Goal: Contribute content: Contribute content

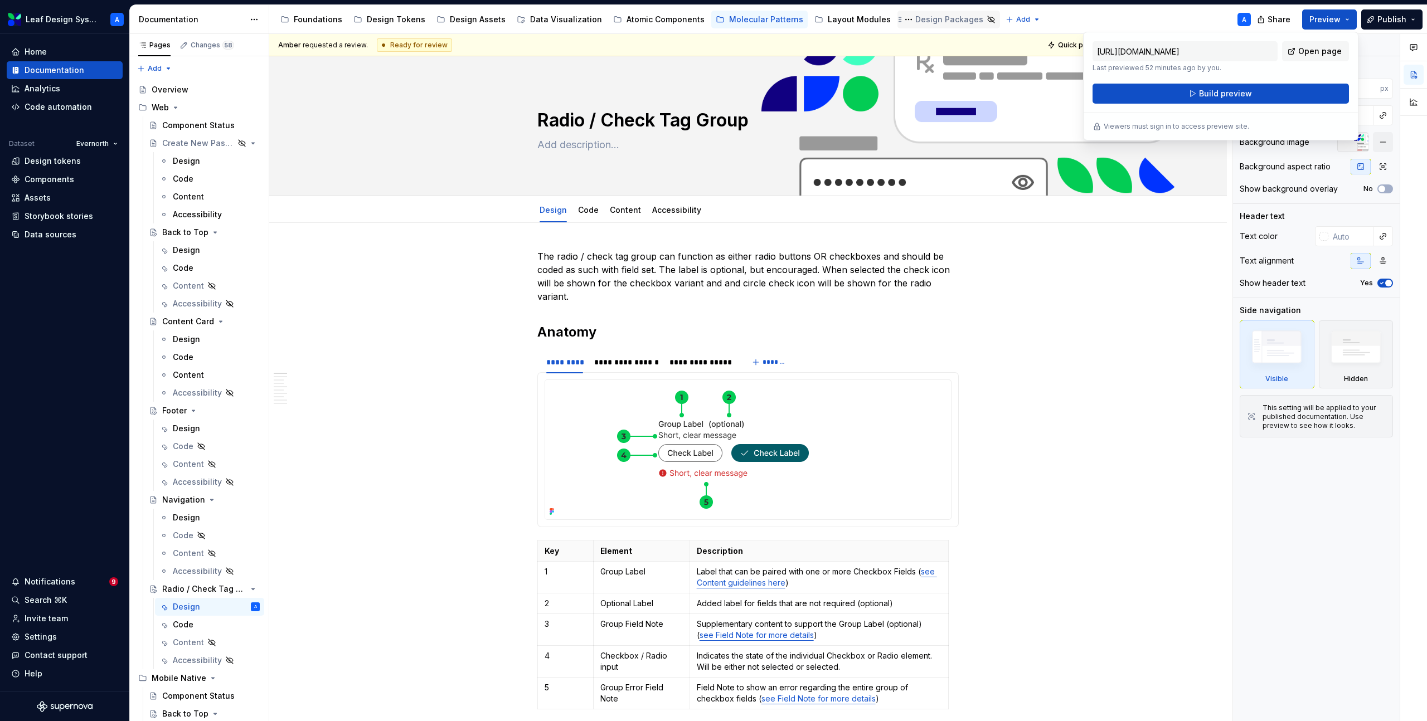
scroll to position [266, 0]
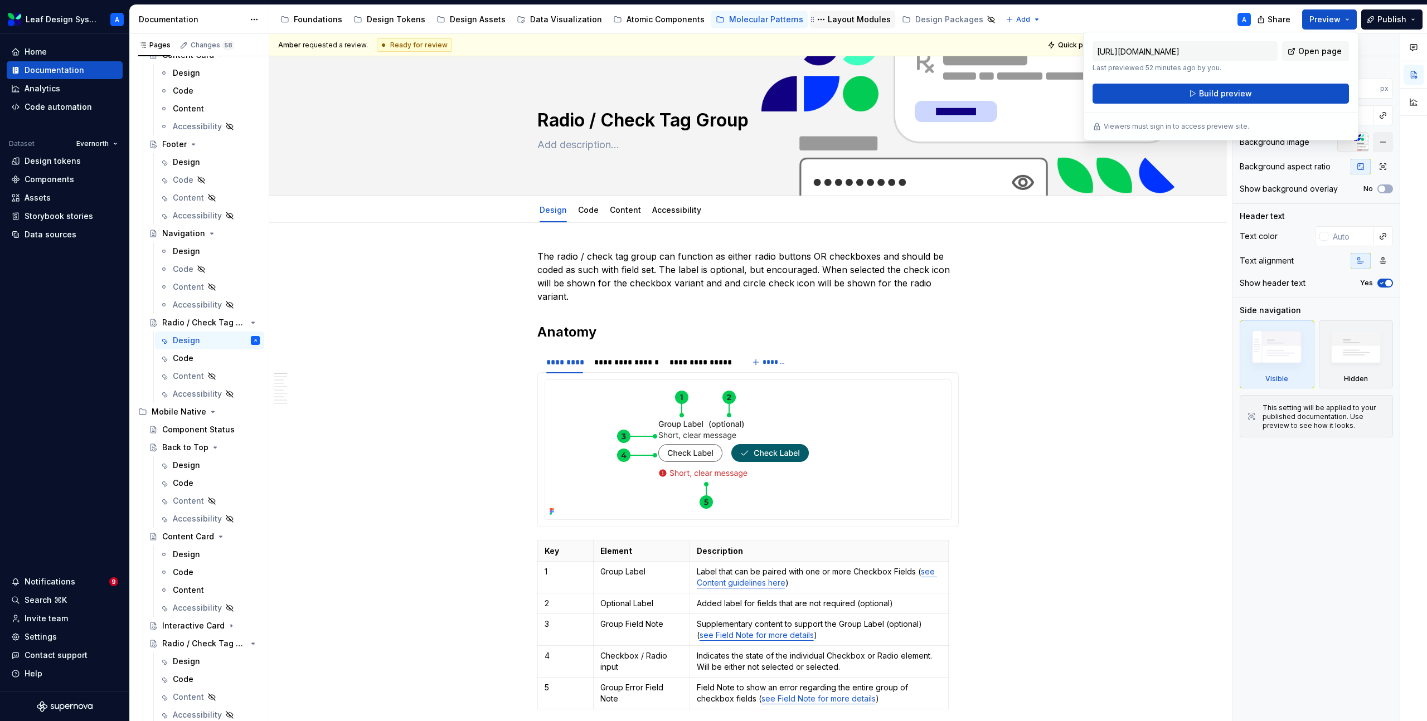
click at [845, 16] on div "Layout Modules" at bounding box center [859, 19] width 63 height 11
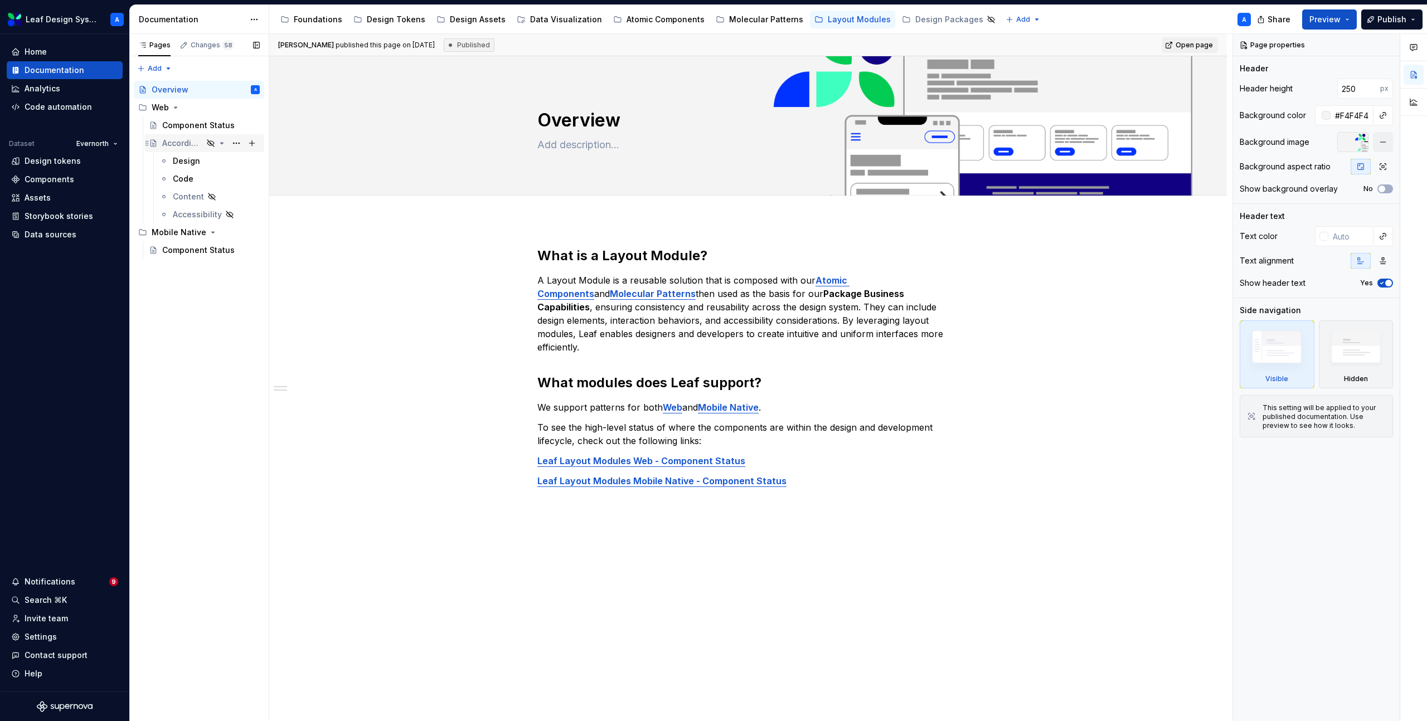
click at [183, 139] on div "Accordion Layout" at bounding box center [182, 143] width 41 height 11
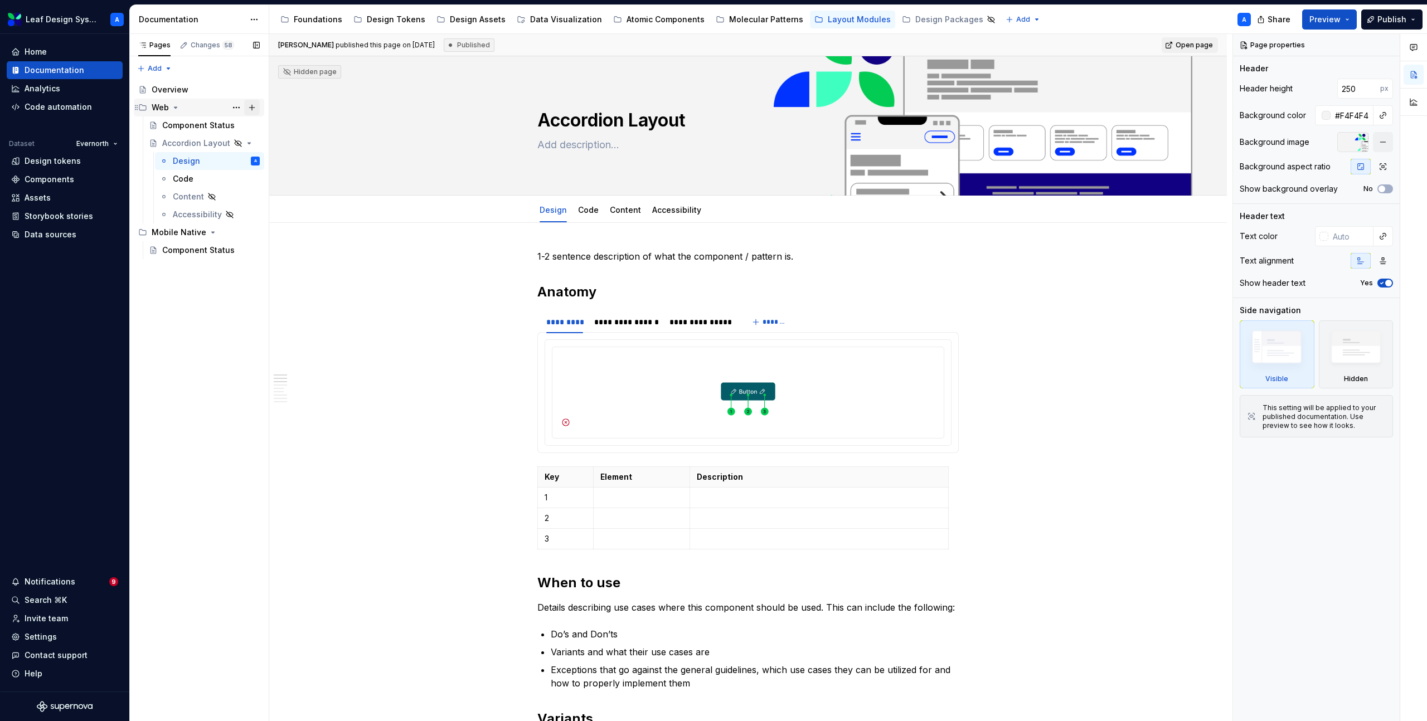
click at [251, 109] on button "Page tree" at bounding box center [252, 108] width 16 height 16
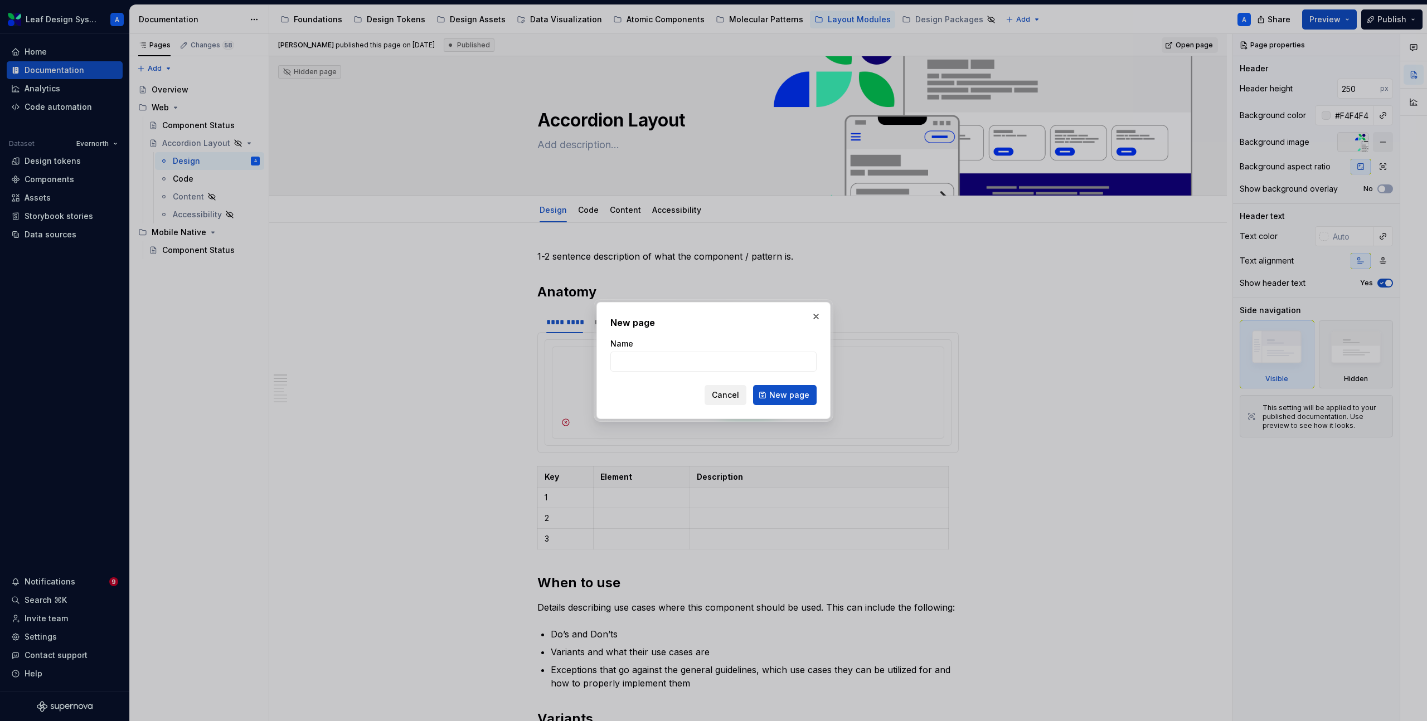
click at [727, 392] on span "Cancel" at bounding box center [725, 395] width 27 height 11
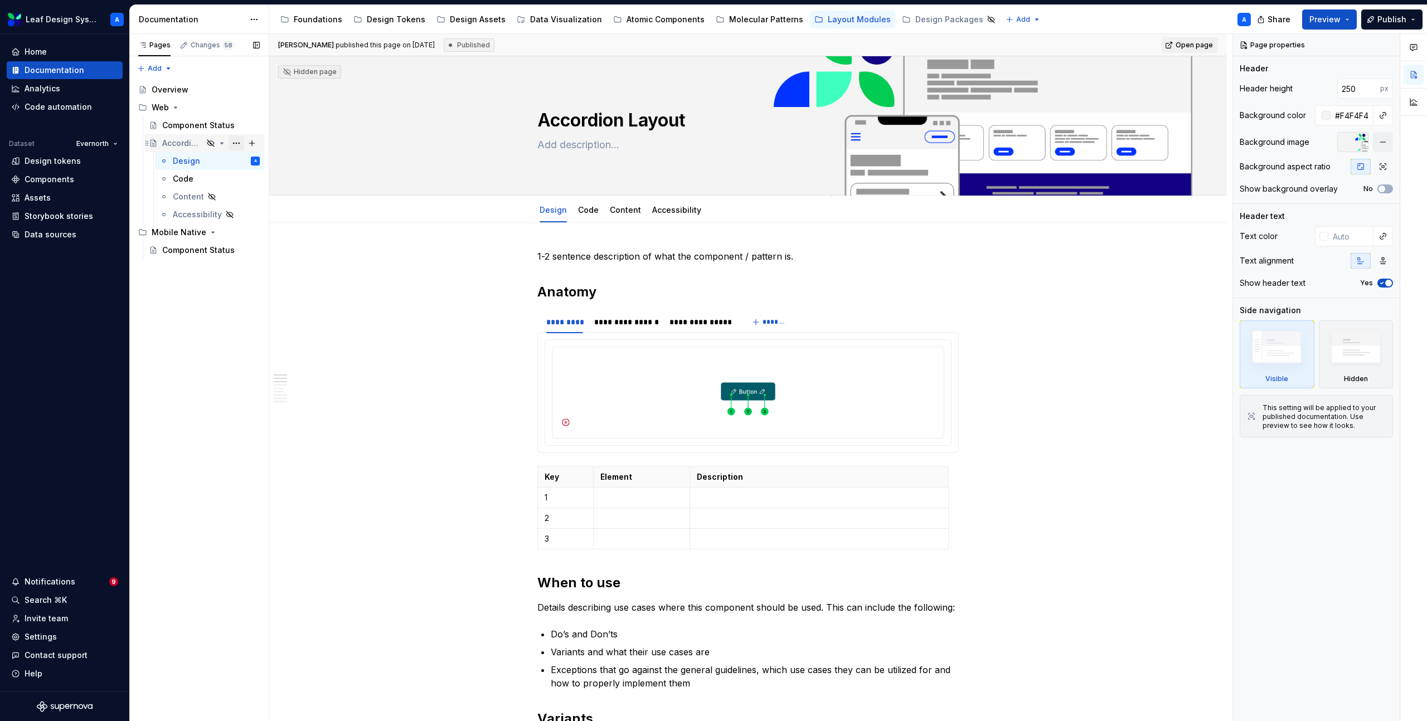
click at [237, 144] on button "Page tree" at bounding box center [236, 143] width 16 height 16
click at [274, 181] on div "Duplicate page" at bounding box center [303, 180] width 109 height 11
click at [188, 231] on div "Accordion Layout" at bounding box center [182, 232] width 41 height 11
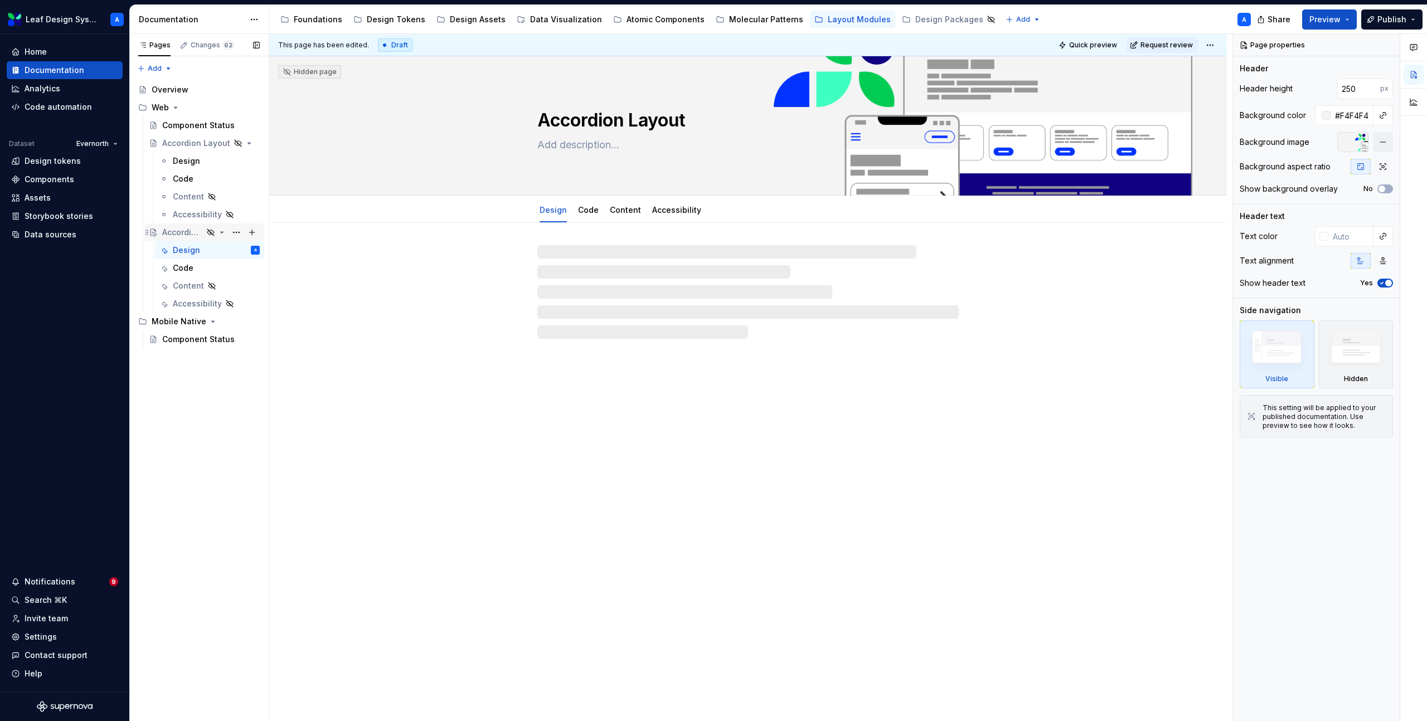
click at [183, 235] on div "Accordion Layout" at bounding box center [182, 232] width 41 height 11
click at [651, 119] on textarea "Accordion Layout" at bounding box center [745, 120] width 421 height 27
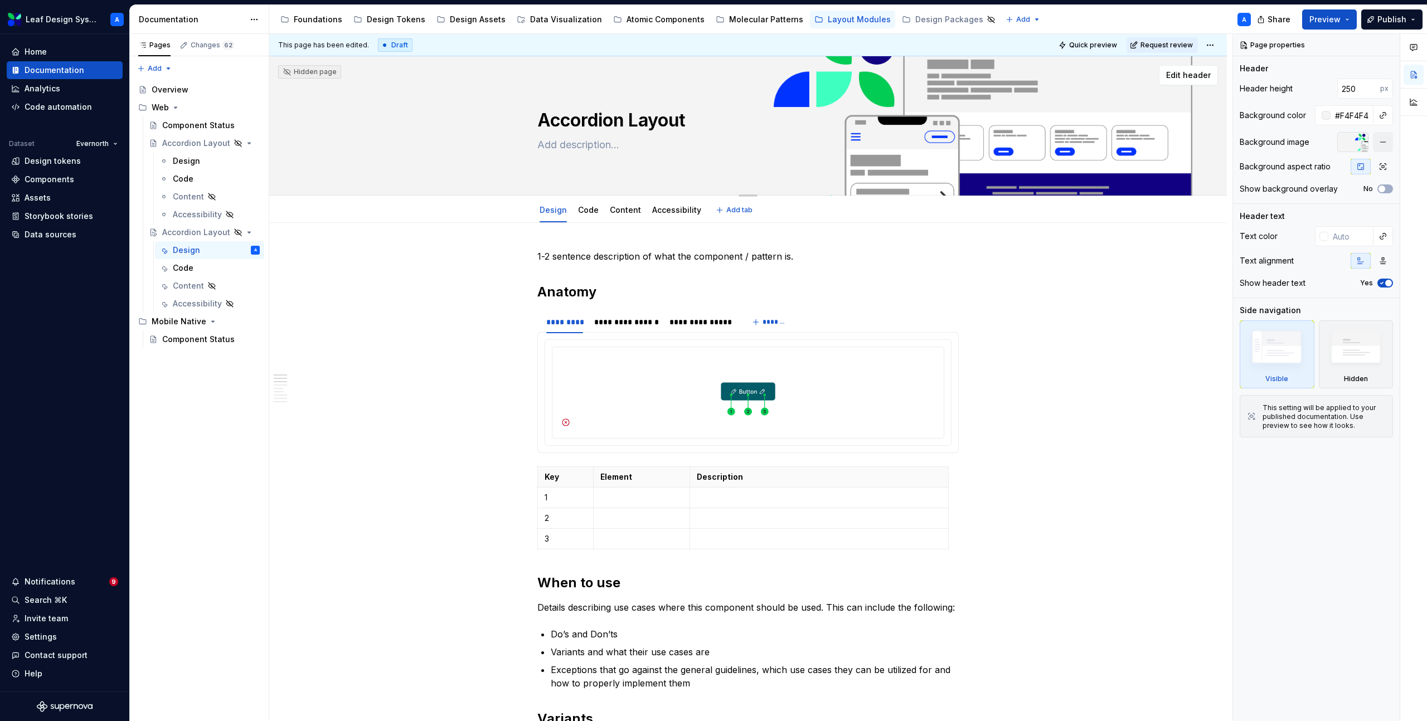
click at [648, 122] on textarea "Accordion Layout" at bounding box center [745, 120] width 421 height 27
paste textarea "Error / Alert Sections"
type textarea "*"
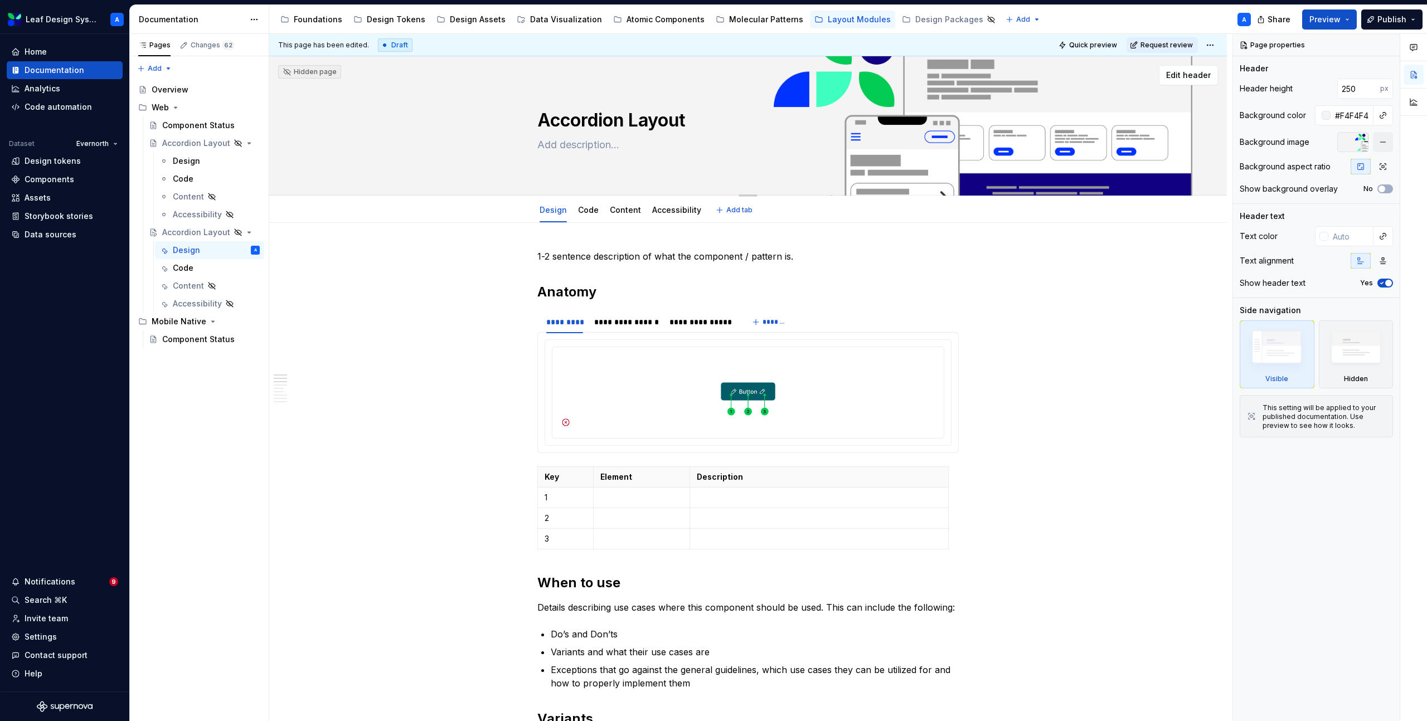
type textarea "Error / Alert Sections"
type textarea "*"
type textarea "Error / Alert Sections"
click at [654, 254] on p "1-2 sentence description of what the component / pattern is." at bounding box center [747, 256] width 421 height 13
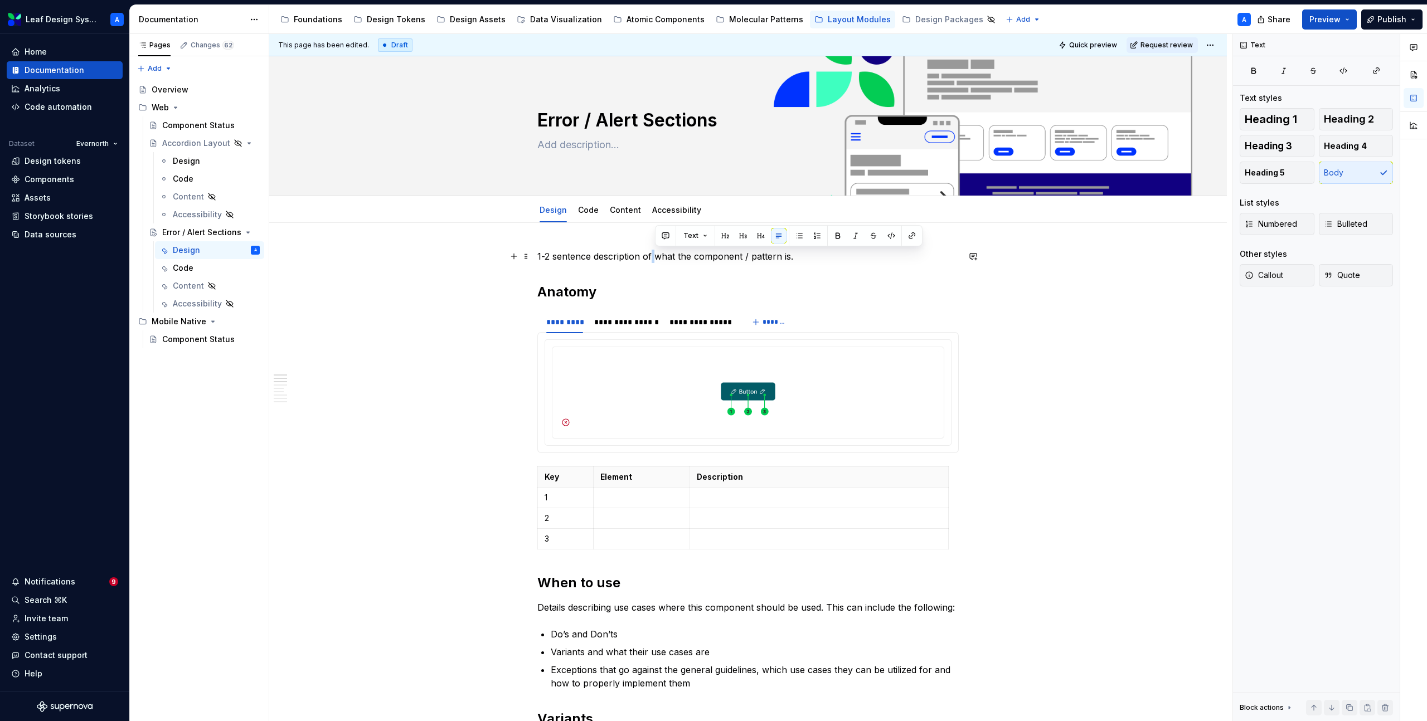
click at [654, 254] on p "1-2 sentence description of what the component / pattern is." at bounding box center [747, 256] width 421 height 13
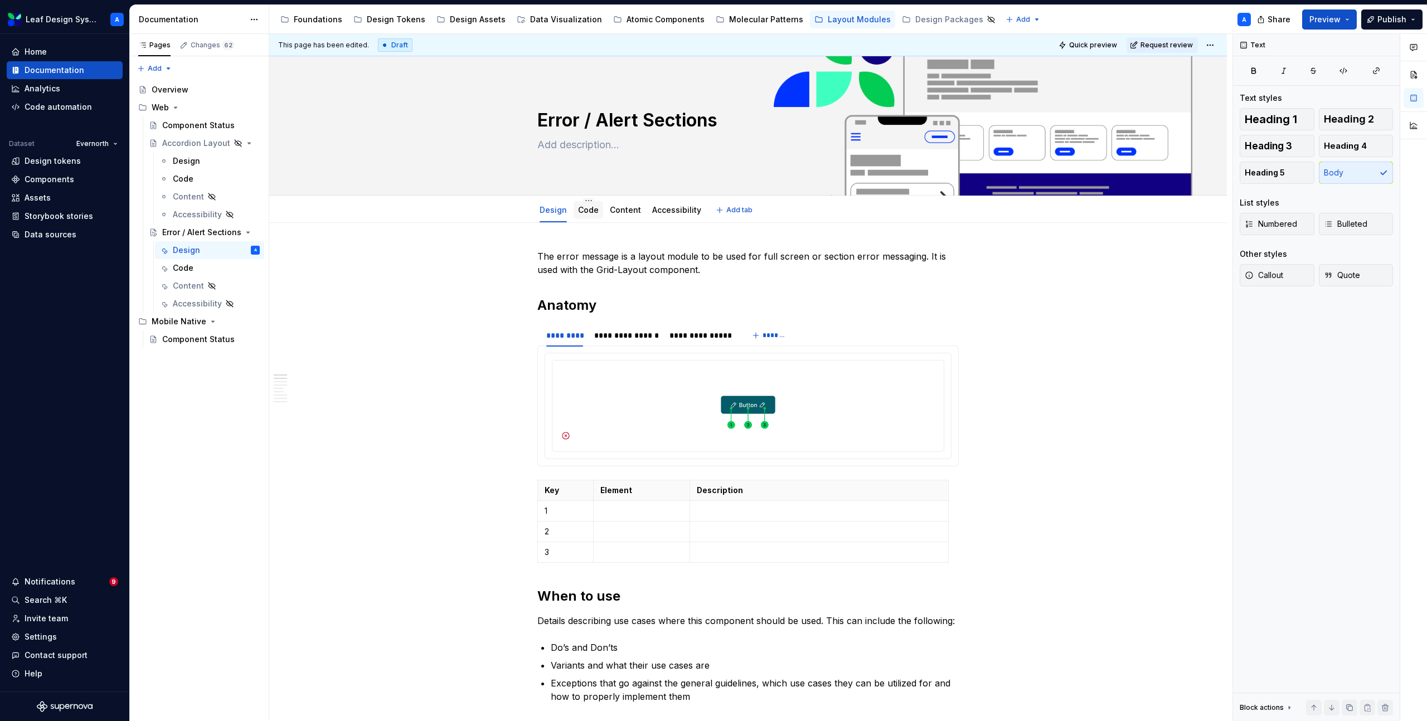
click at [582, 209] on link "Code" at bounding box center [588, 209] width 21 height 9
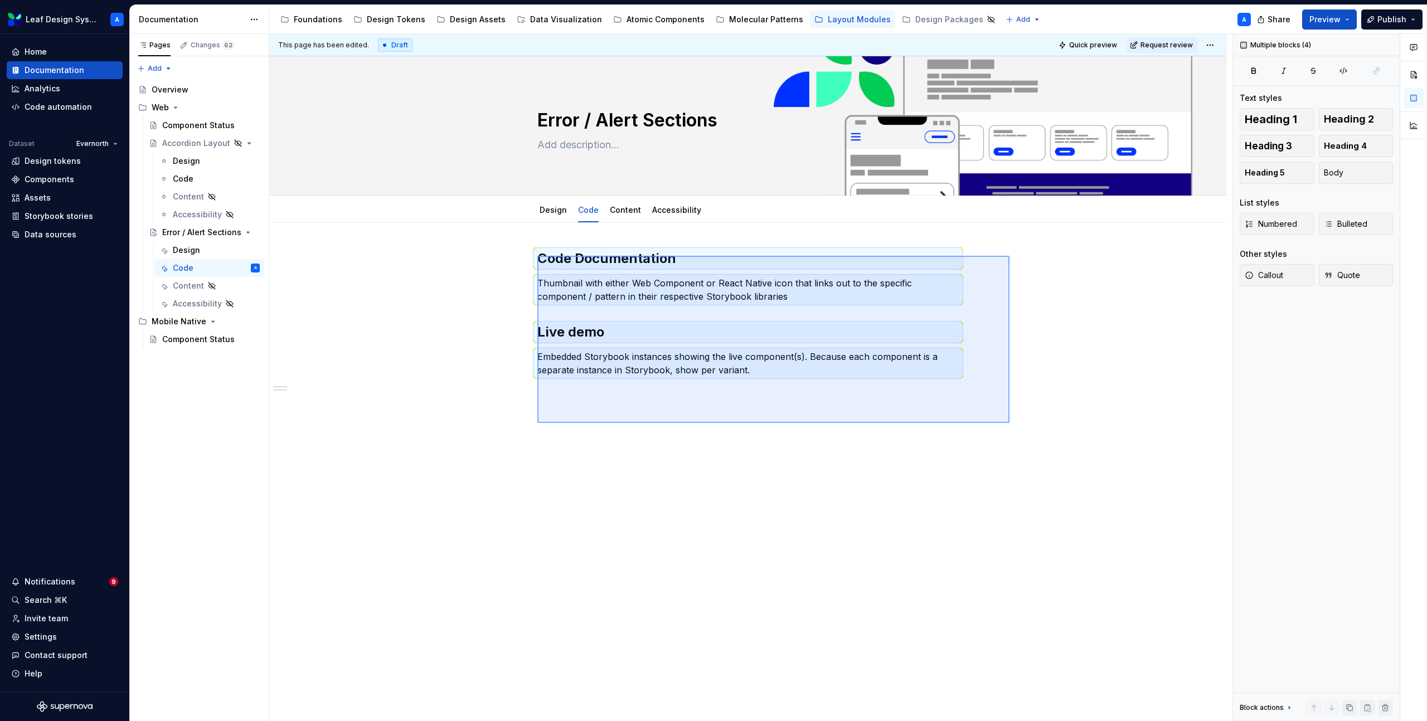
drag, startPoint x: 537, startPoint y: 256, endPoint x: 1009, endPoint y: 423, distance: 500.8
click at [1009, 423] on div "This page has been edited. Draft Quick preview Request review Error / Alert Sec…" at bounding box center [750, 378] width 963 height 688
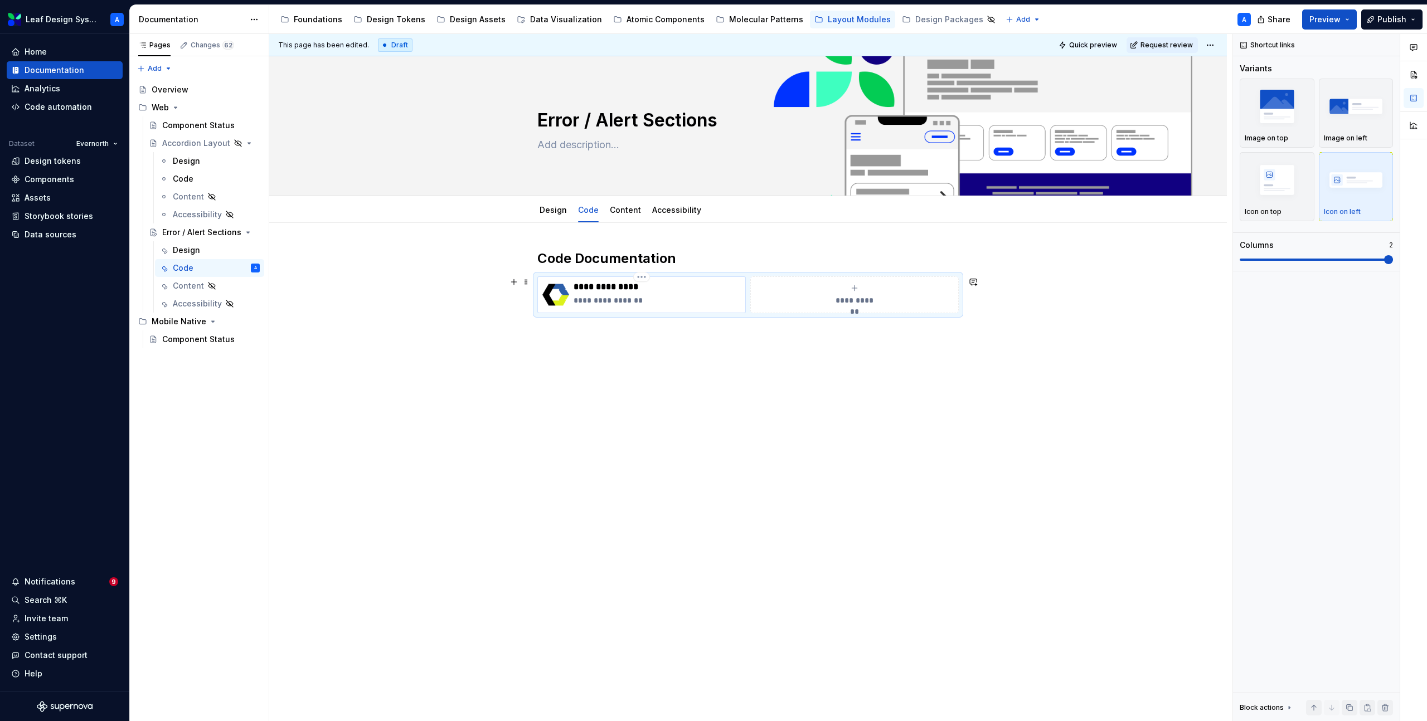
click at [622, 295] on p "**********" at bounding box center [656, 300] width 167 height 11
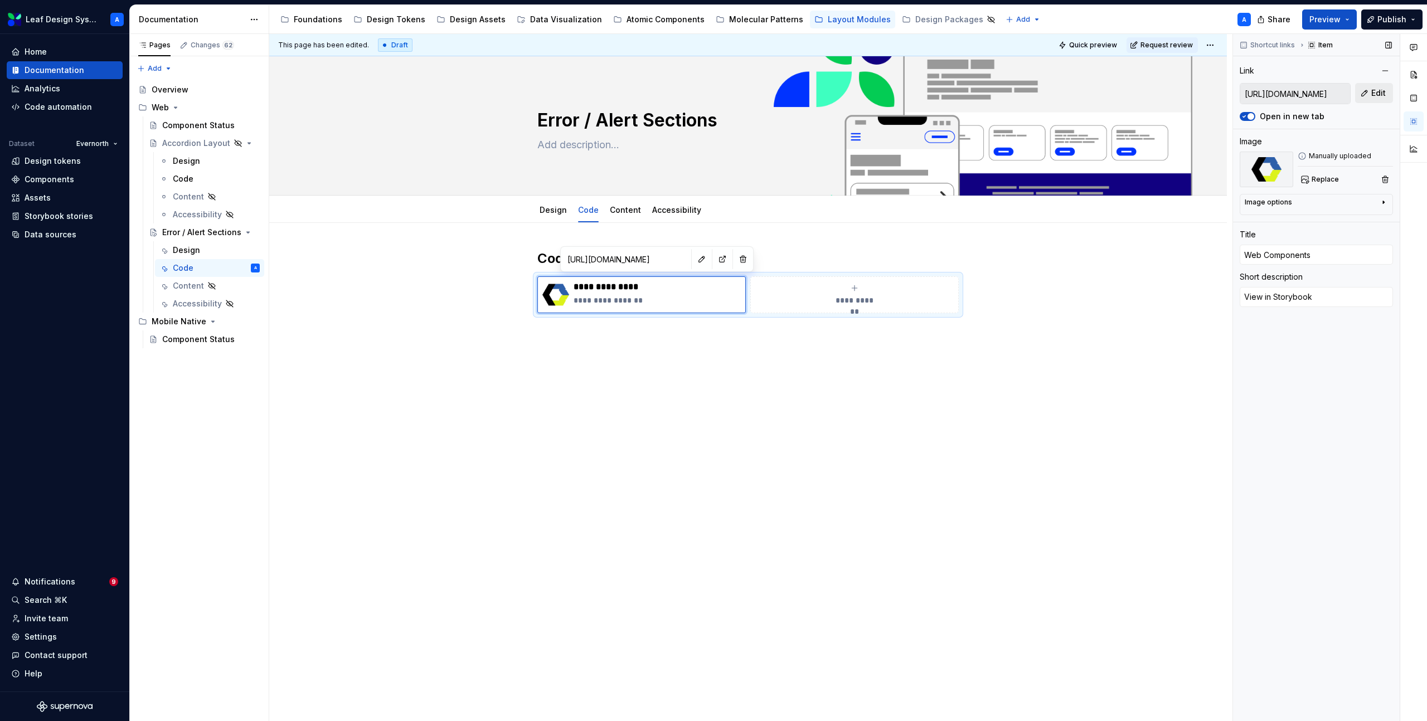
click at [1382, 93] on span "Edit" at bounding box center [1378, 92] width 14 height 11
type textarea "*"
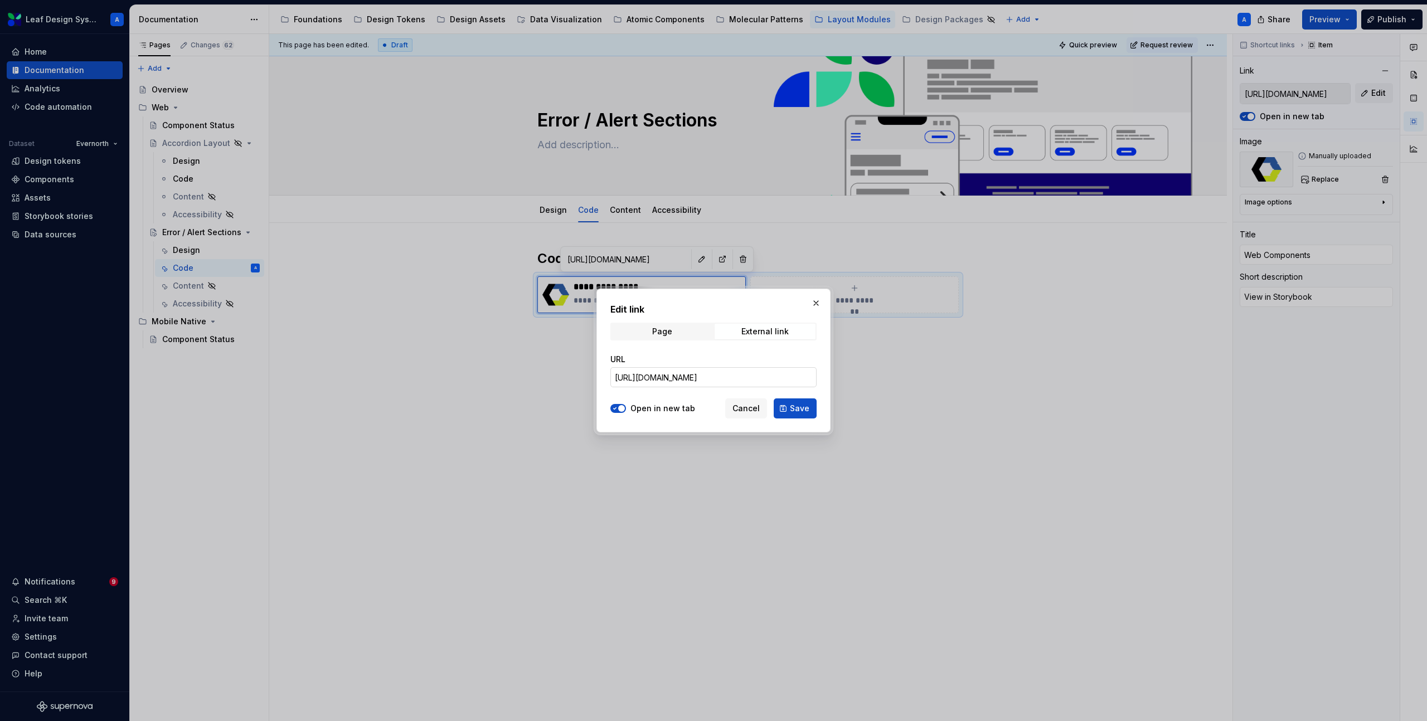
click at [781, 379] on input "[URL][DOMAIN_NAME]" at bounding box center [713, 377] width 206 height 20
paste input "[DOMAIN_NAME][URL]"
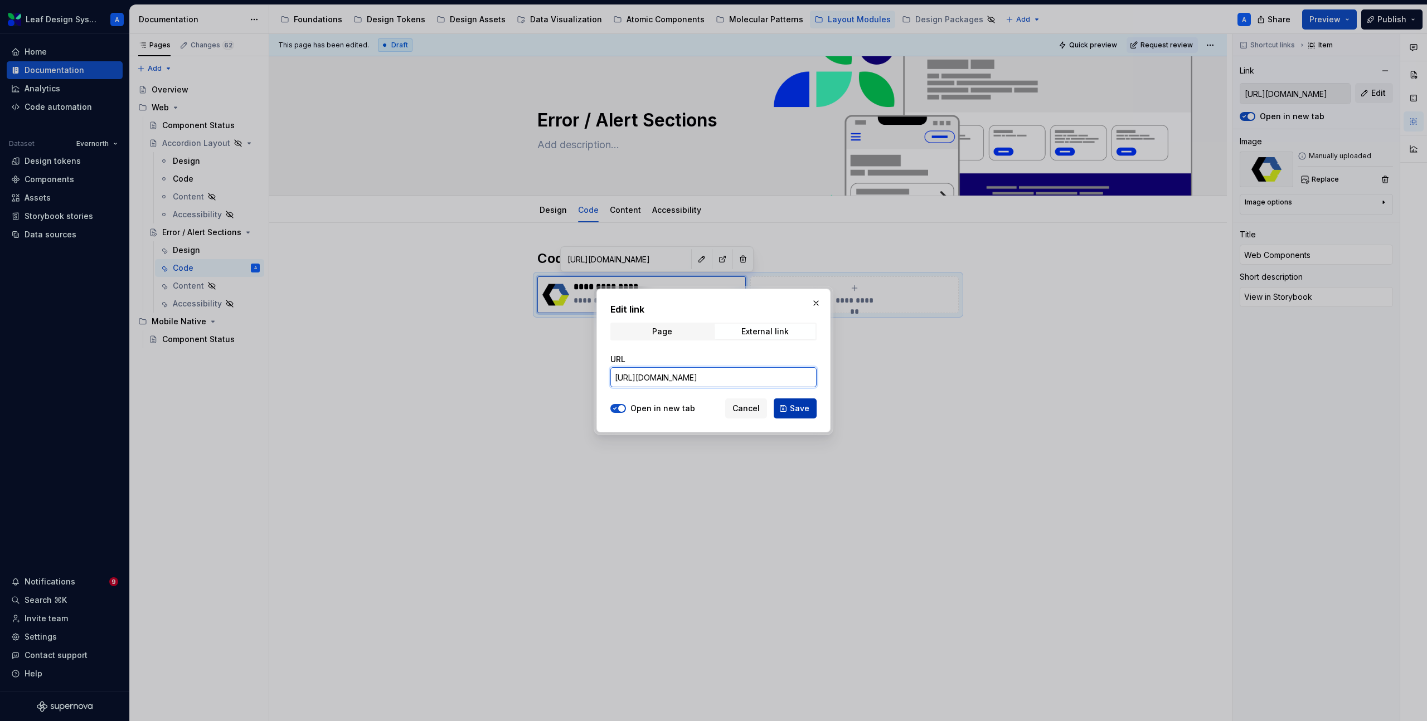
type input "[URL][DOMAIN_NAME]"
click at [800, 414] on button "Save" at bounding box center [795, 408] width 43 height 20
type textarea "*"
type input "[URL][DOMAIN_NAME]"
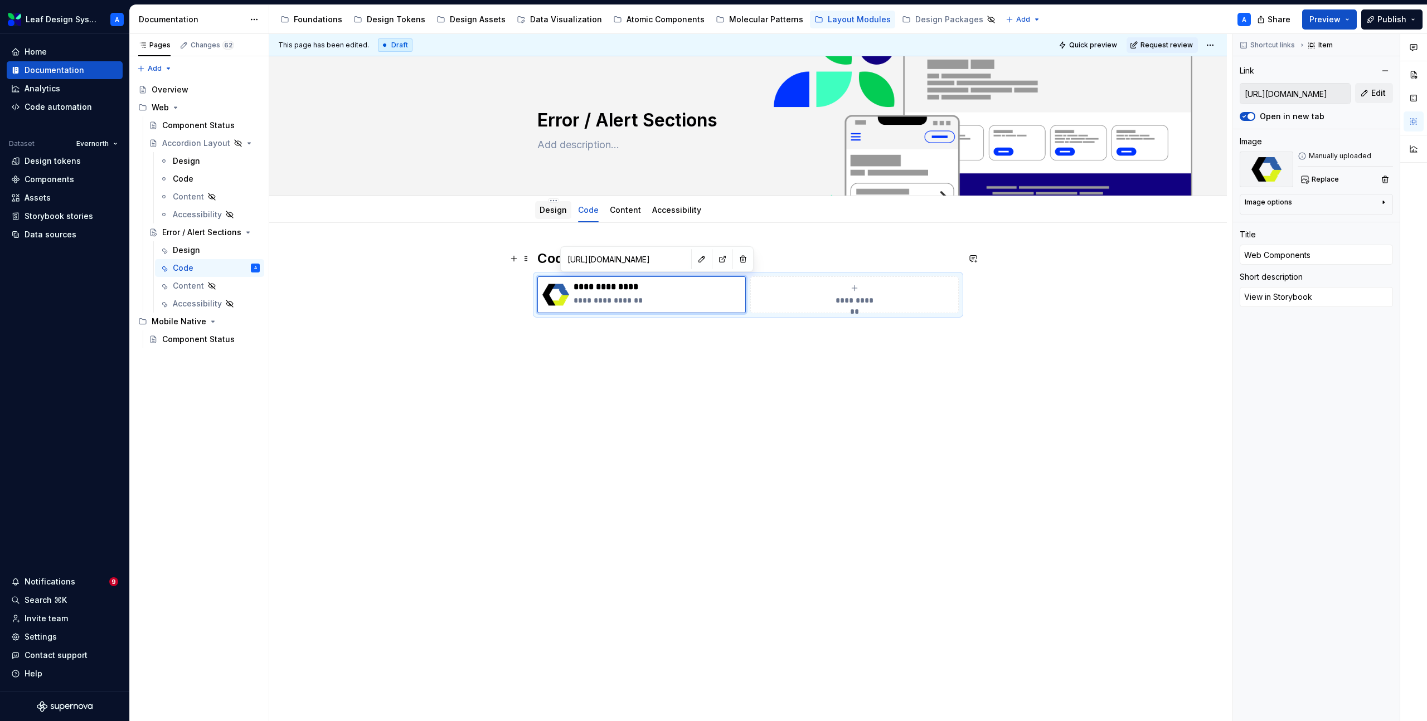
type textarea "*"
type input "[URL][DOMAIN_NAME]"
click at [563, 215] on div "Design" at bounding box center [552, 210] width 27 height 11
click at [550, 211] on link "Design" at bounding box center [552, 209] width 27 height 9
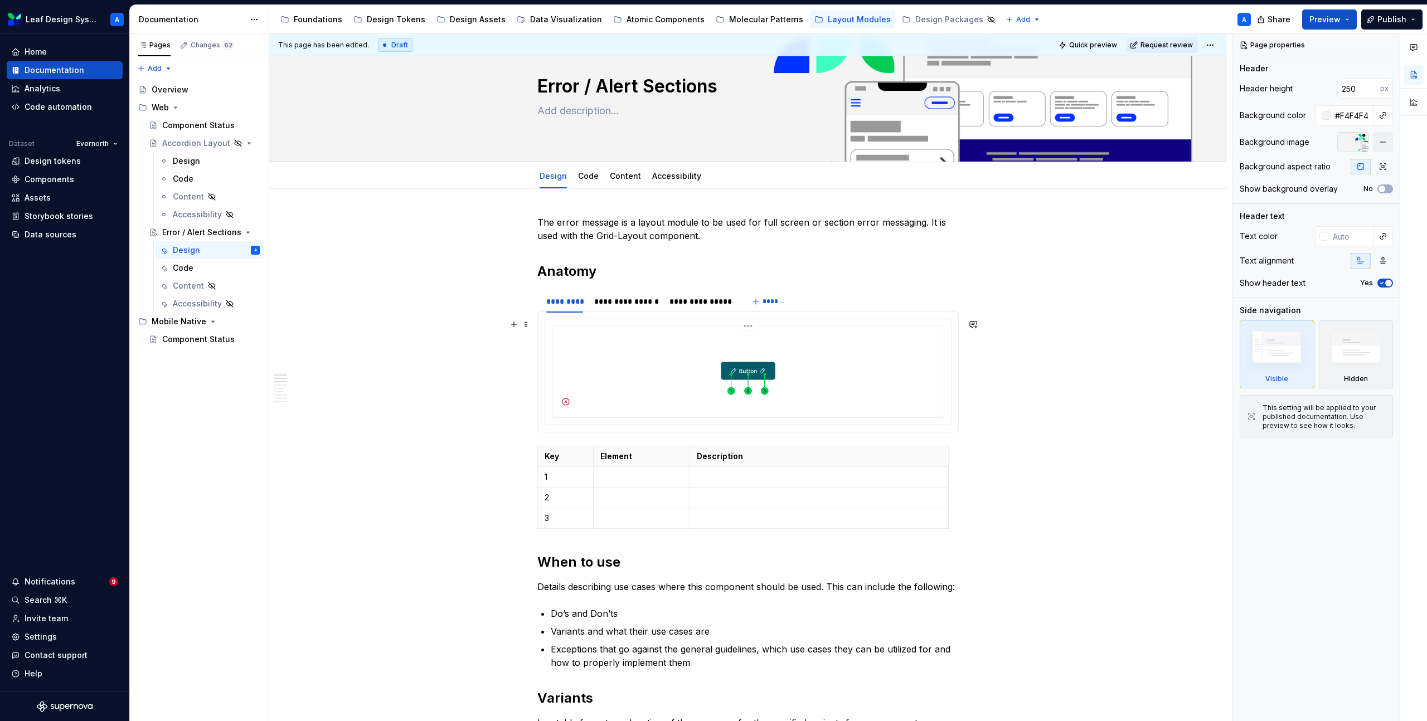
scroll to position [37, 0]
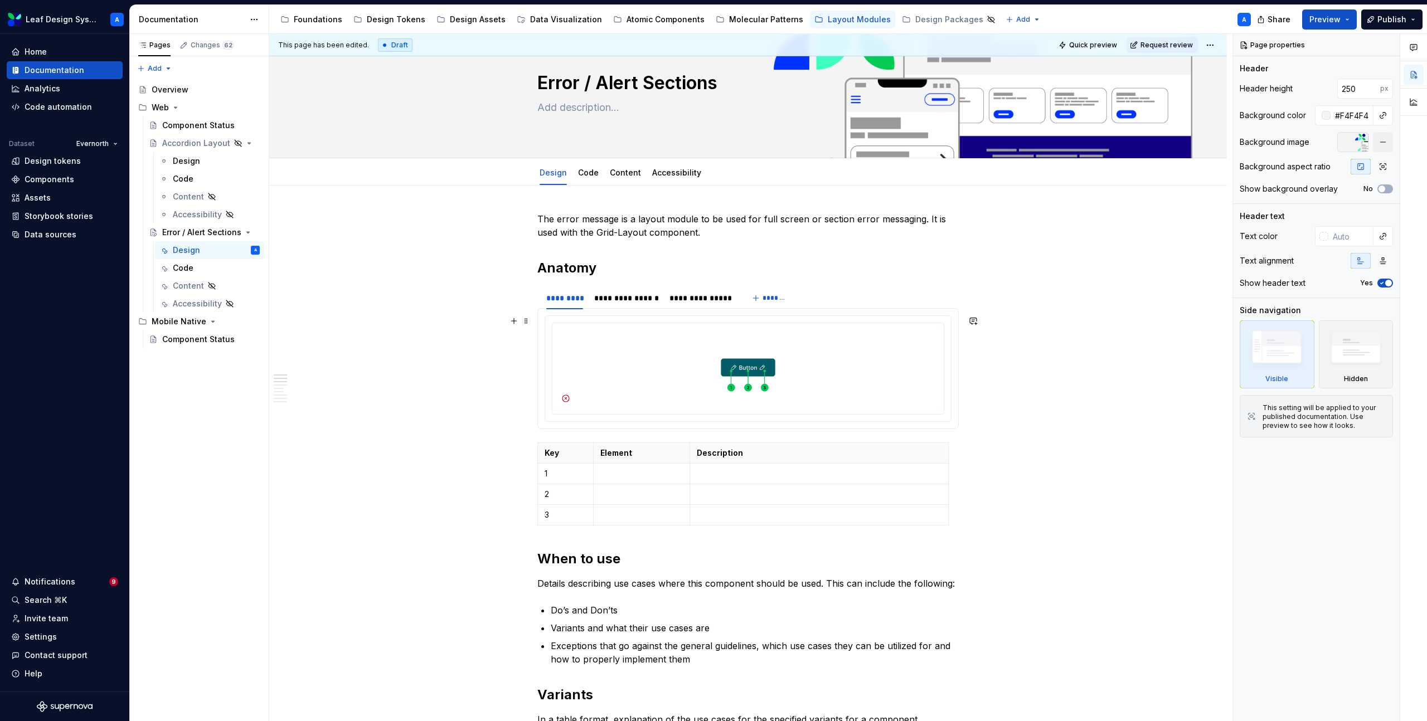
type textarea "*"
click at [746, 526] on icon "button" at bounding box center [745, 525] width 9 height 9
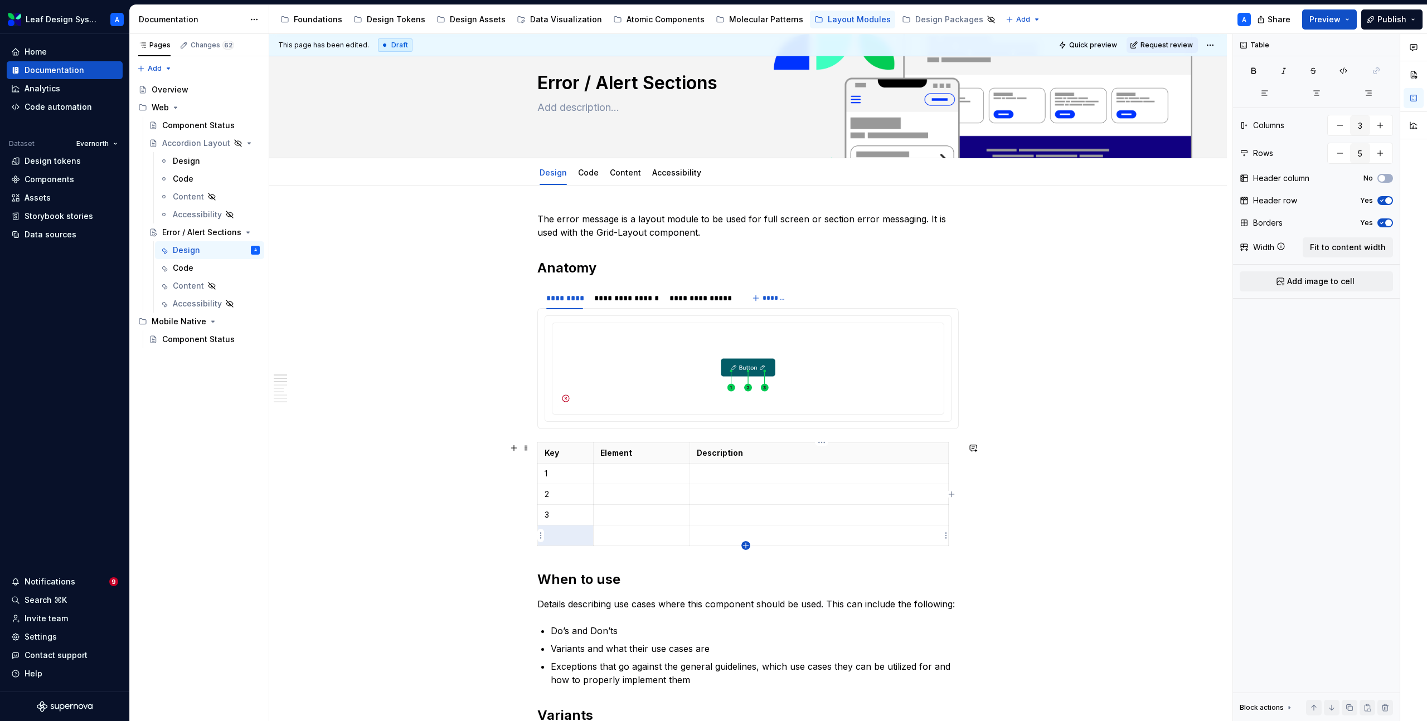
click at [747, 546] on icon "button" at bounding box center [745, 545] width 9 height 9
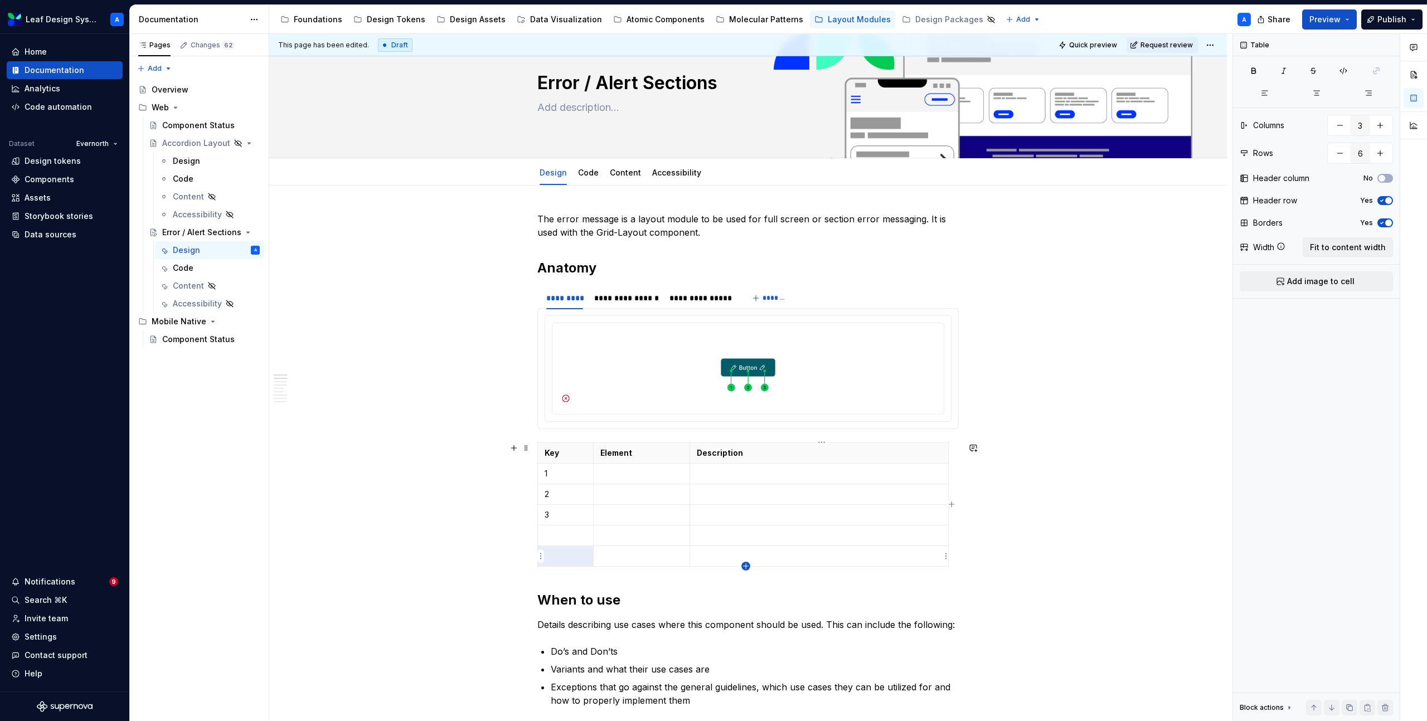
click at [746, 566] on icon "button" at bounding box center [745, 565] width 5 height 5
type input "7"
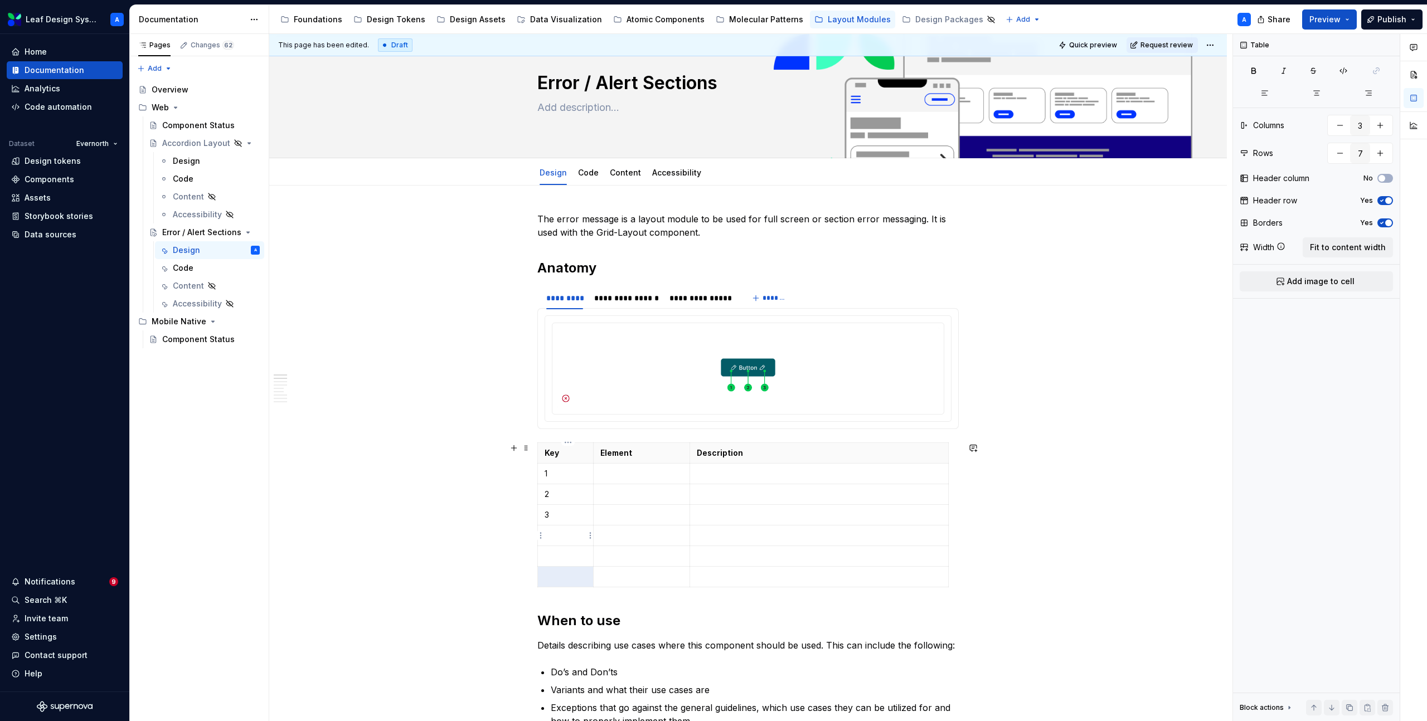
click at [559, 537] on p at bounding box center [565, 535] width 42 height 11
click at [564, 551] on p at bounding box center [565, 556] width 42 height 11
click at [561, 576] on p at bounding box center [565, 576] width 42 height 11
click at [630, 474] on p at bounding box center [641, 473] width 82 height 11
click at [653, 503] on td at bounding box center [641, 494] width 96 height 21
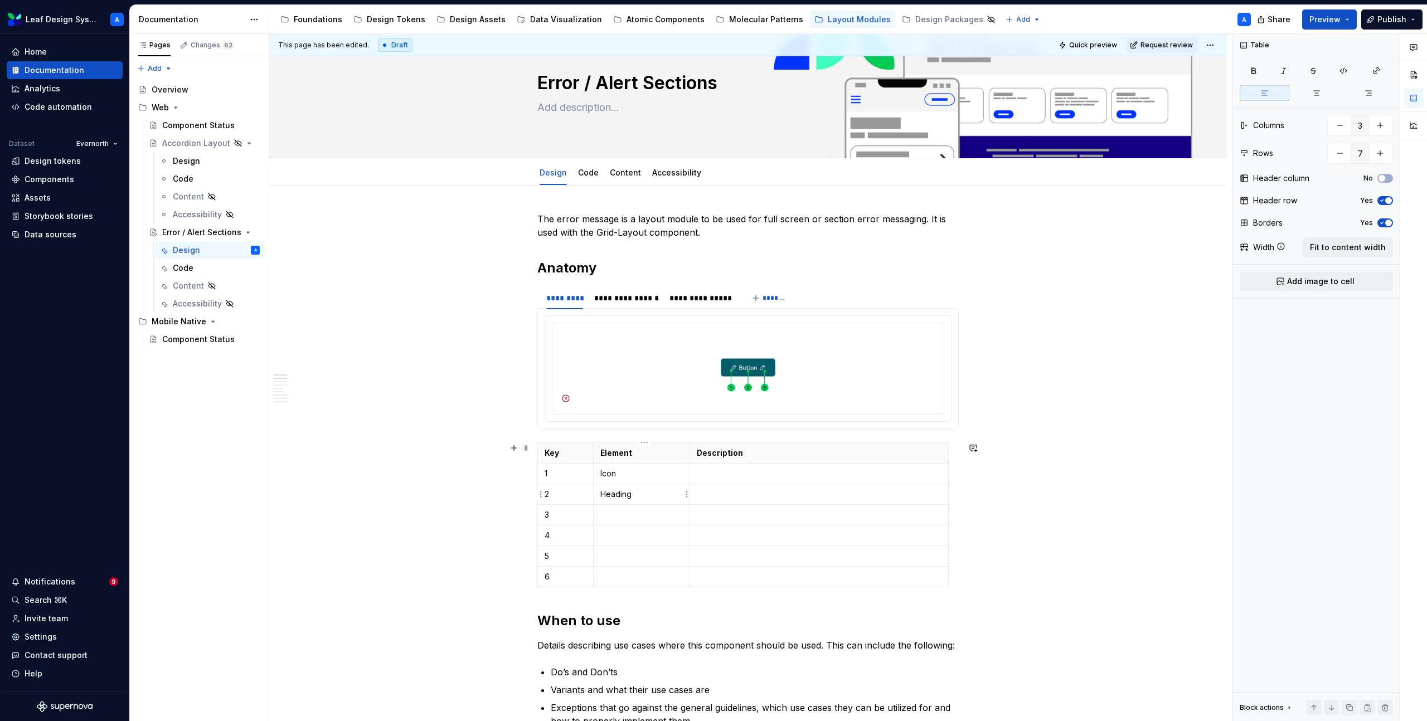
click at [612, 494] on p "Heading" at bounding box center [641, 494] width 82 height 11
click at [646, 515] on p at bounding box center [641, 514] width 82 height 11
click at [630, 531] on p at bounding box center [641, 535] width 82 height 11
click at [651, 556] on p at bounding box center [641, 556] width 82 height 11
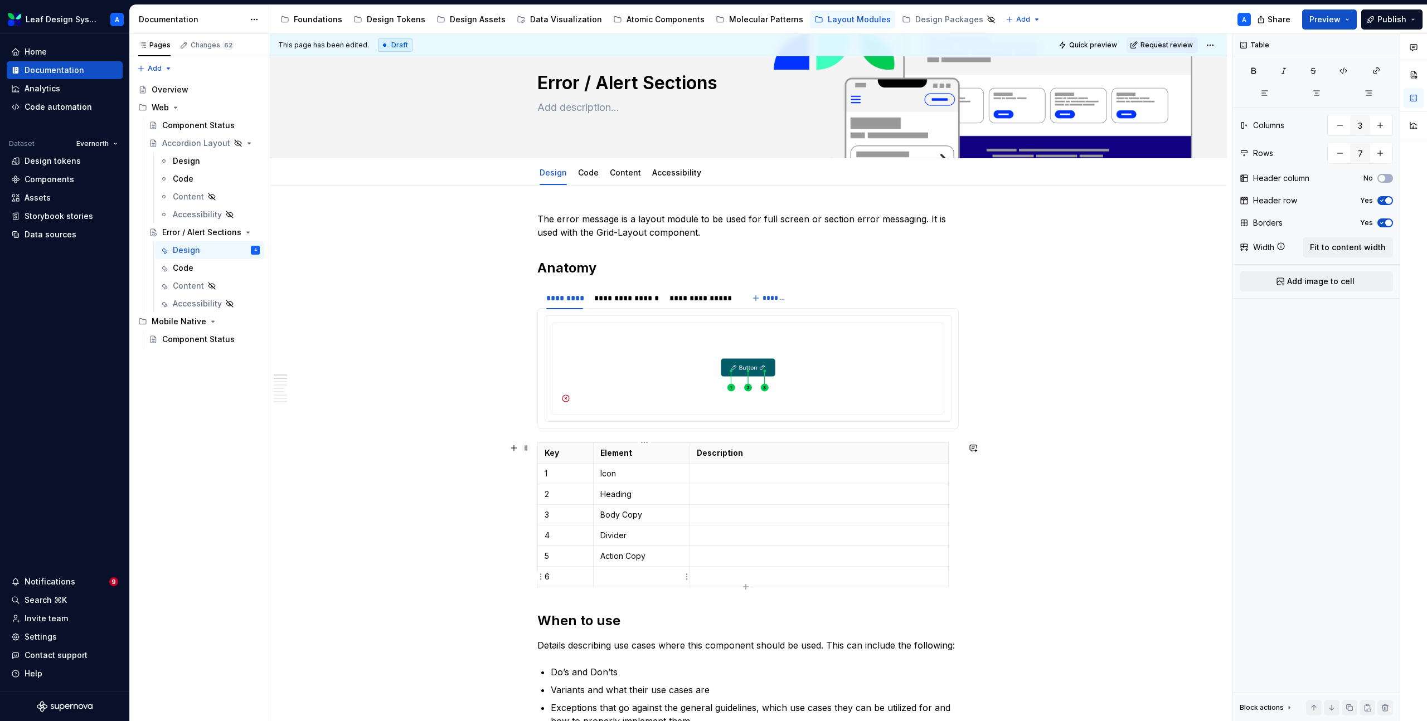
click at [659, 580] on p at bounding box center [641, 576] width 82 height 11
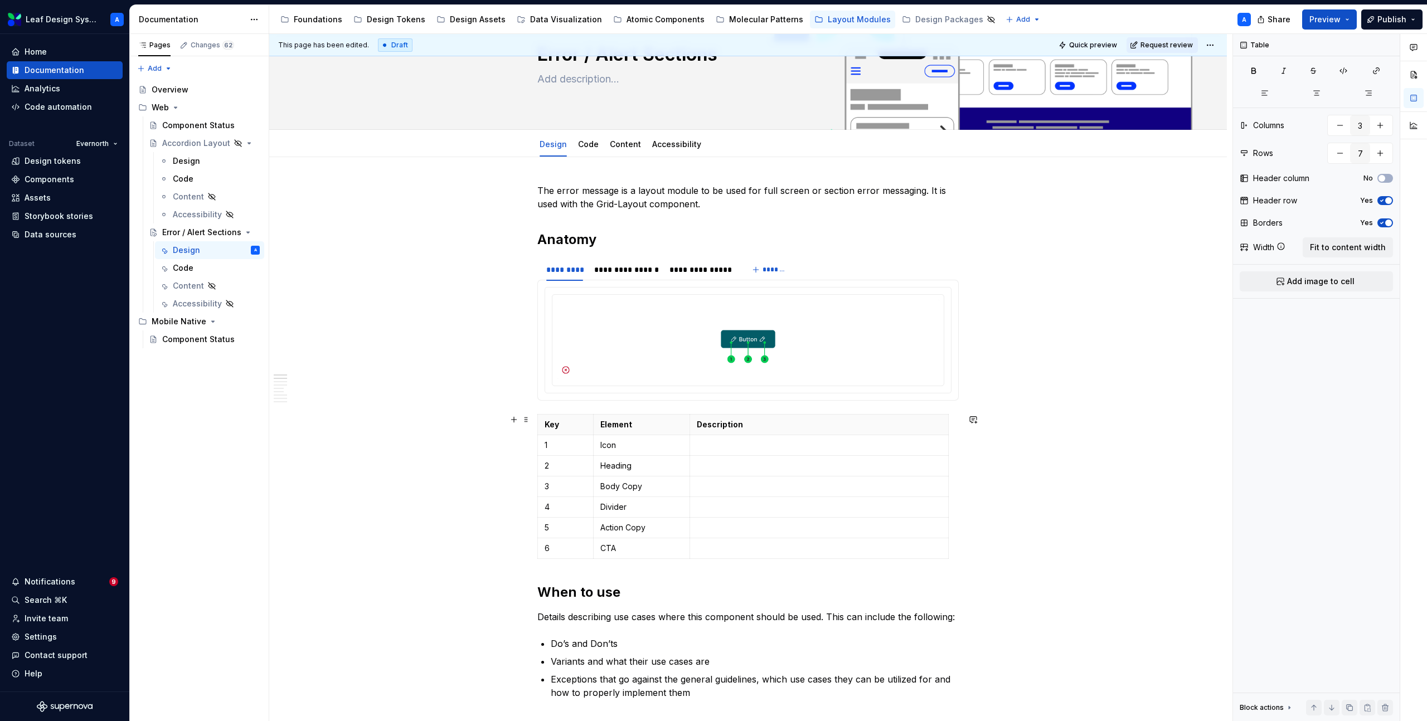
scroll to position [137, 0]
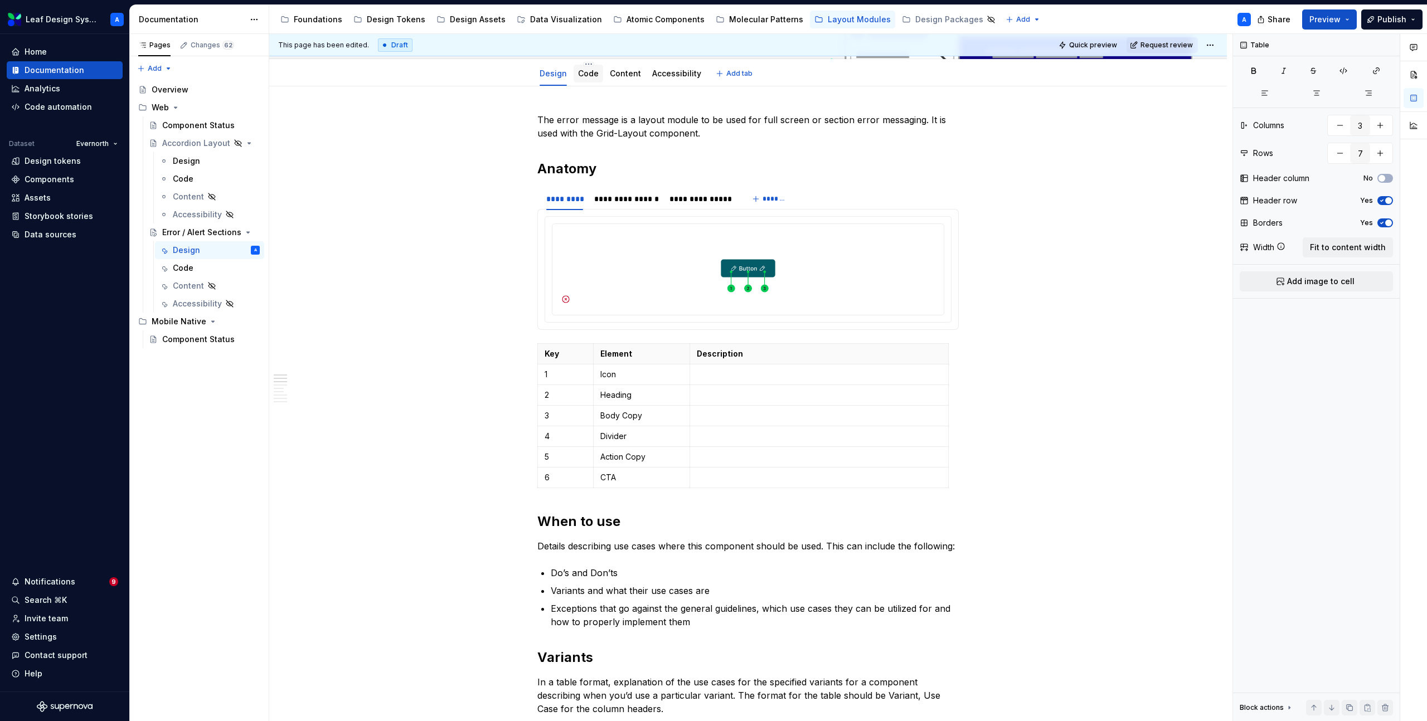
click at [584, 79] on div "Code" at bounding box center [588, 73] width 21 height 11
type textarea "*"
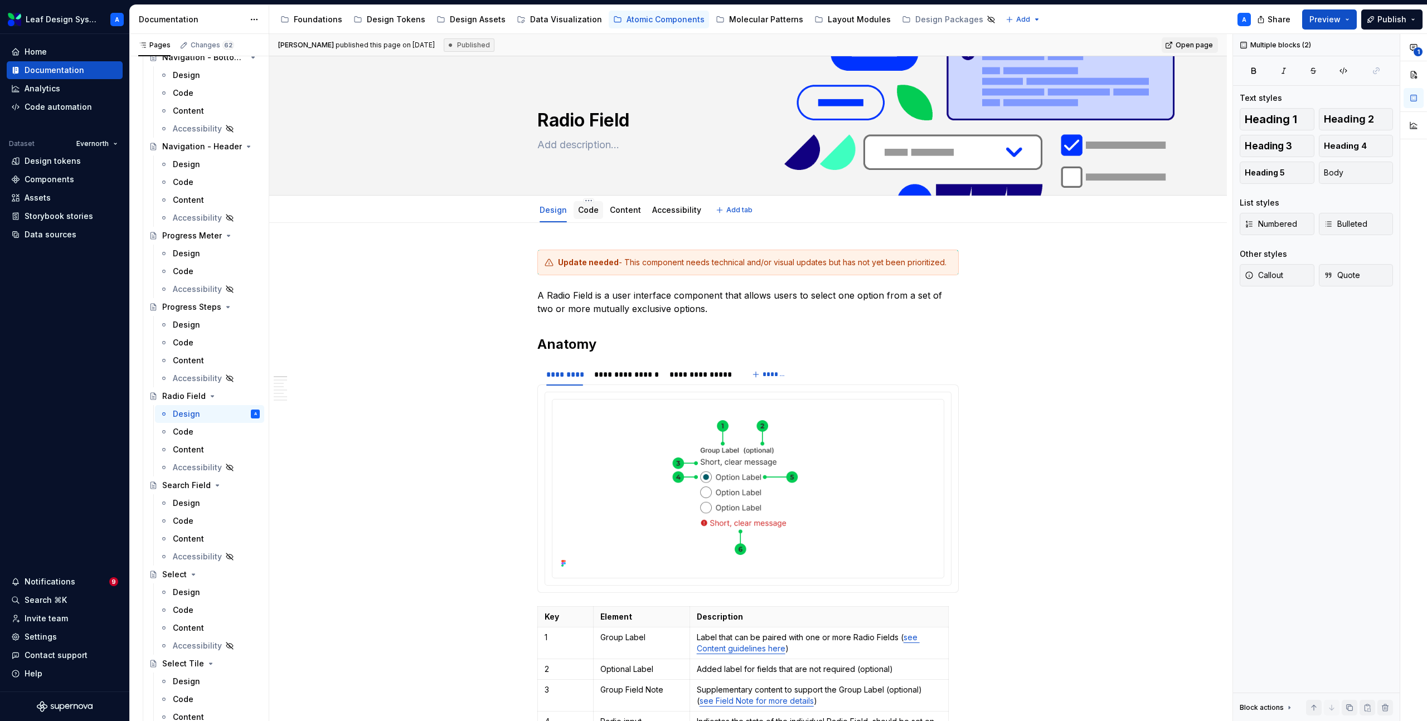
click at [589, 212] on link "Code" at bounding box center [588, 209] width 21 height 9
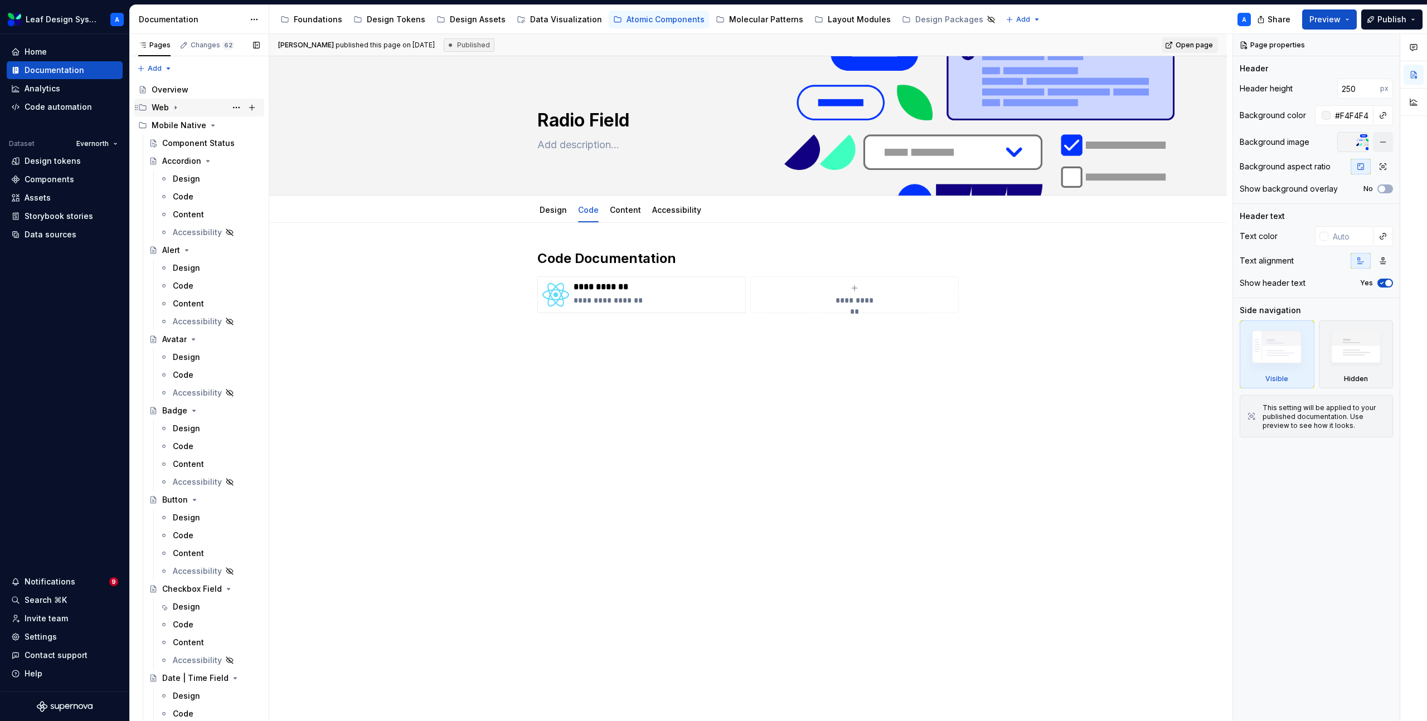
click at [174, 110] on icon "Page tree" at bounding box center [175, 107] width 9 height 9
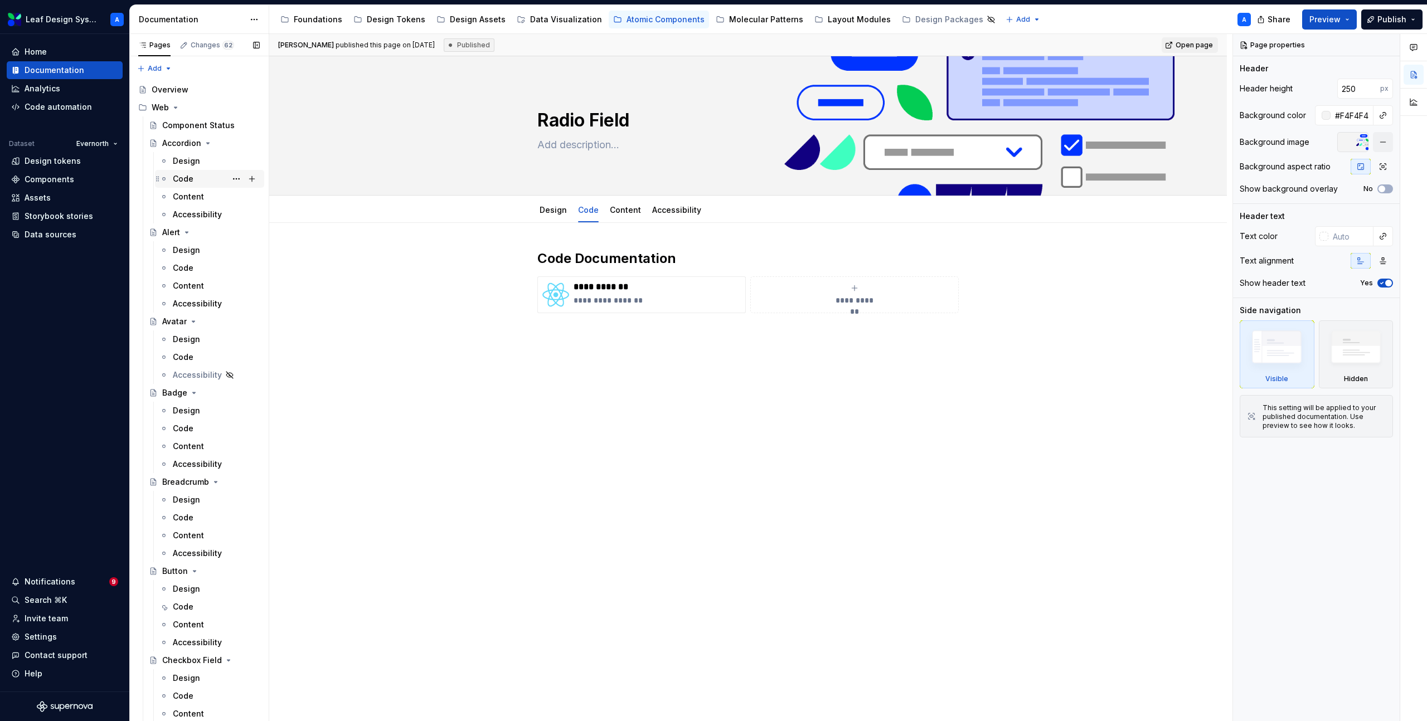
click at [183, 178] on div "Code" at bounding box center [183, 178] width 21 height 11
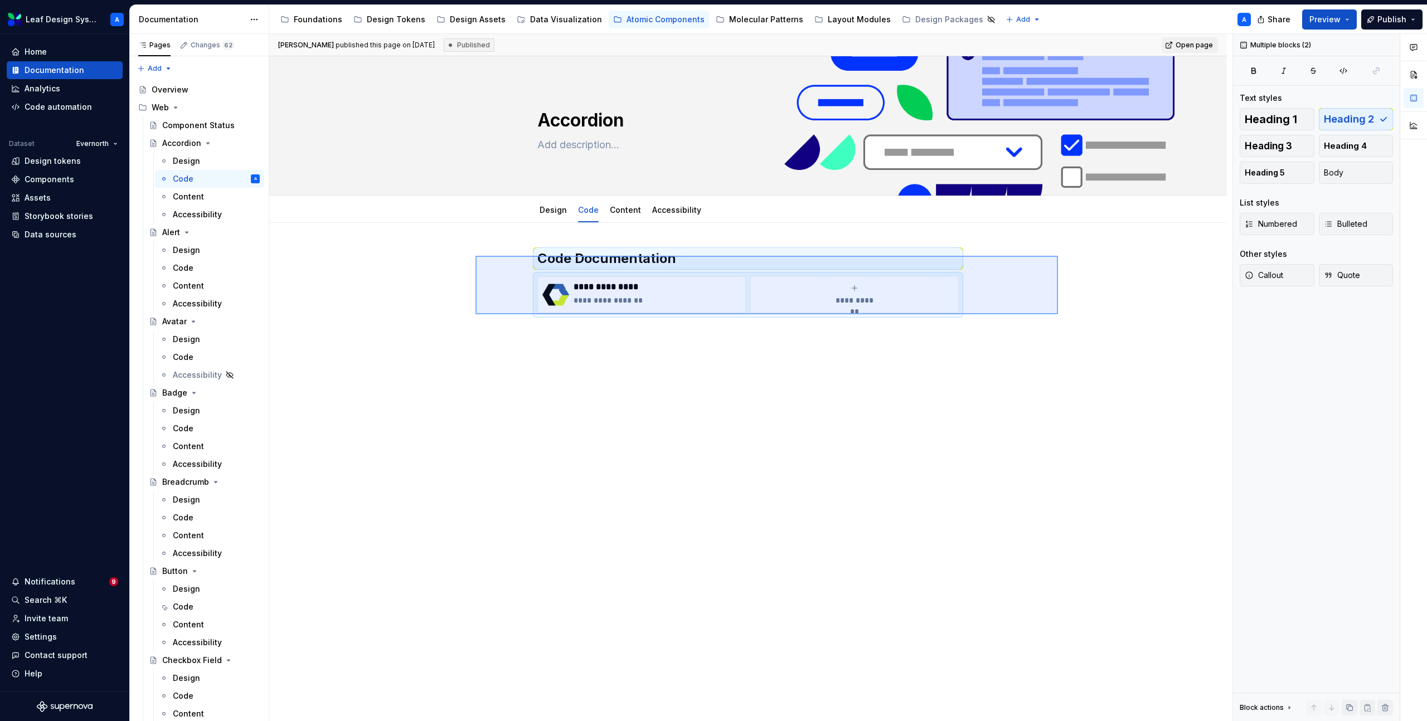
drag, startPoint x: 941, startPoint y: 304, endPoint x: 1058, endPoint y: 314, distance: 117.0
click at [1058, 314] on div "**********" at bounding box center [750, 378] width 963 height 688
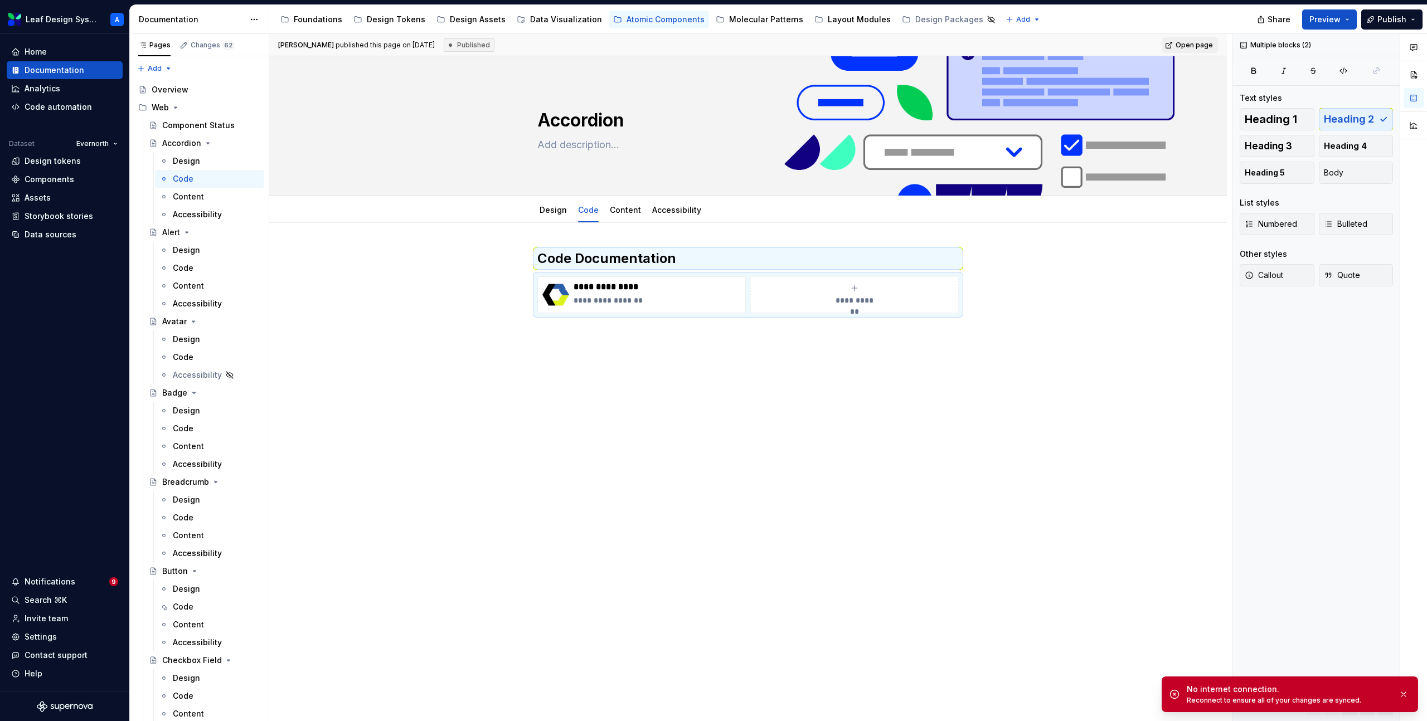
type textarea "*"
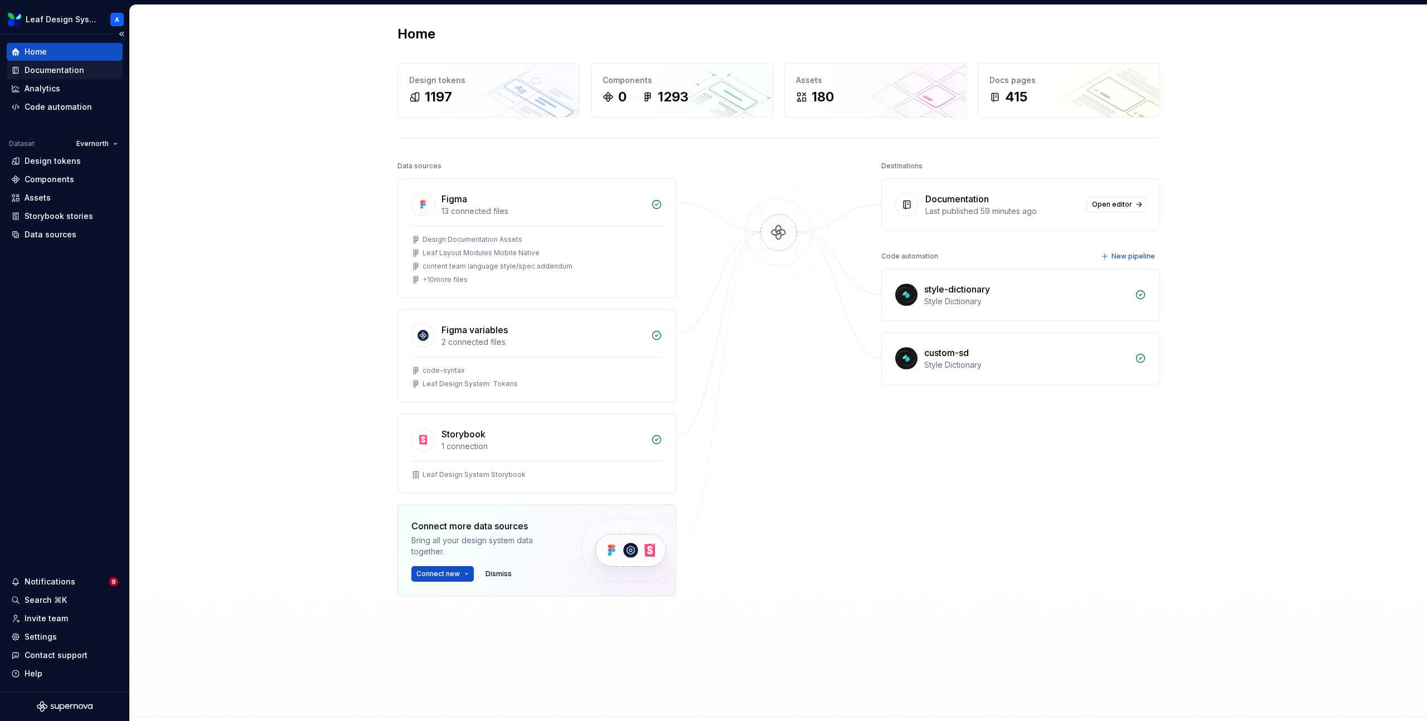
click at [68, 67] on div "Documentation" at bounding box center [55, 70] width 60 height 11
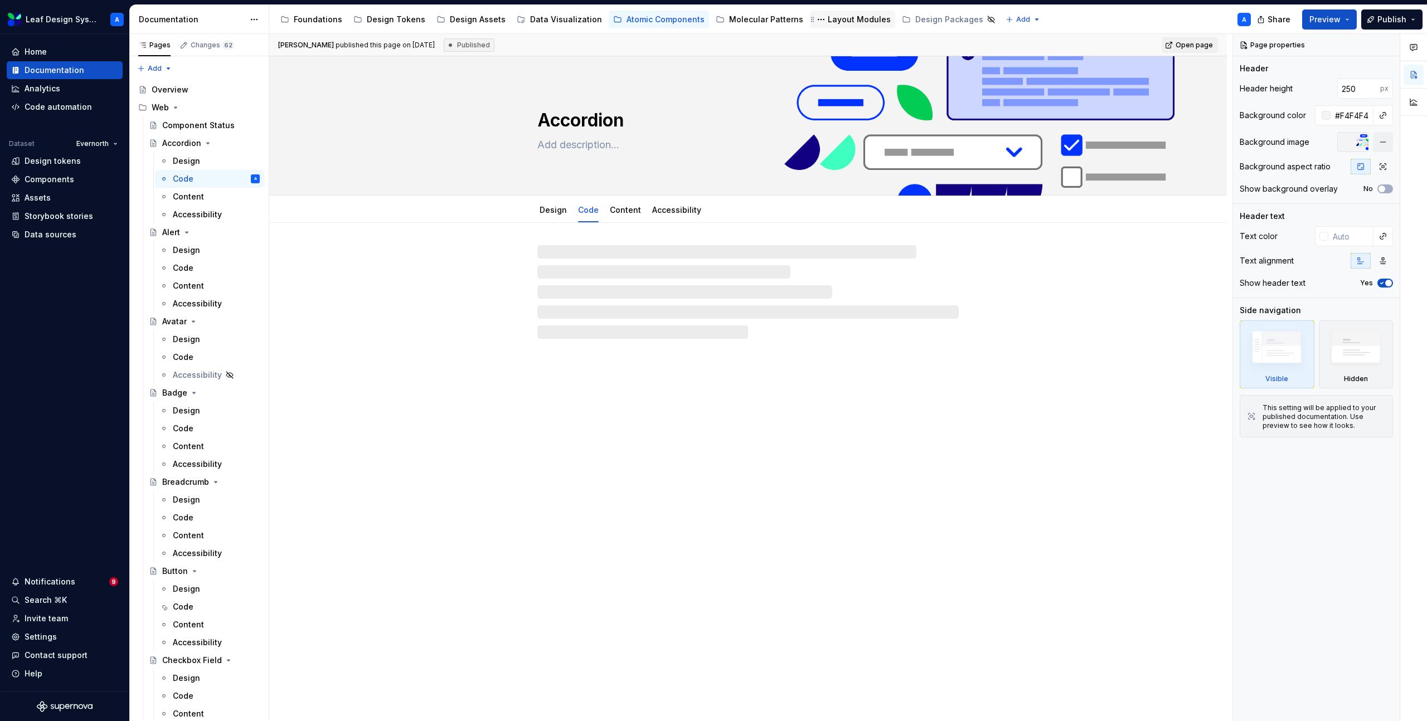
click at [848, 19] on div "Layout Modules" at bounding box center [859, 19] width 63 height 11
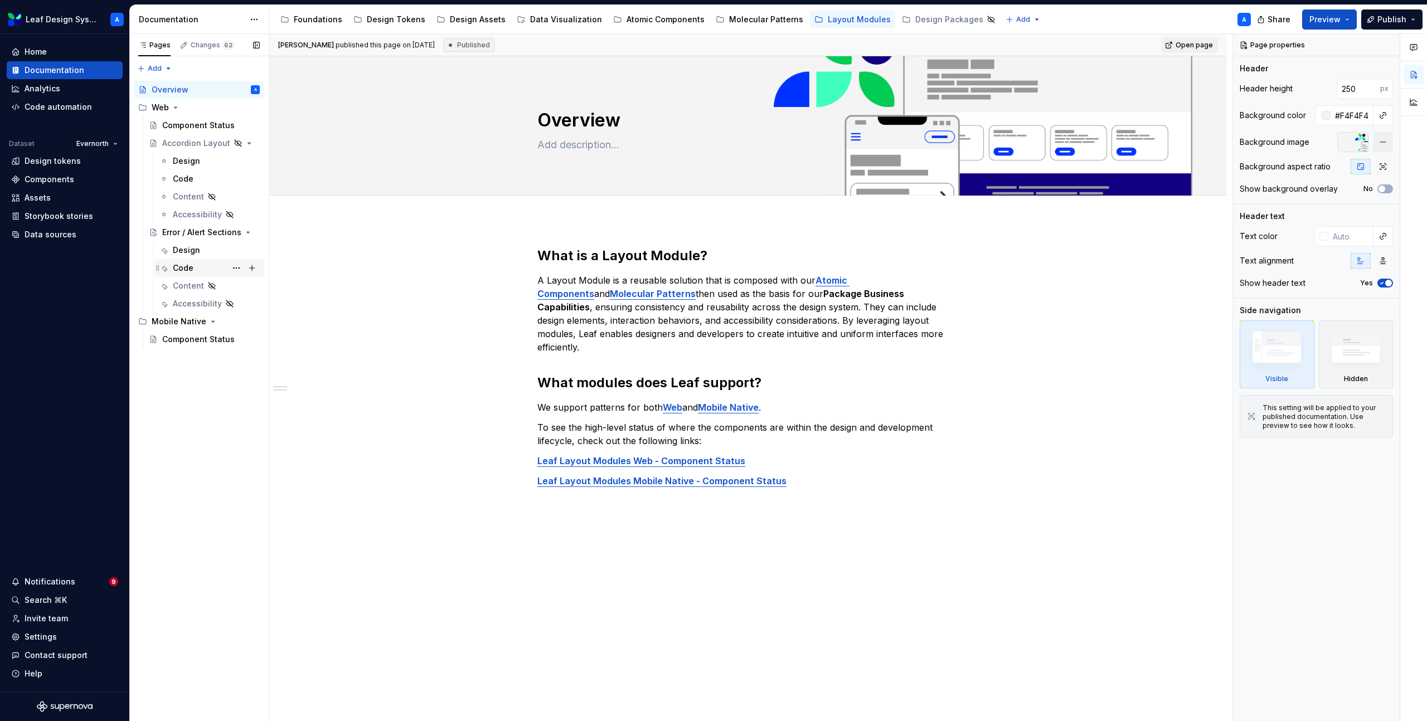
click at [183, 268] on div "Code" at bounding box center [183, 267] width 21 height 11
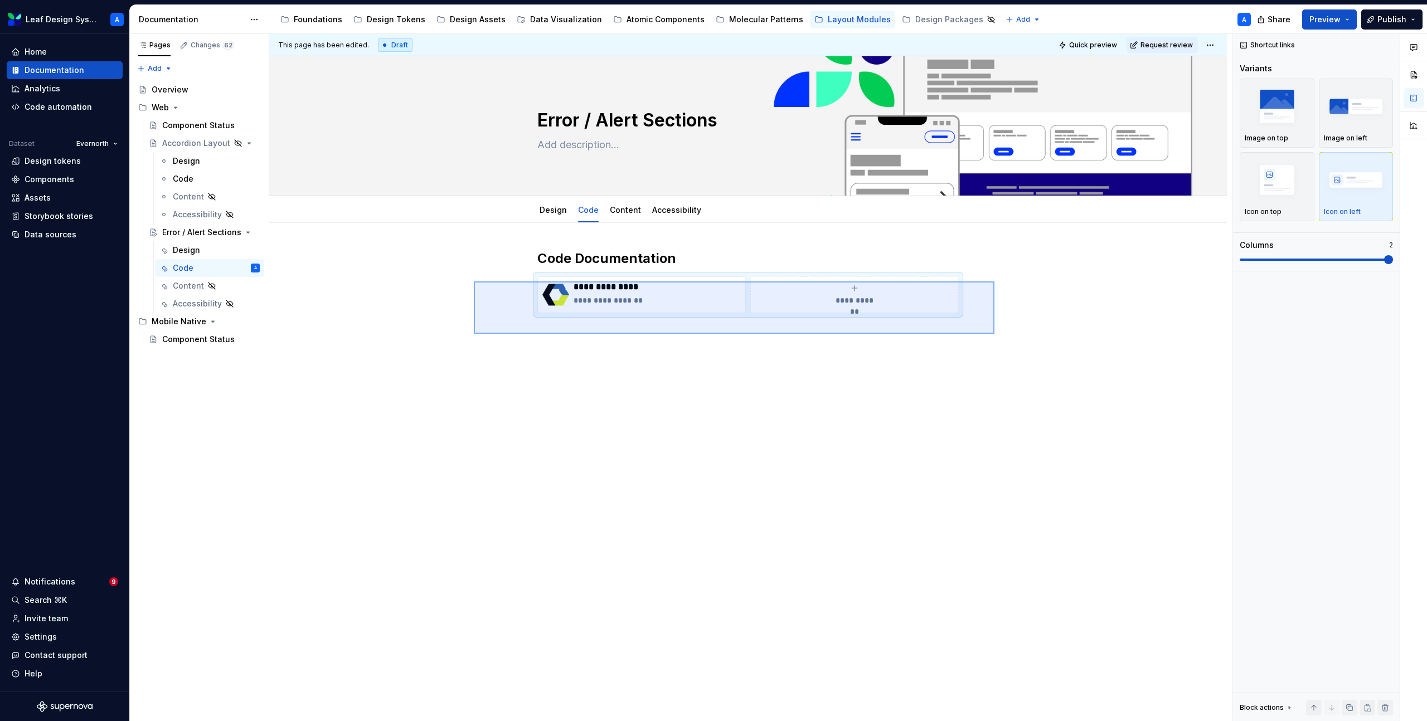
drag, startPoint x: 474, startPoint y: 281, endPoint x: 998, endPoint y: 337, distance: 527.3
click at [998, 337] on div "**********" at bounding box center [750, 378] width 963 height 688
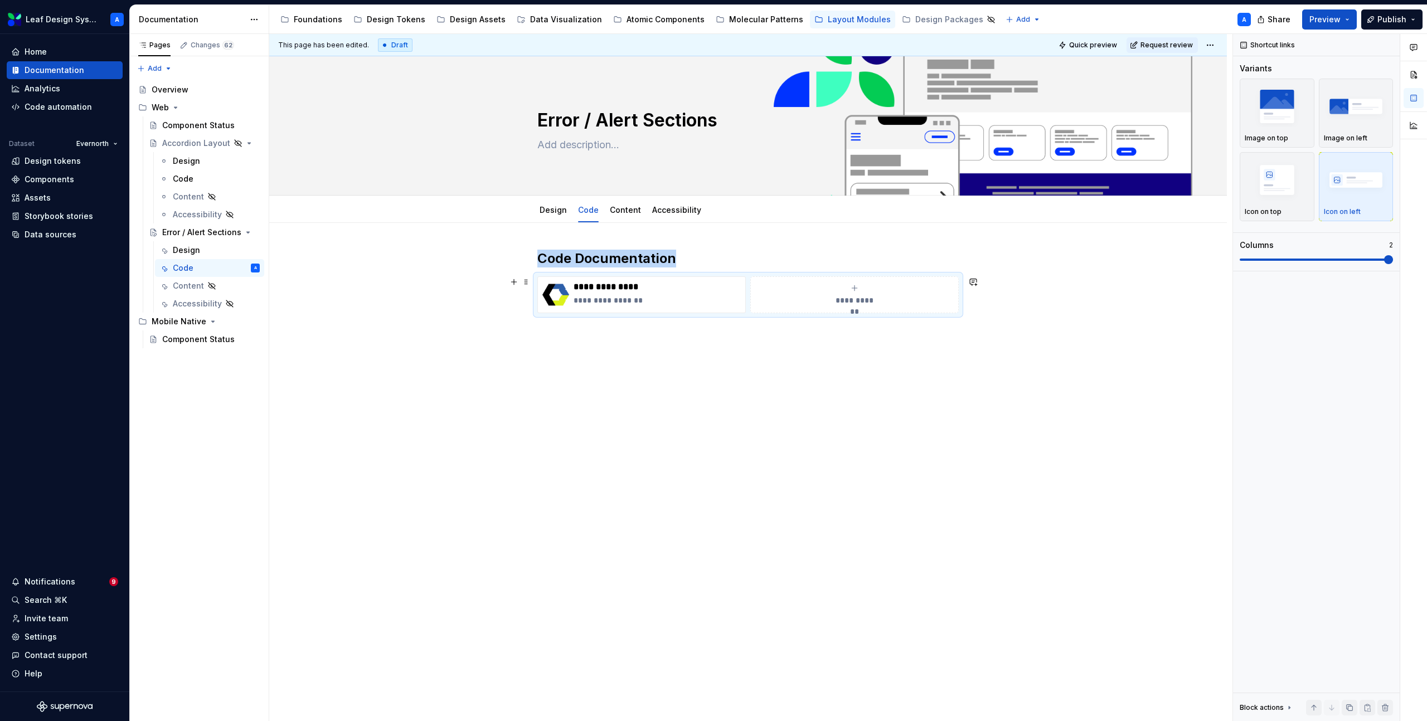
click at [470, 310] on div "**********" at bounding box center [750, 378] width 963 height 688
drag, startPoint x: 471, startPoint y: 279, endPoint x: 656, endPoint y: 328, distance: 191.9
click at [656, 328] on div "**********" at bounding box center [750, 378] width 963 height 688
click at [1014, 312] on div "**********" at bounding box center [747, 383] width 957 height 320
click at [610, 267] on h2 "Code Documentation" at bounding box center [747, 259] width 421 height 18
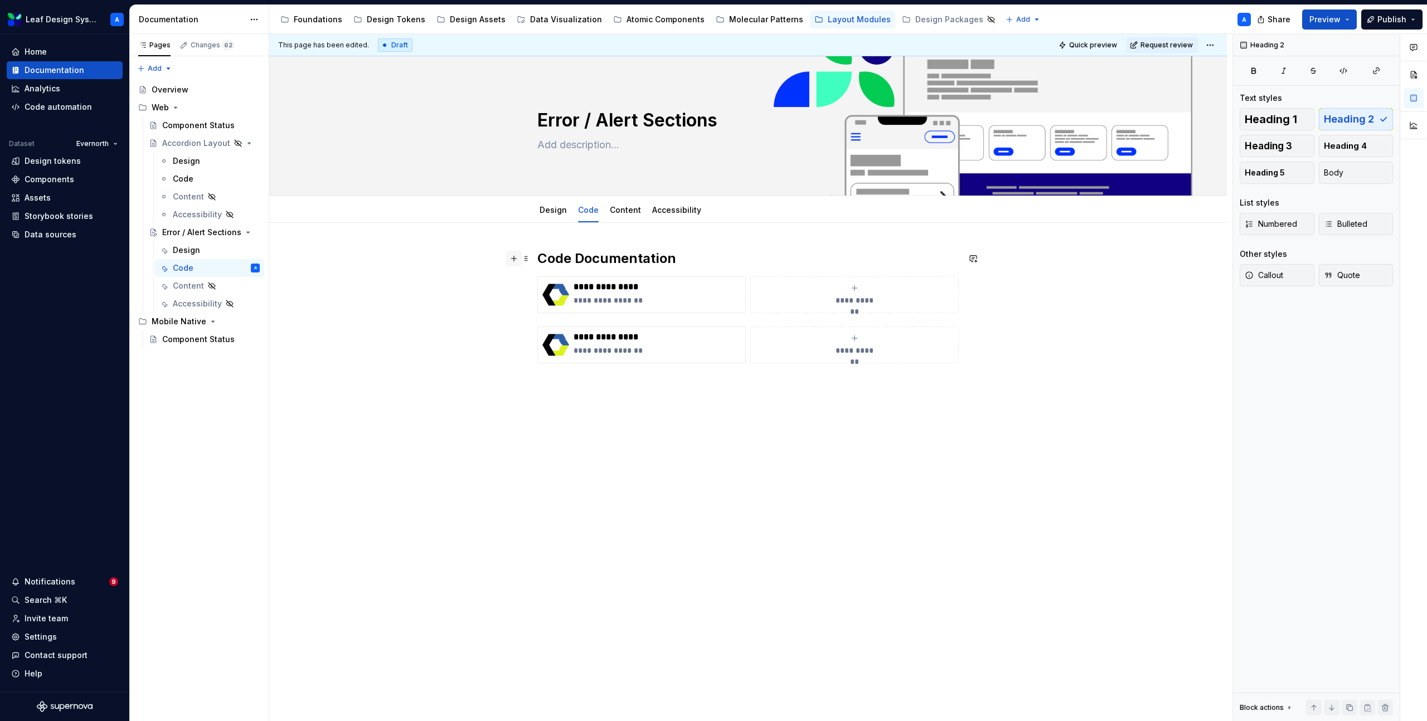
click at [514, 259] on button "button" at bounding box center [514, 259] width 16 height 16
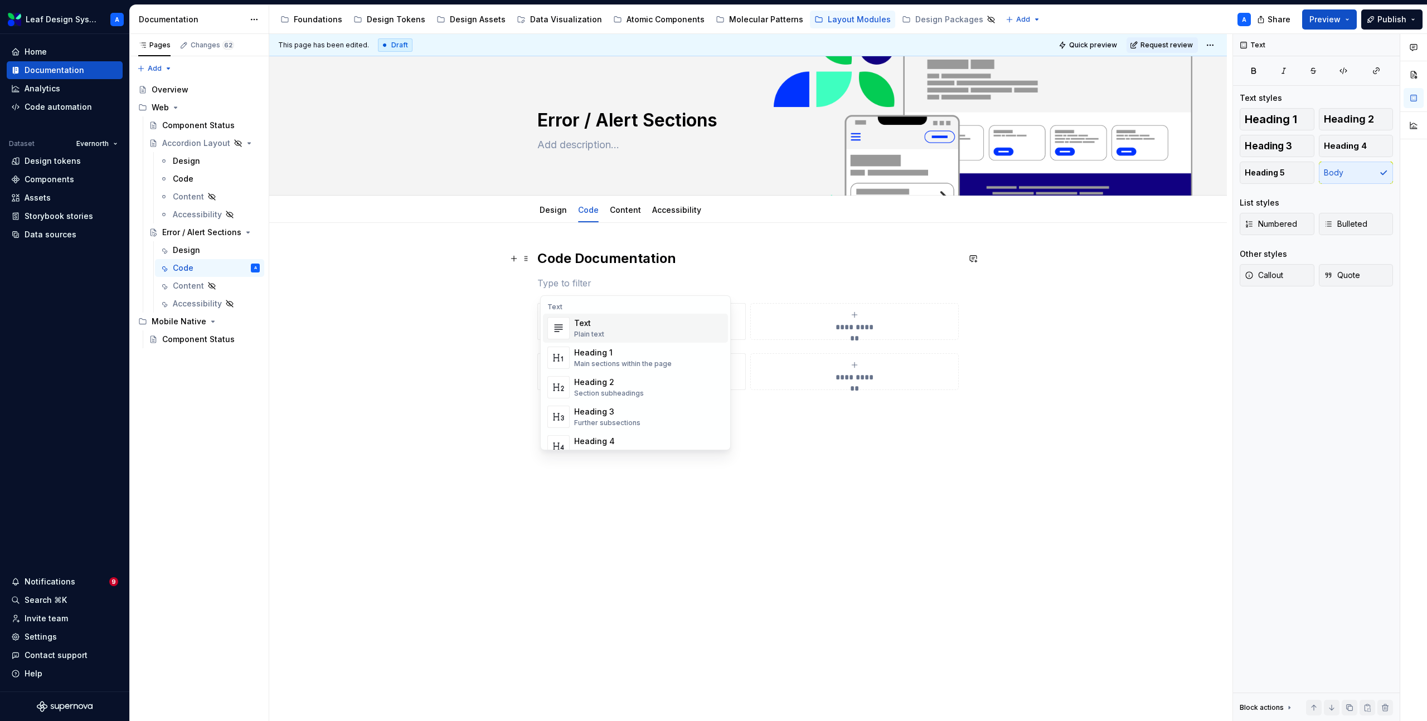
click at [595, 260] on h2 "Code Documentation" at bounding box center [747, 259] width 421 height 18
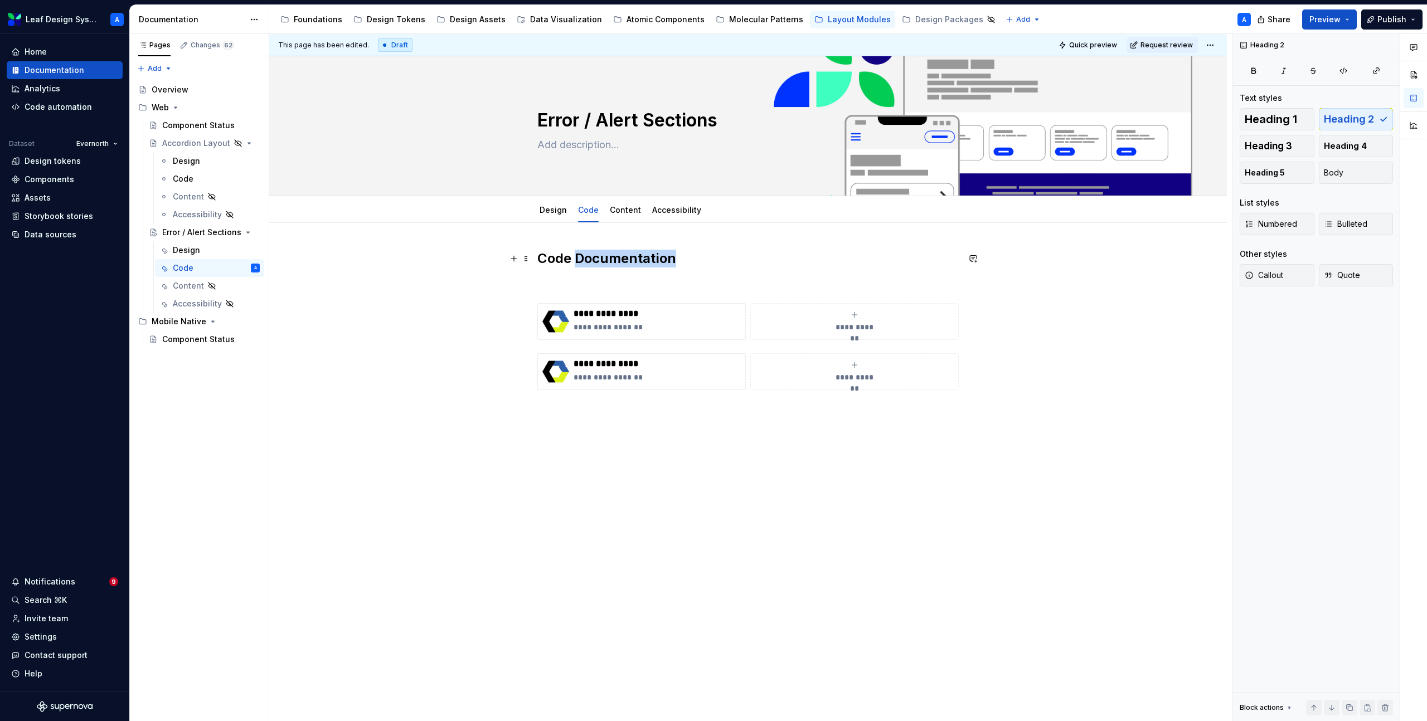
click at [595, 260] on h2 "Code Documentation" at bounding box center [747, 259] width 421 height 18
click at [519, 260] on button "button" at bounding box center [514, 259] width 16 height 16
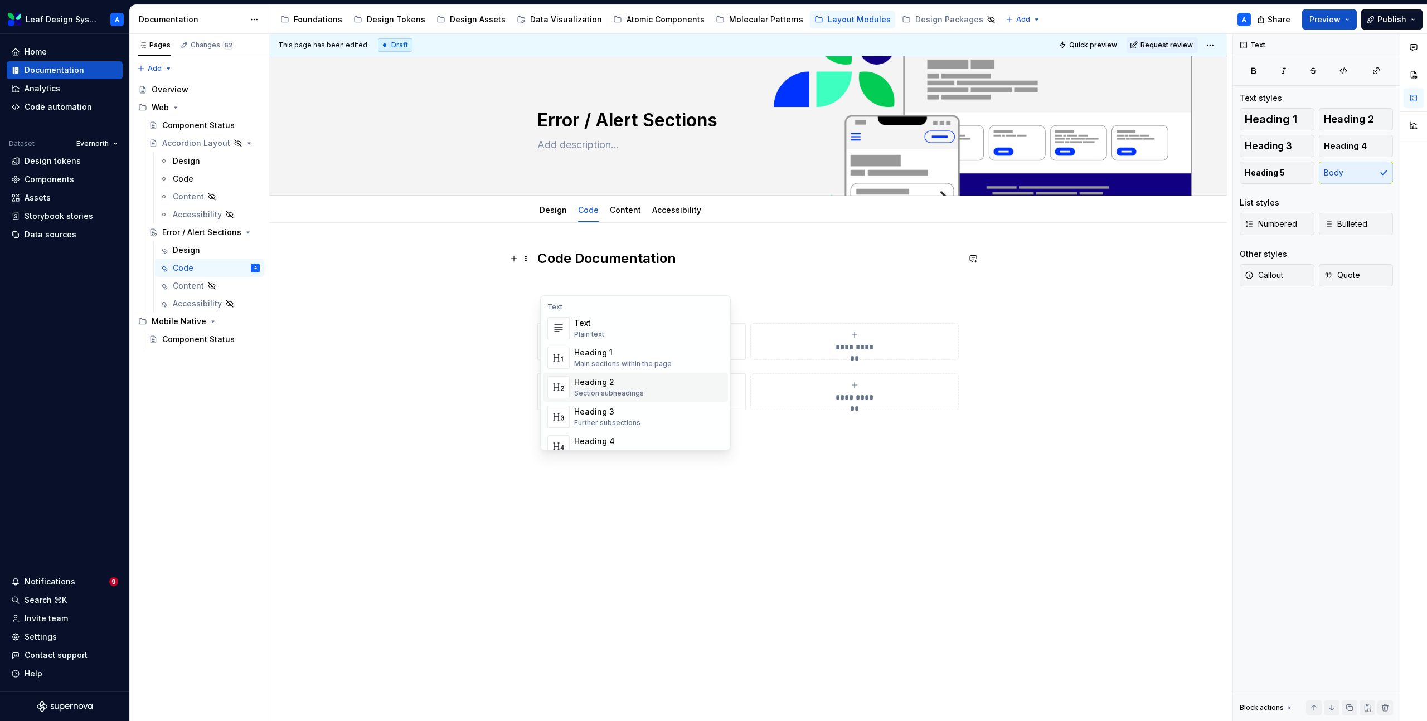
click at [596, 387] on div "Heading 2" at bounding box center [609, 382] width 70 height 11
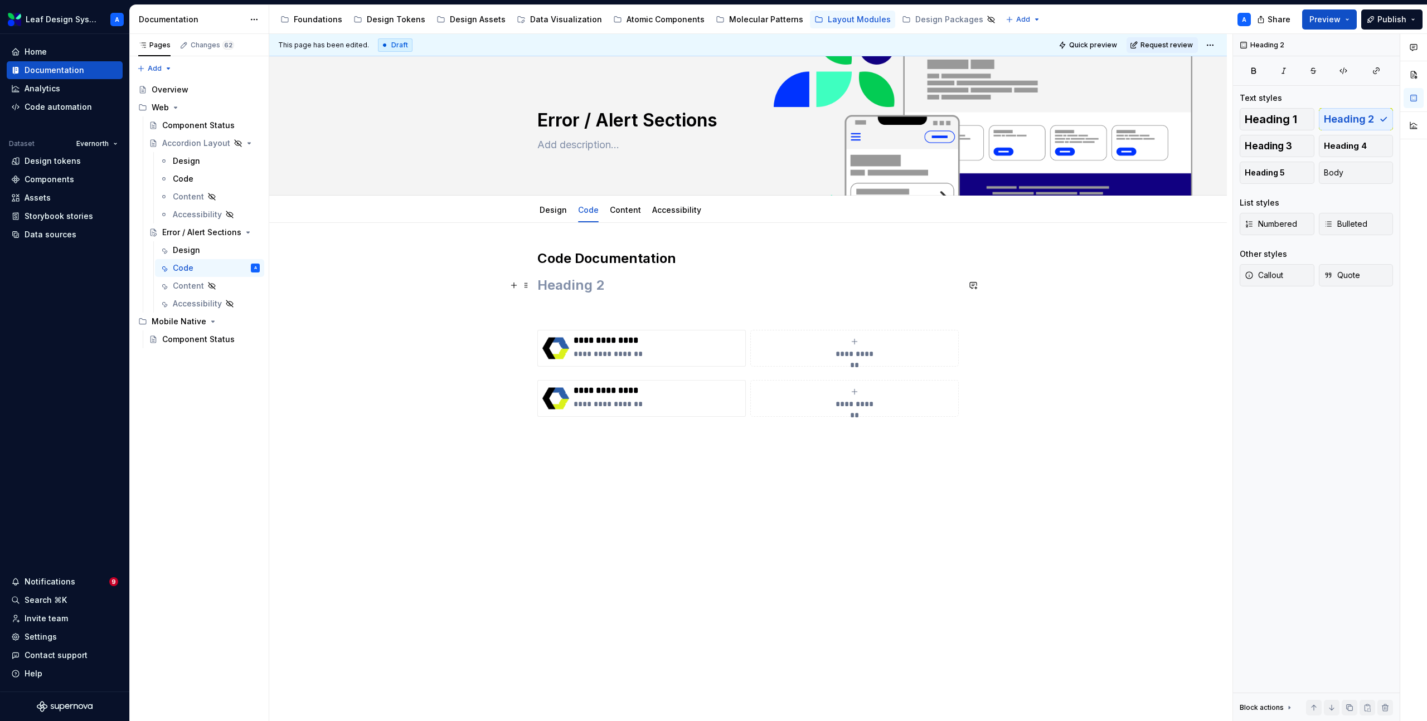
click at [556, 288] on h2 at bounding box center [747, 285] width 421 height 18
type textarea "*"
click at [564, 289] on h2 at bounding box center [747, 285] width 421 height 18
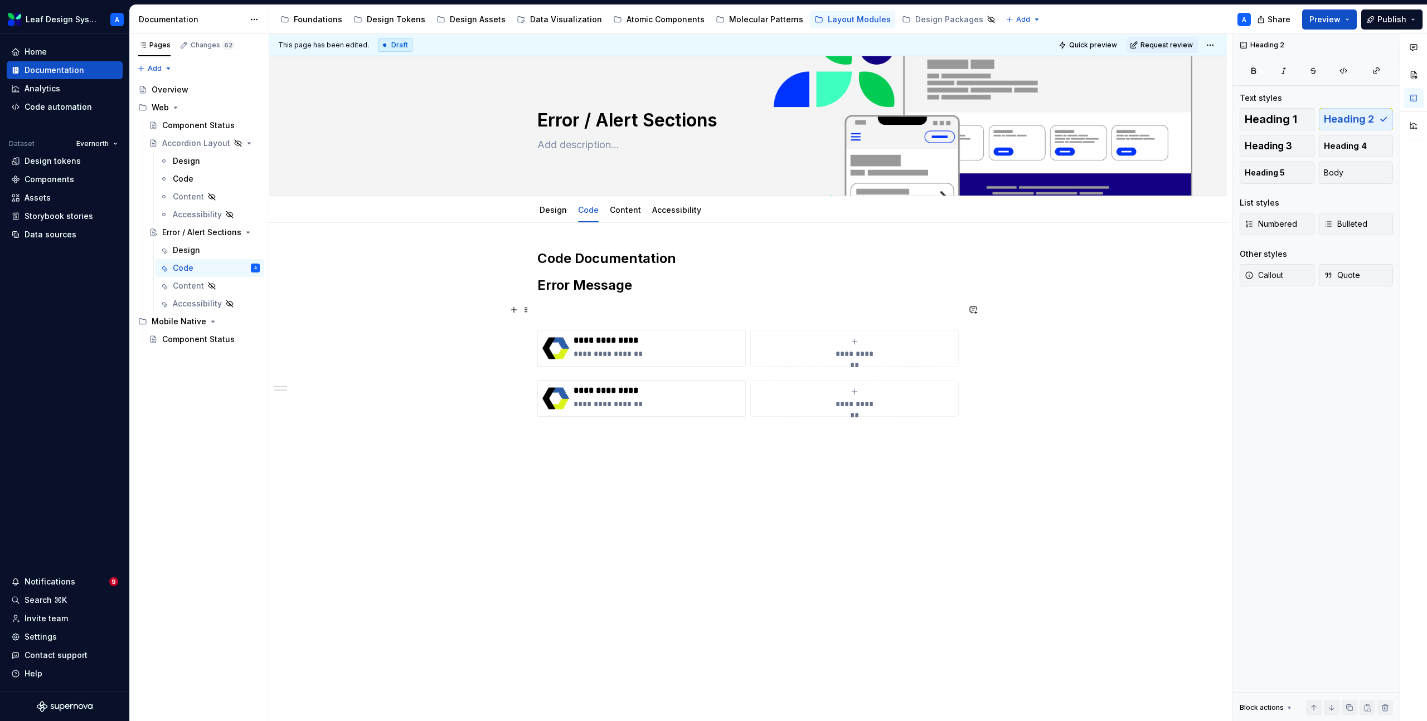
click at [570, 308] on p at bounding box center [747, 309] width 421 height 13
click at [557, 283] on h2 "Error Message" at bounding box center [747, 285] width 421 height 18
click at [525, 284] on span at bounding box center [526, 286] width 9 height 16
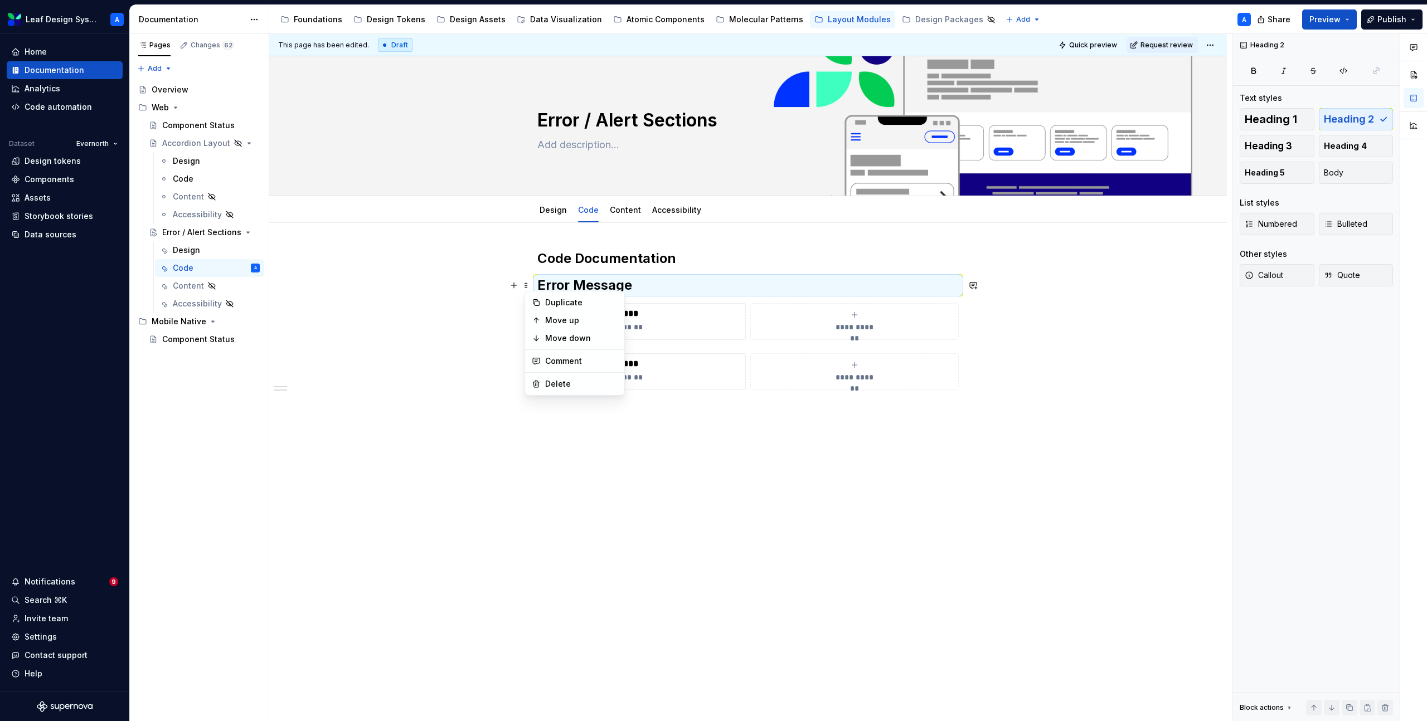
click at [572, 284] on h2 "Error Message" at bounding box center [747, 285] width 421 height 18
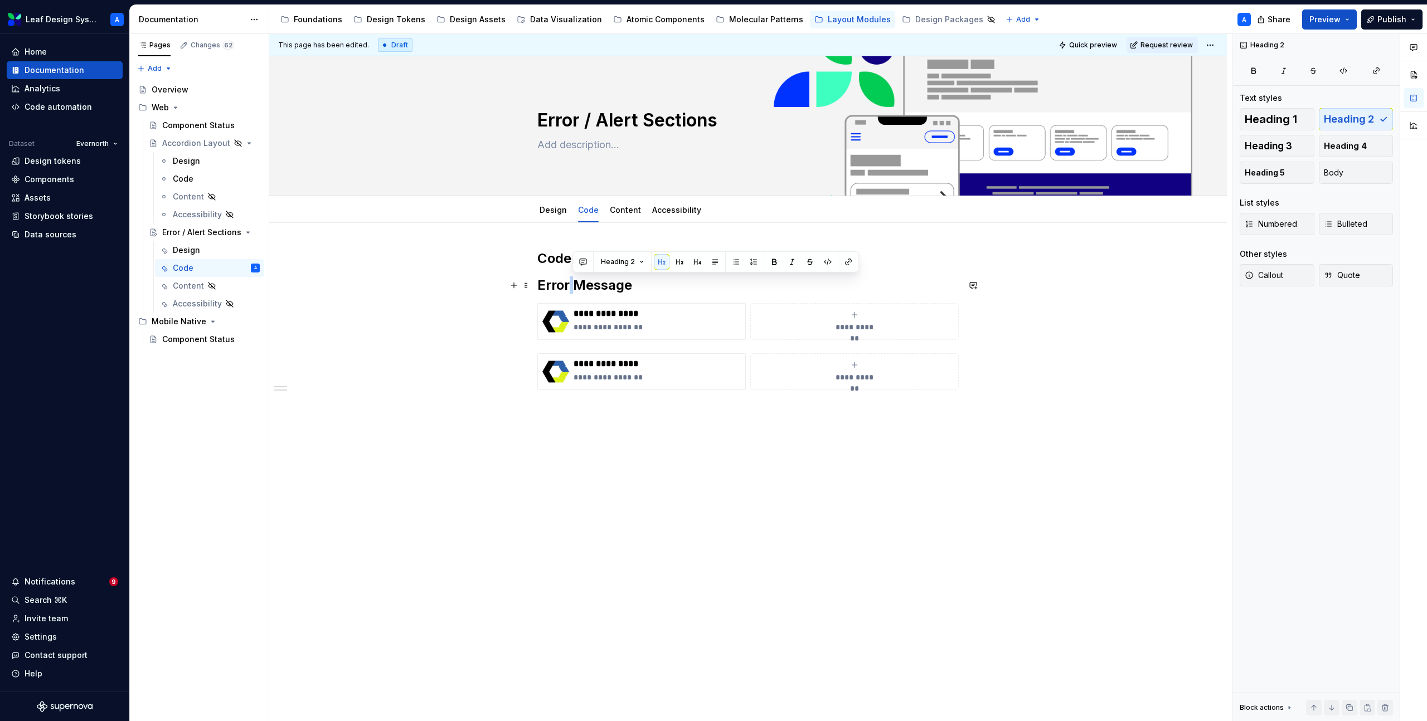
click at [572, 284] on h2 "Error Message" at bounding box center [747, 285] width 421 height 18
click at [585, 263] on span "Heading 2" at bounding box center [585, 261] width 34 height 9
click at [607, 357] on div "Heading 3" at bounding box center [615, 357] width 40 height 11
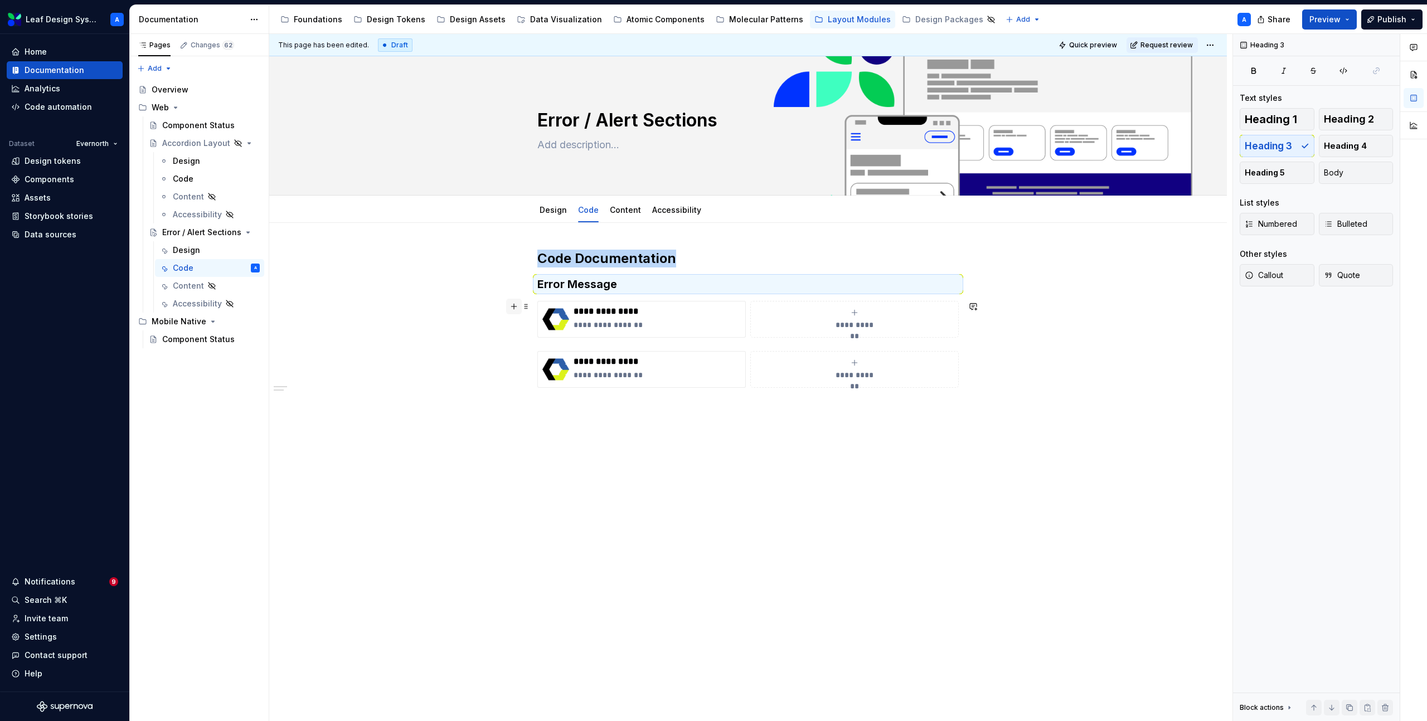
click at [515, 306] on button "button" at bounding box center [514, 307] width 16 height 16
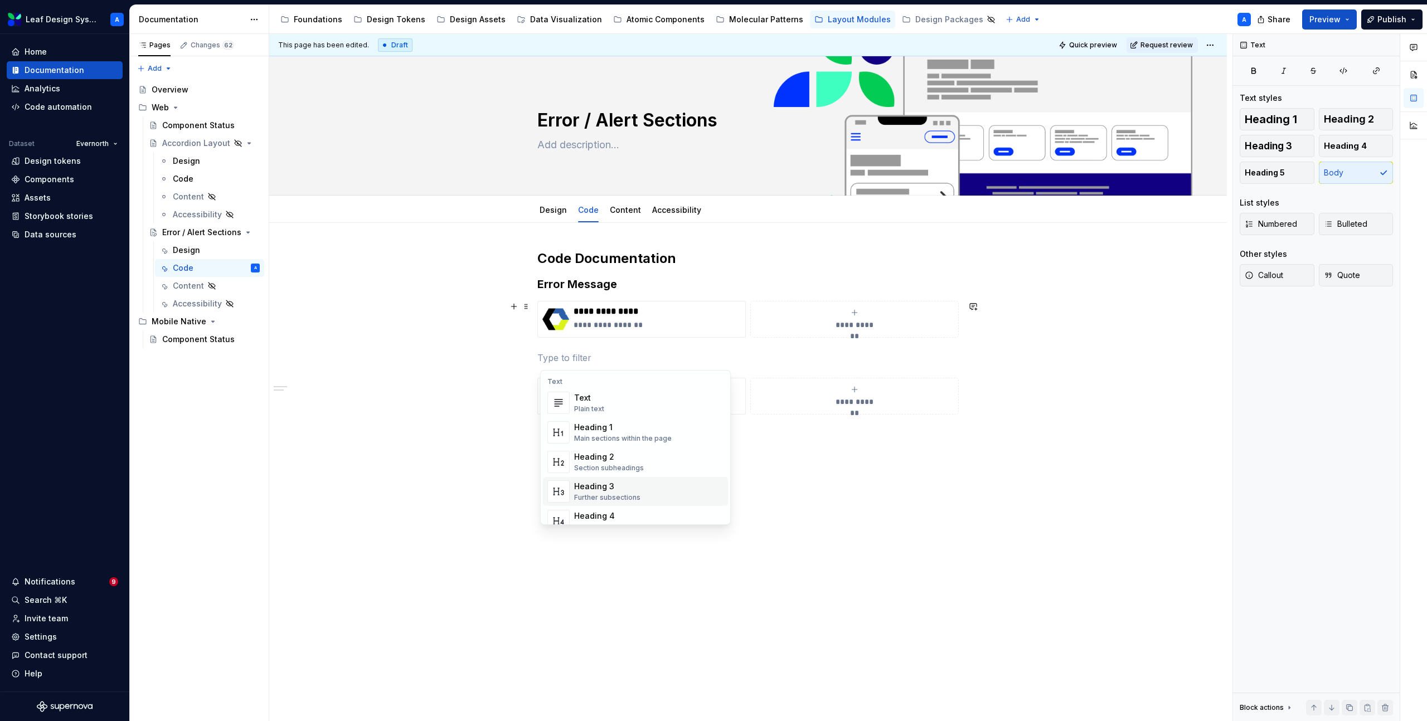
click at [602, 485] on div "Heading 3" at bounding box center [607, 486] width 66 height 11
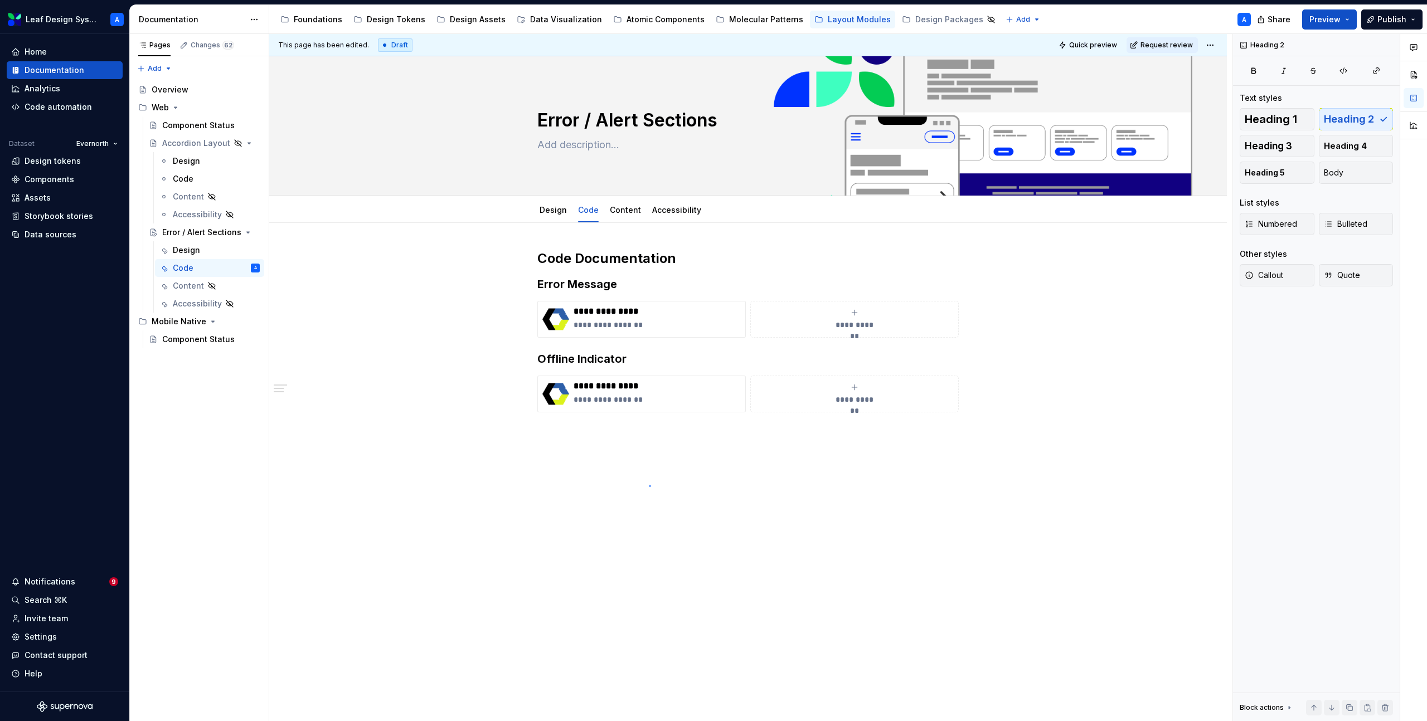
click at [649, 485] on div "**********" at bounding box center [750, 378] width 963 height 688
click at [617, 401] on p "**********" at bounding box center [656, 399] width 167 height 11
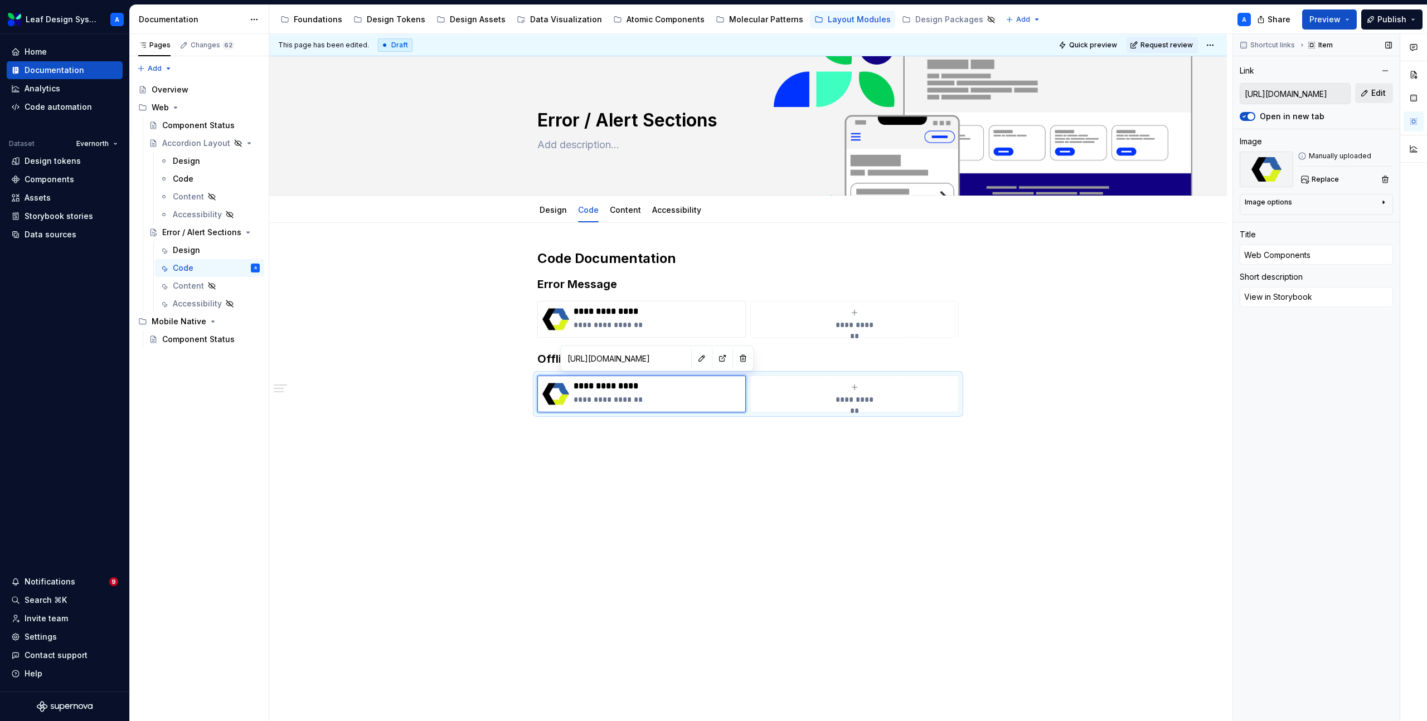
click at [1379, 91] on span "Edit" at bounding box center [1378, 92] width 14 height 11
type textarea "*"
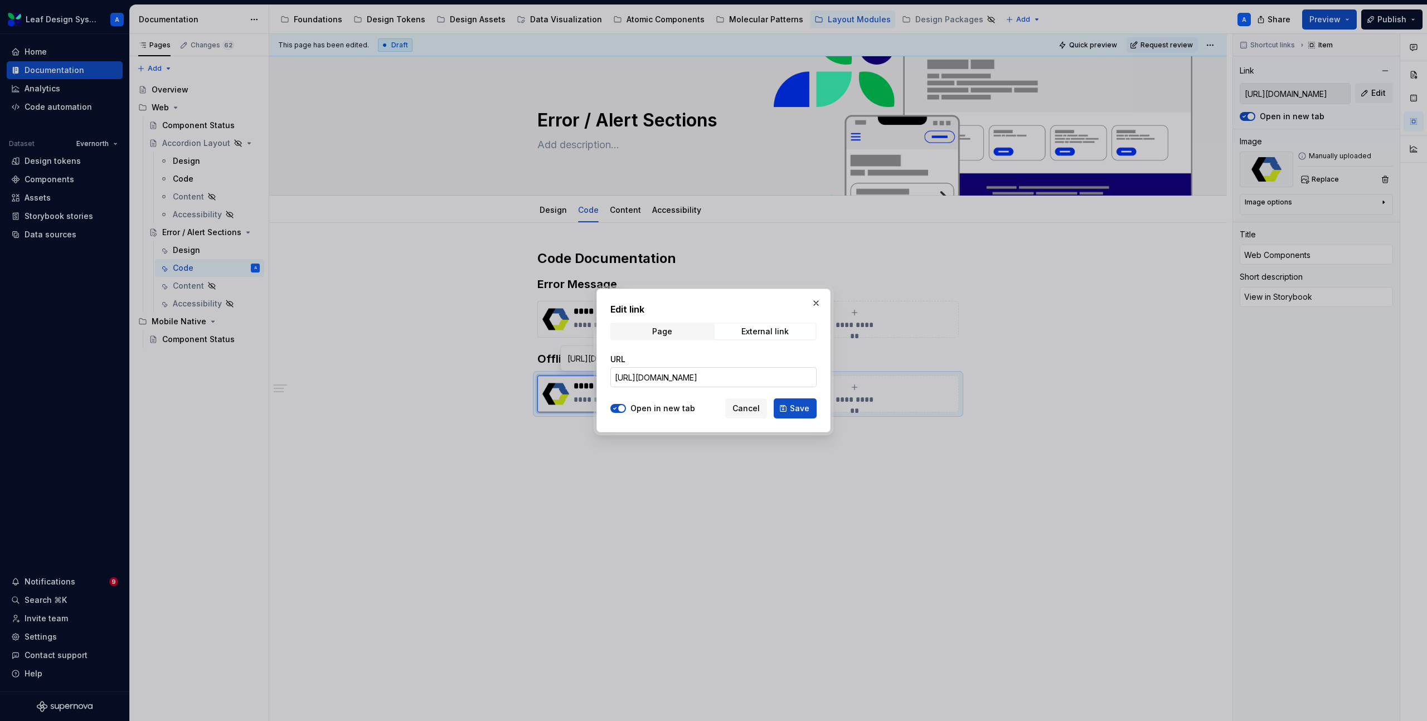
click at [694, 377] on input "[URL][DOMAIN_NAME]" at bounding box center [713, 377] width 206 height 20
paste input "https://www-dev-candidate.express-scripts.com/leaf-web/?path=/docs/web-componen…"
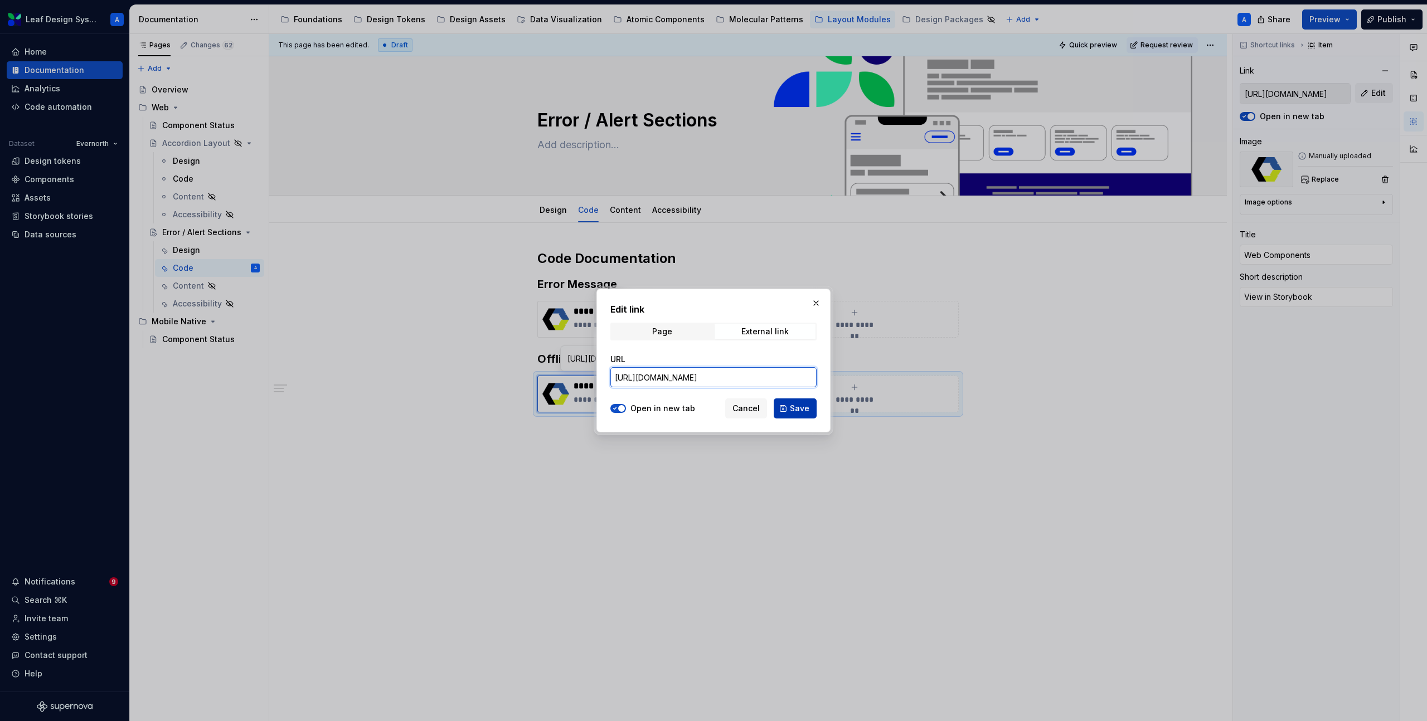
type input "https://www-dev-candidate.express-scripts.com/leaf-web/?path=/docs/web-componen…"
click at [794, 401] on button "Save" at bounding box center [795, 408] width 43 height 20
type textarea "*"
type input "https://www-dev-candidate.express-scripts.com/leaf-web/?path=/docs/web-componen…"
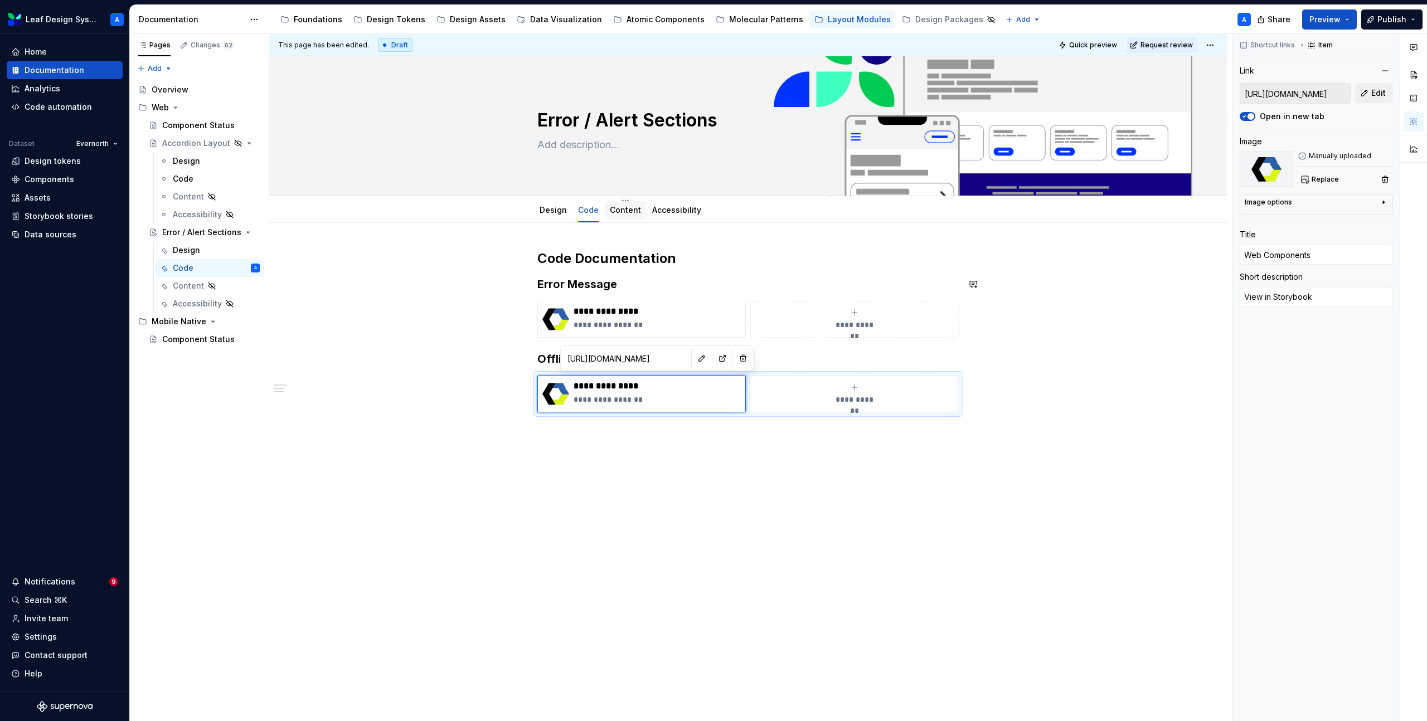
type textarea "*"
type input "https://www-dev-candidate.express-scripts.com/leaf-web/?path=/docs/web-componen…"
click at [553, 215] on div "Design" at bounding box center [552, 210] width 27 height 11
click at [549, 208] on link "Design" at bounding box center [552, 209] width 27 height 9
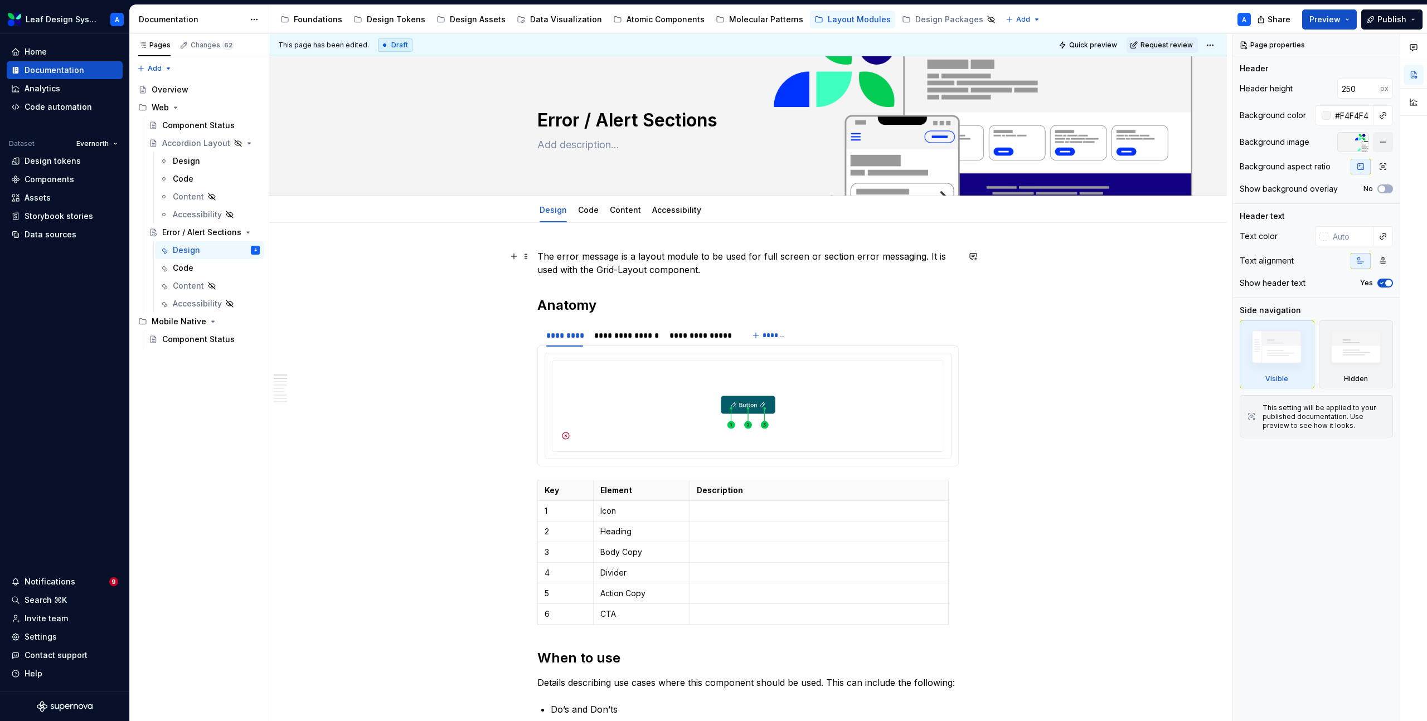
click at [517, 257] on button "button" at bounding box center [514, 257] width 16 height 16
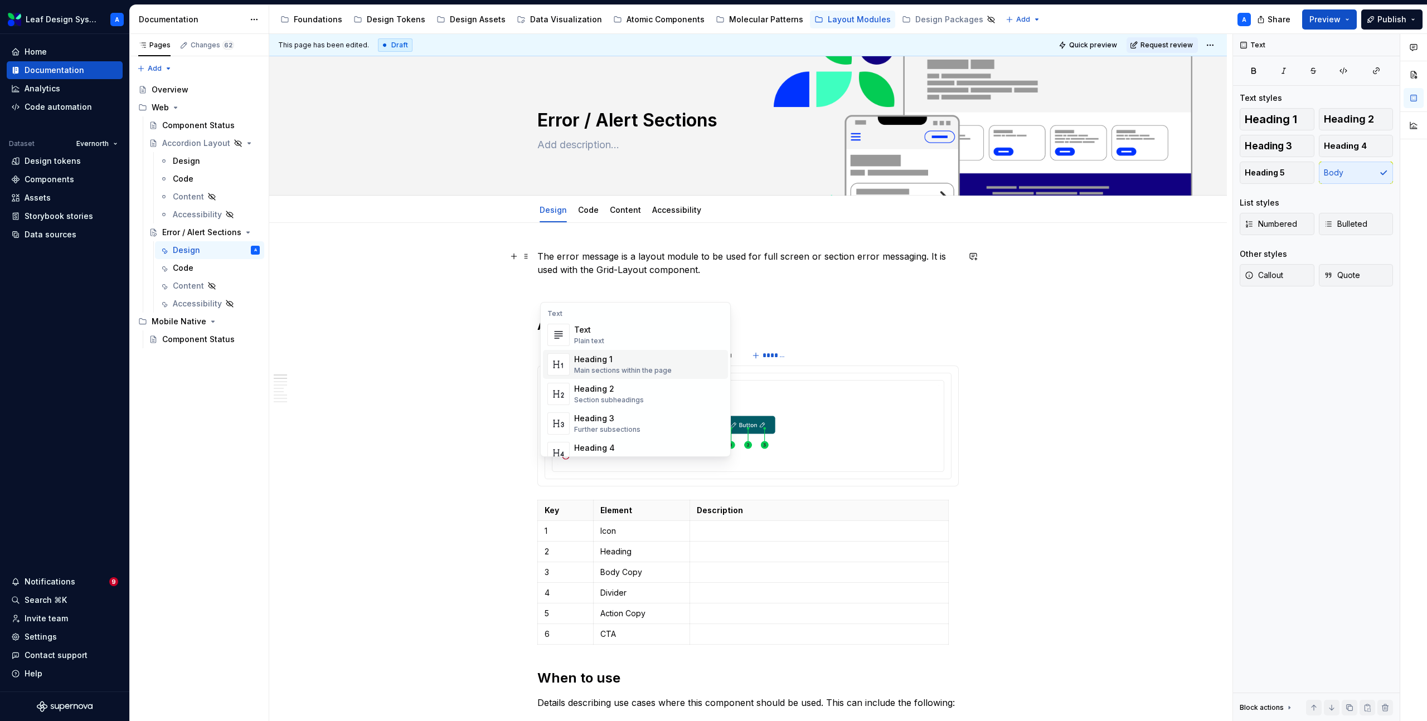
click at [604, 367] on div "Main sections within the page" at bounding box center [623, 370] width 98 height 9
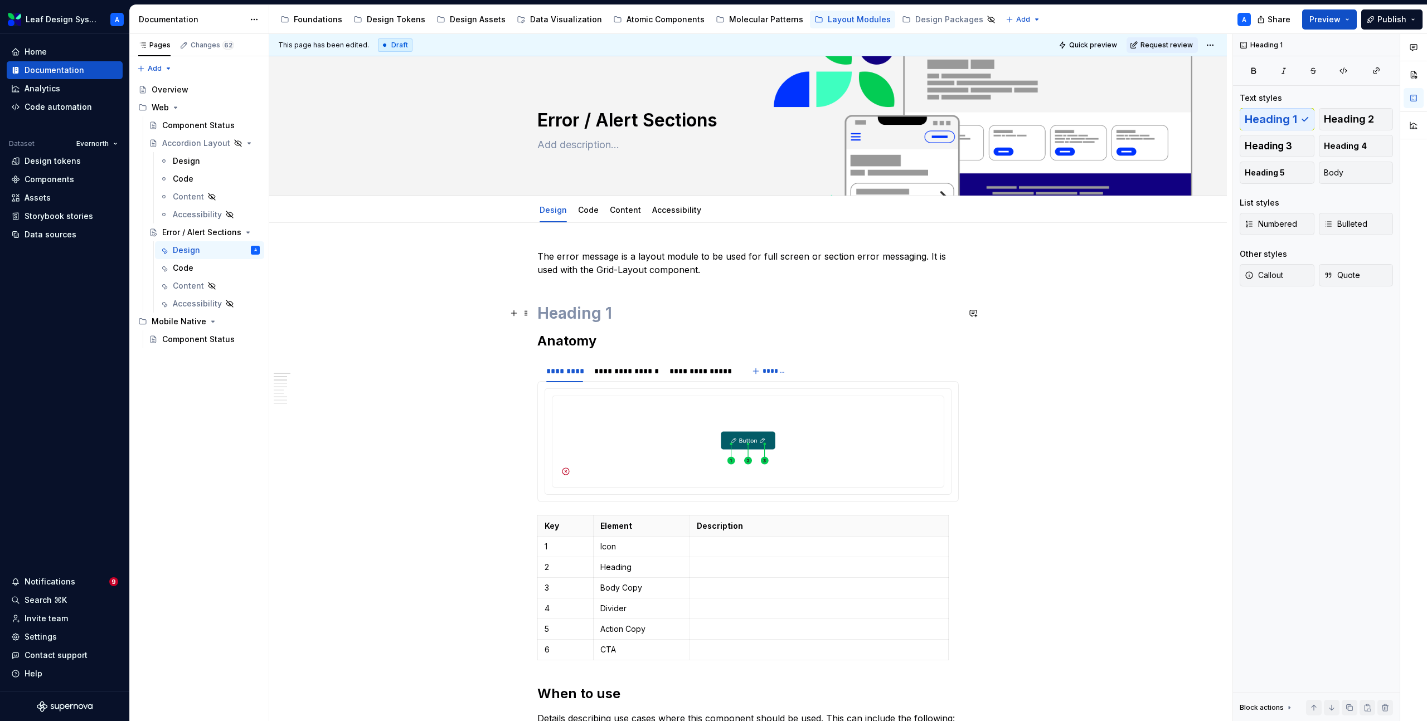
click at [586, 307] on h1 at bounding box center [747, 313] width 421 height 20
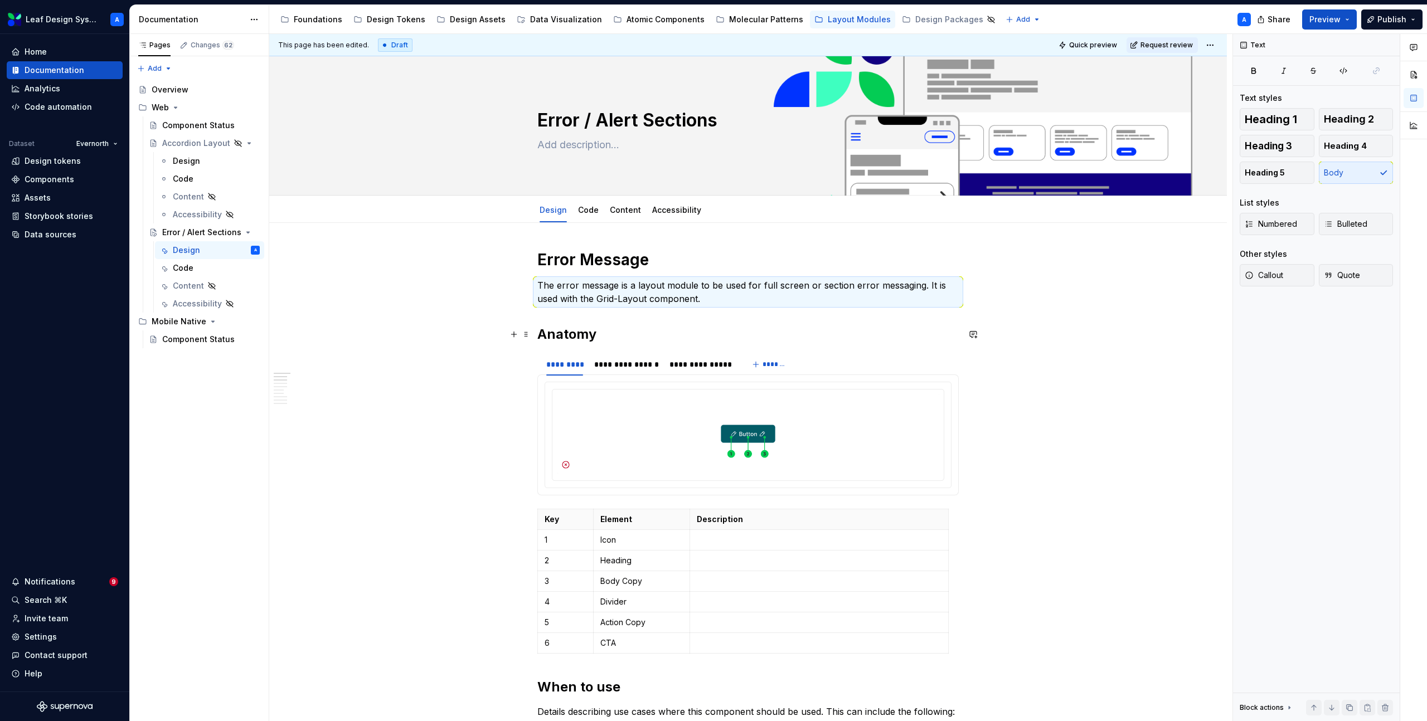
click at [568, 333] on h2 "Anatomy" at bounding box center [747, 334] width 421 height 18
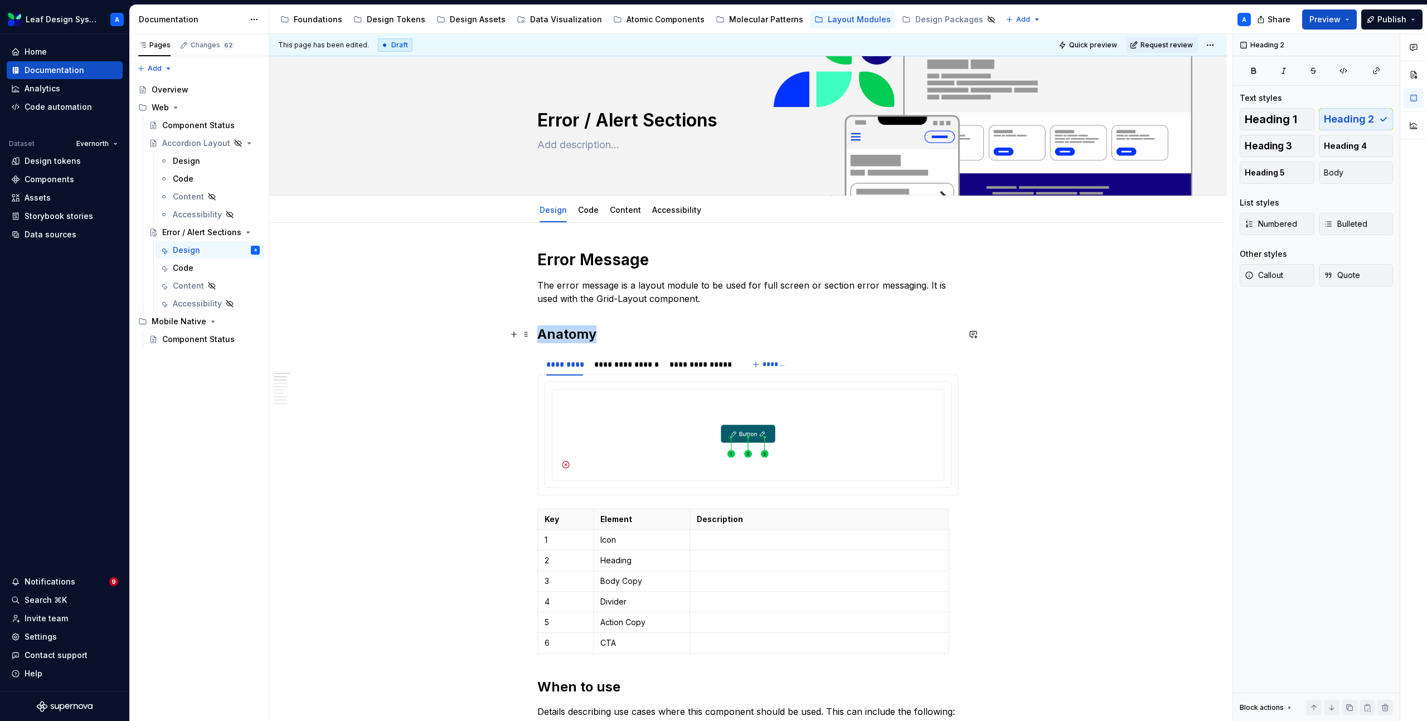
click at [568, 333] on h2 "Anatomy" at bounding box center [747, 334] width 421 height 18
click at [578, 263] on h1 "Error Message" at bounding box center [747, 260] width 421 height 20
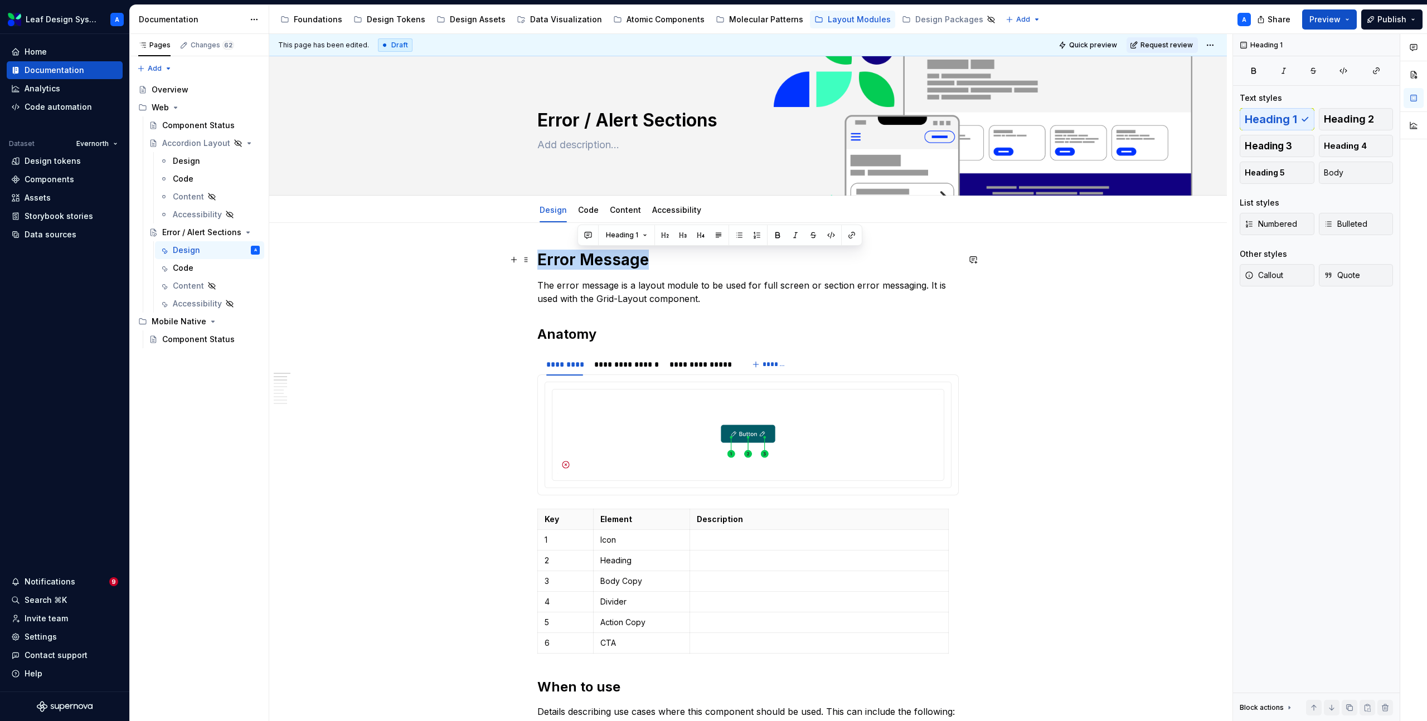
click at [578, 263] on h1 "Error Message" at bounding box center [747, 260] width 421 height 20
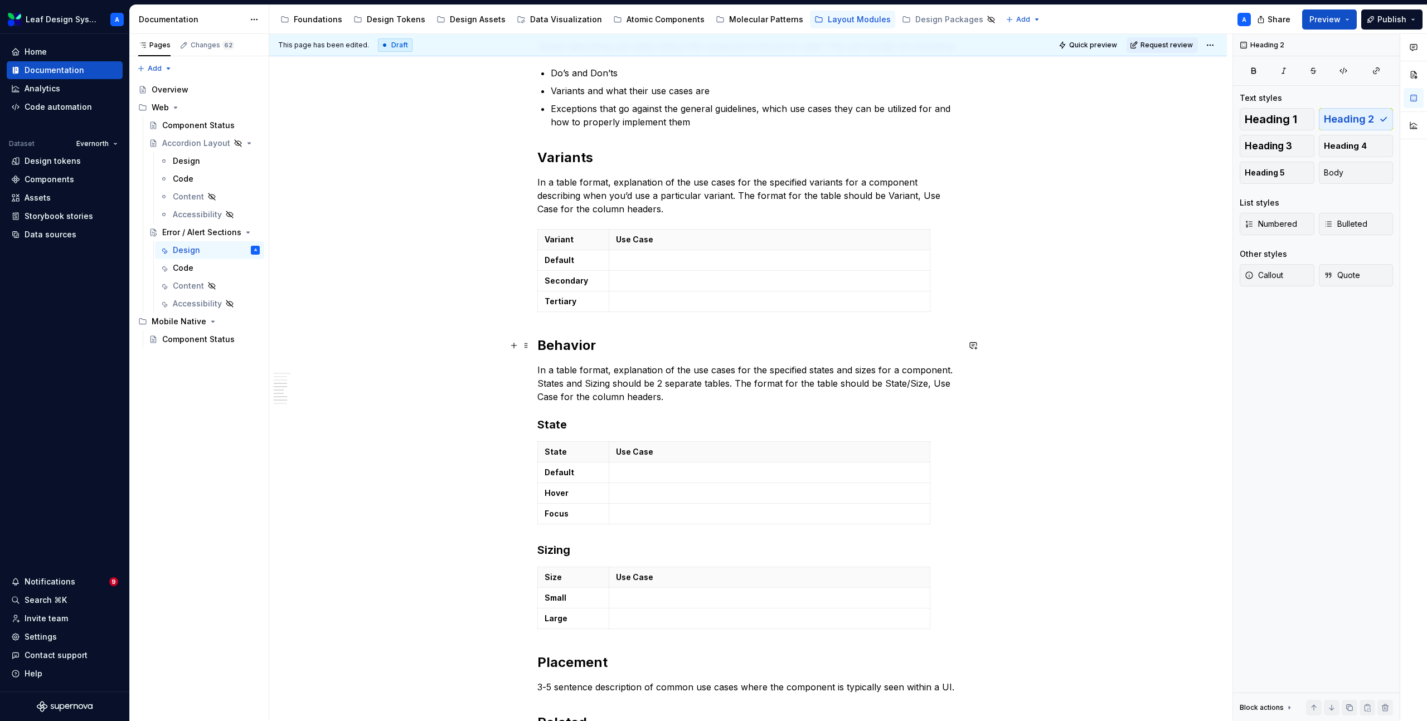
scroll to position [666, 0]
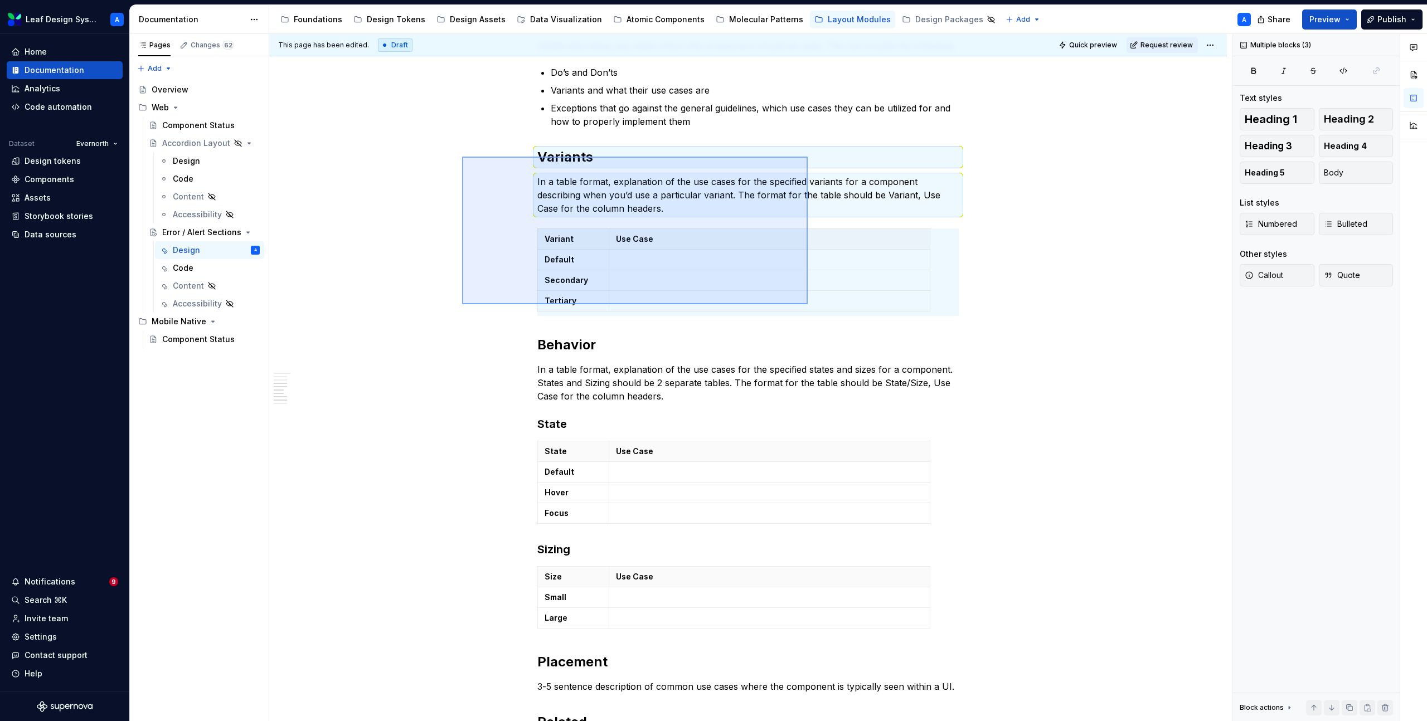
drag, startPoint x: 462, startPoint y: 156, endPoint x: 808, endPoint y: 304, distance: 375.8
click at [808, 304] on div "**********" at bounding box center [750, 378] width 963 height 688
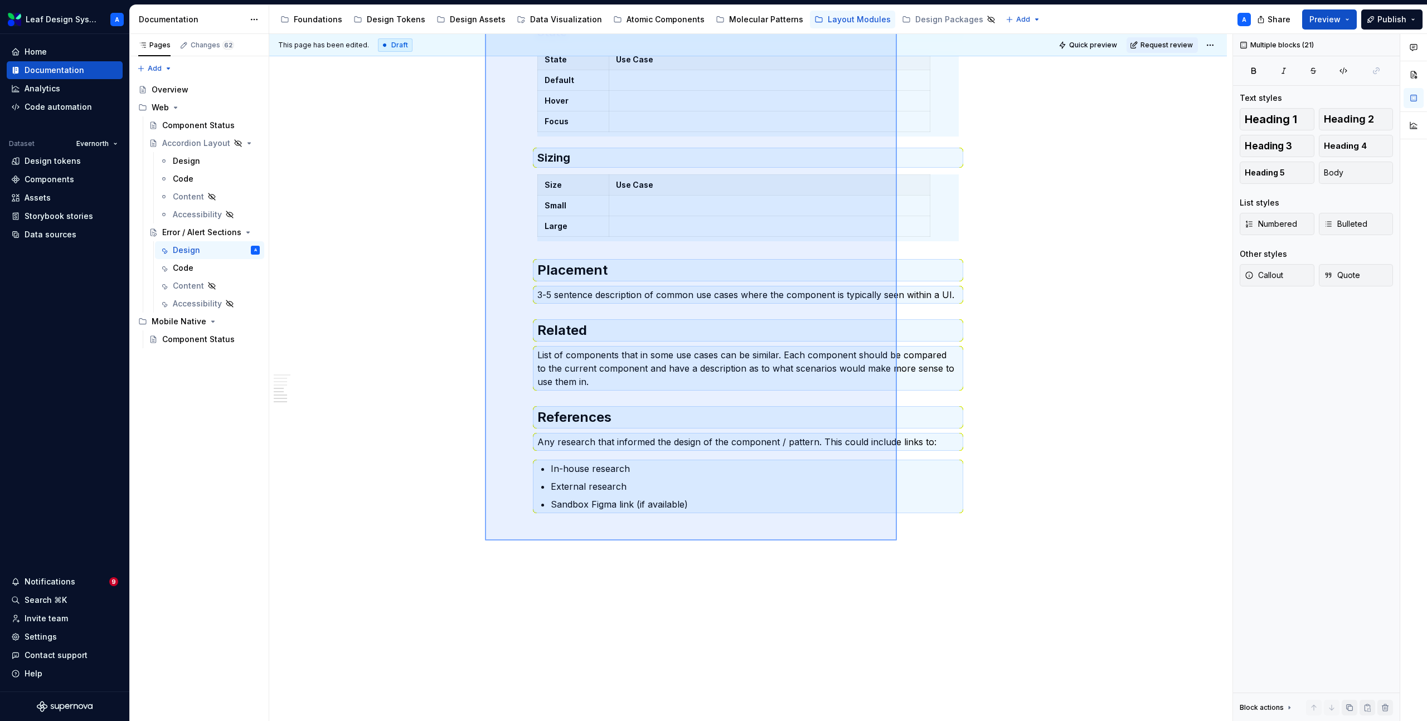
scroll to position [870, 0]
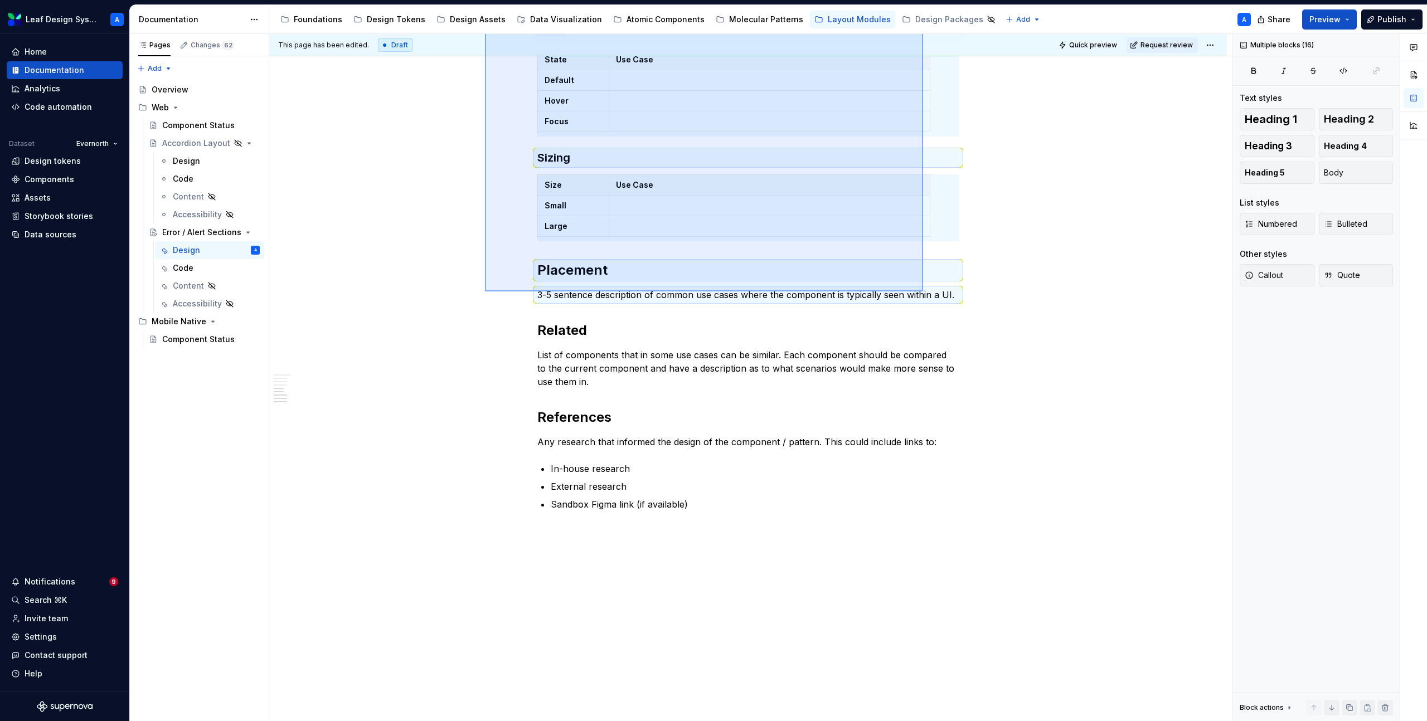
drag, startPoint x: 485, startPoint y: 256, endPoint x: 923, endPoint y: 291, distance: 439.4
click at [923, 291] on div "**********" at bounding box center [750, 378] width 963 height 688
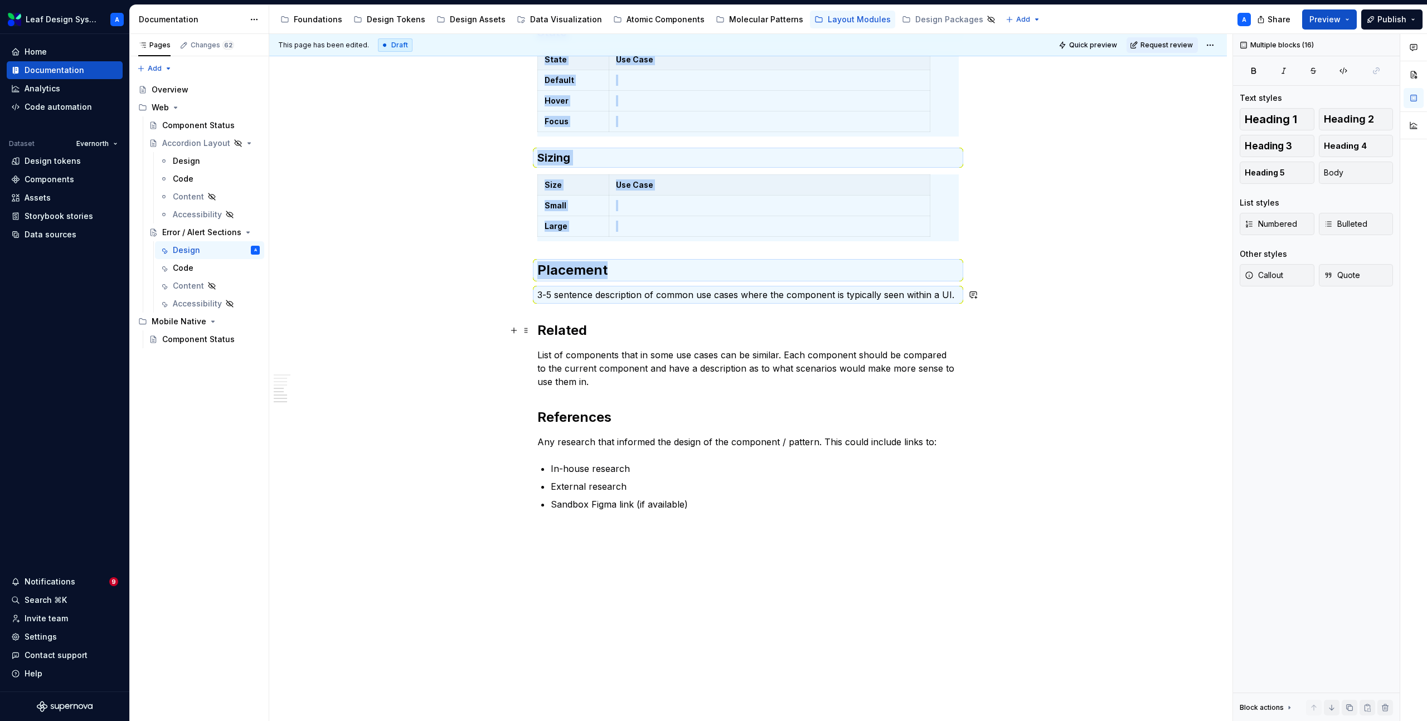
copy div "**********"
click at [539, 328] on div "**********" at bounding box center [747, 47] width 957 height 1388
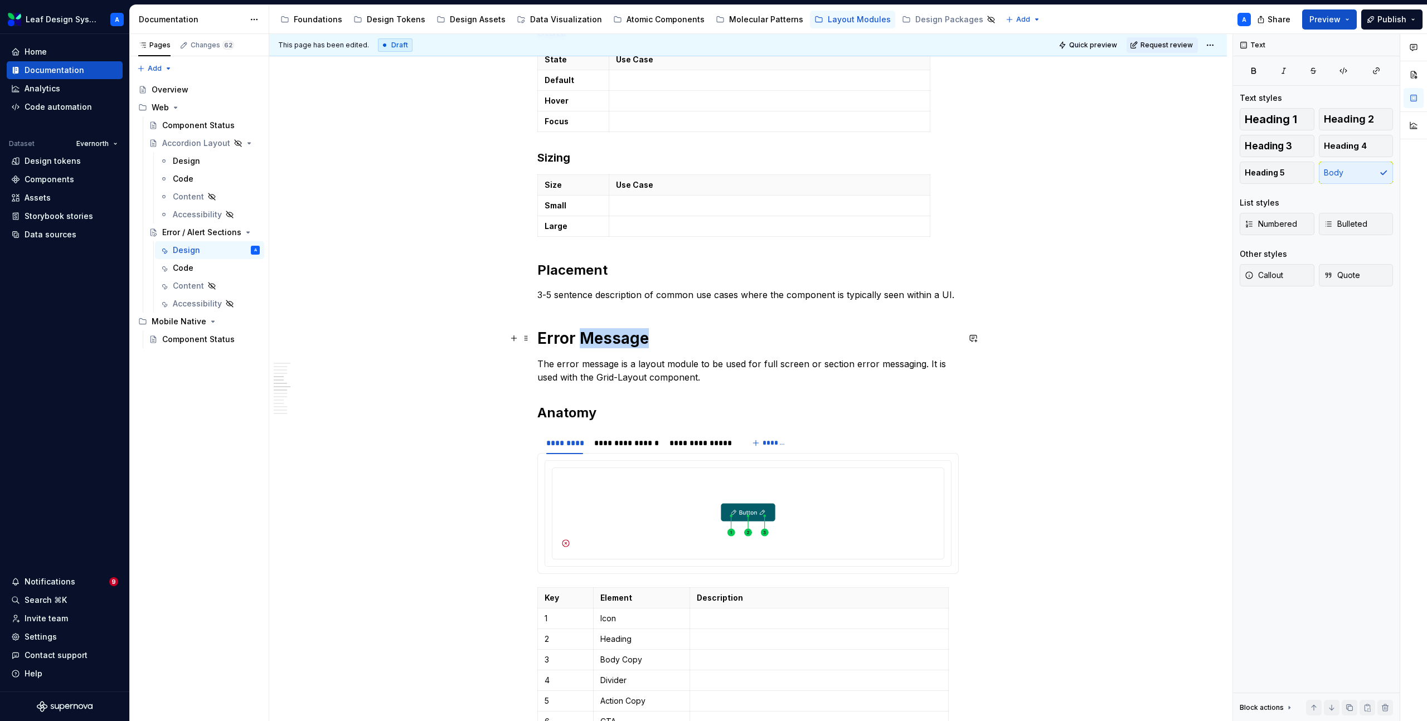
click at [600, 341] on h1 "Error Message" at bounding box center [747, 338] width 421 height 20
click at [596, 341] on h1 "Error Message" at bounding box center [747, 338] width 421 height 20
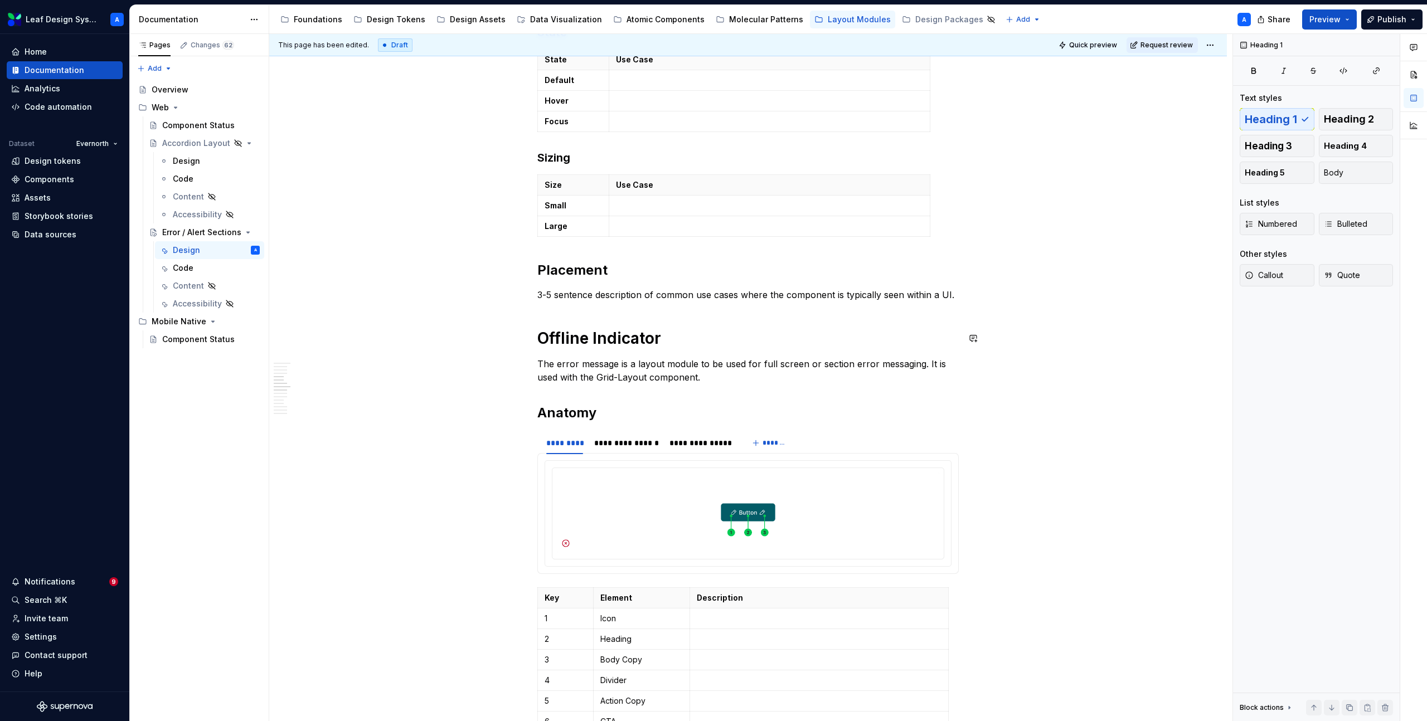
type textarea "*"
click at [573, 371] on p "The error message is a layout module to be used for full screen or section erro…" at bounding box center [747, 370] width 421 height 27
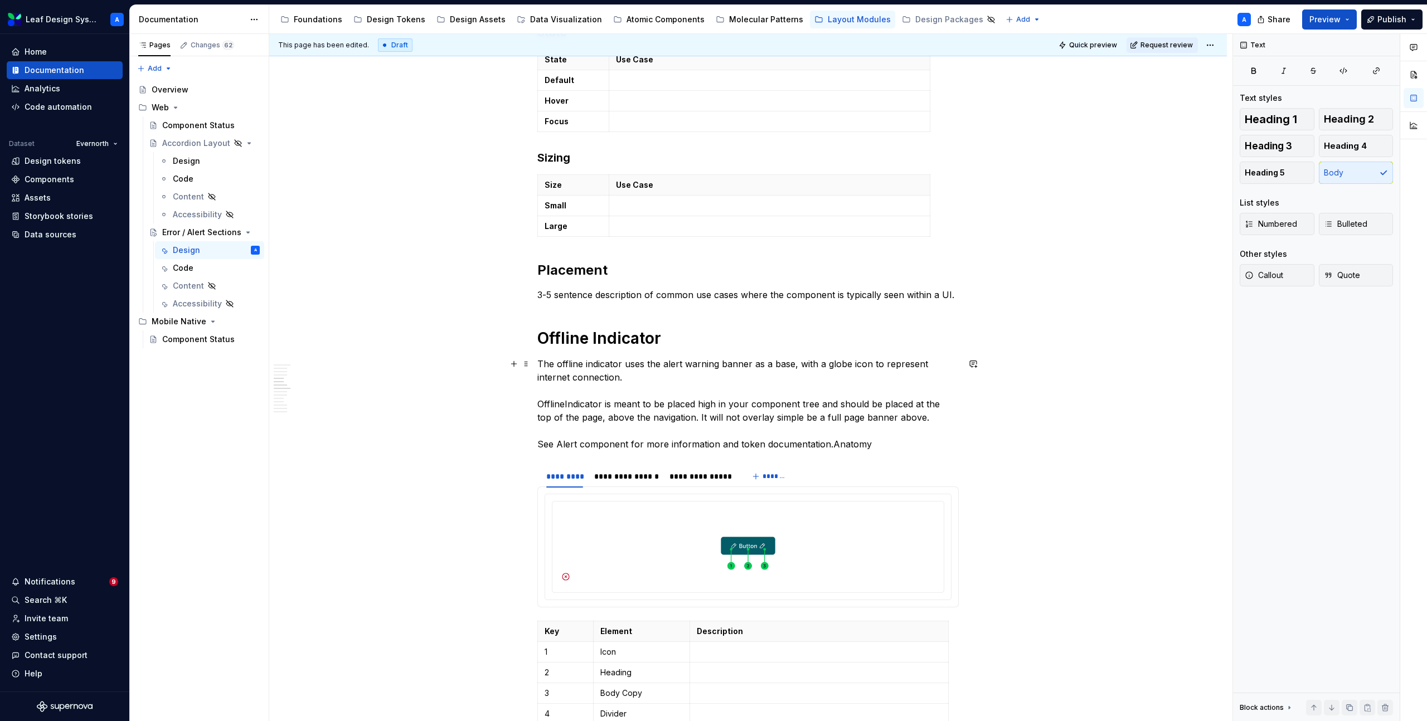
click at [568, 403] on p "The offline indicator uses the alert warning banner as a base, with a globe ico…" at bounding box center [747, 404] width 421 height 94
click at [574, 444] on p "The offline indicator uses the alert warning banner as a base, with a globe ico…" at bounding box center [747, 404] width 421 height 94
click at [811, 423] on button "button" at bounding box center [816, 424] width 16 height 16
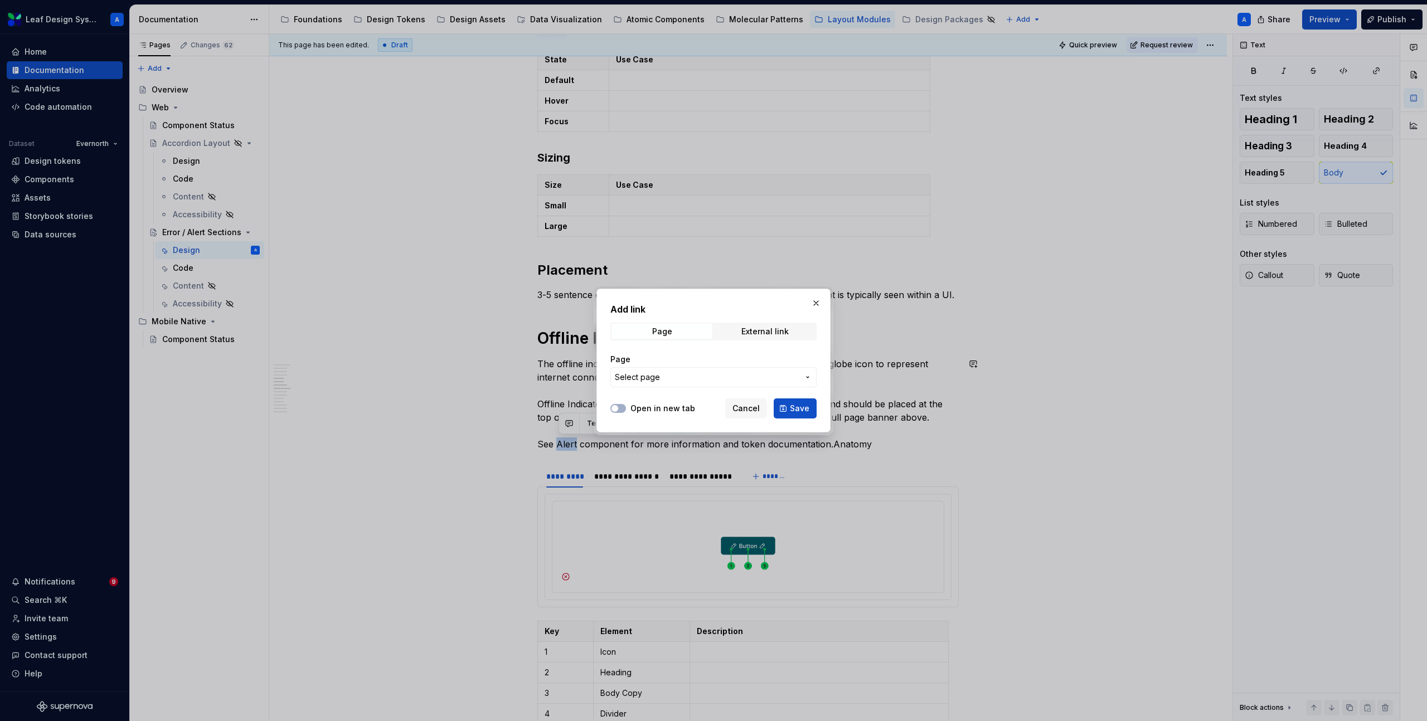
click at [668, 377] on span "Select page" at bounding box center [707, 377] width 184 height 11
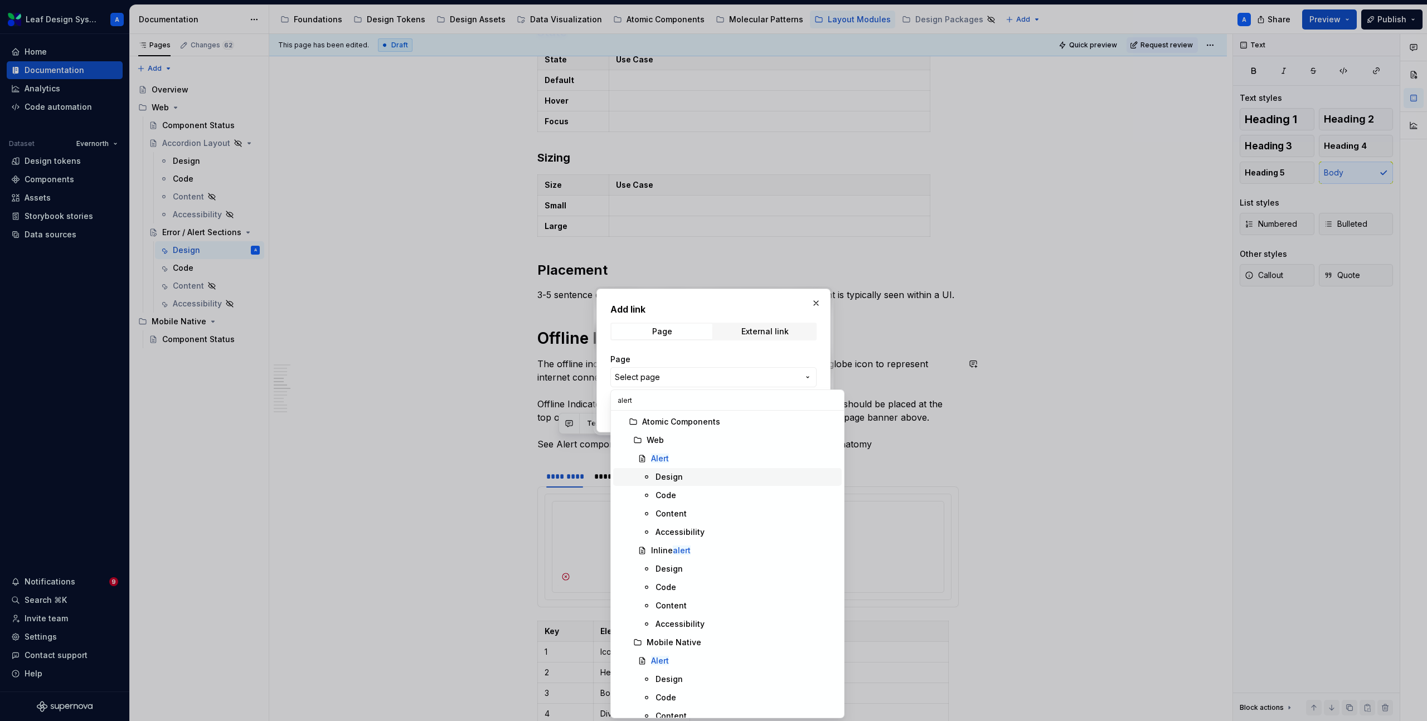
type input "alert"
click at [665, 454] on mark "Alert" at bounding box center [660, 458] width 18 height 9
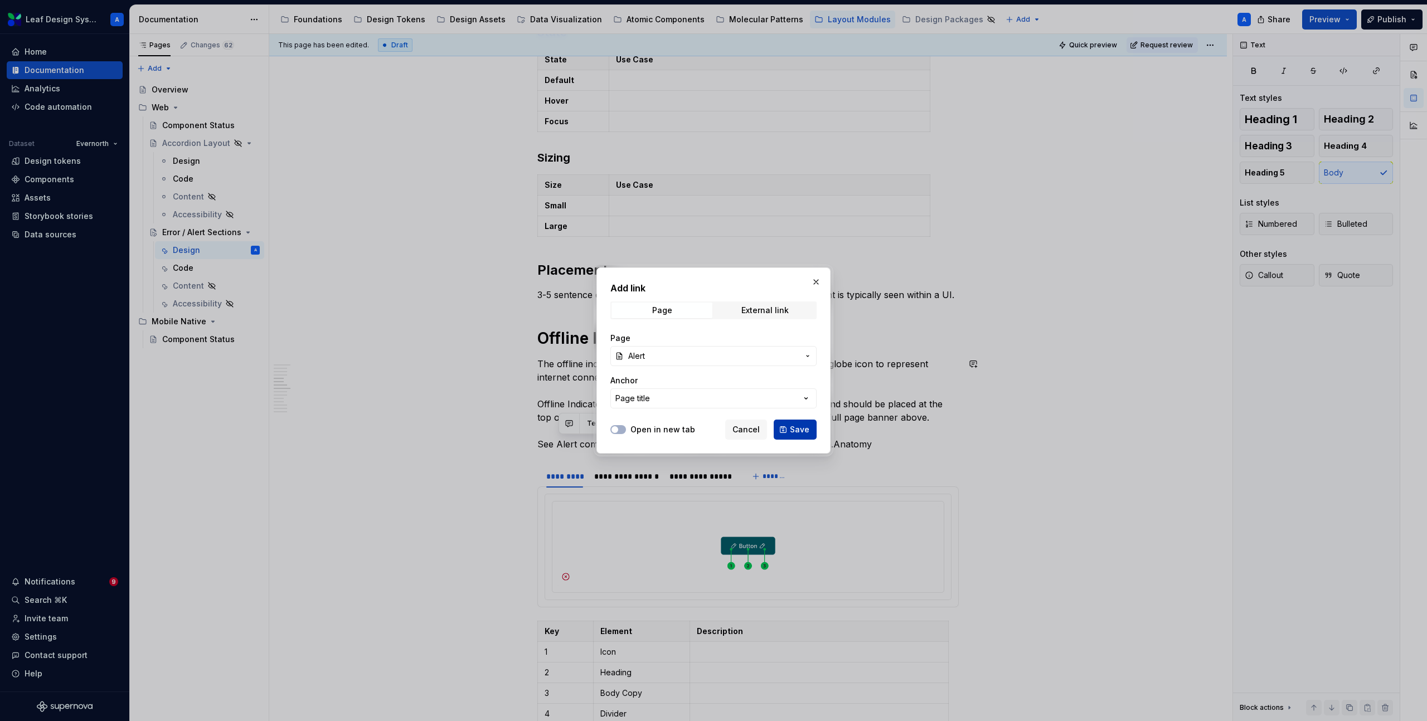
click at [786, 427] on button "Save" at bounding box center [795, 430] width 43 height 20
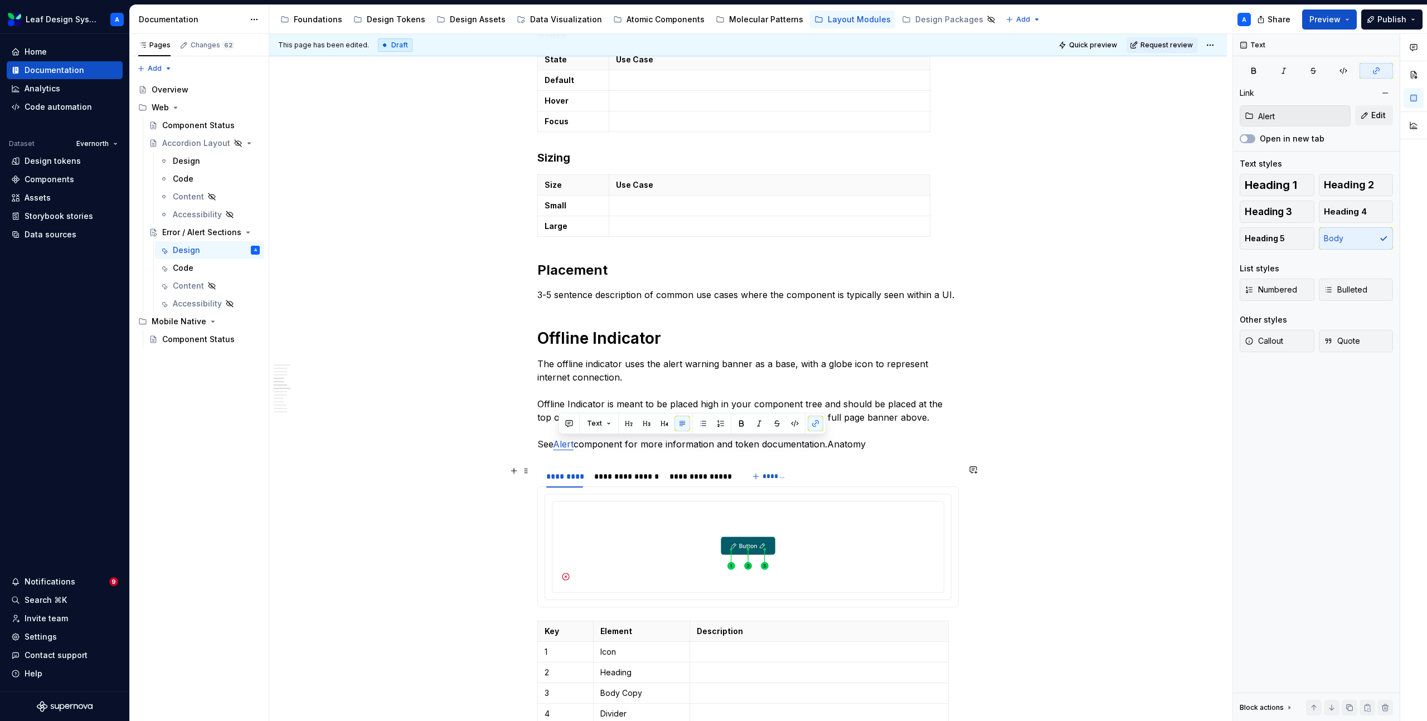
click at [461, 478] on div "**********" at bounding box center [747, 538] width 957 height 2370
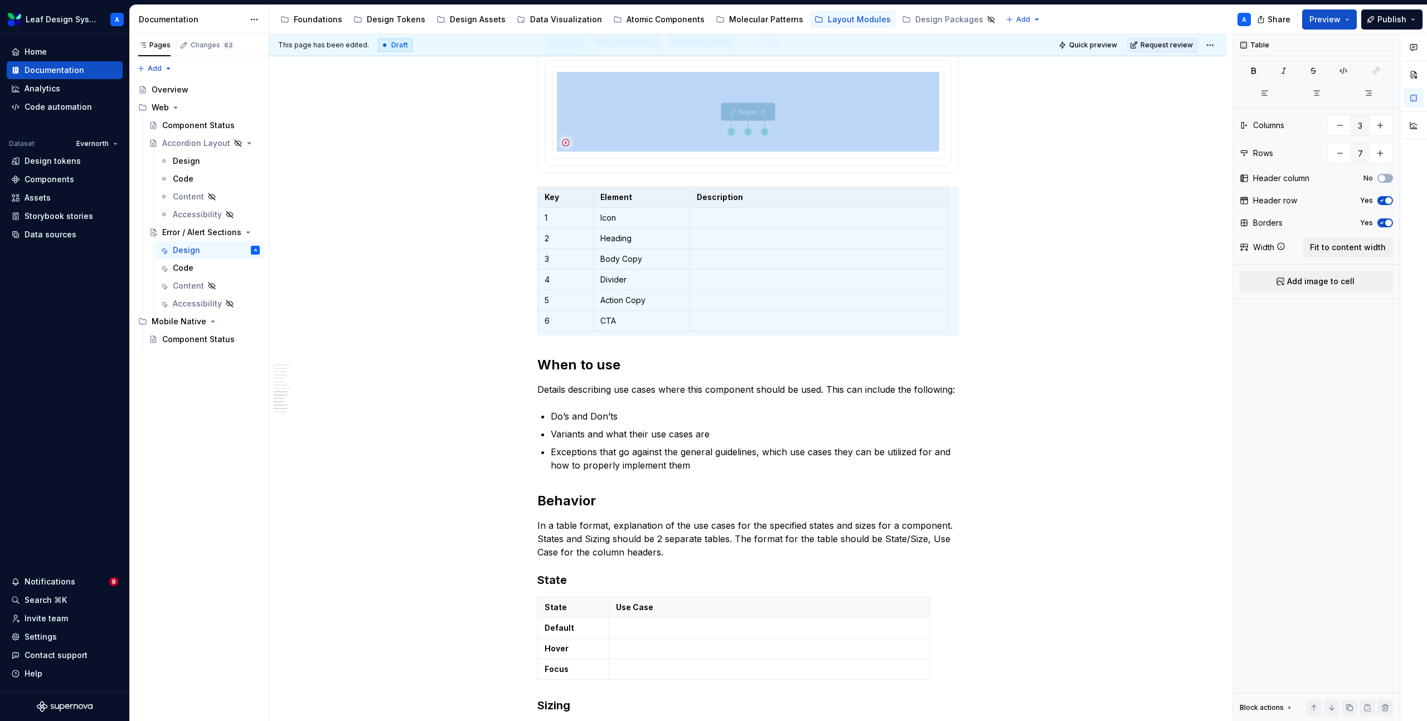
scroll to position [1171, 0]
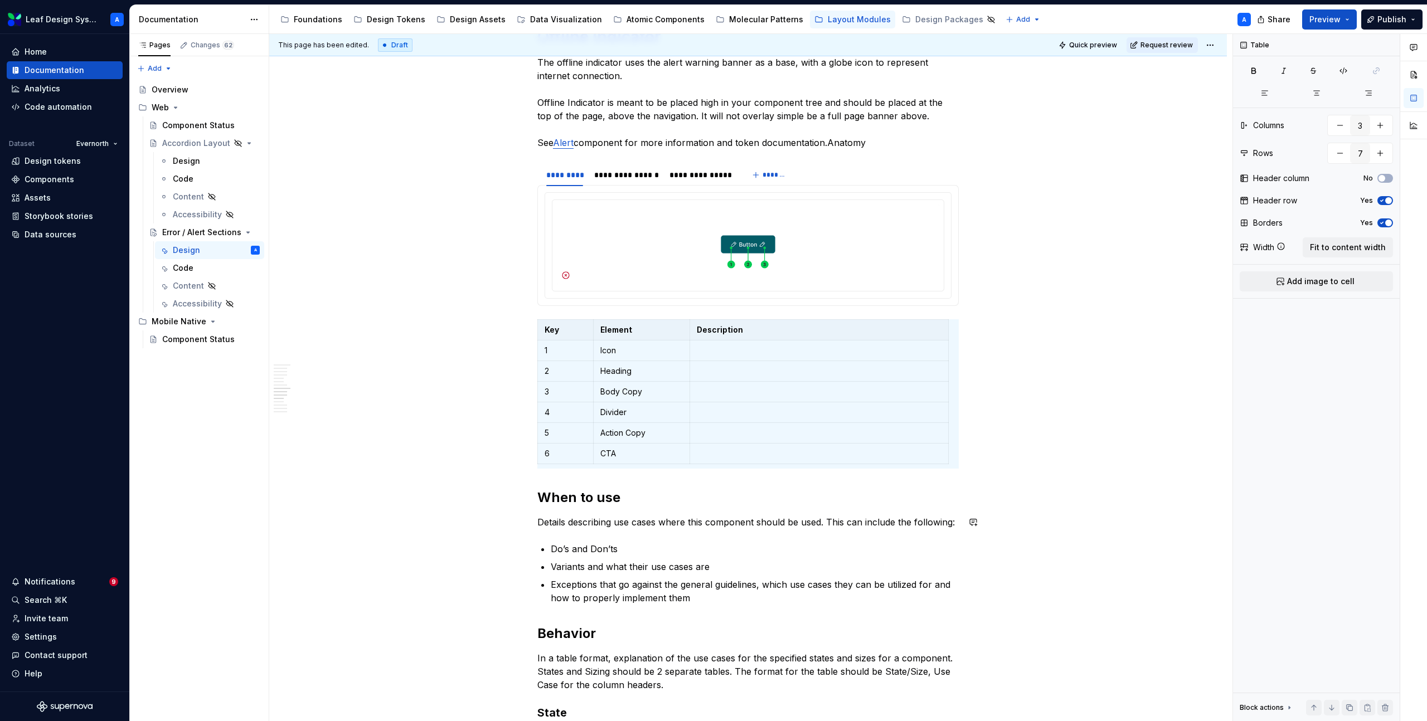
type textarea "*"
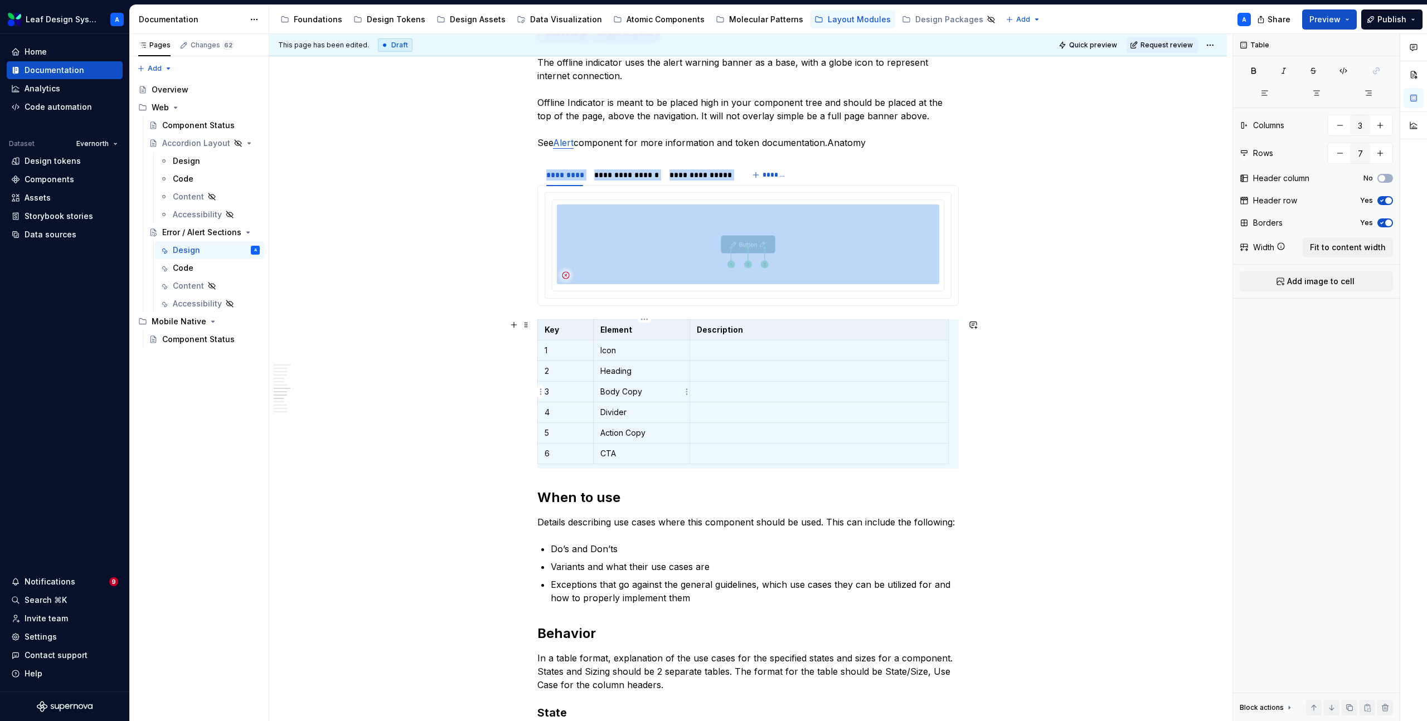
click at [614, 391] on p "Body Copy" at bounding box center [641, 391] width 82 height 11
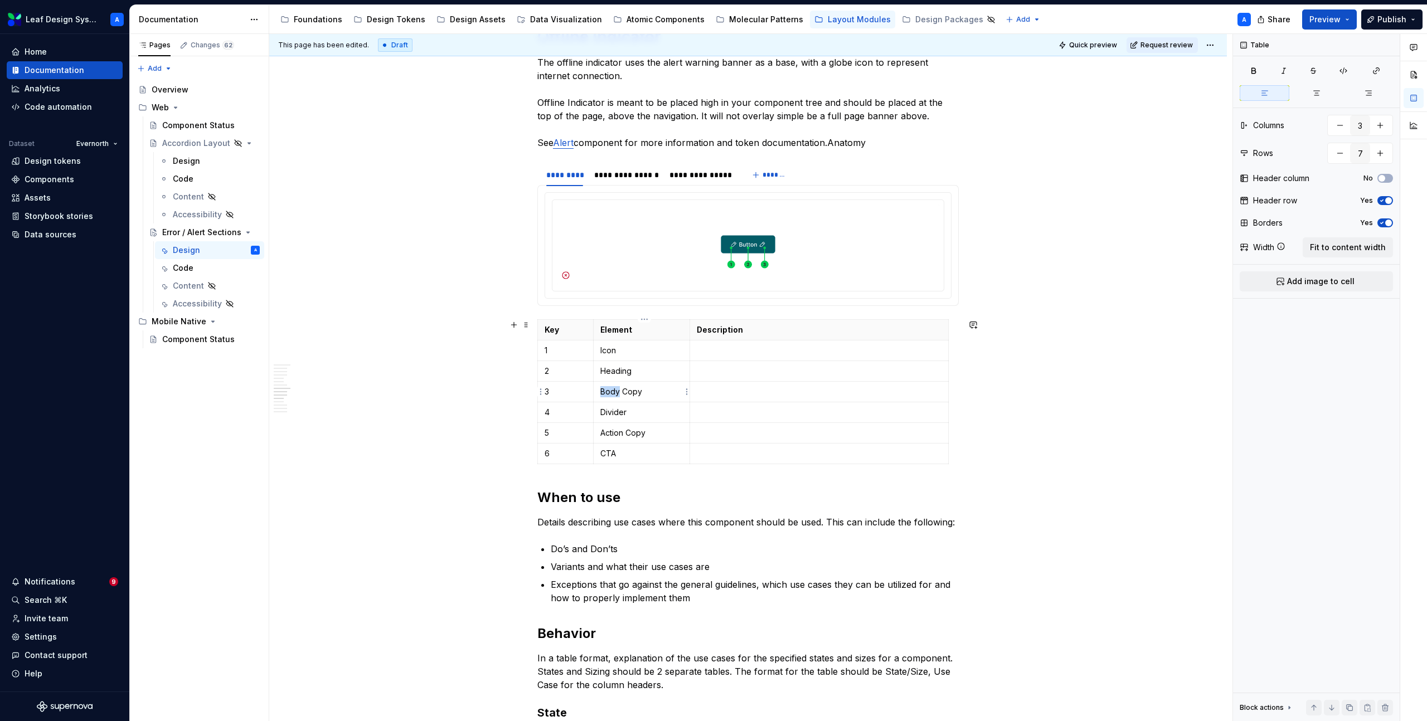
click at [614, 391] on p "Body Copy" at bounding box center [641, 391] width 82 height 11
click at [611, 415] on p "Divider" at bounding box center [641, 412] width 82 height 11
click at [539, 434] on html "Leaf Design System A Home Documentation Analytics Code automation Dataset Evern…" at bounding box center [713, 360] width 1427 height 721
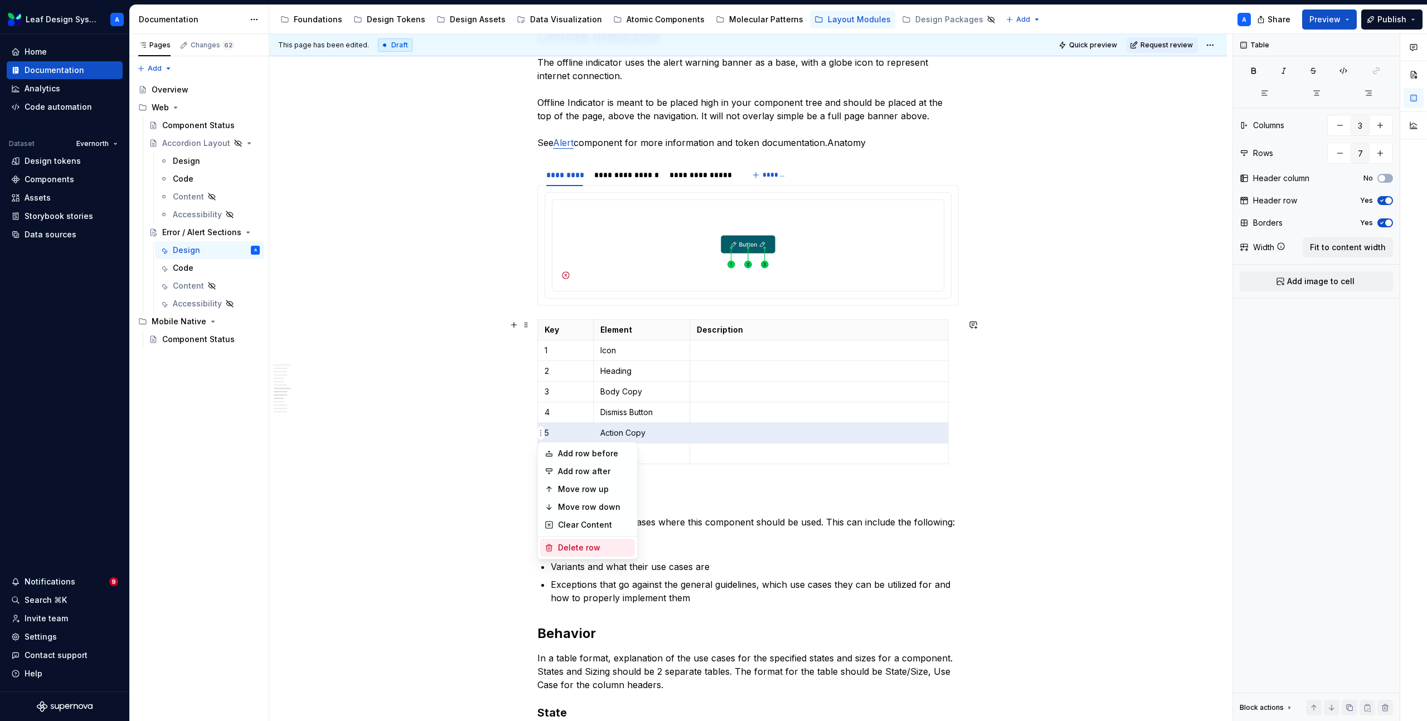
click at [596, 542] on div "Delete row" at bounding box center [594, 547] width 72 height 11
type input "6"
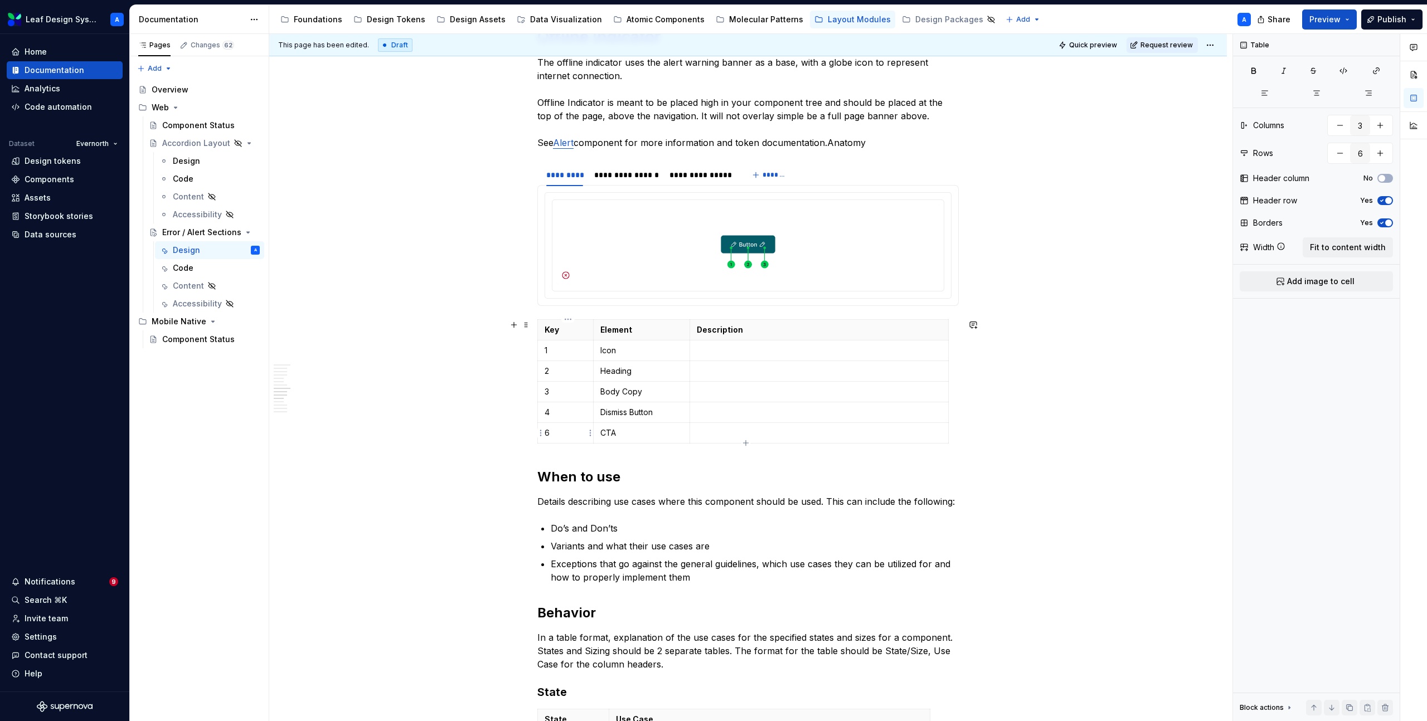
click at [536, 432] on div "**********" at bounding box center [747, 226] width 957 height 2349
click at [540, 432] on html "Leaf Design System A Home Documentation Analytics Code automation Dataset Evern…" at bounding box center [713, 360] width 1427 height 721
click at [575, 528] on div "Delete row" at bounding box center [594, 529] width 72 height 11
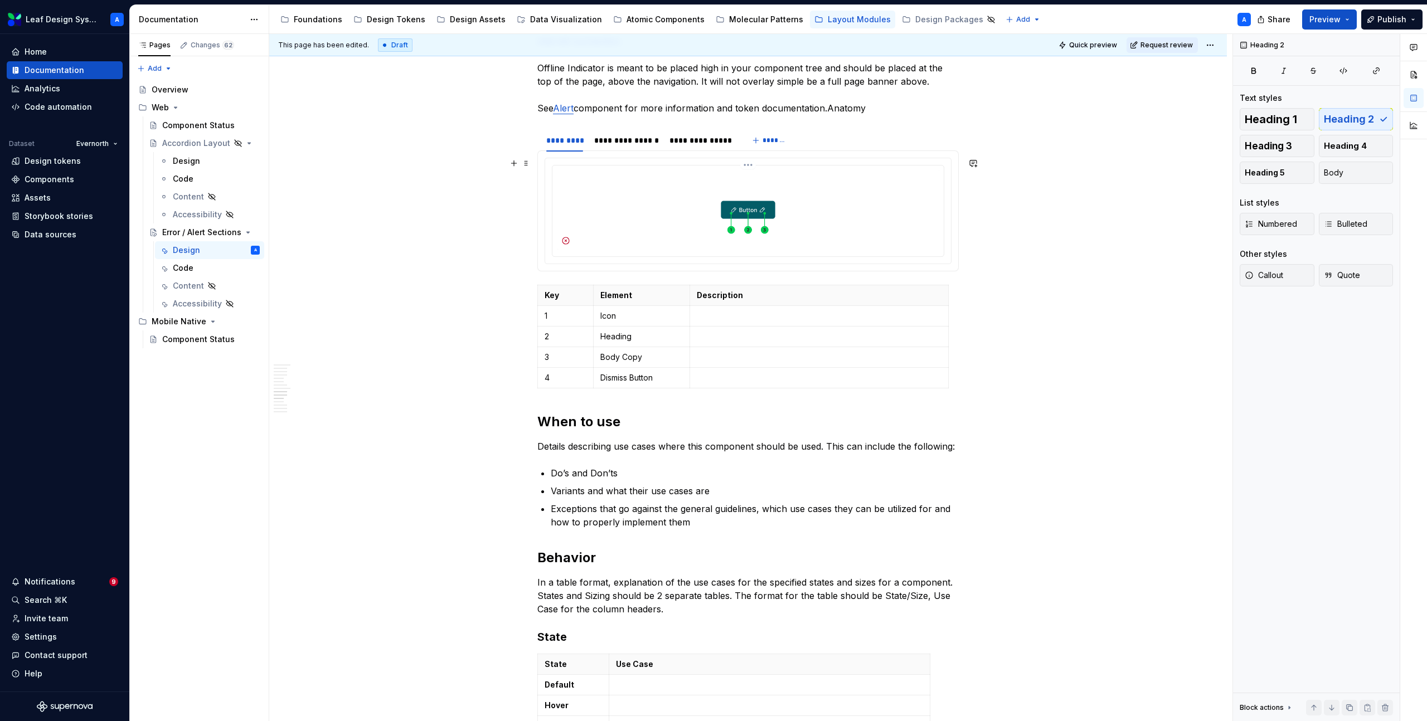
scroll to position [1256, 0]
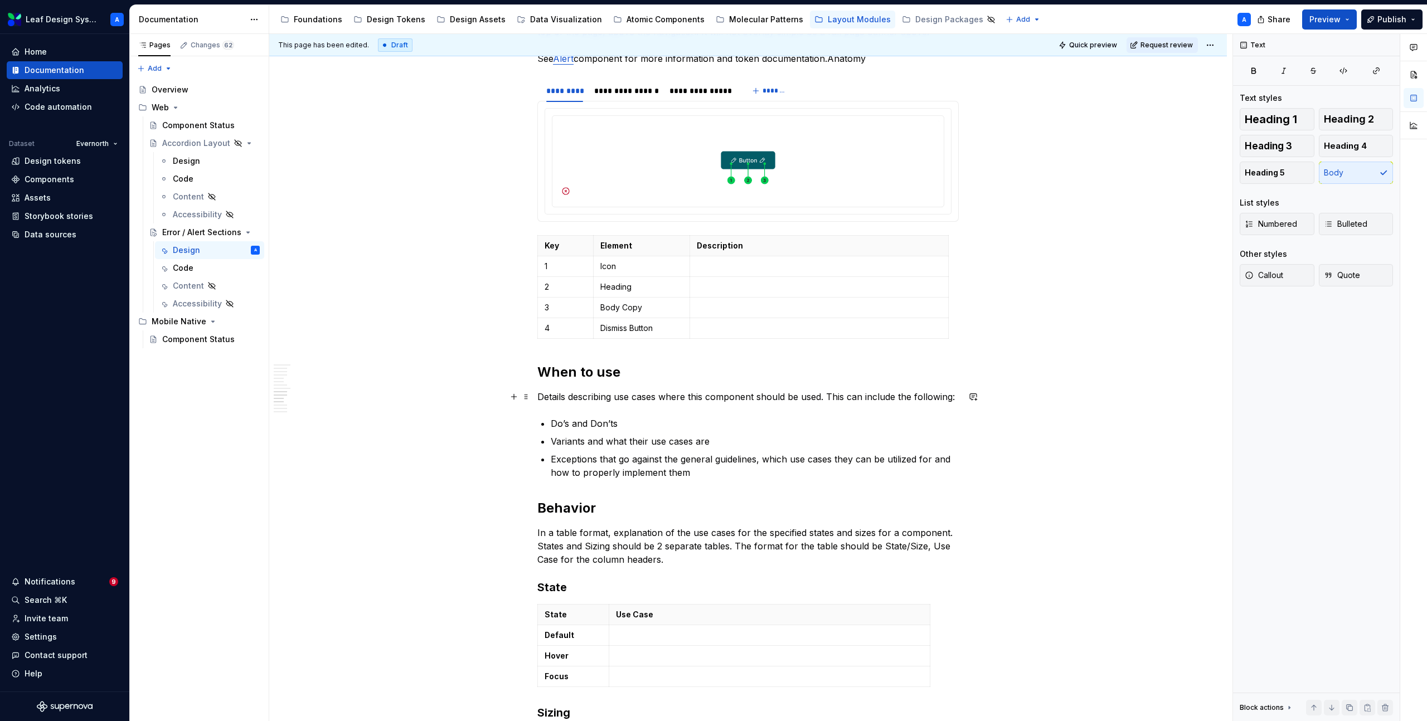
click at [575, 399] on p "Details describing use cases where this component should be used. This can incl…" at bounding box center [747, 396] width 421 height 13
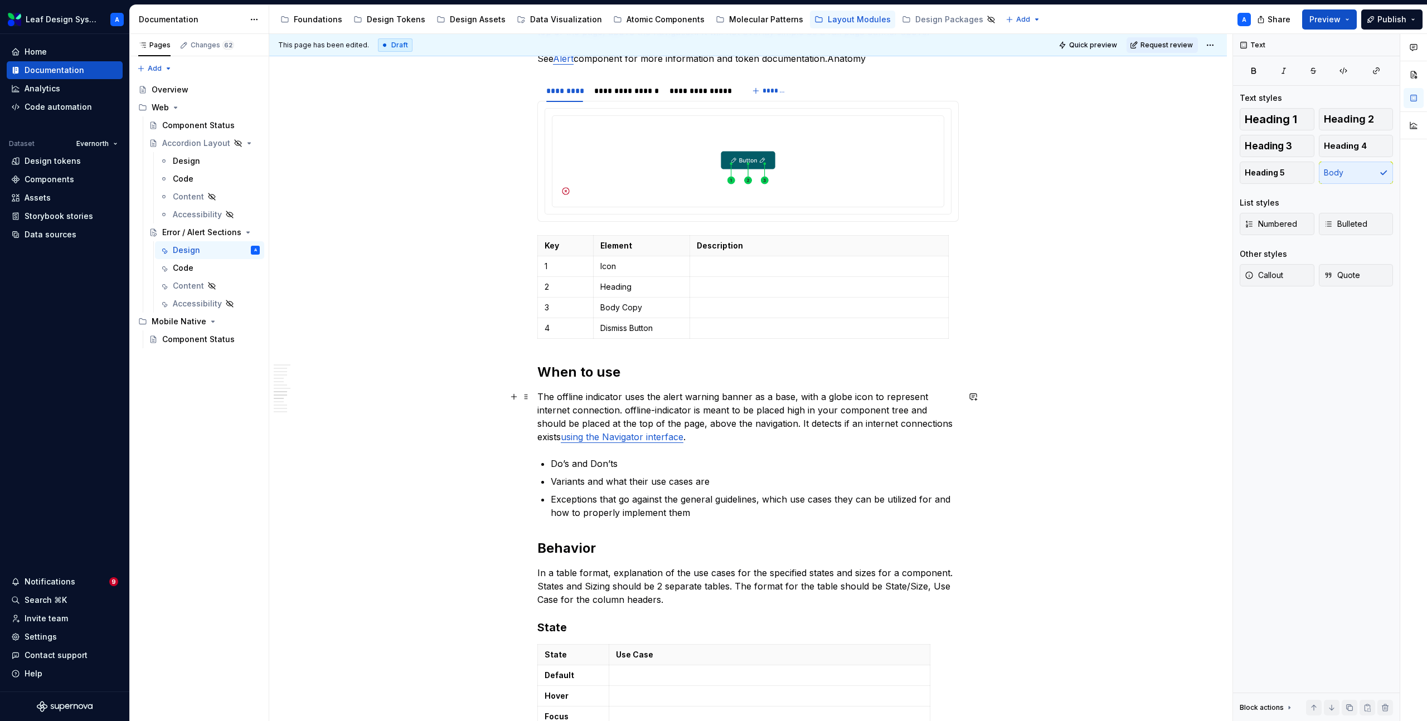
click at [630, 410] on p "The offline indicator uses the alert warning banner as a base, with a globe ico…" at bounding box center [747, 416] width 421 height 53
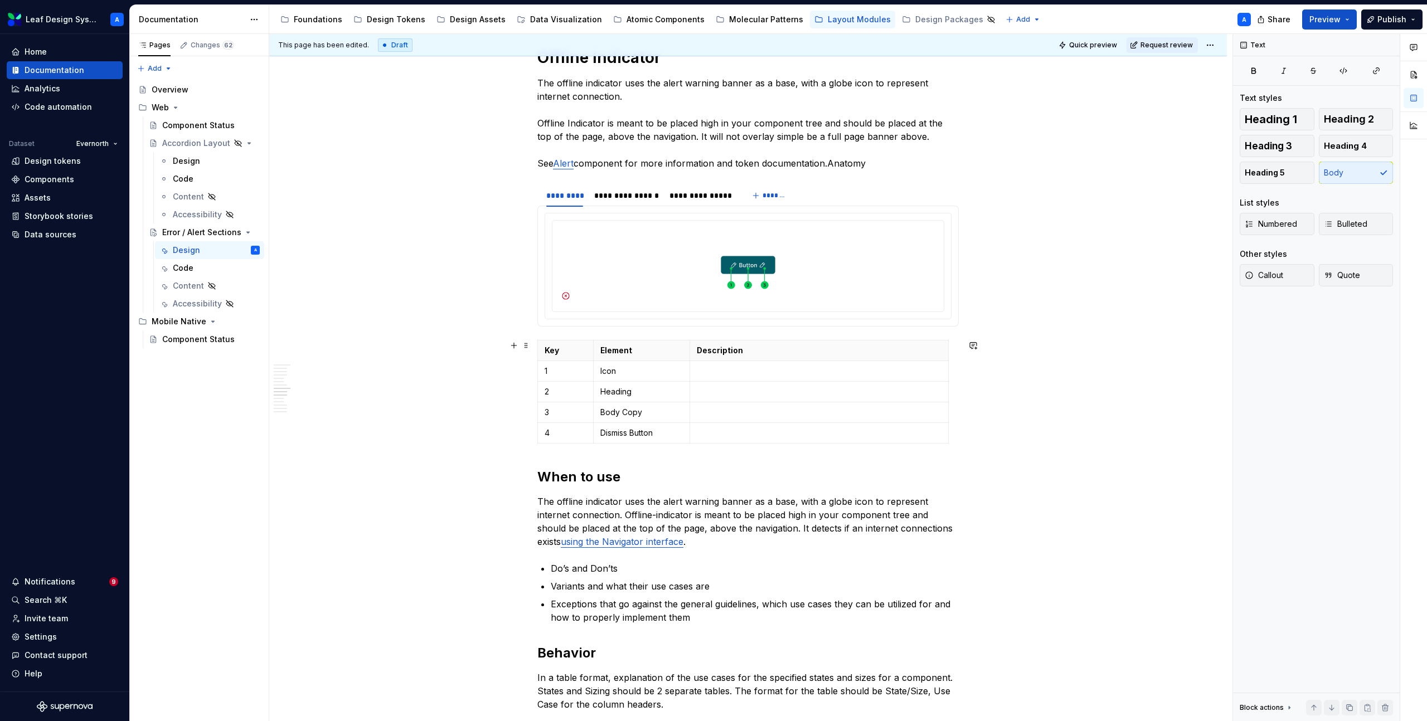
scroll to position [1157, 0]
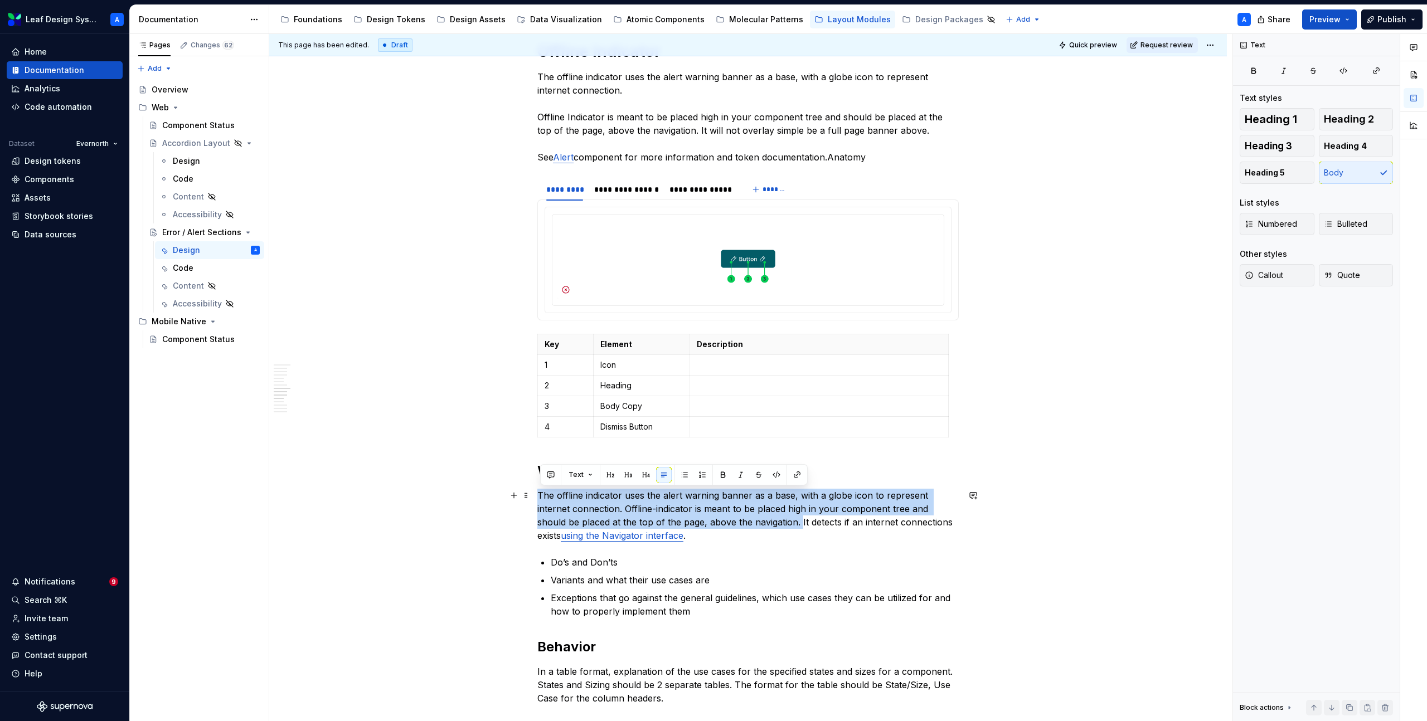
drag, startPoint x: 772, startPoint y: 524, endPoint x: 536, endPoint y: 493, distance: 238.8
click at [536, 493] on div "**********" at bounding box center [747, 250] width 957 height 2368
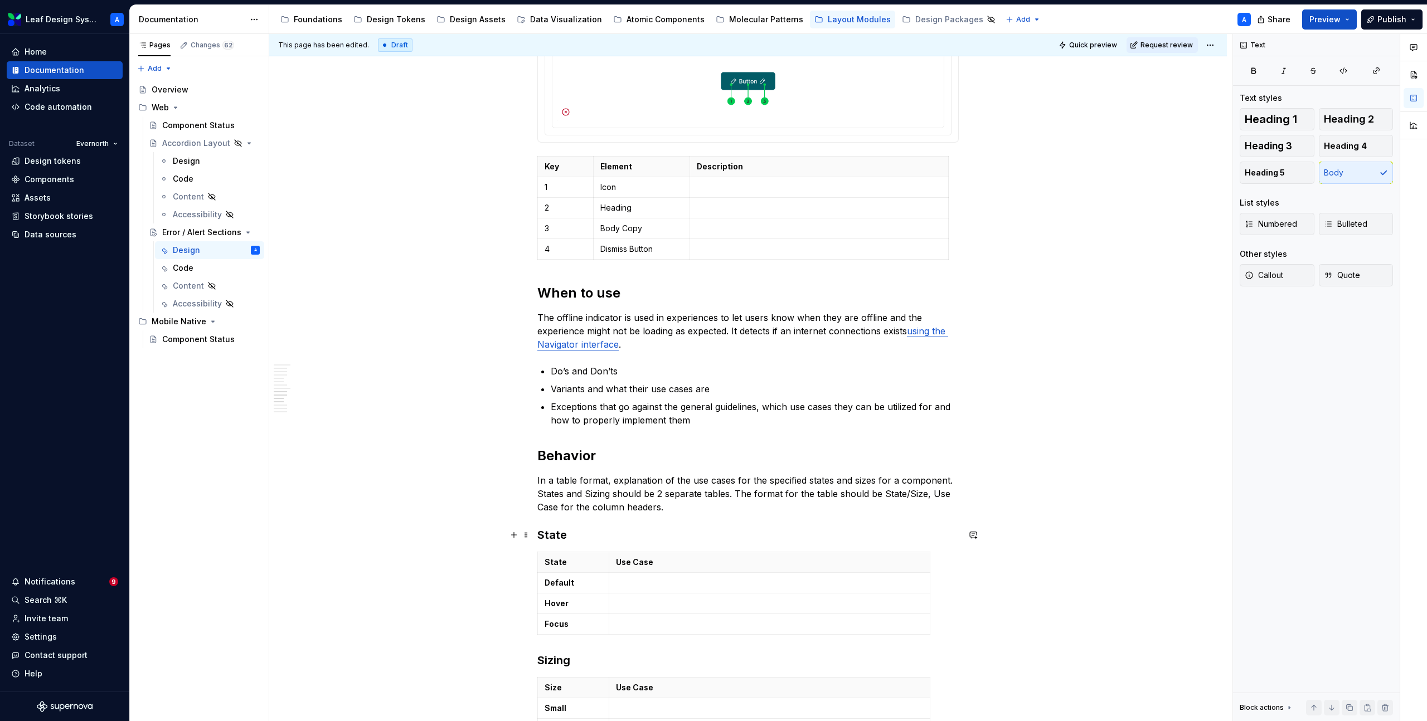
scroll to position [1336, 0]
click at [643, 343] on p "The offline indicator is used in experiences to let users know when they are of…" at bounding box center [747, 329] width 421 height 40
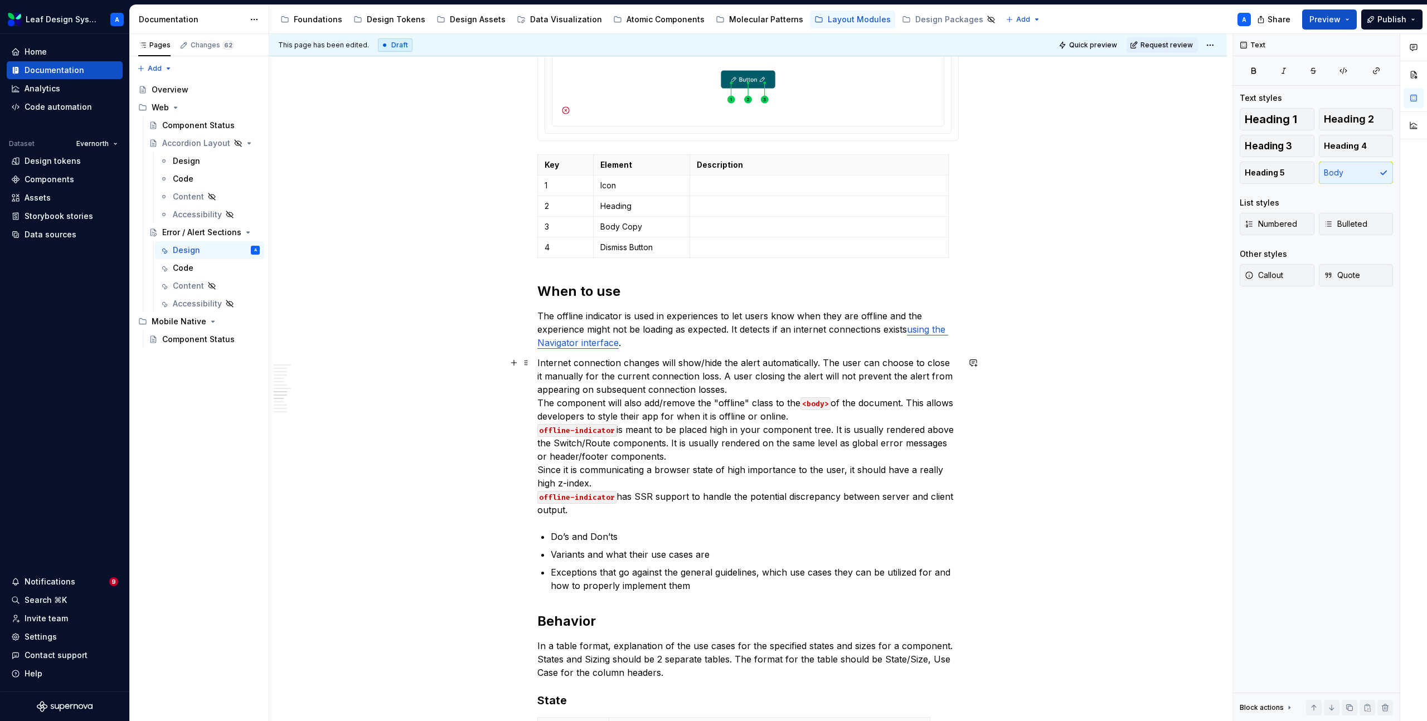
click at [758, 386] on p "Internet connection changes will show/hide the alert automatically. The user ca…" at bounding box center [747, 436] width 421 height 160
drag, startPoint x: 594, startPoint y: 513, endPoint x: 520, endPoint y: 408, distance: 128.5
click at [520, 408] on div "**********" at bounding box center [747, 148] width 957 height 2522
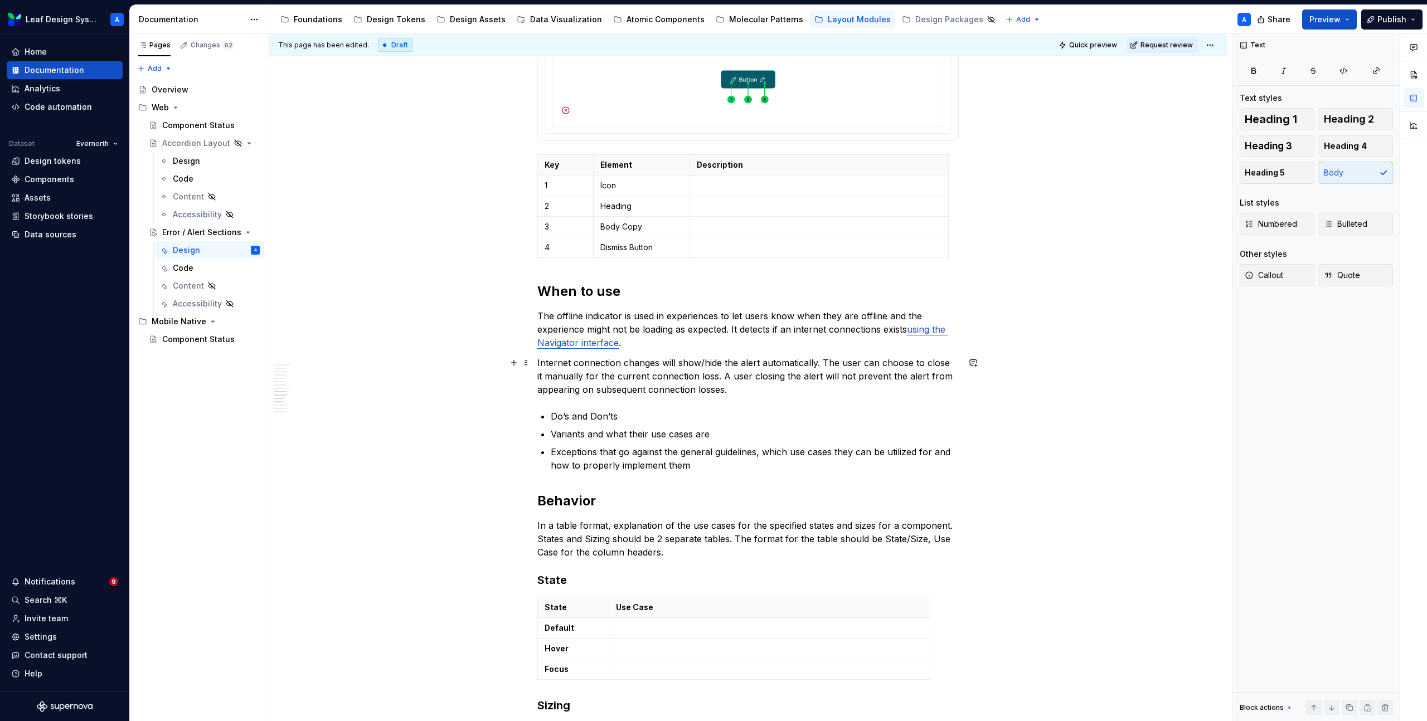
click at [751, 395] on p "Internet connection changes will show/hide the alert automatically. The user ca…" at bounding box center [747, 376] width 421 height 40
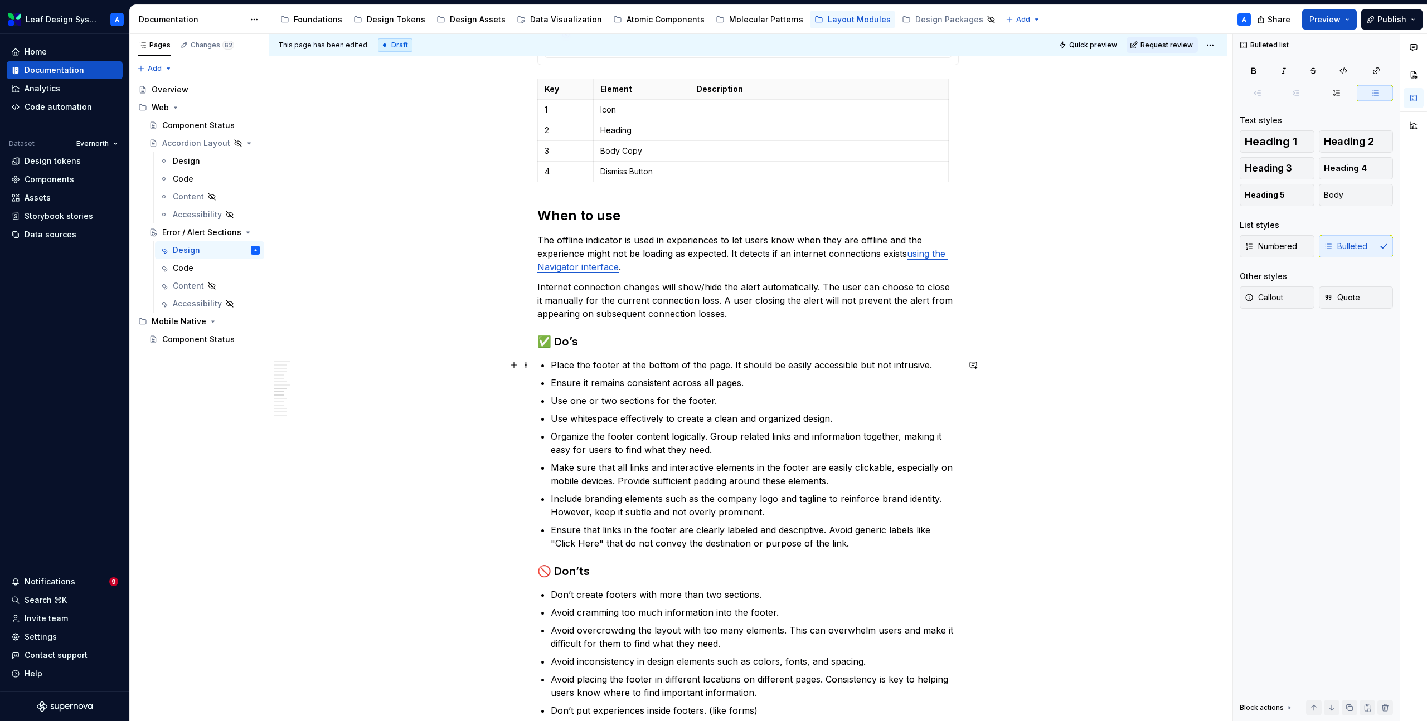
scroll to position [1431, 0]
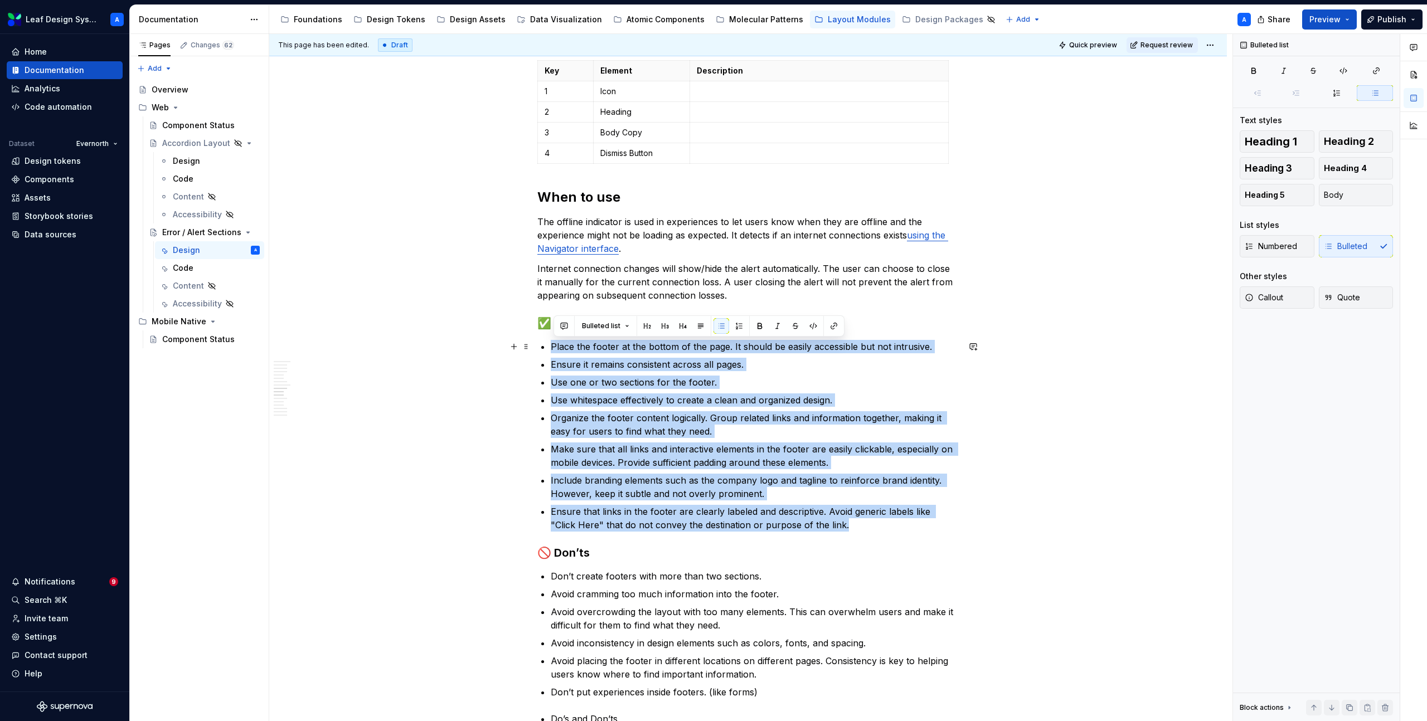
drag, startPoint x: 839, startPoint y: 527, endPoint x: 553, endPoint y: 348, distance: 336.8
click at [553, 348] on ul "Place the footer at the bottom of the page. It should be easily accessible but …" at bounding box center [755, 436] width 408 height 192
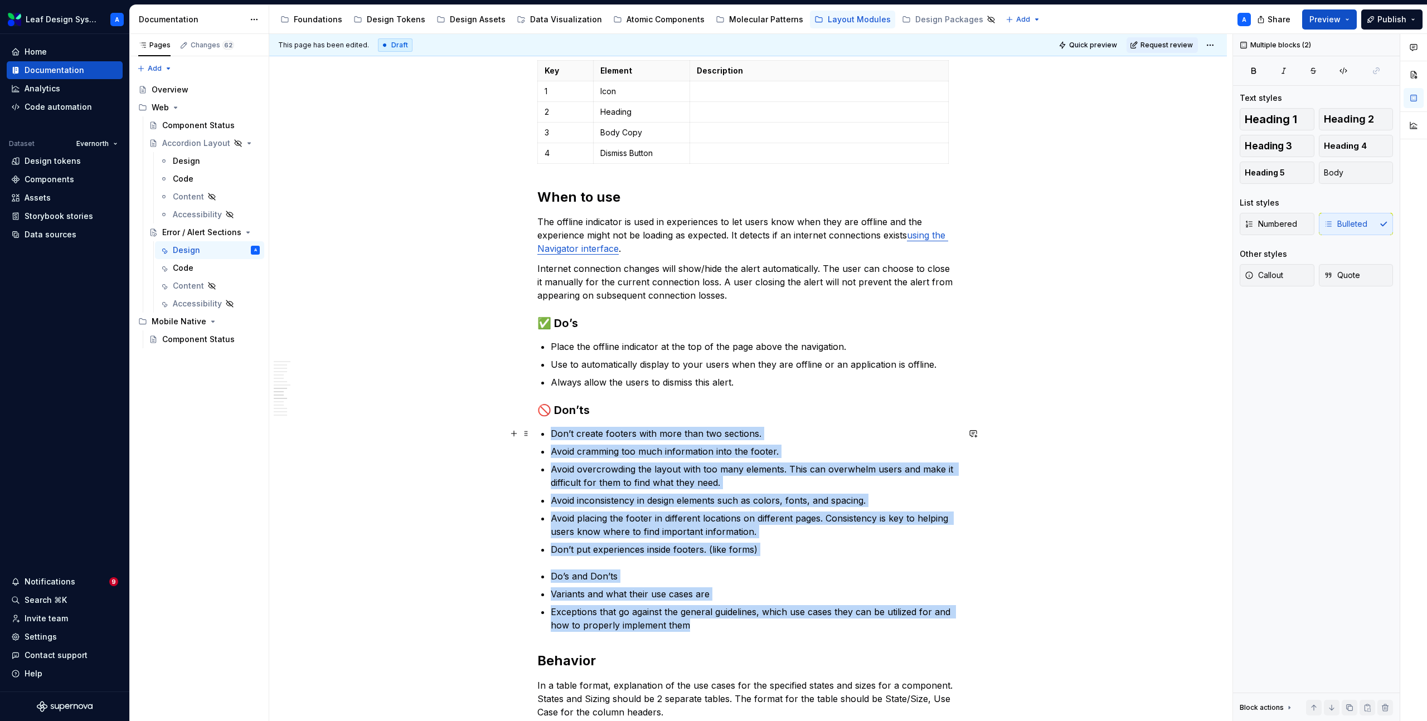
drag, startPoint x: 699, startPoint y: 630, endPoint x: 552, endPoint y: 433, distance: 245.7
click at [552, 433] on div "**********" at bounding box center [747, 19] width 421 height 2400
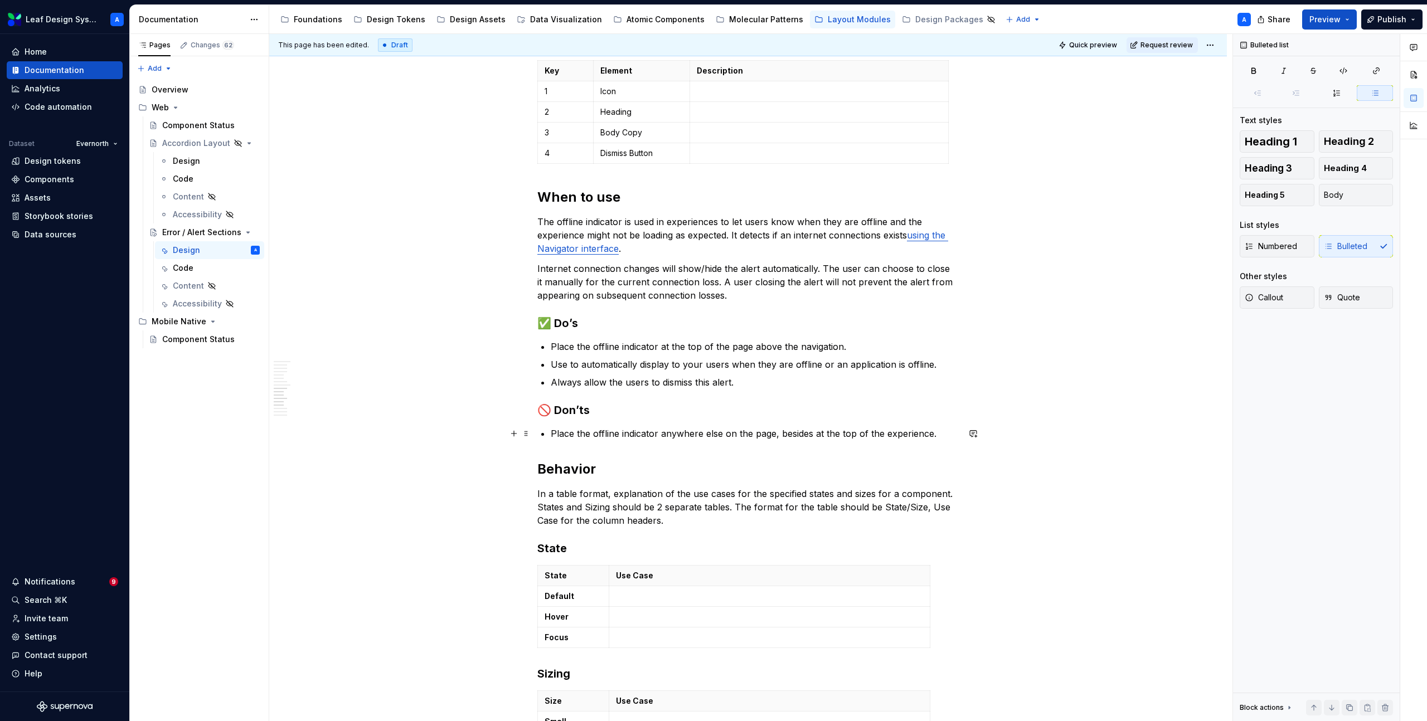
click at [556, 432] on p "Place the offline indicator anywhere else on the page, besides at the top of th…" at bounding box center [755, 433] width 408 height 13
click at [560, 434] on p "Place the offline indicator anywhere else on the page, besides at the top of th…" at bounding box center [755, 433] width 408 height 13
click at [559, 435] on p "Place the offline indicator anywhere else on the page, besides at the top of th…" at bounding box center [755, 433] width 408 height 13
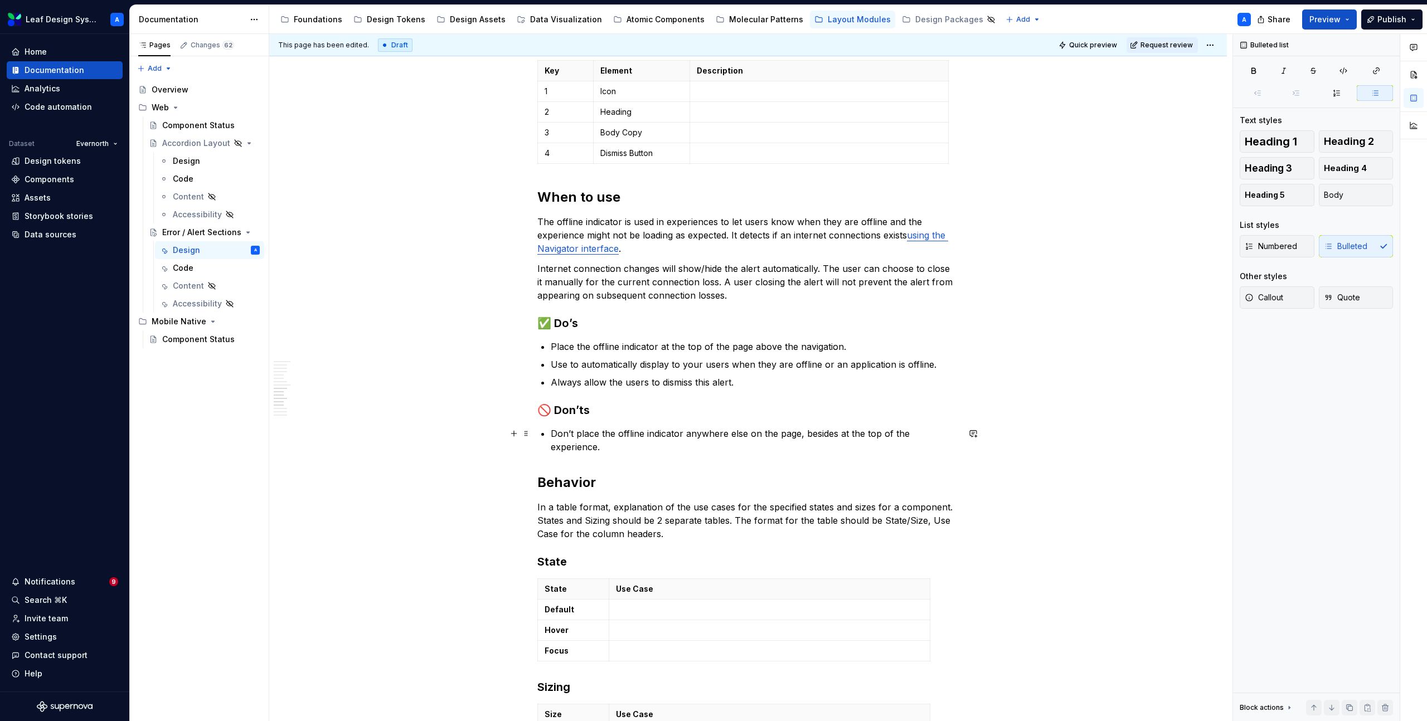
click at [655, 447] on p "Don’t place the offline indicator anywhere else on the page, besides at the top…" at bounding box center [755, 440] width 408 height 27
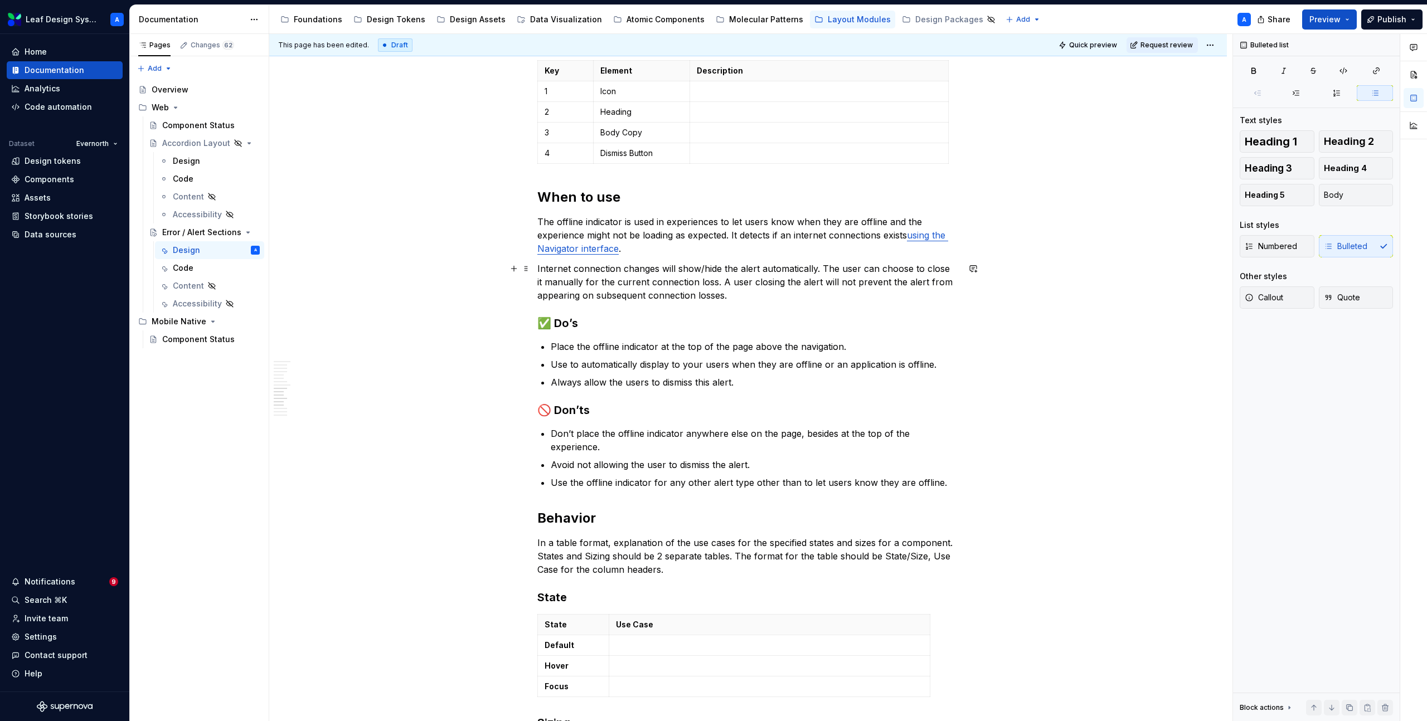
click at [625, 278] on p "Internet connection changes will show/hide the alert automatically. The user ca…" at bounding box center [747, 282] width 421 height 40
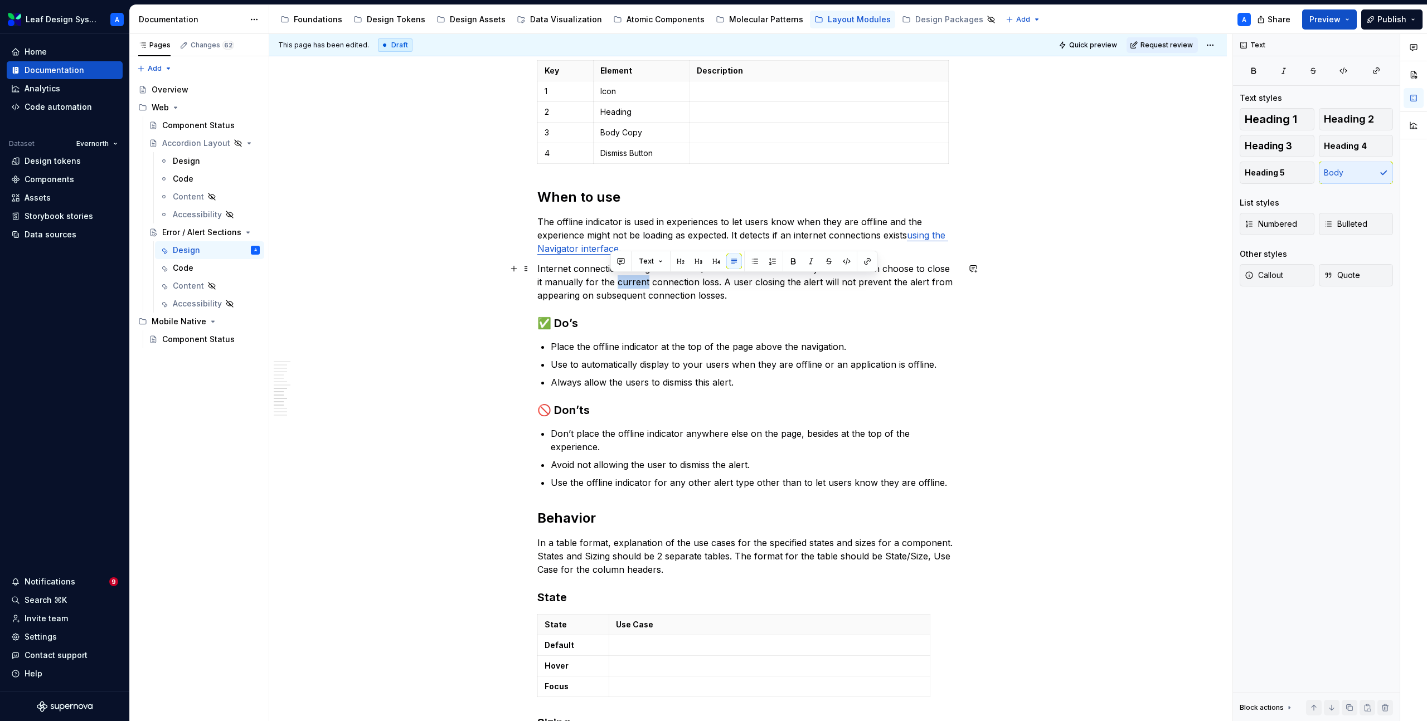
click at [625, 278] on p "Internet connection changes will show/hide the alert automatically. The user ca…" at bounding box center [747, 282] width 421 height 40
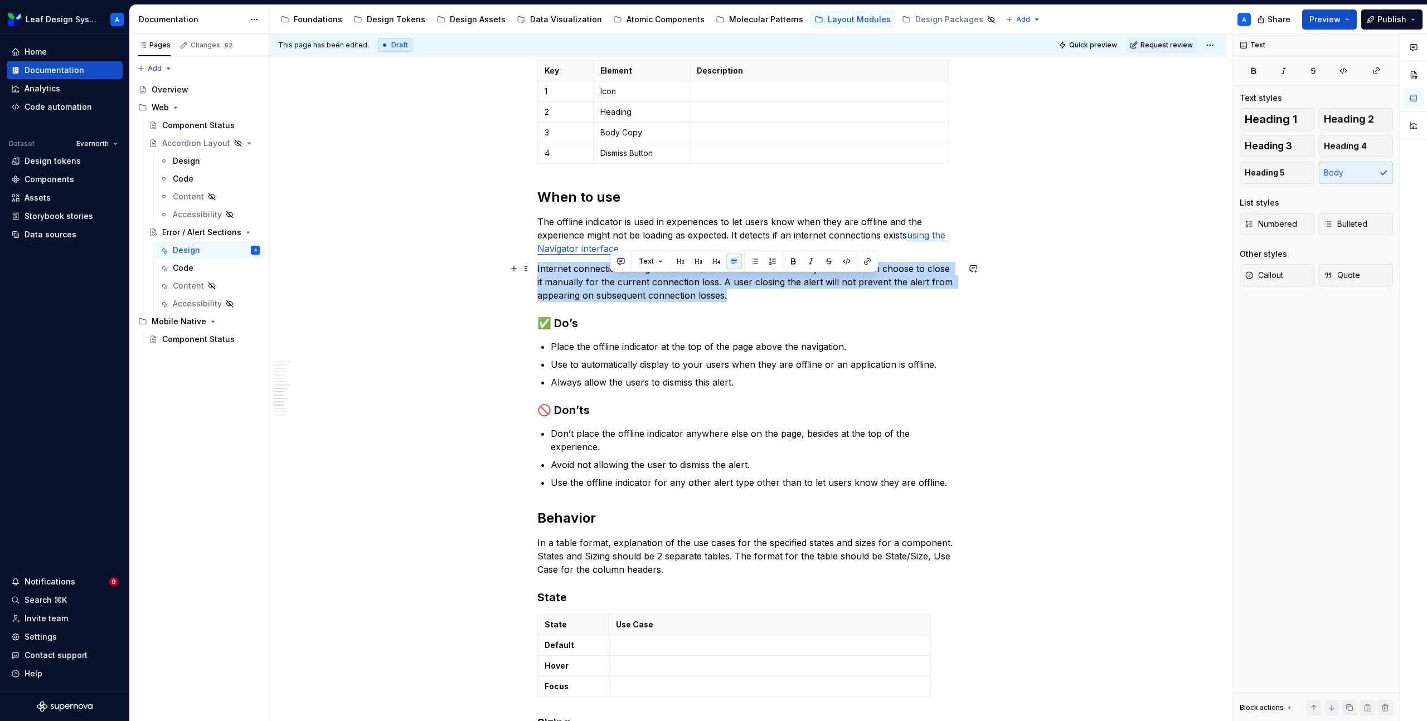
click at [625, 278] on p "Internet connection changes will show/hide the alert automatically. The user ca…" at bounding box center [747, 282] width 421 height 40
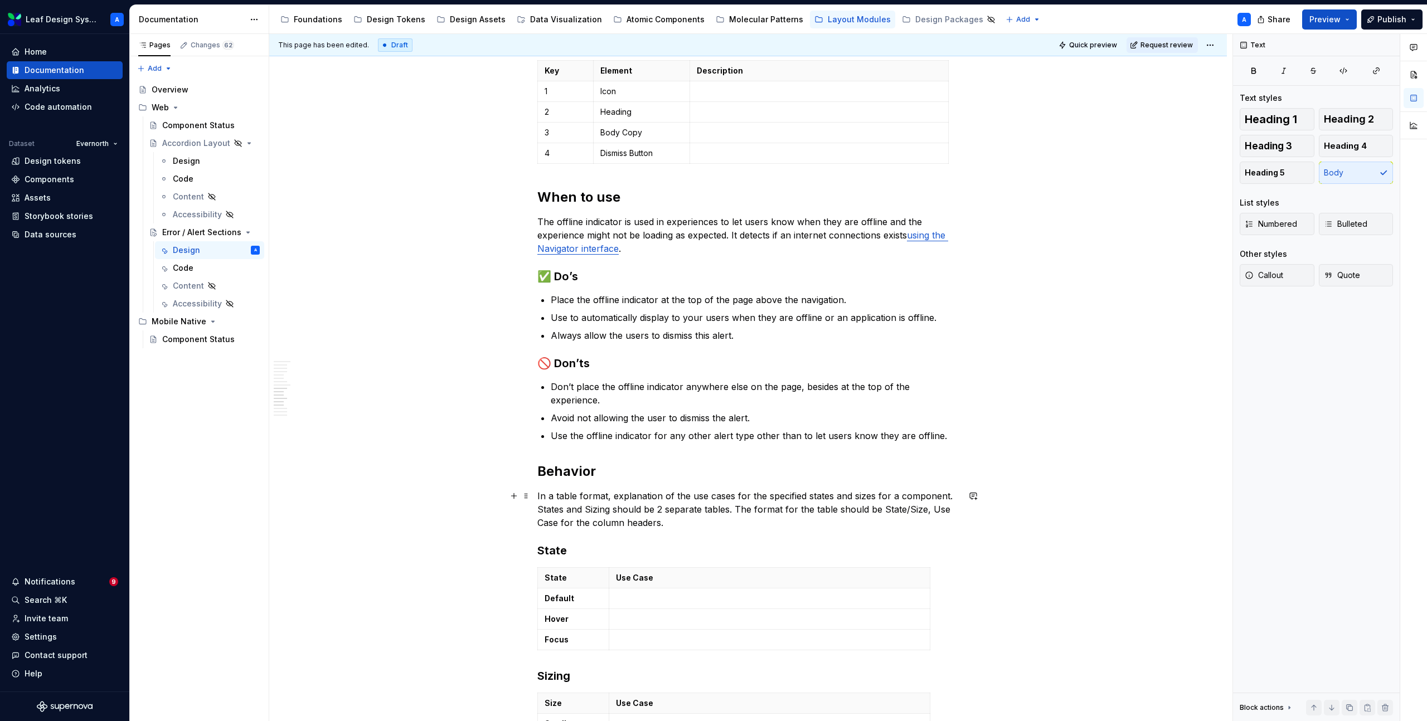
click at [635, 522] on p "In a table format, explanation of the use cases for the specified states and si…" at bounding box center [747, 509] width 421 height 40
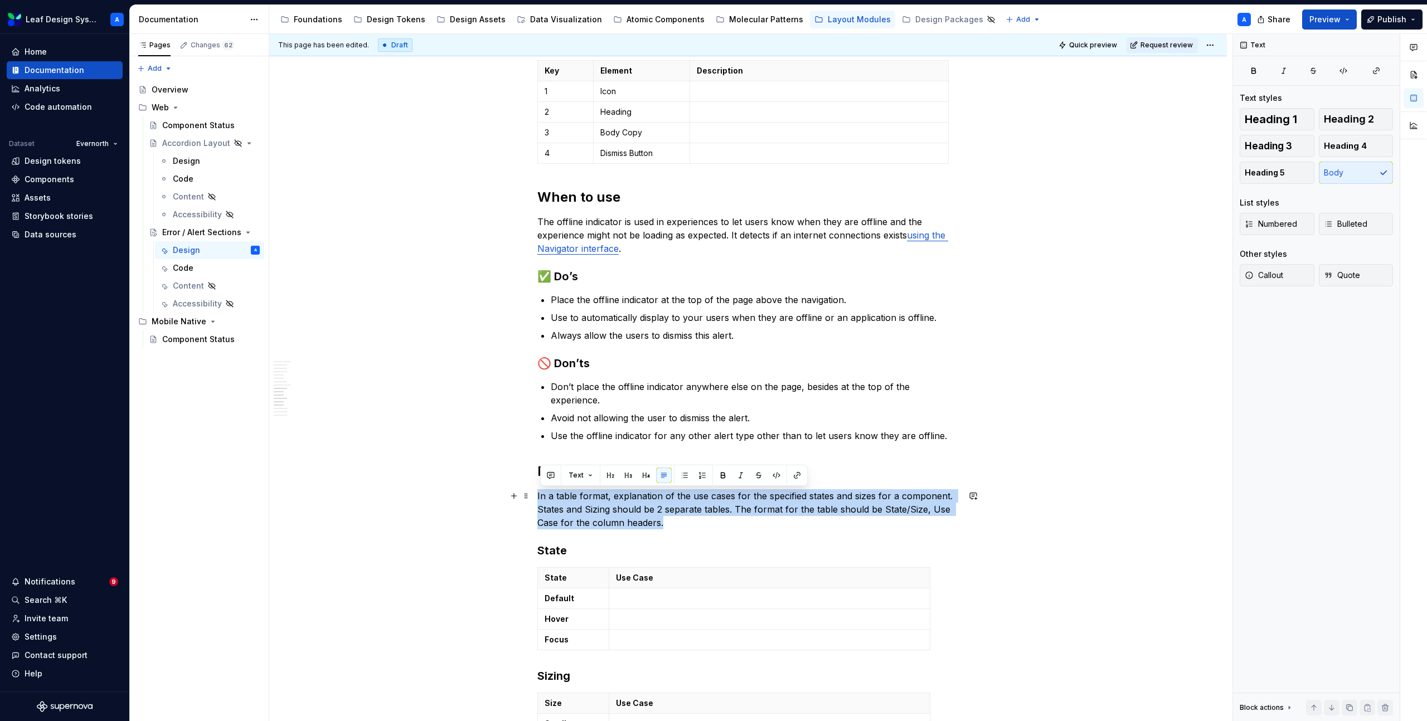
click at [635, 522] on p "In a table format, explanation of the use cases for the specified states and si…" at bounding box center [747, 509] width 421 height 40
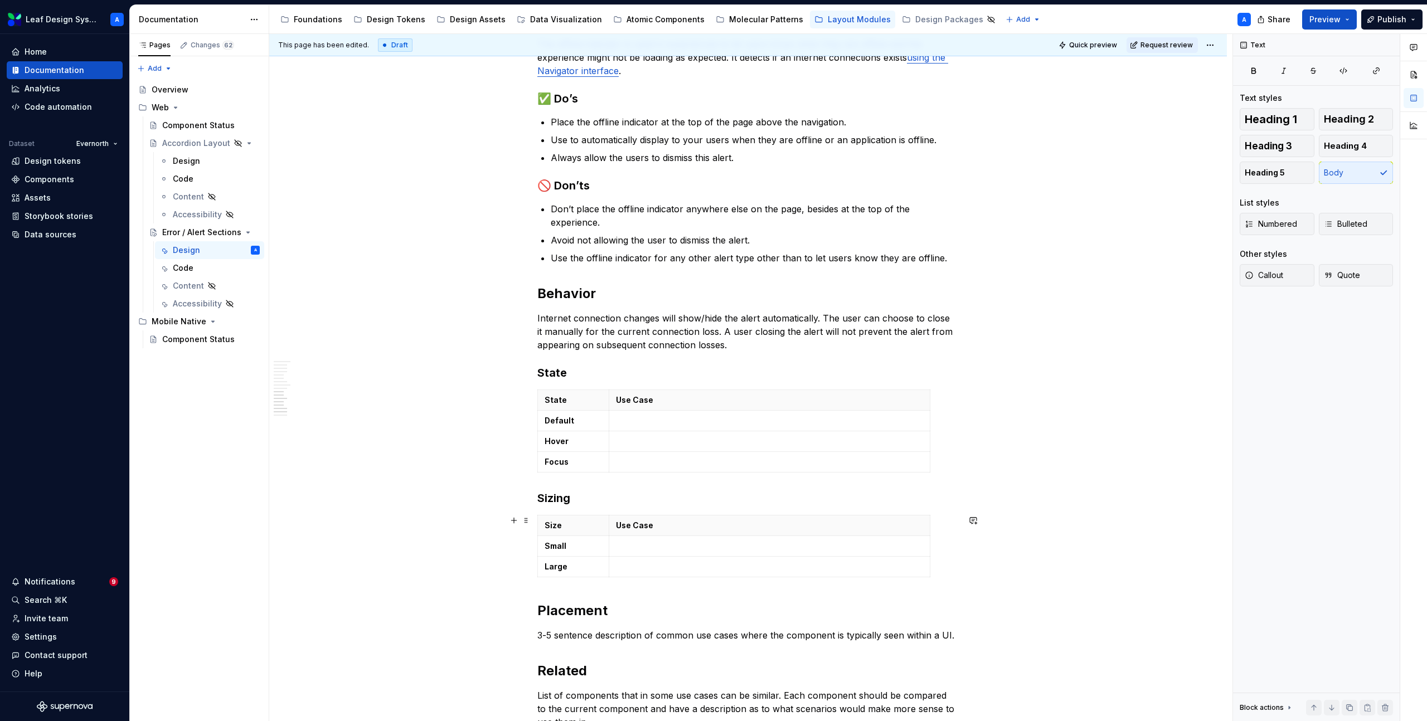
scroll to position [1609, 0]
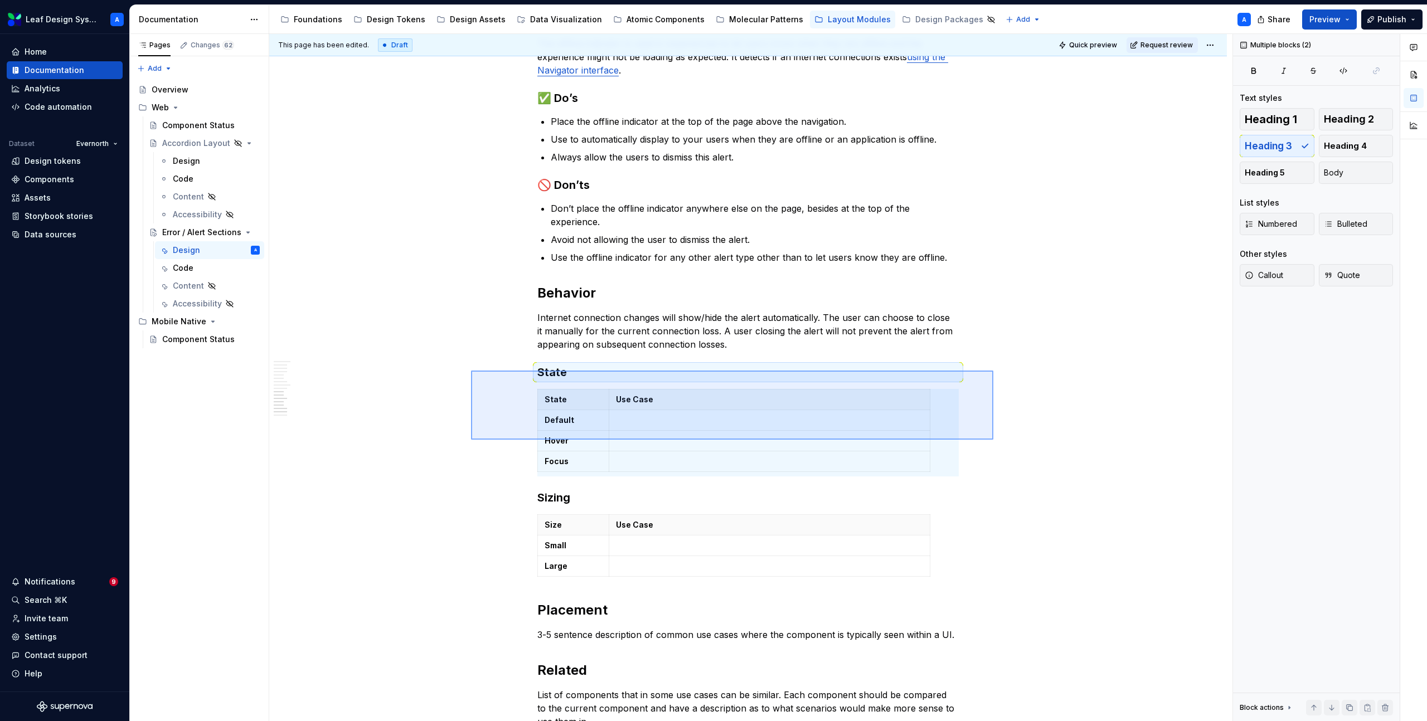
drag, startPoint x: 471, startPoint y: 371, endPoint x: 993, endPoint y: 440, distance: 526.7
click at [993, 440] on div "**********" at bounding box center [750, 378] width 963 height 688
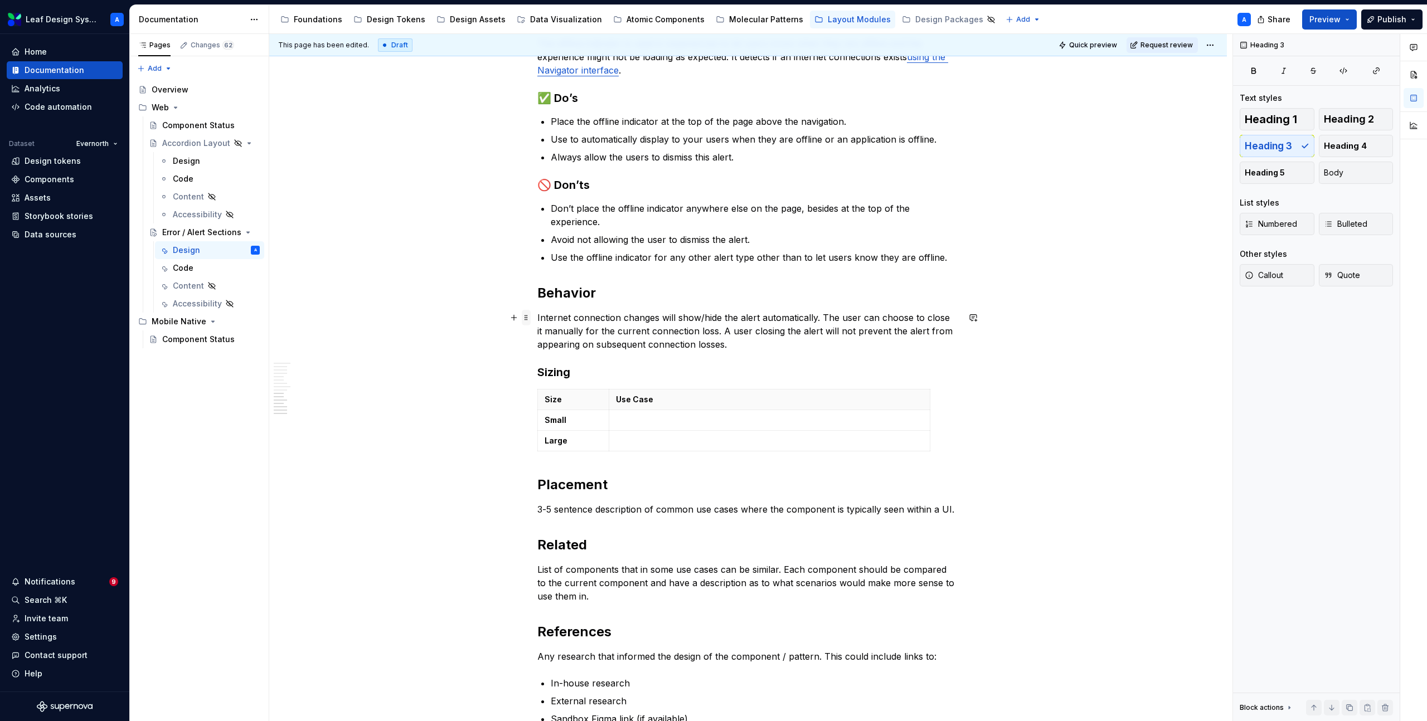
click at [527, 318] on span at bounding box center [526, 318] width 9 height 16
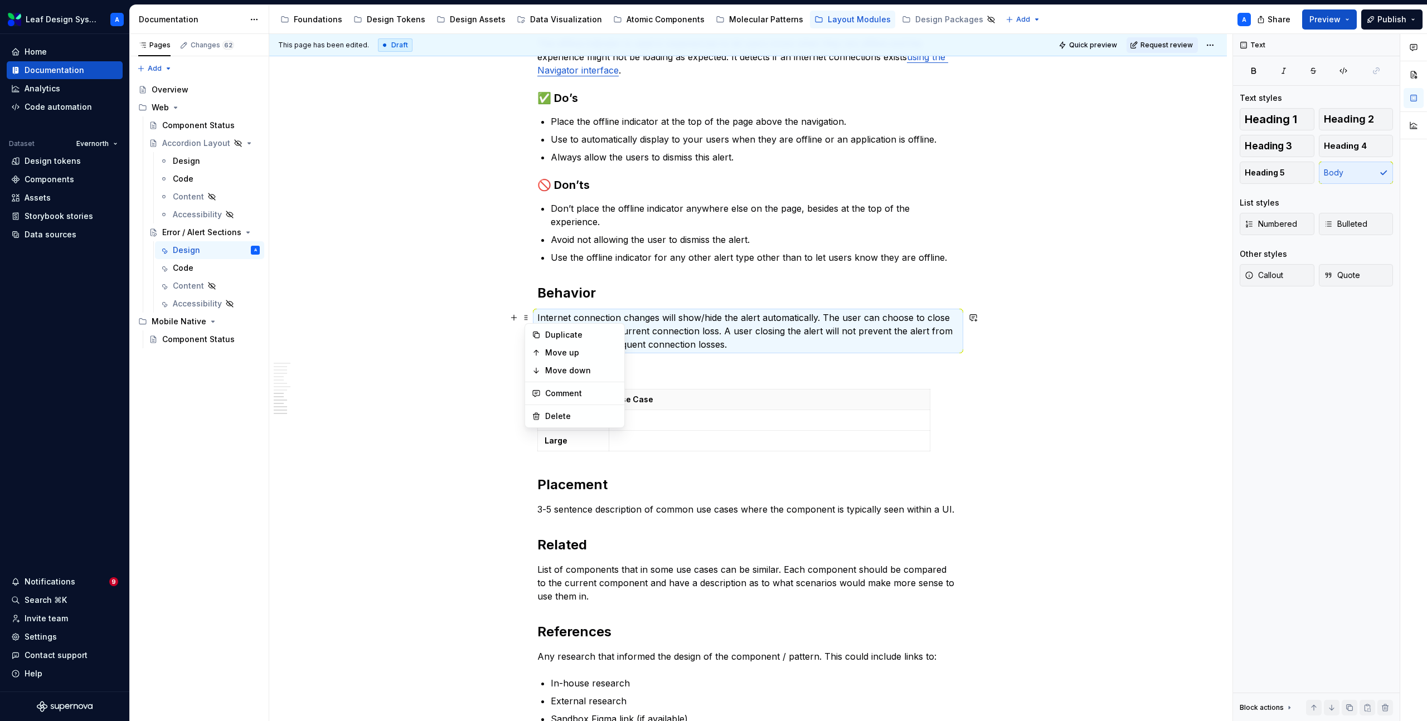
click at [610, 316] on p "Internet connection changes will show/hide the alert automatically. The user ca…" at bounding box center [747, 331] width 421 height 40
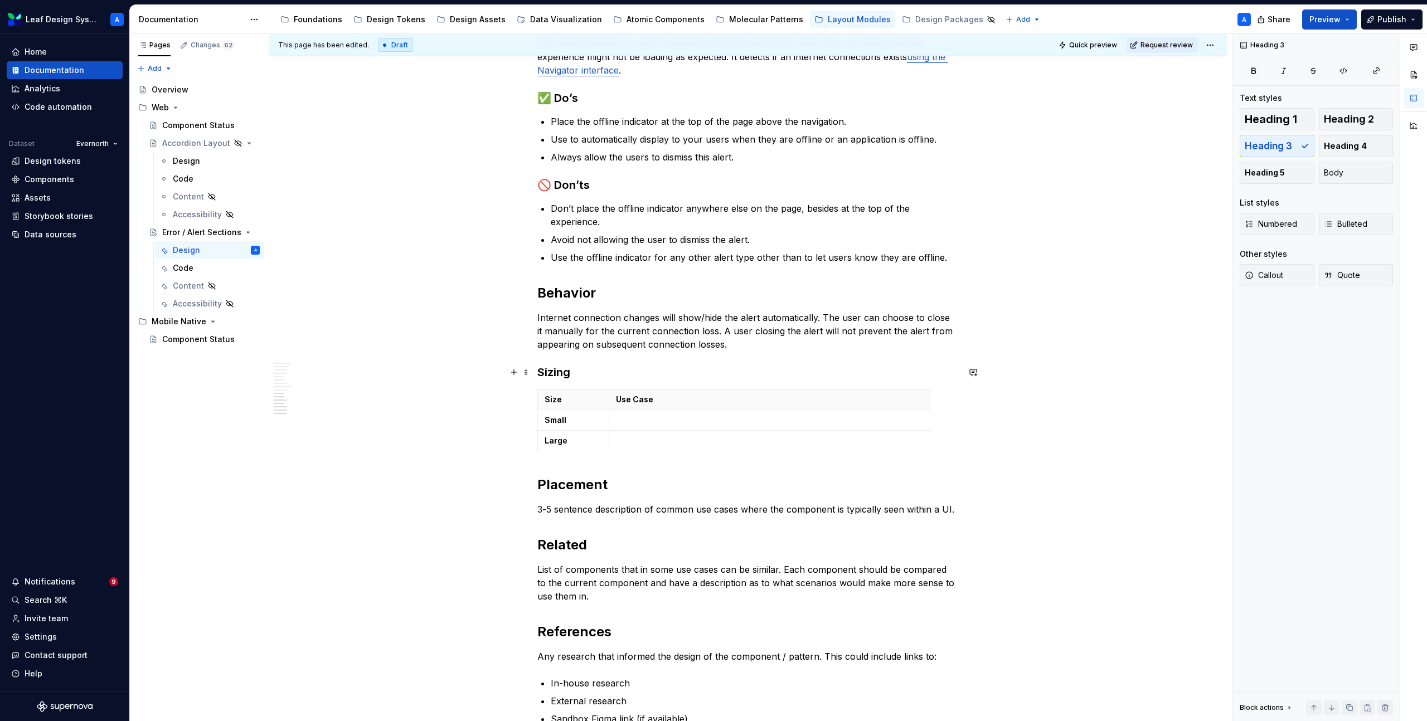
click at [601, 367] on h3 "Sizing" at bounding box center [747, 372] width 421 height 16
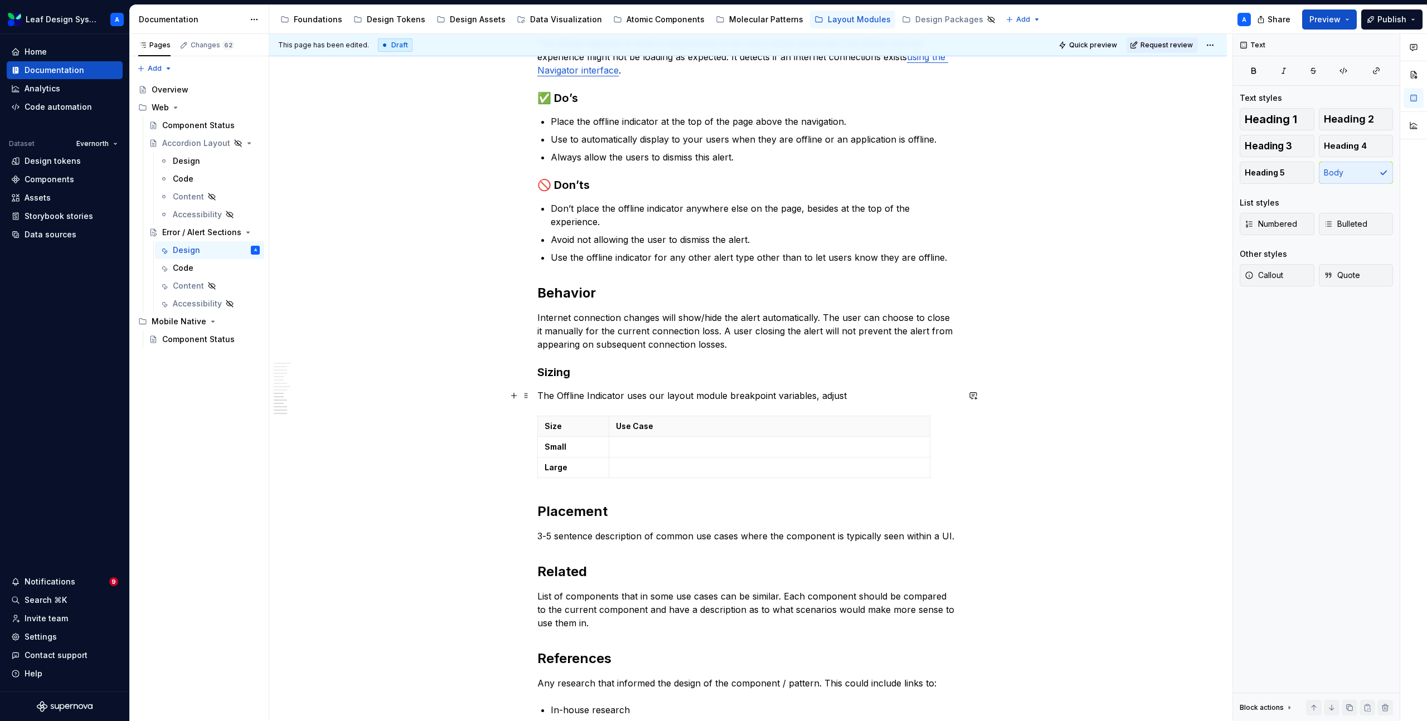
drag, startPoint x: 775, startPoint y: 396, endPoint x: 897, endPoint y: 396, distance: 122.0
click at [898, 396] on p "The Offline Indicator uses our layout module breakpoint variables, adjust" at bounding box center [747, 395] width 421 height 13
drag, startPoint x: 853, startPoint y: 395, endPoint x: 774, endPoint y: 394, distance: 79.1
click at [774, 394] on p "The Offline Indicator uses our layout module breakpoint variables, adjust" at bounding box center [747, 395] width 421 height 13
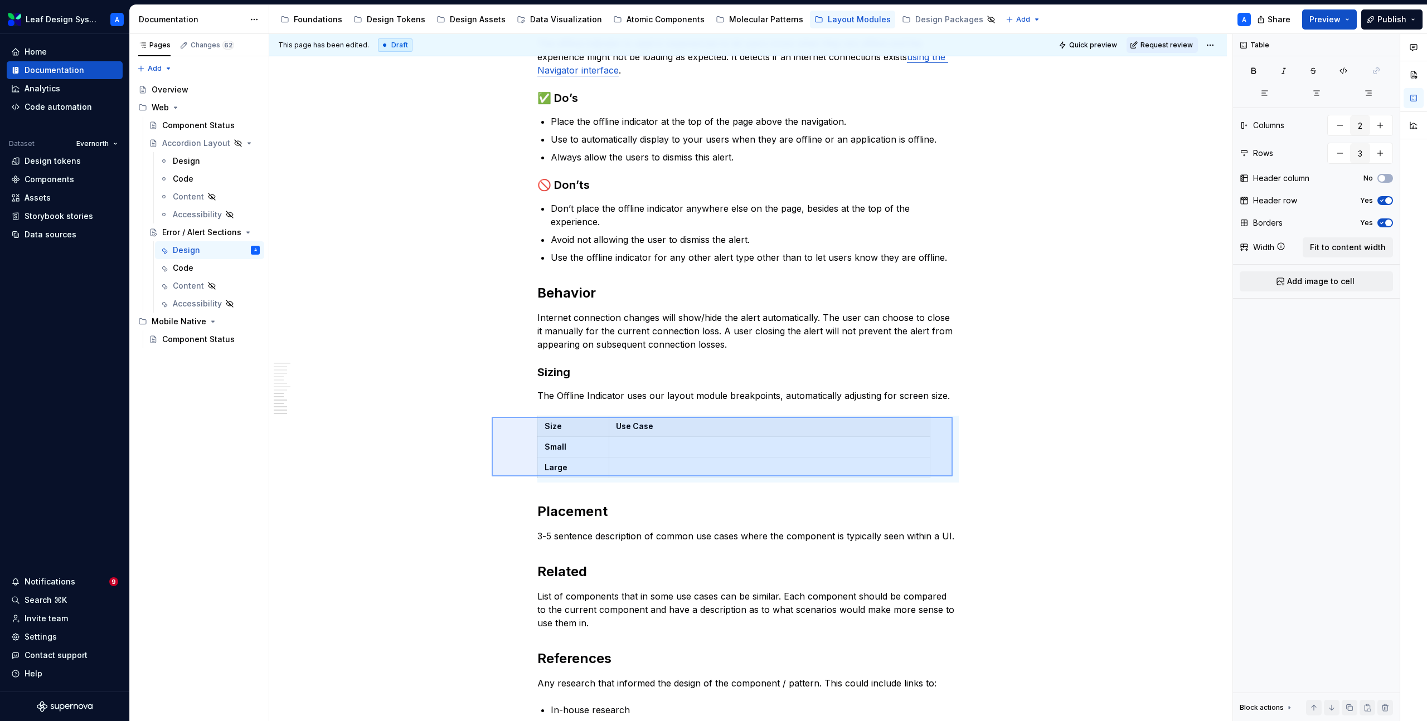
drag, startPoint x: 633, startPoint y: 419, endPoint x: 952, endPoint y: 476, distance: 325.1
click at [952, 476] on div "**********" at bounding box center [750, 378] width 963 height 688
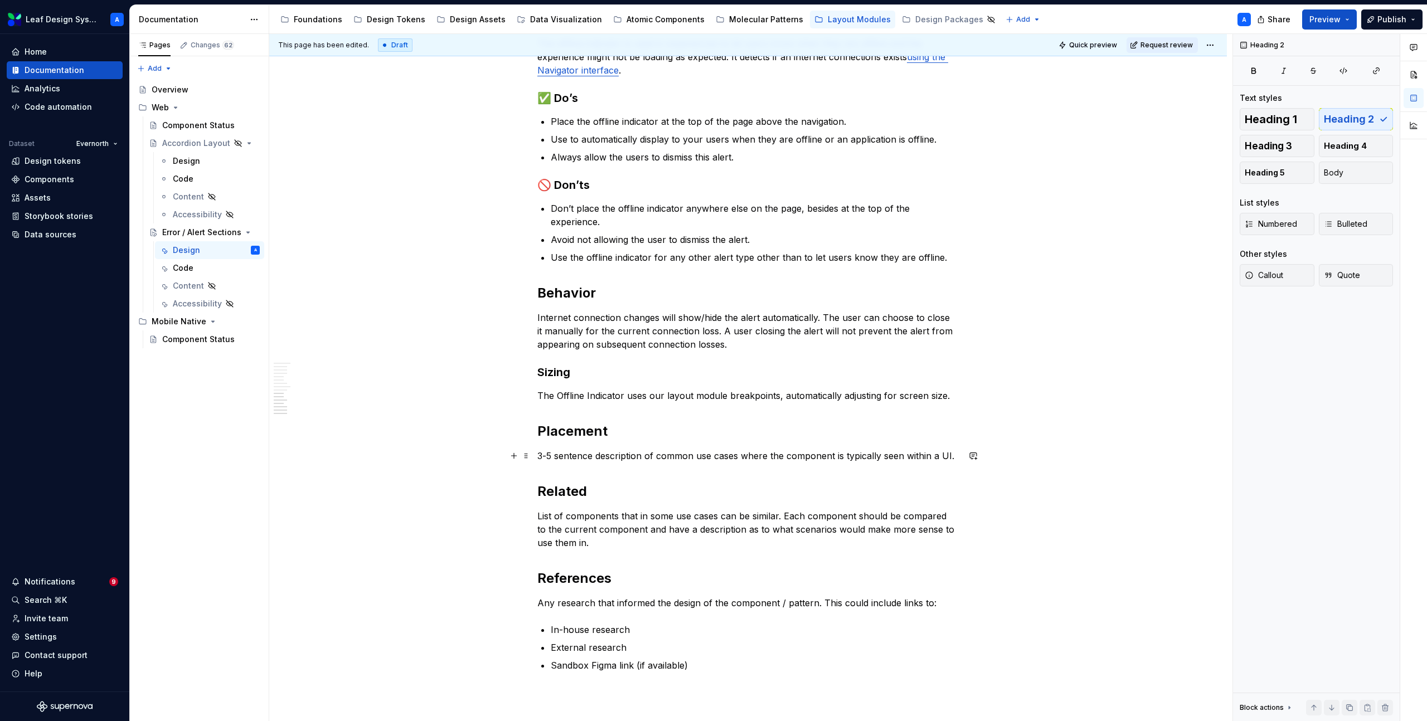
click at [597, 456] on p "3-5 sentence description of common use cases where the component is typically s…" at bounding box center [747, 455] width 421 height 13
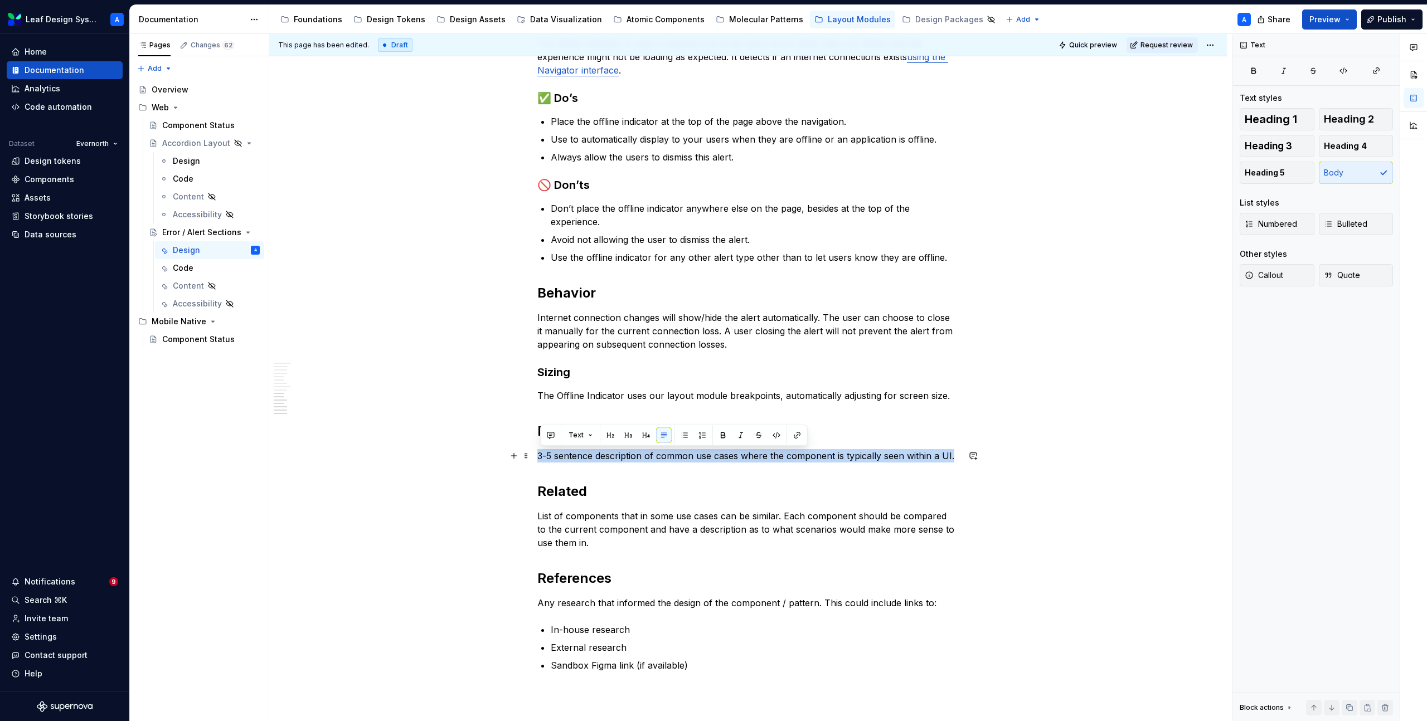
click at [597, 456] on p "3-5 sentence description of common use cases where the component is typically s…" at bounding box center [747, 455] width 421 height 13
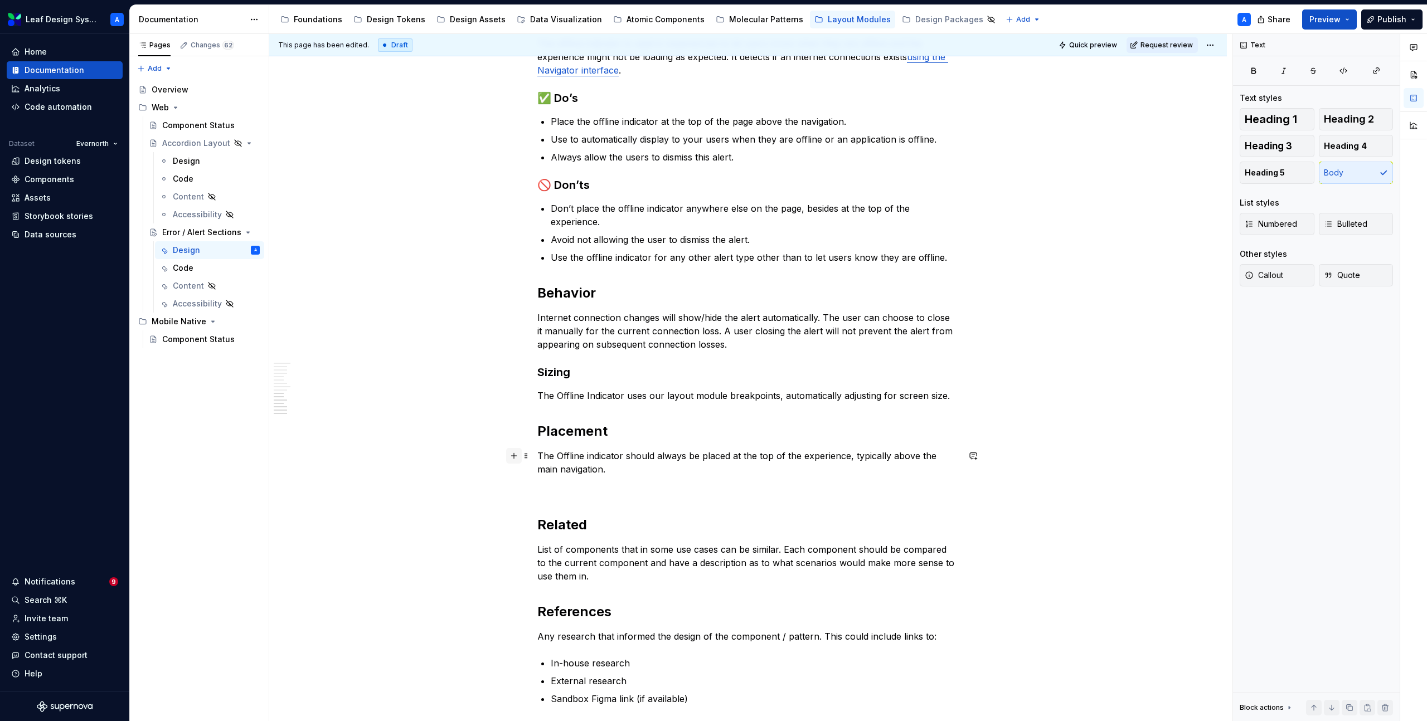
click at [518, 459] on button "button" at bounding box center [514, 456] width 16 height 16
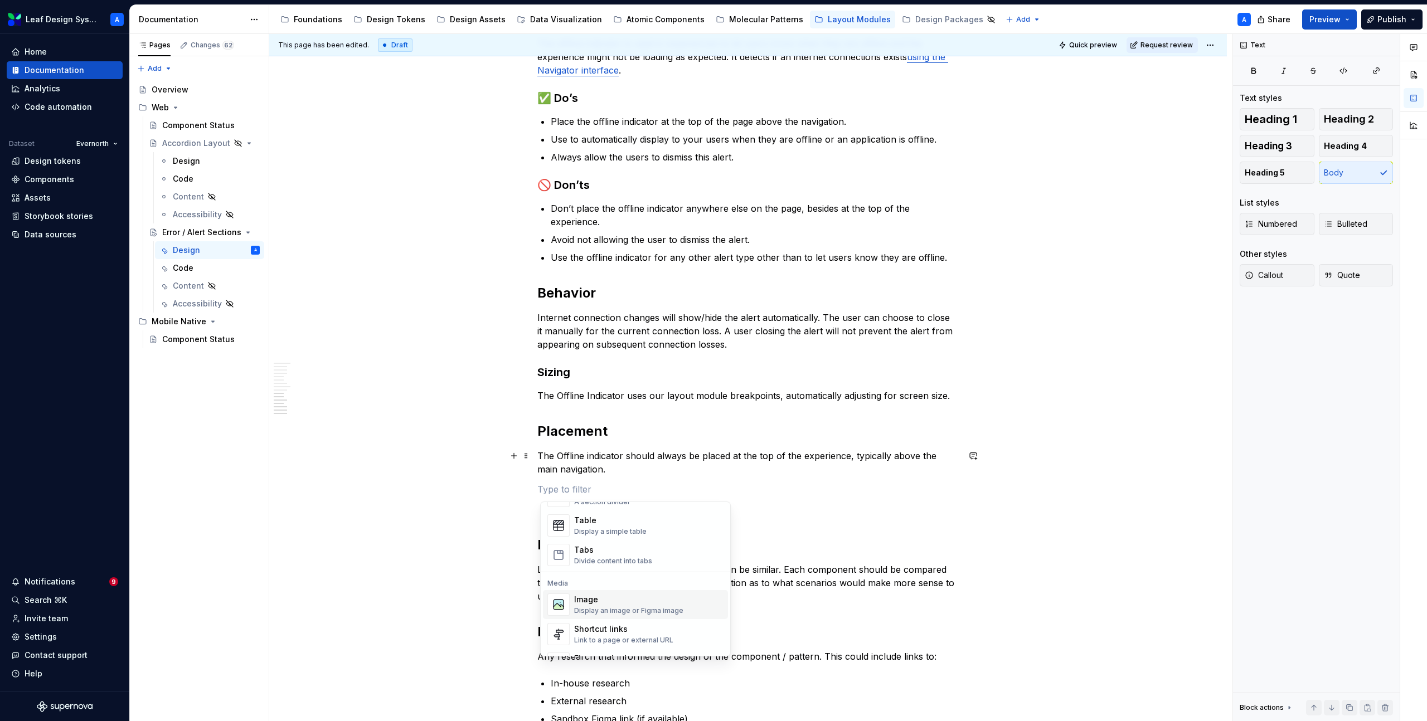
scroll to position [408, 0]
click at [601, 602] on div "Display an image or Figma image" at bounding box center [628, 606] width 109 height 9
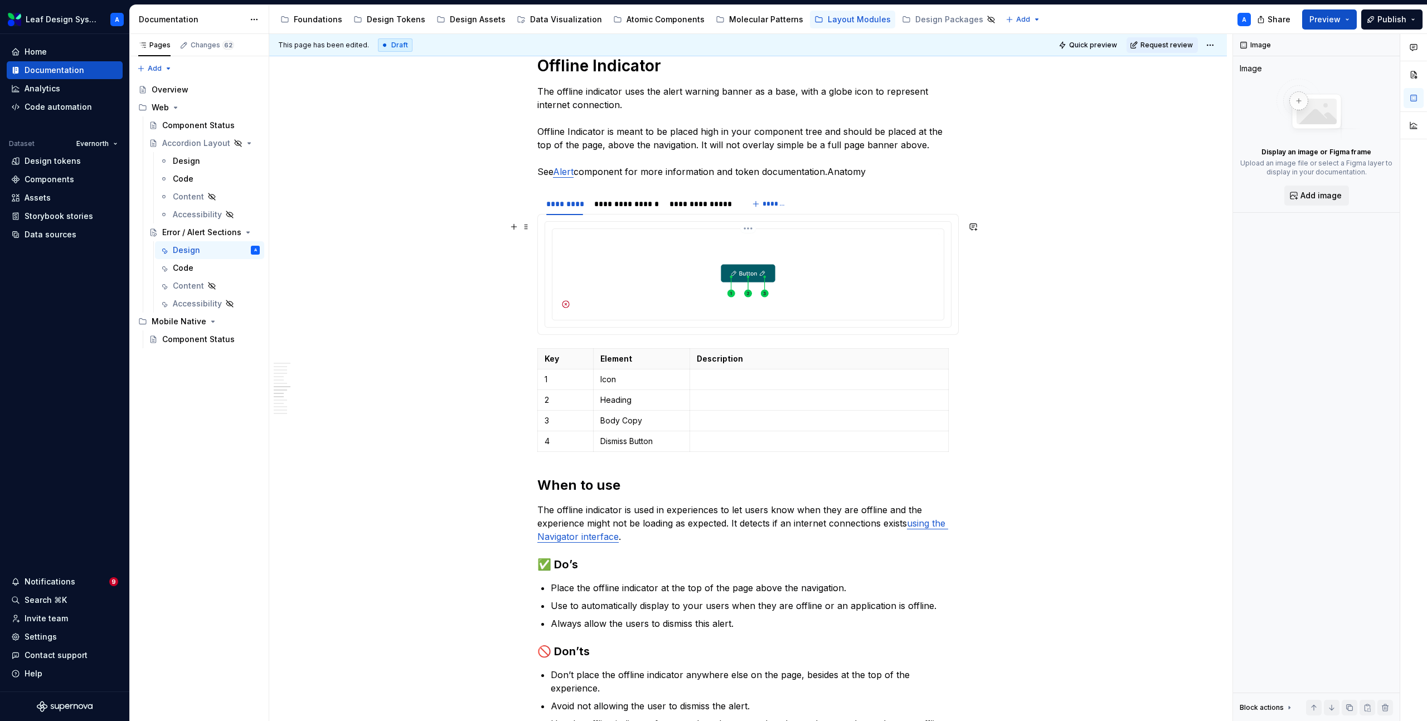
scroll to position [1164, 0]
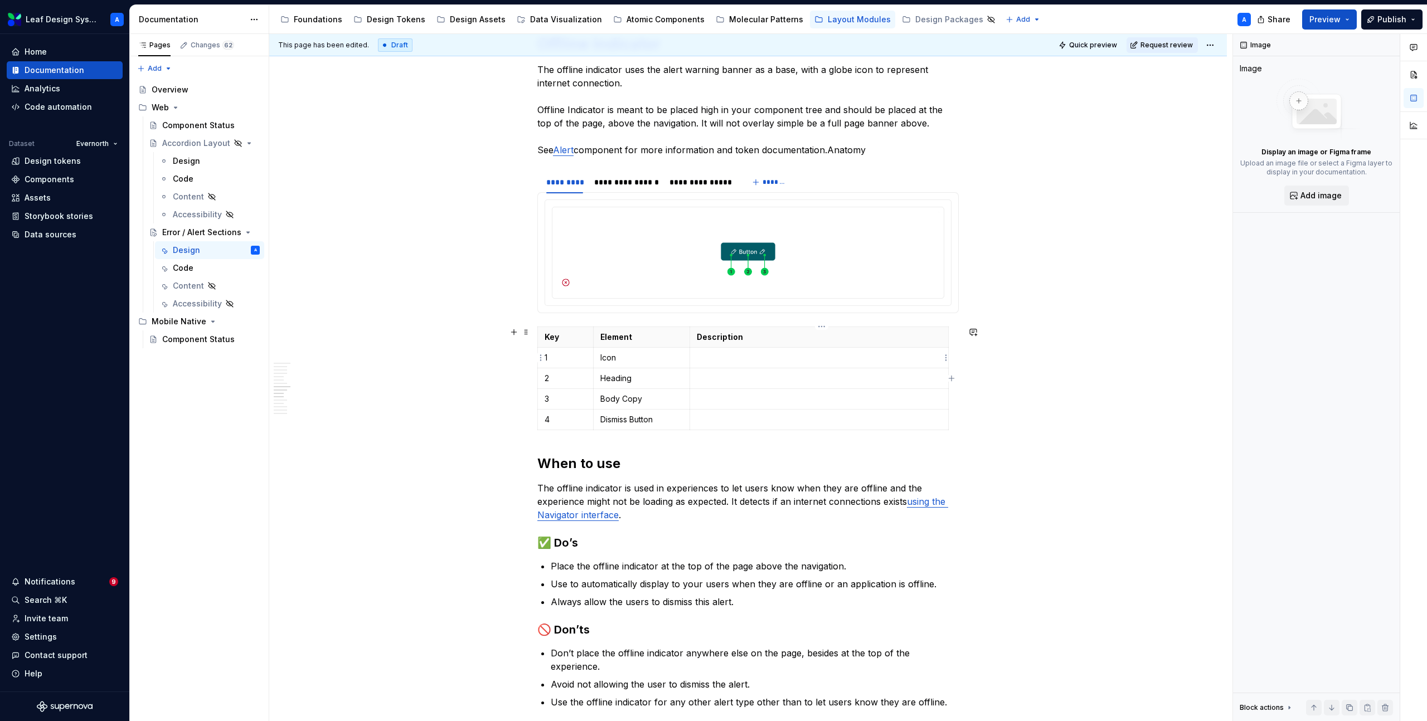
click at [721, 362] on p at bounding box center [819, 357] width 245 height 11
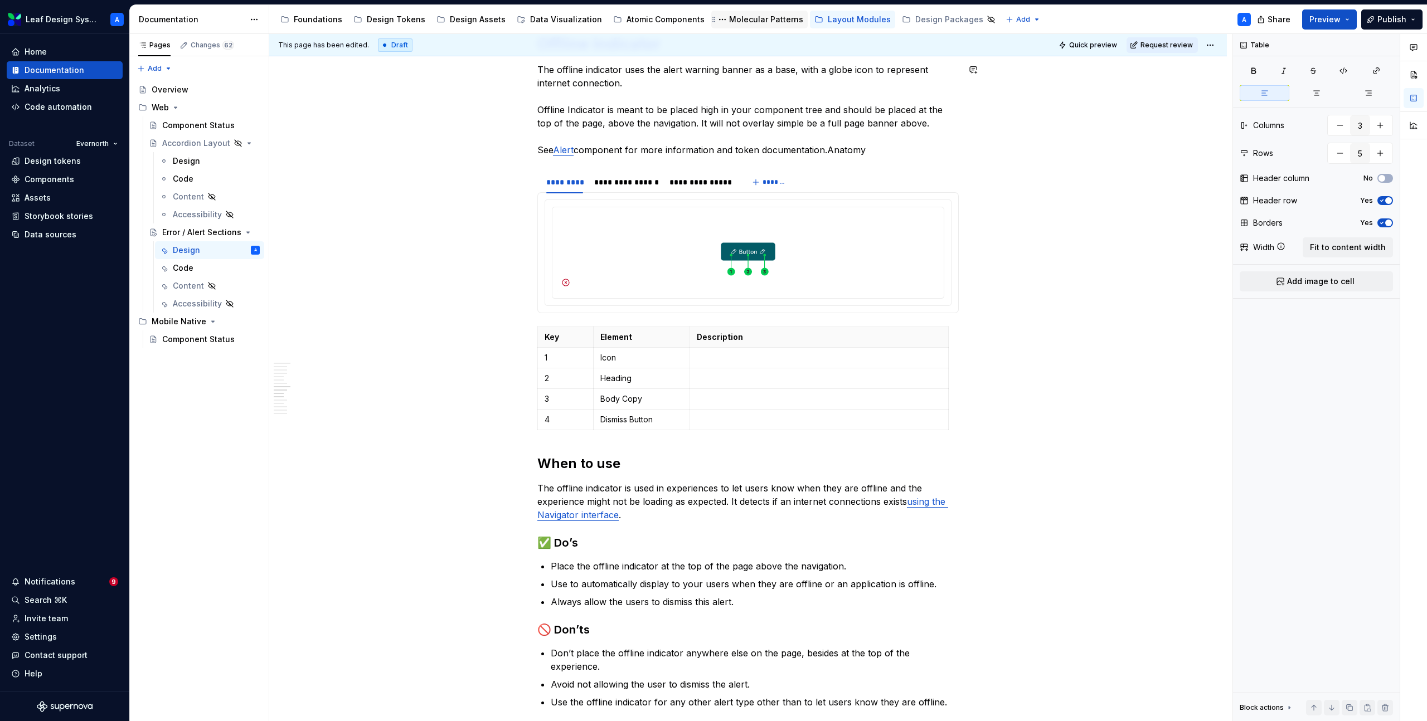
type textarea "*"
click at [601, 447] on div "**********" at bounding box center [747, 152] width 421 height 2135
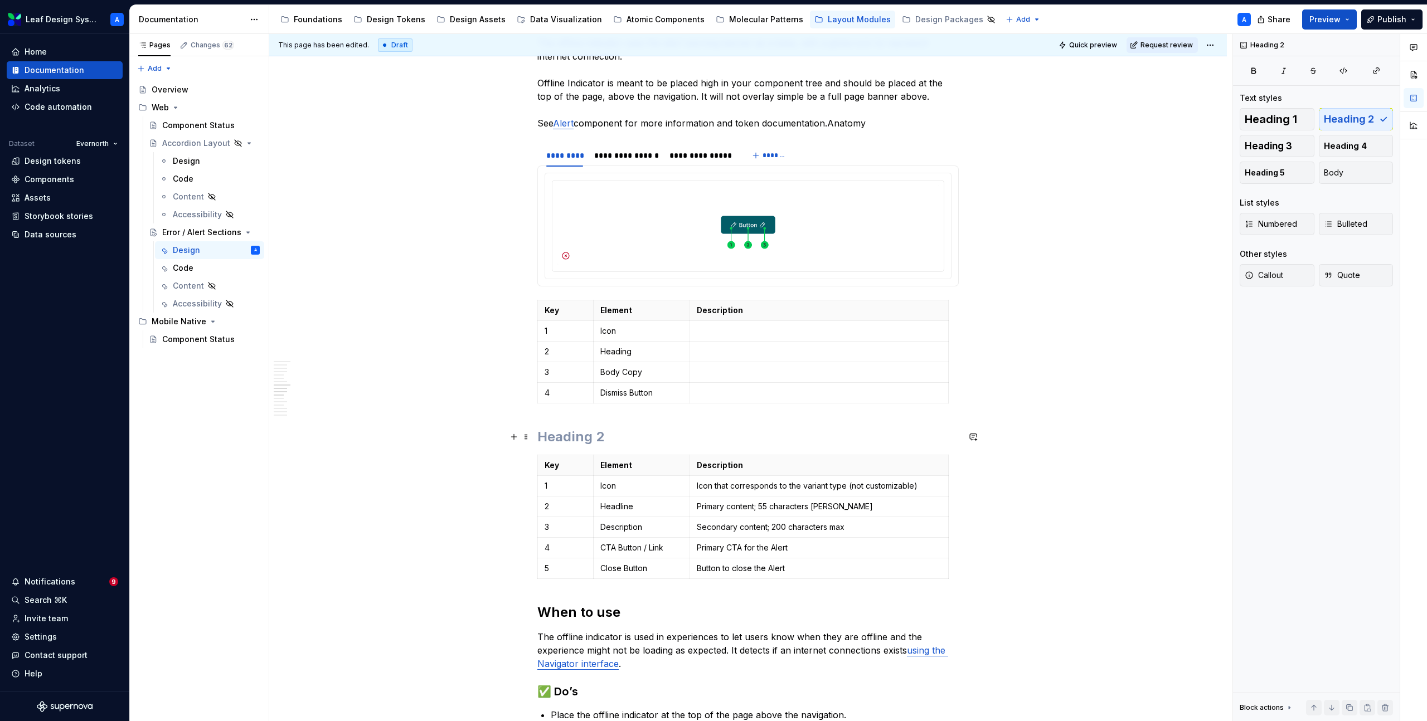
scroll to position [1193, 0]
click at [619, 505] on p "Headline" at bounding box center [641, 504] width 82 height 11
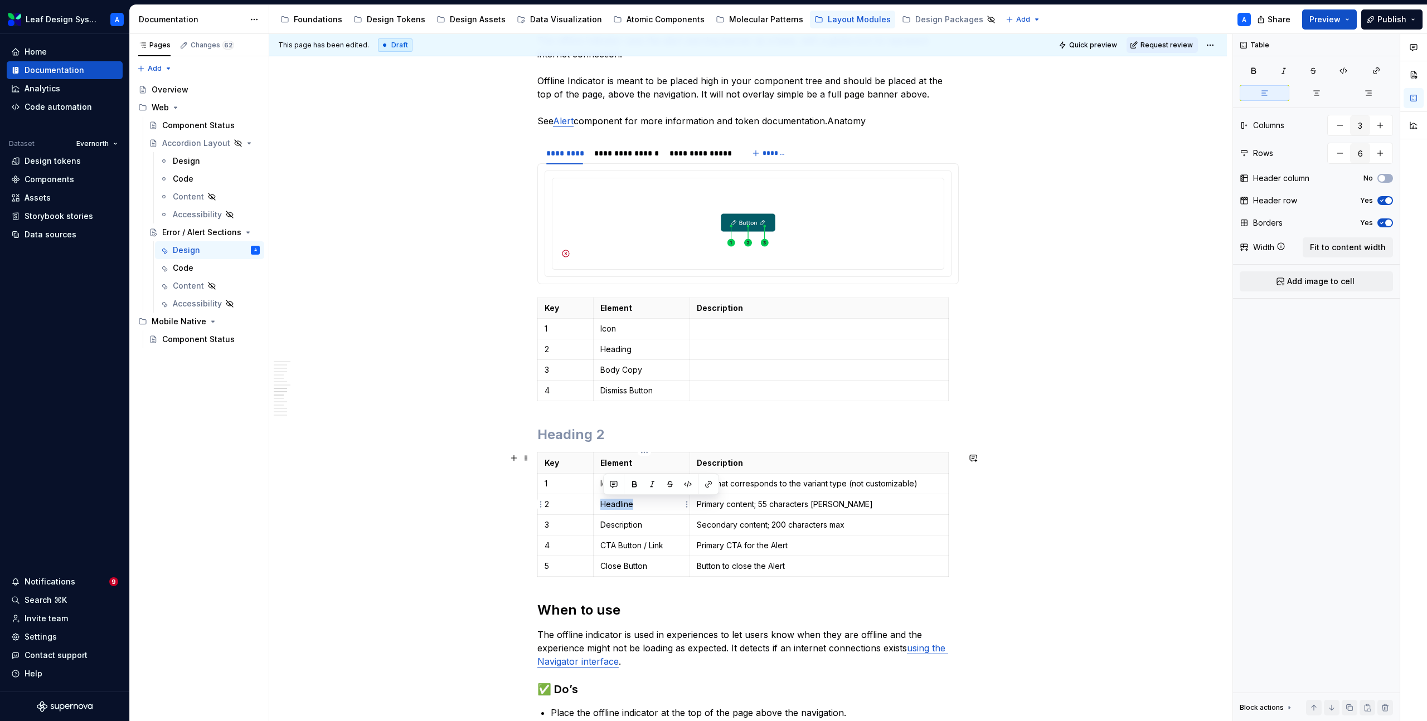
click at [619, 505] on p "Headline" at bounding box center [641, 504] width 82 height 11
copy p "Headline"
click at [617, 353] on p "Heading" at bounding box center [641, 349] width 82 height 11
click at [633, 524] on p "Description" at bounding box center [641, 524] width 82 height 11
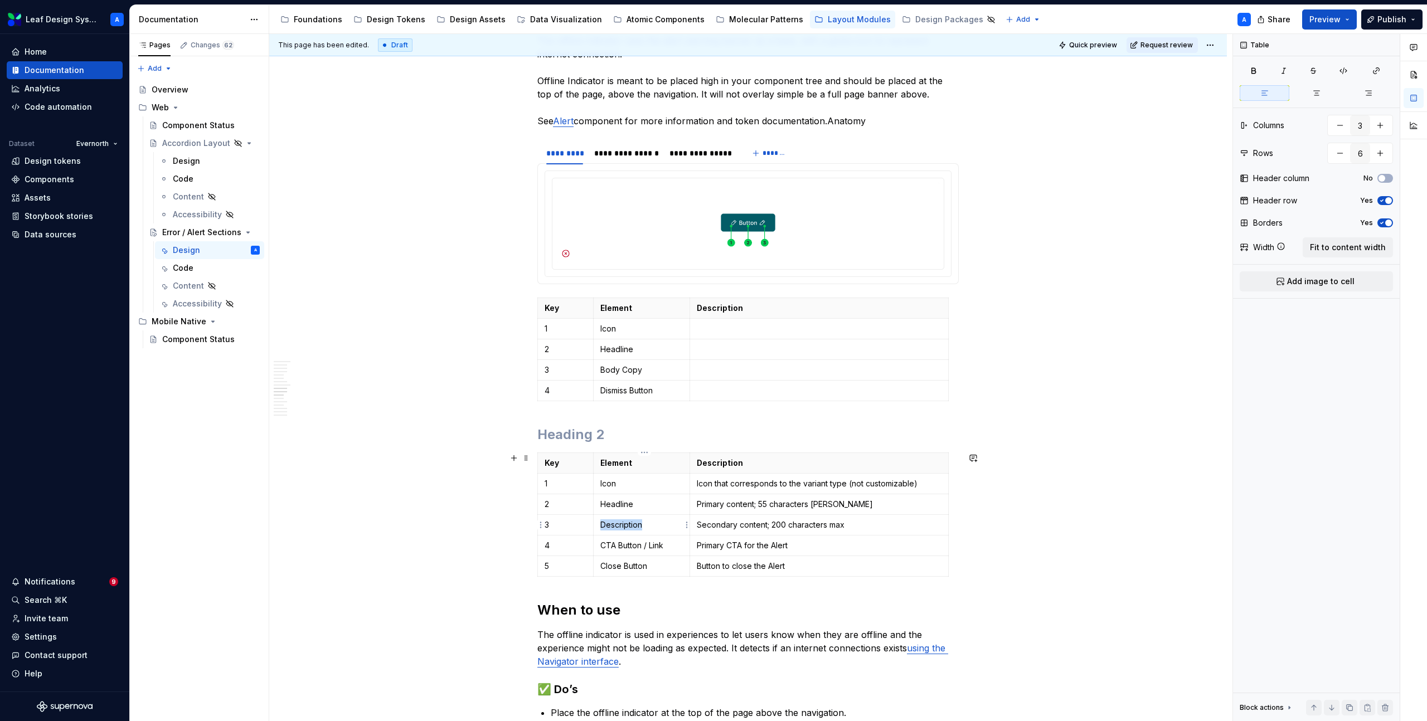
click at [633, 524] on p "Description" at bounding box center [641, 524] width 82 height 11
copy p "Description"
click at [624, 366] on p "Body Copy" at bounding box center [641, 369] width 82 height 11
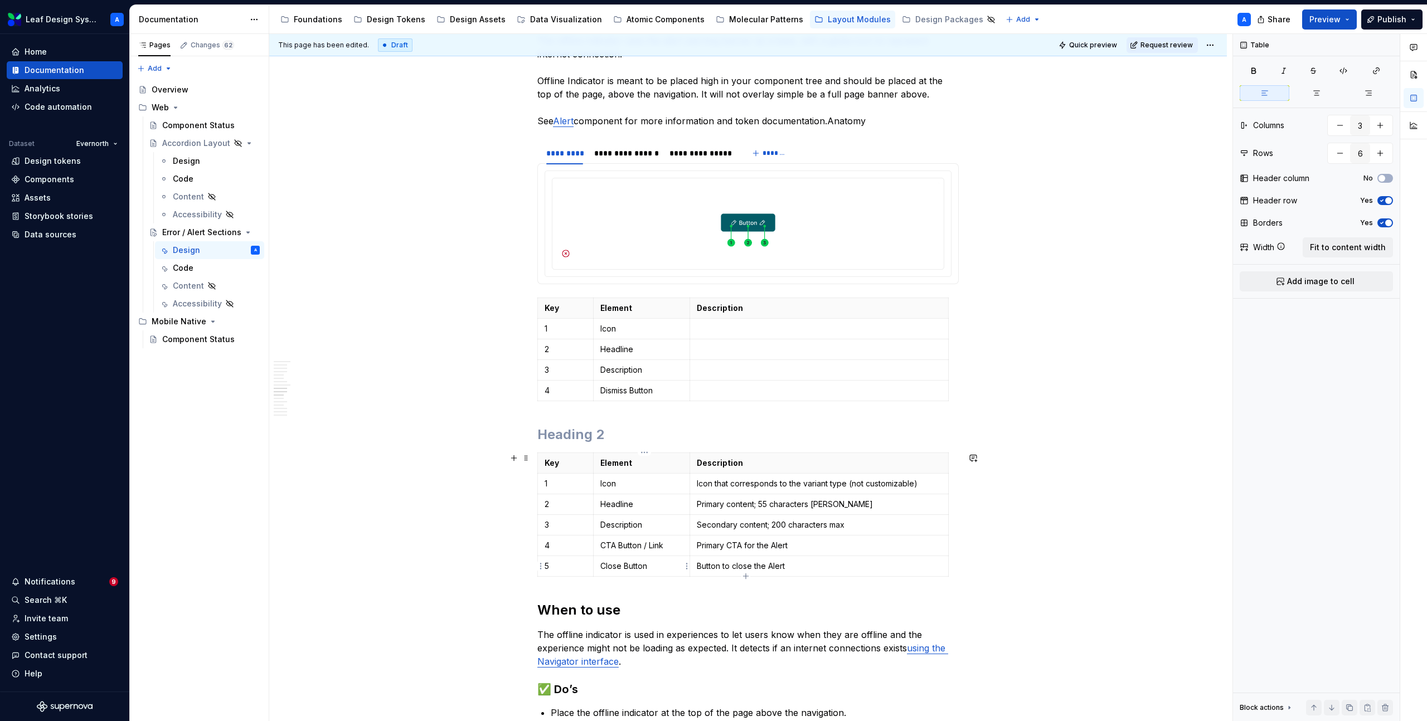
click at [643, 563] on p "Close Button" at bounding box center [641, 566] width 82 height 11
click at [639, 393] on p "Dismiss Button" at bounding box center [641, 390] width 82 height 11
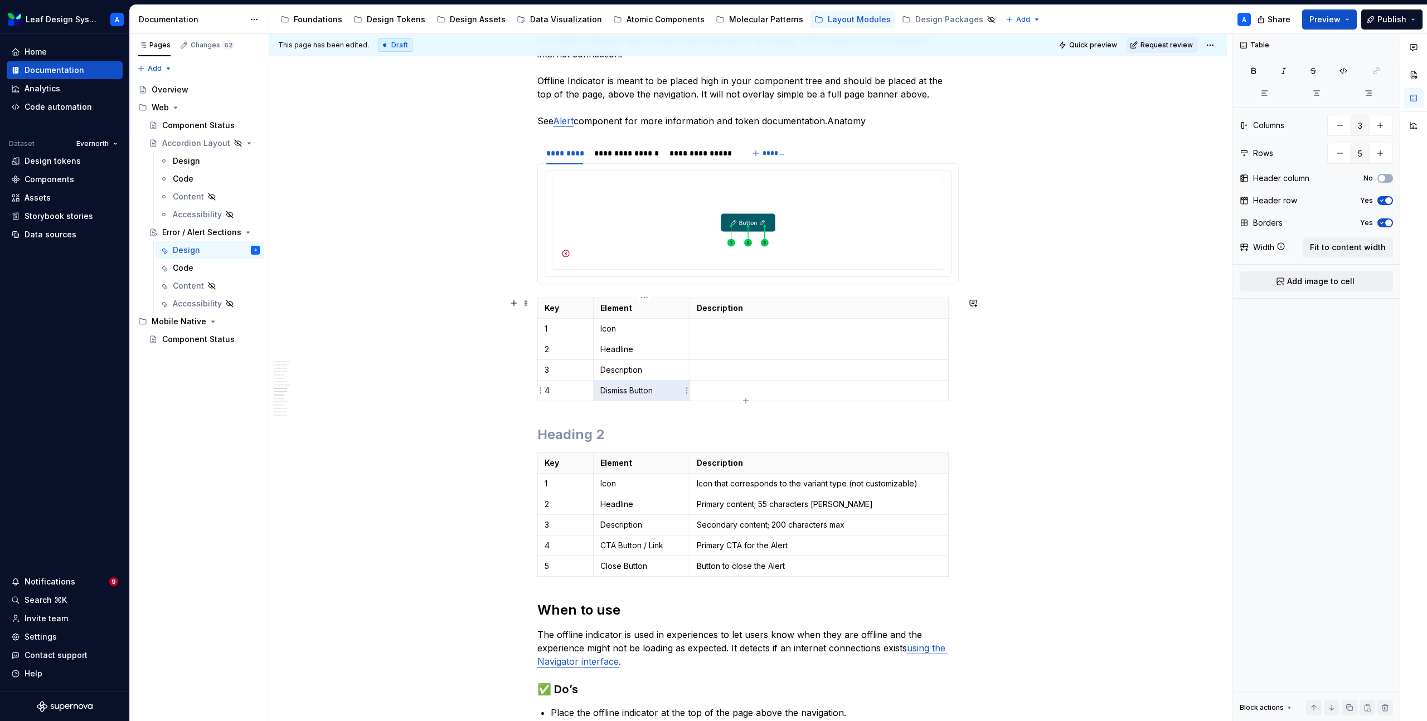
click at [639, 393] on p "Dismiss Button" at bounding box center [641, 390] width 82 height 11
click at [739, 563] on p "Button to close the Alert" at bounding box center [819, 566] width 245 height 11
click at [721, 393] on p at bounding box center [819, 390] width 245 height 11
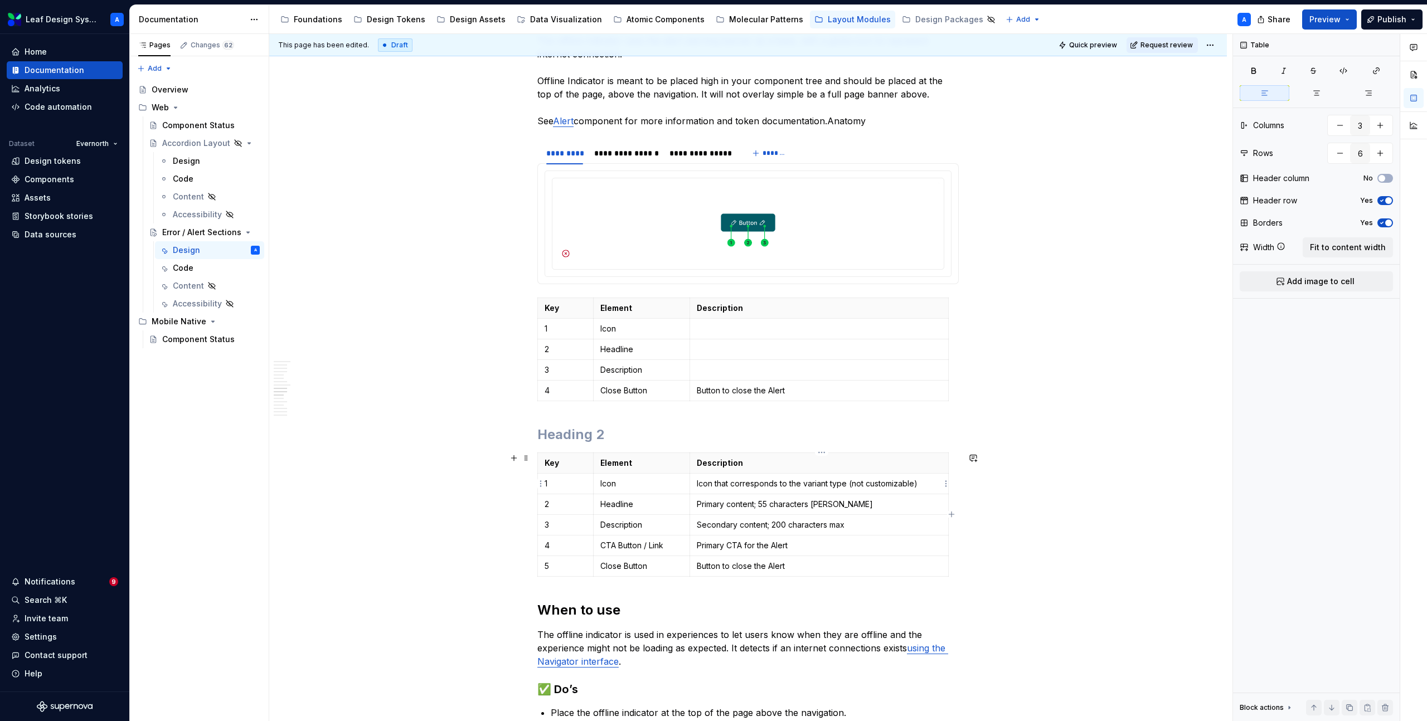
click at [740, 482] on p "Icon that corresponds to the variant type (not customizable)" at bounding box center [819, 483] width 245 height 11
click at [736, 332] on p at bounding box center [819, 328] width 245 height 11
drag, startPoint x: 850, startPoint y: 328, endPoint x: 718, endPoint y: 329, distance: 131.5
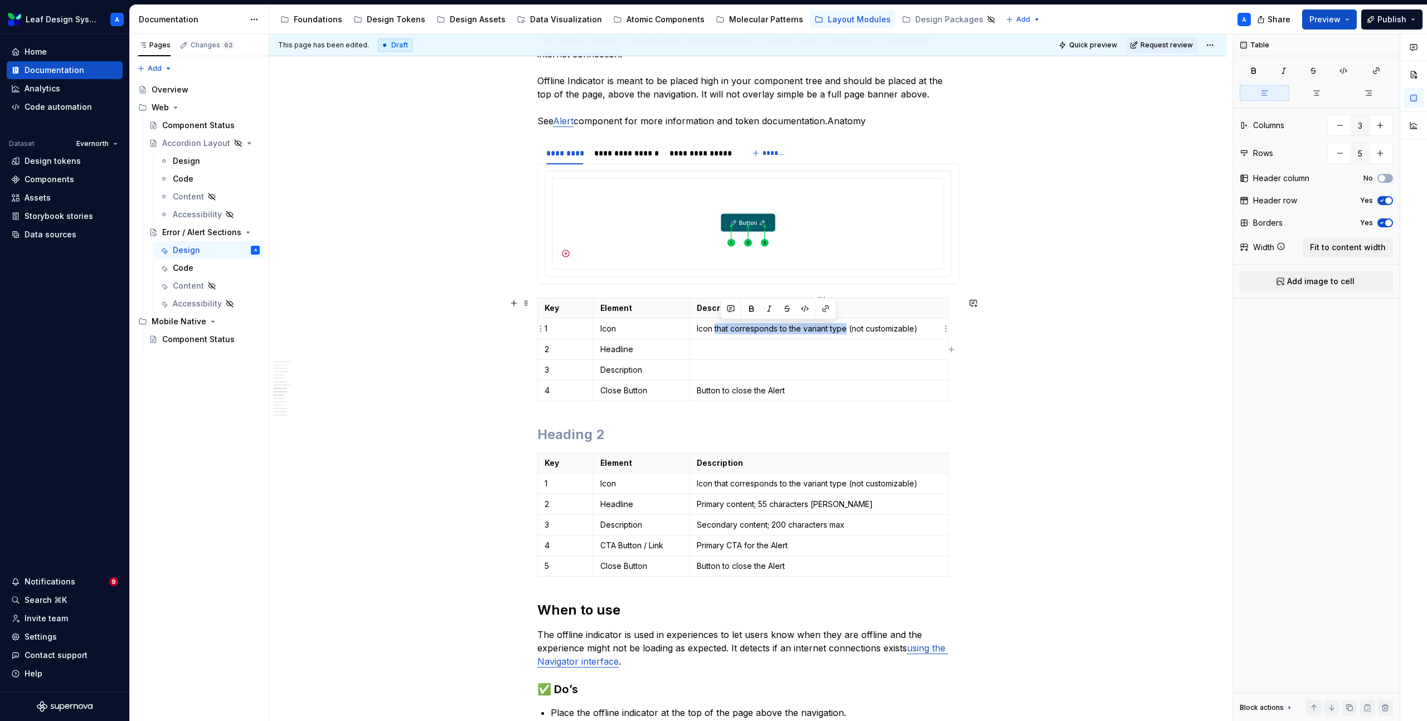
click at [718, 329] on p "Icon that corresponds to the variant type (not customizable)" at bounding box center [819, 328] width 245 height 11
click at [706, 328] on p "Icon that indicates web status (not customizable)" at bounding box center [819, 328] width 245 height 11
click at [810, 346] on p at bounding box center [819, 349] width 245 height 11
drag, startPoint x: 913, startPoint y: 330, endPoint x: 834, endPoint y: 332, distance: 78.6
click at [834, 332] on p "Globe Icon that indicates web status (not customizable)" at bounding box center [819, 328] width 245 height 11
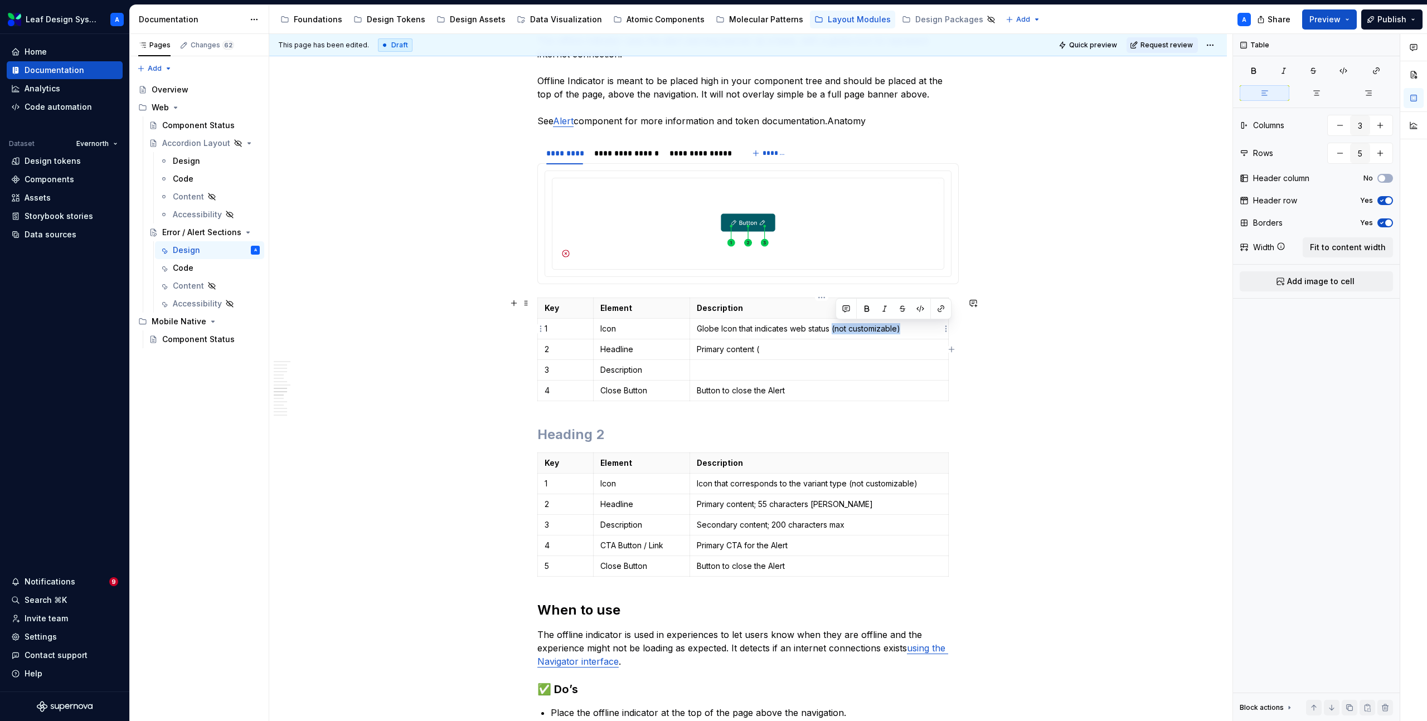
copy p "(not customizable)"
click at [782, 350] on p "Primary content (" at bounding box center [819, 349] width 245 height 11
click at [765, 370] on p at bounding box center [819, 369] width 245 height 11
drag, startPoint x: 769, startPoint y: 524, endPoint x: 700, endPoint y: 526, distance: 69.1
click at [700, 526] on p "Secondary content; 200 characters max" at bounding box center [819, 524] width 245 height 11
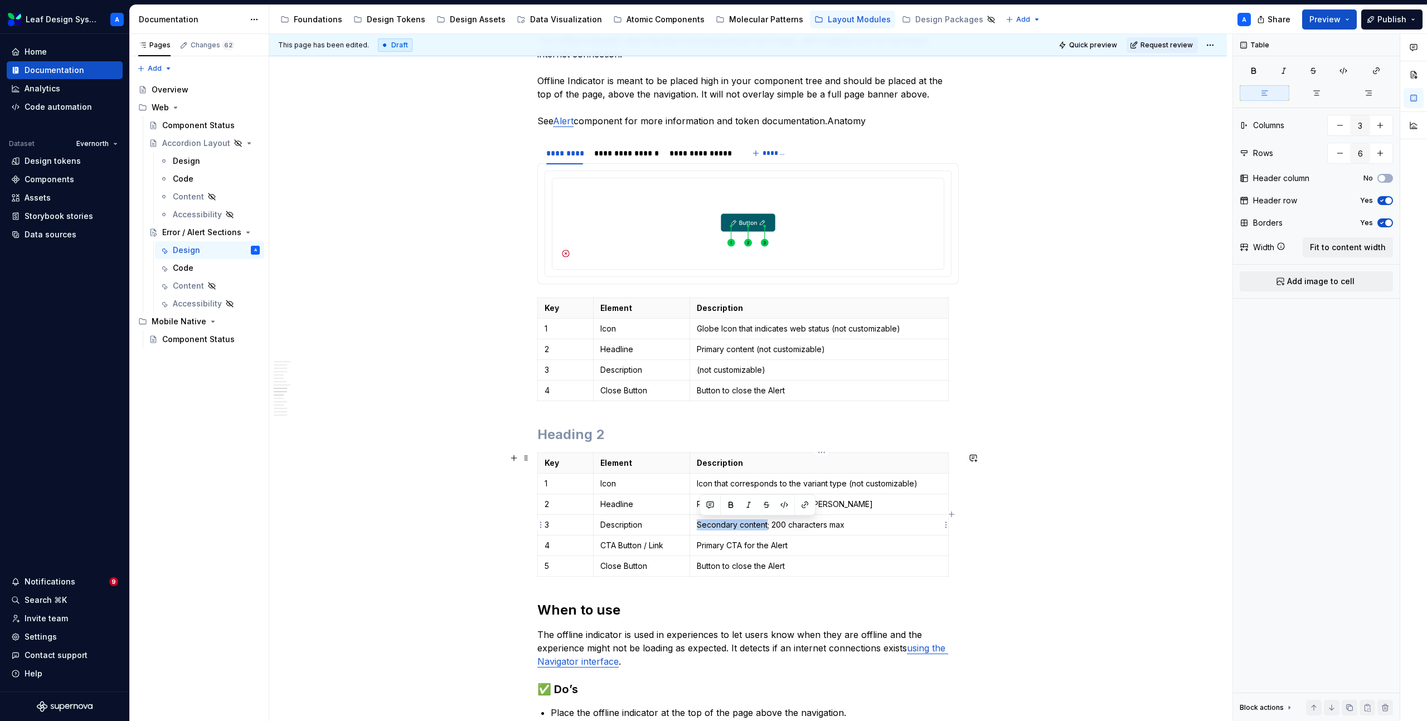
copy p "Secondary content"
type input "5"
click at [698, 370] on td "(not customizable)" at bounding box center [818, 369] width 259 height 21
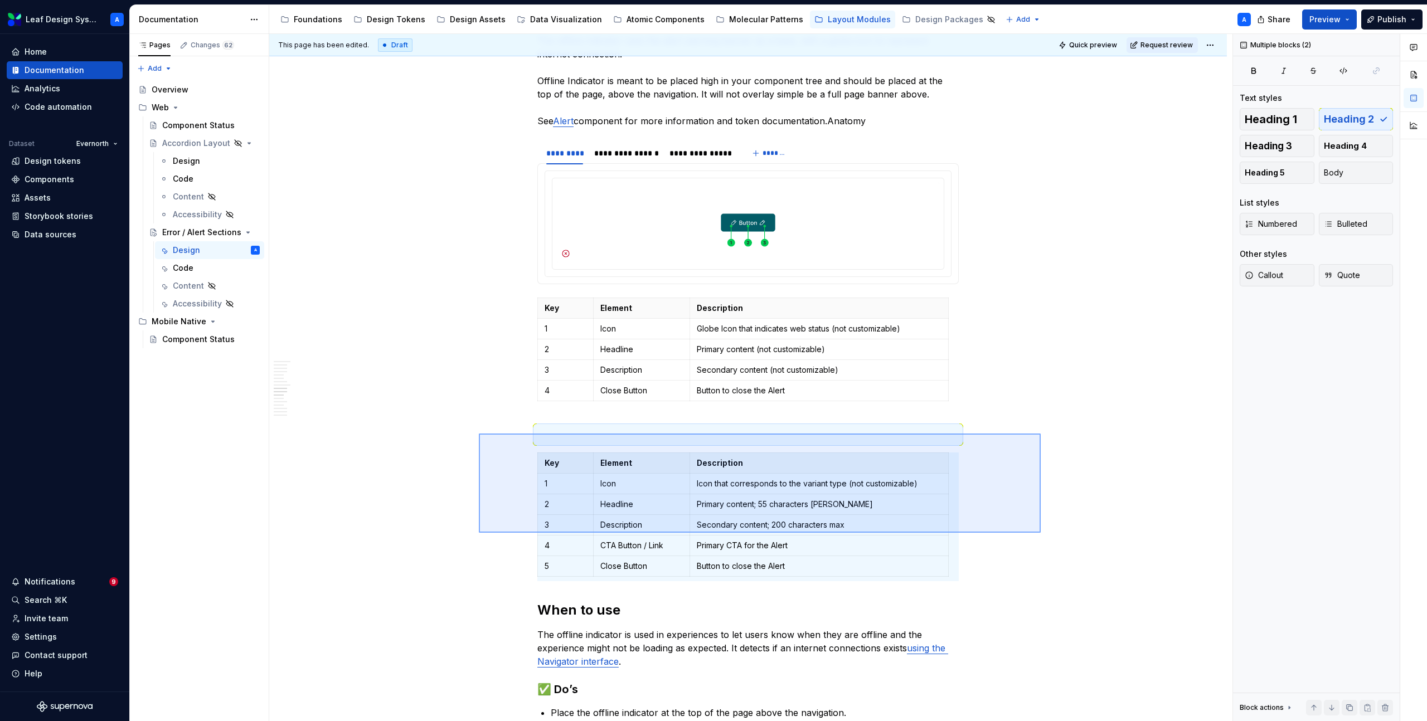
drag, startPoint x: 479, startPoint y: 434, endPoint x: 1040, endPoint y: 533, distance: 570.4
click at [1040, 533] on div "**********" at bounding box center [750, 378] width 963 height 688
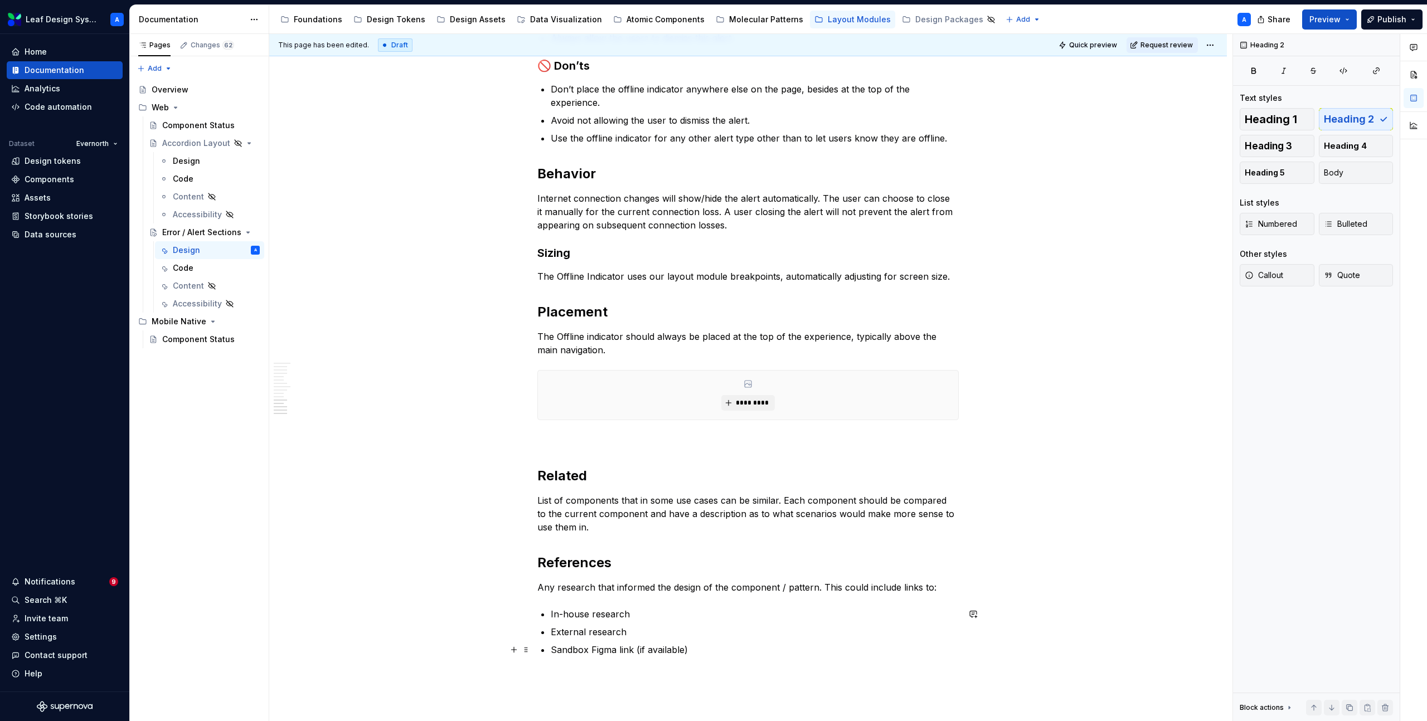
scroll to position [1714, 0]
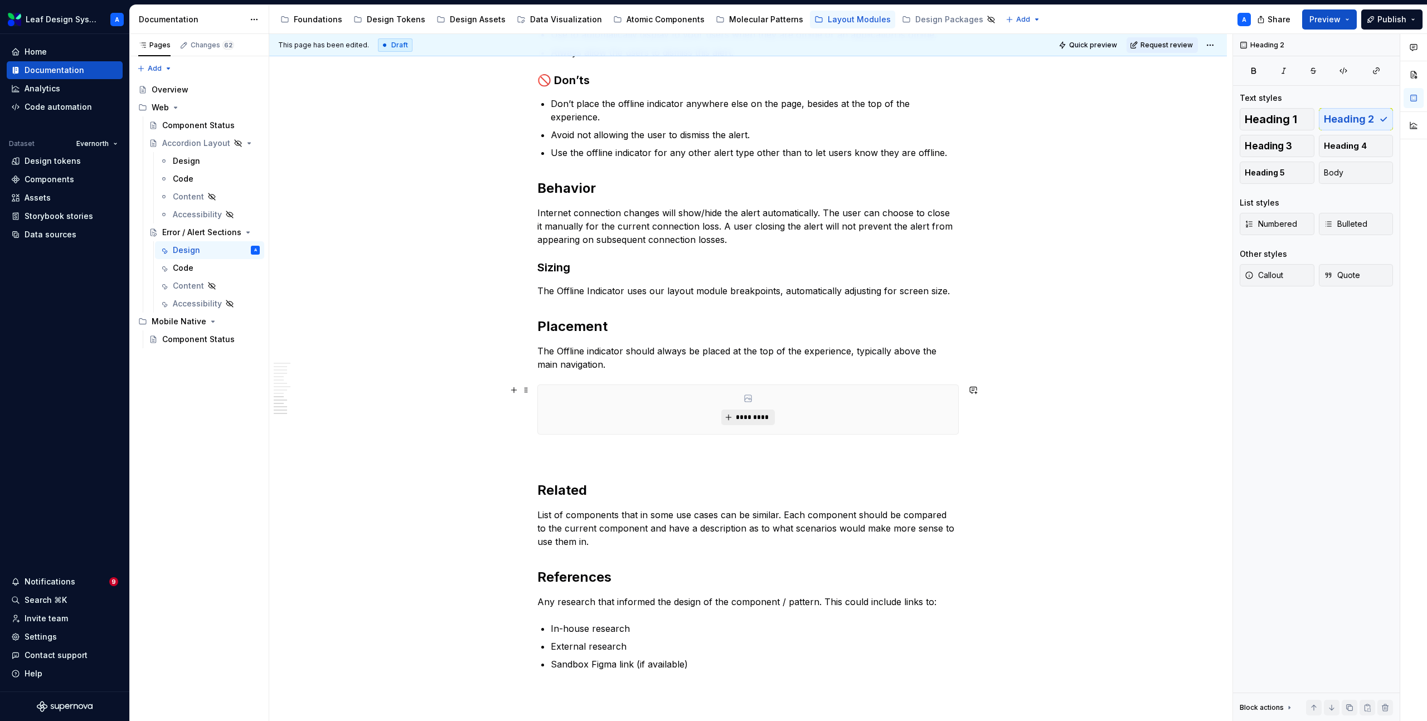
click at [764, 415] on span "*********" at bounding box center [752, 417] width 34 height 9
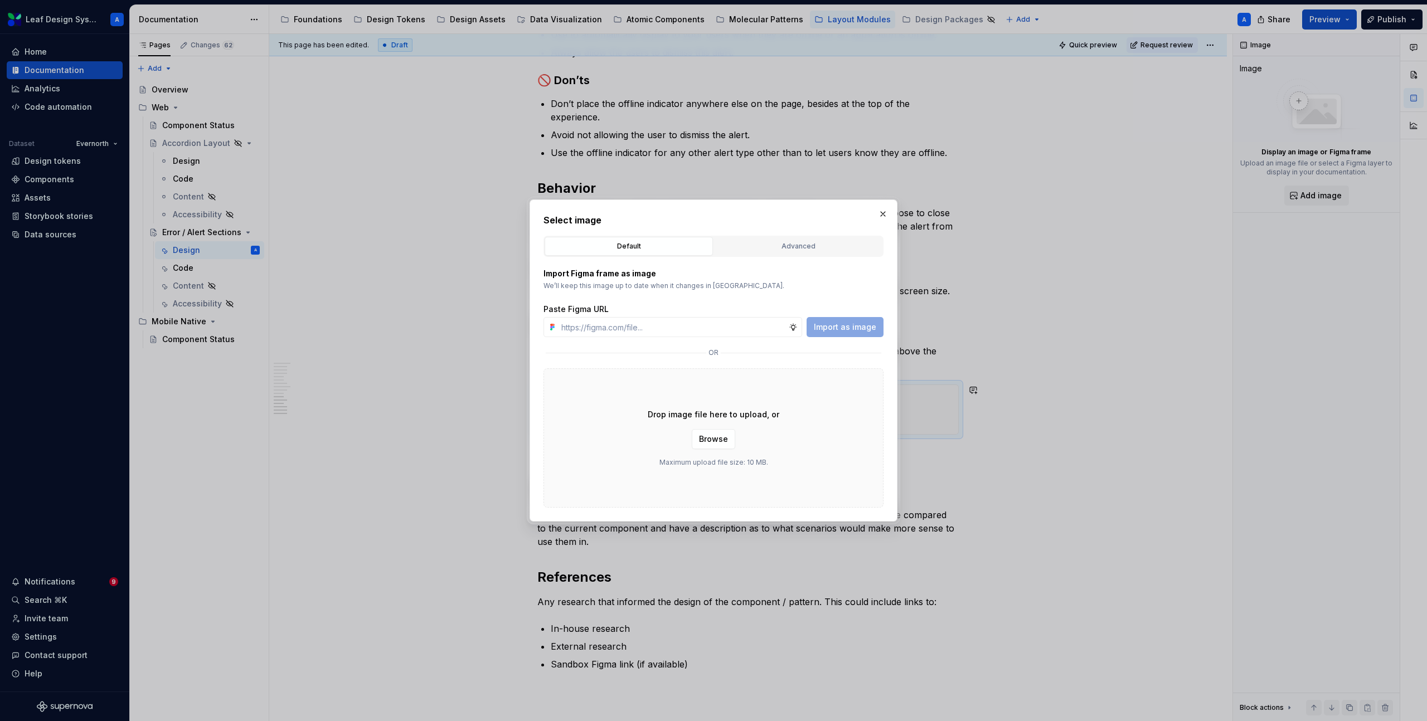
type textarea "*"
type input "https://www.figma.com/design/PAtAryrVvWwI8GTtfHz5Q7/Leaf-Layout-Modules-Web?m=a…"
type textarea "*"
type input "https://www.figma.com/design/PAtAryrVvWwI8GTtfHz5Q7/Leaf-Layout-Modules-Web?m=a…"
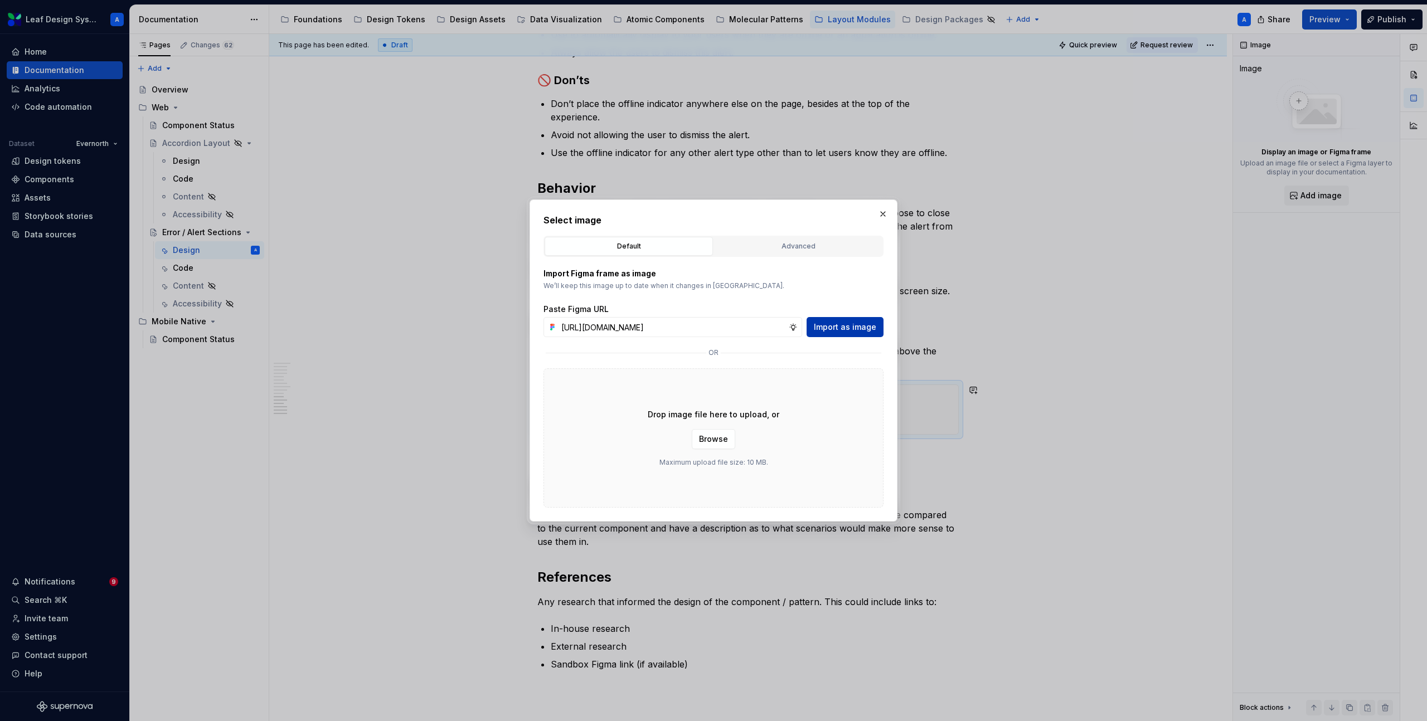
click at [853, 329] on span "Import as image" at bounding box center [845, 327] width 62 height 11
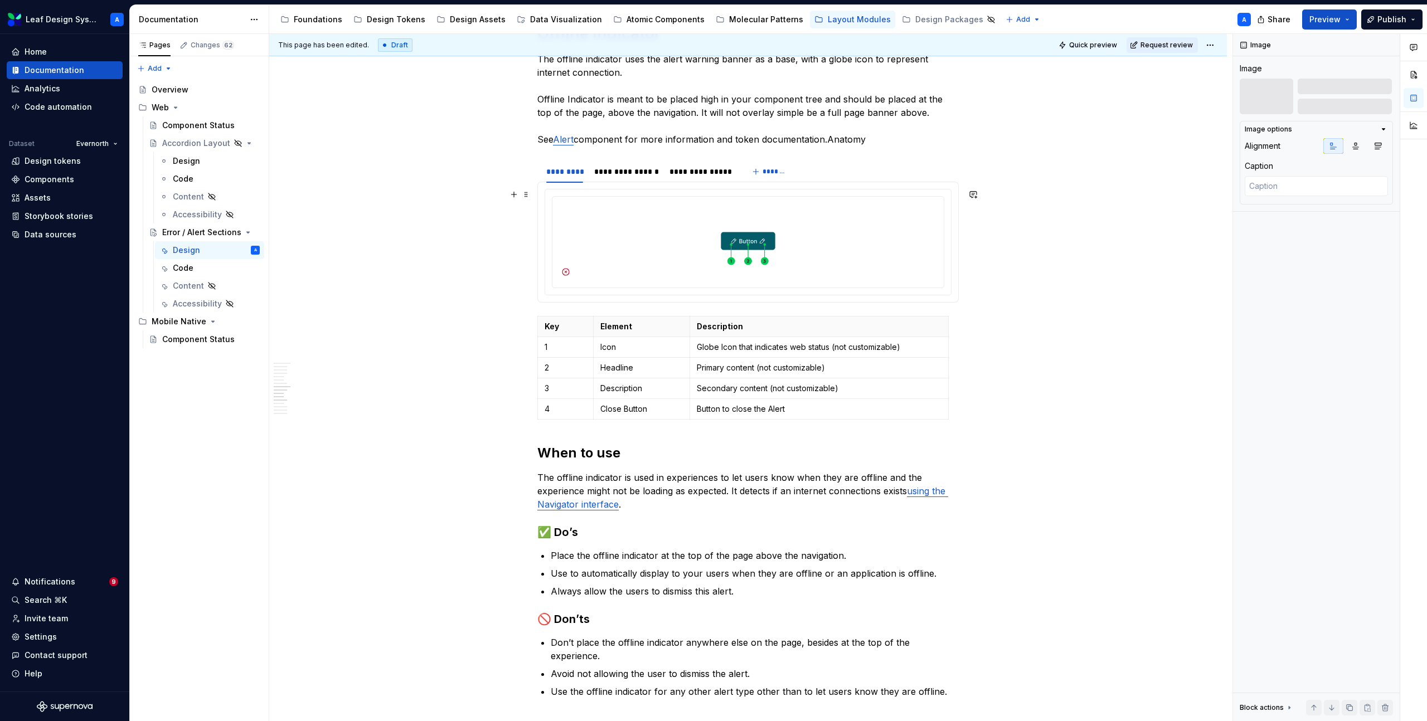
scroll to position [1174, 0]
click at [626, 234] on img at bounding box center [748, 242] width 382 height 80
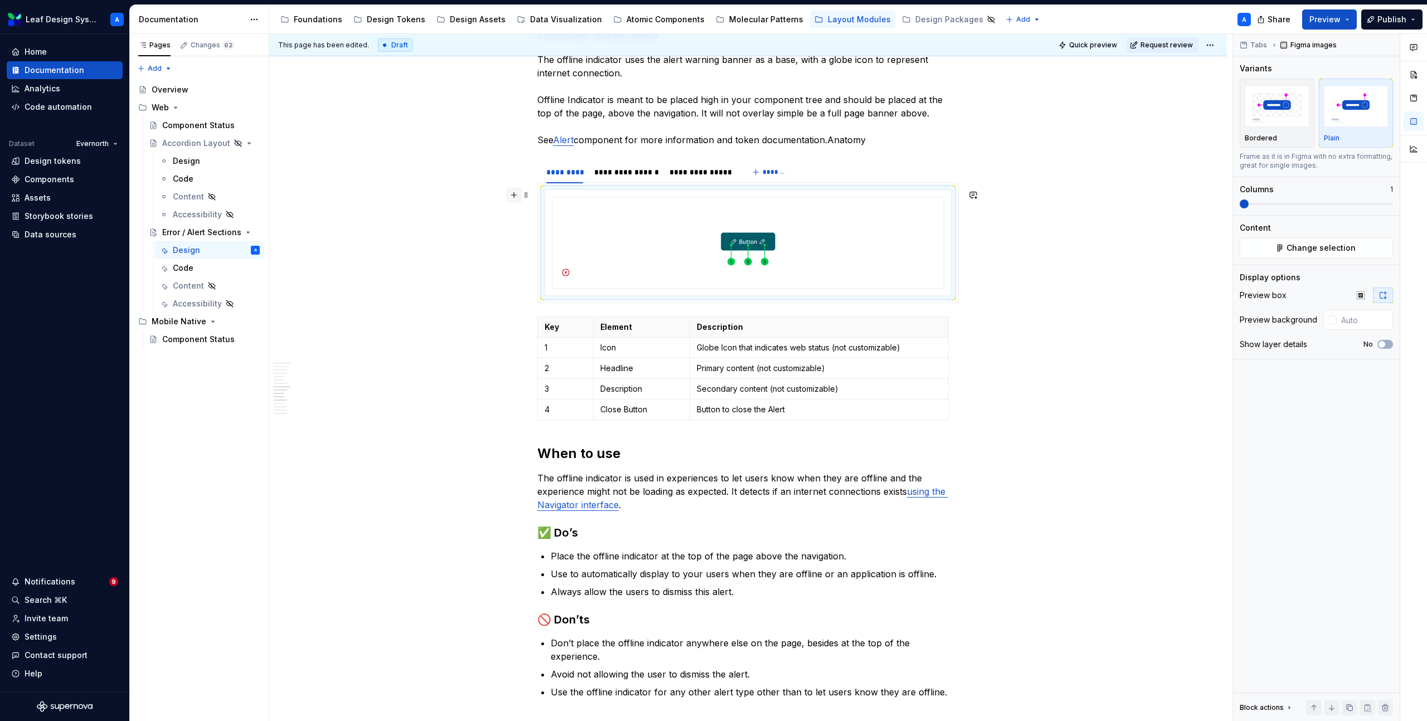
click at [515, 198] on button "button" at bounding box center [514, 195] width 16 height 16
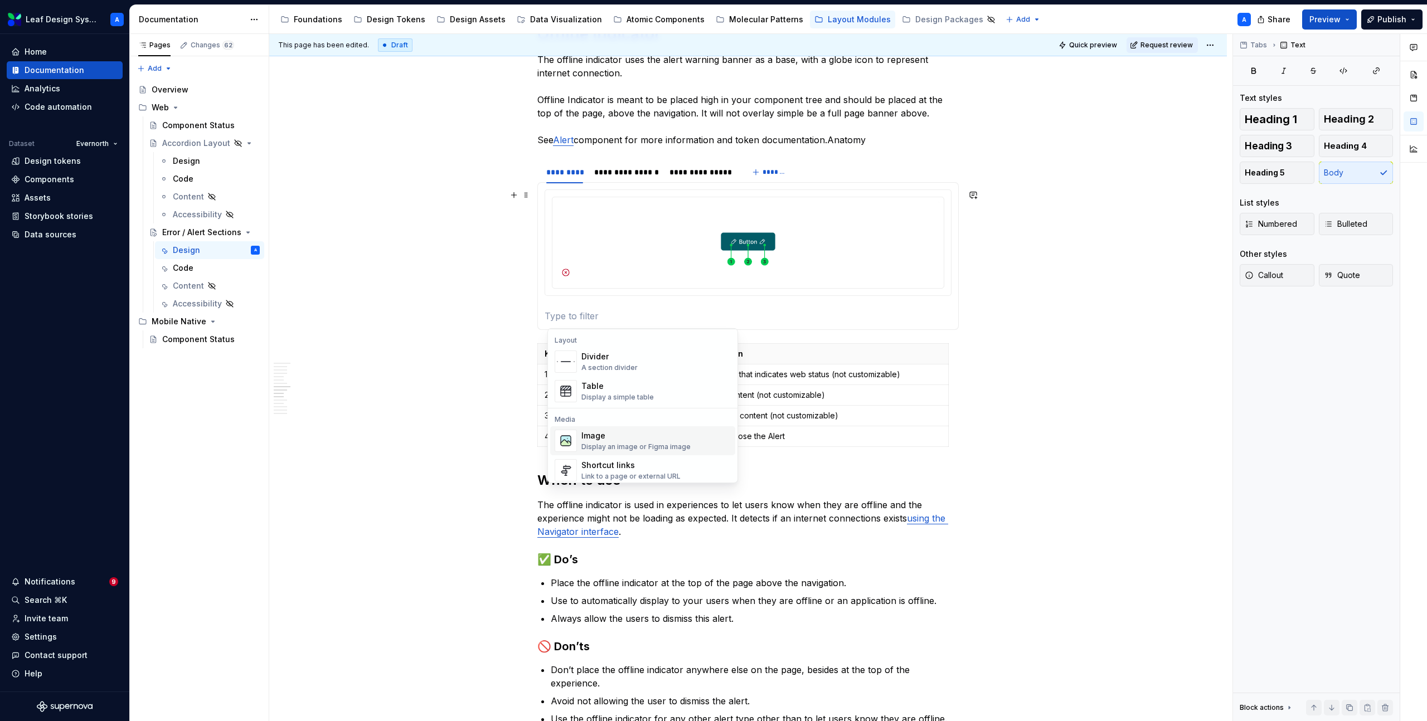
scroll to position [368, 0]
click at [599, 432] on div "Image" at bounding box center [635, 431] width 109 height 11
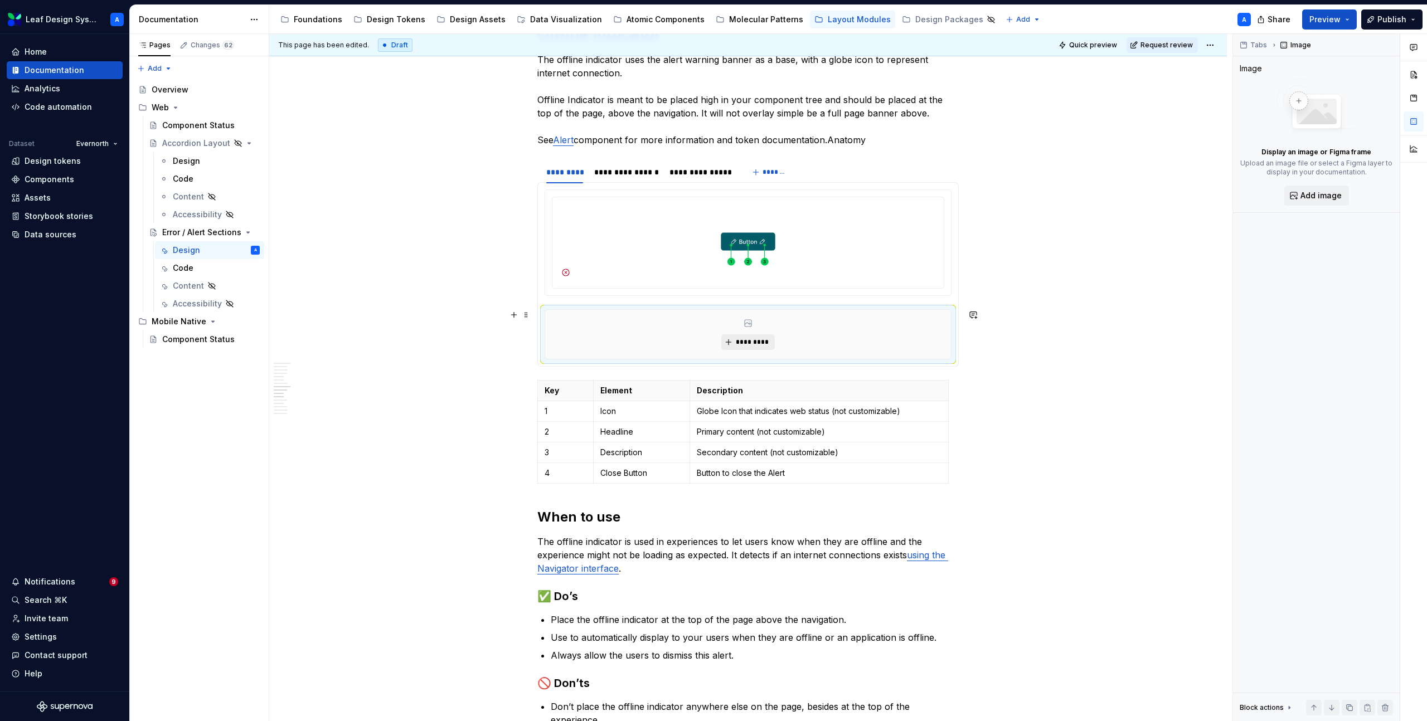
click at [738, 341] on span "*********" at bounding box center [752, 342] width 34 height 9
type textarea "*"
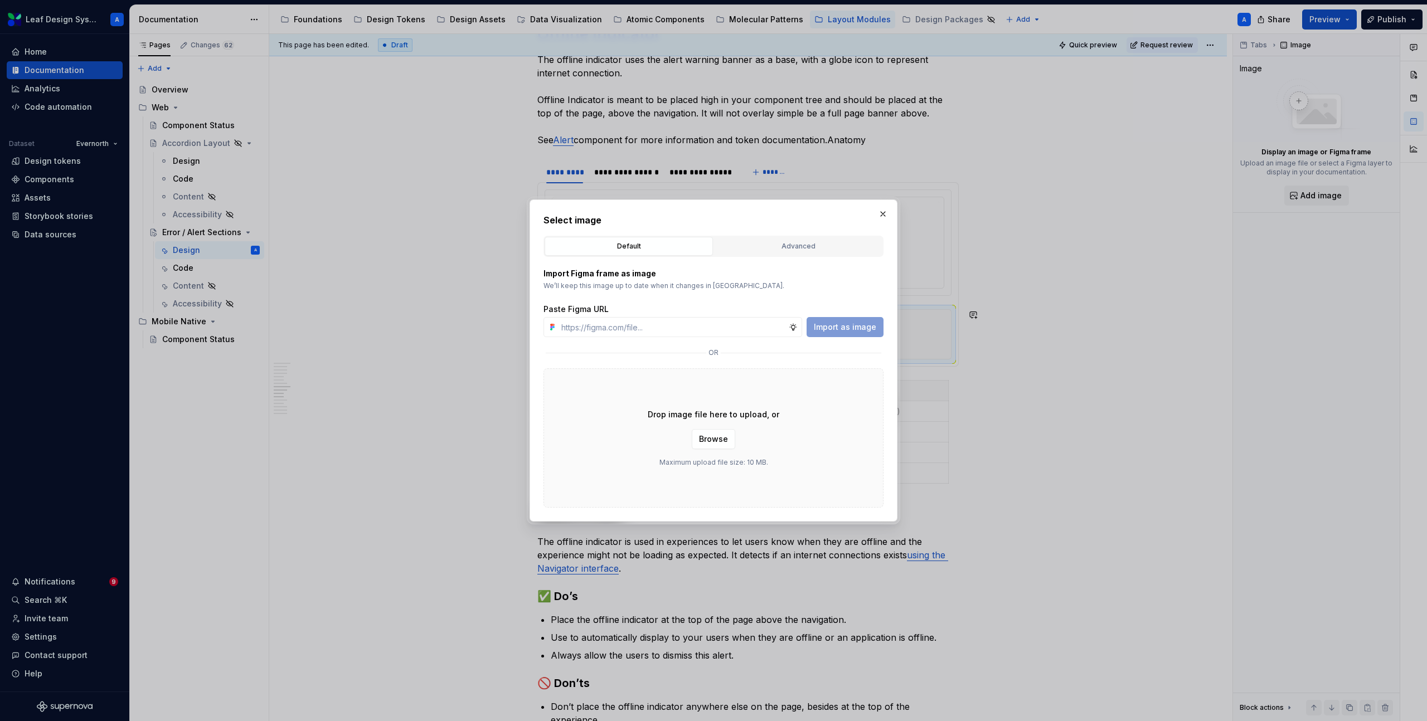
type input "https://www.figma.com/design/R5FNMiBYdBSXRtfBEXZGMx/Design-Documentation-Assets…"
click at [853, 322] on span "Import as image" at bounding box center [845, 327] width 62 height 11
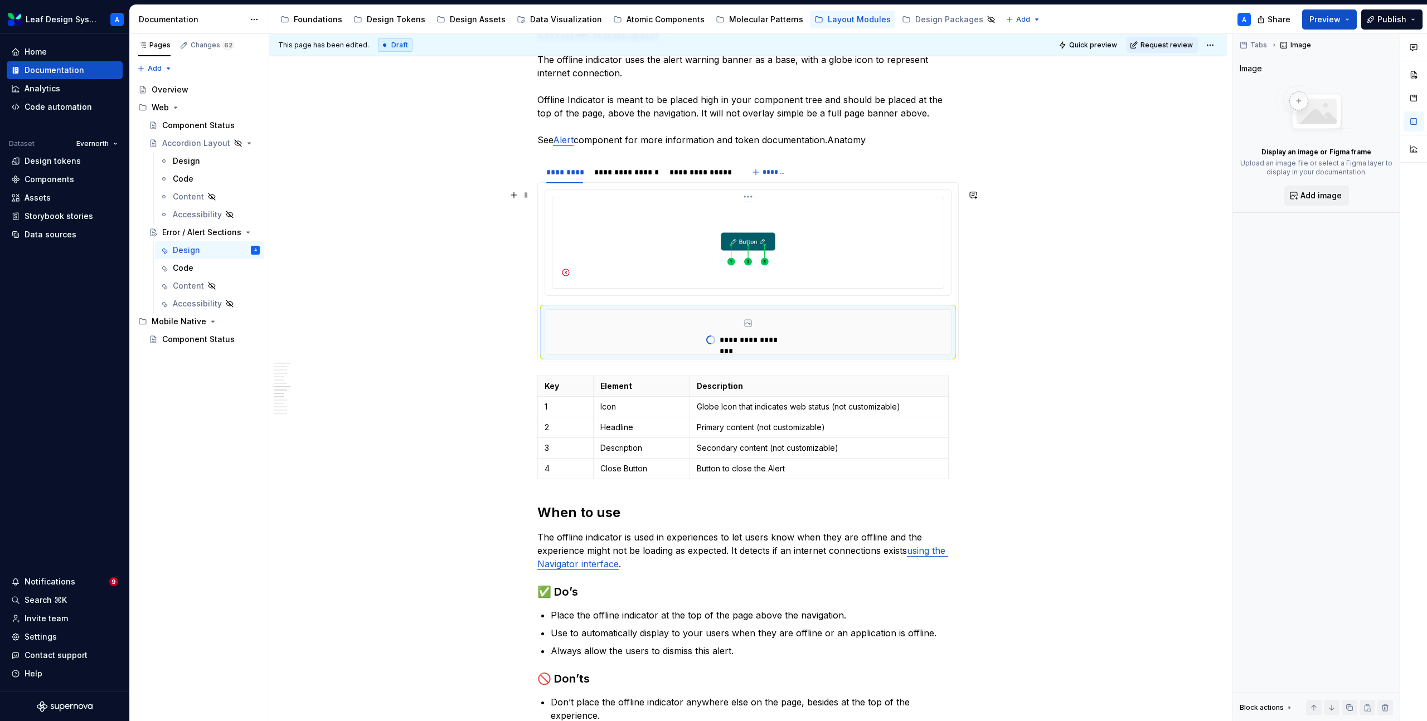
click at [797, 257] on img at bounding box center [748, 242] width 382 height 80
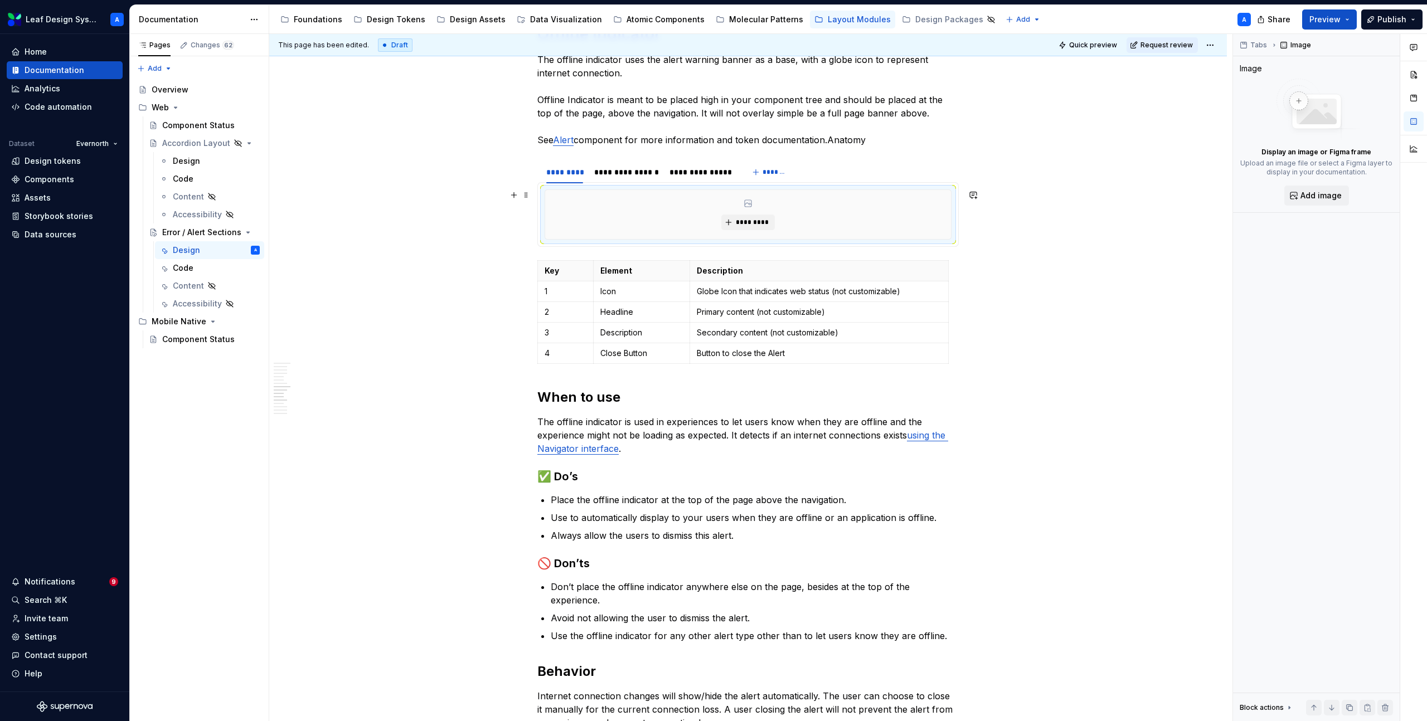
click at [800, 202] on div "*********" at bounding box center [748, 214] width 406 height 49
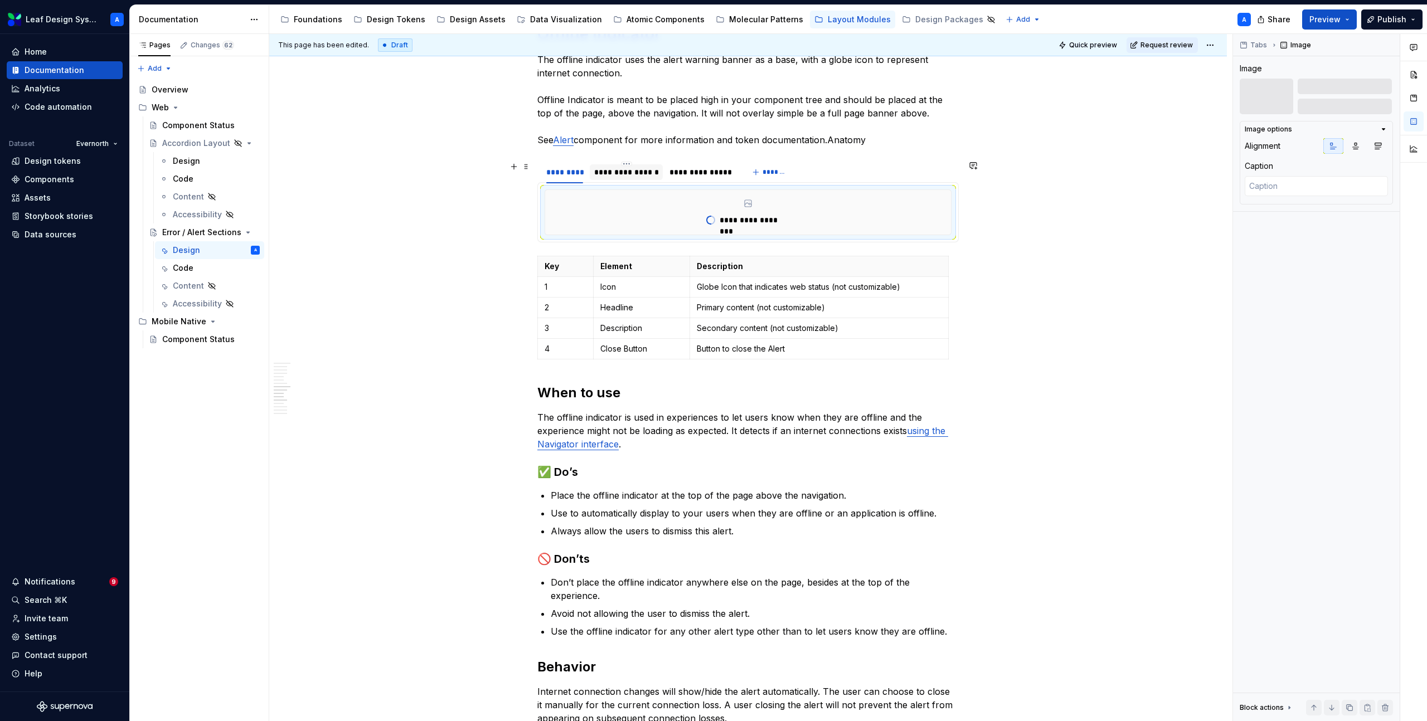
click at [624, 171] on div "**********" at bounding box center [626, 172] width 65 height 11
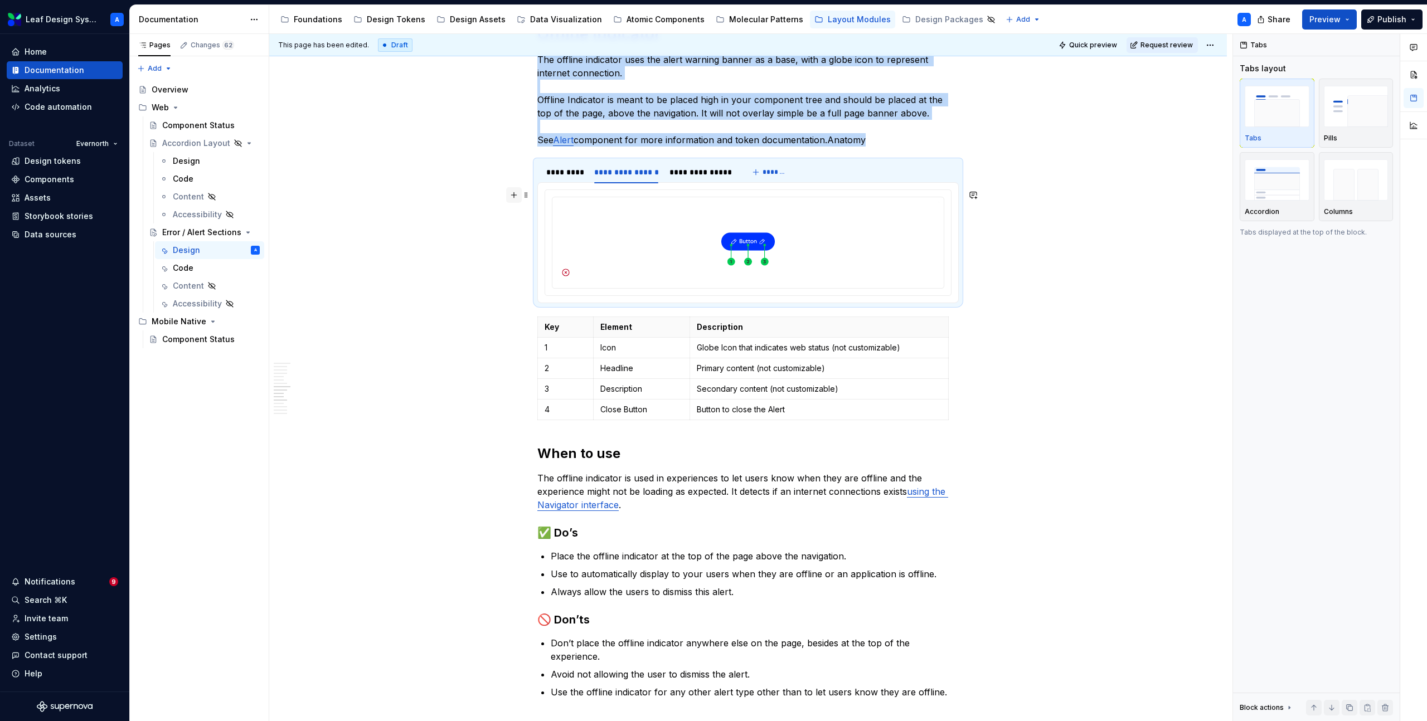
click at [517, 198] on button "button" at bounding box center [514, 195] width 16 height 16
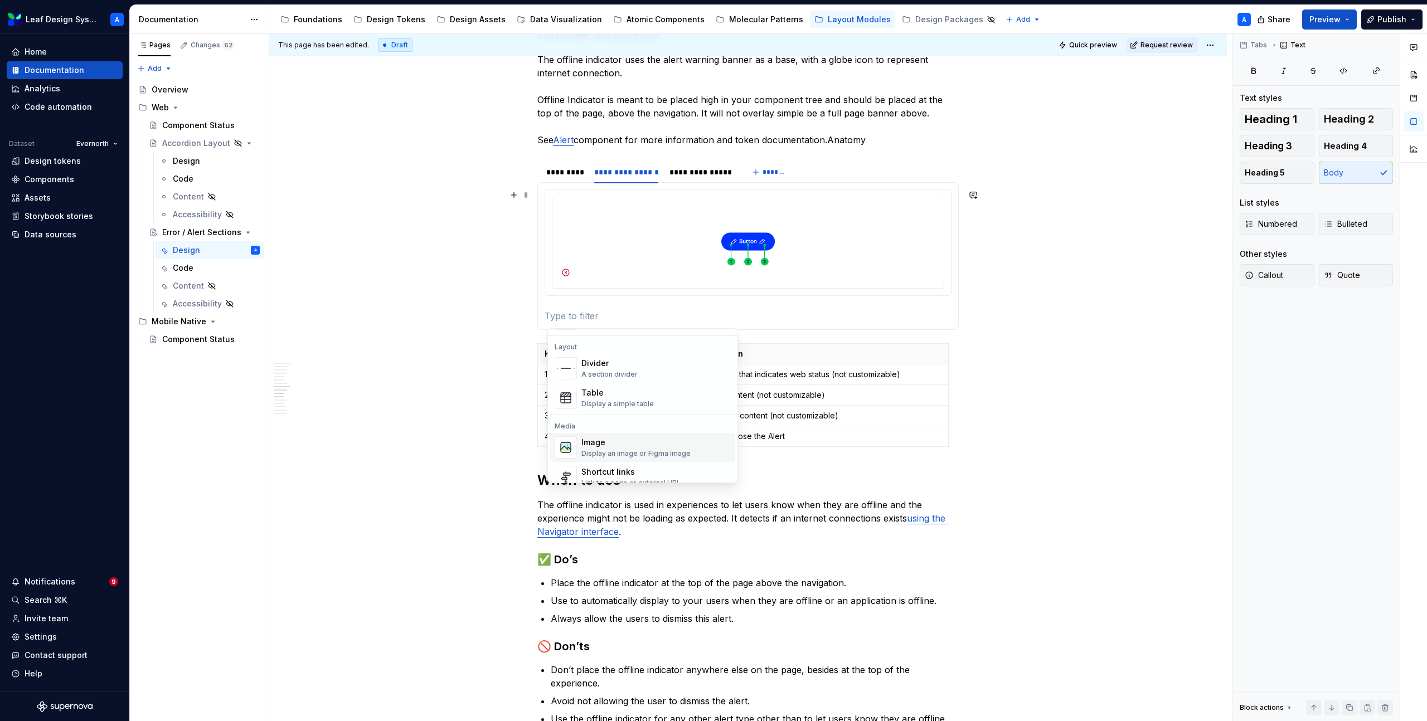
scroll to position [364, 0]
click at [596, 441] on div "Image" at bounding box center [635, 435] width 109 height 11
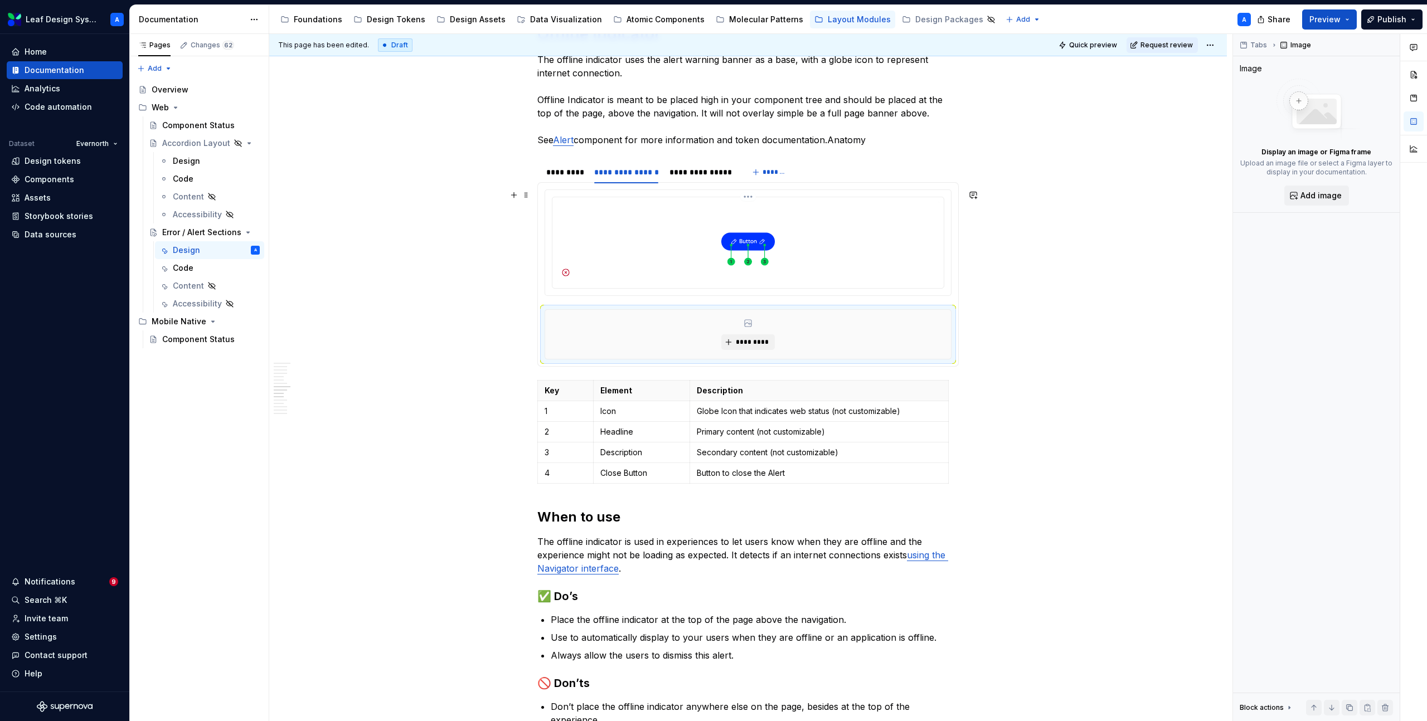
click at [739, 217] on img at bounding box center [748, 242] width 382 height 80
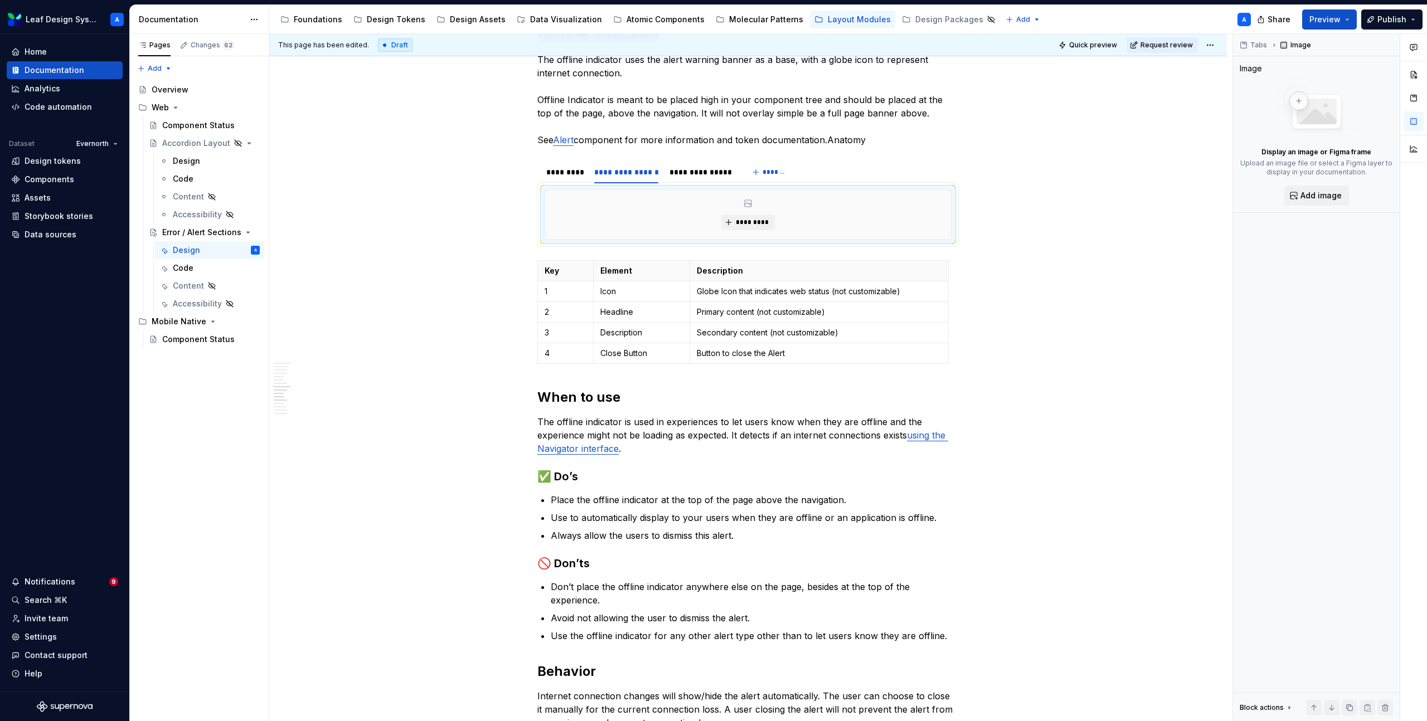
type textarea "*"
click at [743, 223] on span "*********" at bounding box center [752, 222] width 34 height 9
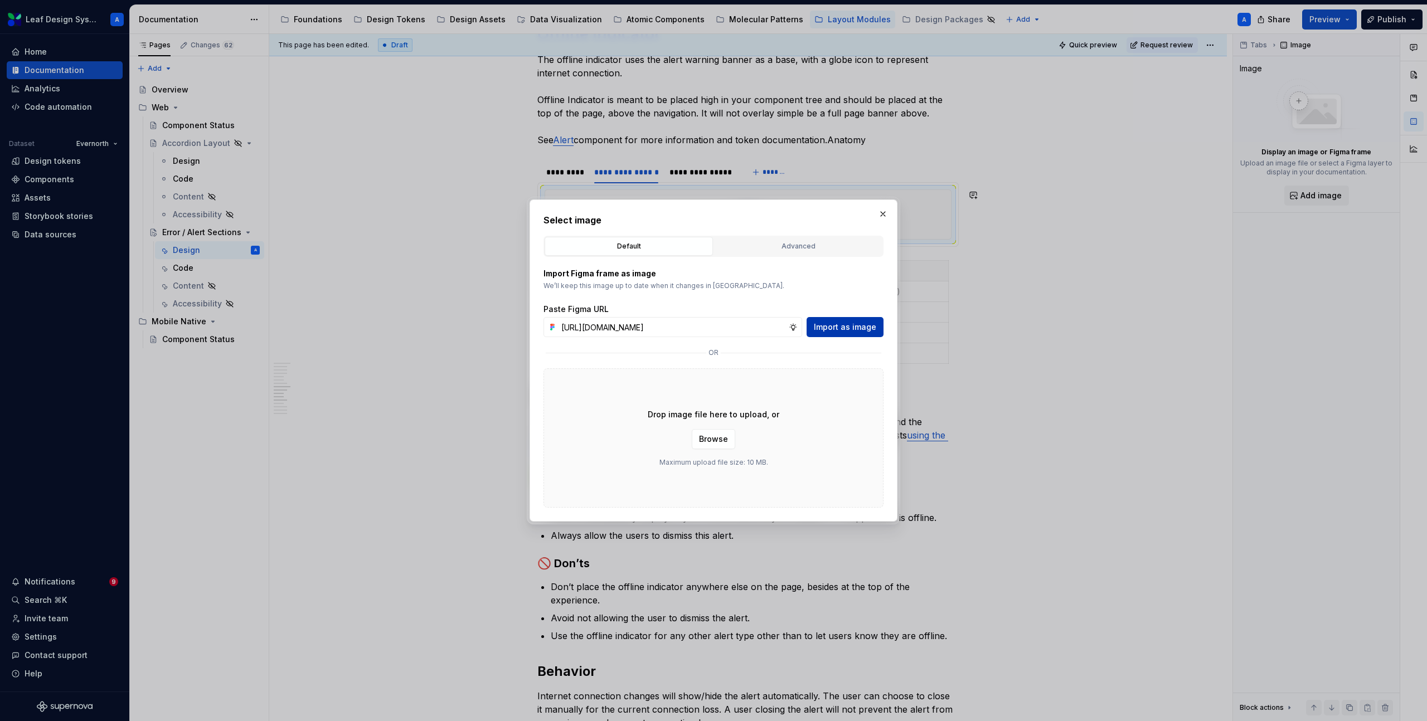
scroll to position [0, 330]
type input "https://www.figma.com/design/R5FNMiBYdBSXRtfBEXZGMx/Design-Documentation-Assets…"
click at [826, 326] on span "Import as image" at bounding box center [845, 327] width 62 height 11
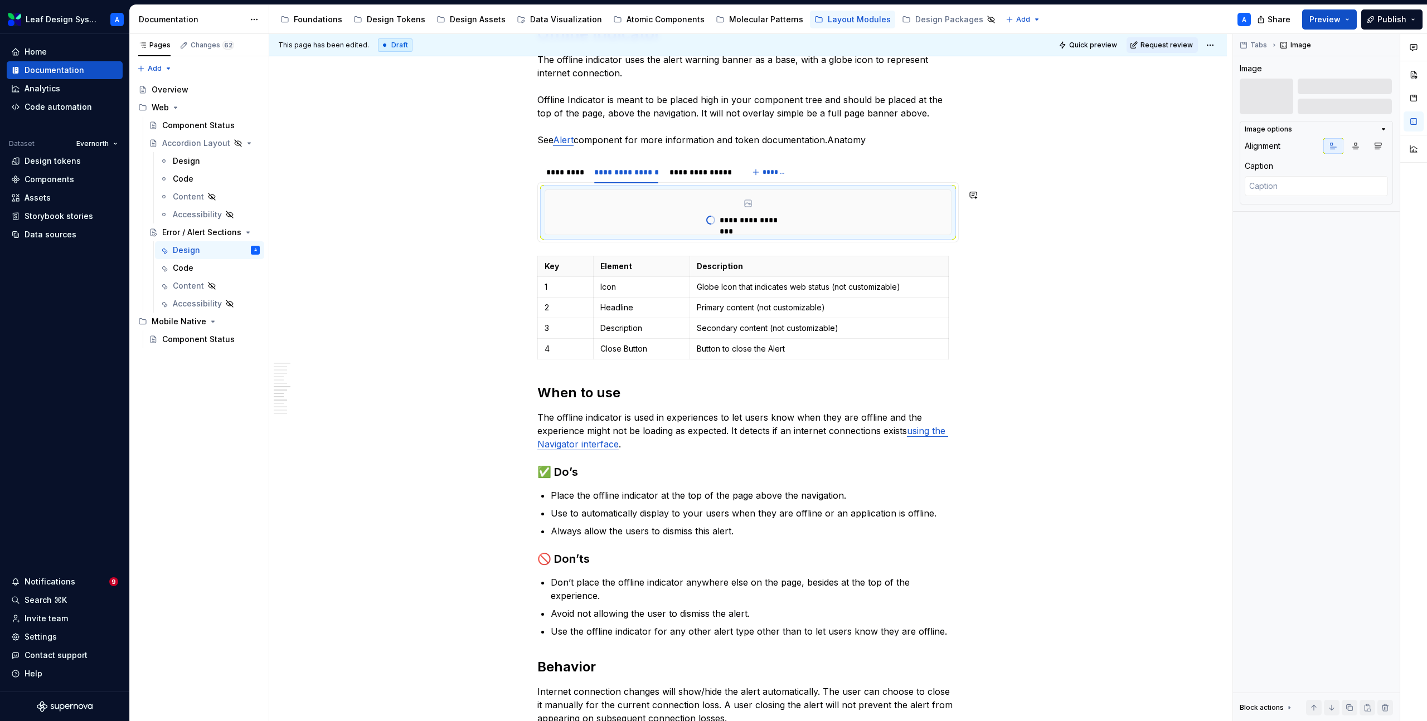
type textarea "*"
click at [698, 177] on div "**********" at bounding box center [700, 172] width 63 height 11
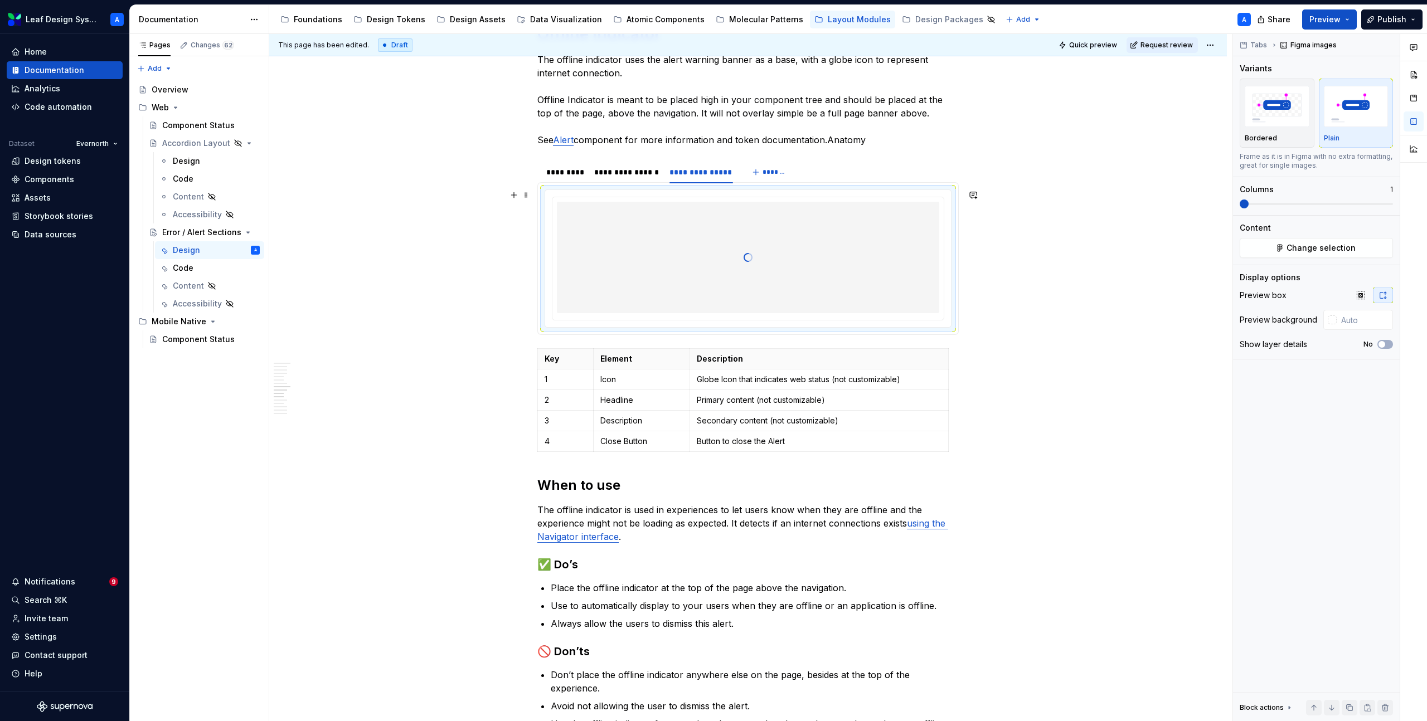
click at [600, 219] on div at bounding box center [748, 257] width 382 height 111
click at [513, 196] on button "button" at bounding box center [514, 195] width 16 height 16
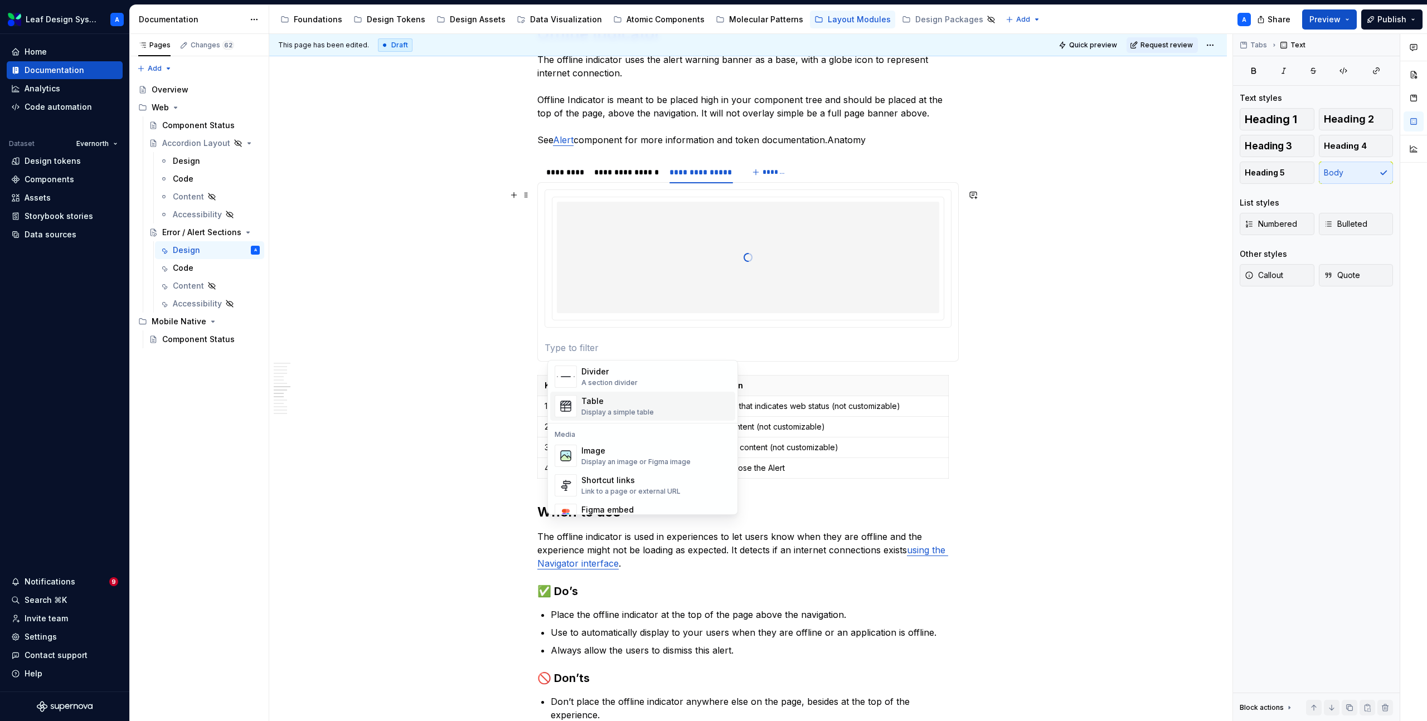
scroll to position [390, 0]
click at [603, 450] on div "Display an image or Figma image" at bounding box center [635, 453] width 109 height 9
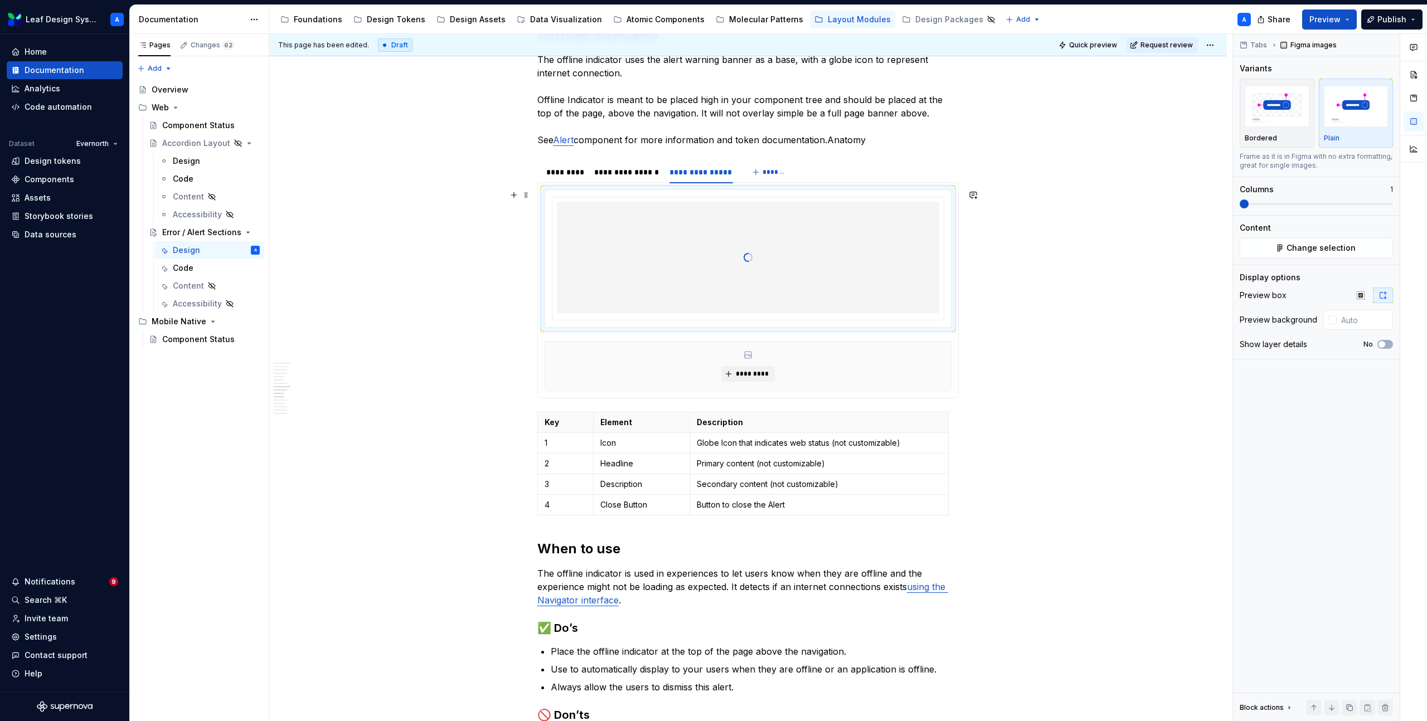
click at [706, 229] on div at bounding box center [748, 257] width 382 height 111
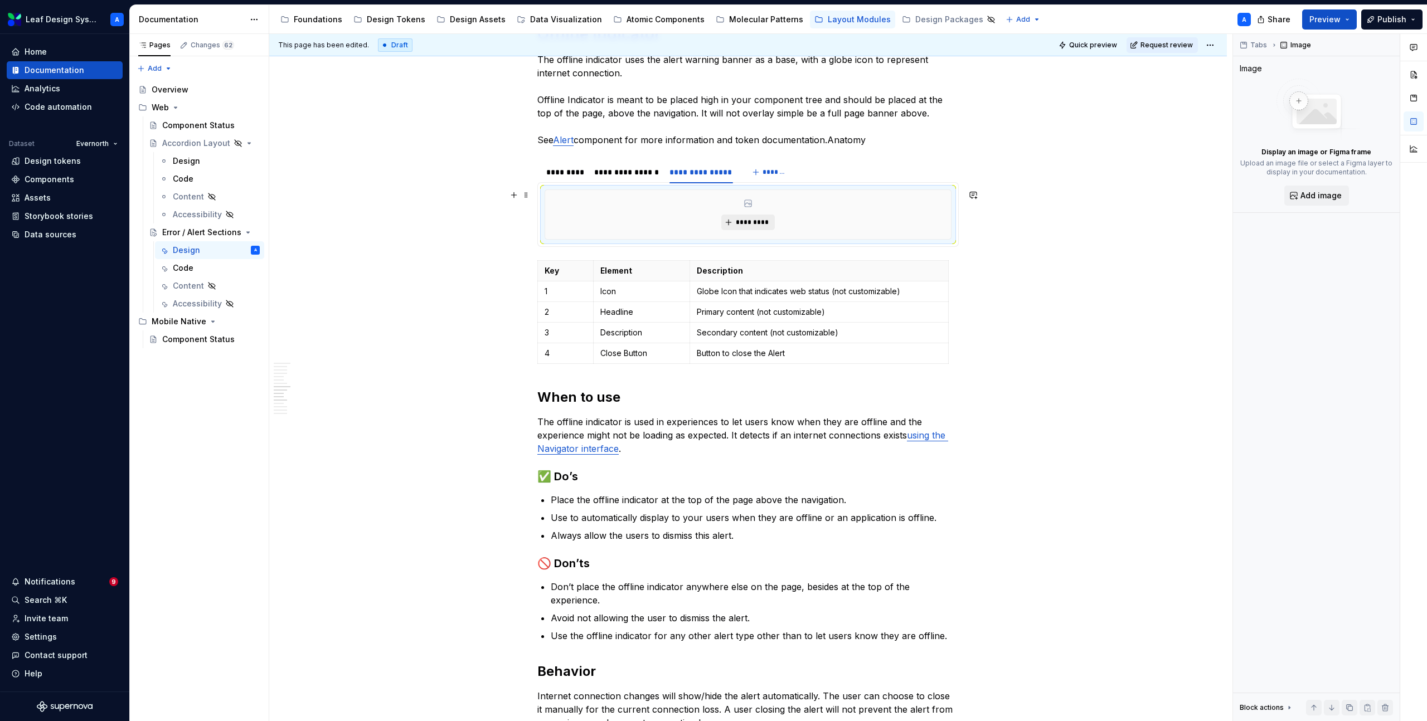
click at [745, 225] on span "*********" at bounding box center [752, 222] width 34 height 9
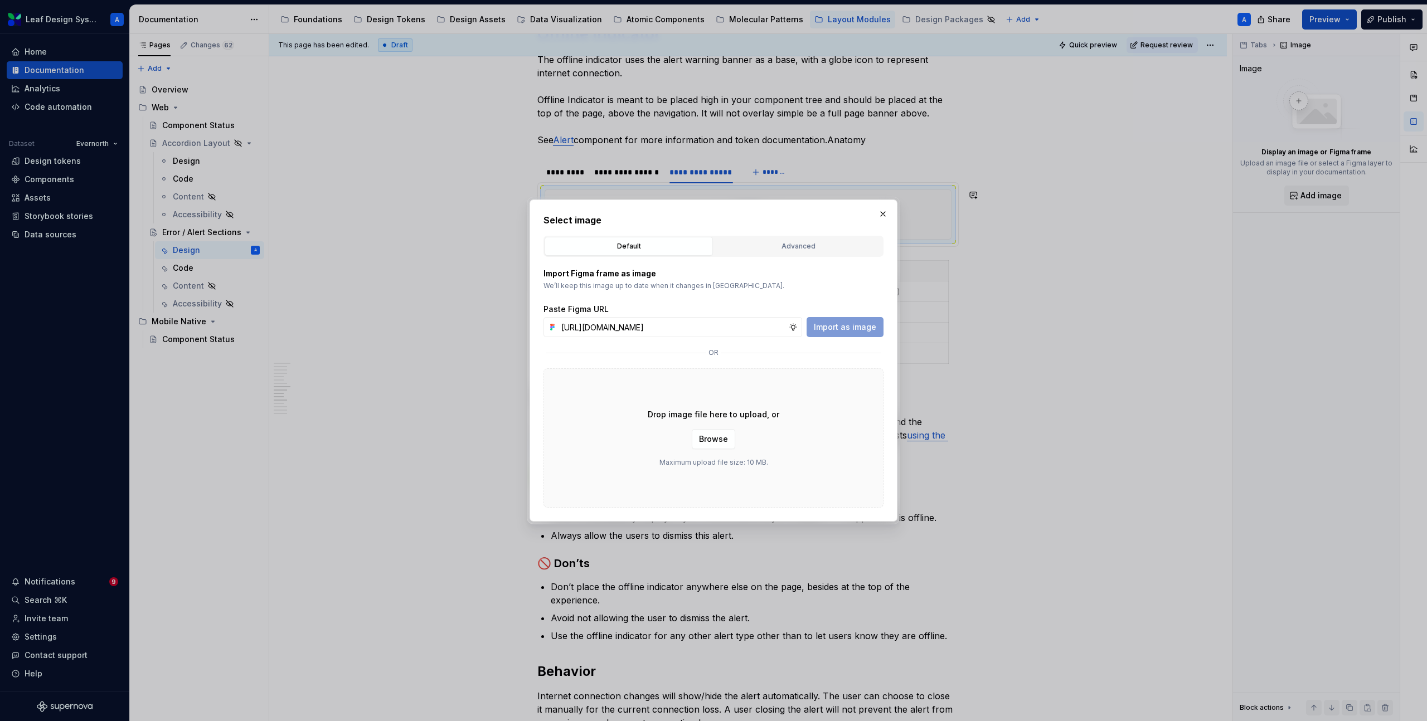
scroll to position [0, 329]
type input "https://www.figma.com/design/R5FNMiBYdBSXRtfBEXZGMx/Design-Documentation-Assets…"
click at [835, 327] on span "Import as image" at bounding box center [845, 327] width 62 height 11
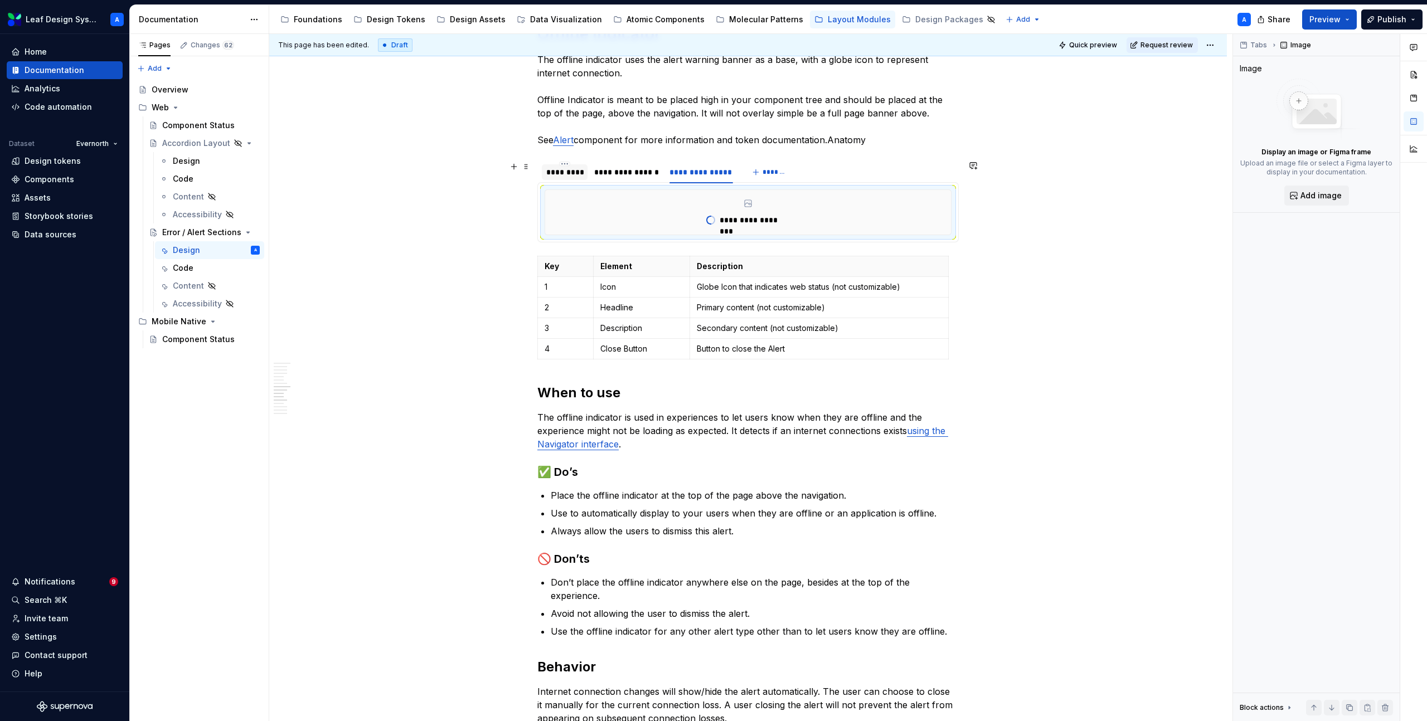
click at [566, 174] on div "*********" at bounding box center [564, 172] width 37 height 11
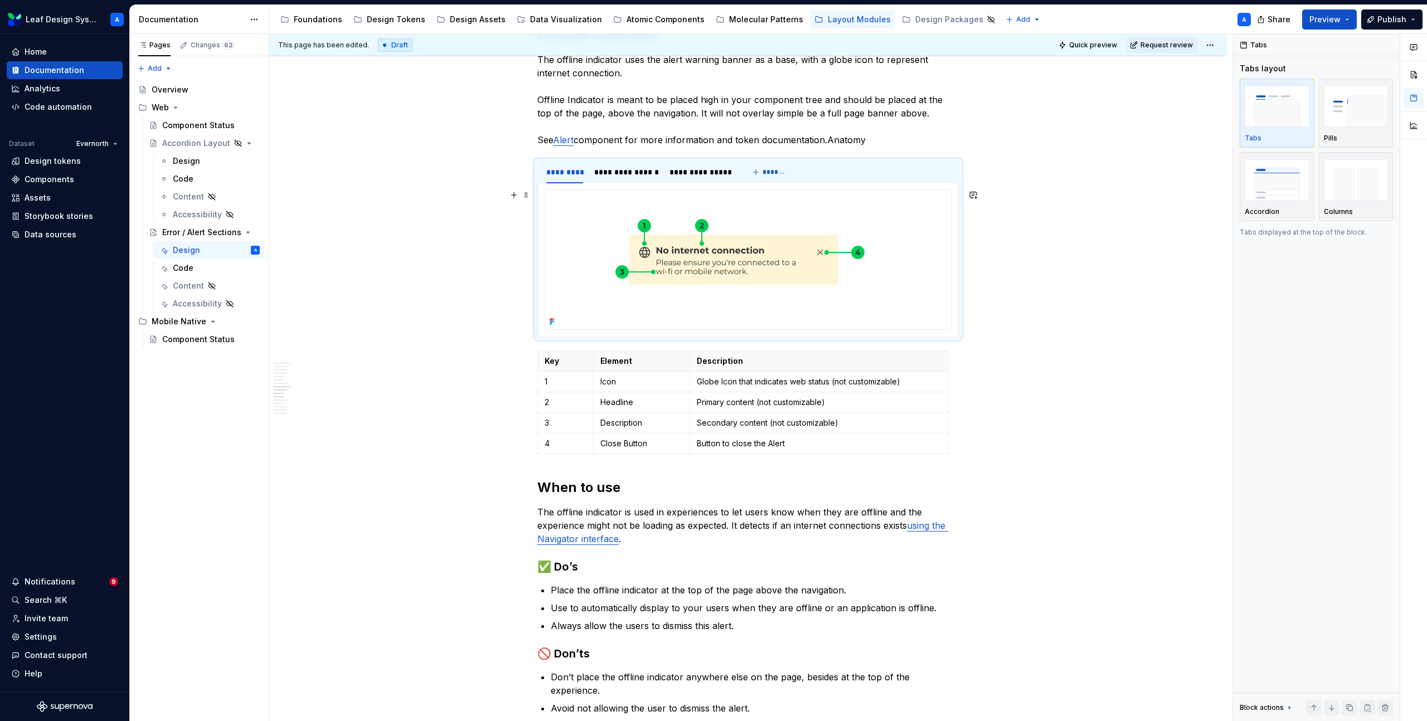
click at [717, 259] on img at bounding box center [733, 259] width 377 height 139
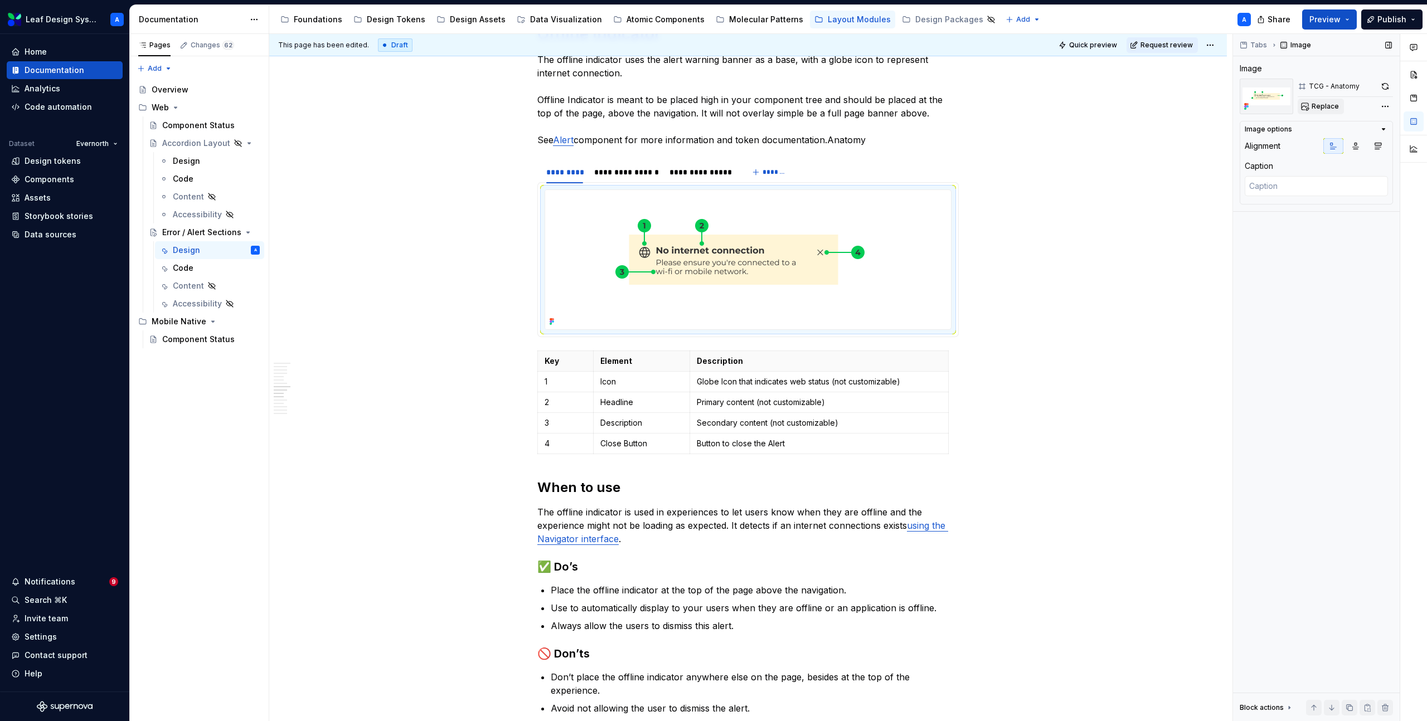
click at [1324, 104] on span "Replace" at bounding box center [1324, 106] width 27 height 9
type textarea "*"
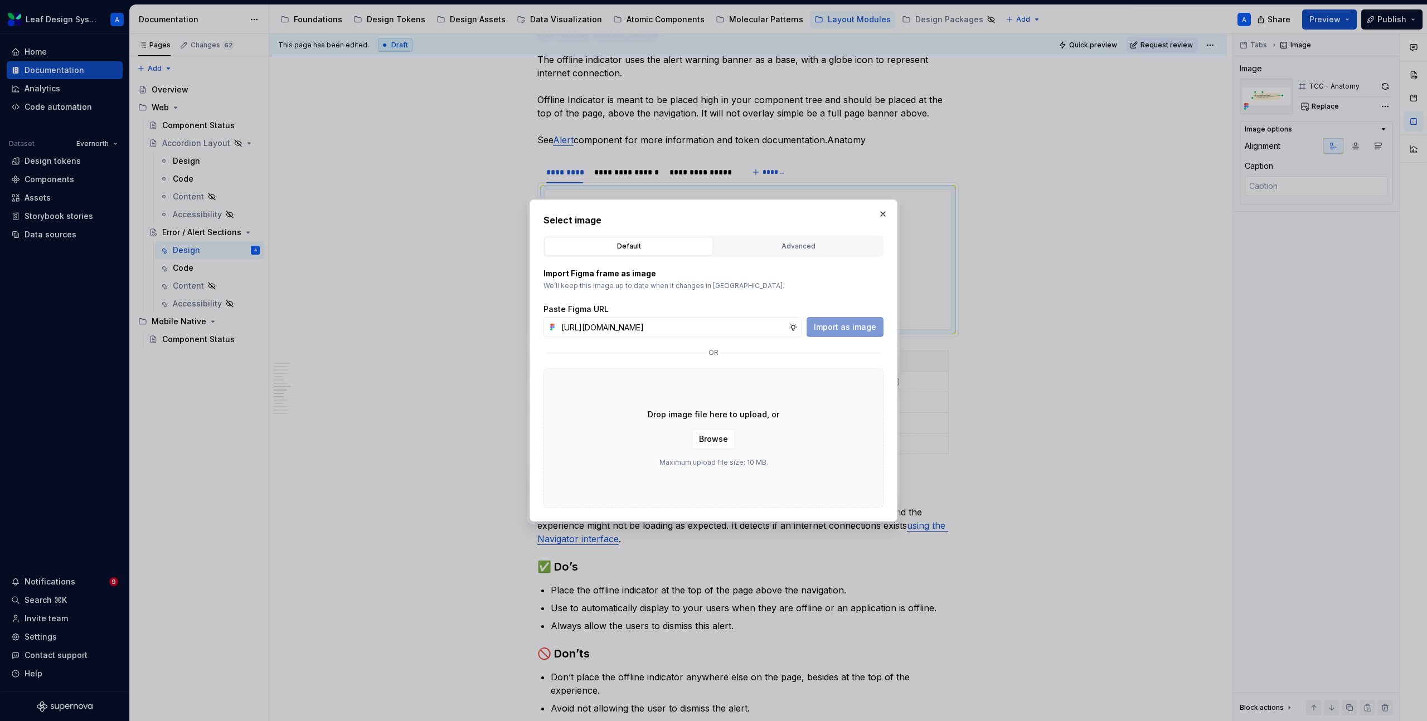
scroll to position [0, 330]
type input "https://www.figma.com/design/R5FNMiBYdBSXRtfBEXZGMx/Design-Documentation-Assets…"
click at [837, 323] on span "Import as image" at bounding box center [845, 327] width 62 height 11
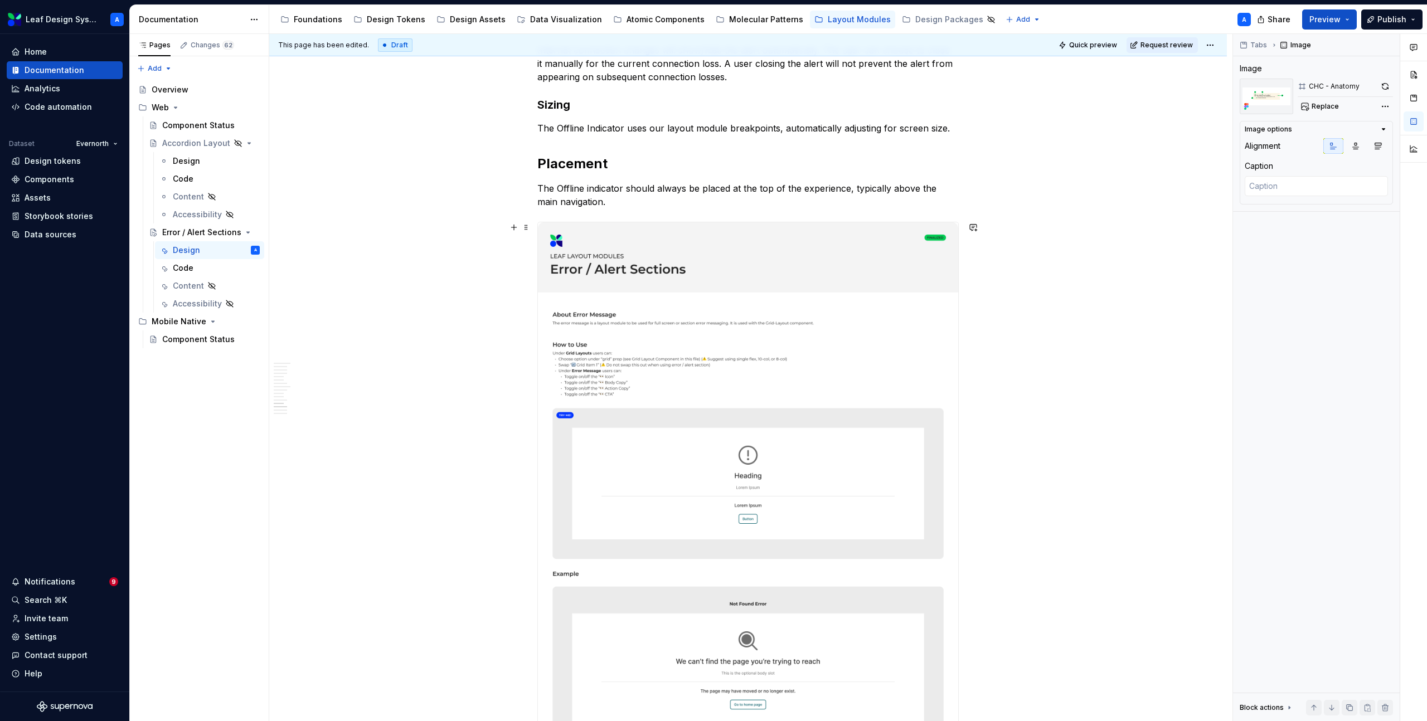
scroll to position [1950, 0]
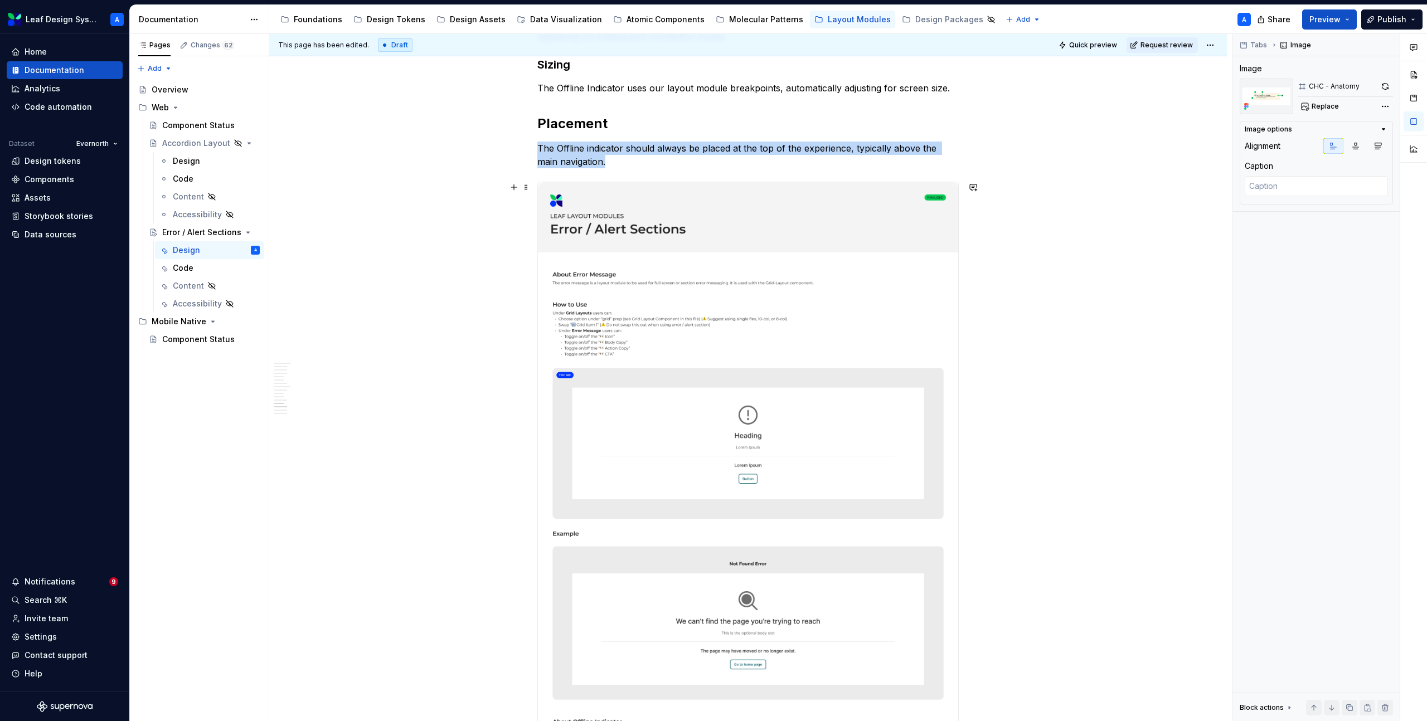
click at [676, 362] on img at bounding box center [748, 676] width 420 height 988
click at [1312, 106] on span "Replace" at bounding box center [1324, 106] width 27 height 9
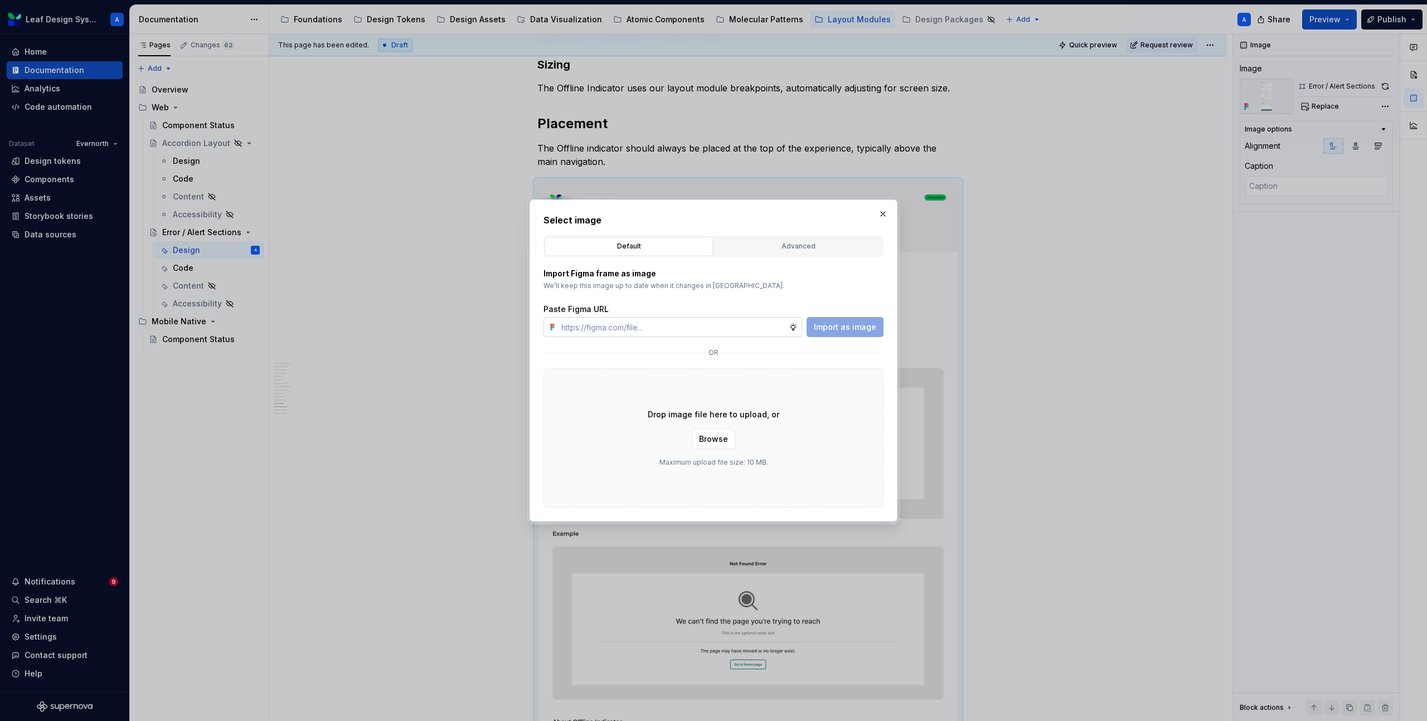
type textarea "*"
type input "https://www.figma.com/design/R5FNMiBYdBSXRtfBEXZGMx/Design-Documentation-Assets…"
type textarea "*"
type input "https://www.figma.com/design/R5FNMiBYdBSXRtfBEXZGMx/Design-Documentation-Assets…"
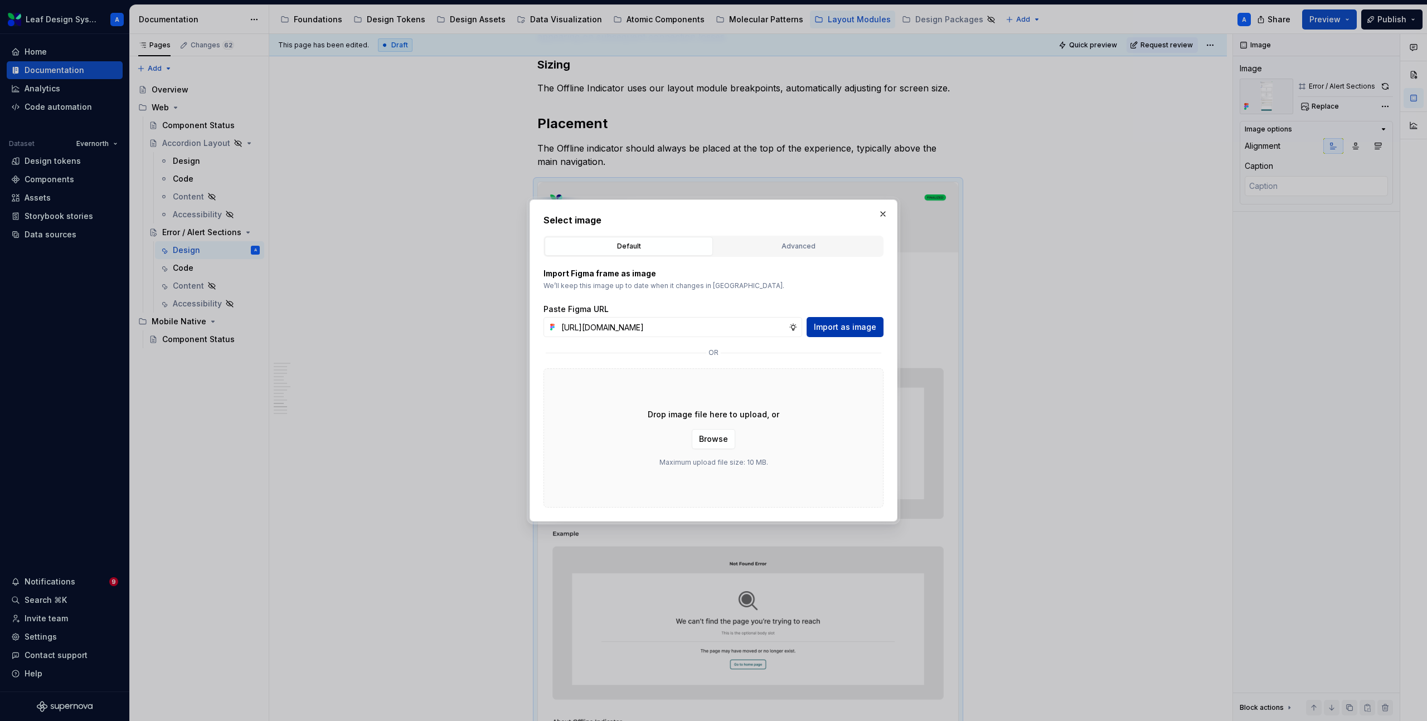
click at [847, 323] on span "Import as image" at bounding box center [845, 327] width 62 height 11
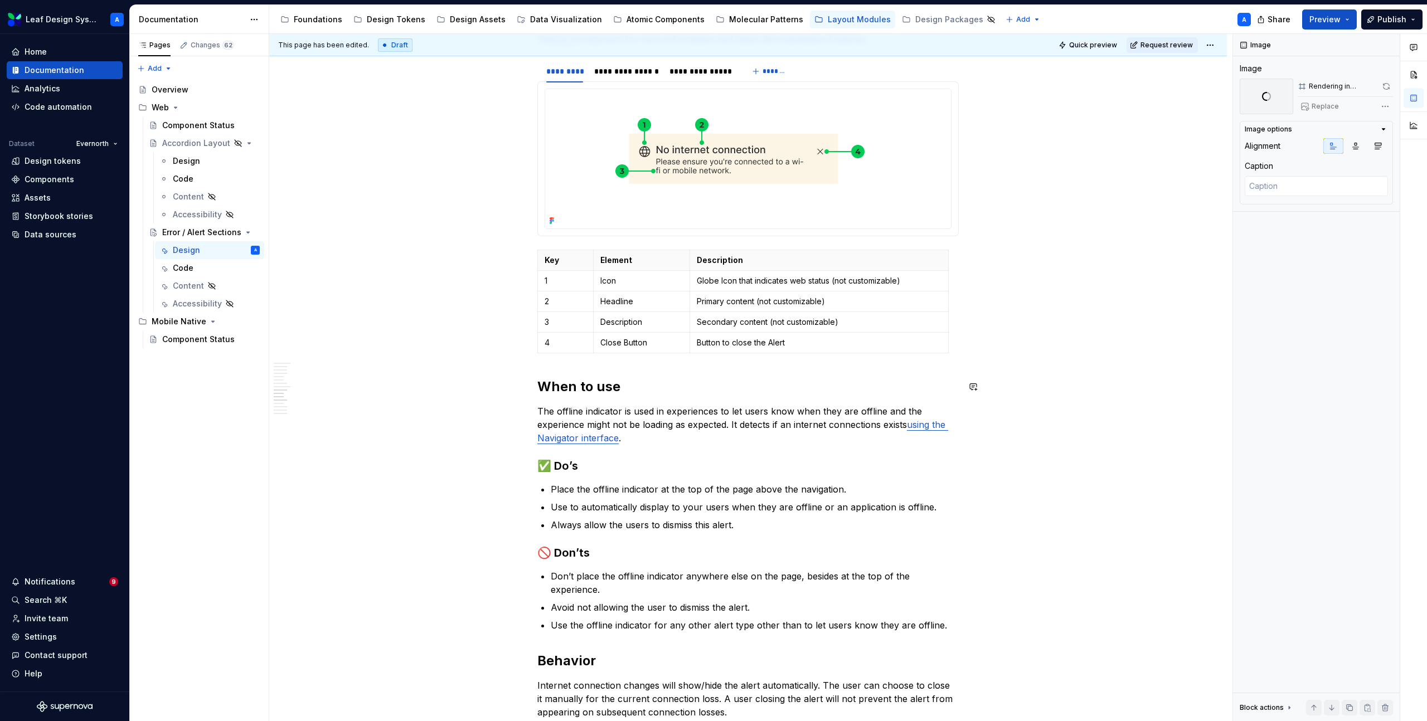
scroll to position [1272, 0]
click at [935, 429] on link "using the Navigator interface" at bounding box center [742, 434] width 411 height 25
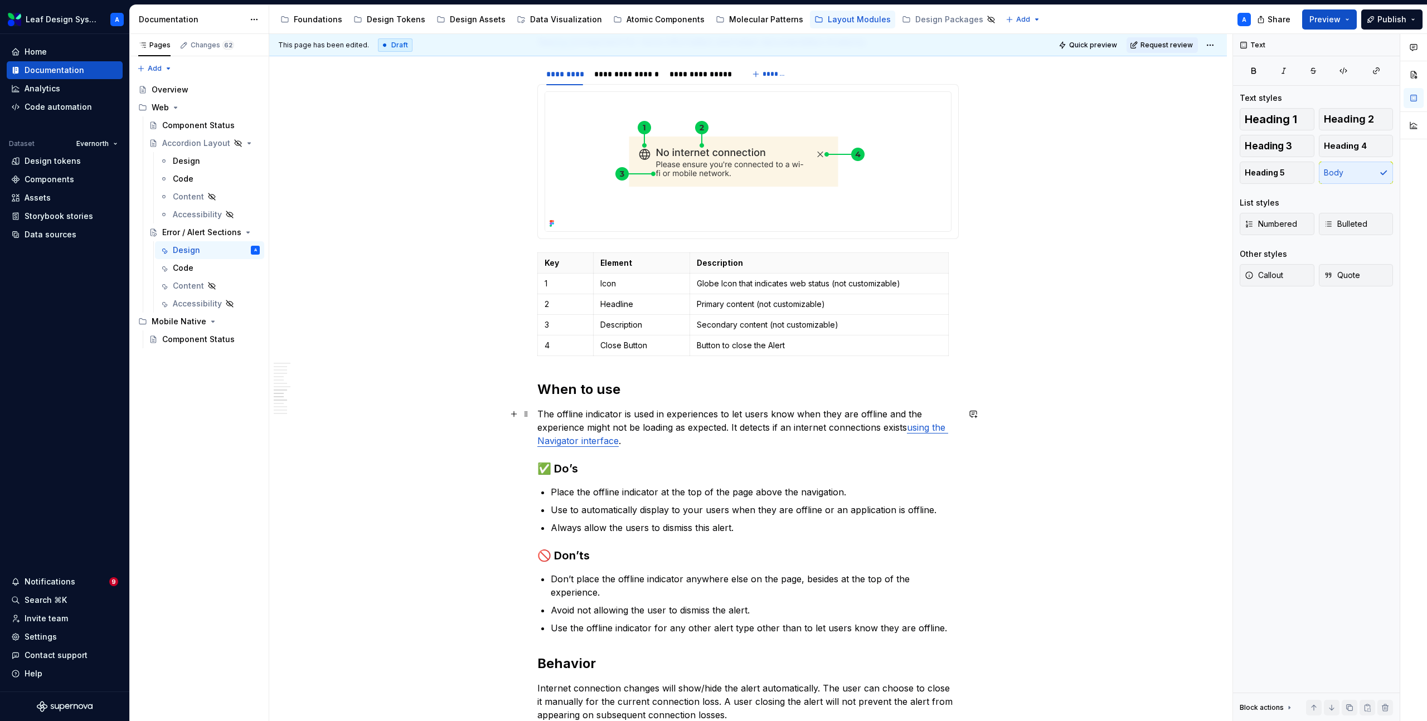
click at [761, 422] on p "The offline indicator is used in experiences to let users know when they are of…" at bounding box center [747, 427] width 421 height 40
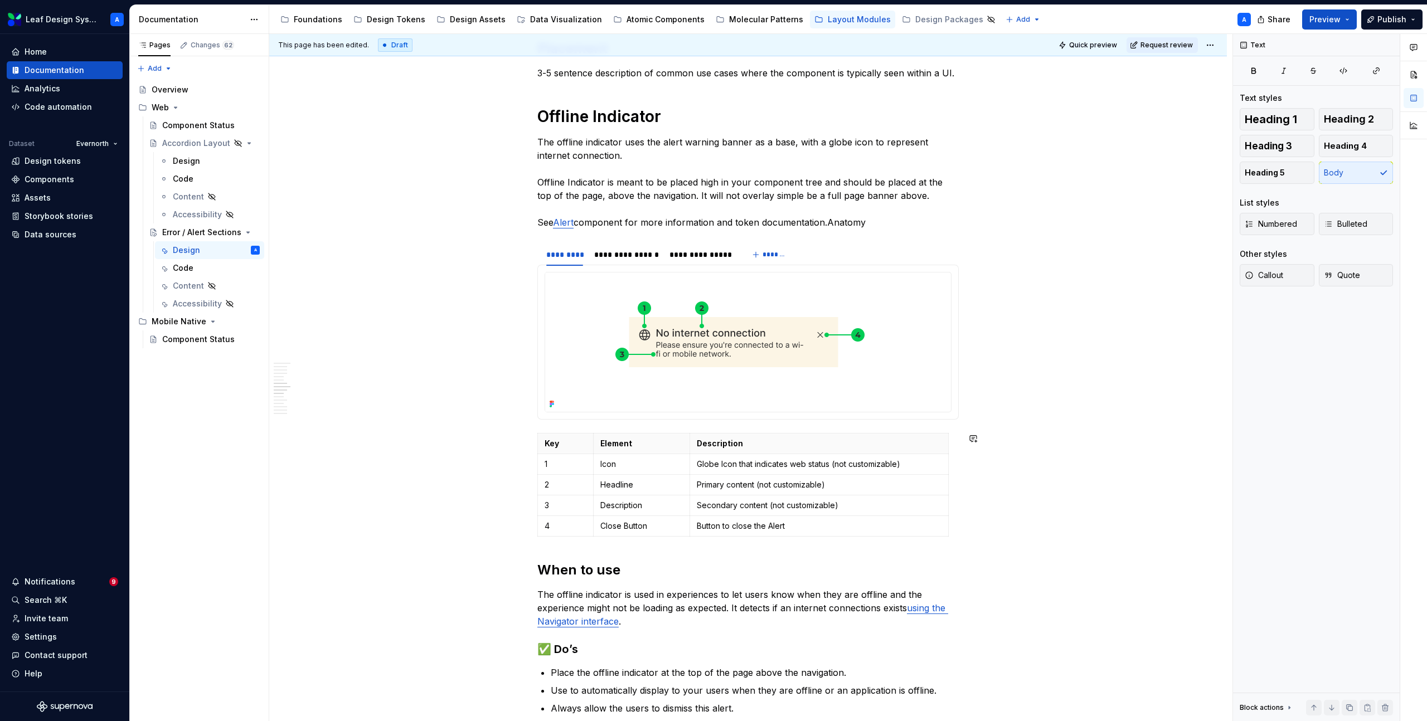
scroll to position [1091, 0]
click at [632, 256] on div "**********" at bounding box center [626, 255] width 65 height 11
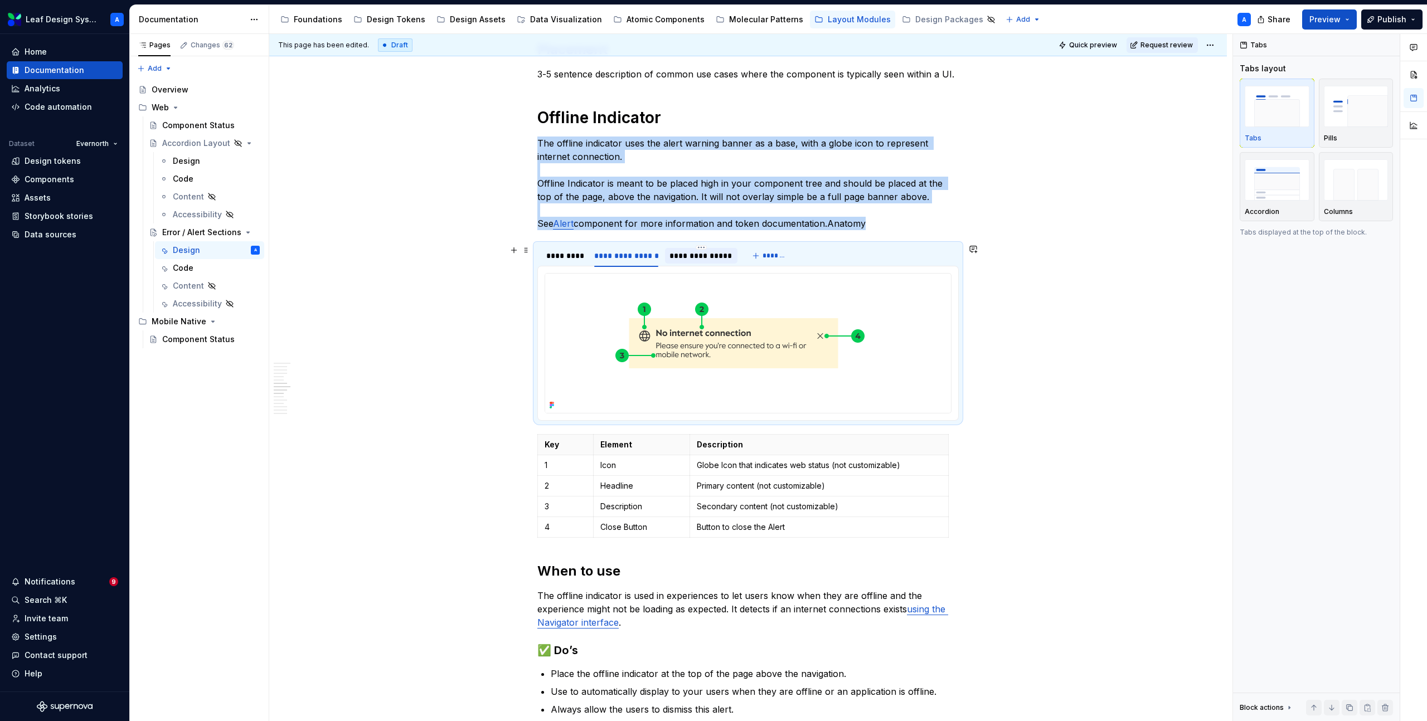
click at [682, 256] on div "**********" at bounding box center [700, 255] width 63 height 11
click at [615, 259] on div "**********" at bounding box center [626, 255] width 65 height 11
click at [557, 259] on div "*********" at bounding box center [564, 255] width 37 height 11
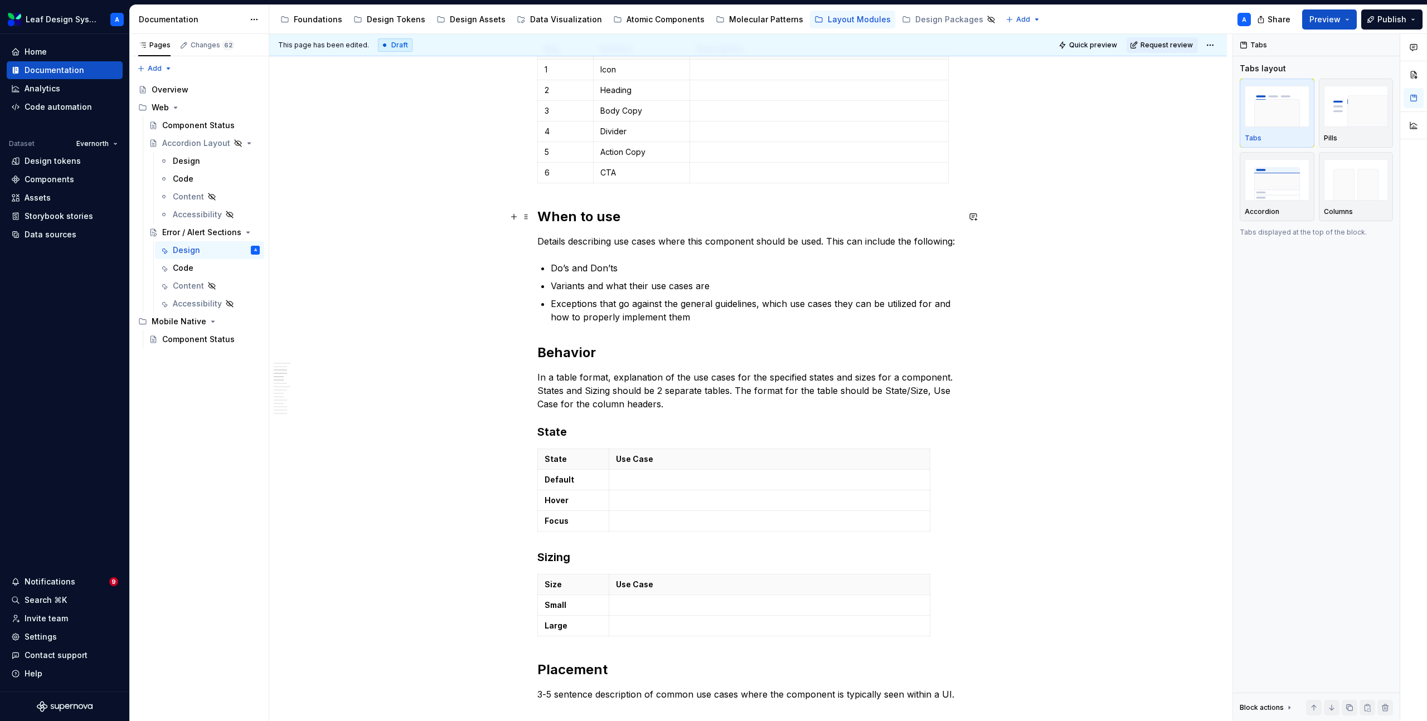
scroll to position [507, 0]
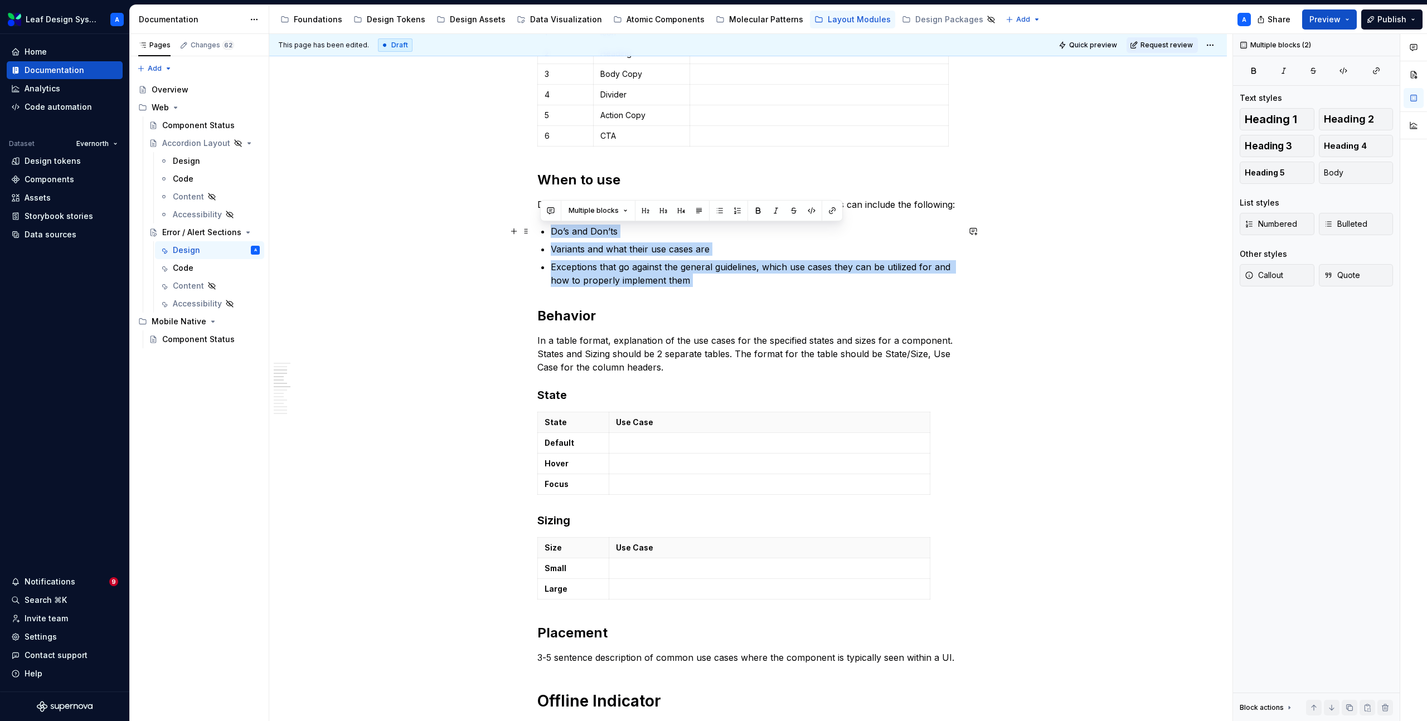
drag, startPoint x: 659, startPoint y: 270, endPoint x: 551, endPoint y: 230, distance: 115.1
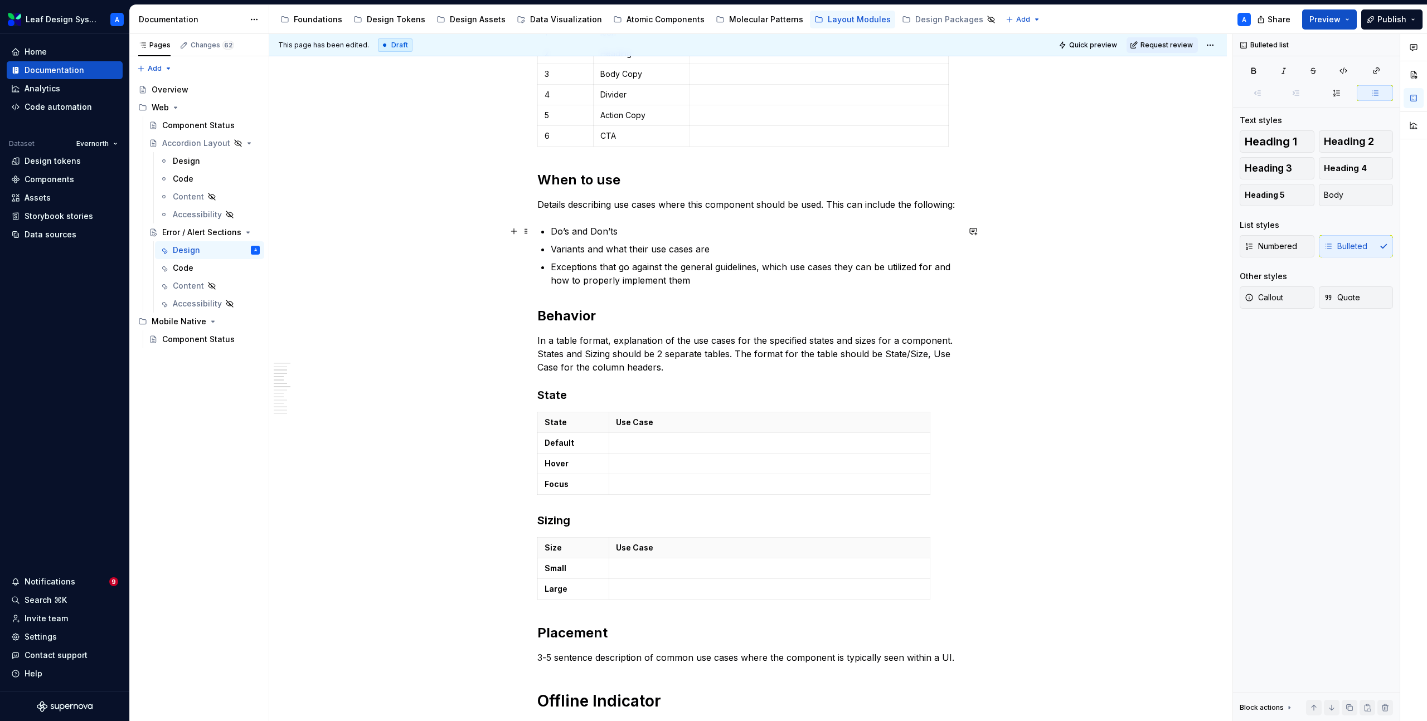
drag, startPoint x: 547, startPoint y: 233, endPoint x: 581, endPoint y: 233, distance: 33.4
click at [957, 205] on p "Details describing use cases where this component should be used. This can incl…" at bounding box center [747, 204] width 421 height 13
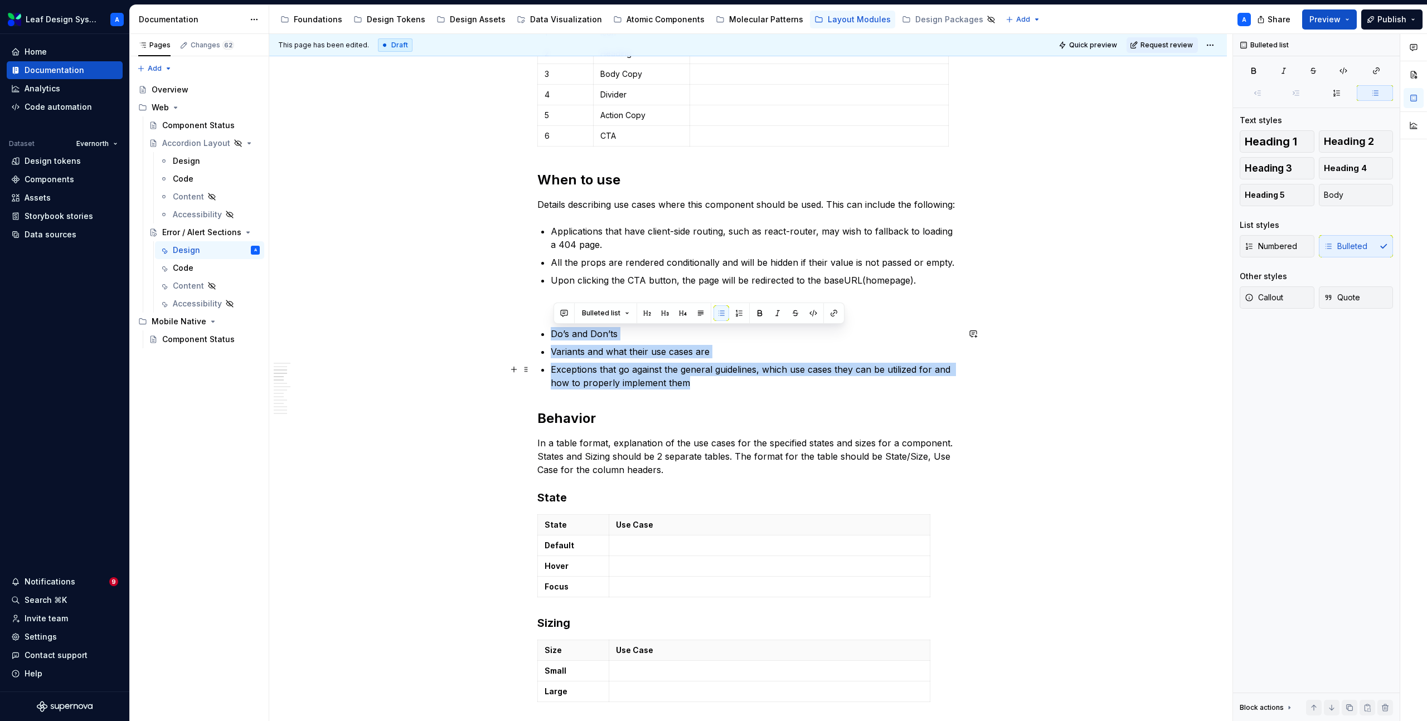
drag, startPoint x: 551, startPoint y: 332, endPoint x: 760, endPoint y: 380, distance: 214.4
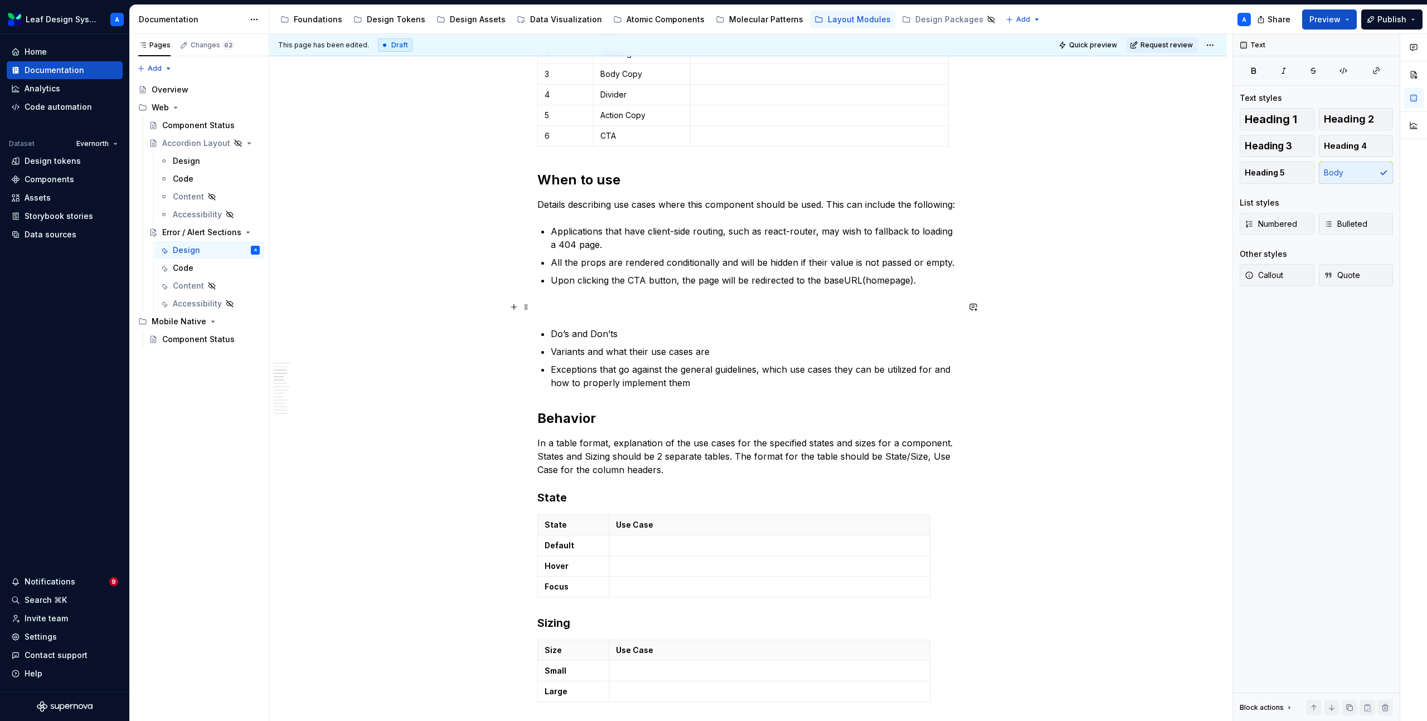
click at [572, 300] on p at bounding box center [747, 306] width 421 height 13
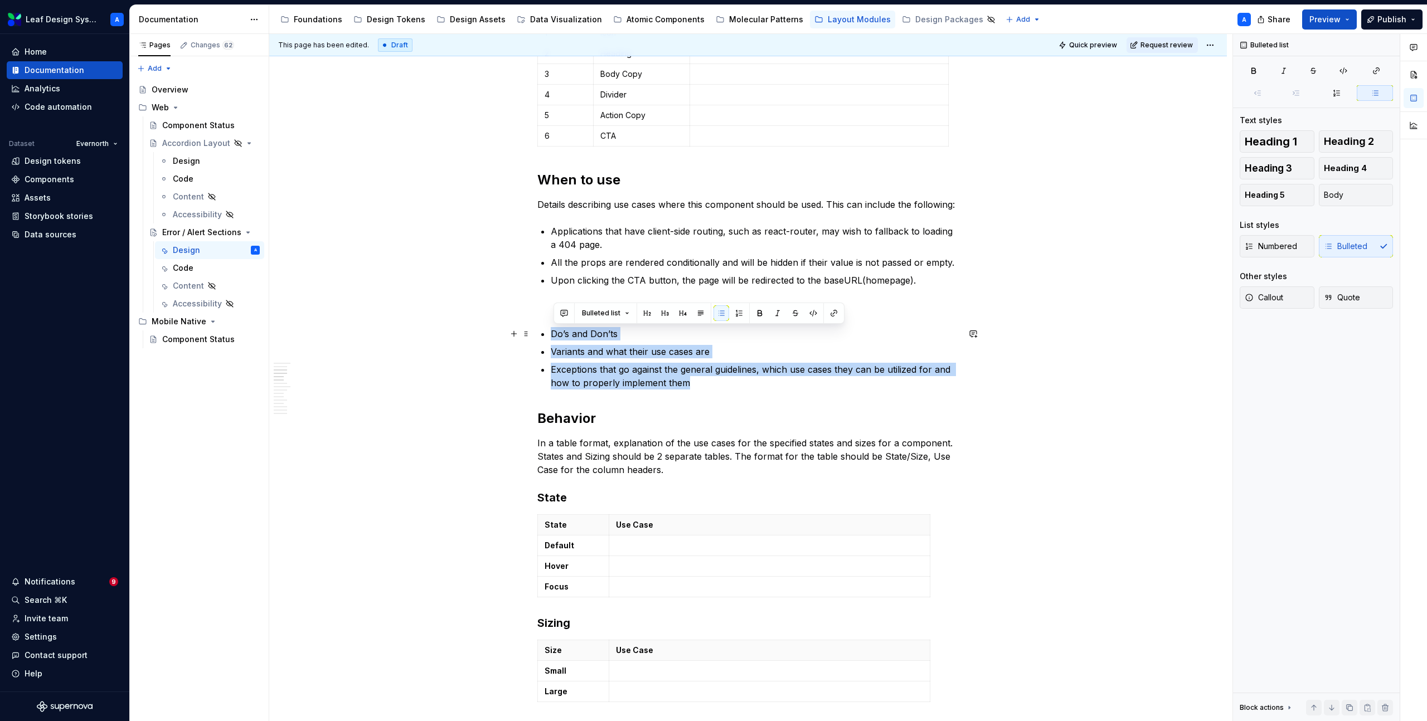
drag, startPoint x: 710, startPoint y: 386, endPoint x: 490, endPoint y: 333, distance: 226.0
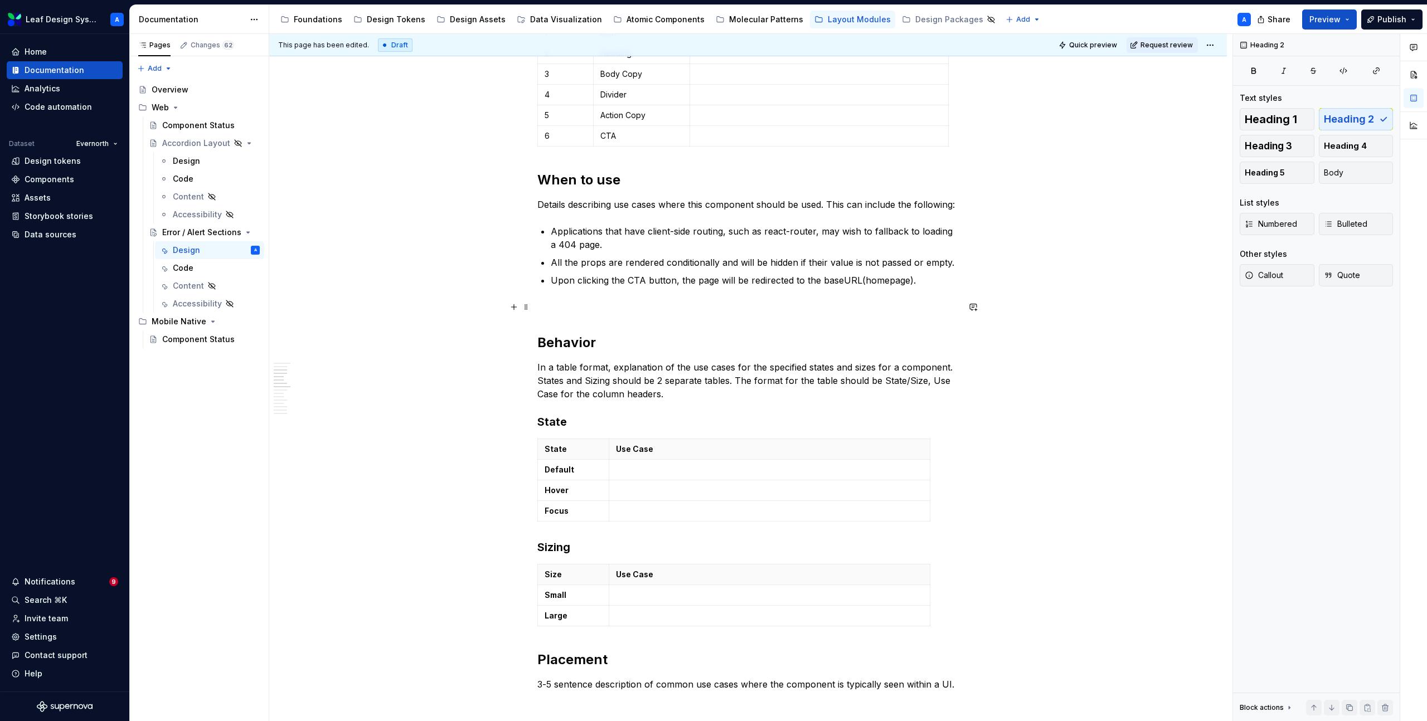
click at [565, 304] on p at bounding box center [747, 306] width 421 height 13
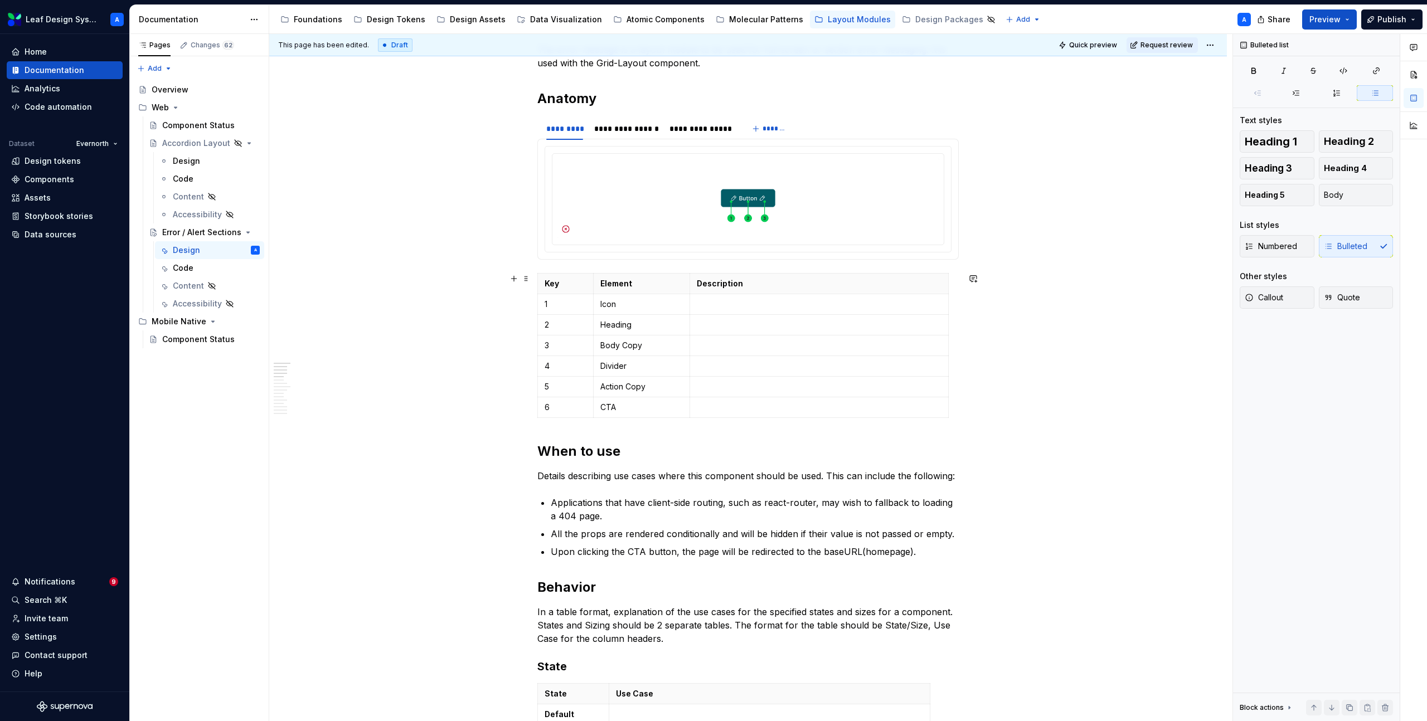
scroll to position [208, 0]
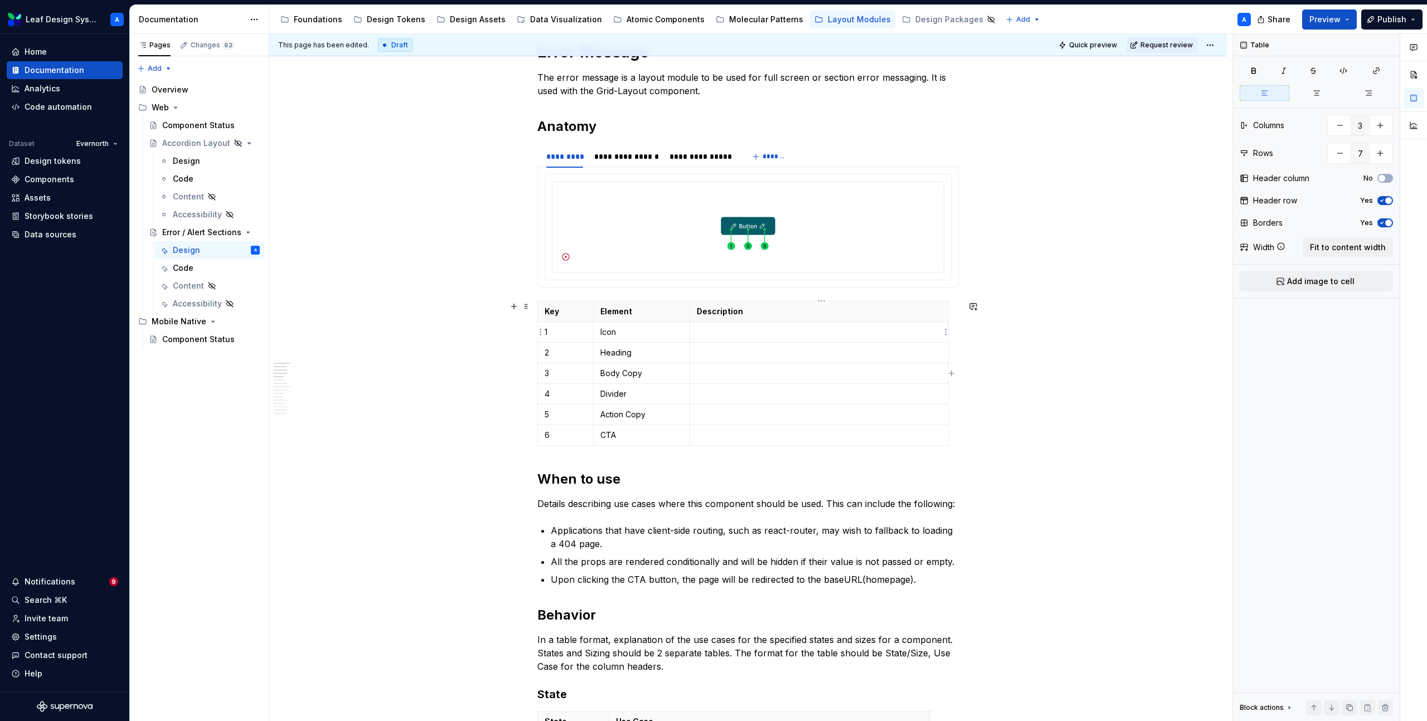
click at [714, 333] on p at bounding box center [819, 332] width 245 height 11
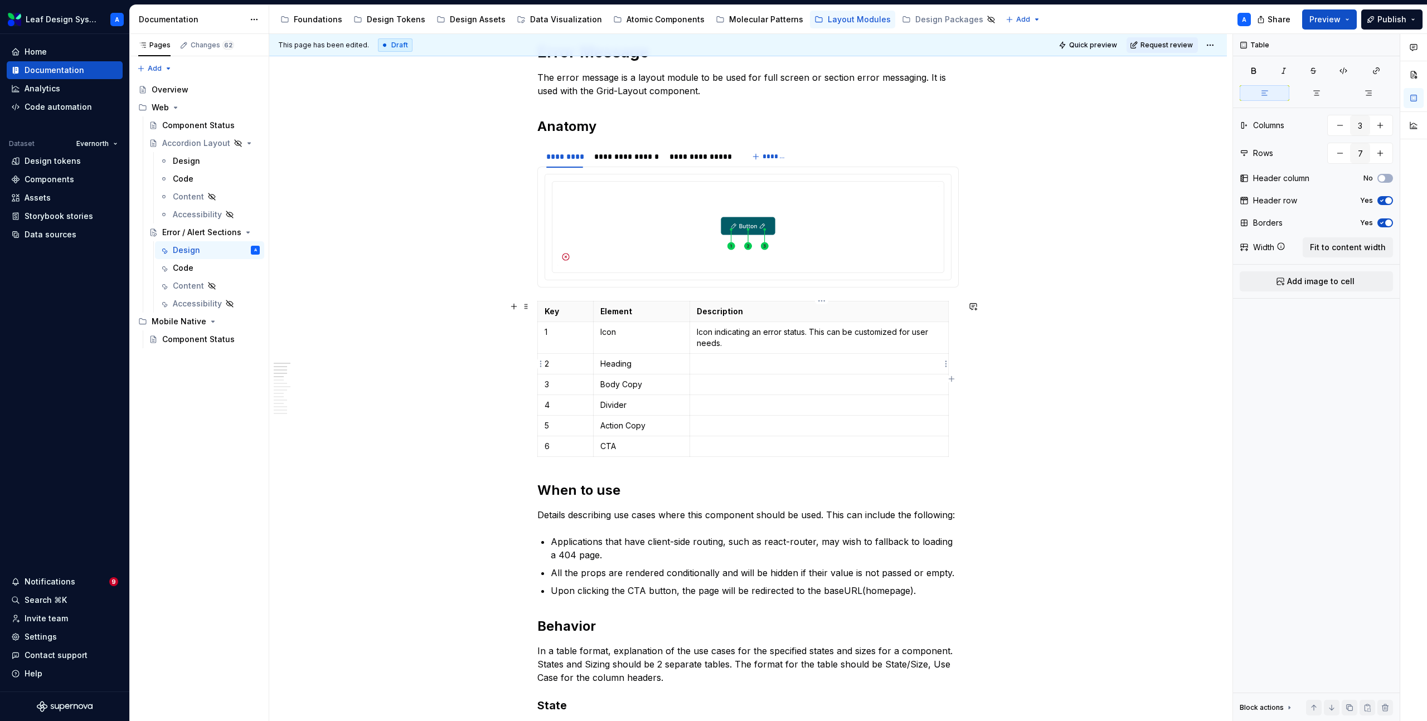
click at [708, 361] on p at bounding box center [819, 363] width 245 height 11
click at [753, 385] on p at bounding box center [819, 384] width 245 height 11
click at [820, 413] on td at bounding box center [818, 405] width 259 height 21
click at [767, 425] on p at bounding box center [819, 425] width 245 height 11
click at [790, 450] on p at bounding box center [819, 446] width 245 height 11
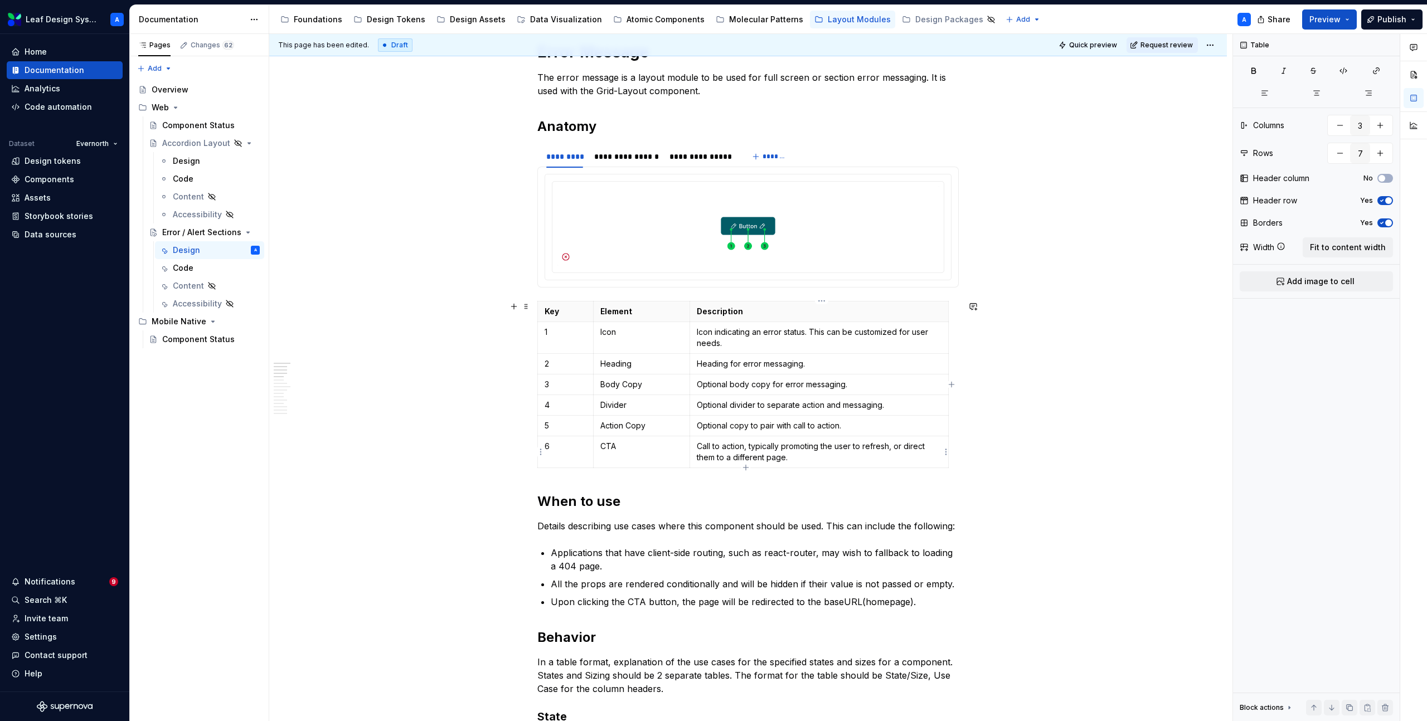
click at [804, 448] on p "Call to action, typically promoting the user to refresh, or direct them to a di…" at bounding box center [819, 452] width 245 height 22
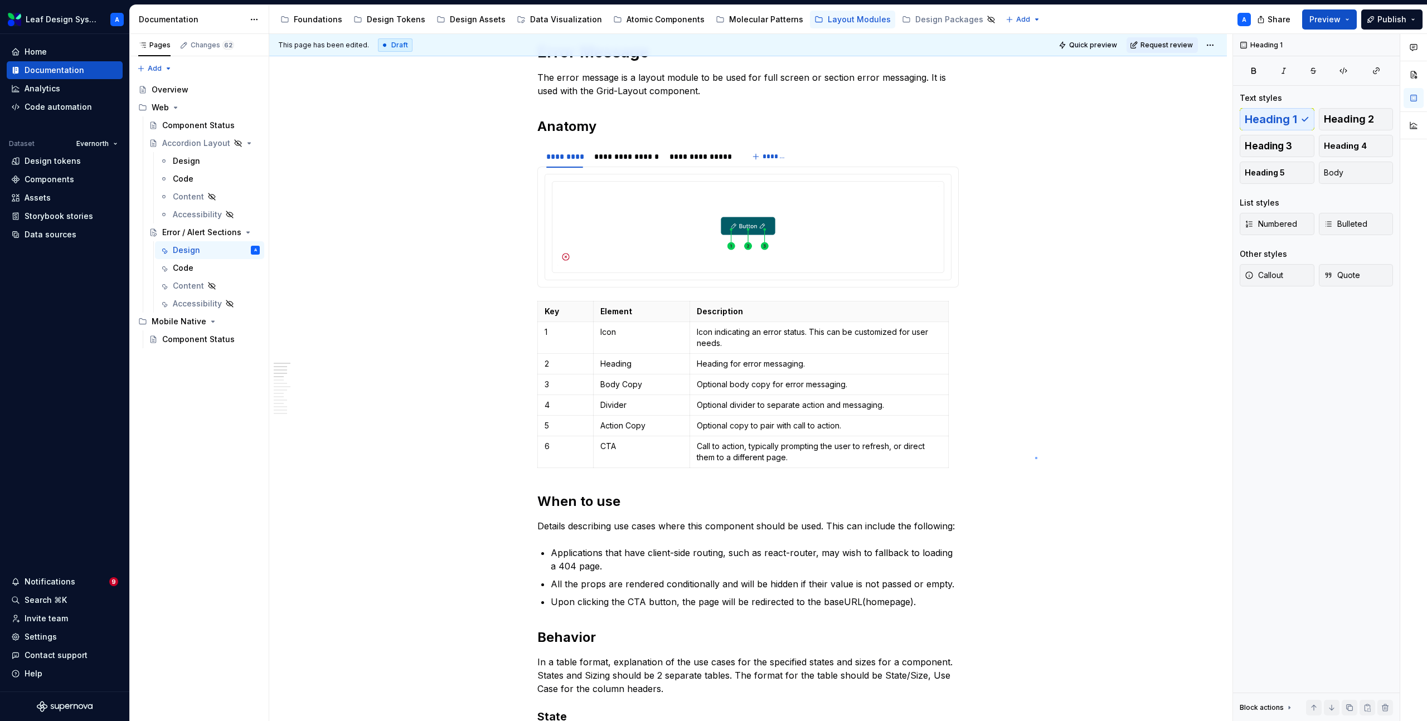
click at [1035, 457] on div "**********" at bounding box center [750, 378] width 963 height 688
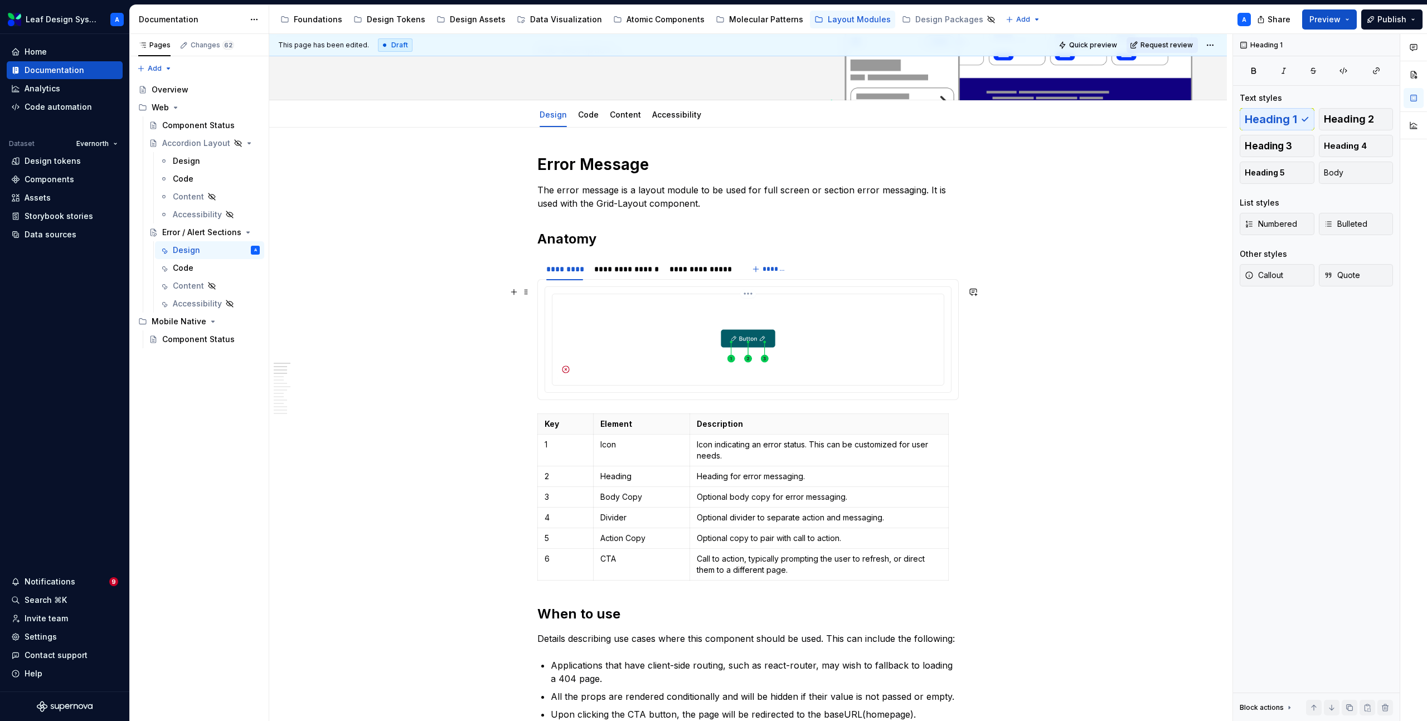
scroll to position [242, 0]
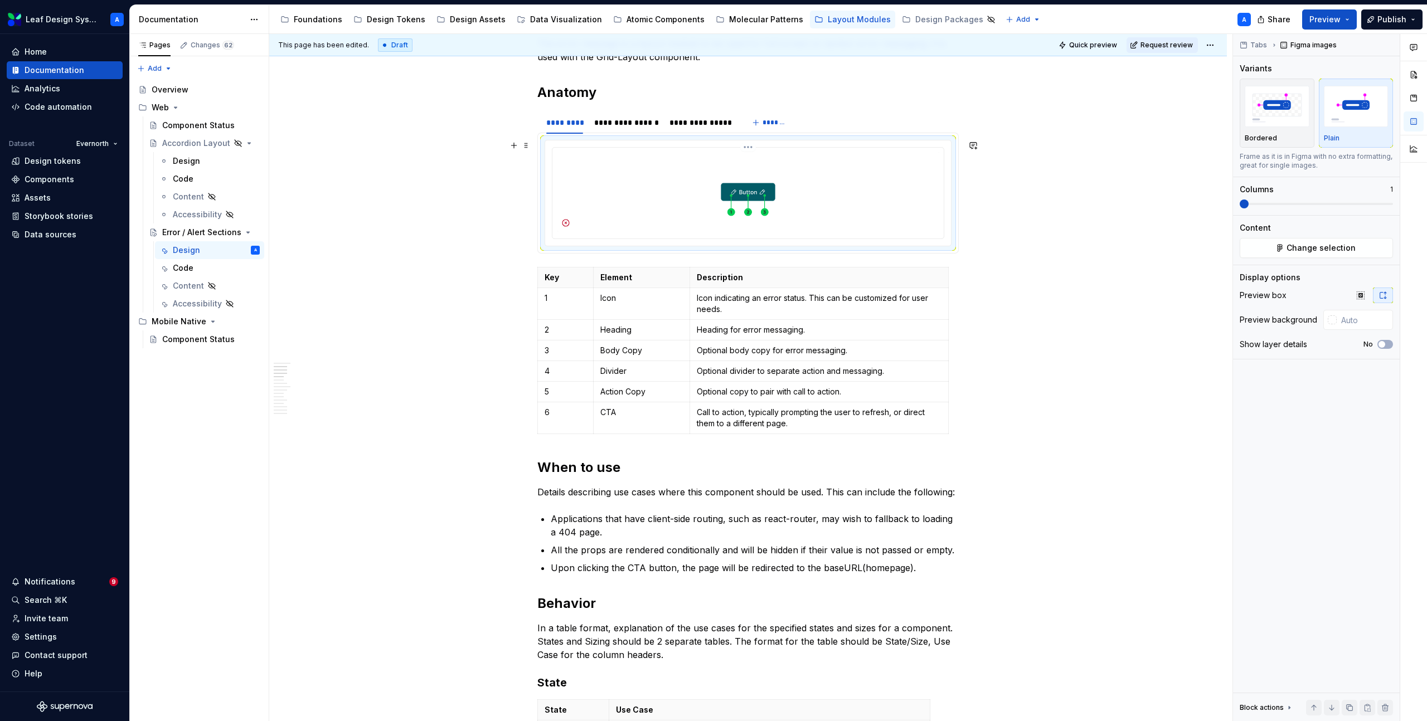
click at [762, 195] on img at bounding box center [748, 192] width 382 height 80
click at [518, 146] on button "button" at bounding box center [514, 146] width 16 height 16
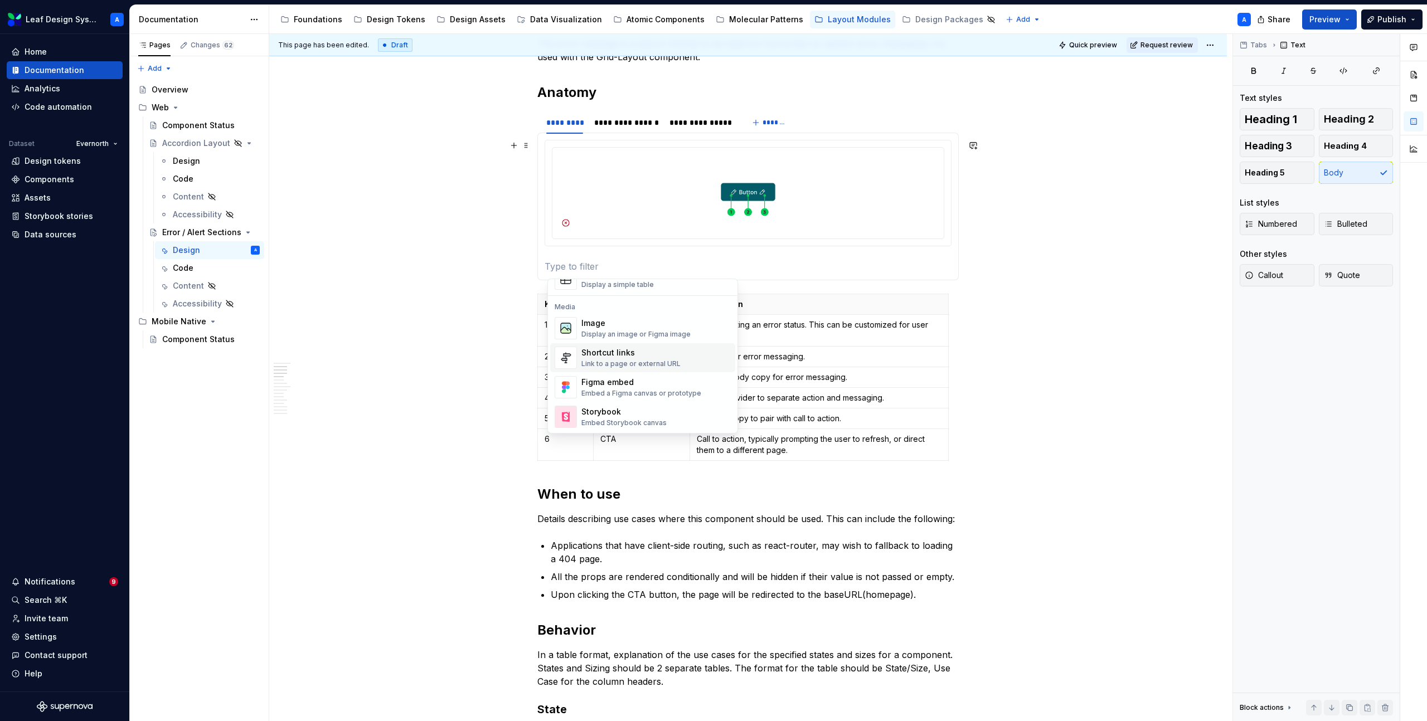
scroll to position [430, 0]
click at [611, 339] on span "Image Display an image or Figma image" at bounding box center [642, 325] width 185 height 29
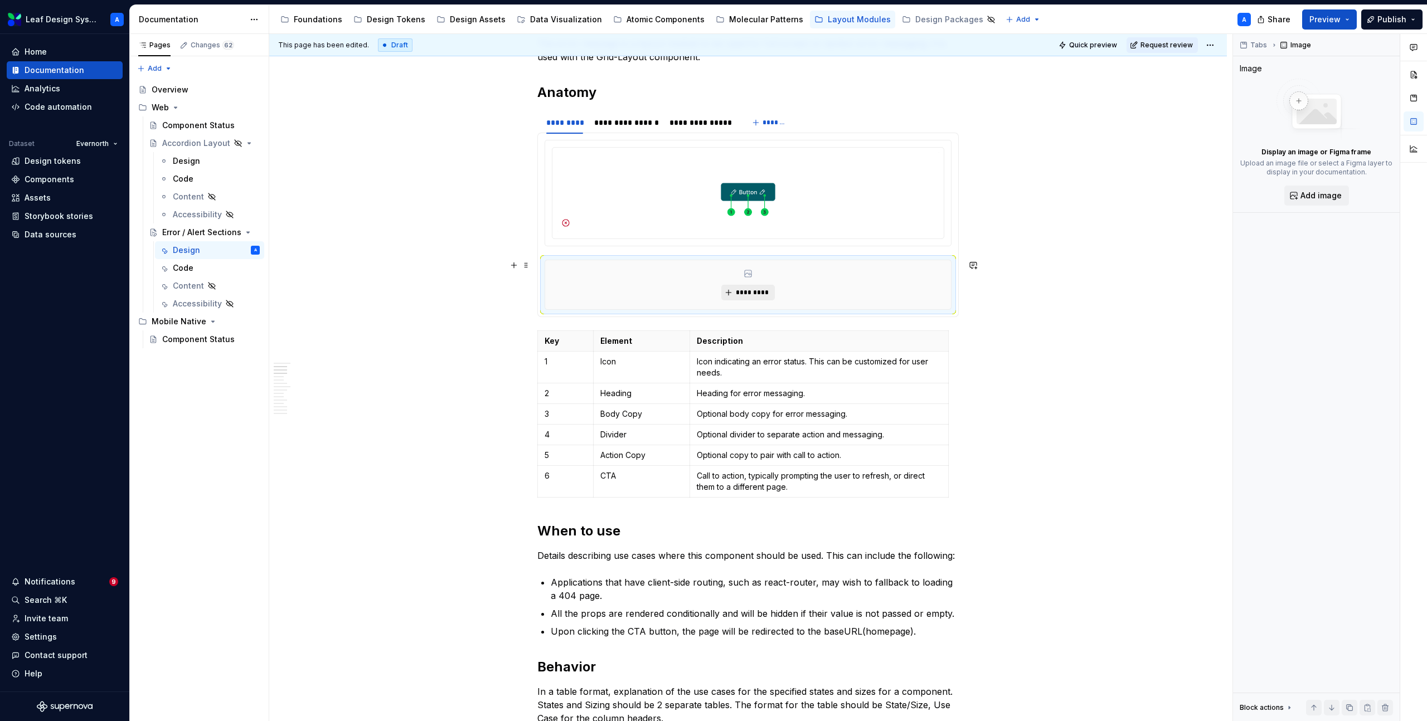
click at [735, 295] on button "*********" at bounding box center [747, 293] width 53 height 16
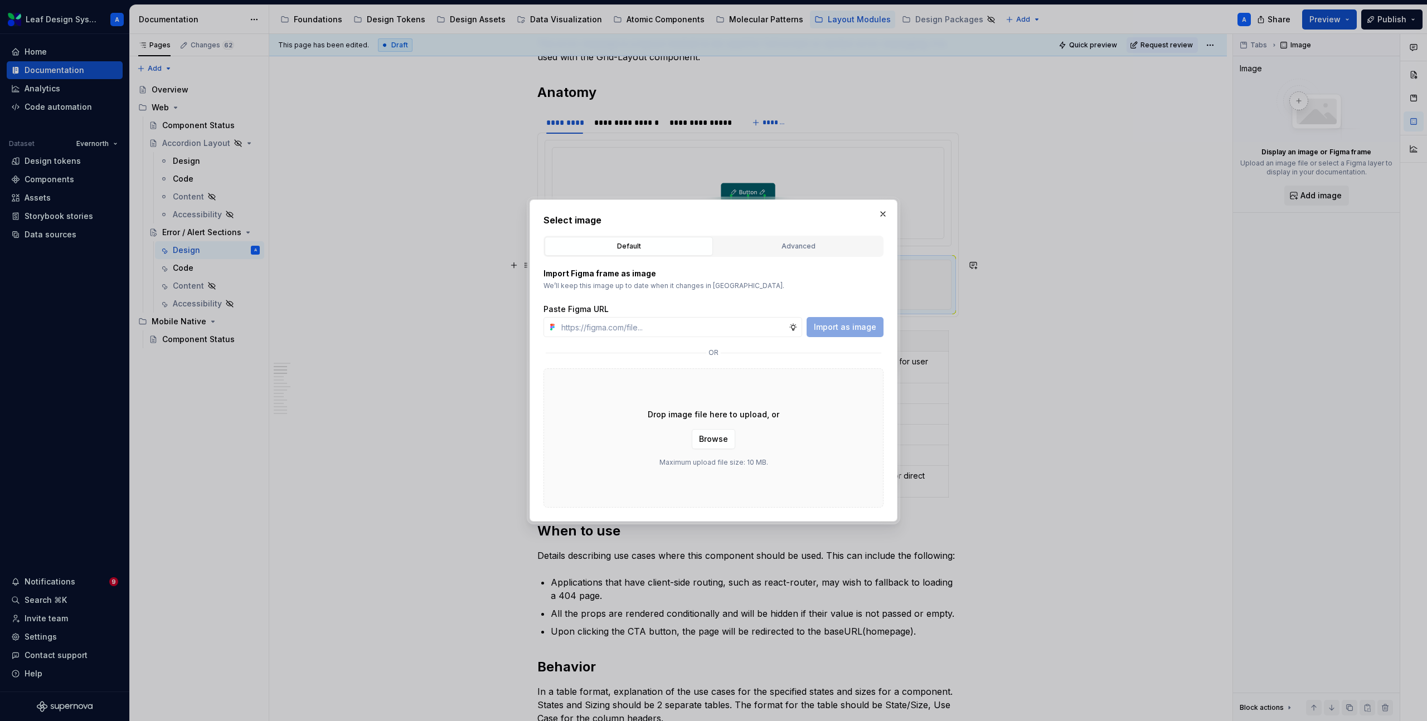
type textarea "*"
type input "https://www.figma.com/design/R5FNMiBYdBSXRtfBEXZGMx/Design-Documentation-Assets…"
type textarea "*"
type input "https://www.figma.com/design/R5FNMiBYdBSXRtfBEXZGMx/Design-Documentation-Assets…"
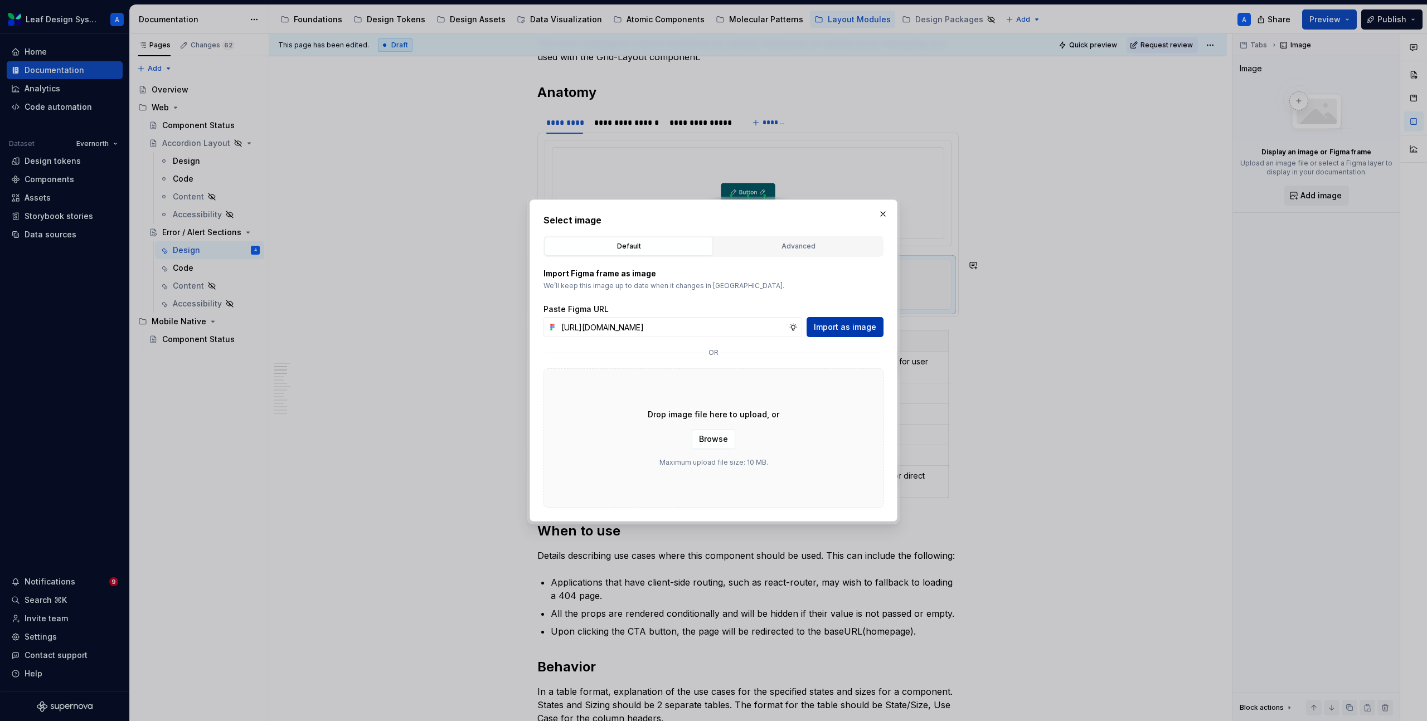
click at [837, 322] on span "Import as image" at bounding box center [845, 327] width 62 height 11
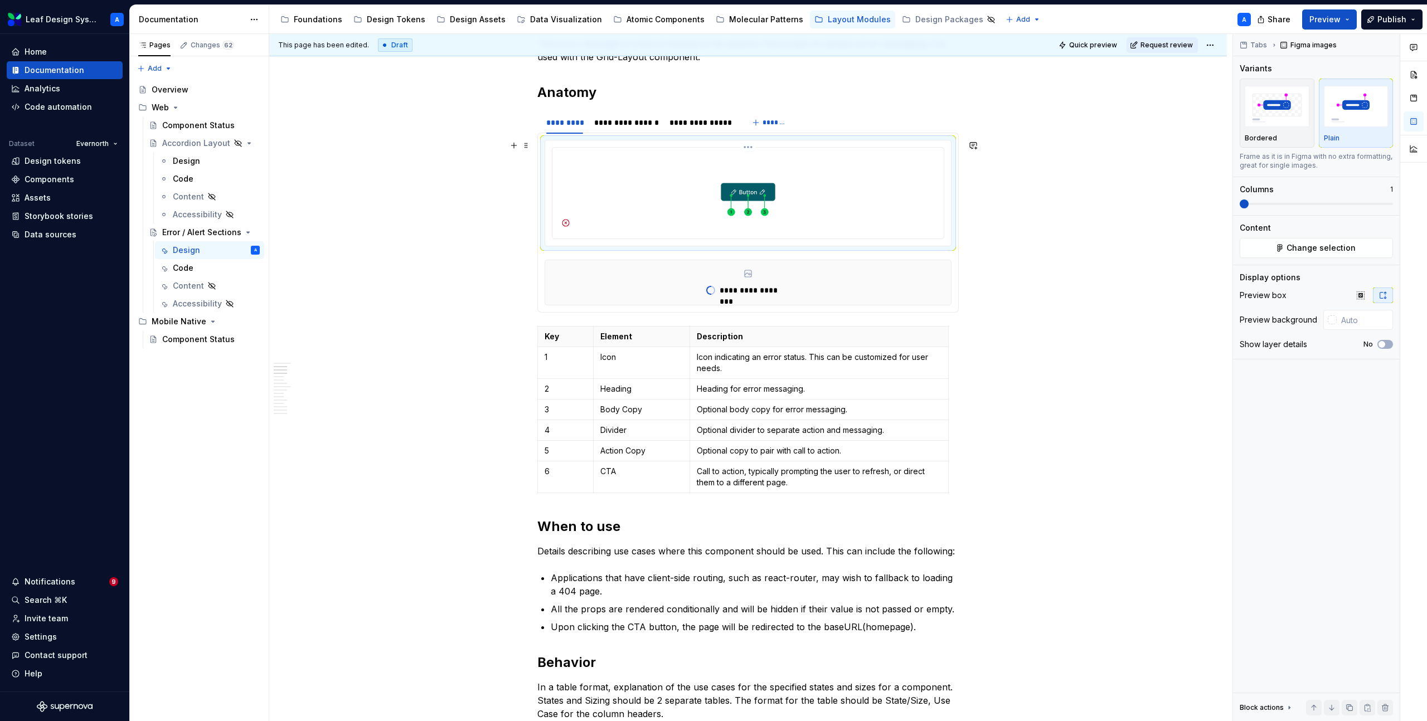
click at [766, 203] on img at bounding box center [748, 192] width 382 height 80
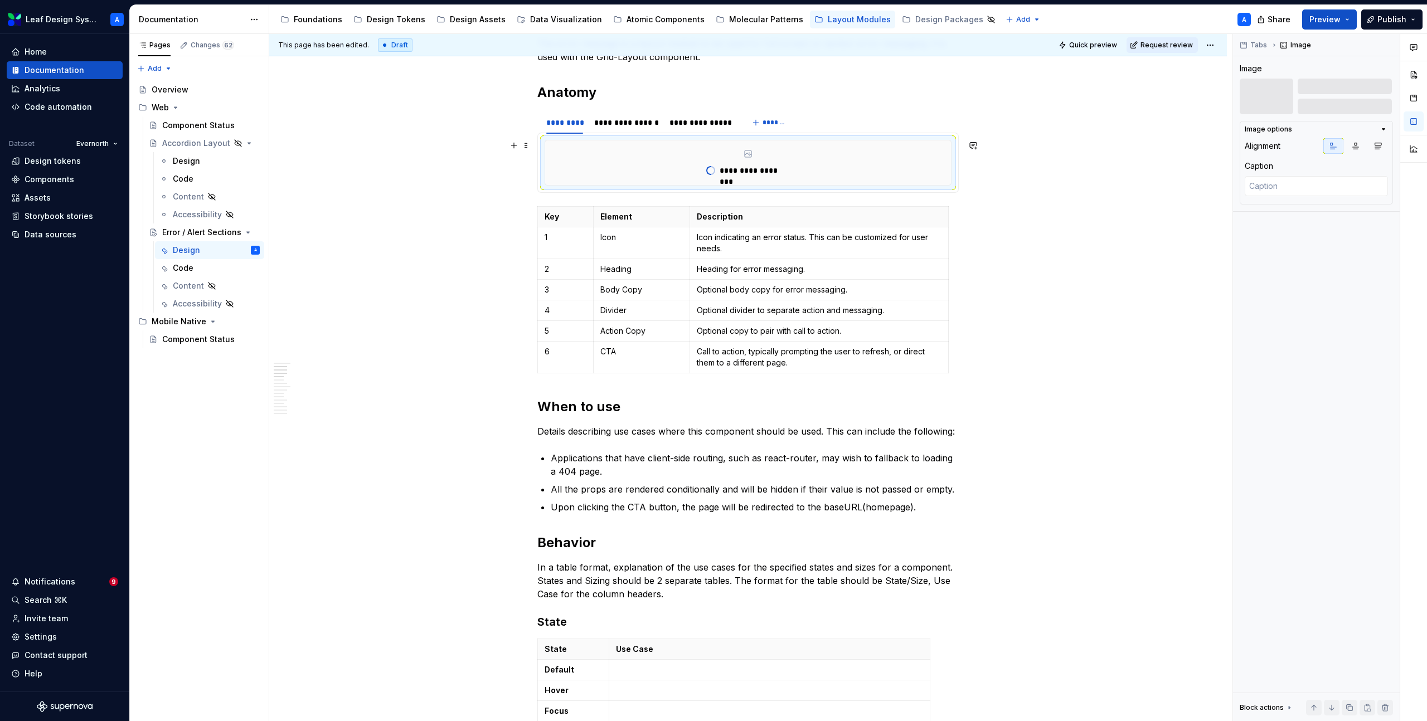
click at [619, 166] on div "**********" at bounding box center [748, 162] width 406 height 45
click at [619, 123] on div "**********" at bounding box center [626, 122] width 65 height 11
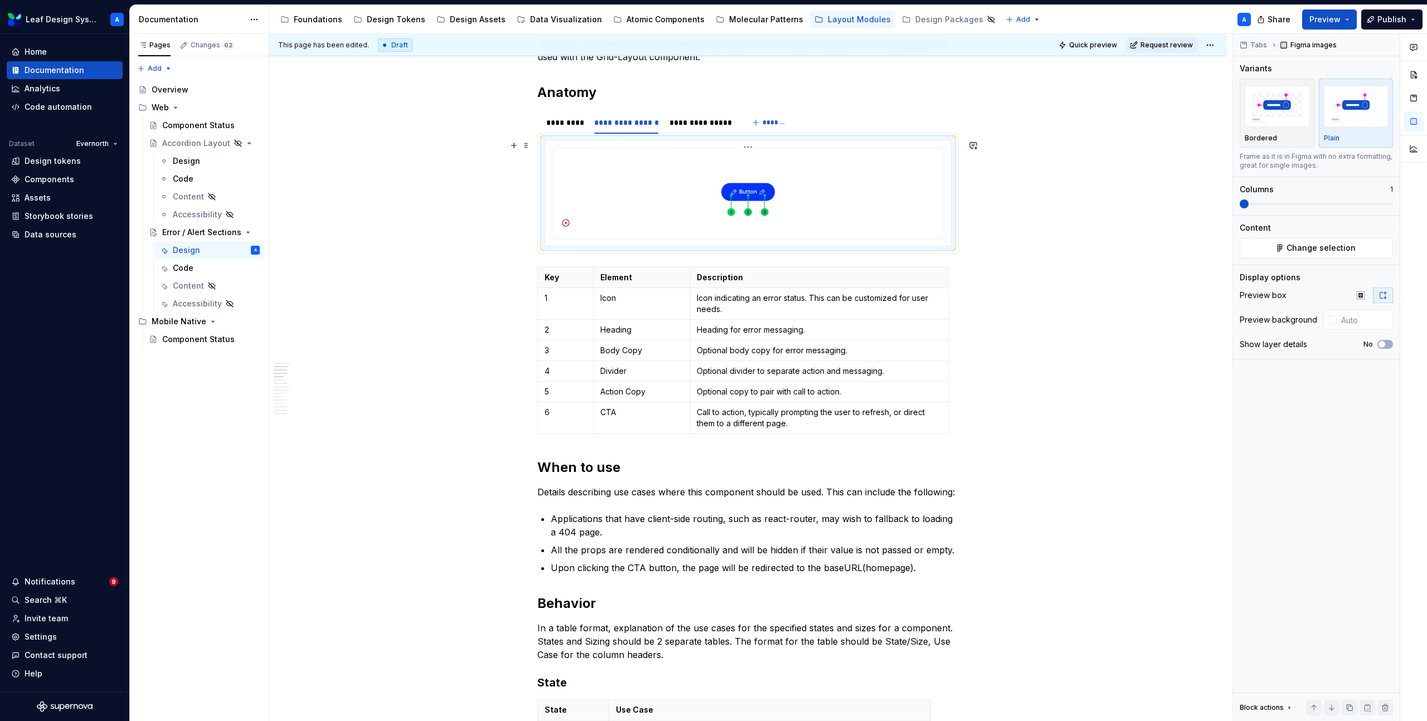
click at [622, 173] on img at bounding box center [748, 192] width 382 height 80
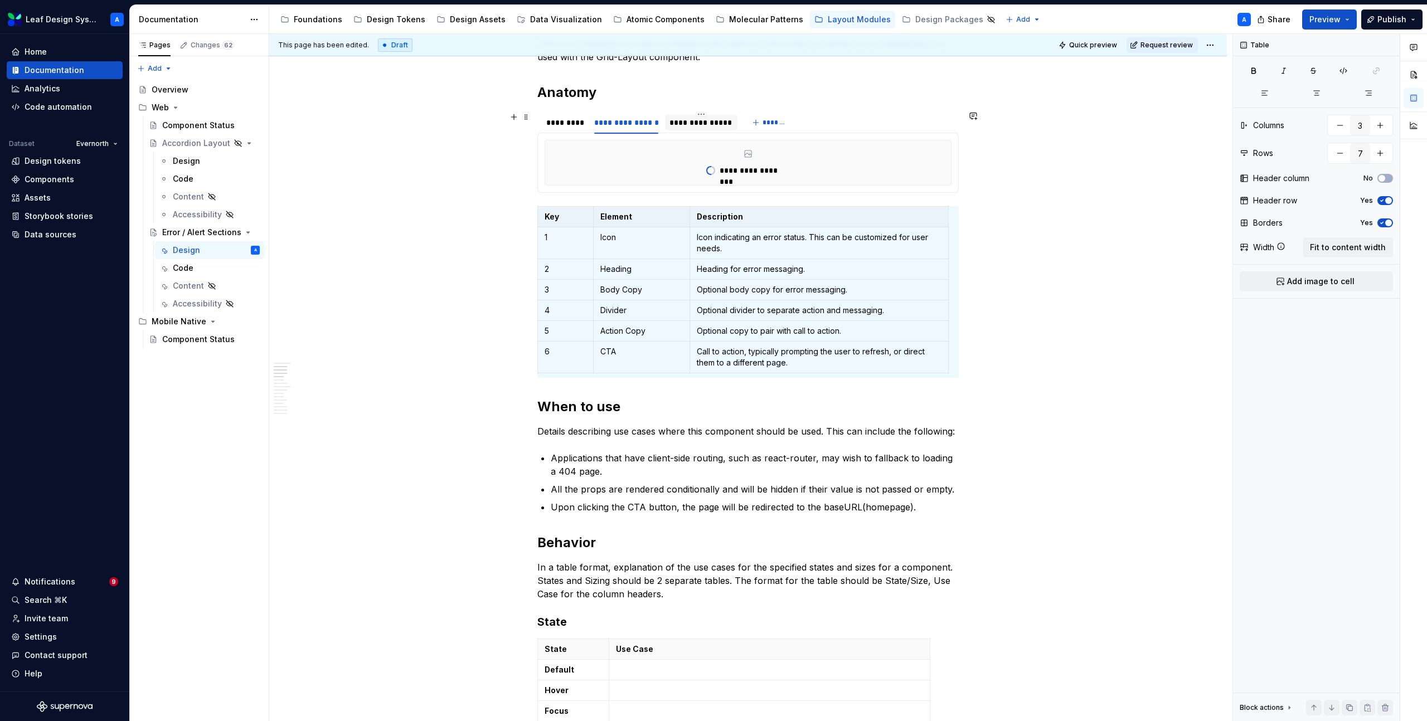
click at [699, 122] on div "**********" at bounding box center [700, 122] width 63 height 11
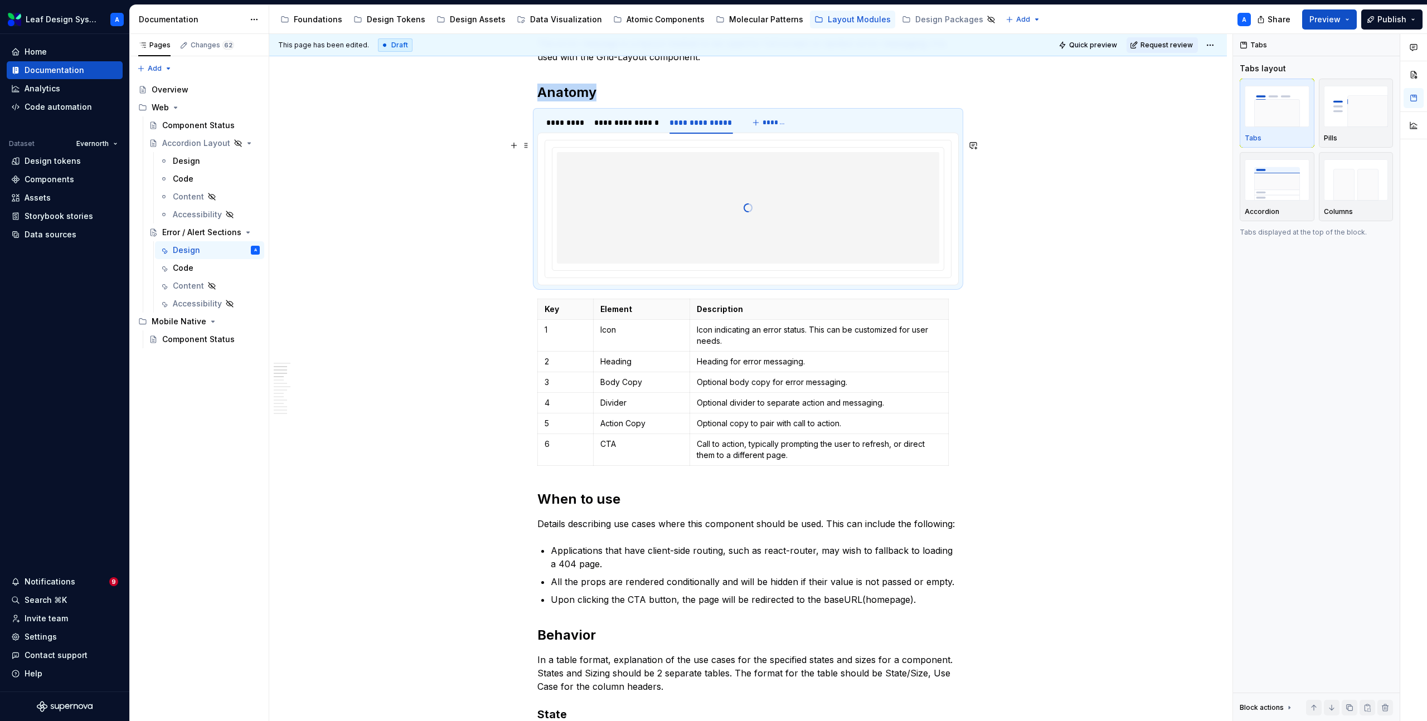
click at [637, 162] on div at bounding box center [748, 207] width 382 height 111
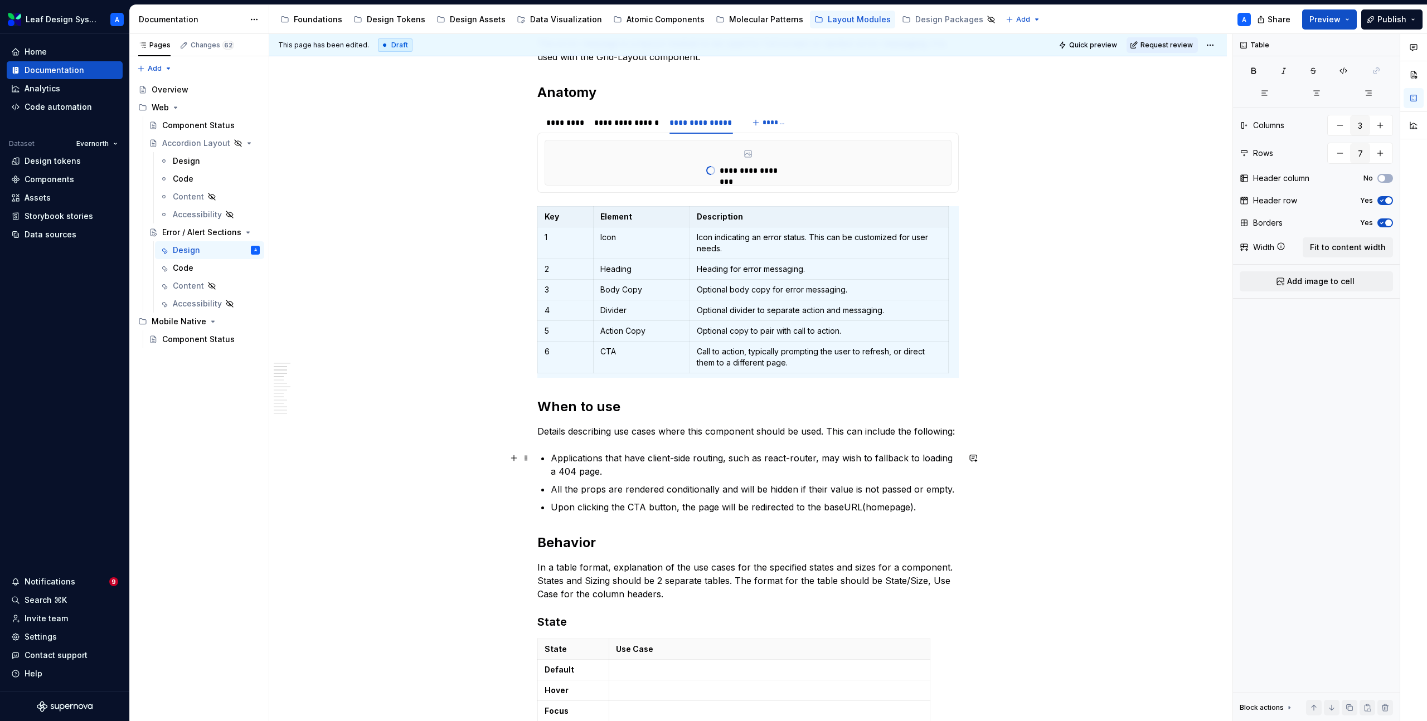
click at [818, 464] on p "Applications that have client-side routing, such as react-router, may wish to f…" at bounding box center [755, 464] width 408 height 27
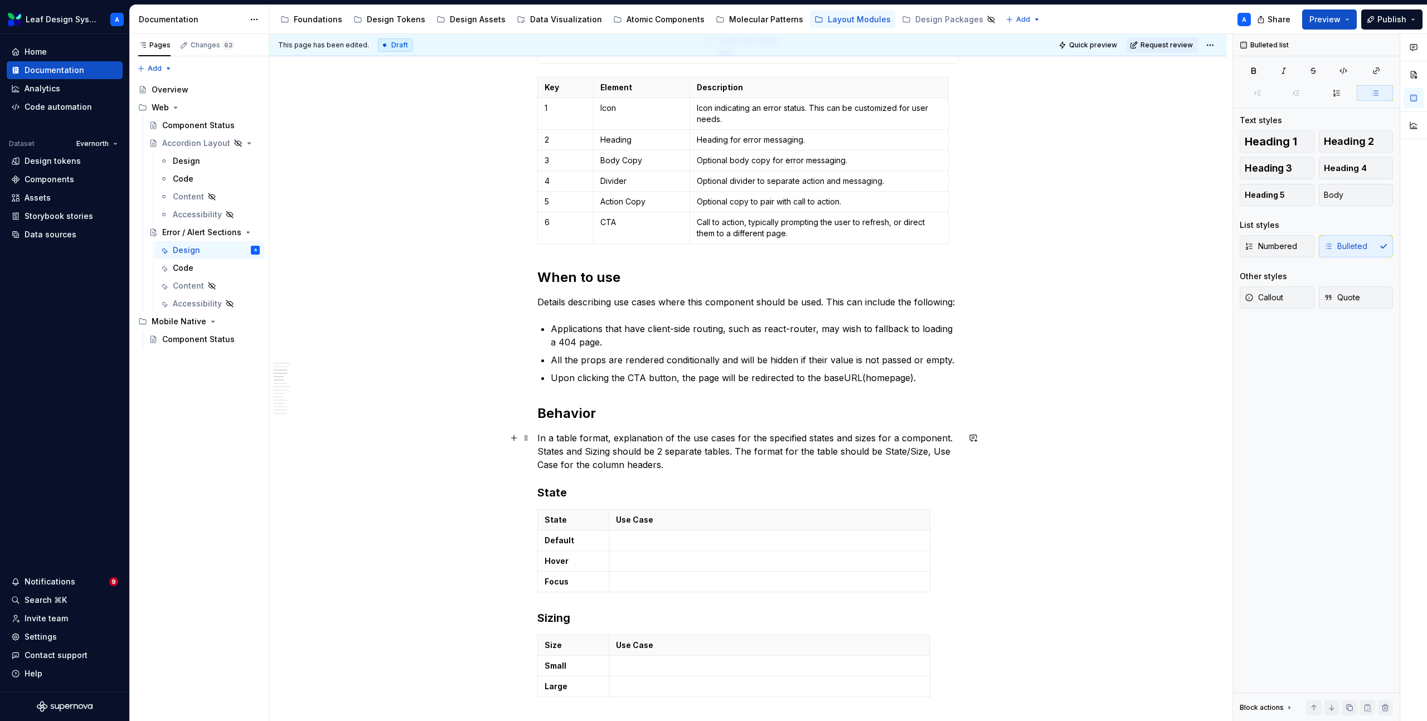
scroll to position [567, 0]
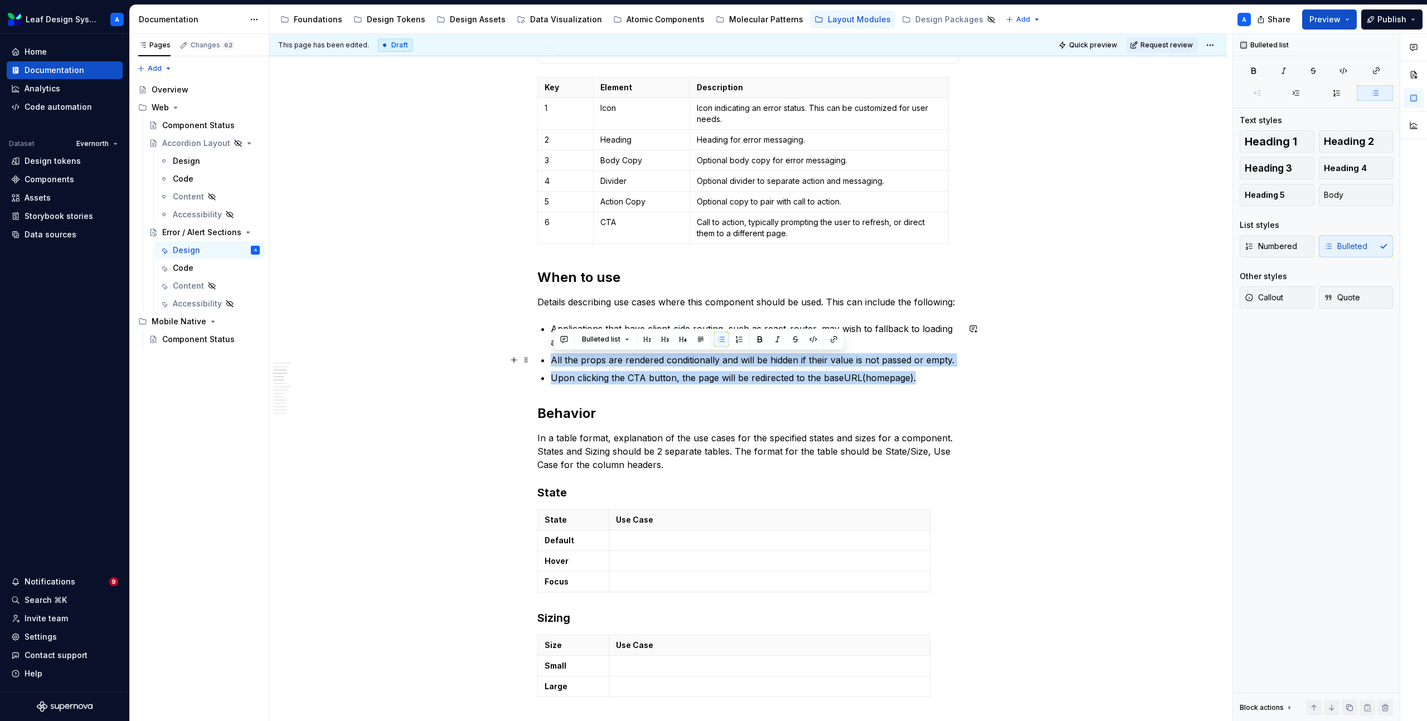
drag, startPoint x: 922, startPoint y: 380, endPoint x: 551, endPoint y: 357, distance: 371.9
copy ul "All the props are rendered conditionally and will be hidden if their value is n…"
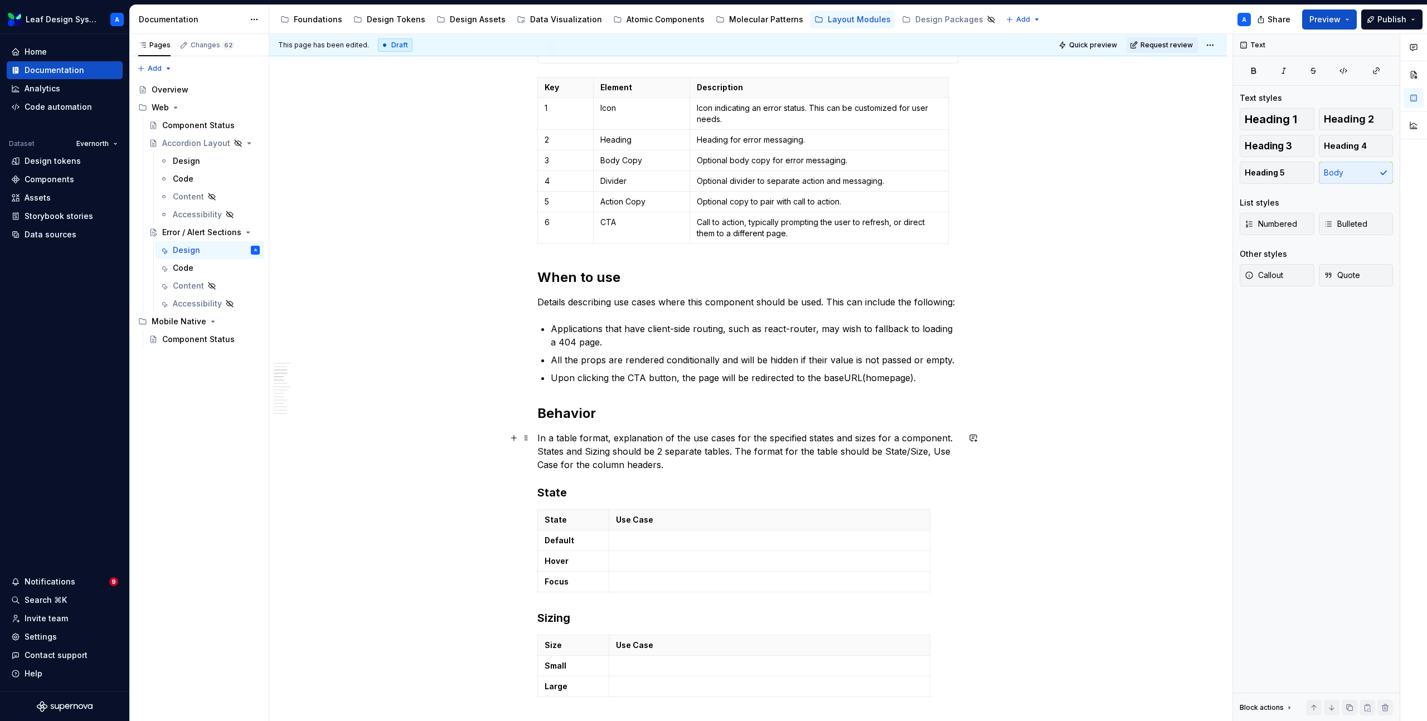
click at [588, 437] on p "In a table format, explanation of the use cases for the specified states and si…" at bounding box center [747, 451] width 421 height 40
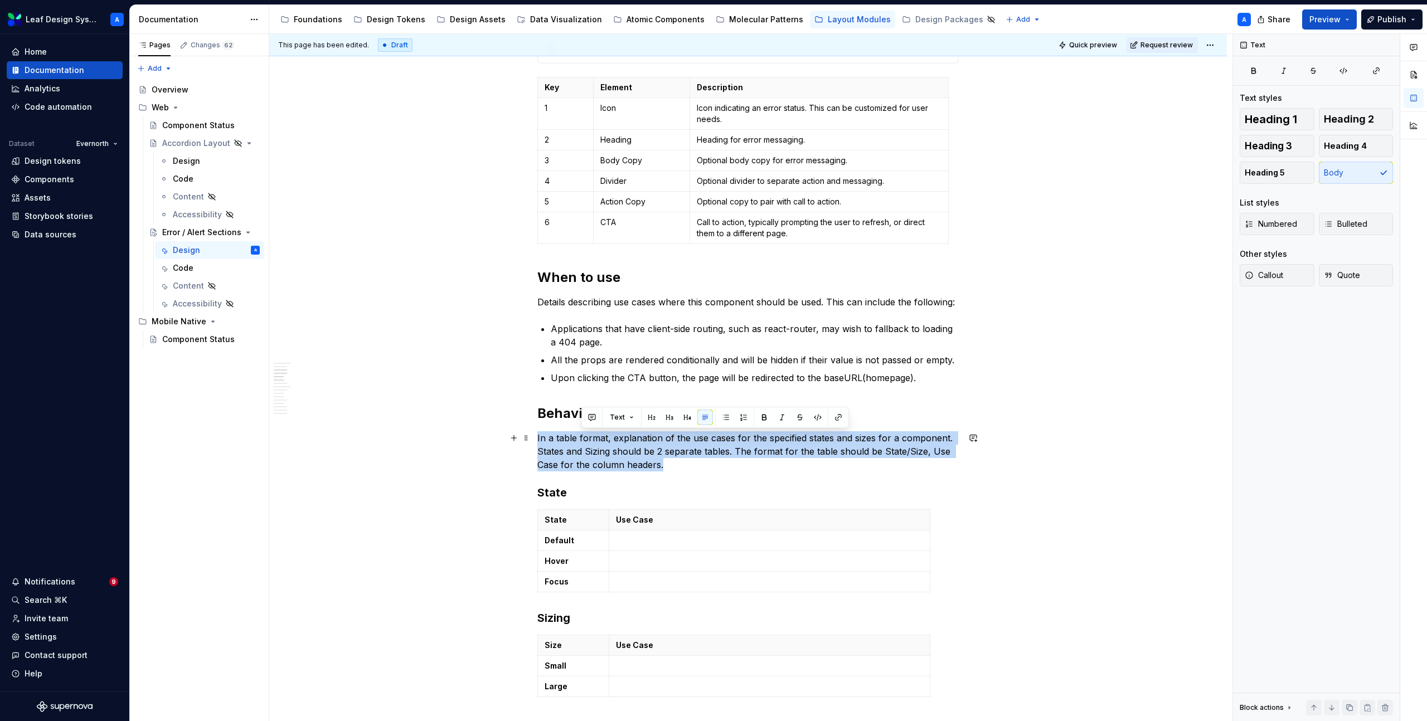
click at [588, 437] on p "In a table format, explanation of the use cases for the specified states and si…" at bounding box center [747, 451] width 421 height 40
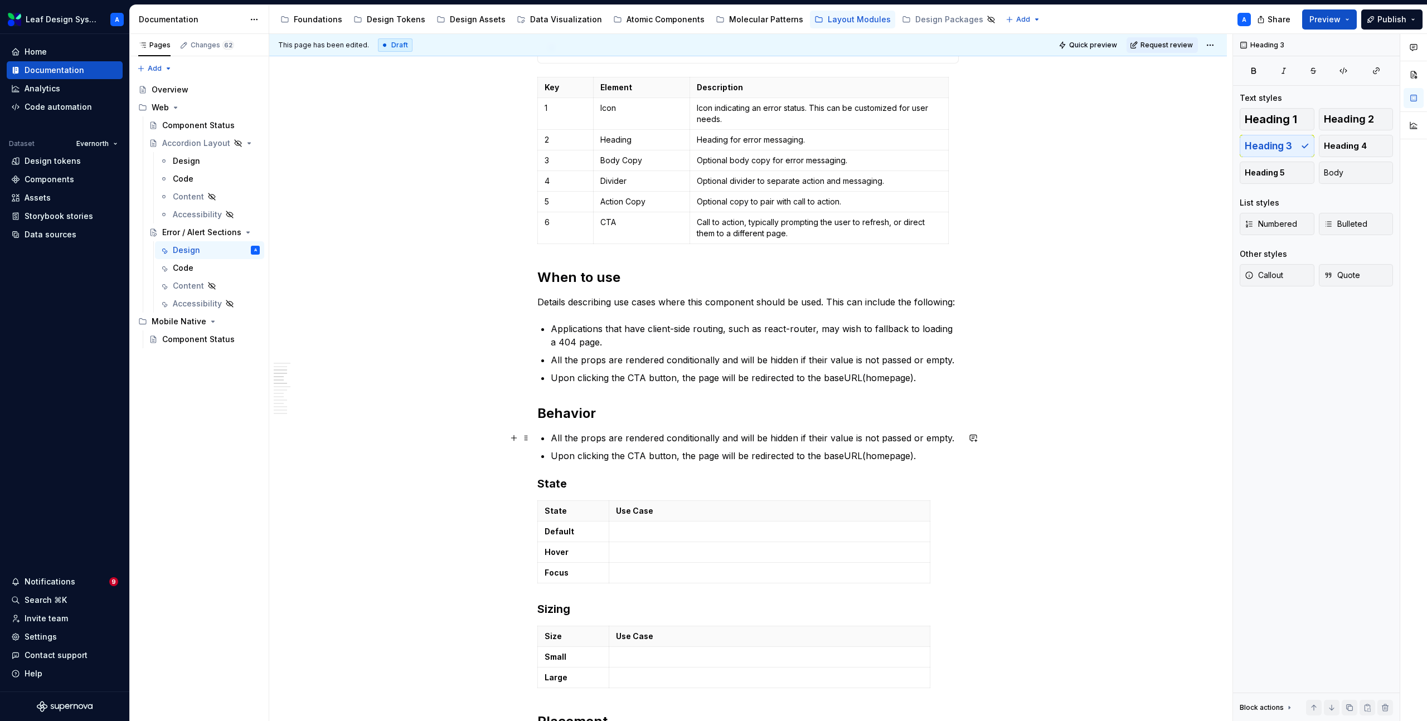
click at [557, 442] on p "All the props are rendered conditionally and will be hidden if their value is n…" at bounding box center [755, 437] width 408 height 13
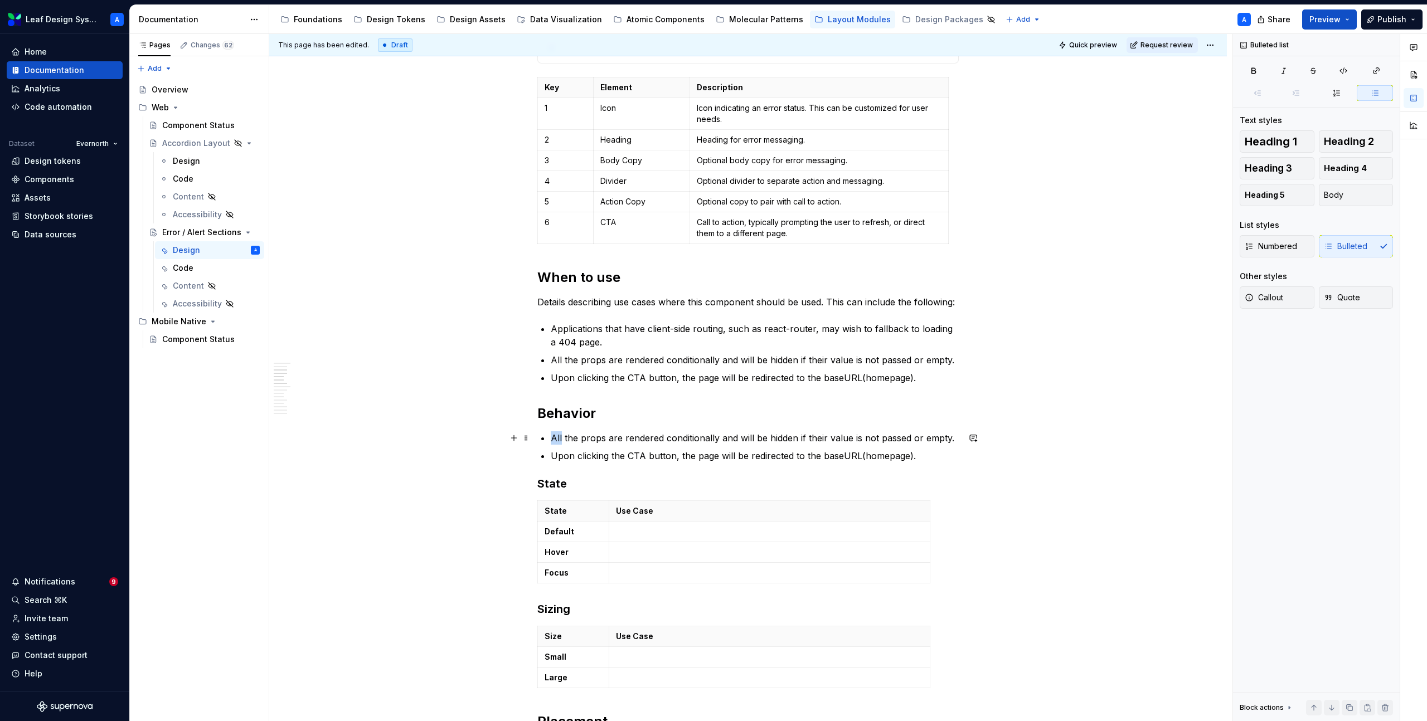
click at [557, 442] on p "All the props are rendered conditionally and will be hidden if their value is n…" at bounding box center [755, 437] width 408 height 13
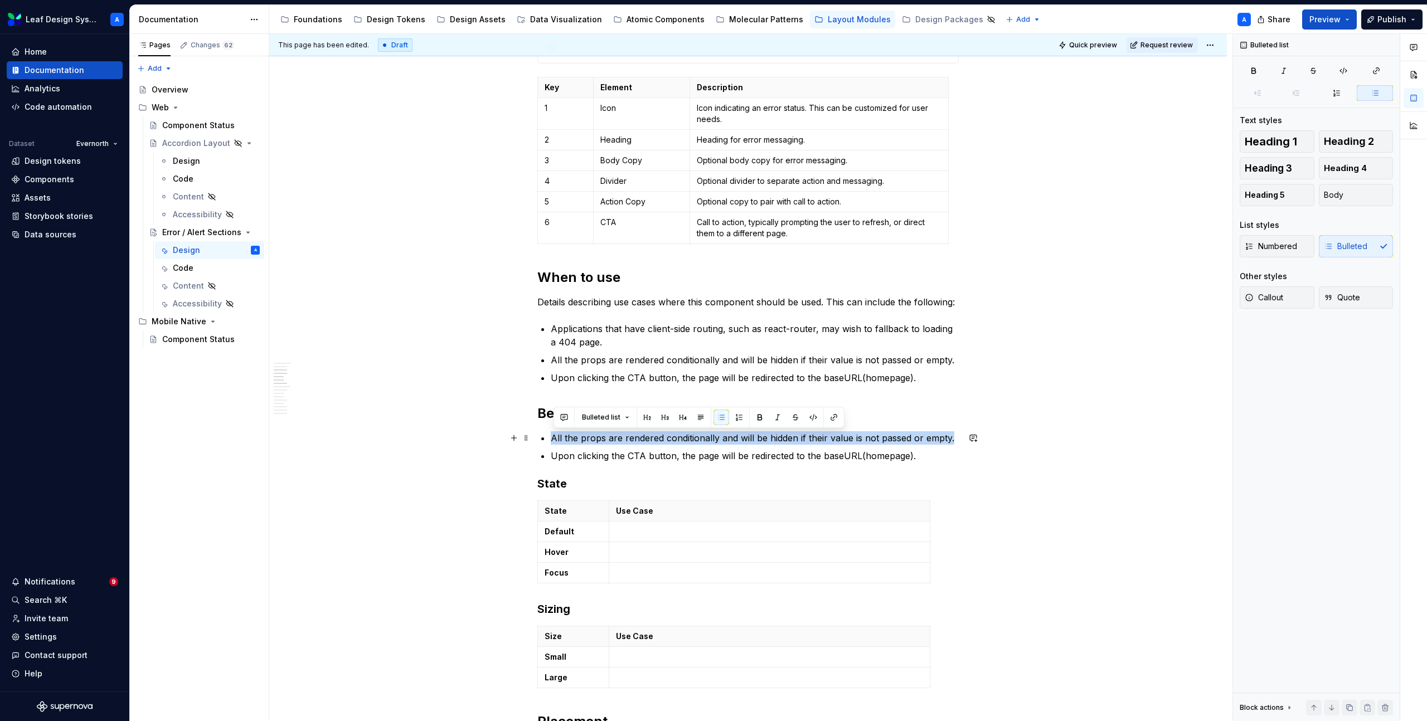
click at [557, 442] on p "All the props are rendered conditionally and will be hidden if their value is n…" at bounding box center [755, 437] width 408 height 13
click at [714, 418] on button "button" at bounding box center [721, 418] width 16 height 16
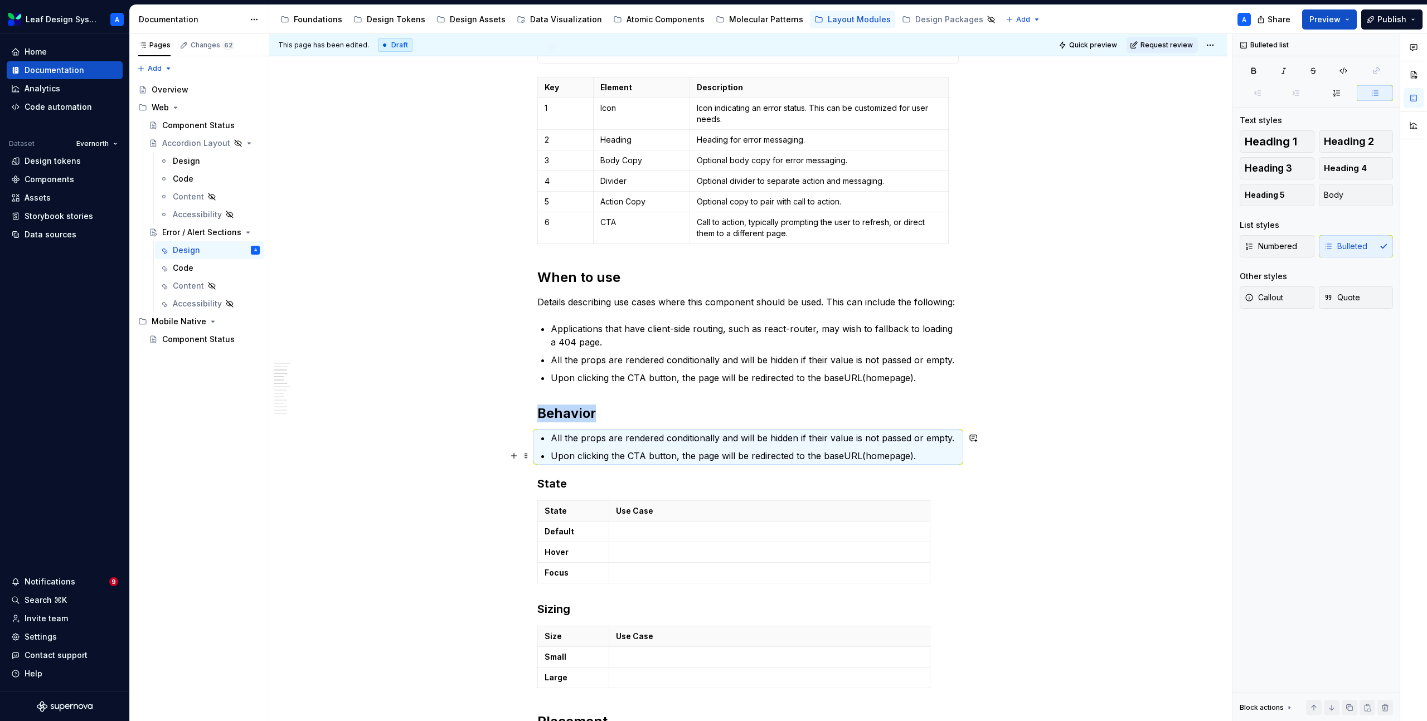
click at [565, 439] on p "All the props are rendered conditionally and will be hidden if their value is n…" at bounding box center [755, 437] width 408 height 13
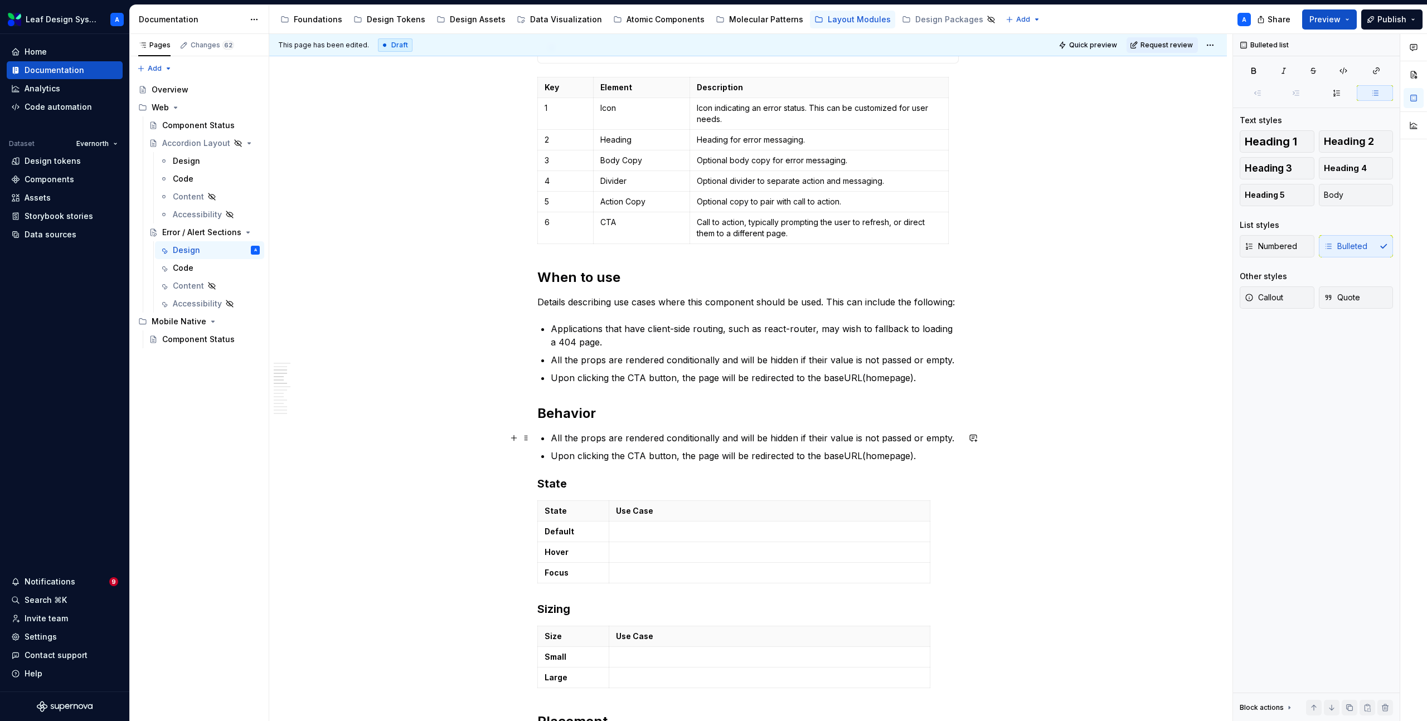
click at [554, 439] on p "All the props are rendered conditionally and will be hidden if their value is n…" at bounding box center [755, 437] width 408 height 13
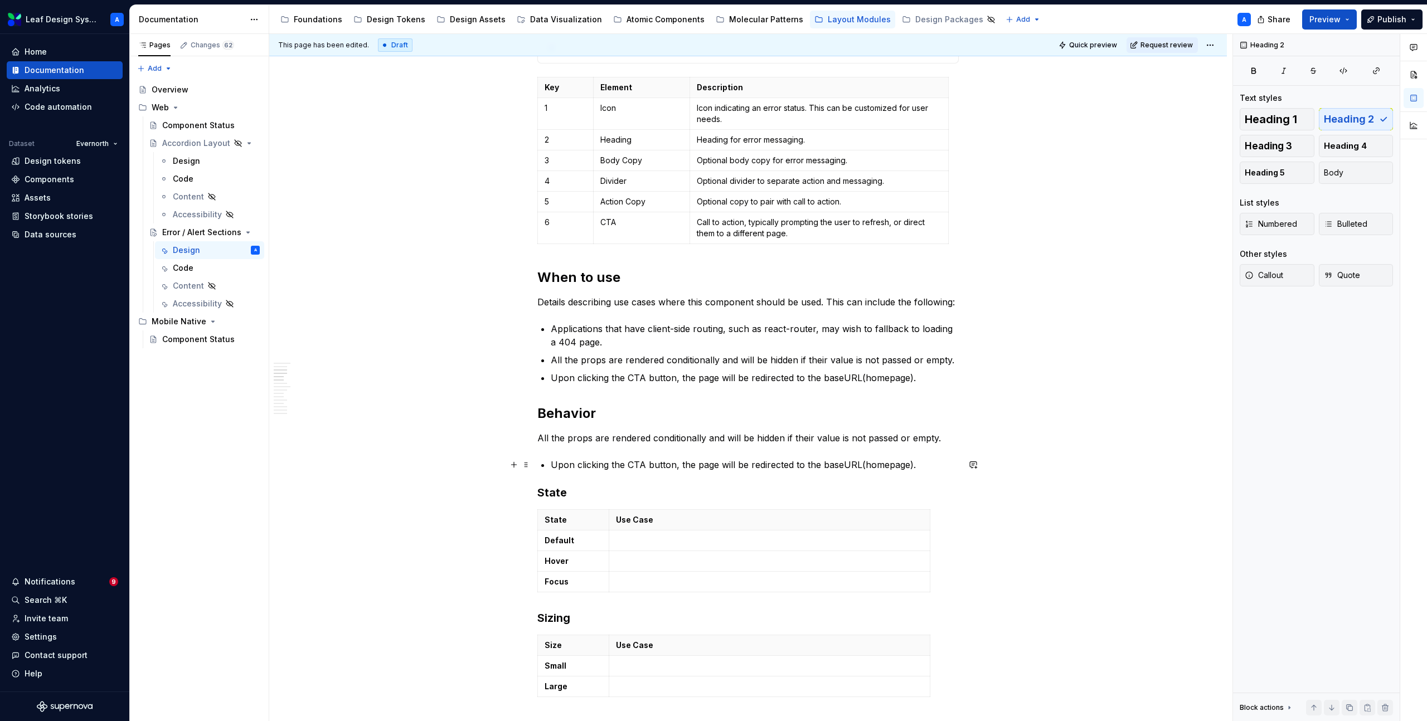
click at [553, 465] on p "Upon clicking the CTA button, the page will be redirected to the baseURL(homepa…" at bounding box center [755, 464] width 408 height 13
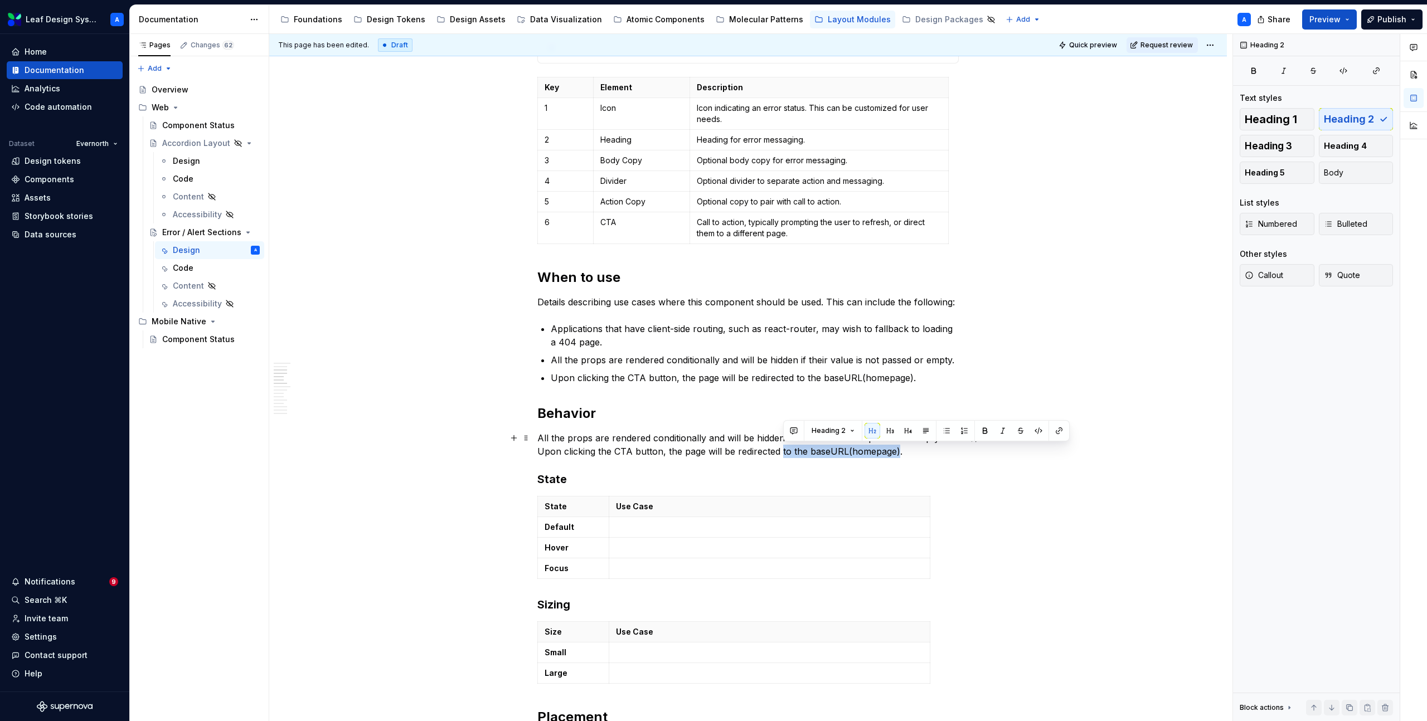
drag, startPoint x: 898, startPoint y: 452, endPoint x: 783, endPoint y: 458, distance: 115.5
click at [783, 458] on p "All the props are rendered conditionally and will be hidden if their value is n…" at bounding box center [747, 444] width 421 height 27
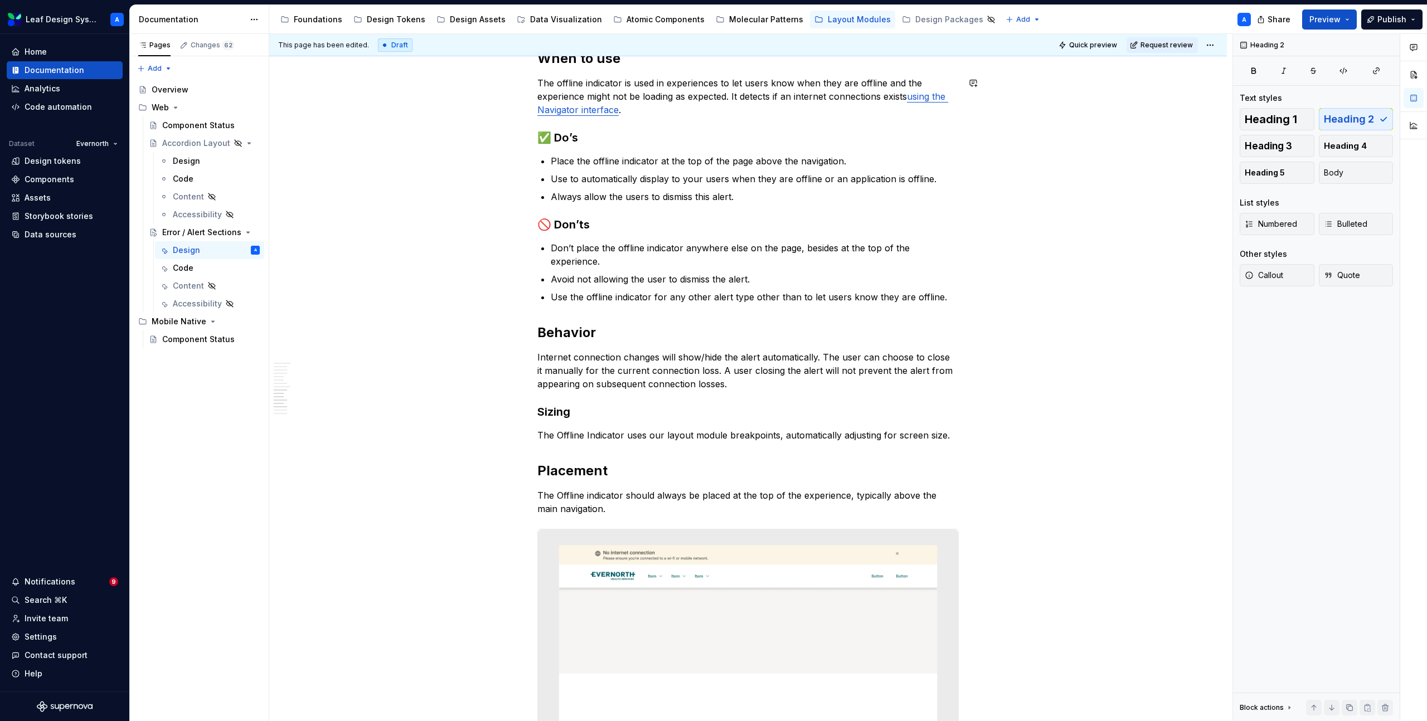
scroll to position [1791, 0]
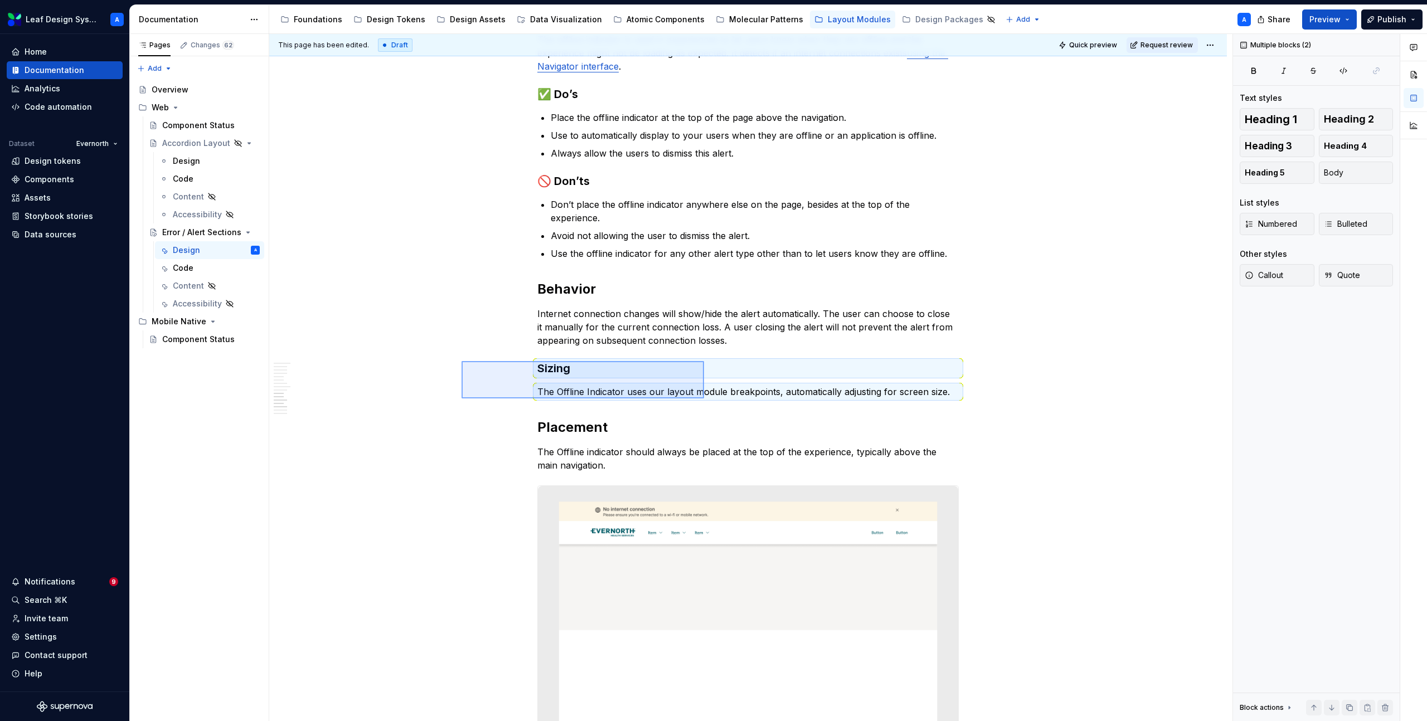
drag, startPoint x: 461, startPoint y: 361, endPoint x: 704, endPoint y: 398, distance: 245.3
click at [704, 398] on div "**********" at bounding box center [750, 378] width 963 height 688
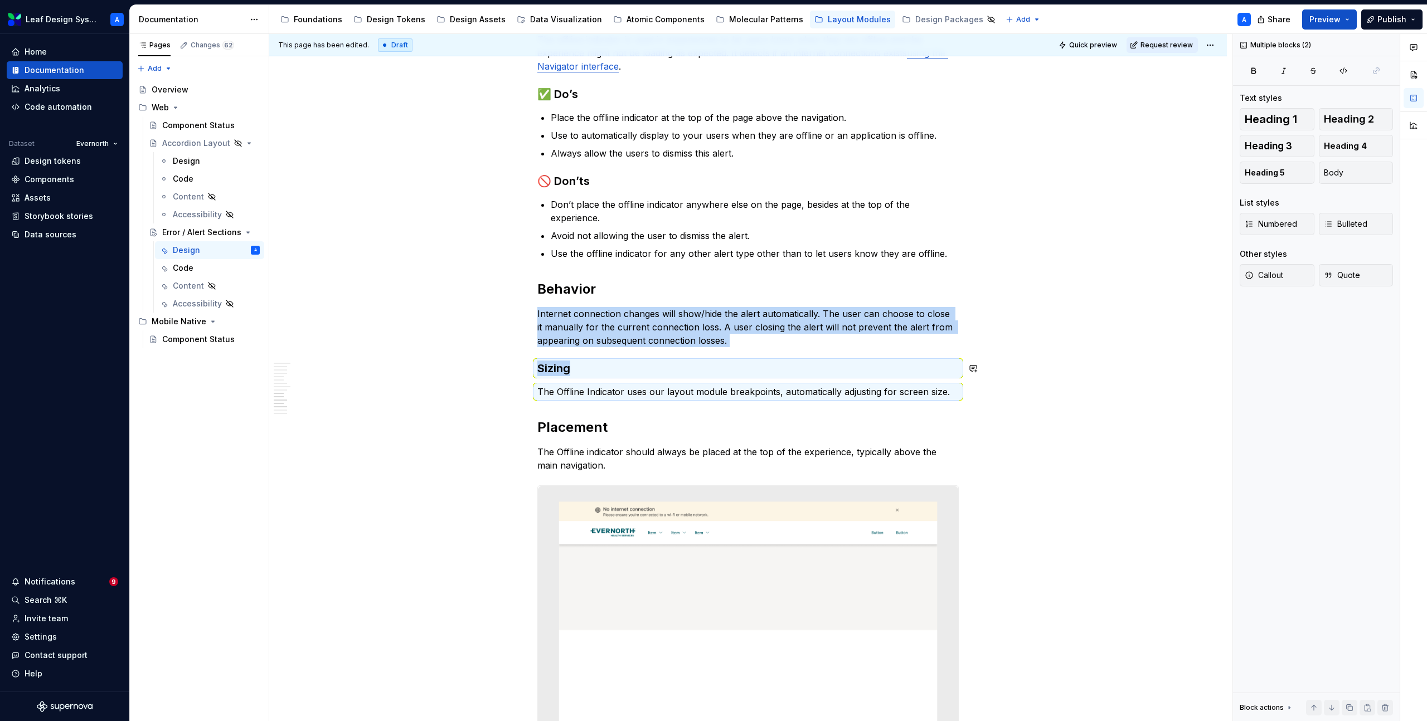
copy div "Internet connection changes will show/hide the alert automatically. The user ca…"
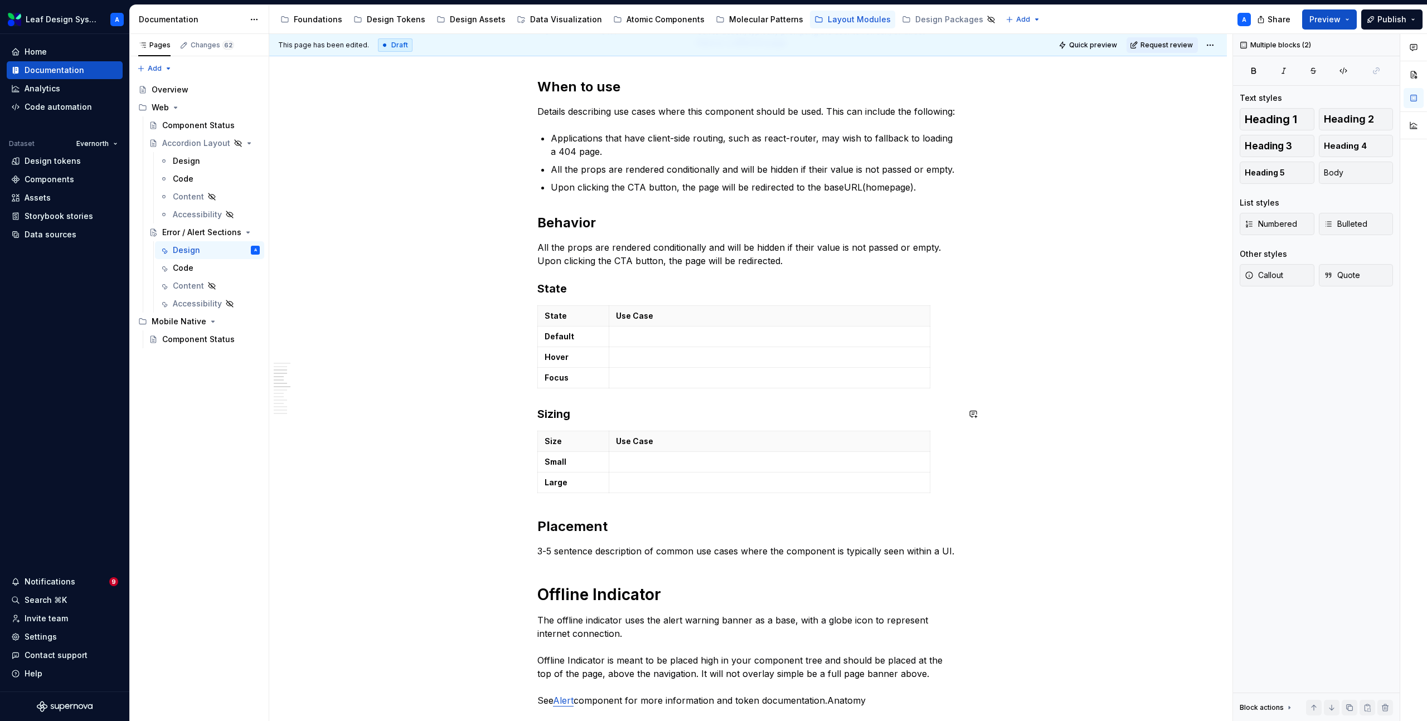
scroll to position [747, 0]
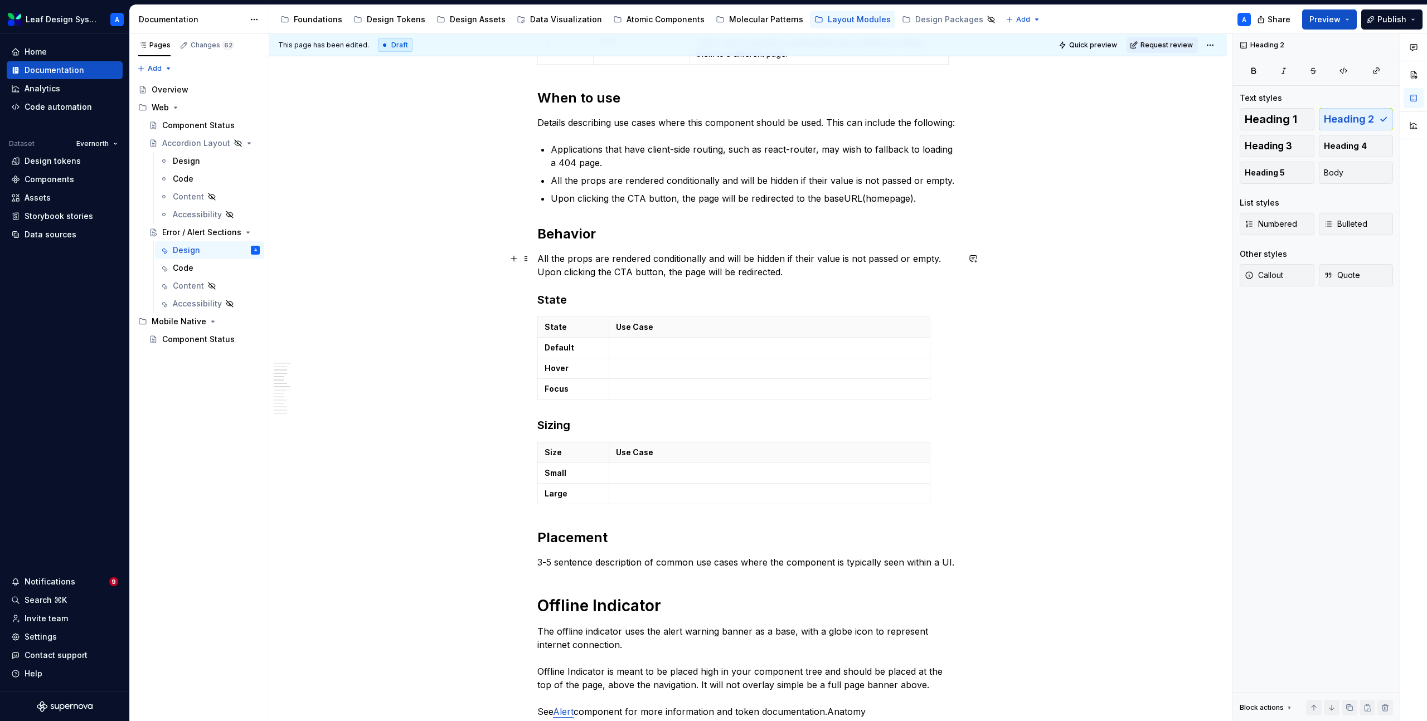
click at [802, 276] on p "All the props are rendered conditionally and will be hidden if their value is n…" at bounding box center [747, 265] width 421 height 27
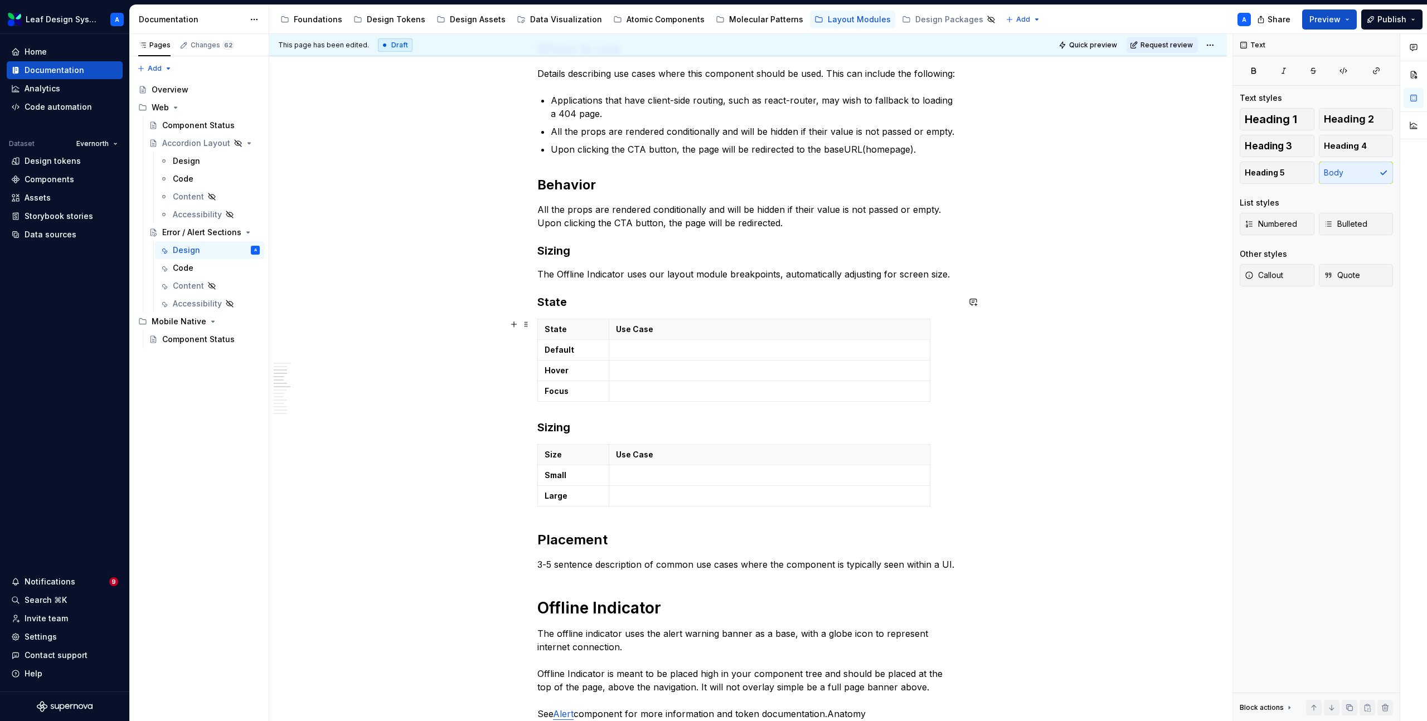
scroll to position [830, 0]
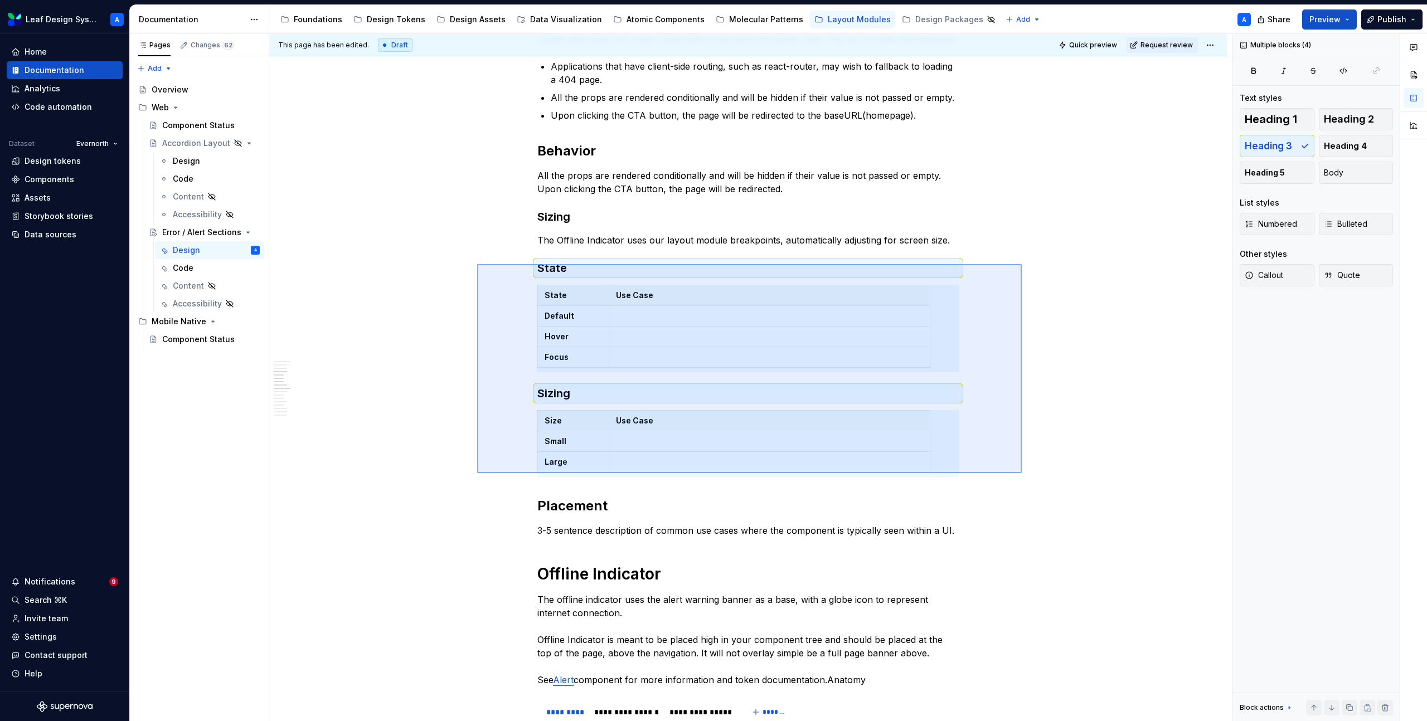
drag, startPoint x: 477, startPoint y: 264, endPoint x: 1021, endPoint y: 473, distance: 582.7
click at [1021, 473] on div "**********" at bounding box center [750, 378] width 963 height 688
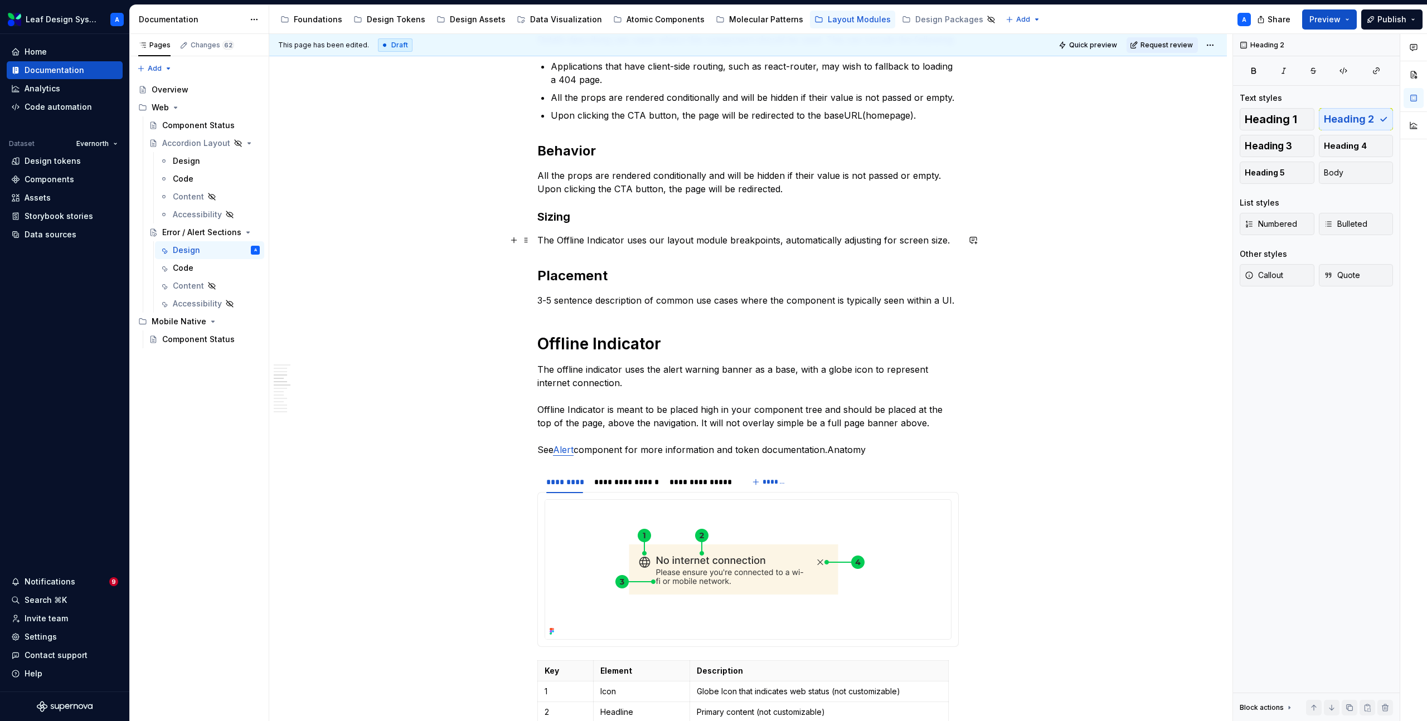
click at [599, 245] on p "The Offline Indicator uses our layout module breakpoints, automatically adjusti…" at bounding box center [747, 240] width 421 height 13
click at [670, 243] on p "The Offline Indicator uses our layout module breakpoints, automatically adjusti…" at bounding box center [747, 240] width 421 height 13
drag, startPoint x: 627, startPoint y: 242, endPoint x: 558, endPoint y: 242, distance: 69.1
click at [558, 242] on p "The Offline Indicator uses our layout module breakpoints, automatically adjusti…" at bounding box center [747, 240] width 421 height 13
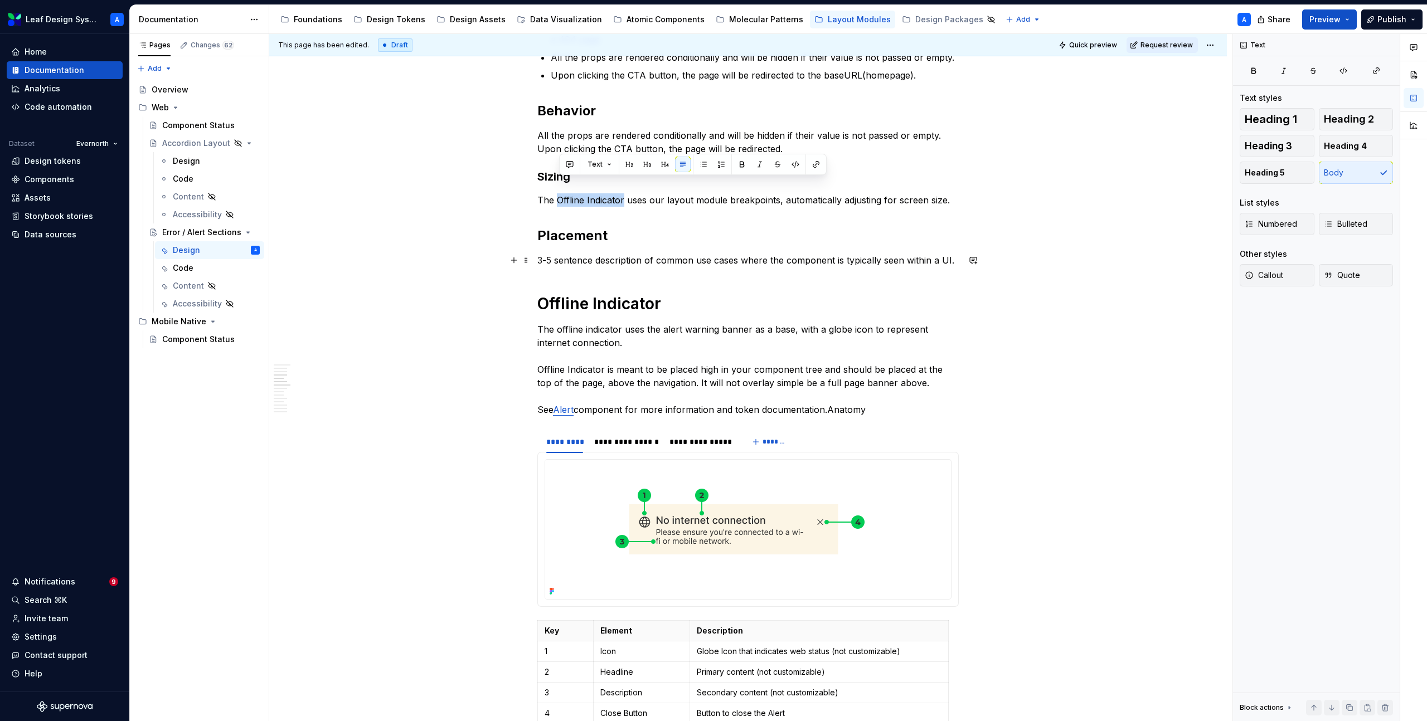
scroll to position [843, 0]
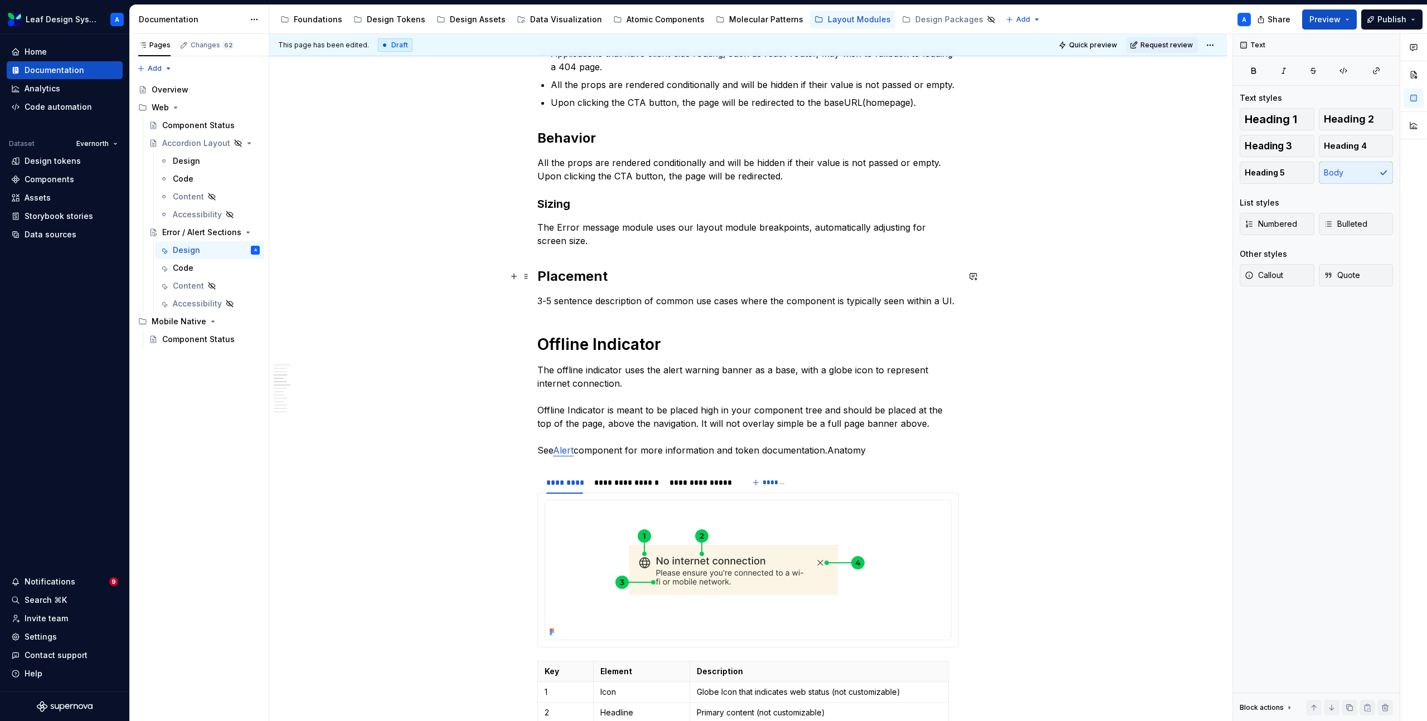
click at [1093, 270] on div "**********" at bounding box center [747, 717] width 957 height 2674
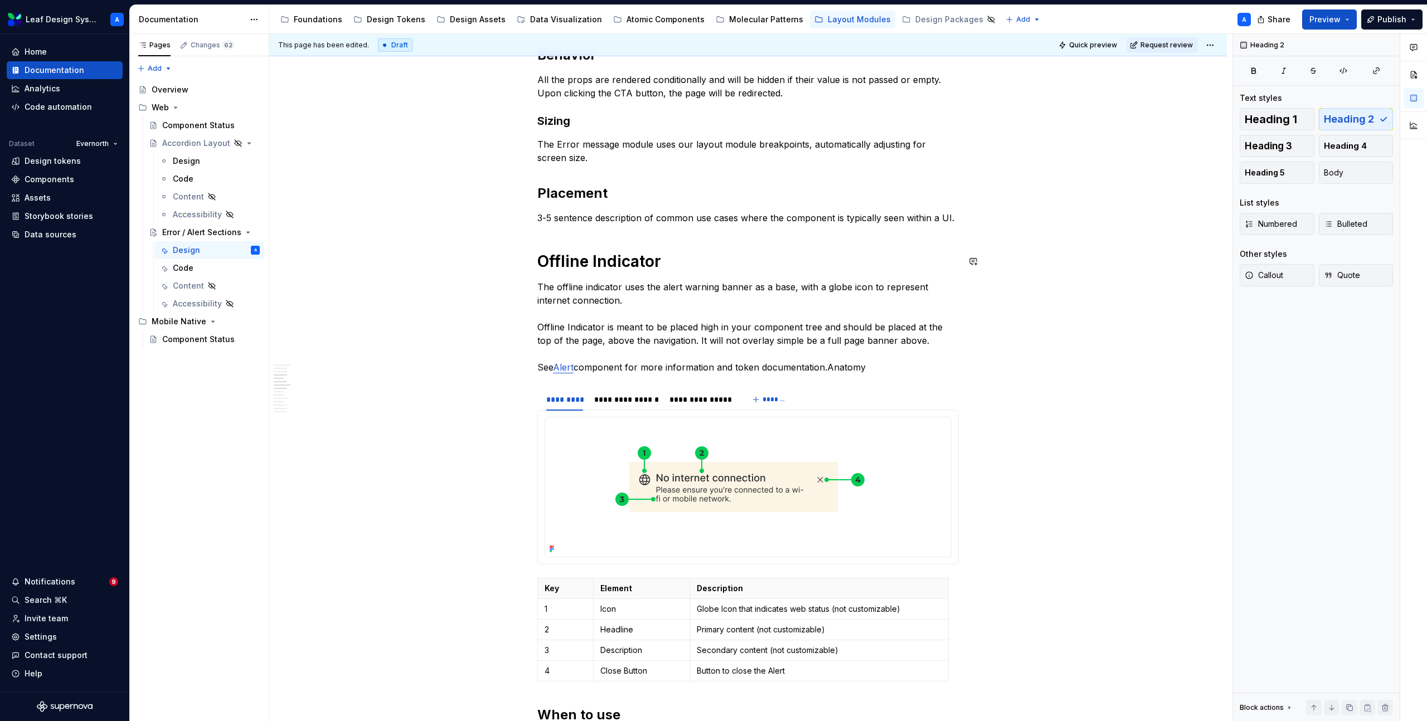
scroll to position [919, 0]
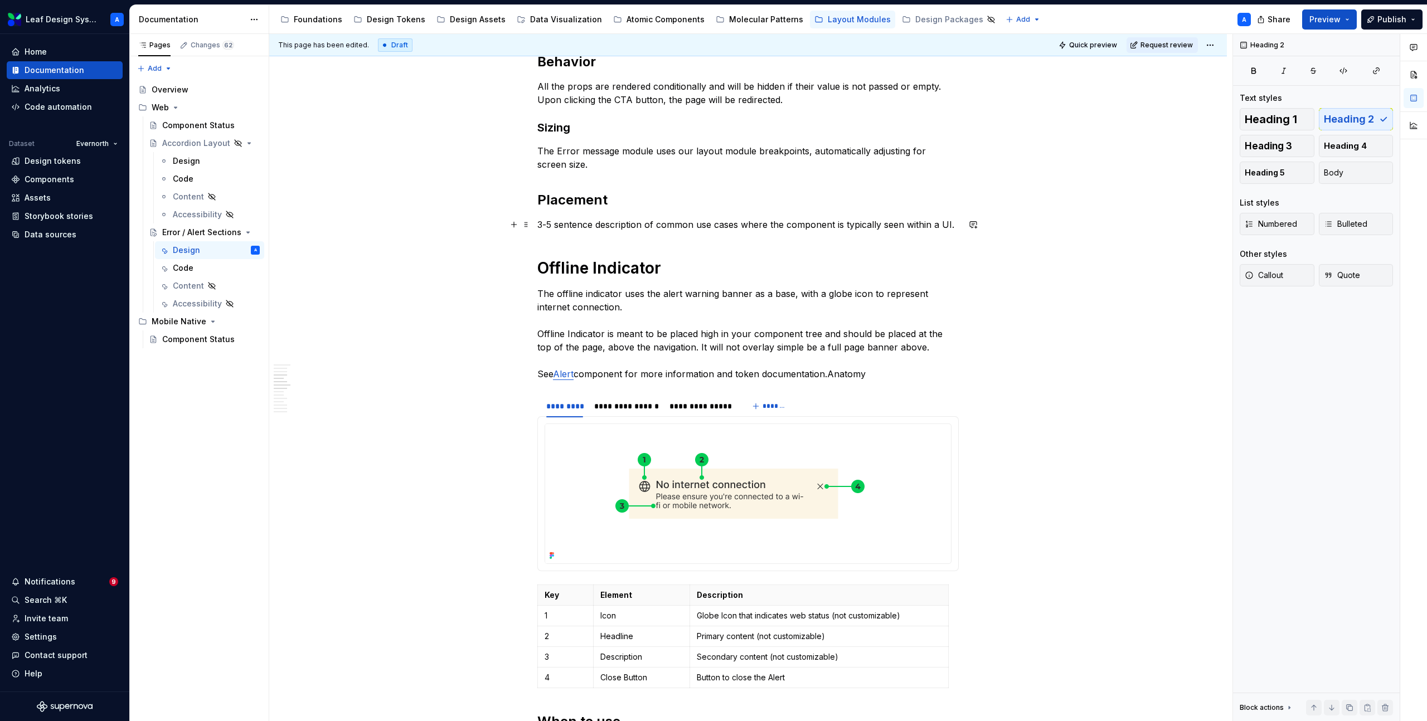
click at [635, 229] on p "3-5 sentence description of common use cases where the component is typically s…" at bounding box center [747, 224] width 421 height 13
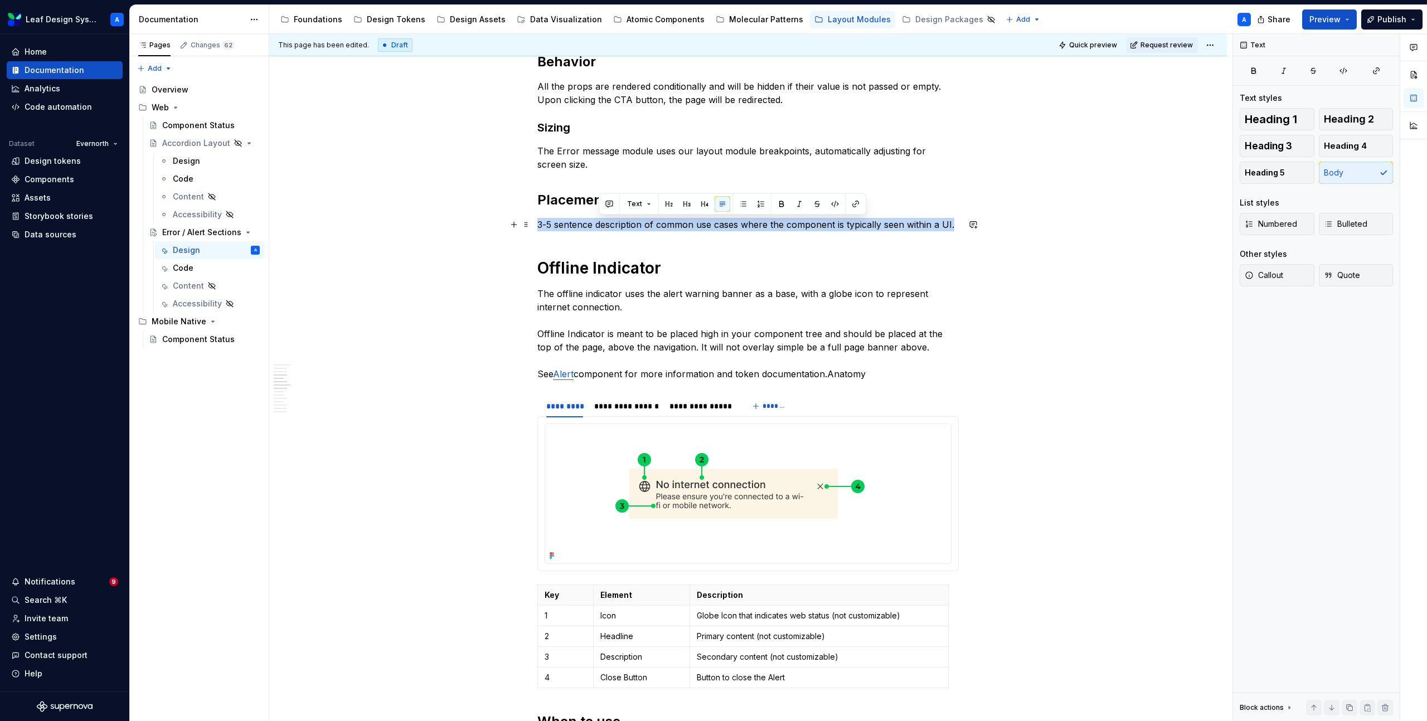
click at [635, 229] on p "3-5 sentence description of common use cases where the component is typically s…" at bounding box center [747, 224] width 421 height 13
click at [513, 223] on button "button" at bounding box center [514, 225] width 16 height 16
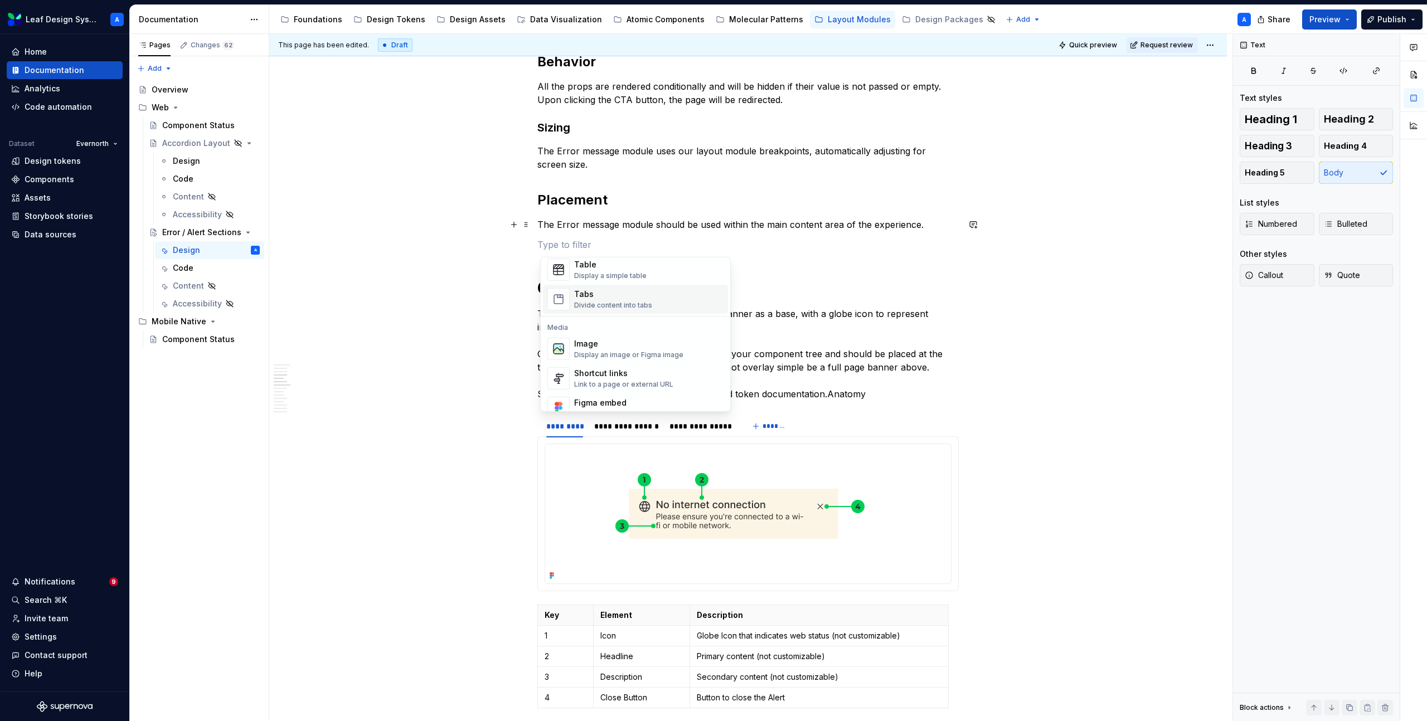
scroll to position [417, 0]
click at [610, 345] on div "Image" at bounding box center [628, 340] width 109 height 11
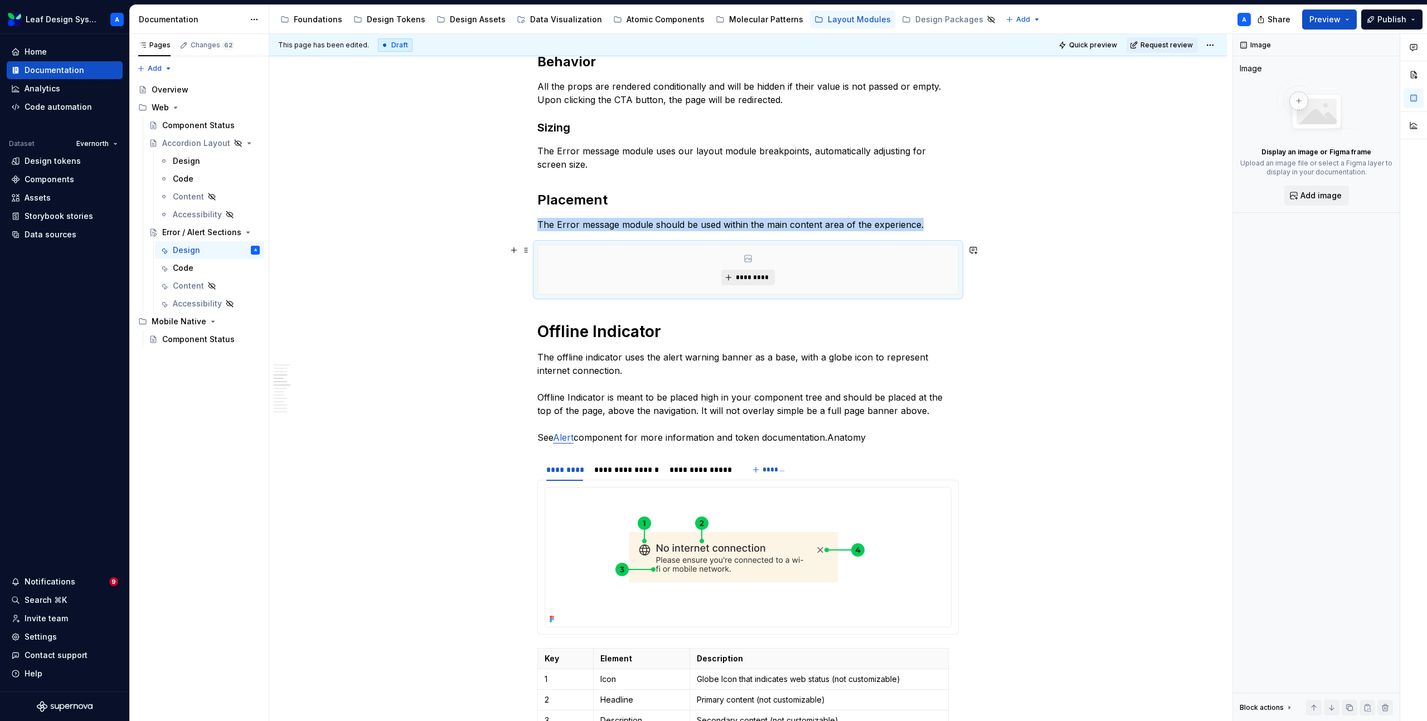
click at [762, 276] on span "*********" at bounding box center [752, 277] width 34 height 9
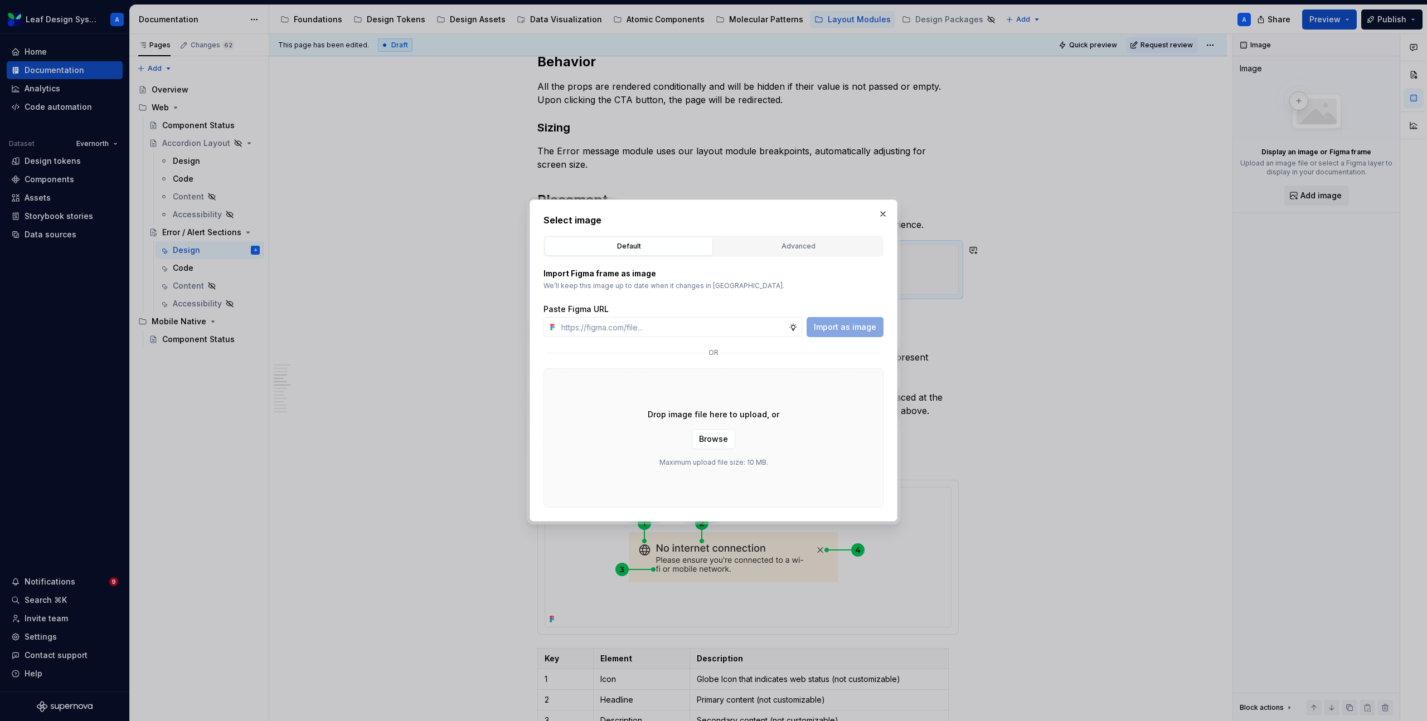
type textarea "*"
type input "https://www.figma.com/design/R5FNMiBYdBSXRtfBEXZGMx/Design-Documentation-Assets…"
type textarea "*"
type input "https://www.figma.com/design/R5FNMiBYdBSXRtfBEXZGMx/Design-Documentation-Assets…"
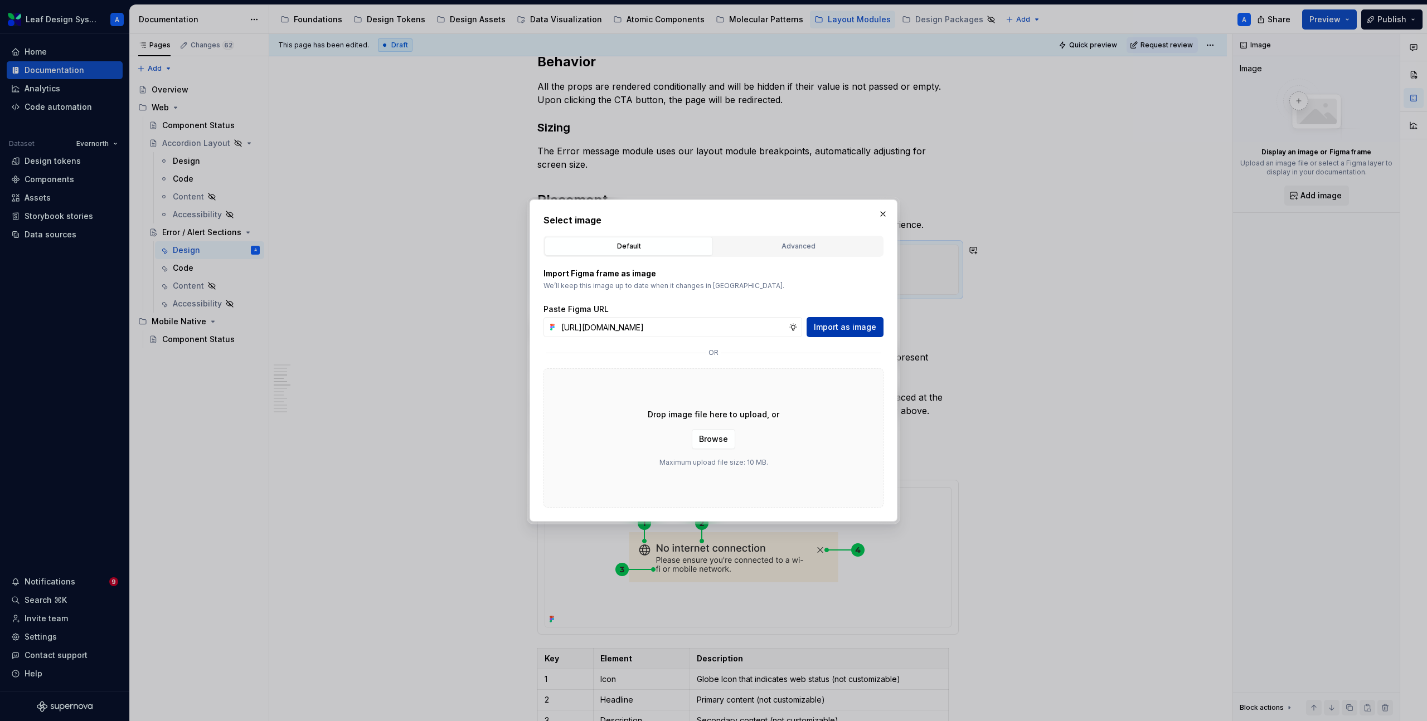
click at [846, 328] on span "Import as image" at bounding box center [845, 327] width 62 height 11
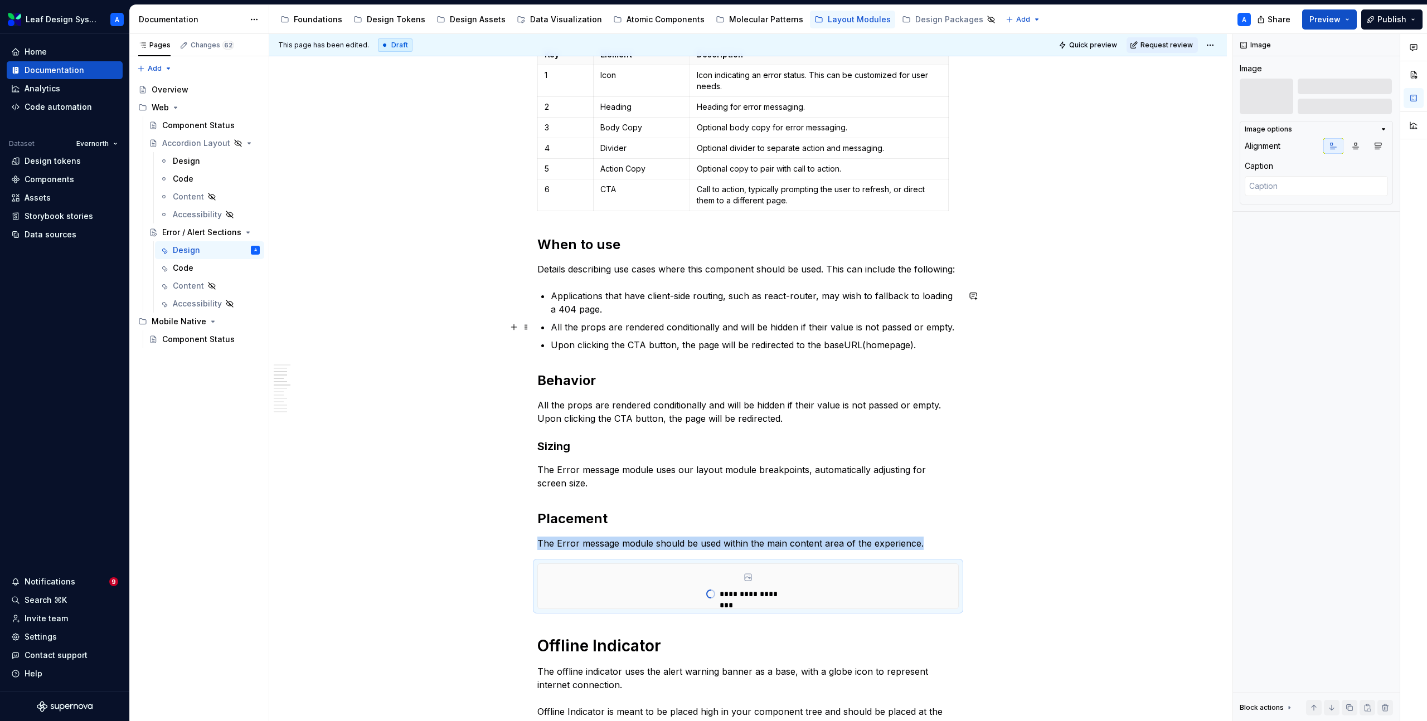
scroll to position [592, 0]
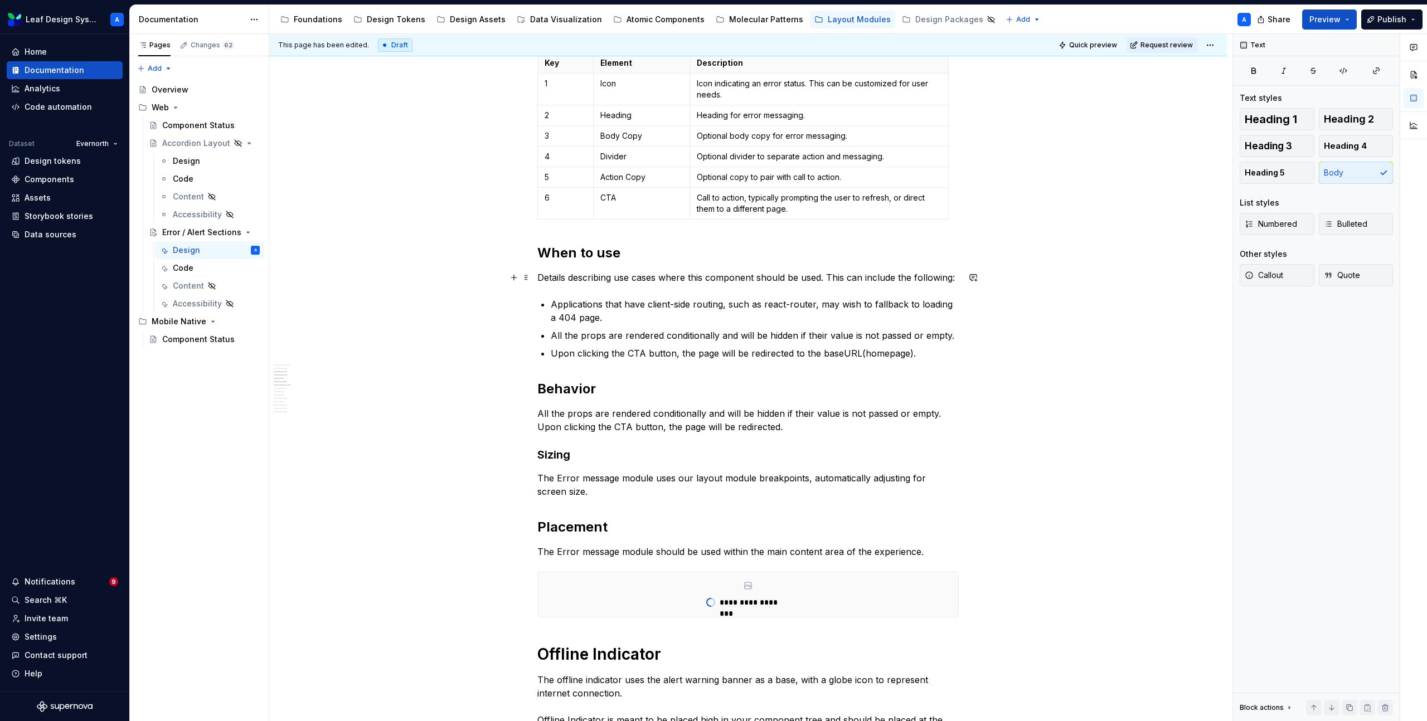
click at [669, 281] on p "Details describing use cases where this component should be used. This can incl…" at bounding box center [747, 277] width 421 height 13
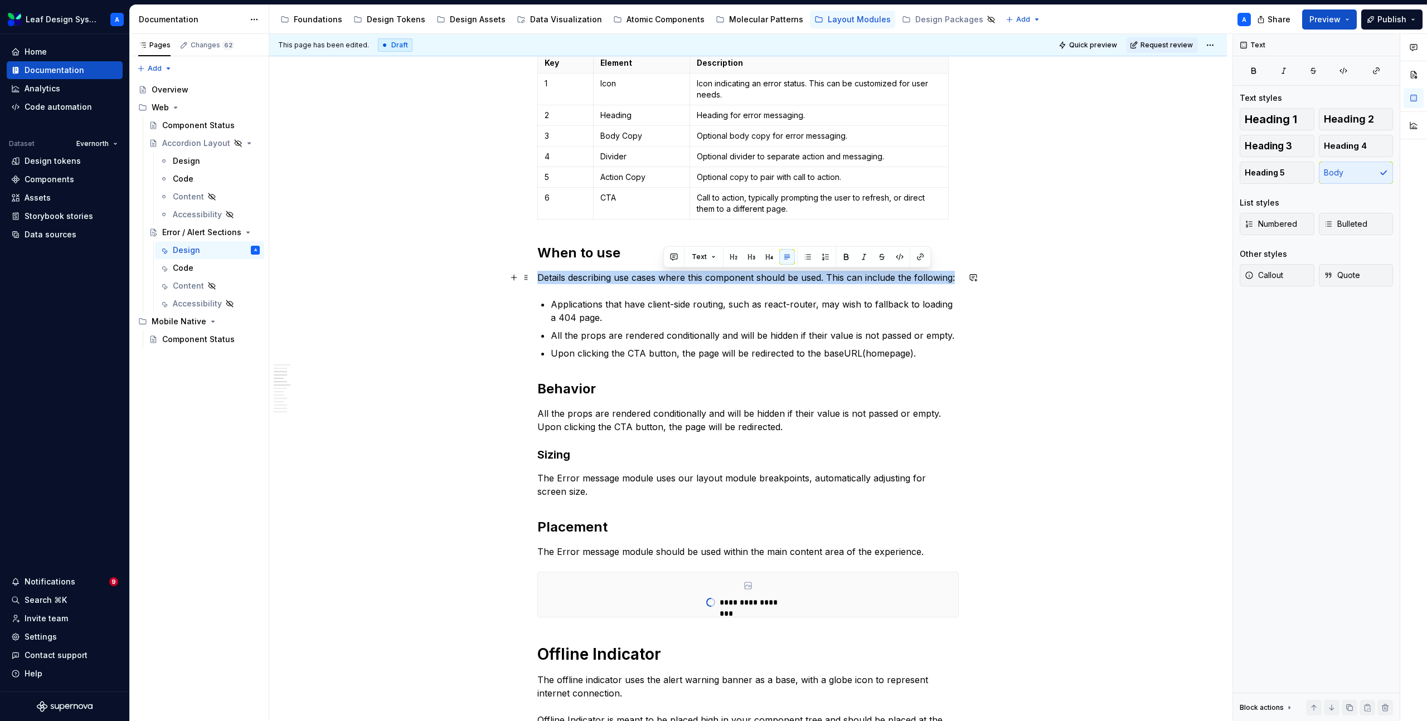
click at [669, 281] on p "Details describing use cases where this component should be used. This can incl…" at bounding box center [747, 277] width 421 height 13
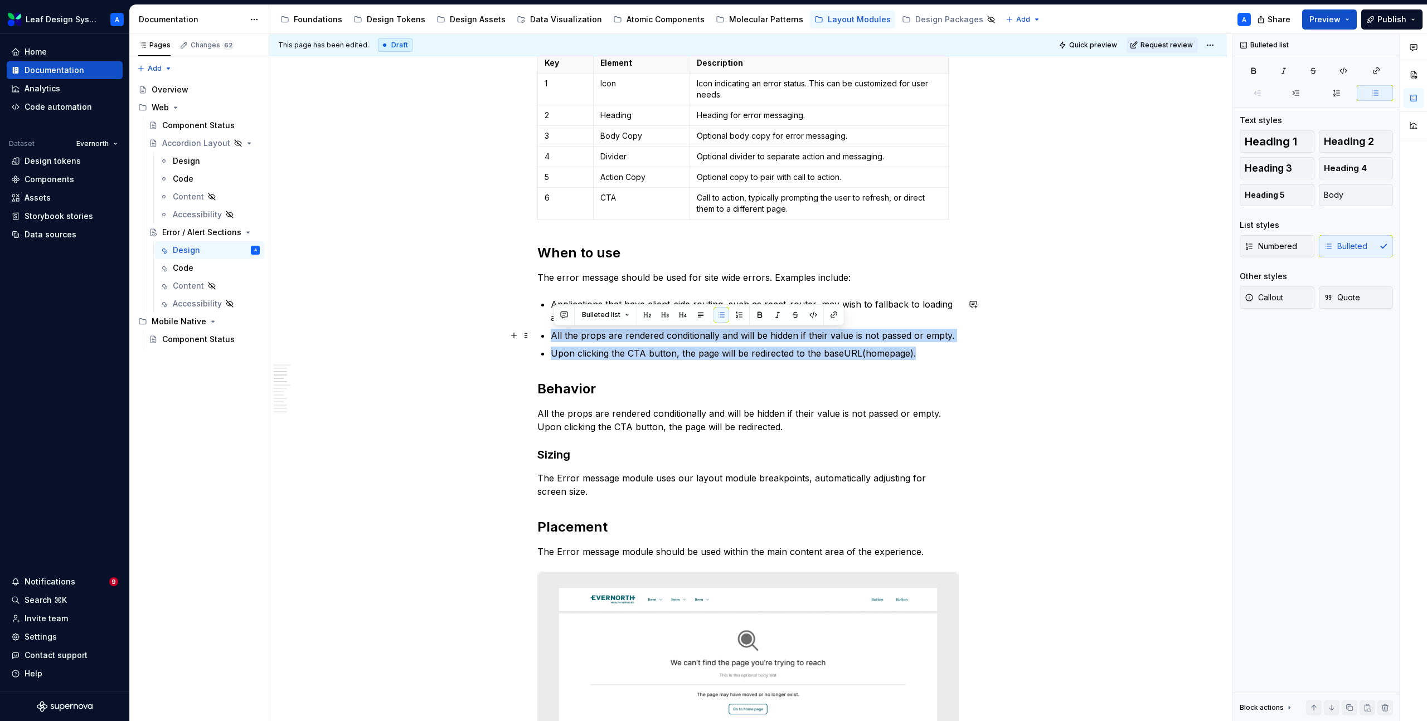
drag, startPoint x: 924, startPoint y: 358, endPoint x: 554, endPoint y: 333, distance: 370.3
click at [554, 333] on ul "Applications that have client-side routing, such as react-router, may wish to f…" at bounding box center [755, 329] width 408 height 62
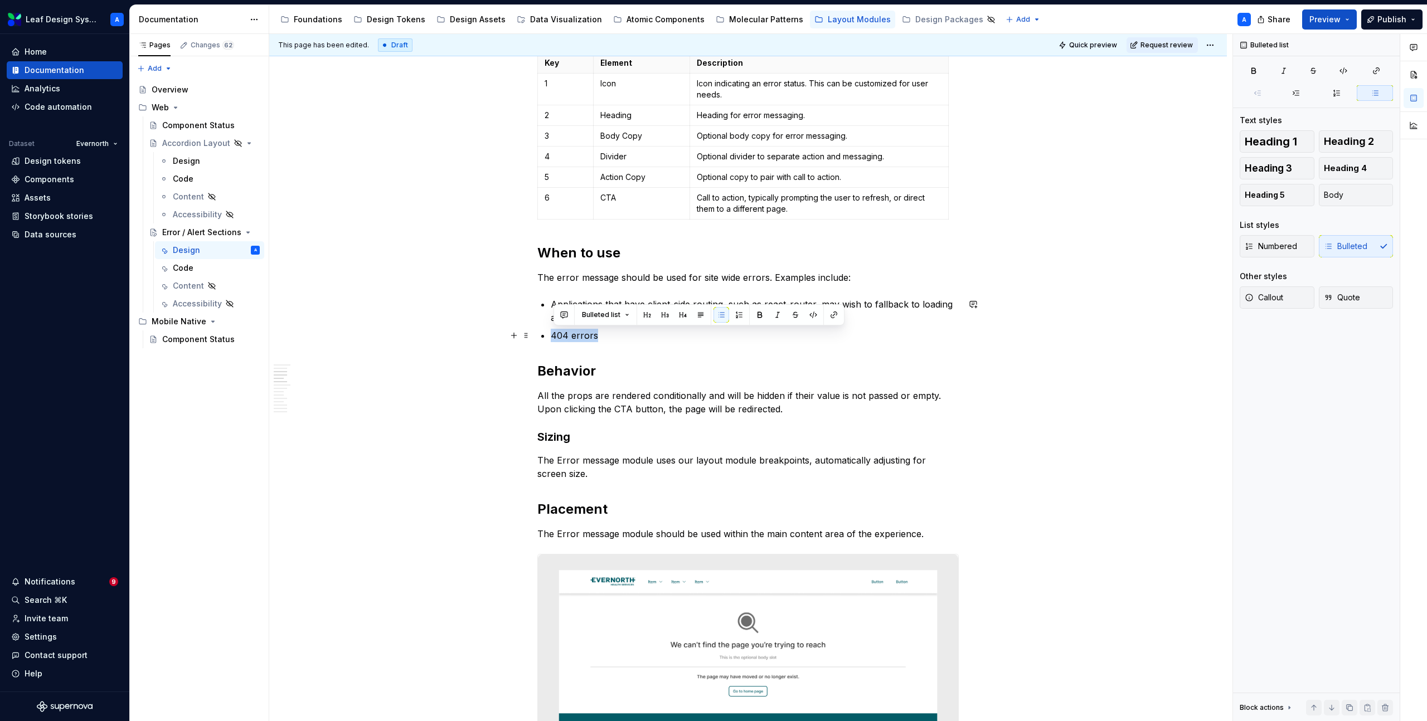
drag, startPoint x: 611, startPoint y: 334, endPoint x: 554, endPoint y: 334, distance: 57.4
click at [554, 334] on p "404 errors" at bounding box center [755, 335] width 408 height 13
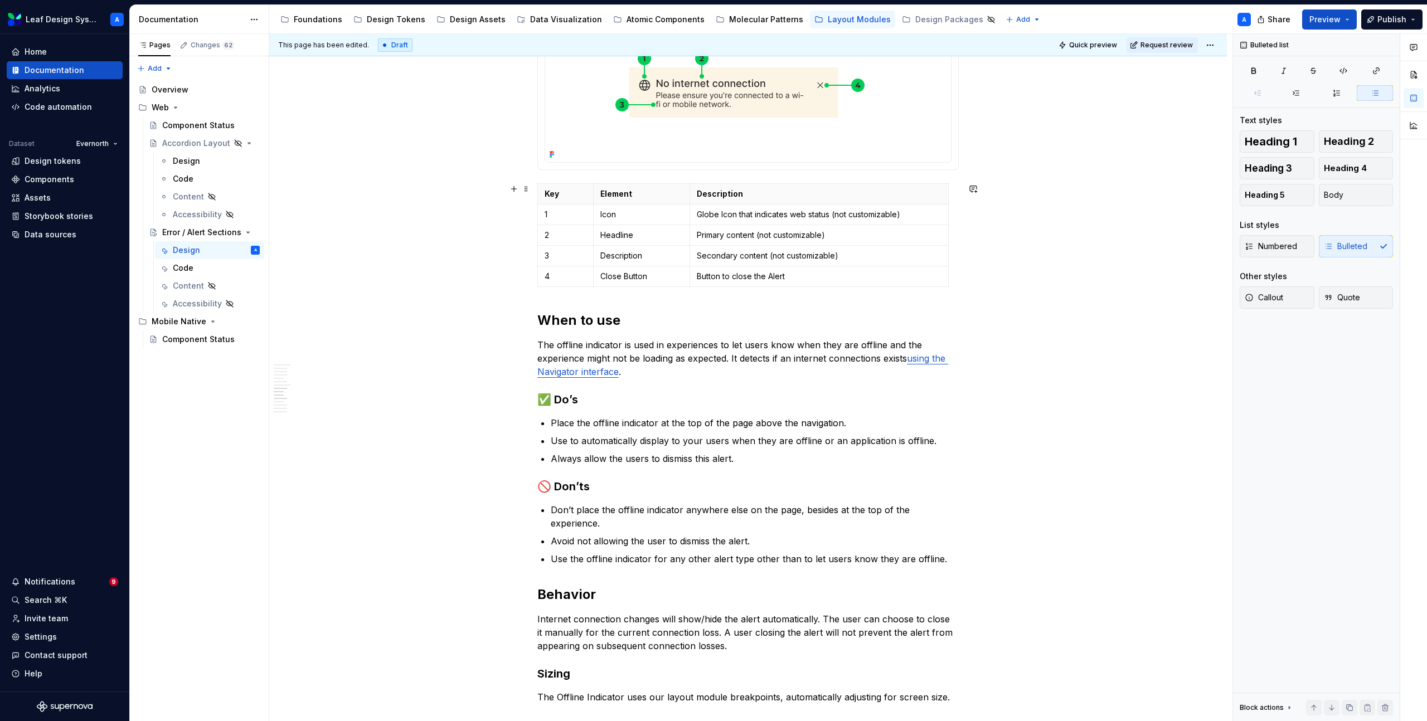
scroll to position [1732, 0]
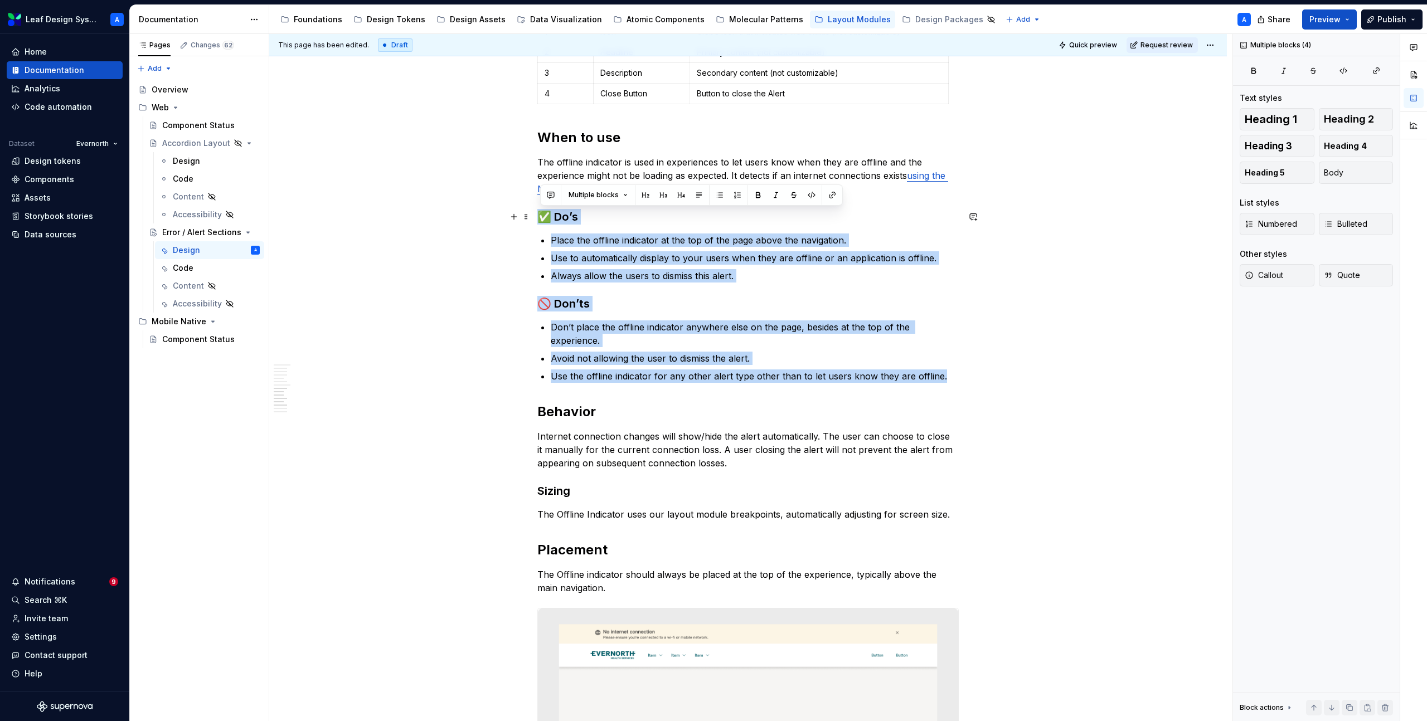
drag, startPoint x: 951, startPoint y: 376, endPoint x: 493, endPoint y: 217, distance: 484.8
click at [483, 229] on div "**********" at bounding box center [750, 378] width 963 height 688
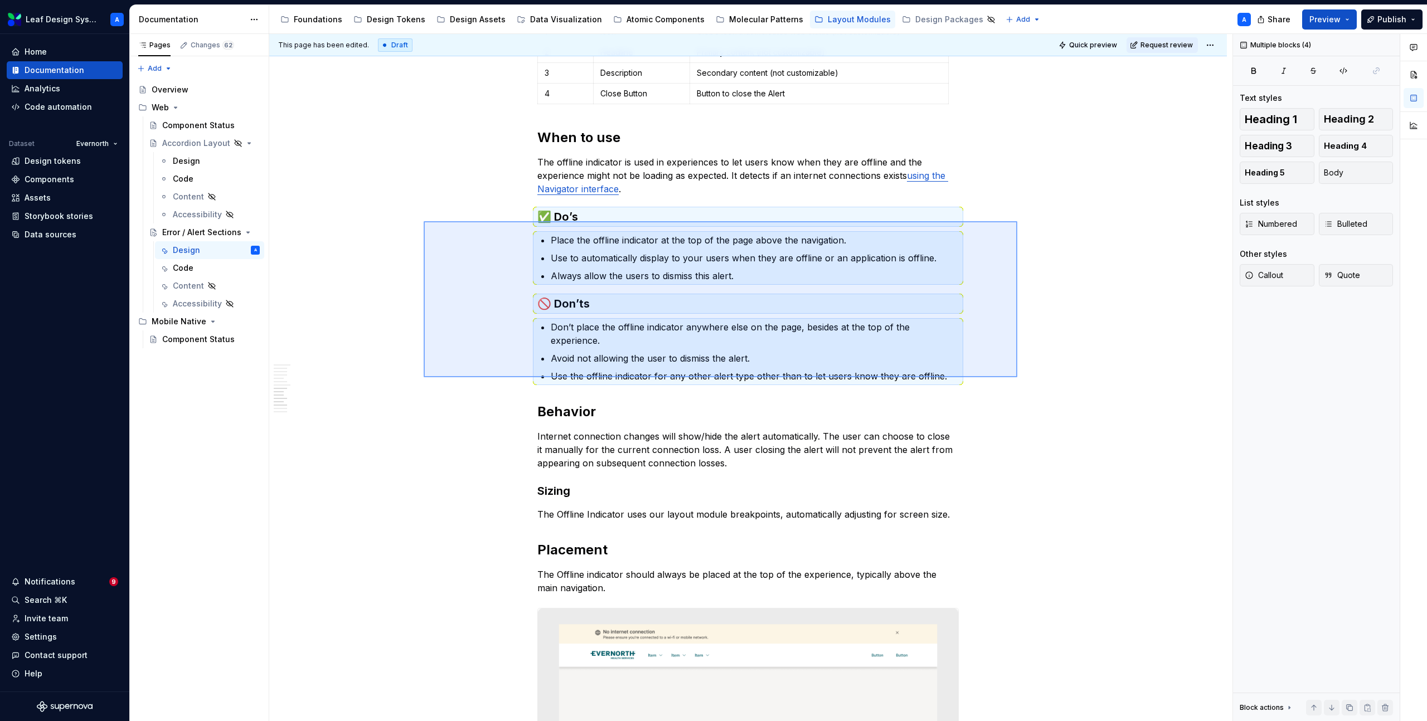
drag, startPoint x: 424, startPoint y: 221, endPoint x: 1019, endPoint y: 380, distance: 616.5
click at [1019, 380] on div "**********" at bounding box center [750, 378] width 963 height 688
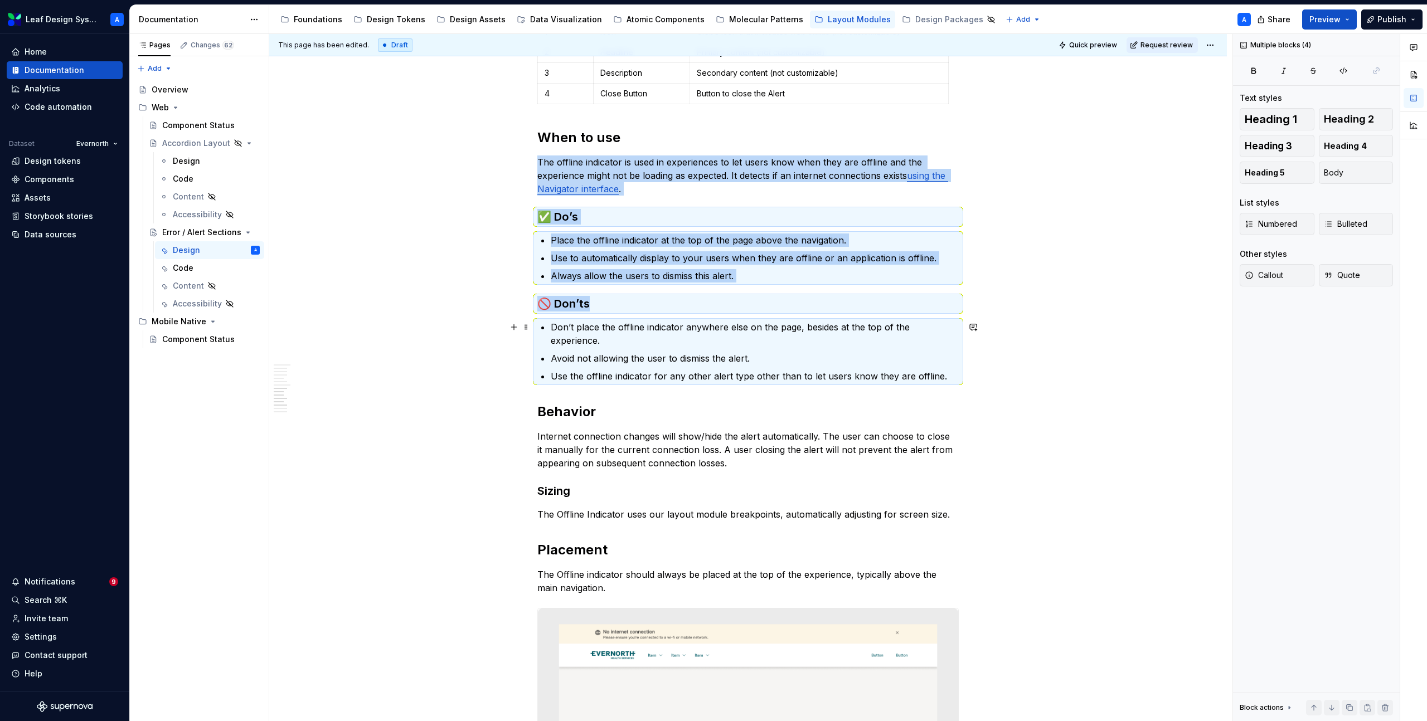
copy div "The offline indicator is used in experiences to let users know when they are of…"
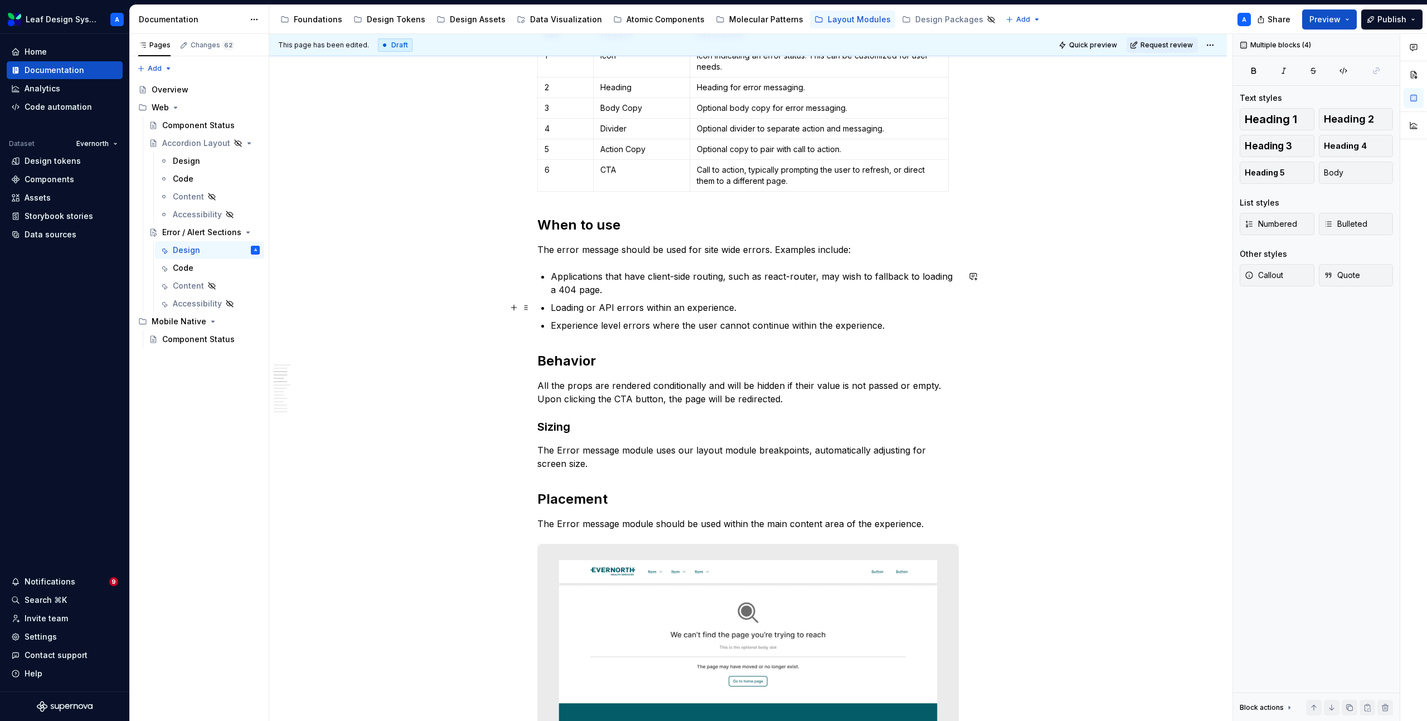
scroll to position [621, 0]
click at [900, 323] on p "Experience level errors where the user cannot continue within the experience." at bounding box center [755, 323] width 408 height 13
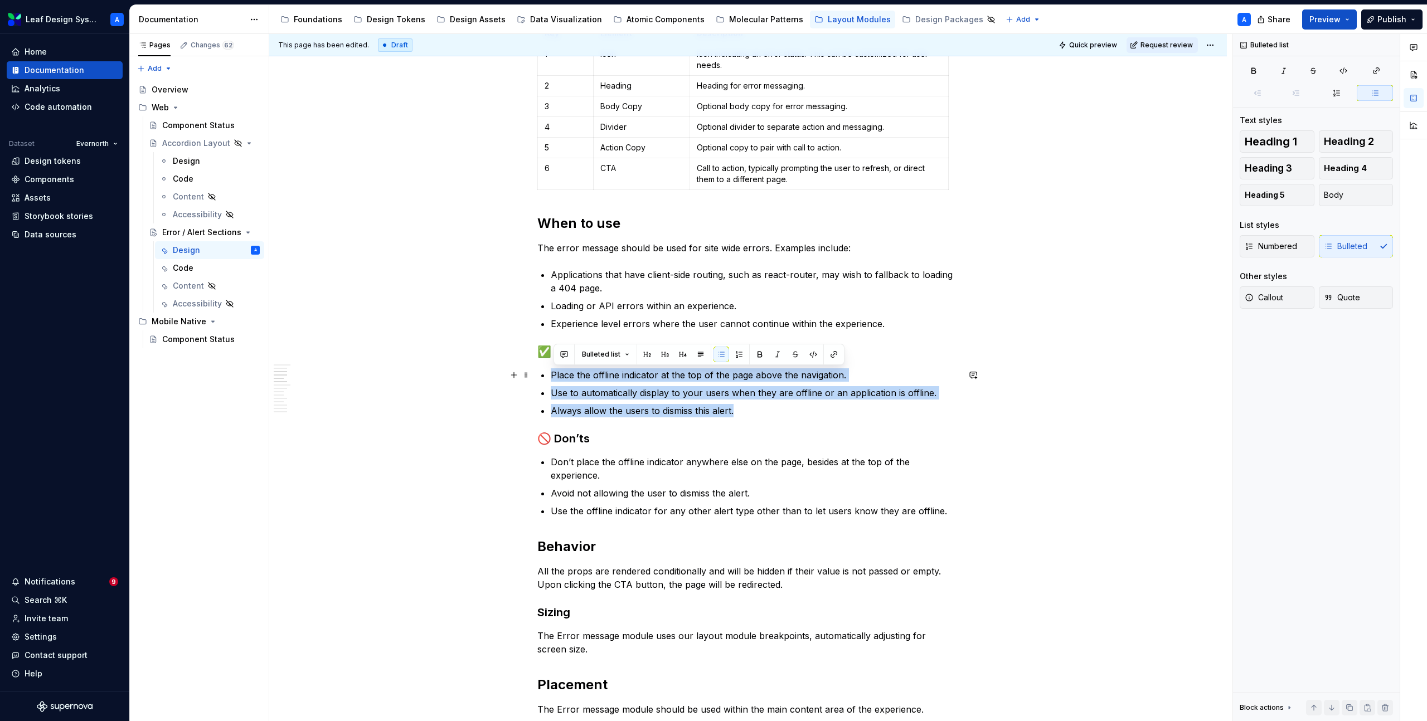
drag, startPoint x: 746, startPoint y: 410, endPoint x: 547, endPoint y: 379, distance: 201.3
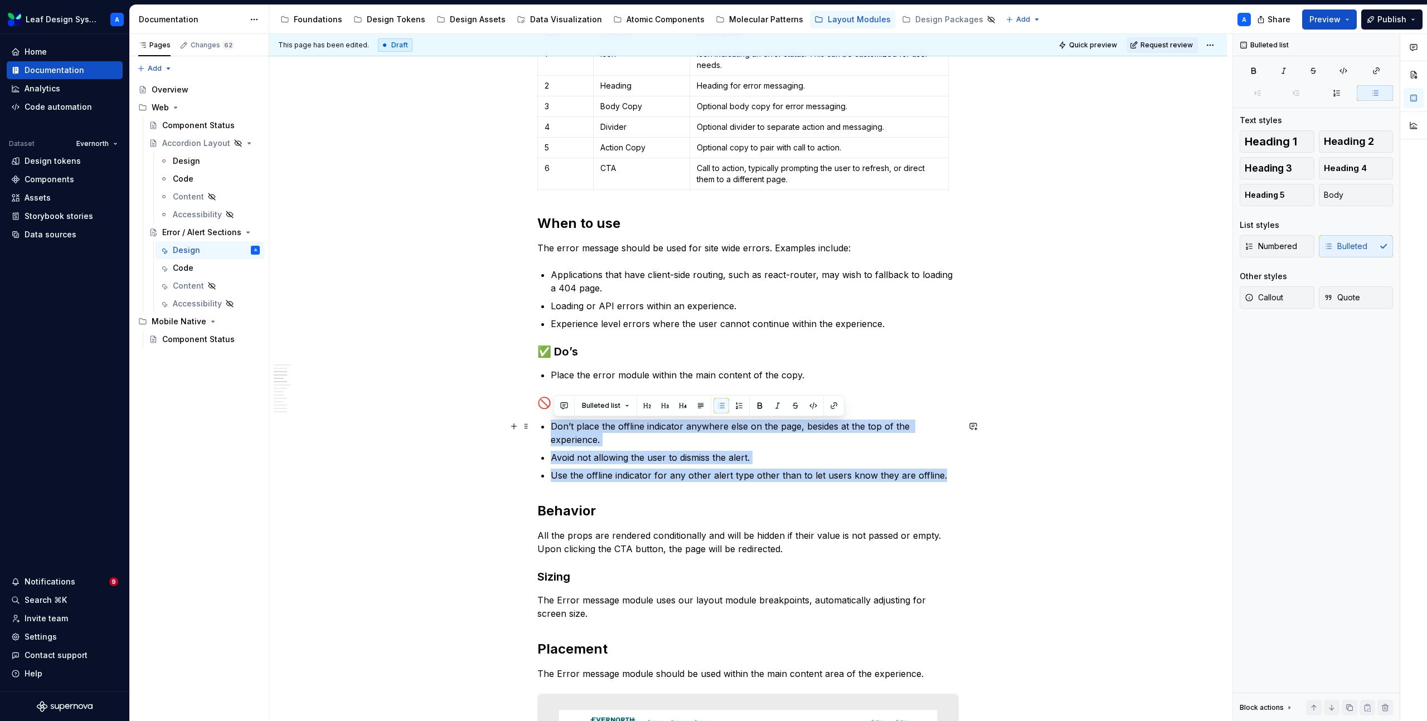
drag, startPoint x: 955, startPoint y: 478, endPoint x: 543, endPoint y: 428, distance: 414.9
click at [551, 428] on ul "Don’t place the offline indicator anywhere else on the page, besides at the top…" at bounding box center [755, 451] width 408 height 62
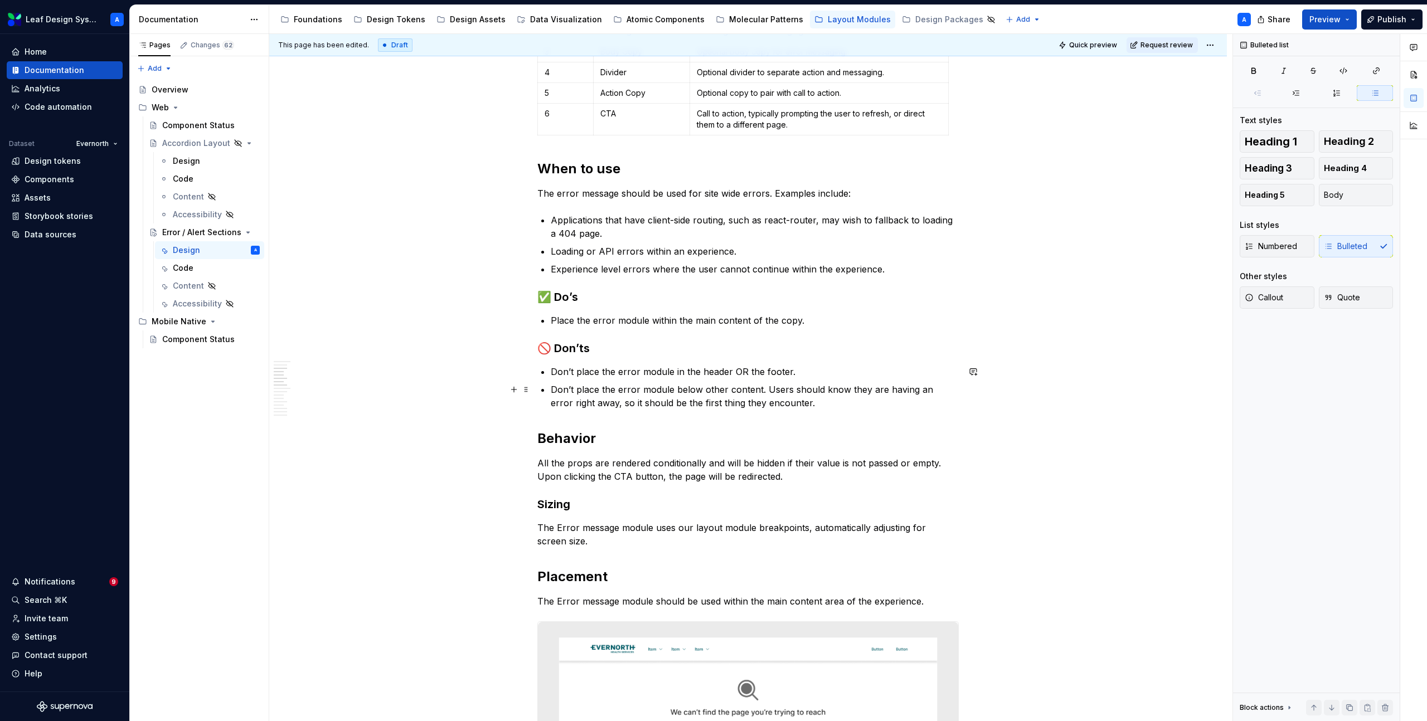
scroll to position [633, 0]
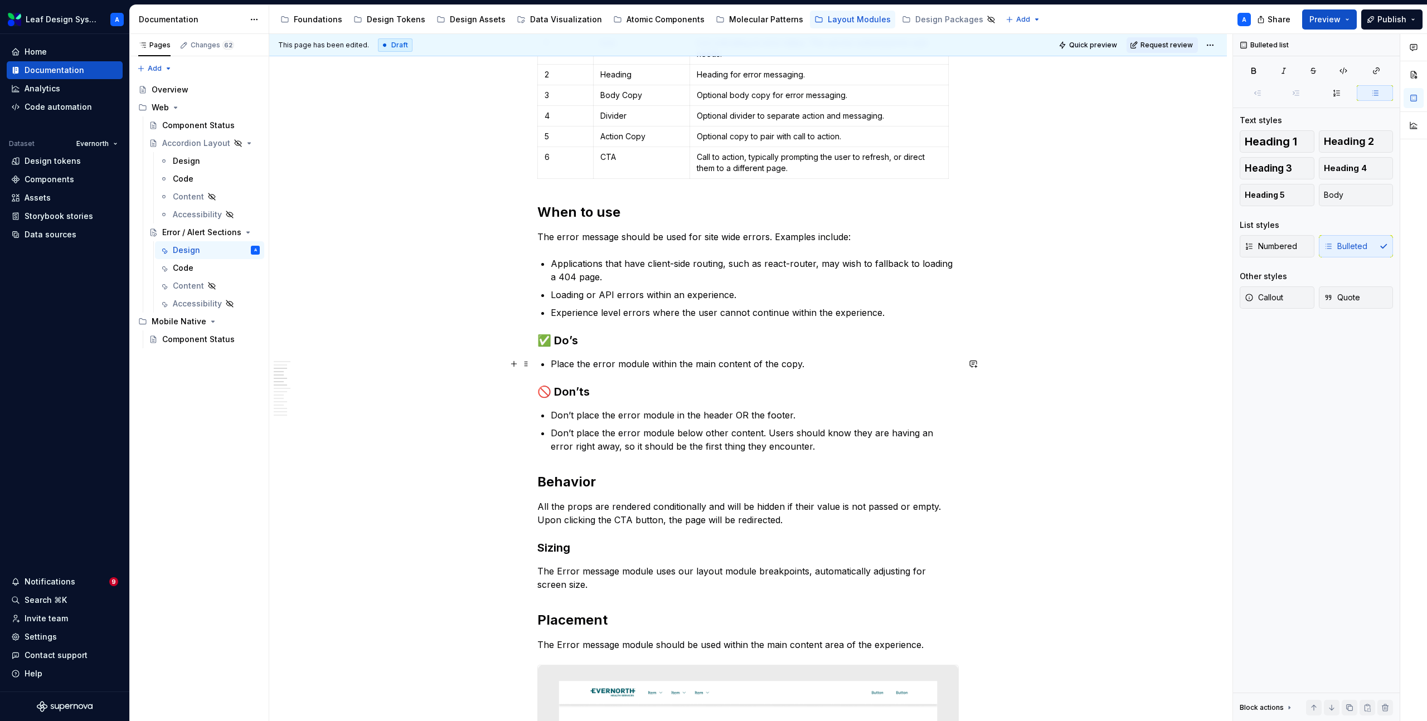
click at [833, 364] on p "Place the error module within the main content of the copy." at bounding box center [755, 363] width 408 height 13
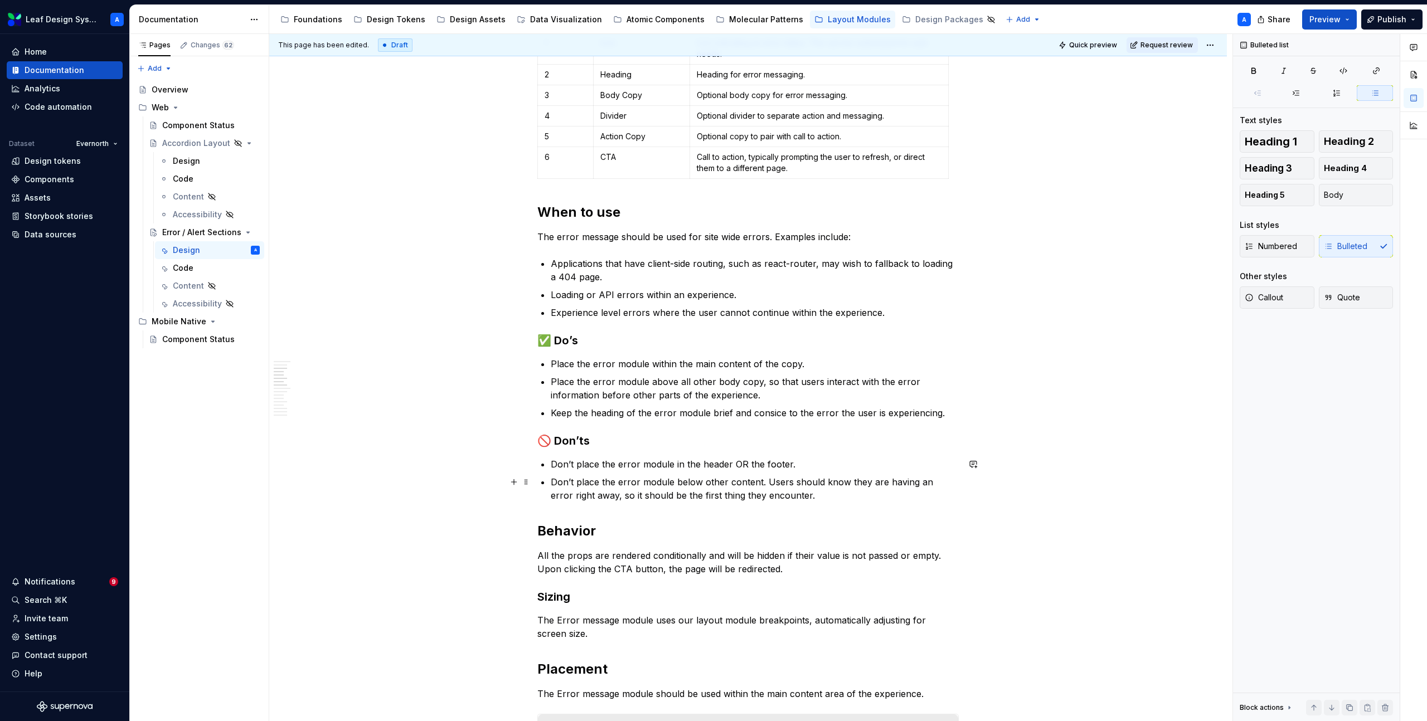
click at [818, 497] on p "Don’t place the error module below other content. Users should know they are ha…" at bounding box center [755, 488] width 408 height 27
click at [951, 419] on p "Keep the heading of the error module brief and consice to the error the user is…" at bounding box center [755, 412] width 408 height 13
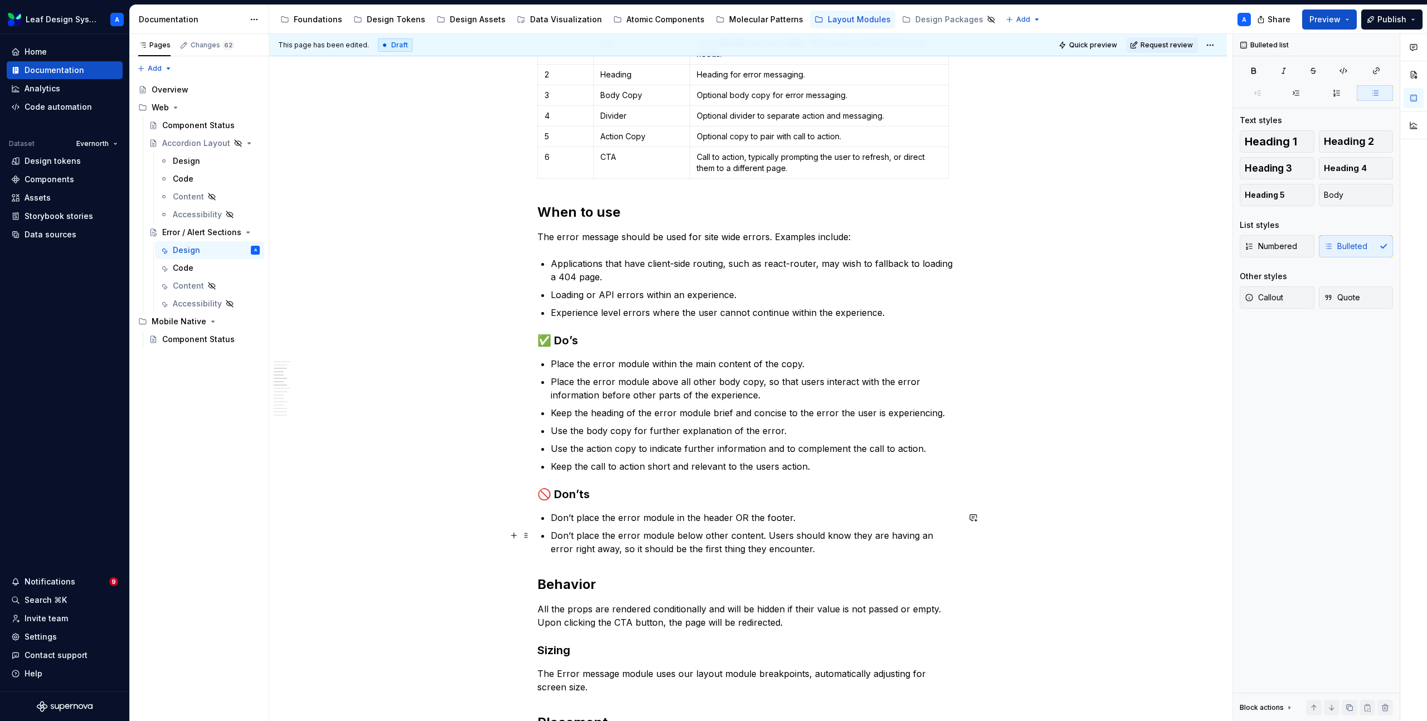
click at [811, 553] on p "Don’t place the error module below other content. Users should know they are ha…" at bounding box center [755, 542] width 408 height 27
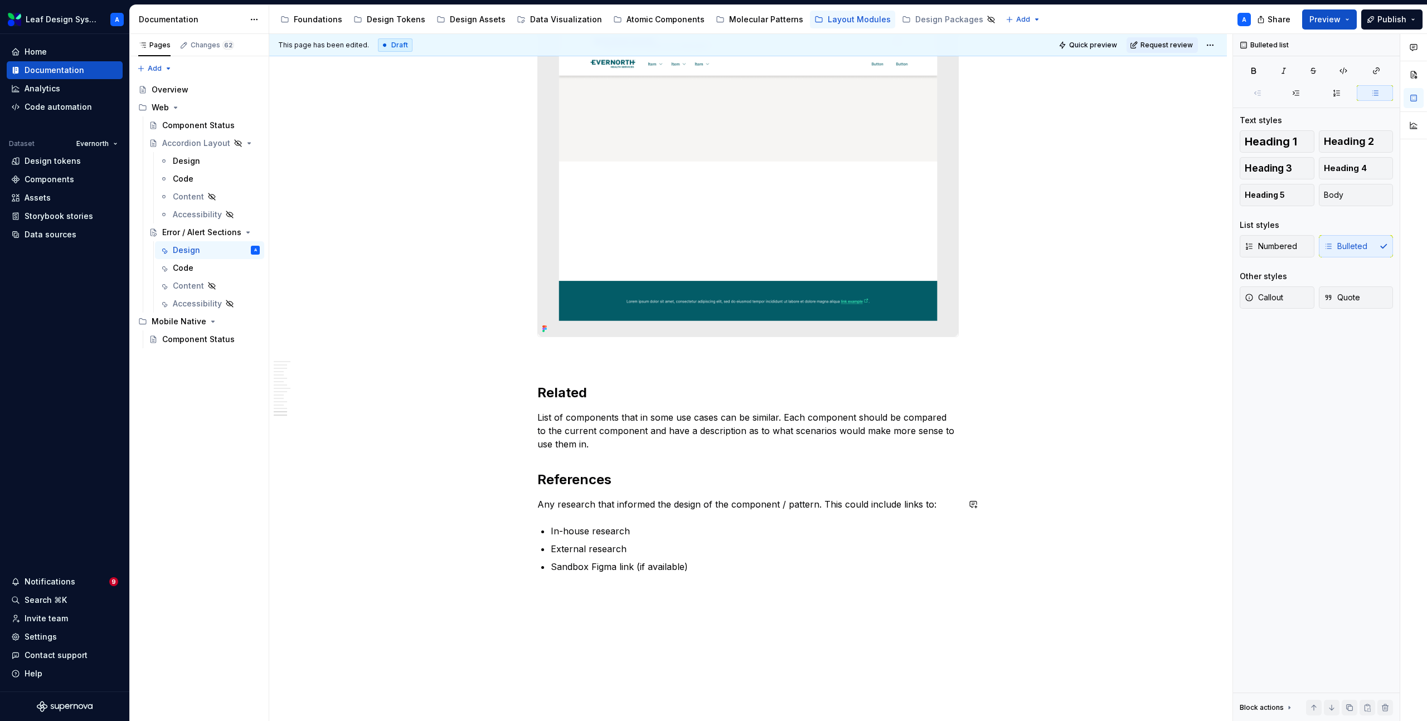
scroll to position [2672, 0]
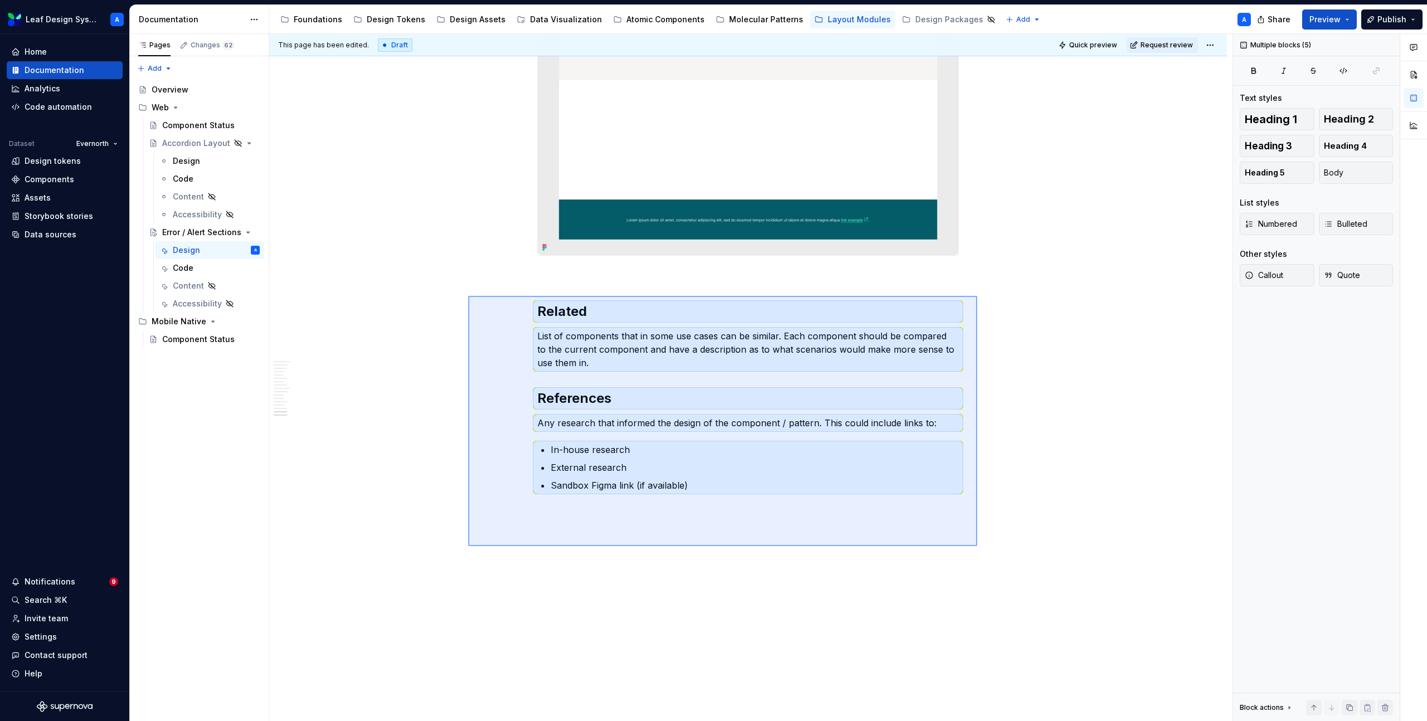
drag, startPoint x: 507, startPoint y: 310, endPoint x: 979, endPoint y: 547, distance: 528.4
click at [979, 547] on div "**********" at bounding box center [750, 378] width 963 height 688
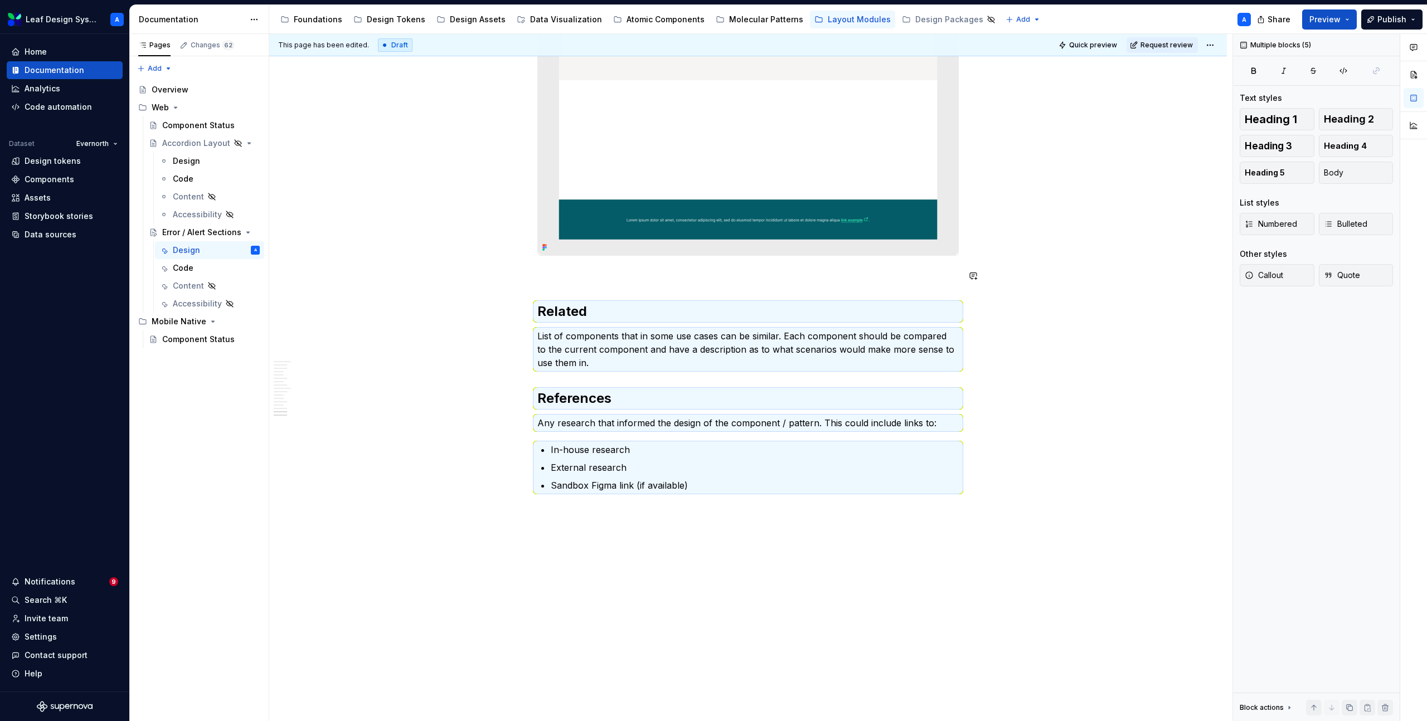
scroll to position [2594, 0]
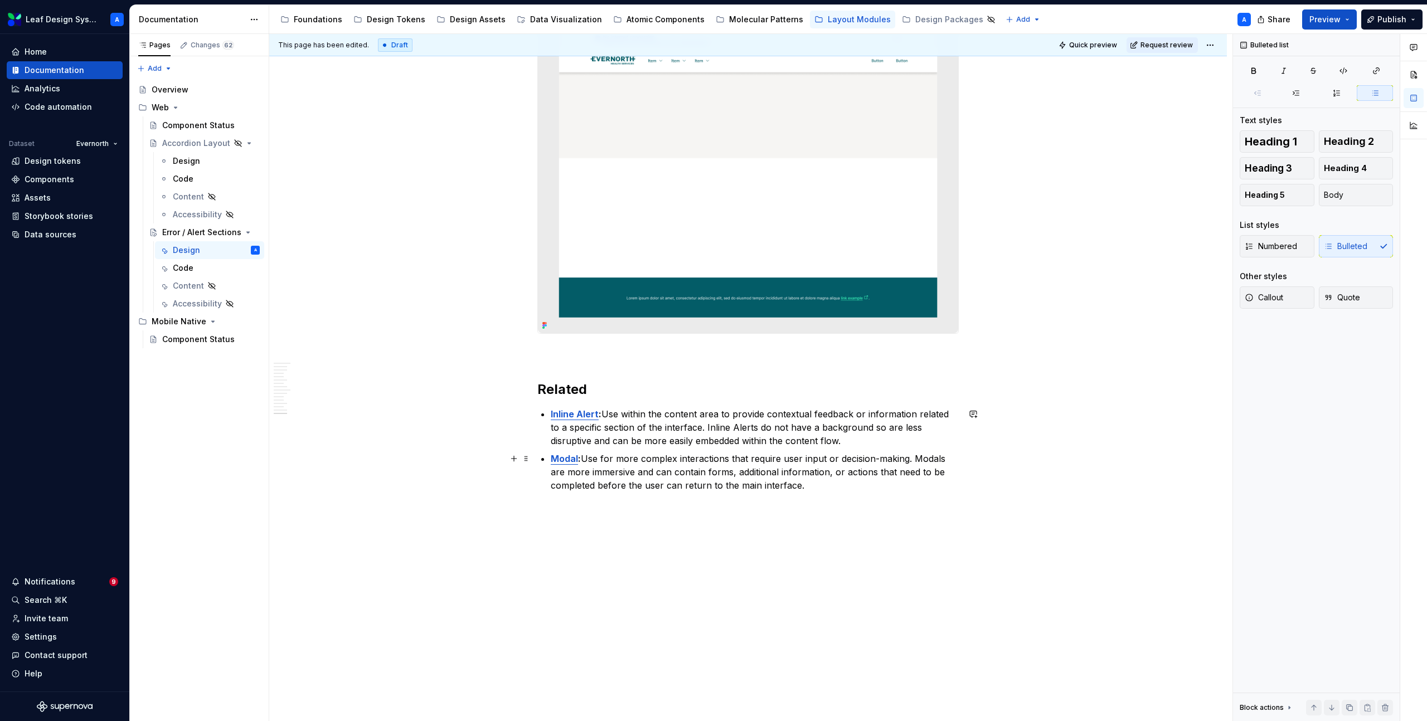
click at [825, 483] on p "Modal : Use for more complex interactions that require user input or decision-m…" at bounding box center [755, 472] width 408 height 40
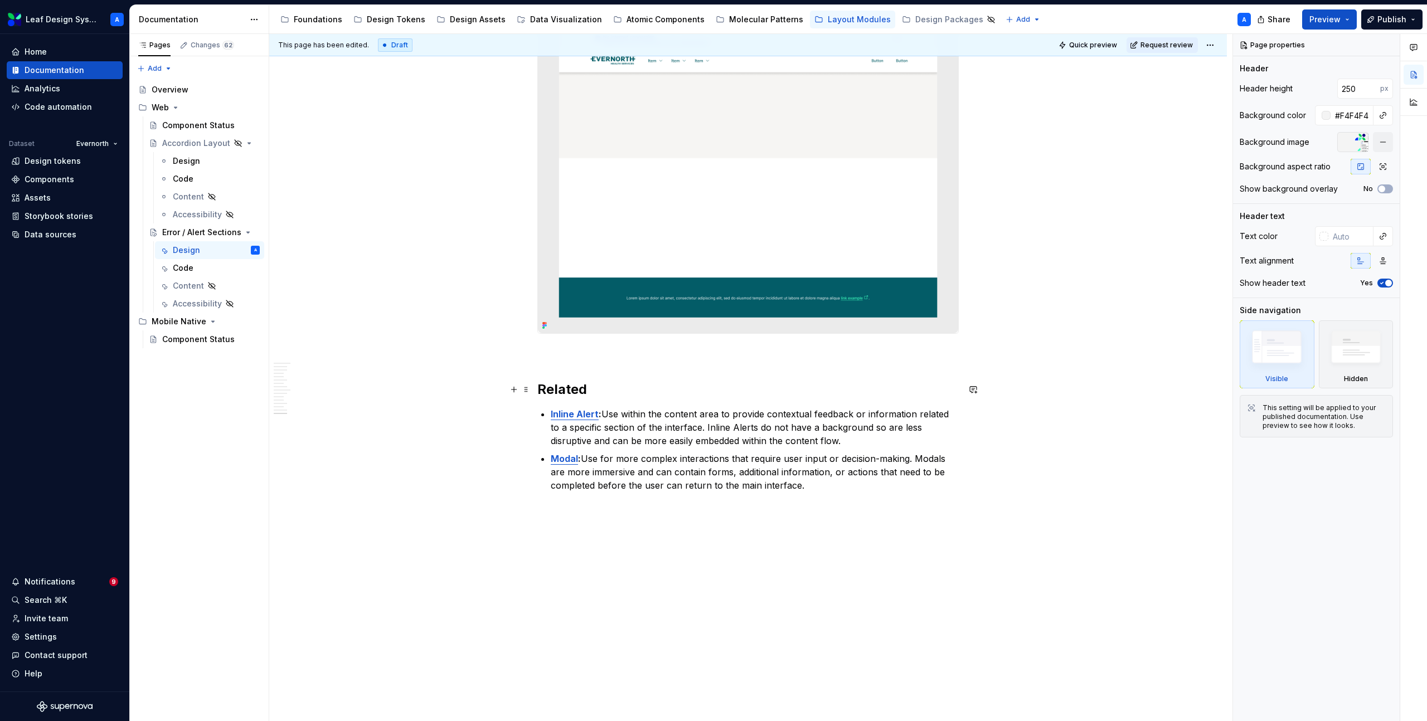
click at [621, 388] on h2 "Related" at bounding box center [747, 390] width 421 height 18
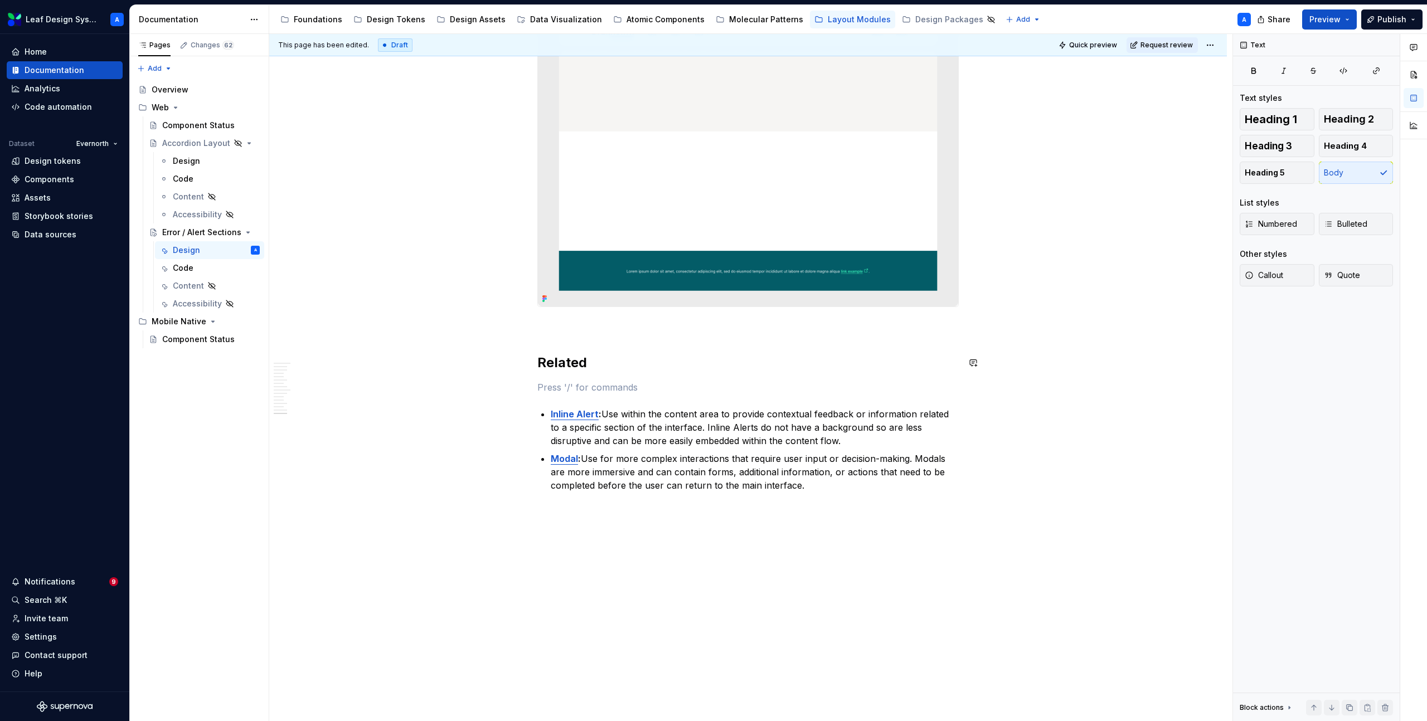
scroll to position [2672, 0]
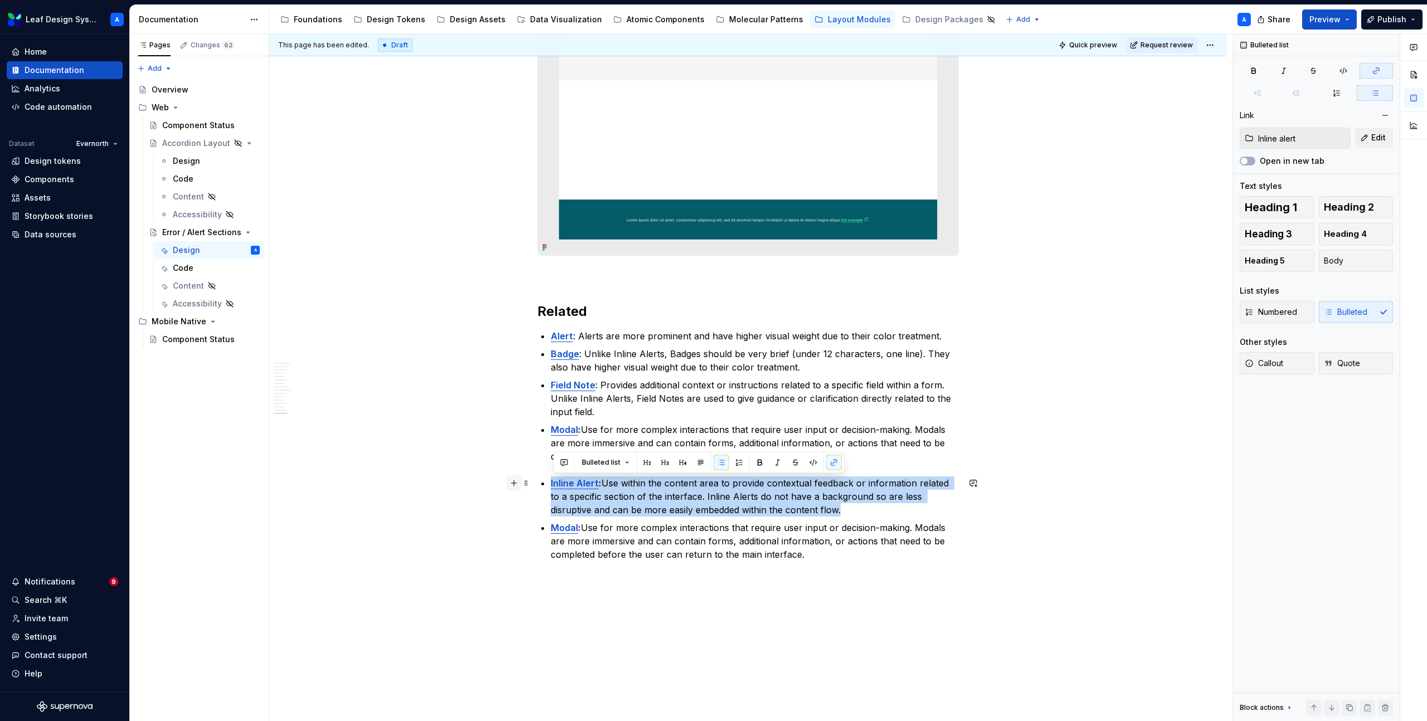
drag, startPoint x: 808, startPoint y: 513, endPoint x: 516, endPoint y: 487, distance: 292.6
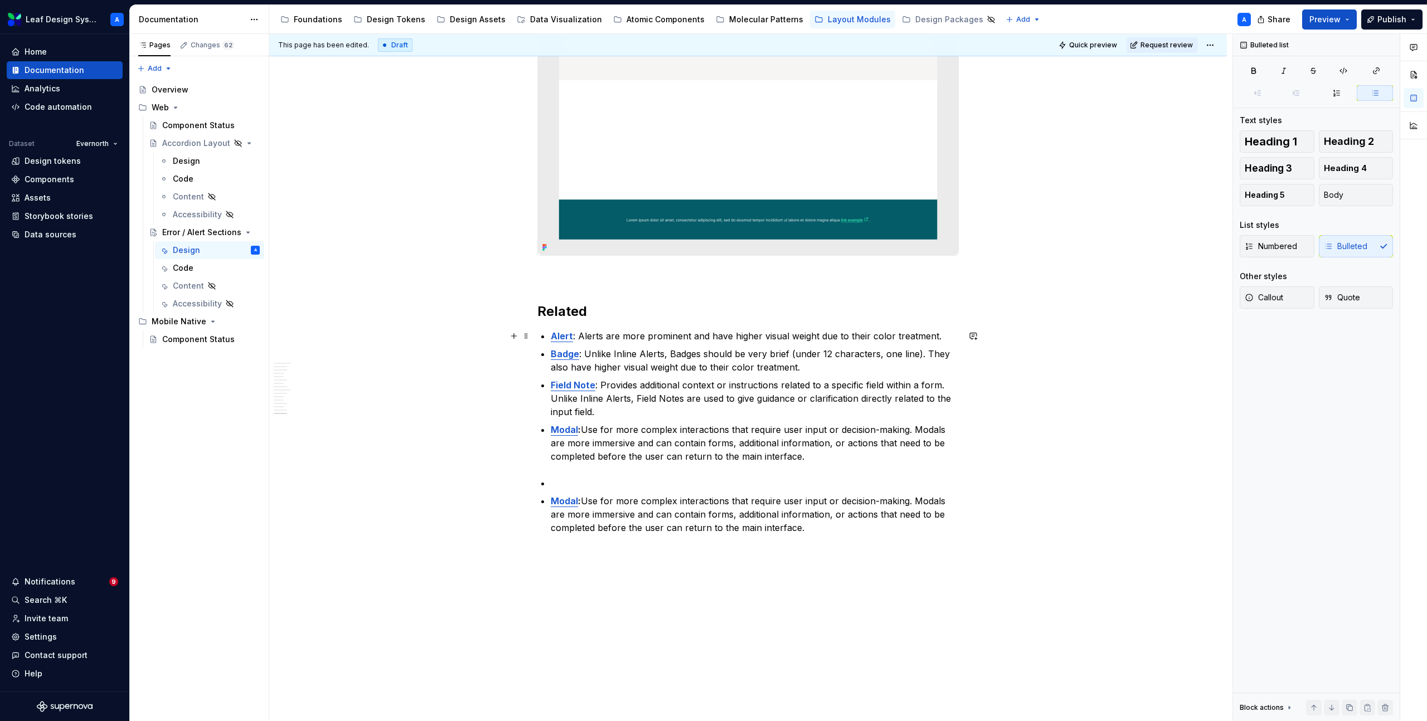
click at [950, 335] on p "Alert : Alerts are more prominent and have higher visual weight due to their co…" at bounding box center [755, 335] width 408 height 13
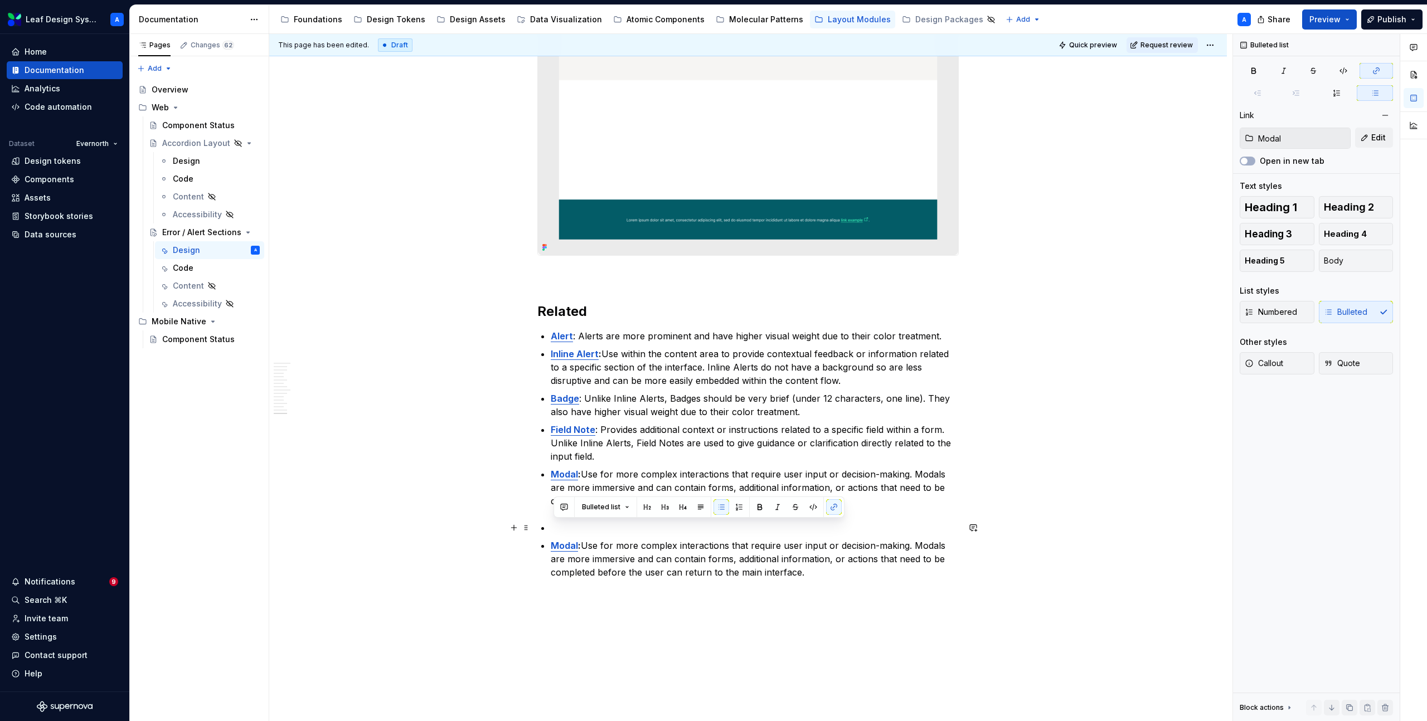
drag, startPoint x: 824, startPoint y: 576, endPoint x: 507, endPoint y: 521, distance: 321.9
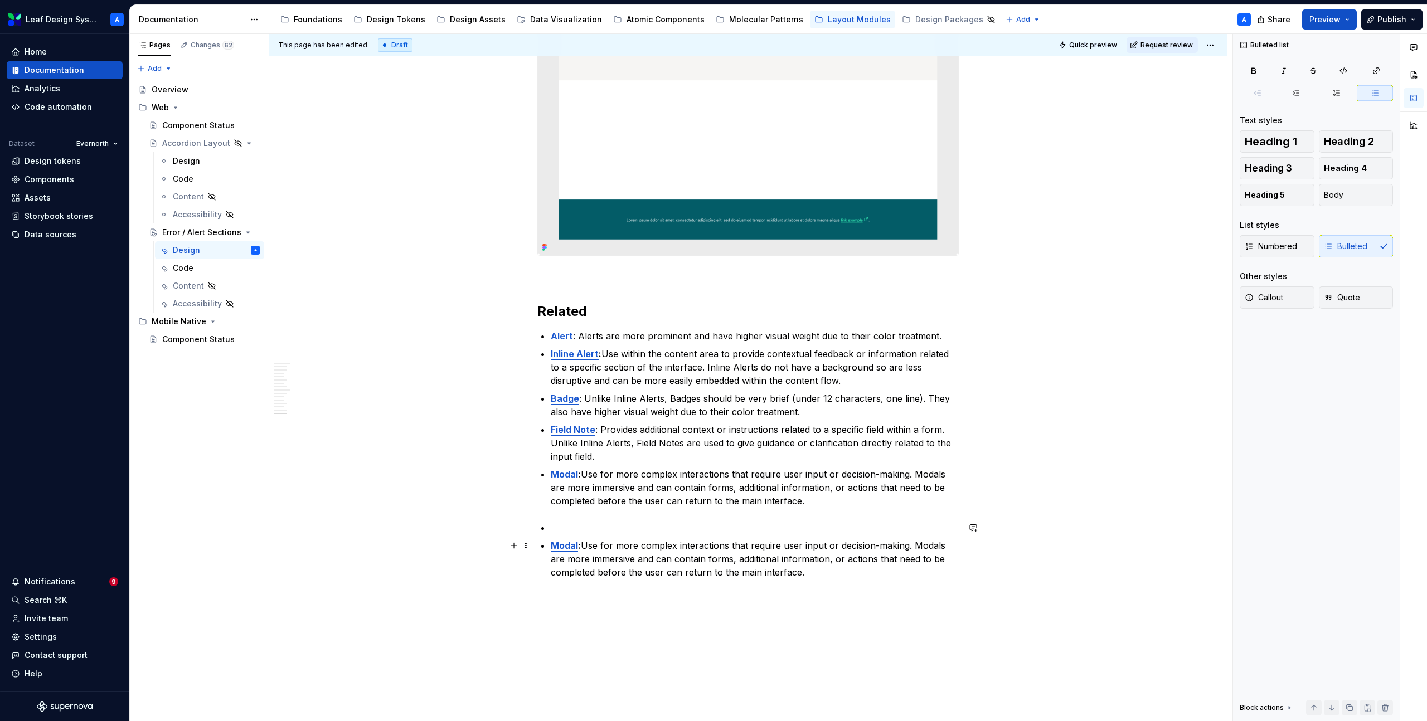
click at [814, 577] on p "Modal : Use for more complex interactions that require user input or decision-m…" at bounding box center [755, 559] width 408 height 40
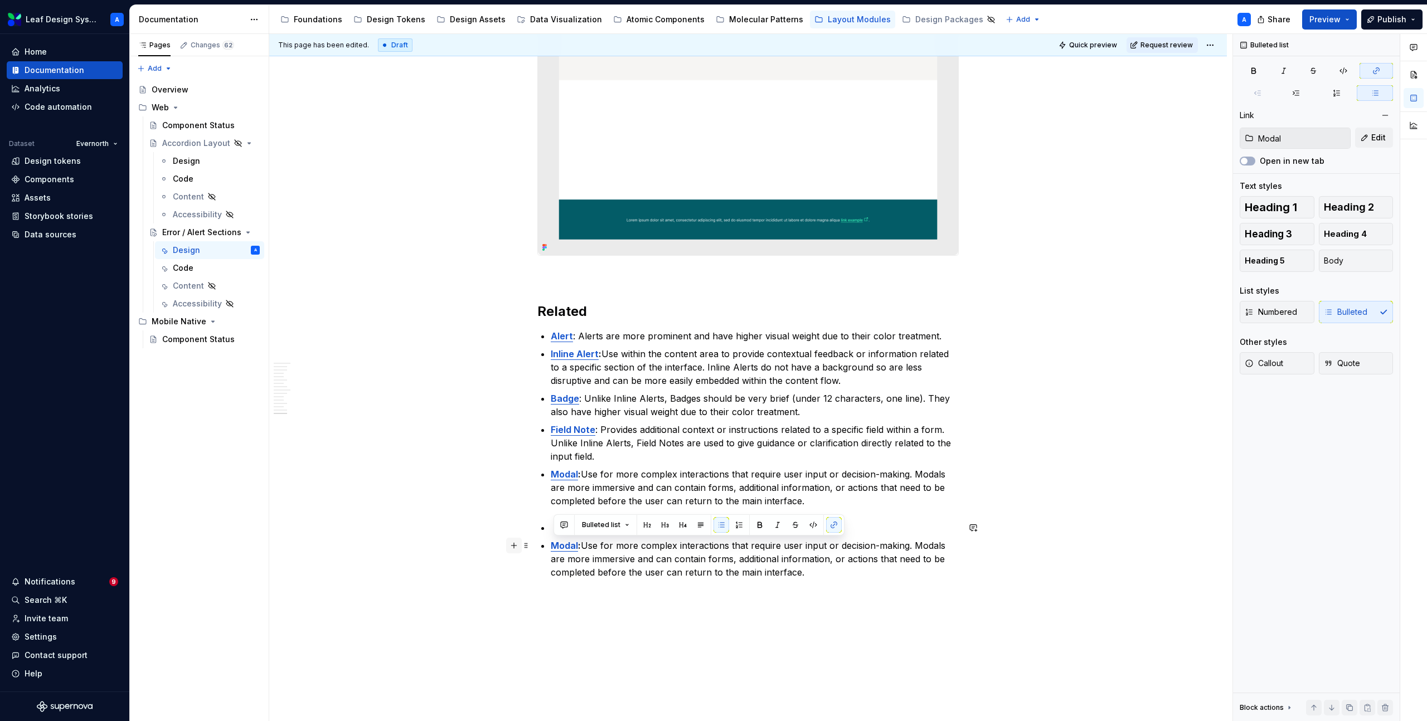
drag, startPoint x: 829, startPoint y: 577, endPoint x: 509, endPoint y: 543, distance: 321.7
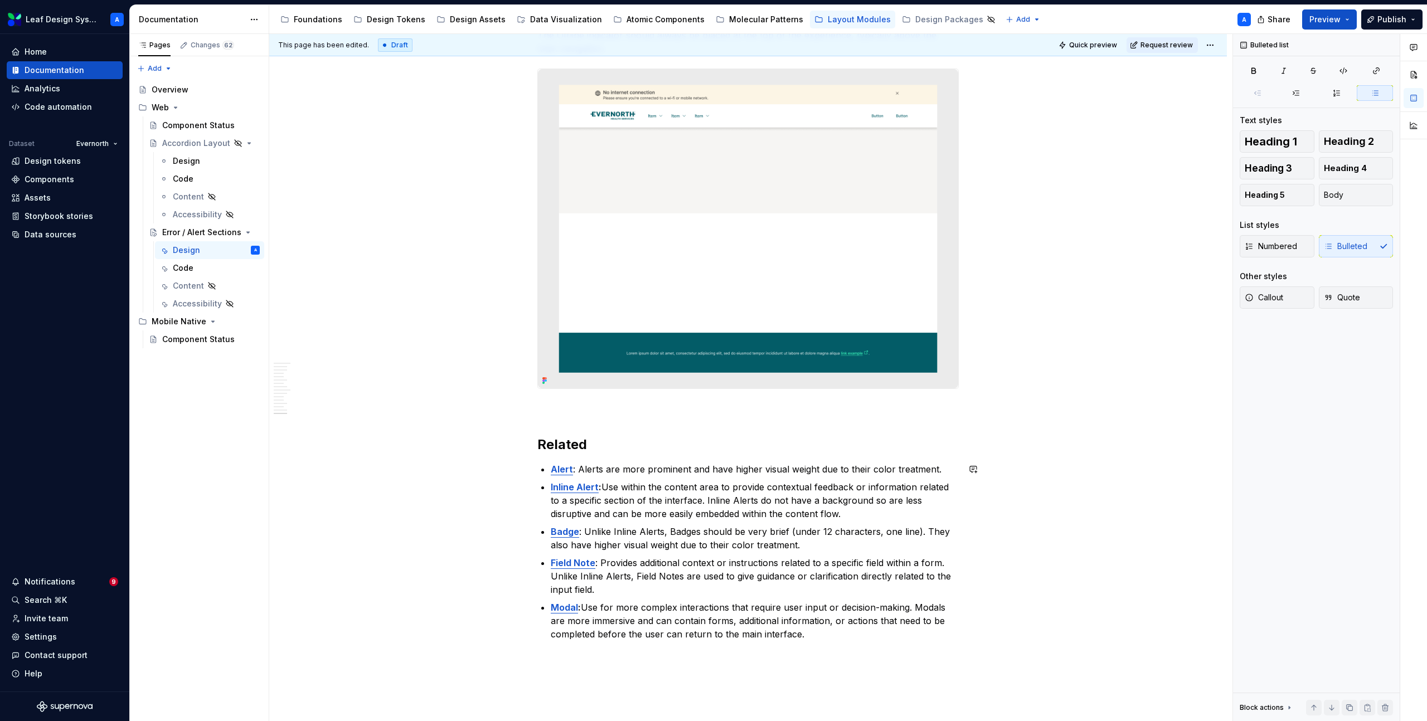
scroll to position [2688, 0]
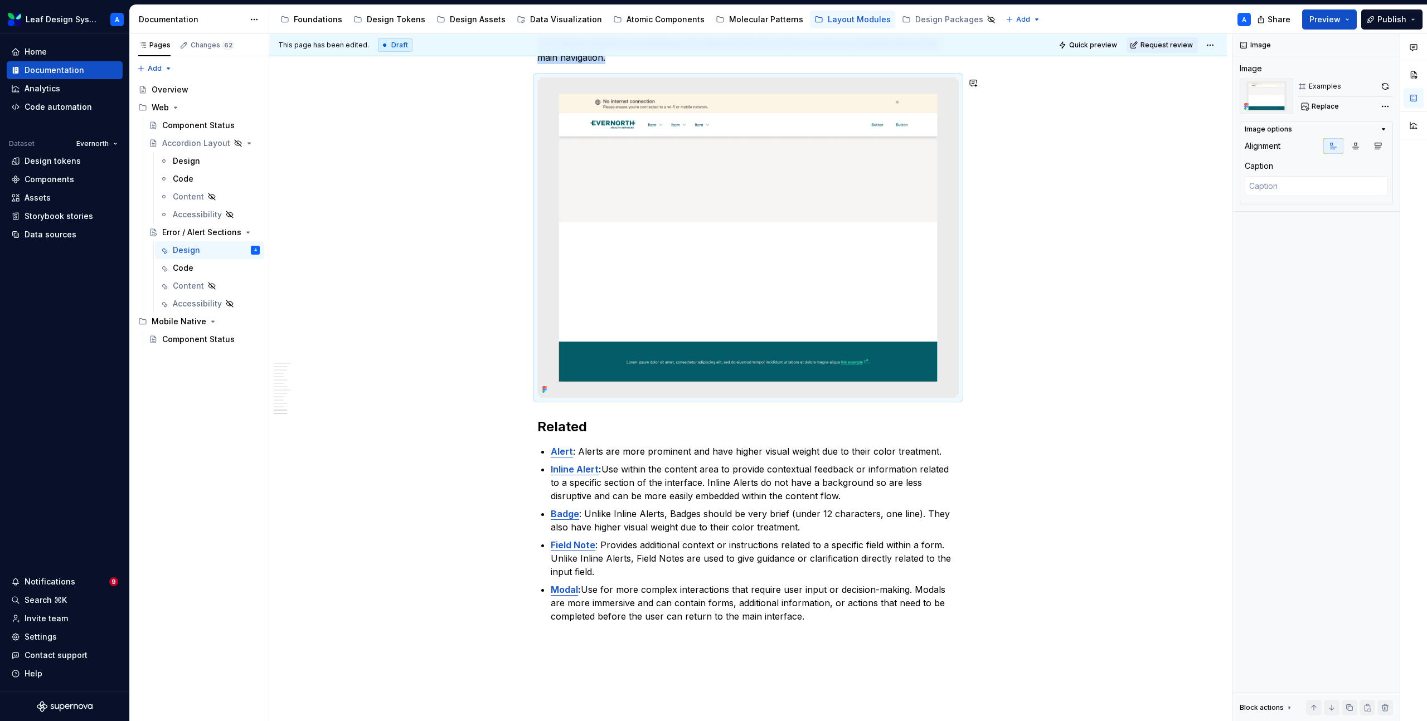
scroll to position [2542, 0]
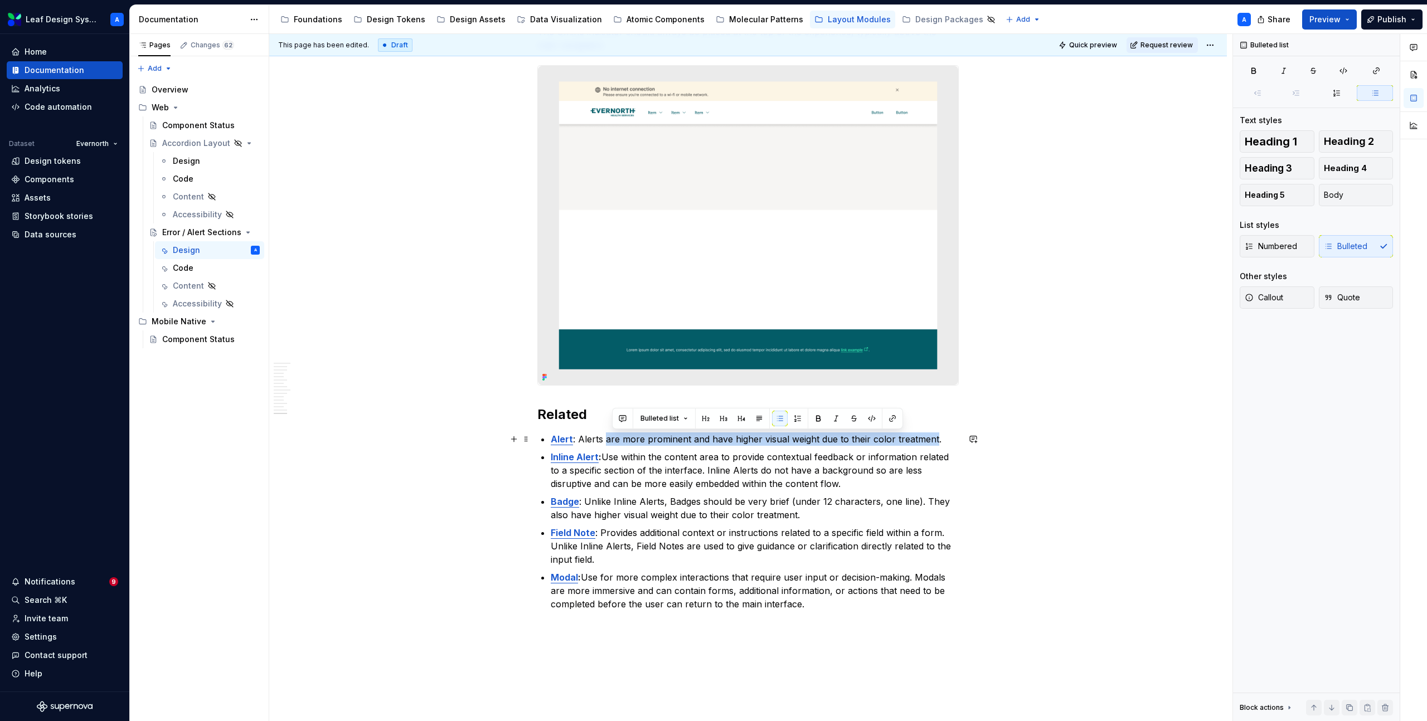
drag, startPoint x: 935, startPoint y: 440, endPoint x: 607, endPoint y: 439, distance: 327.7
click at [607, 439] on p "Alert : Alerts are more prominent and have higher visual weight due to their co…" at bounding box center [755, 438] width 408 height 13
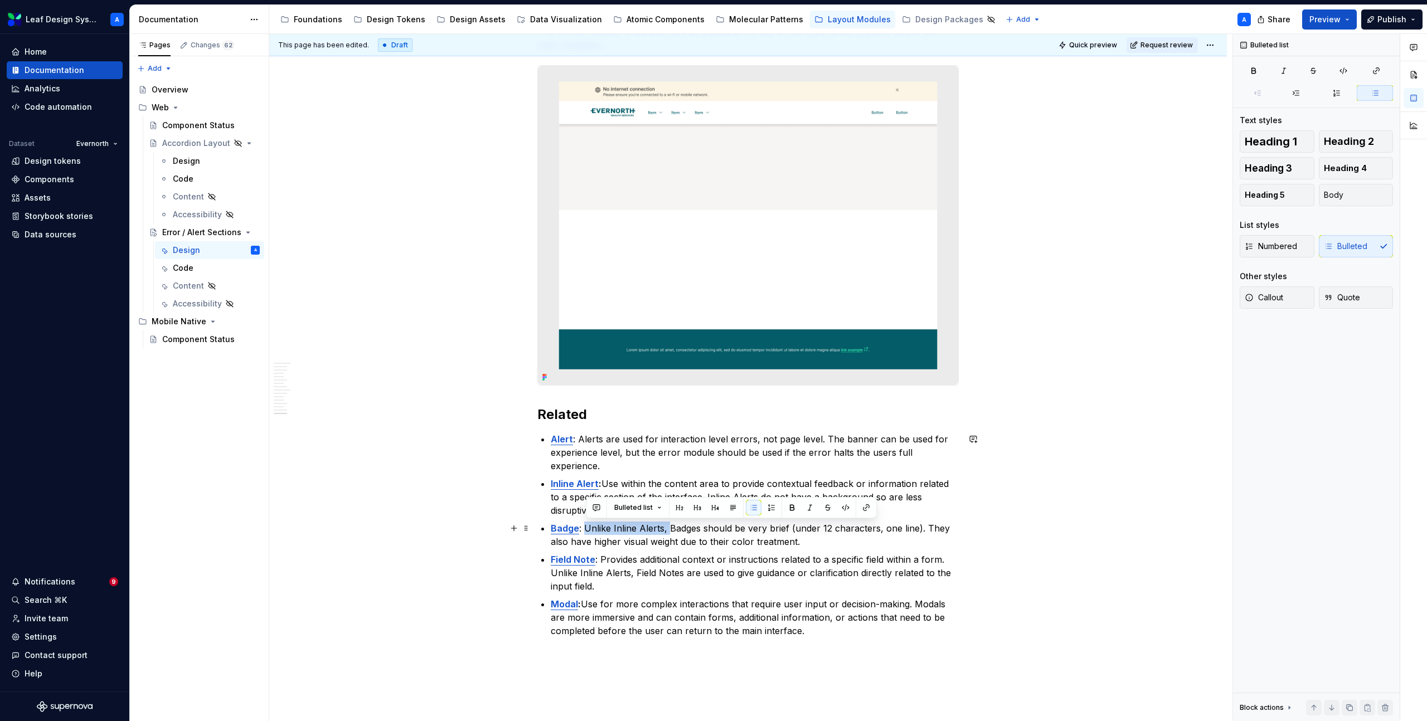
drag, startPoint x: 671, startPoint y: 530, endPoint x: 586, endPoint y: 531, distance: 85.3
click at [586, 531] on p "Badge : Unlike Inline Alerts, Badges should be very brief (under 12 characters,…" at bounding box center [755, 535] width 408 height 27
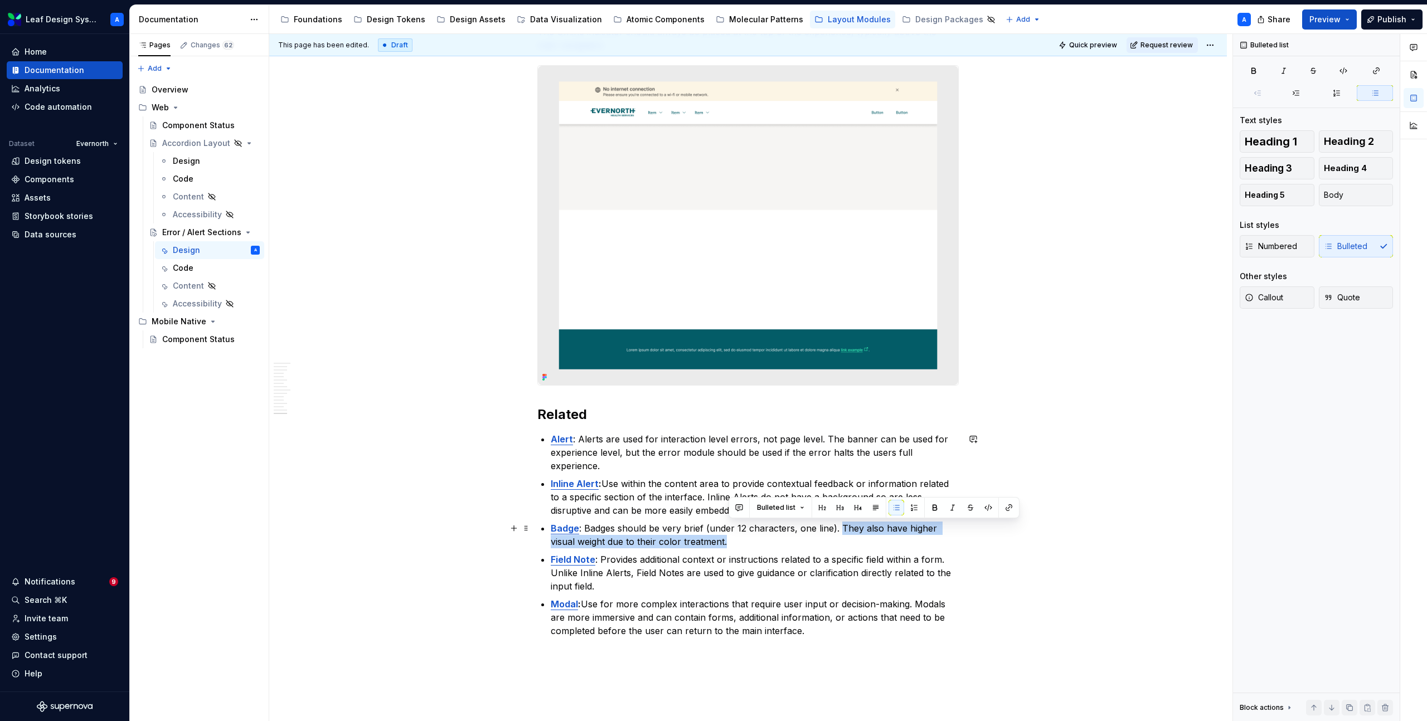
drag, startPoint x: 733, startPoint y: 542, endPoint x: 841, endPoint y: 529, distance: 108.8
click at [841, 529] on p "Badge : Badges should be very brief (under 12 characters, one line). They also …" at bounding box center [755, 535] width 408 height 27
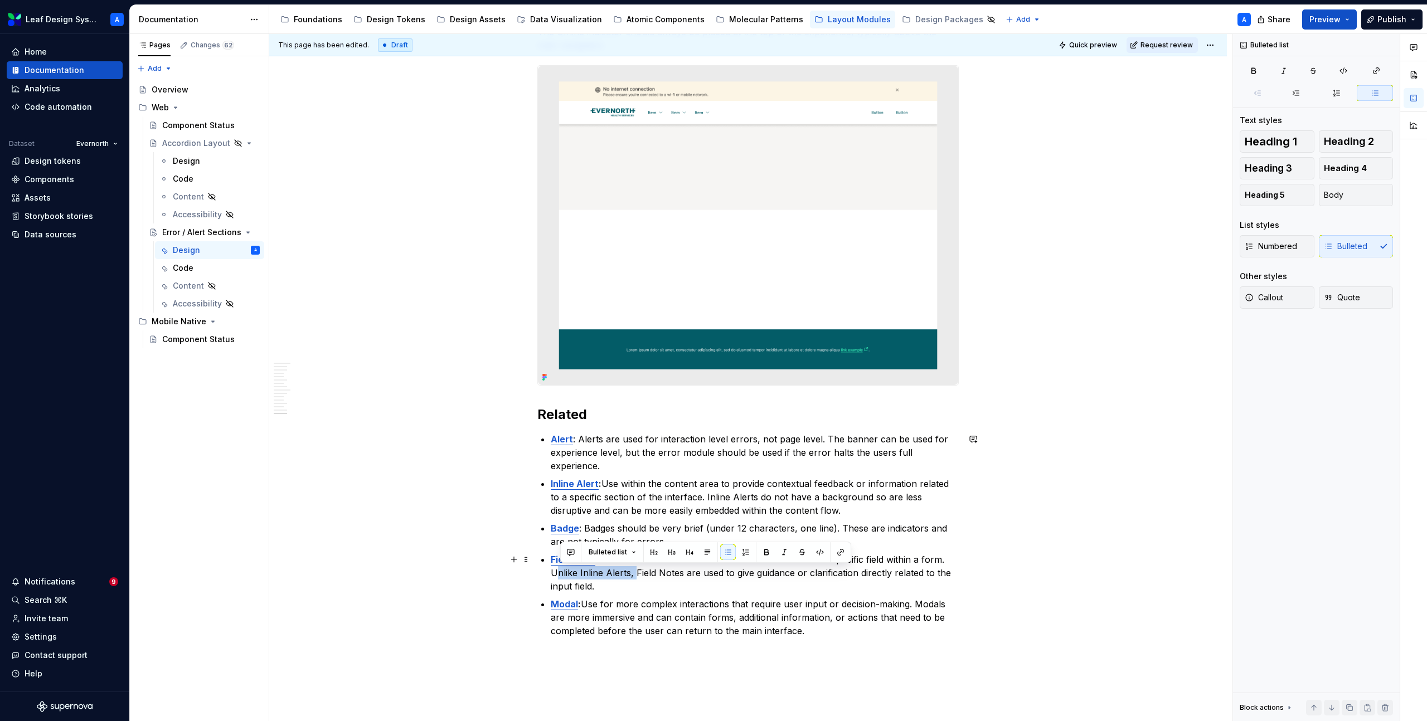
drag, startPoint x: 636, startPoint y: 576, endPoint x: 557, endPoint y: 576, distance: 79.1
click at [557, 576] on p "Field Note : Provides additional context or instructions related to a specific …" at bounding box center [755, 573] width 408 height 40
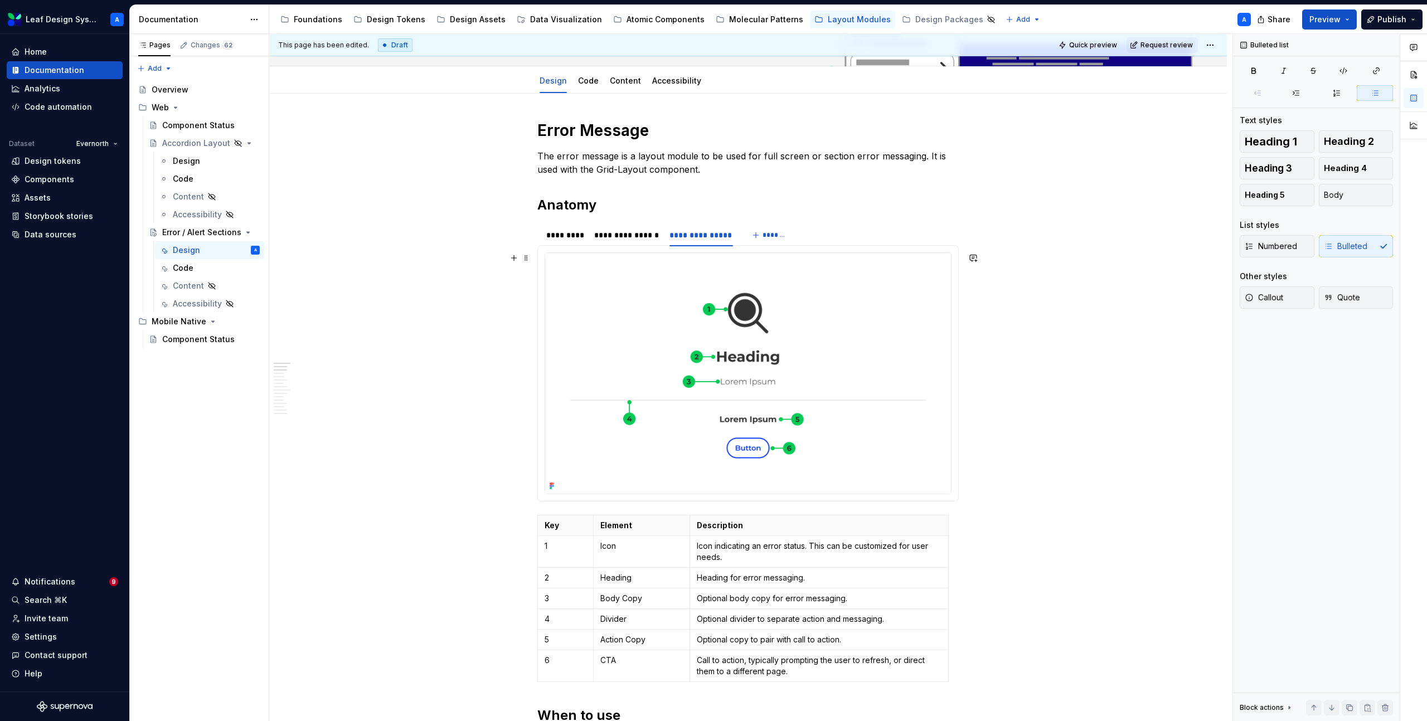
scroll to position [0, 0]
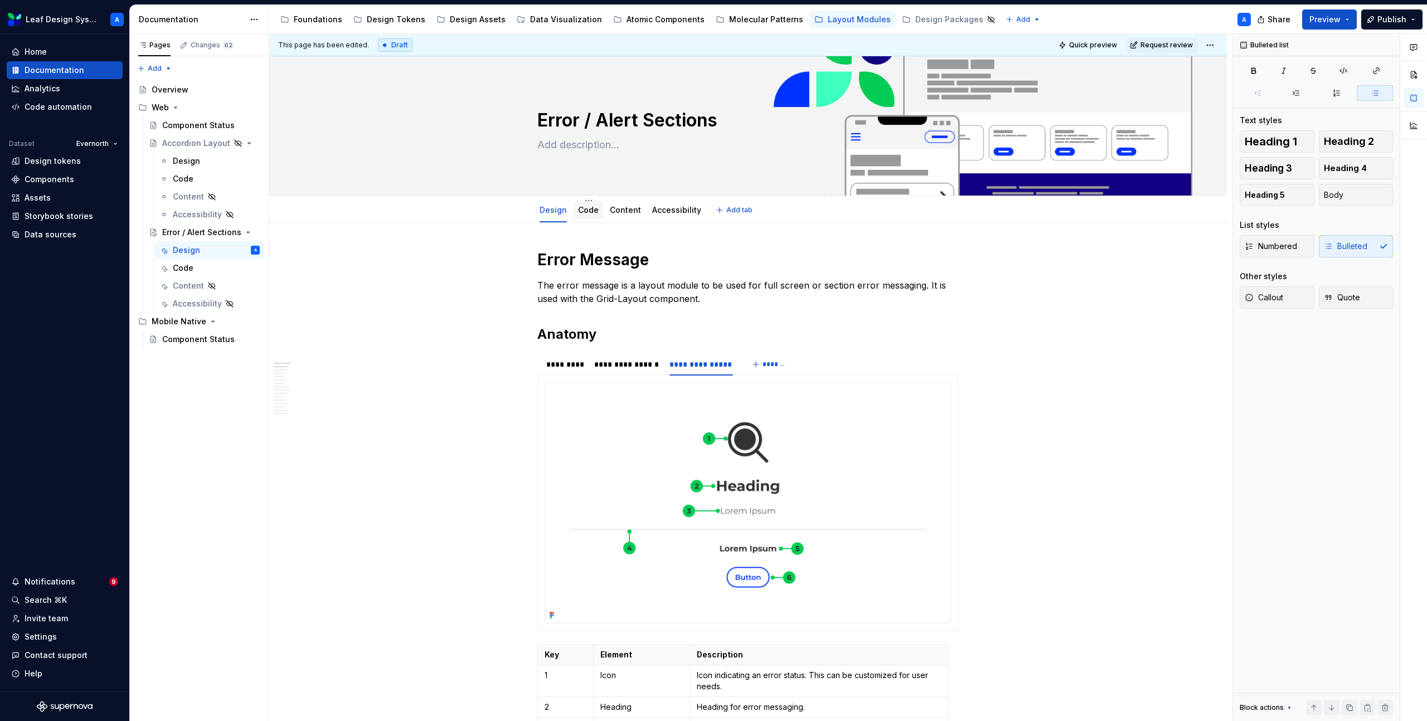
click at [588, 215] on div "Code" at bounding box center [588, 210] width 21 height 11
click at [587, 213] on link "Code" at bounding box center [588, 209] width 21 height 9
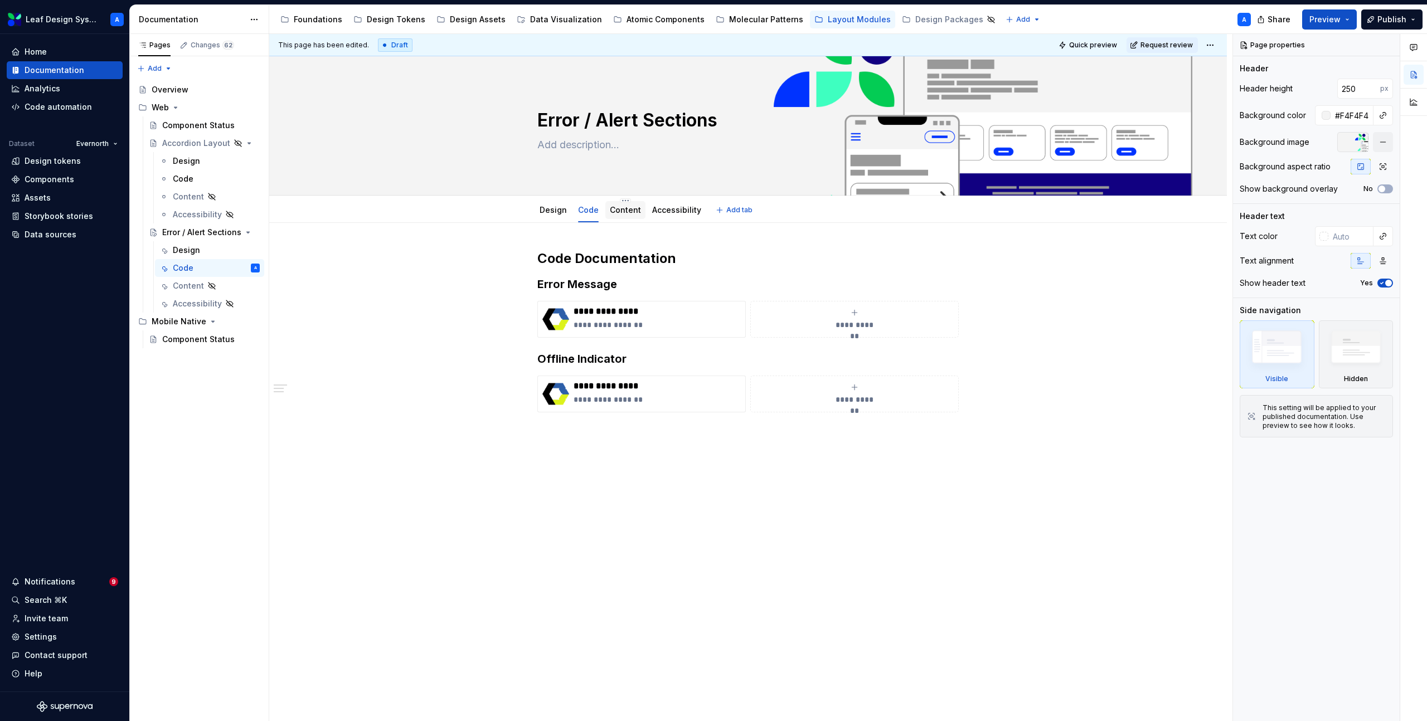
click at [622, 215] on div "Content" at bounding box center [625, 210] width 31 height 11
click at [623, 209] on link "Content" at bounding box center [625, 209] width 31 height 9
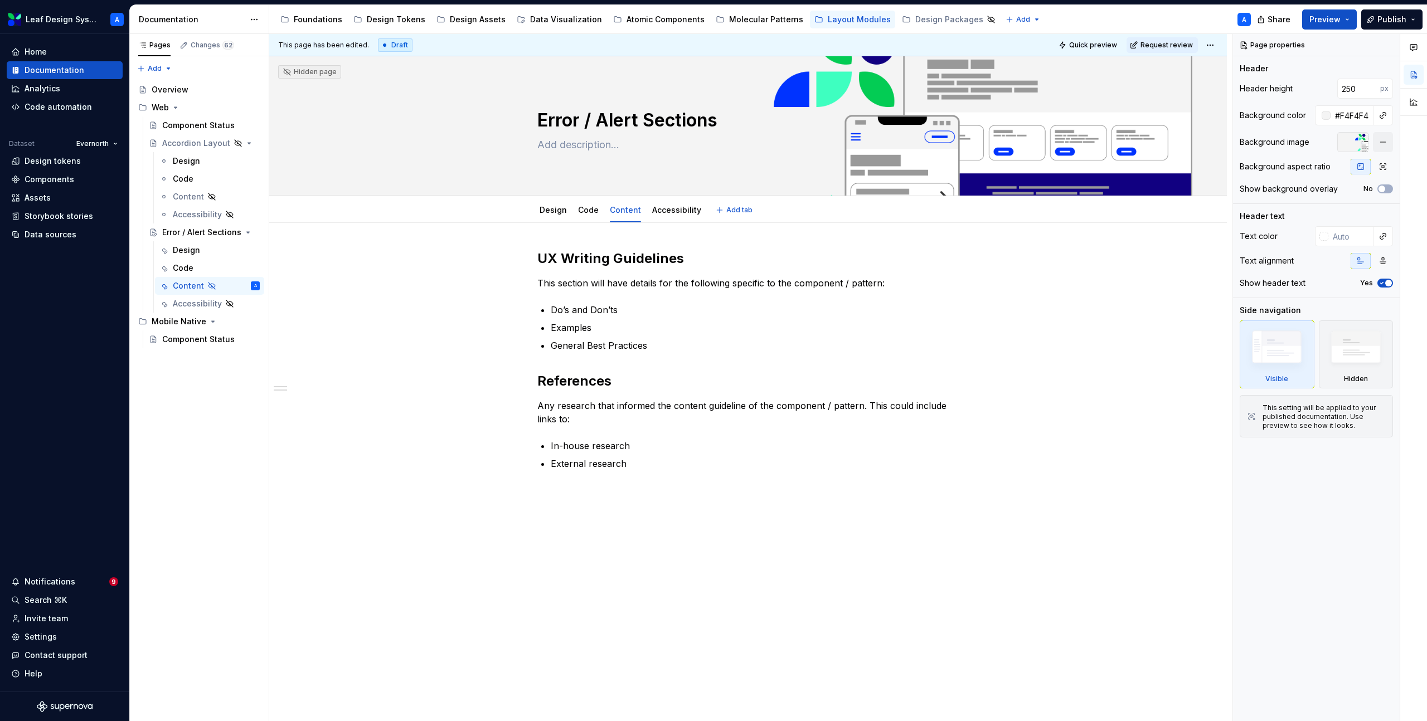
click at [683, 212] on link "Accessibility" at bounding box center [676, 209] width 49 height 9
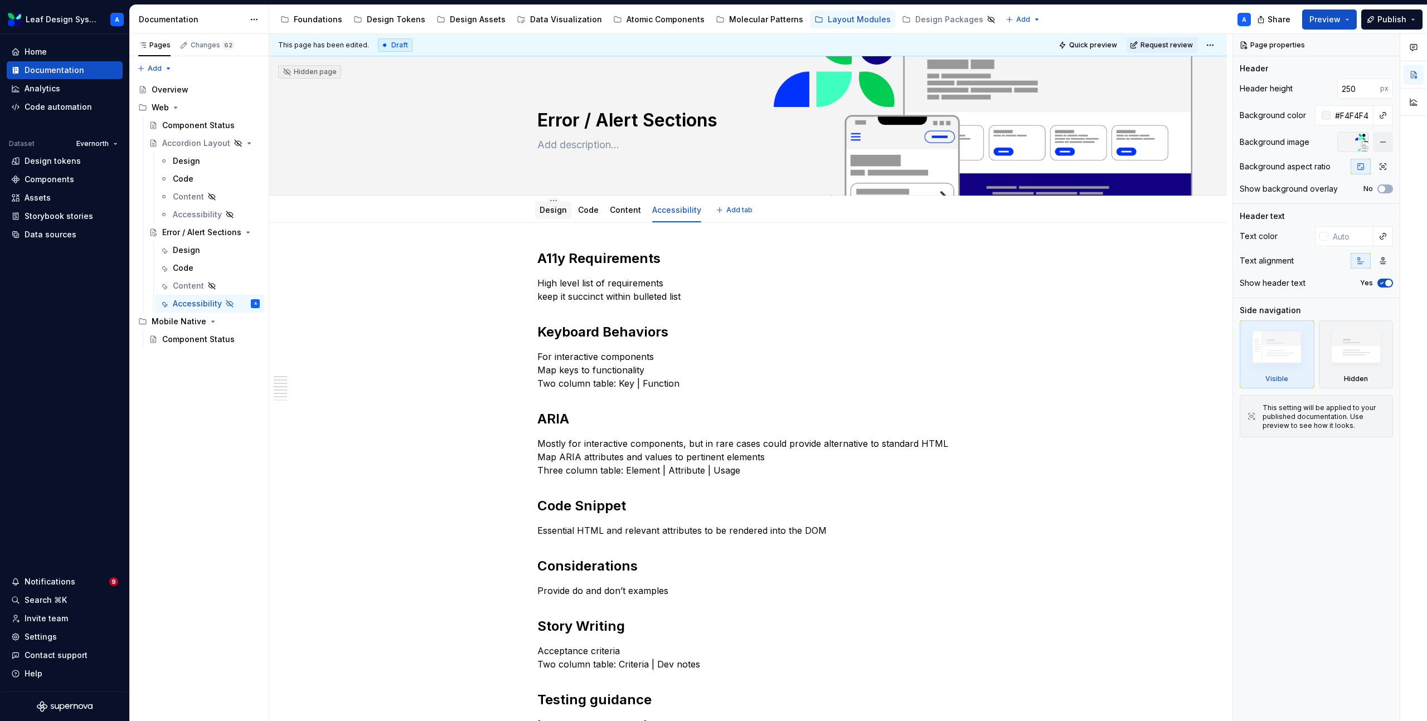
click at [554, 211] on link "Design" at bounding box center [552, 209] width 27 height 9
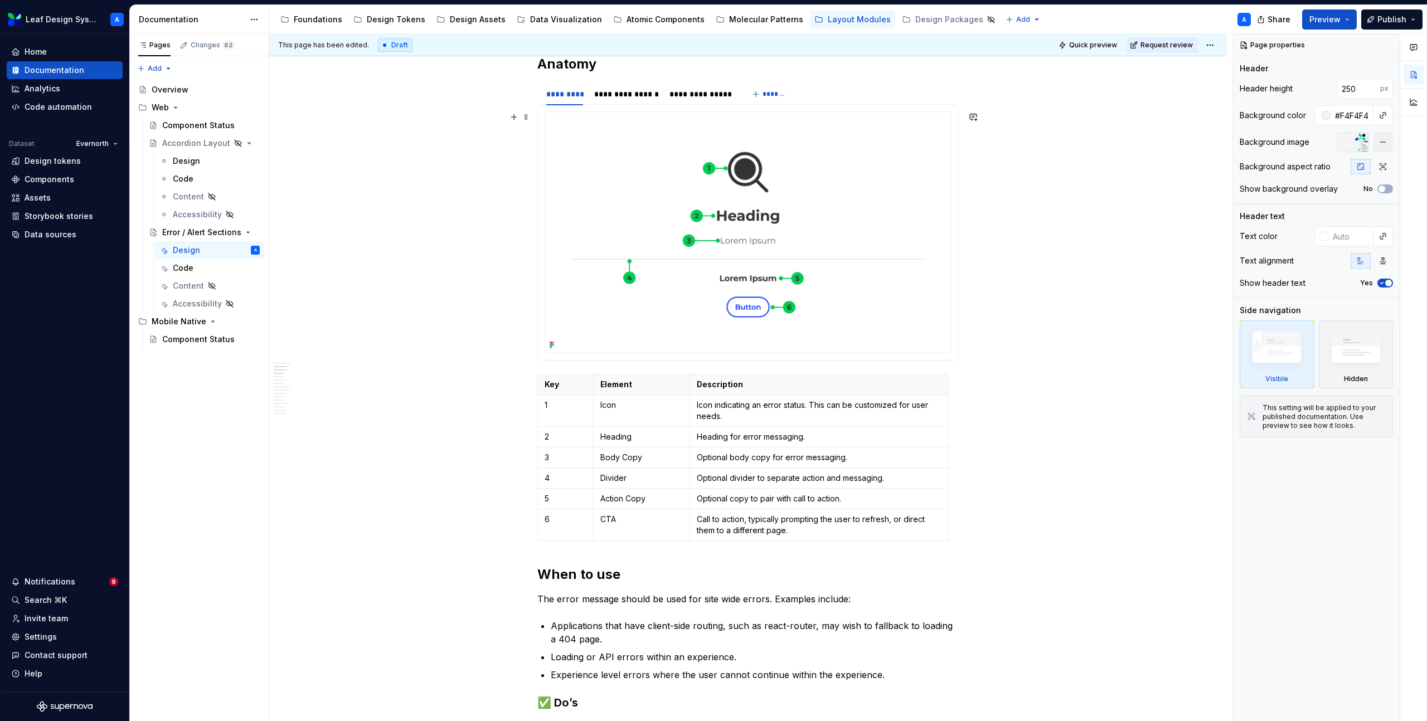
scroll to position [237, 0]
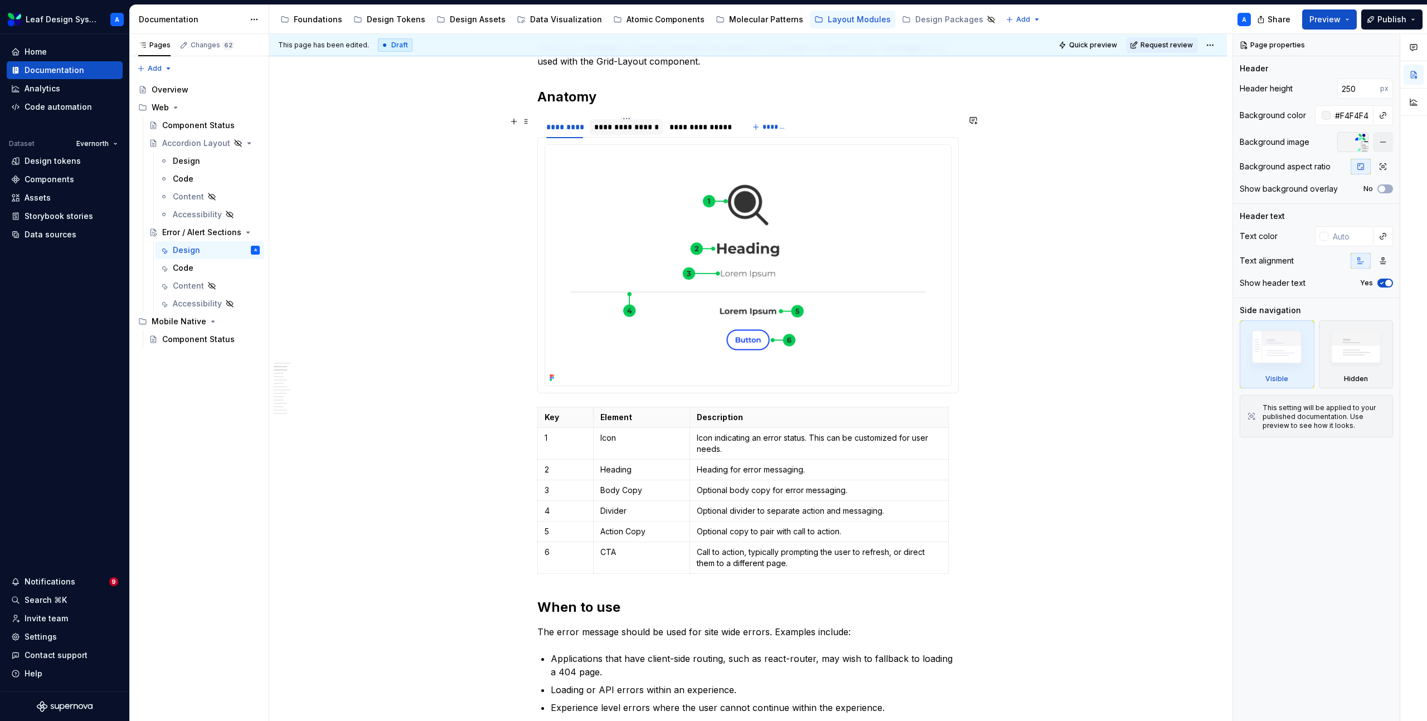
click at [620, 127] on div "**********" at bounding box center [626, 126] width 65 height 11
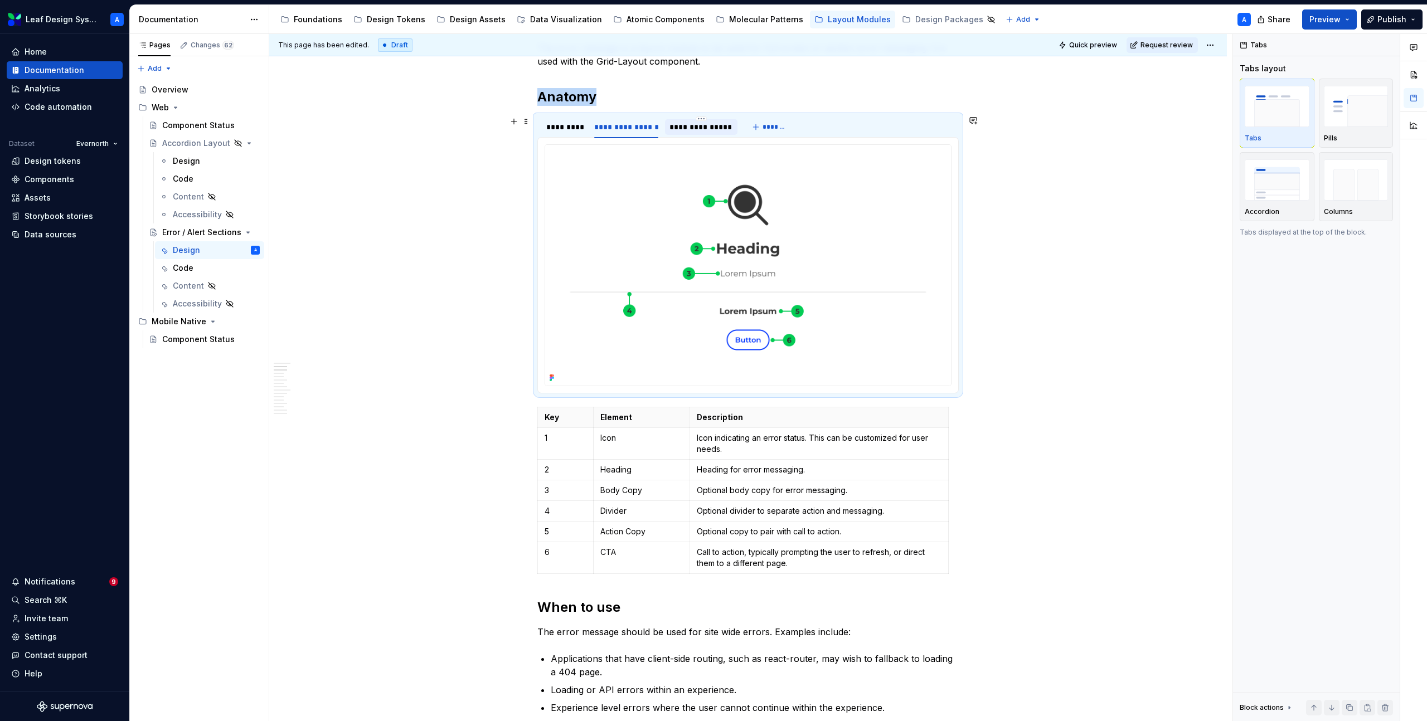
click at [694, 129] on div "**********" at bounding box center [700, 126] width 63 height 11
click at [630, 134] on div "**********" at bounding box center [627, 127] width 74 height 16
click at [546, 126] on div "*********" at bounding box center [565, 127] width 46 height 16
click at [661, 225] on img at bounding box center [748, 265] width 406 height 241
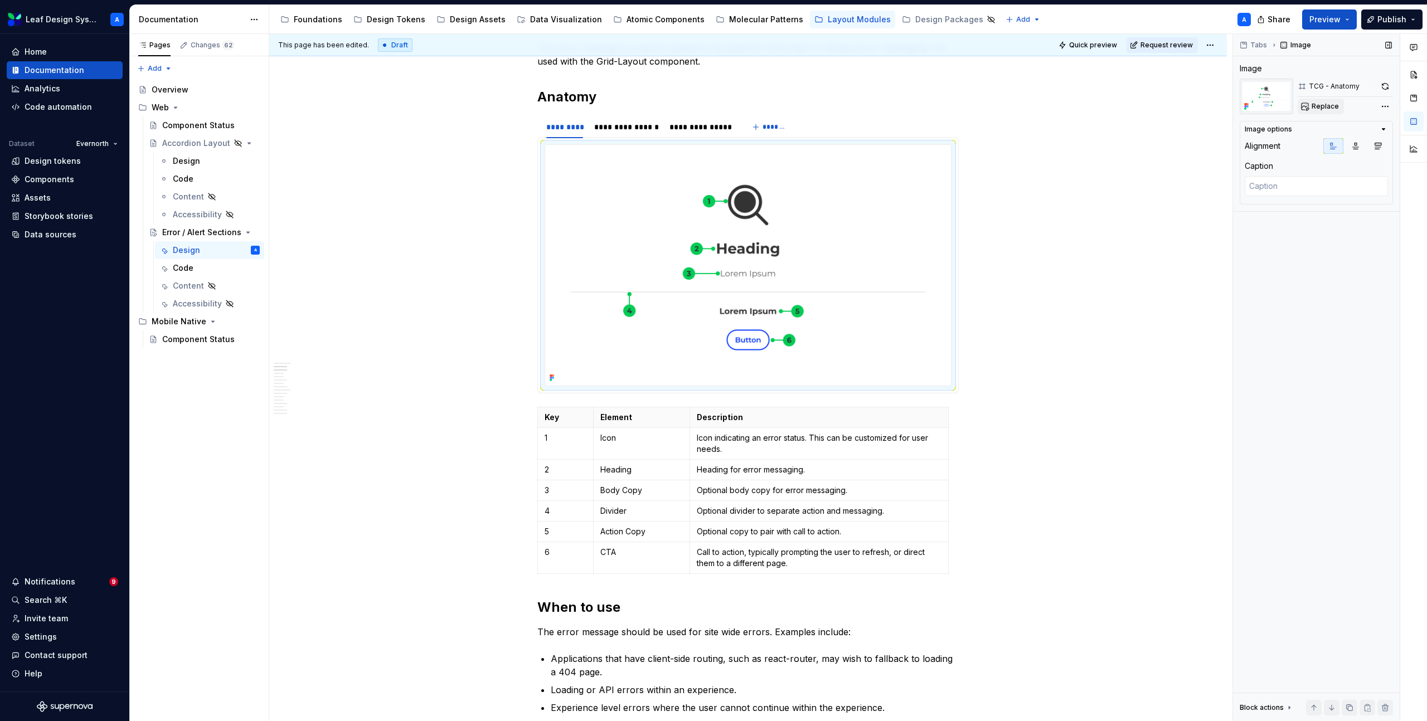
click at [1325, 108] on span "Replace" at bounding box center [1324, 106] width 27 height 9
type textarea "*"
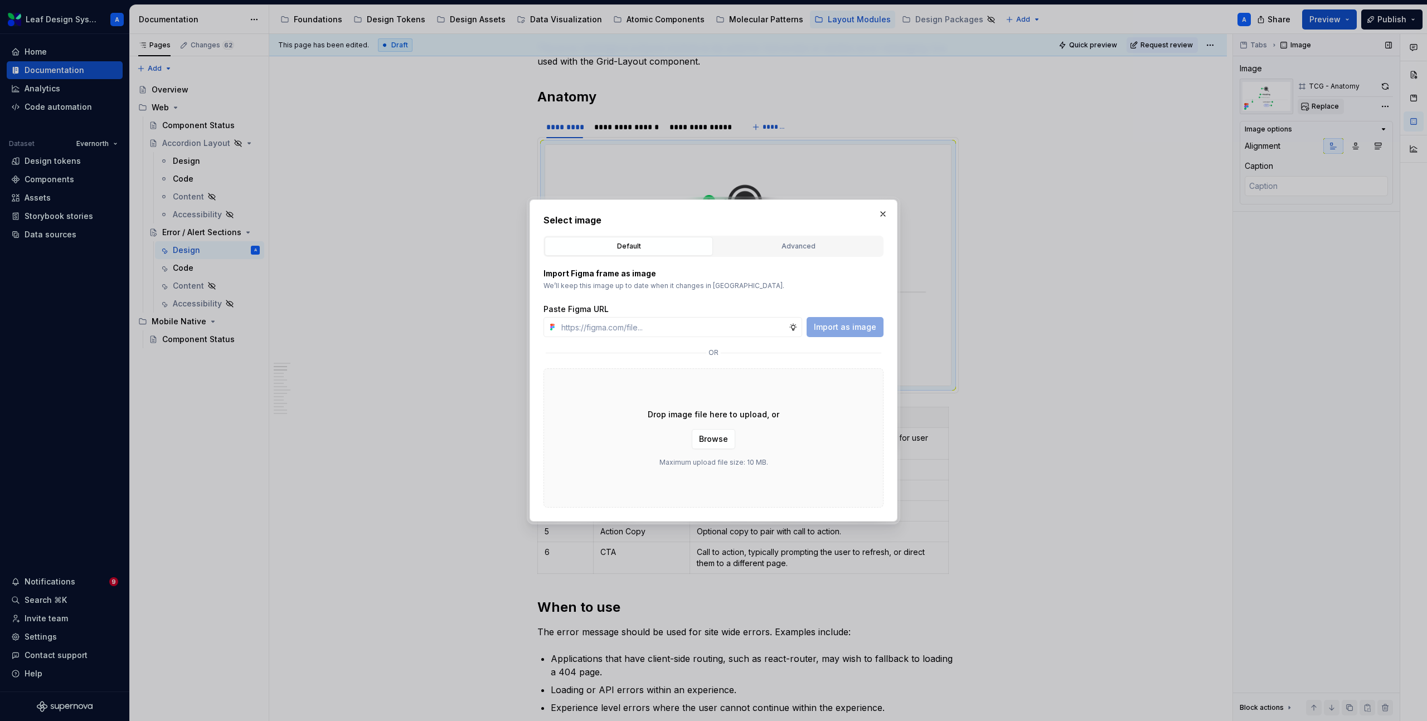
type input "https://www.figma.com/design/R5FNMiBYdBSXRtfBEXZGMx/Design-Documentation-Assets…"
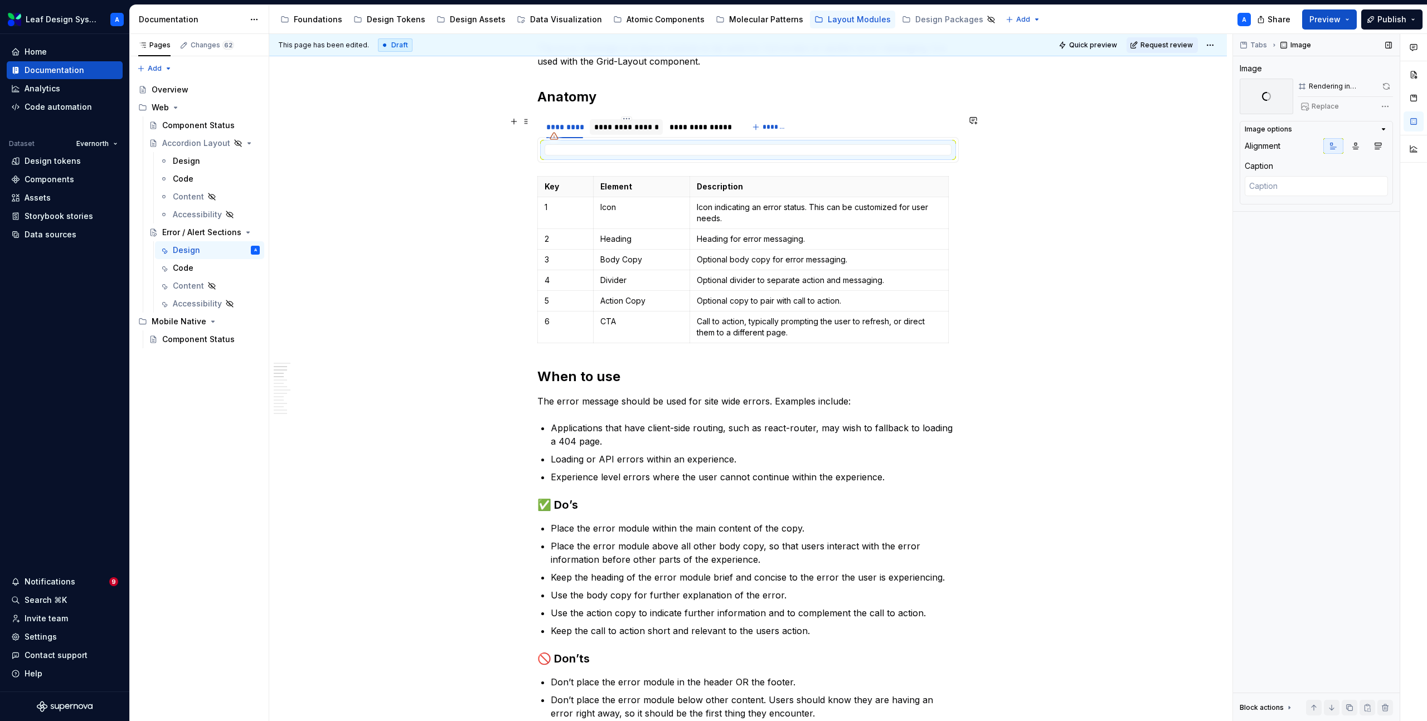
click at [648, 127] on div "**********" at bounding box center [626, 126] width 65 height 11
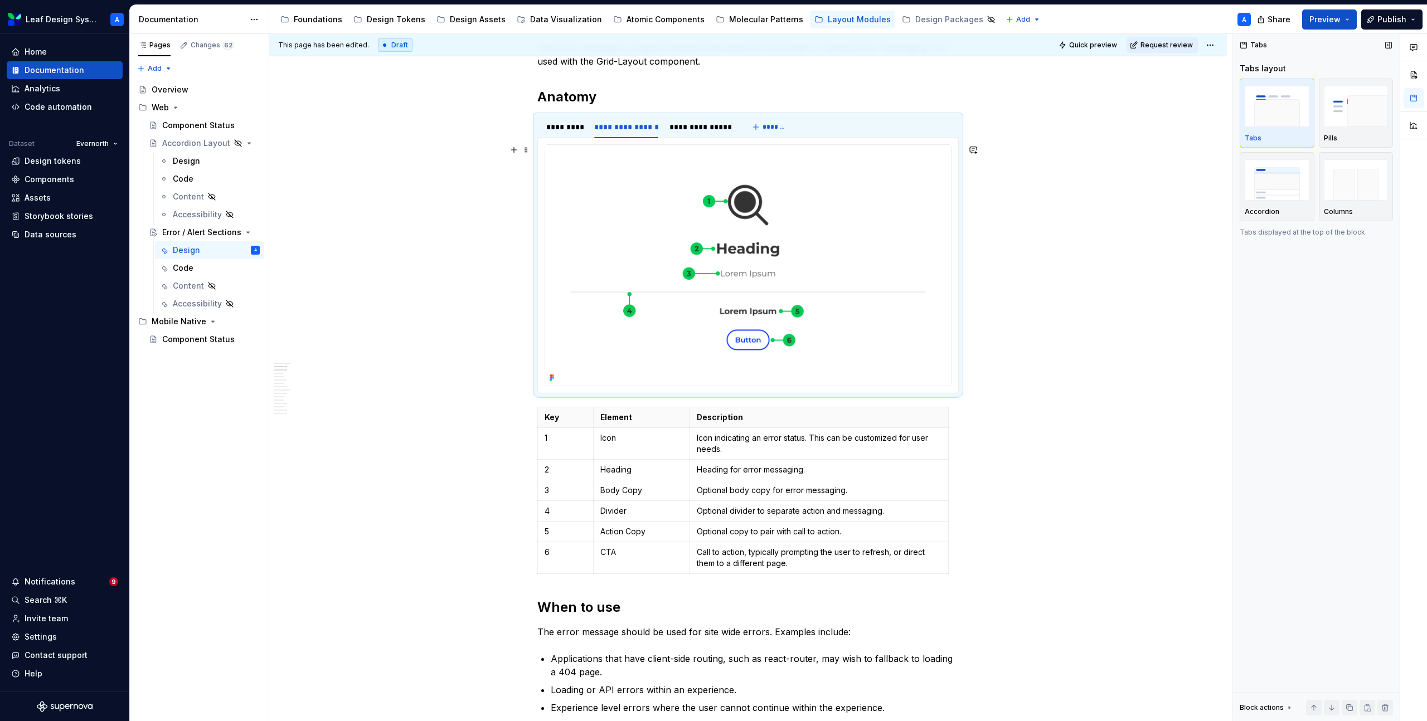
click at [693, 205] on img at bounding box center [748, 265] width 406 height 241
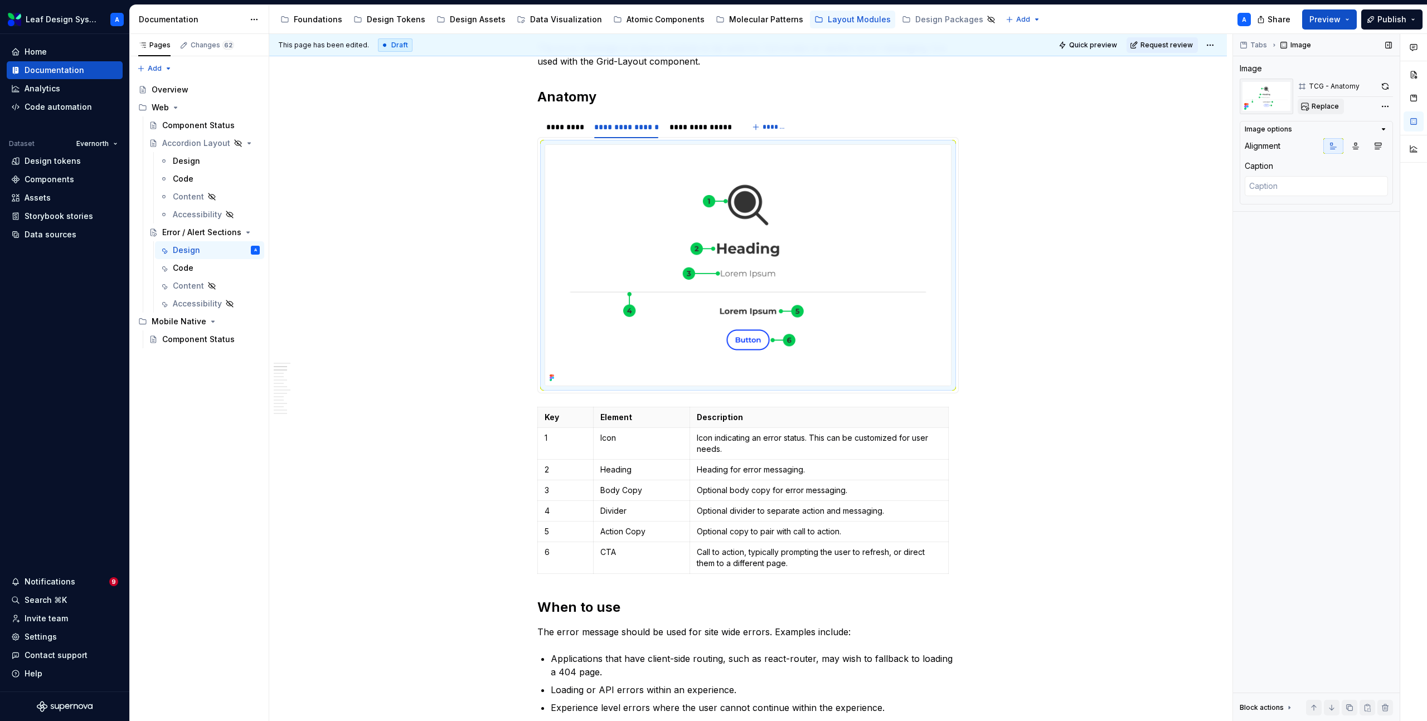
click at [1317, 108] on span "Replace" at bounding box center [1324, 106] width 27 height 9
type textarea "*"
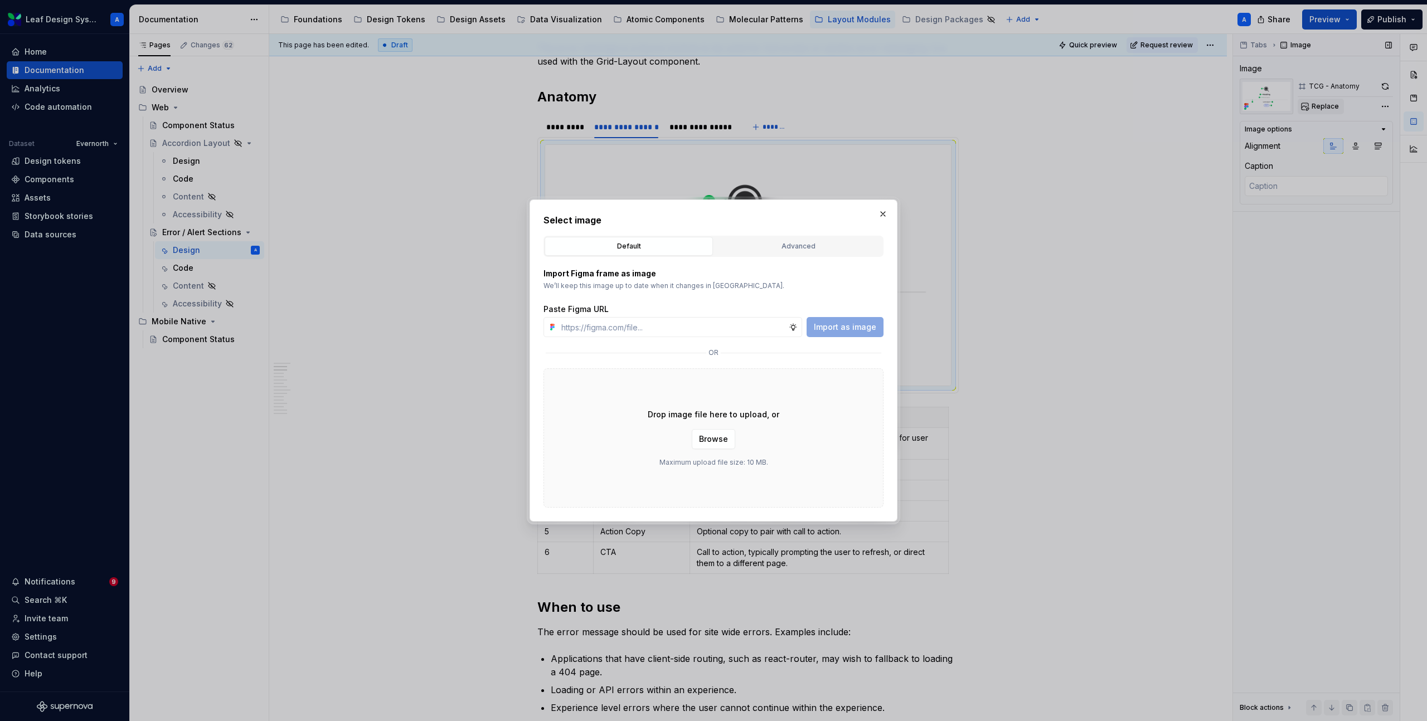
type input "https://www.figma.com/design/R5FNMiBYdBSXRtfBEXZGMx/Design-Documentation-Assets…"
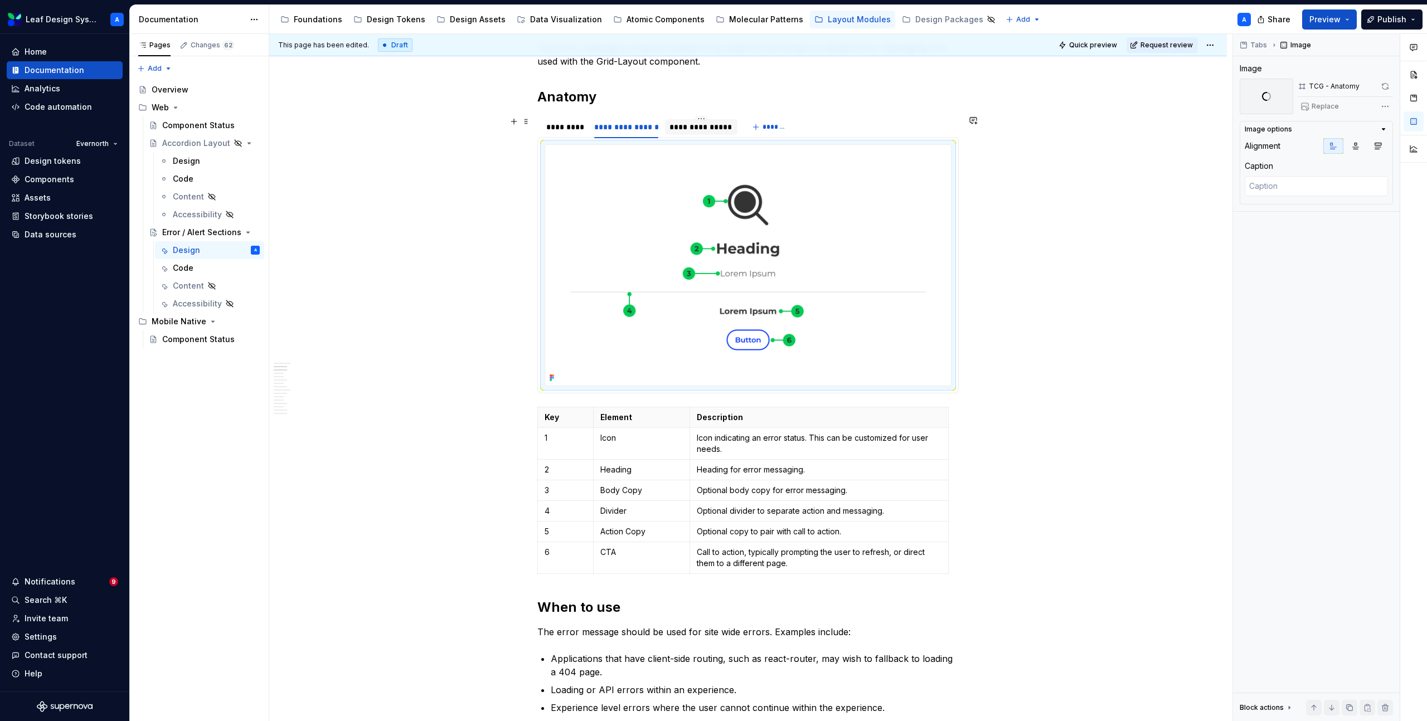
click at [692, 127] on div "**********" at bounding box center [700, 126] width 63 height 11
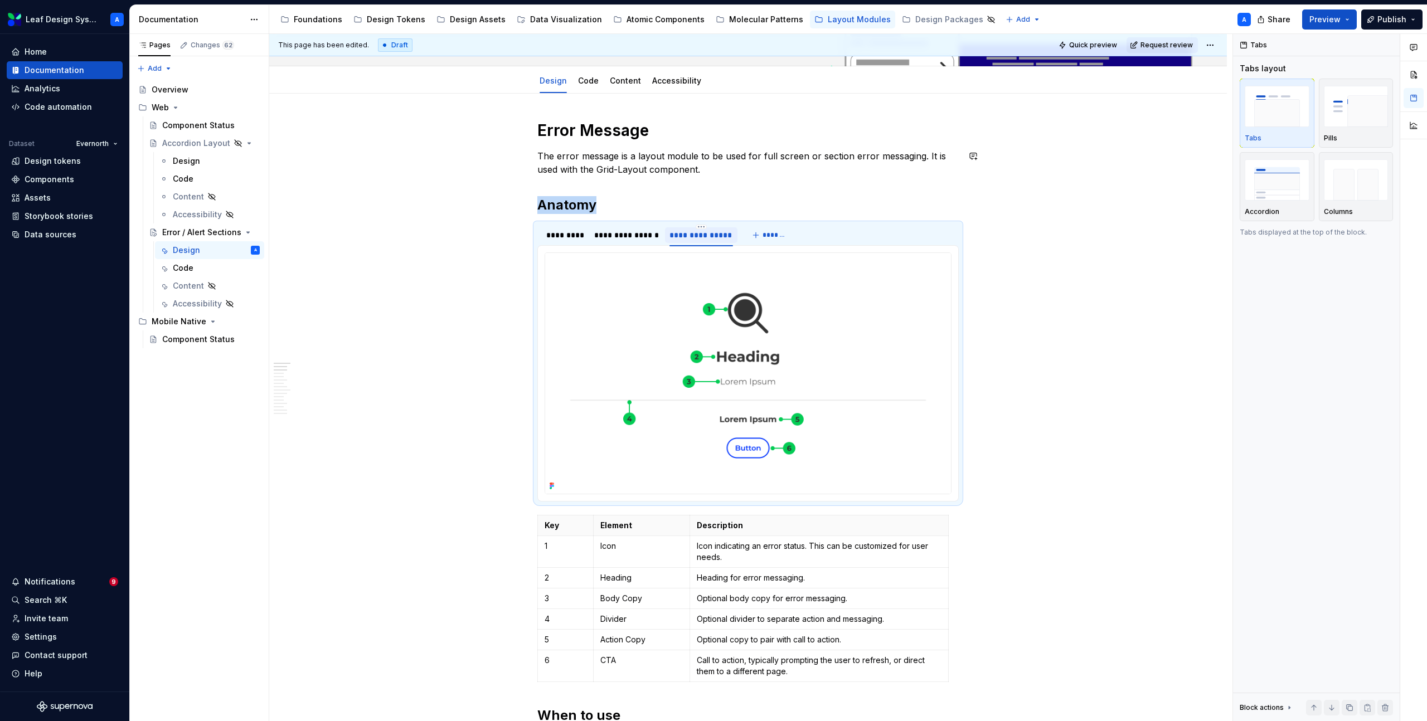
scroll to position [116, 0]
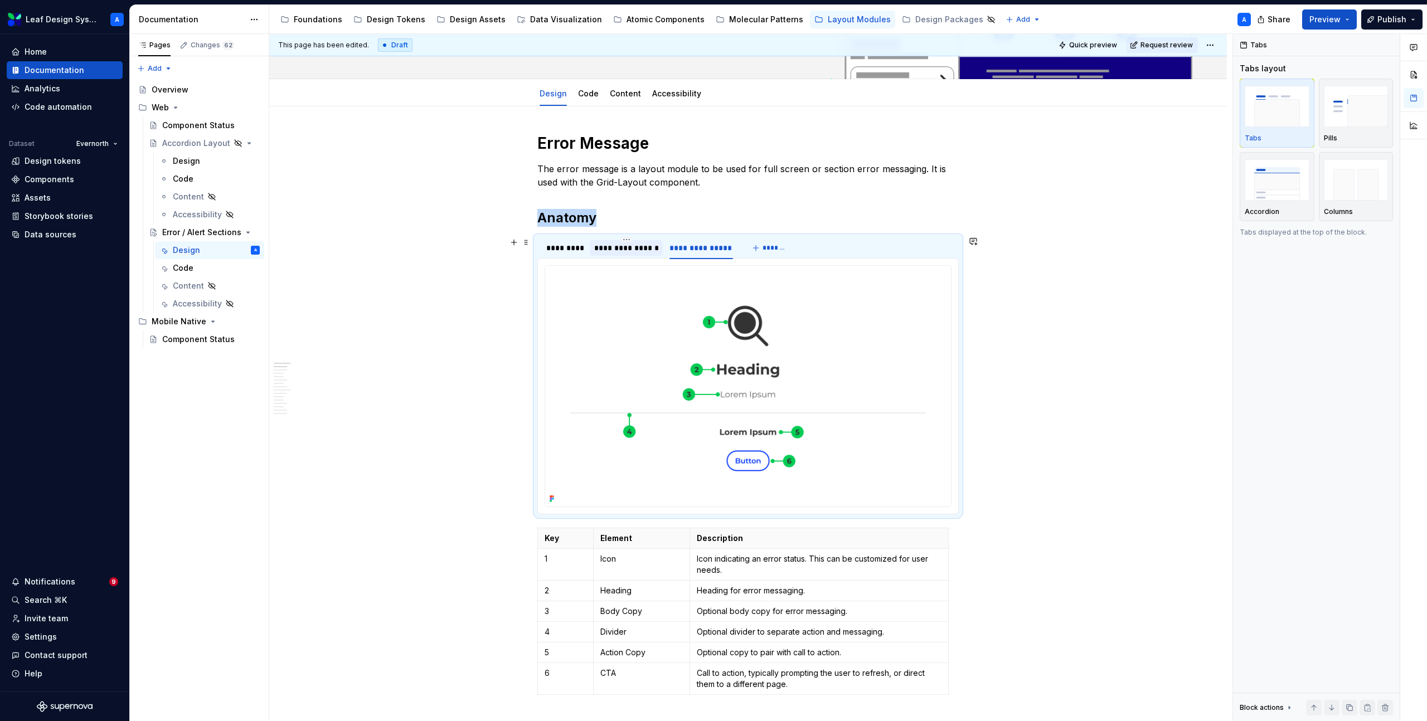
click at [631, 249] on div "**********" at bounding box center [626, 247] width 65 height 11
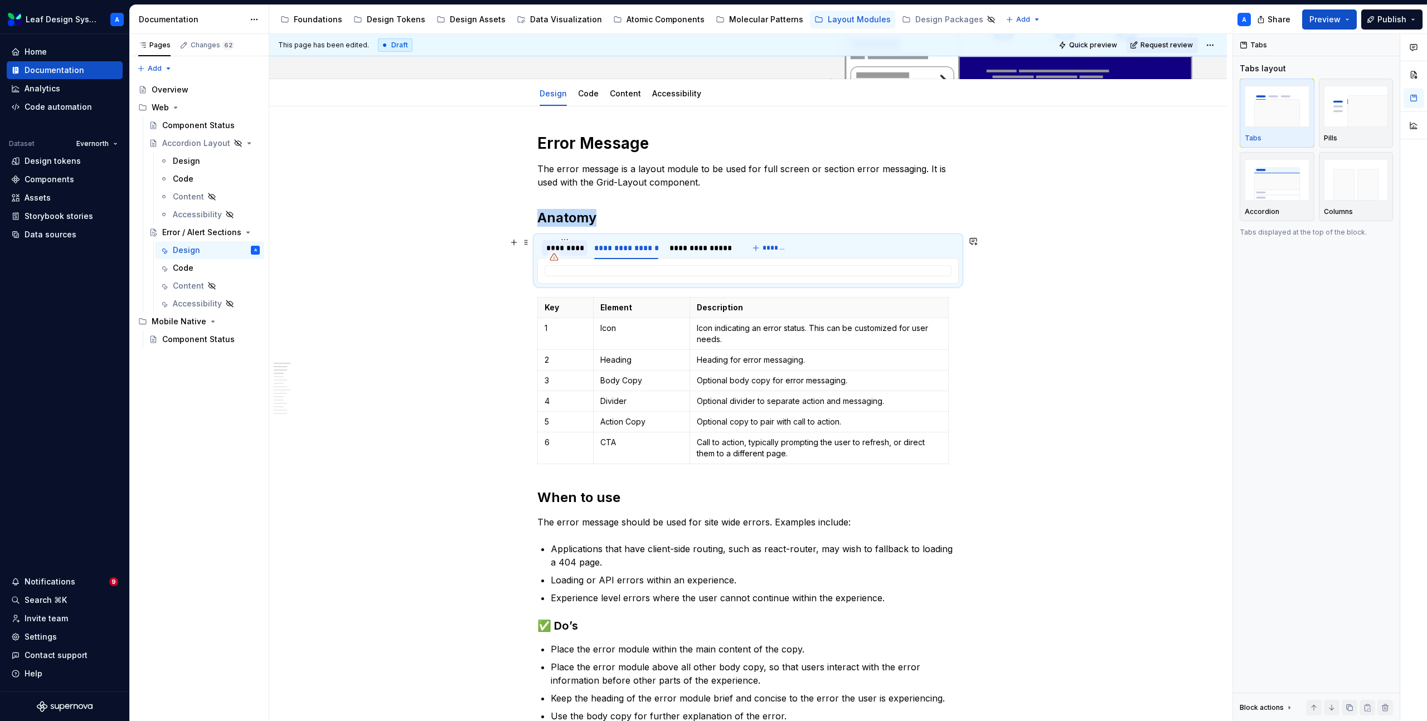
click at [569, 251] on div "*********" at bounding box center [564, 247] width 37 height 11
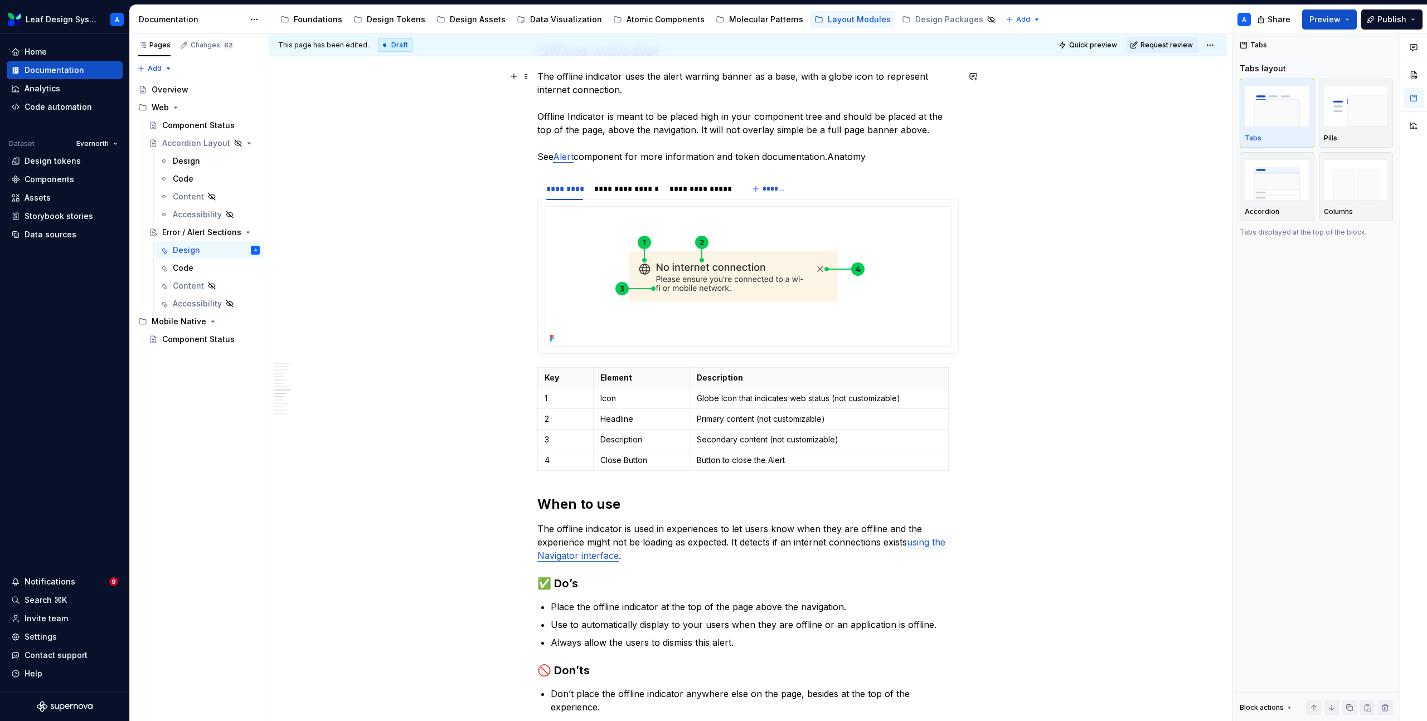
scroll to position [1418, 0]
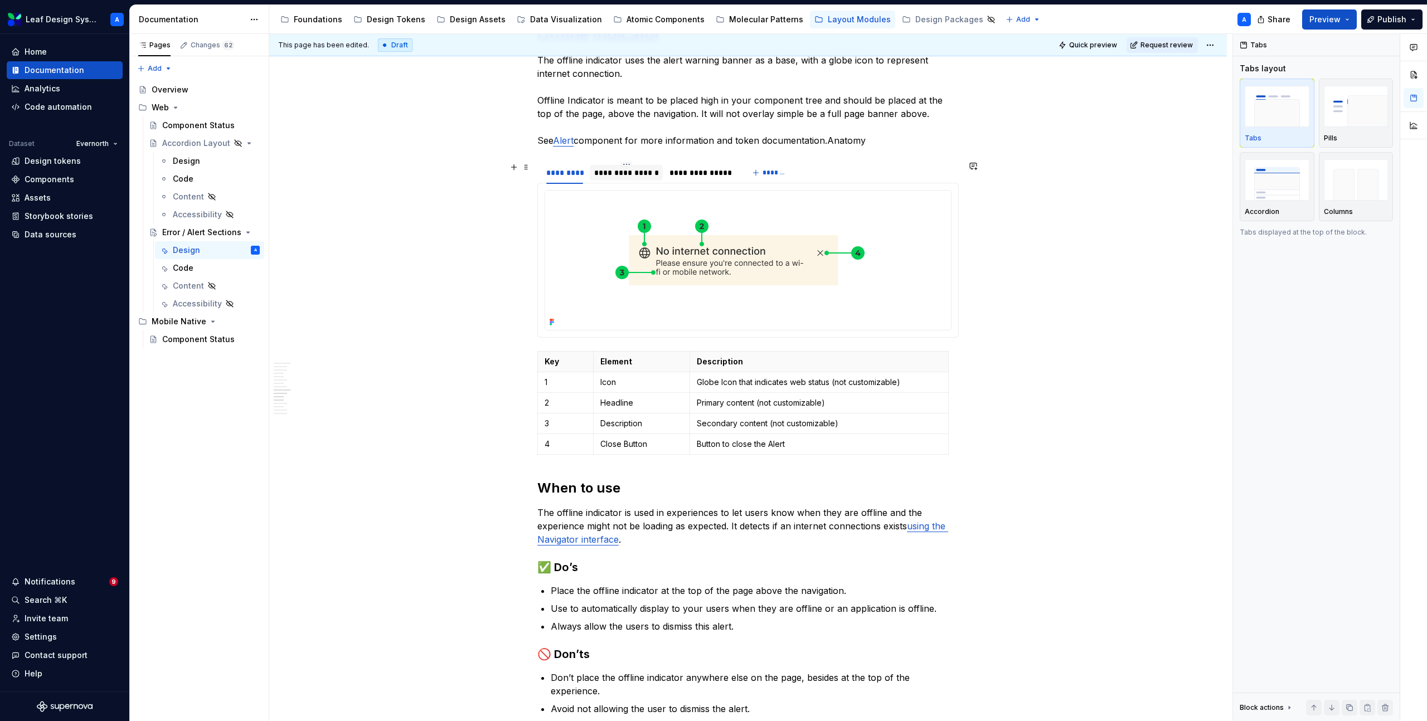
click at [628, 173] on div "**********" at bounding box center [626, 172] width 65 height 11
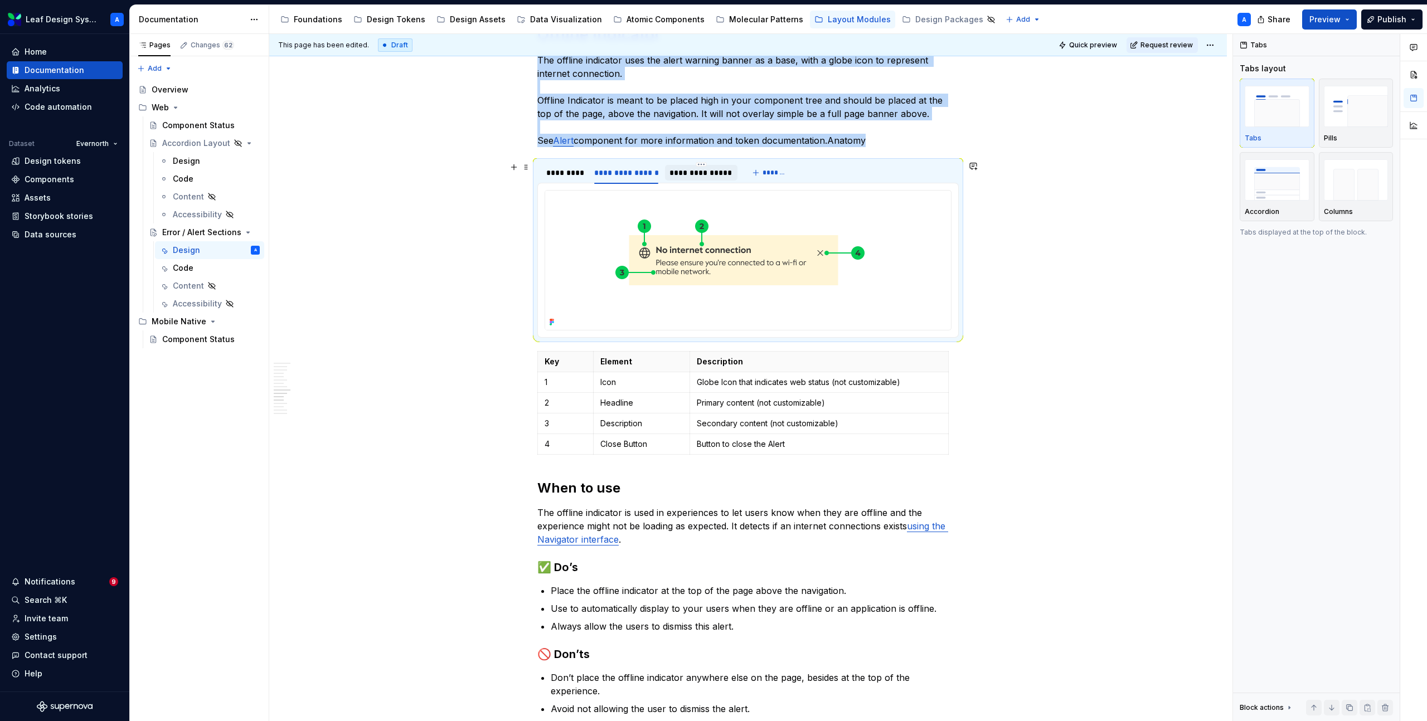
click at [685, 171] on div "**********" at bounding box center [700, 172] width 63 height 11
click at [571, 174] on div "*********" at bounding box center [564, 172] width 37 height 11
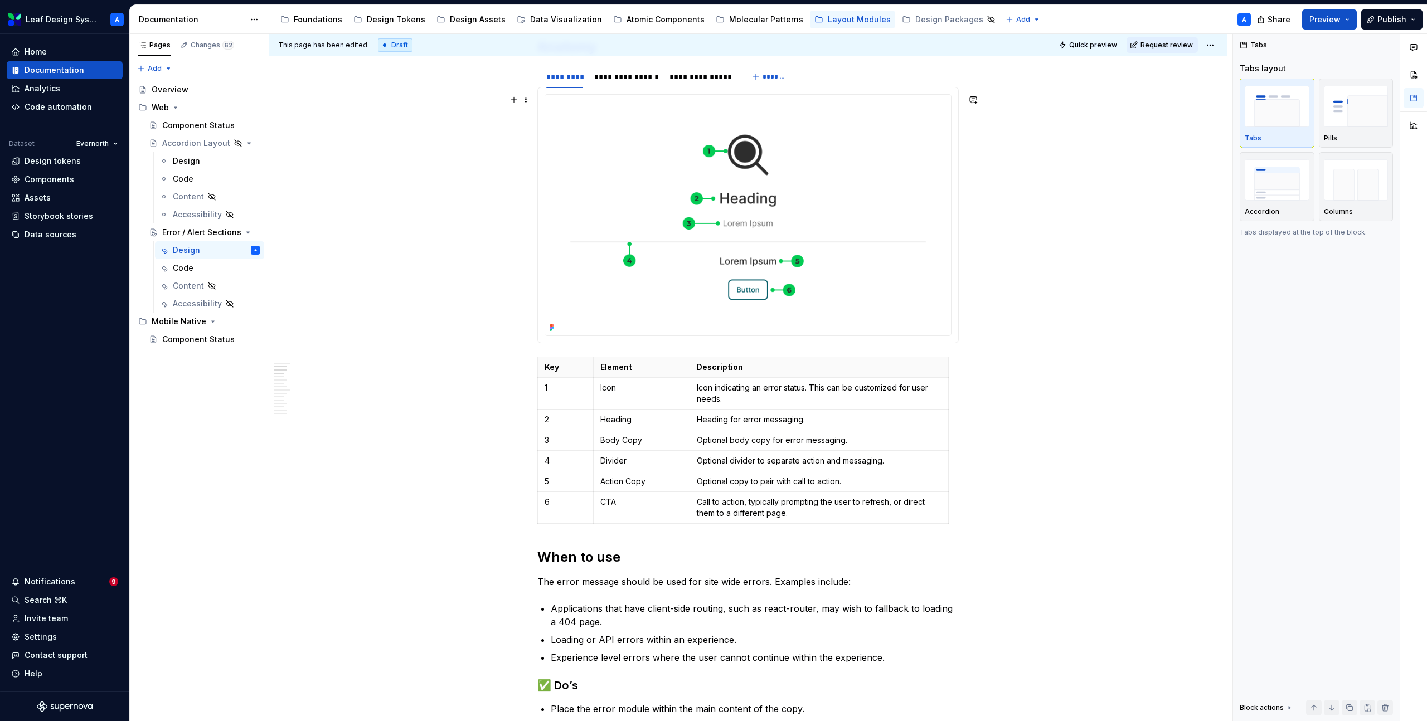
scroll to position [226, 0]
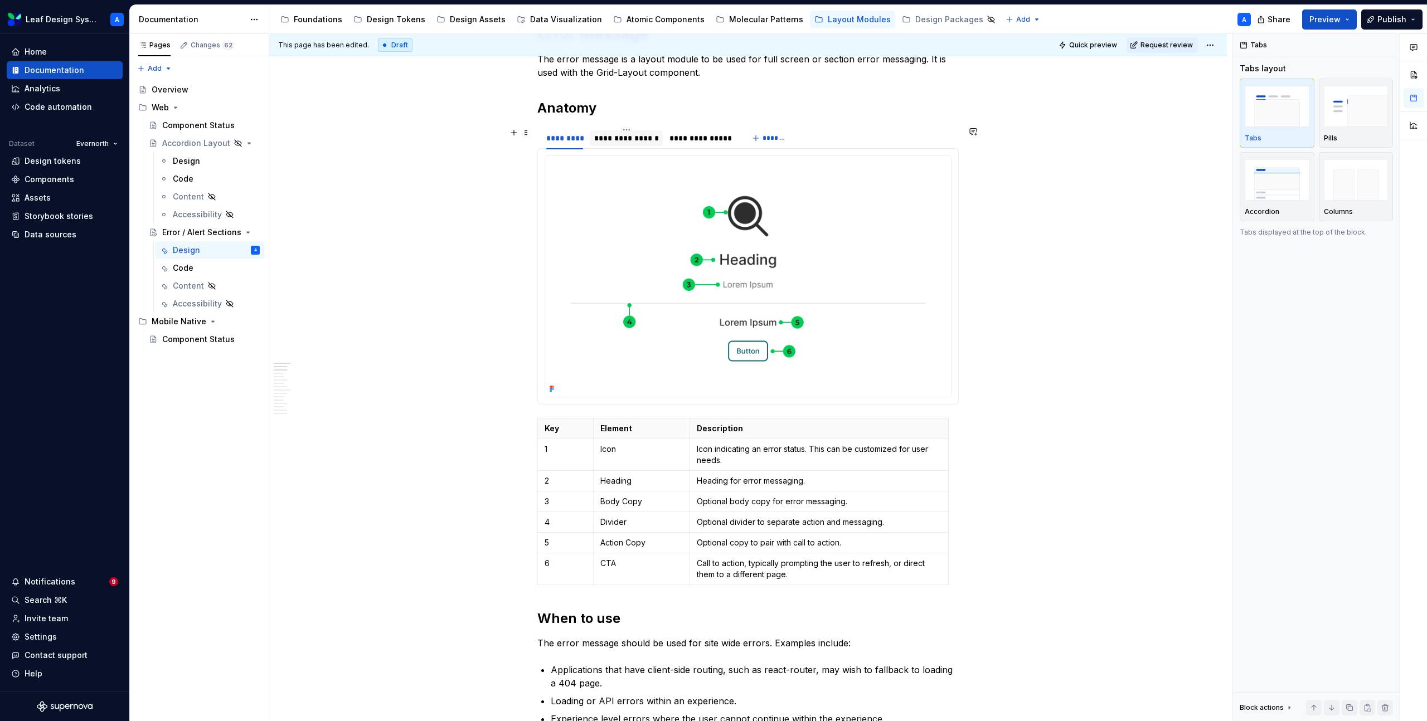
click at [634, 144] on div "**********" at bounding box center [627, 138] width 74 height 16
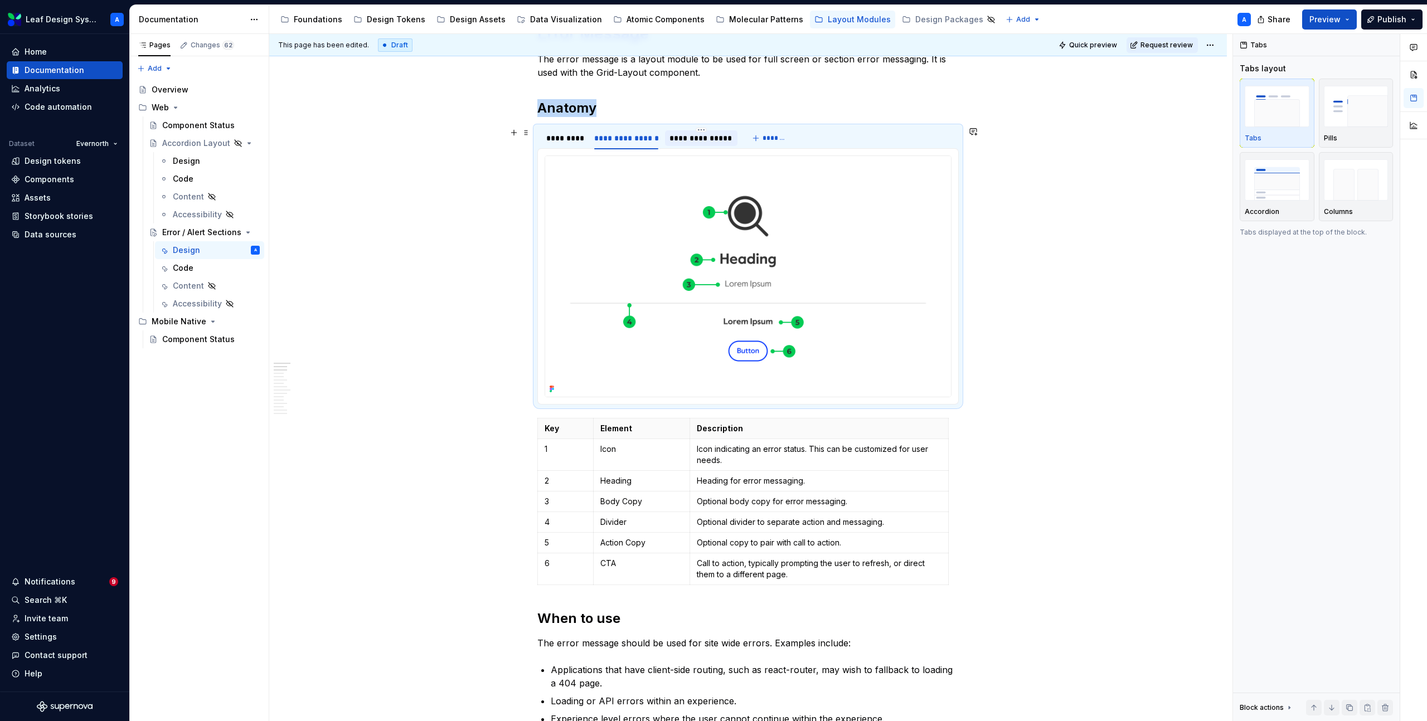
click at [686, 142] on div "**********" at bounding box center [700, 138] width 63 height 11
click at [641, 143] on div "**********" at bounding box center [626, 138] width 65 height 11
click at [570, 140] on div "*********" at bounding box center [564, 138] width 37 height 11
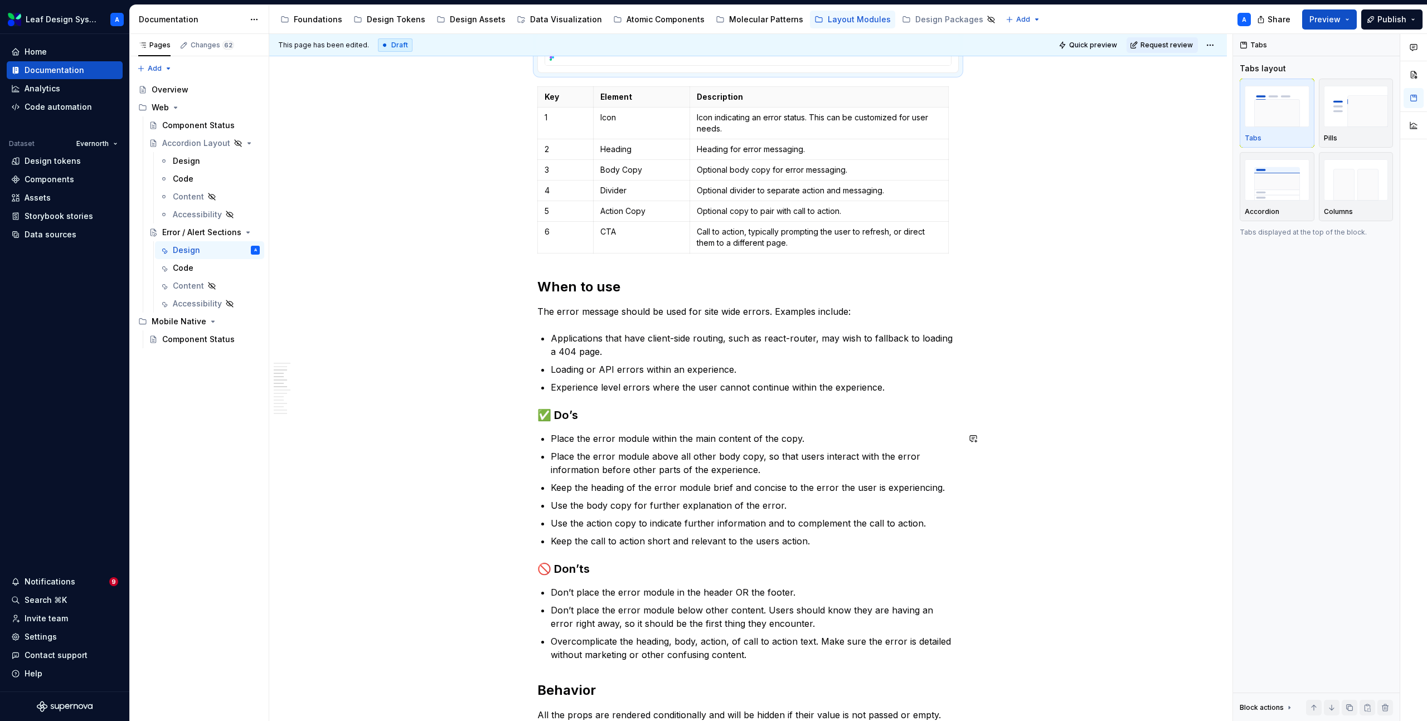
scroll to position [0, 0]
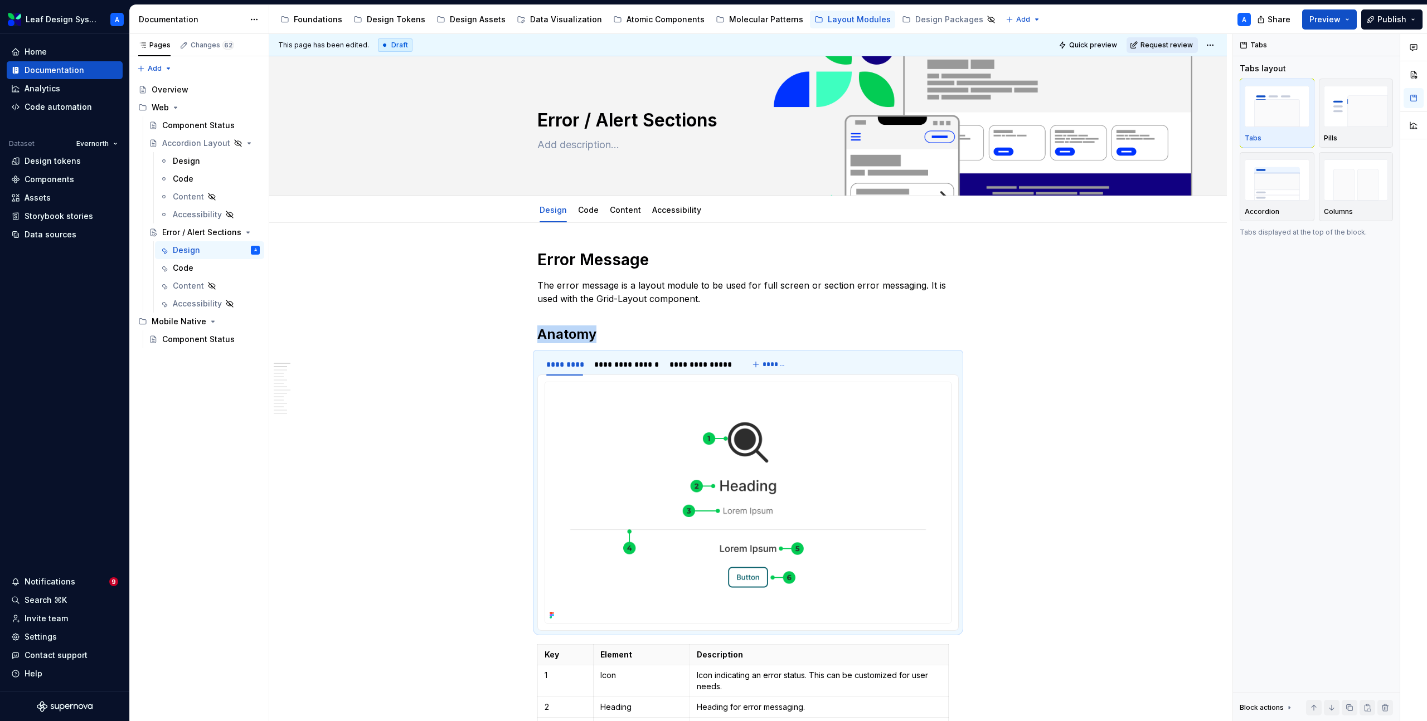
click at [1147, 43] on button "Request review" at bounding box center [1161, 45] width 71 height 16
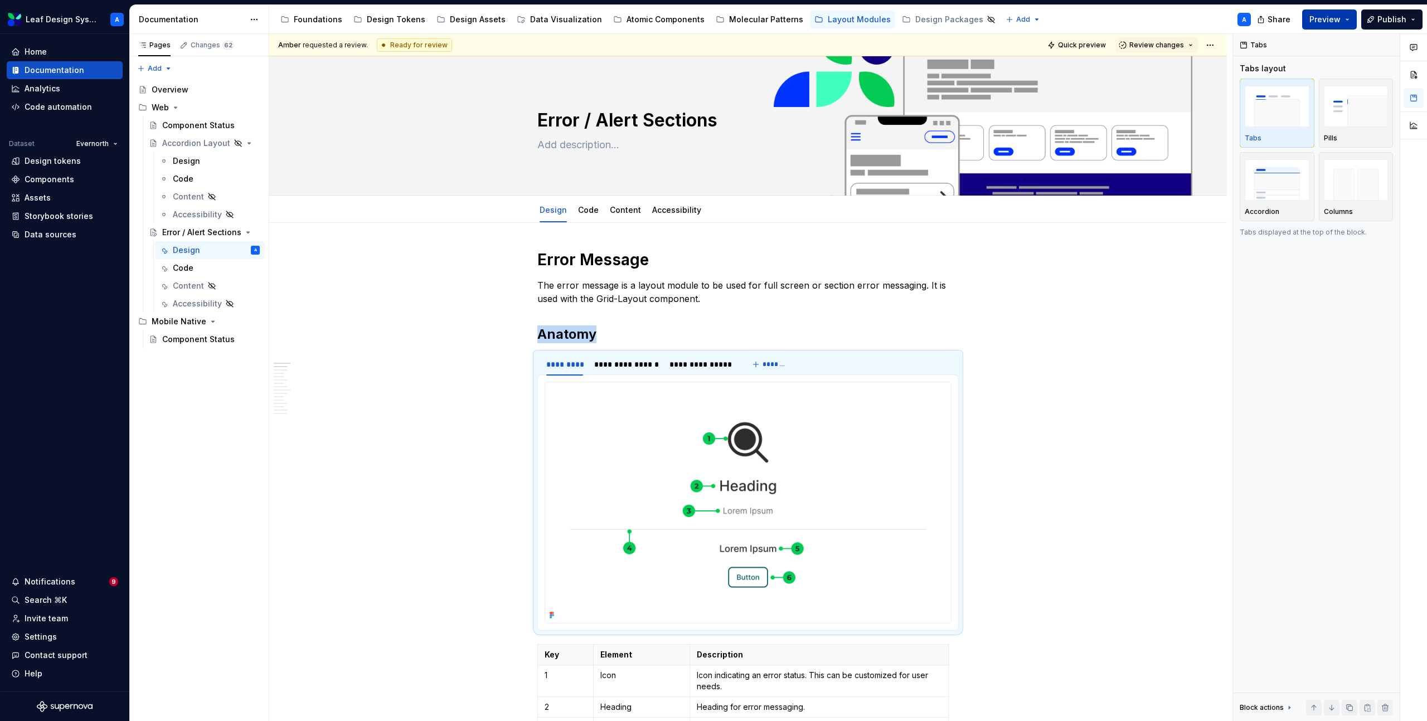
click at [1350, 22] on button "Preview" at bounding box center [1329, 19] width 55 height 20
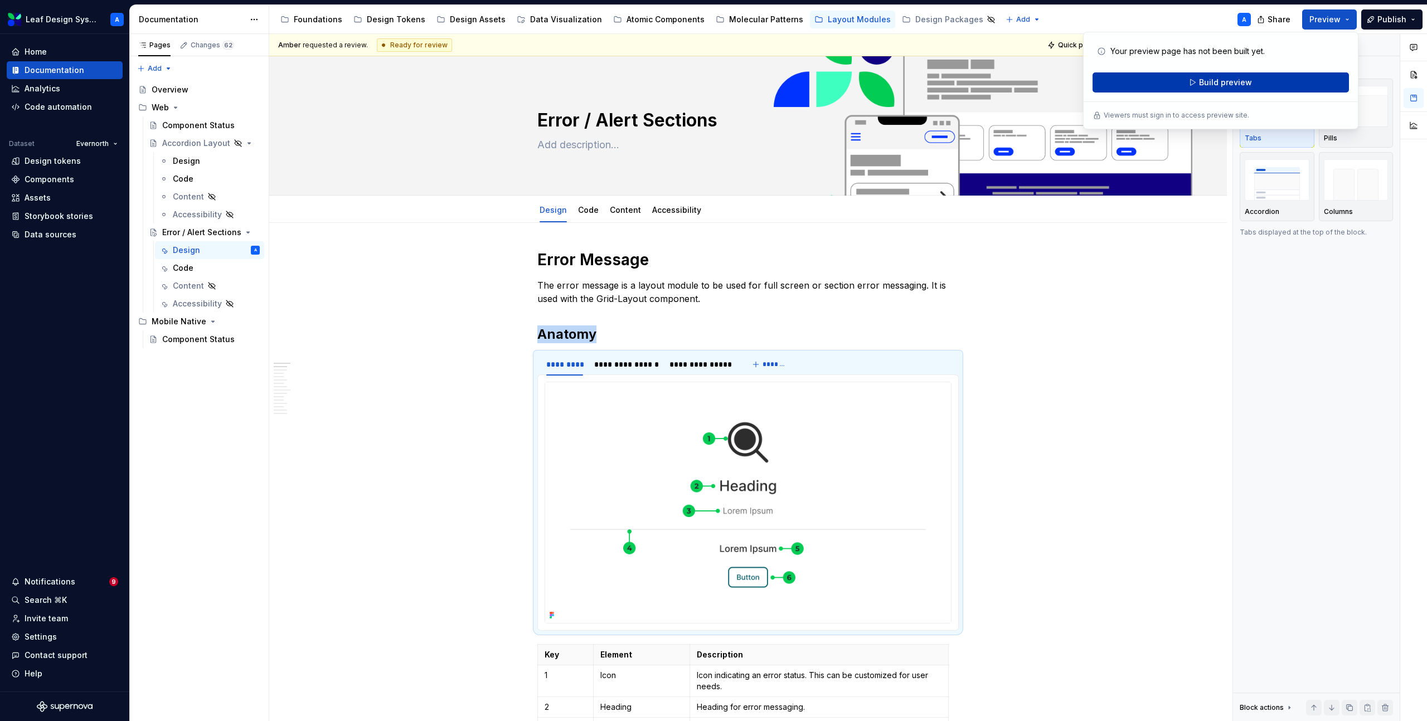
click at [1239, 80] on span "Build preview" at bounding box center [1225, 82] width 53 height 11
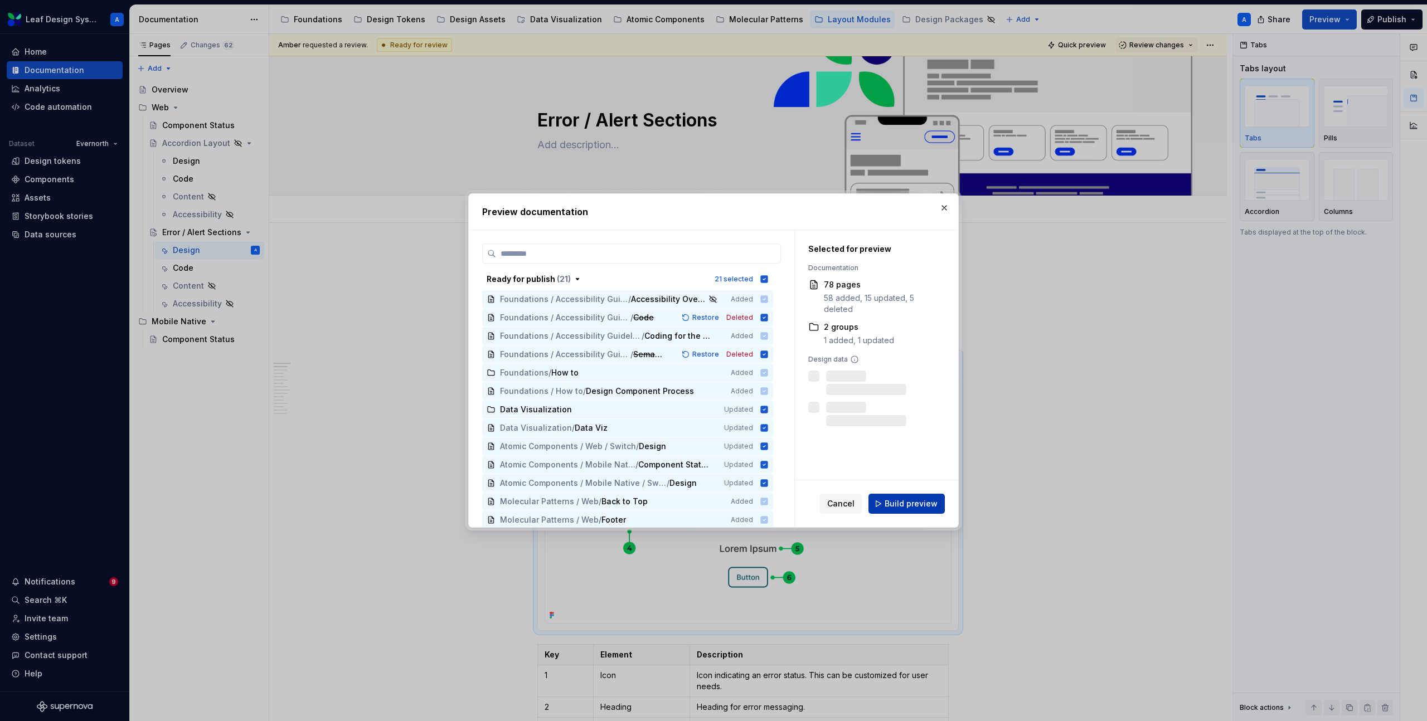
click at [895, 508] on span "Build preview" at bounding box center [910, 503] width 53 height 11
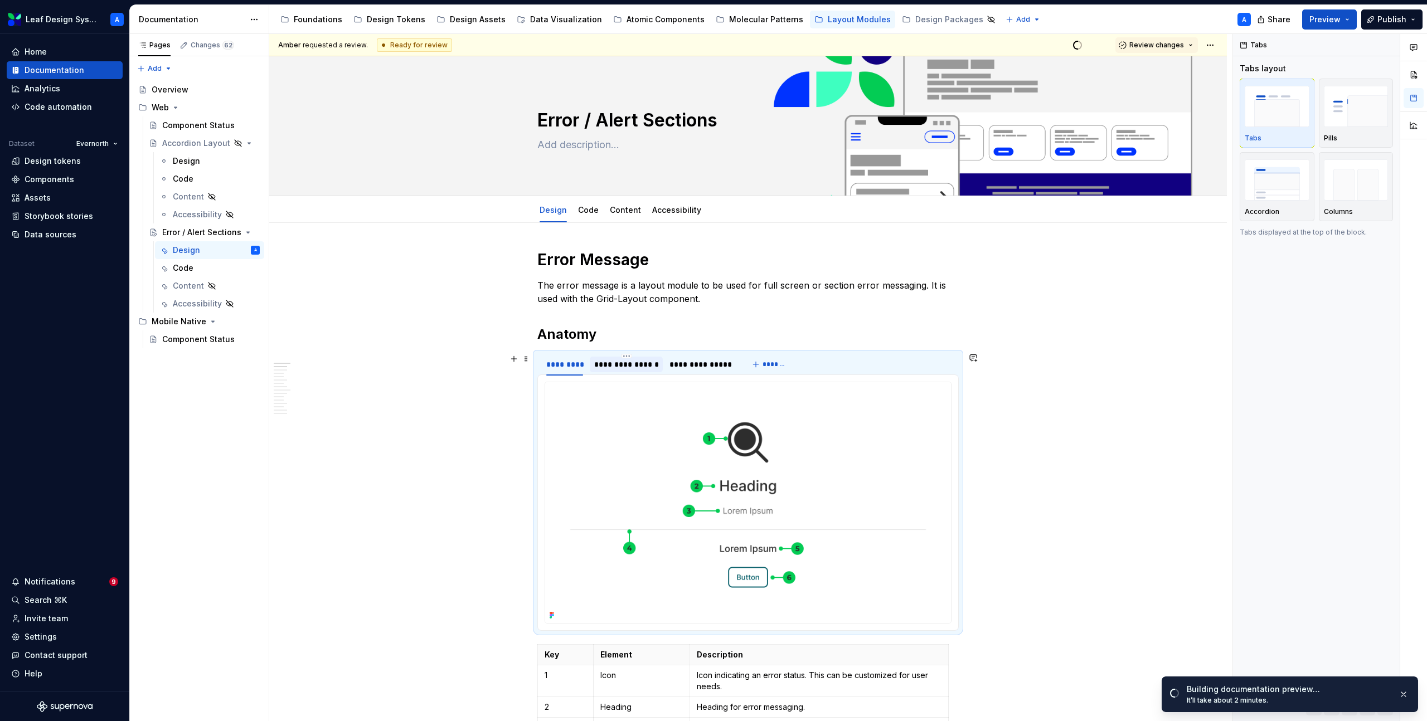
click at [629, 364] on div "**********" at bounding box center [626, 364] width 65 height 11
click at [689, 367] on div "**********" at bounding box center [700, 364] width 63 height 11
click at [572, 366] on div "*********" at bounding box center [564, 364] width 37 height 11
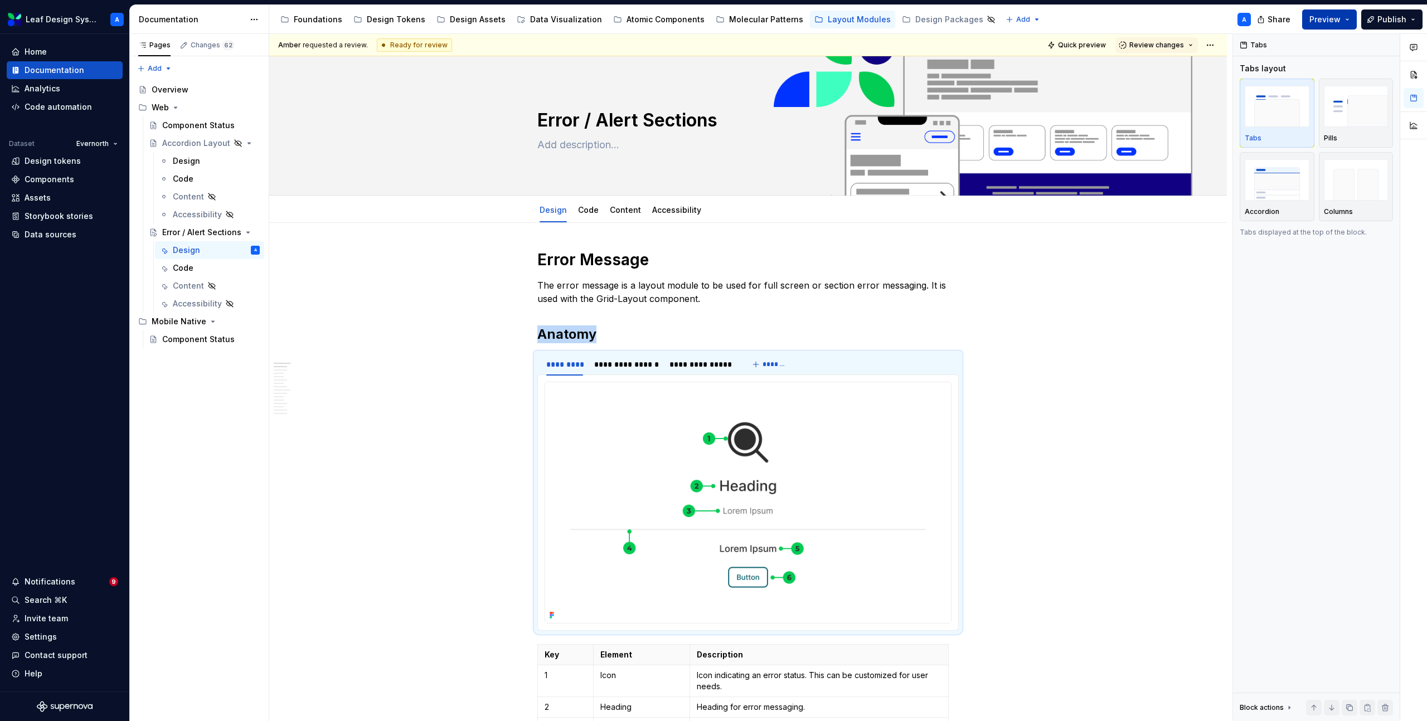
click at [1347, 20] on button "Preview" at bounding box center [1329, 19] width 55 height 20
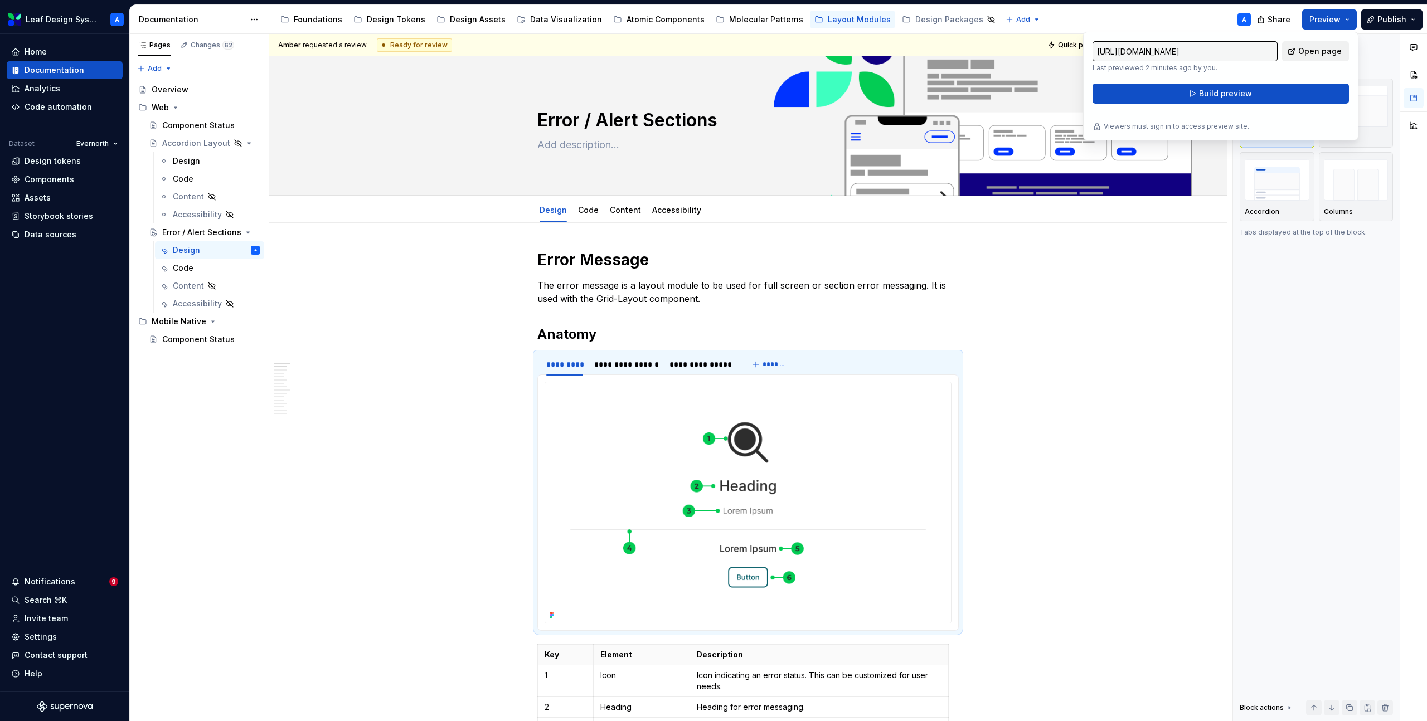
click at [1316, 52] on span "Open page" at bounding box center [1319, 51] width 43 height 11
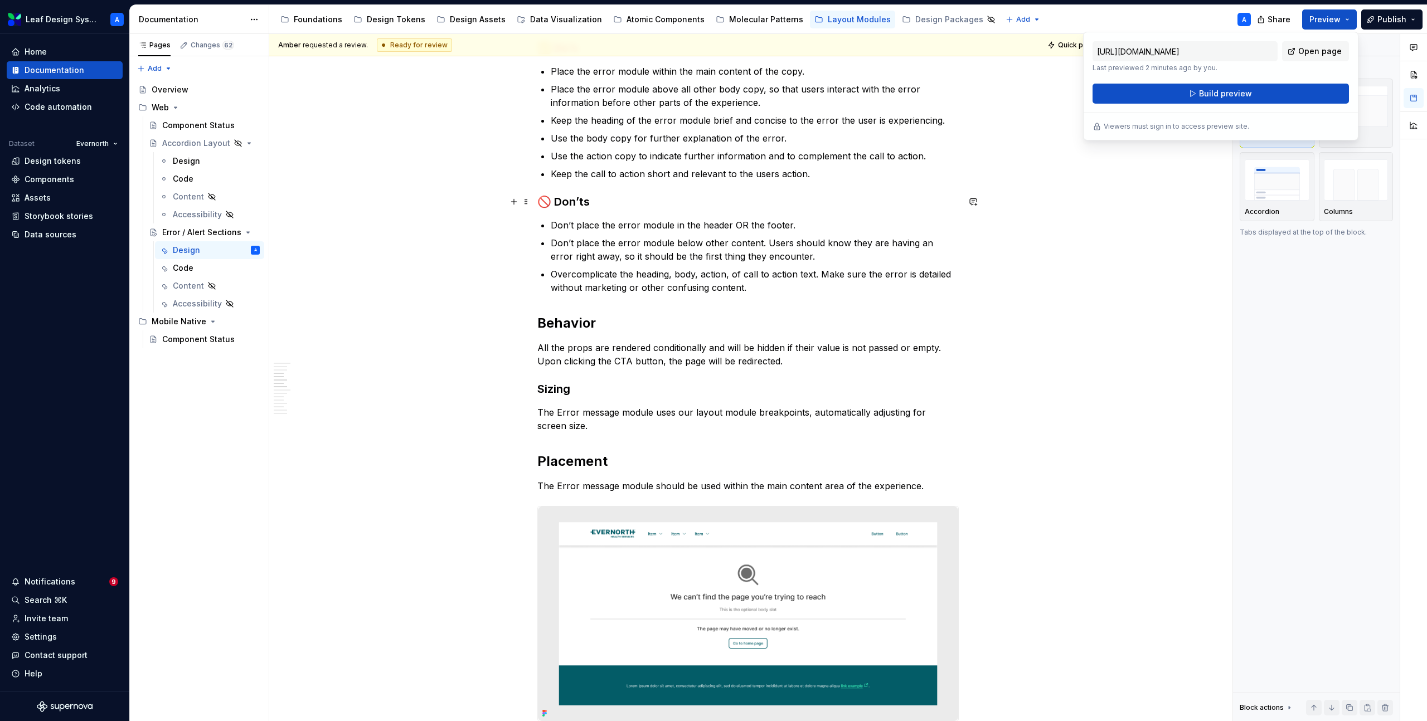
scroll to position [960, 0]
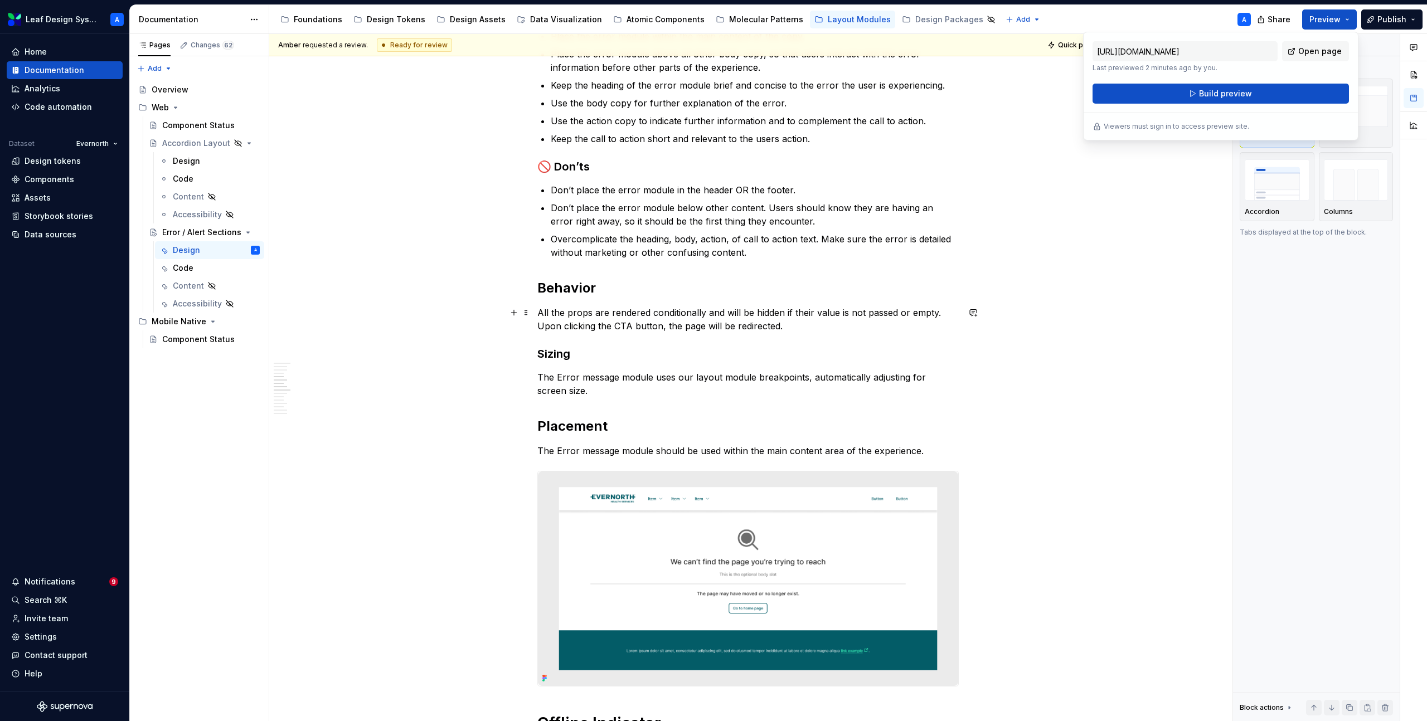
click at [622, 309] on p "All the props are rendered conditionally and will be hidden if their value is n…" at bounding box center [747, 319] width 421 height 27
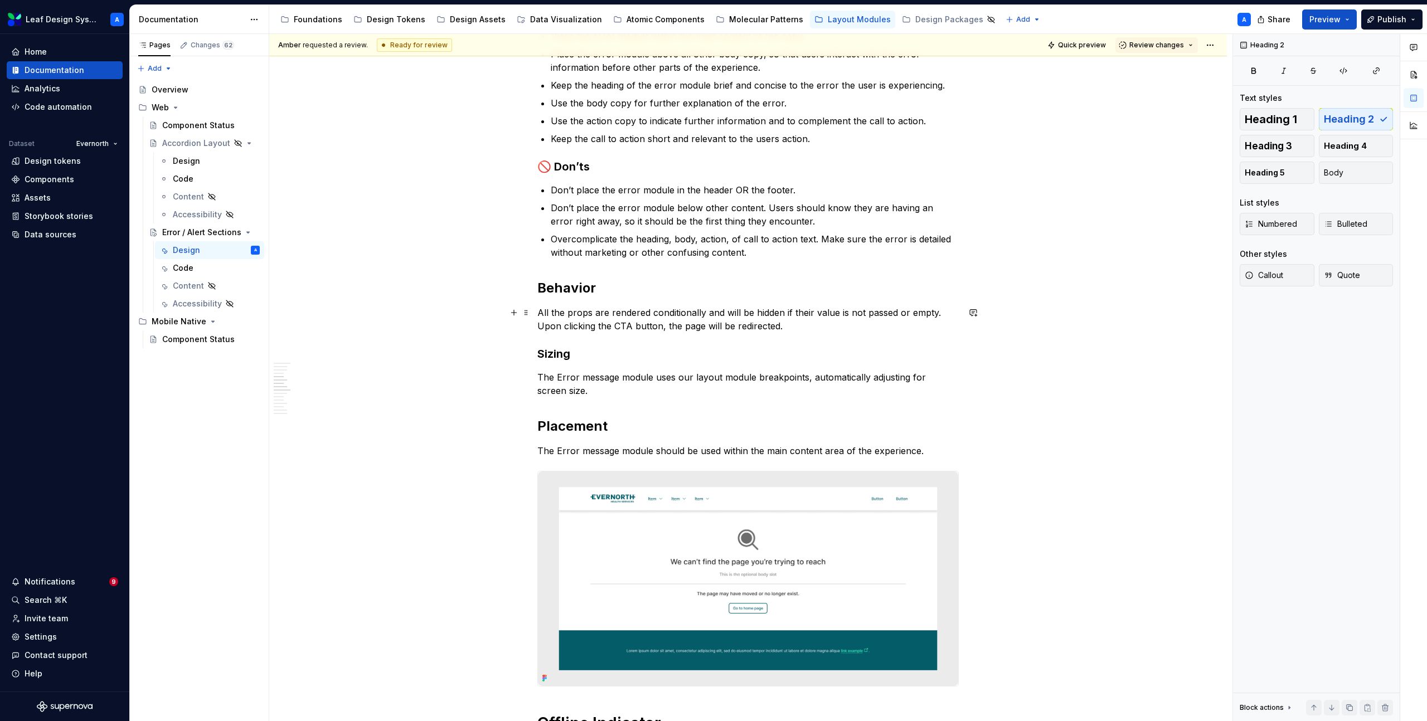
click at [572, 310] on p "All the props are rendered conditionally and will be hidden if their value is n…" at bounding box center [747, 319] width 421 height 27
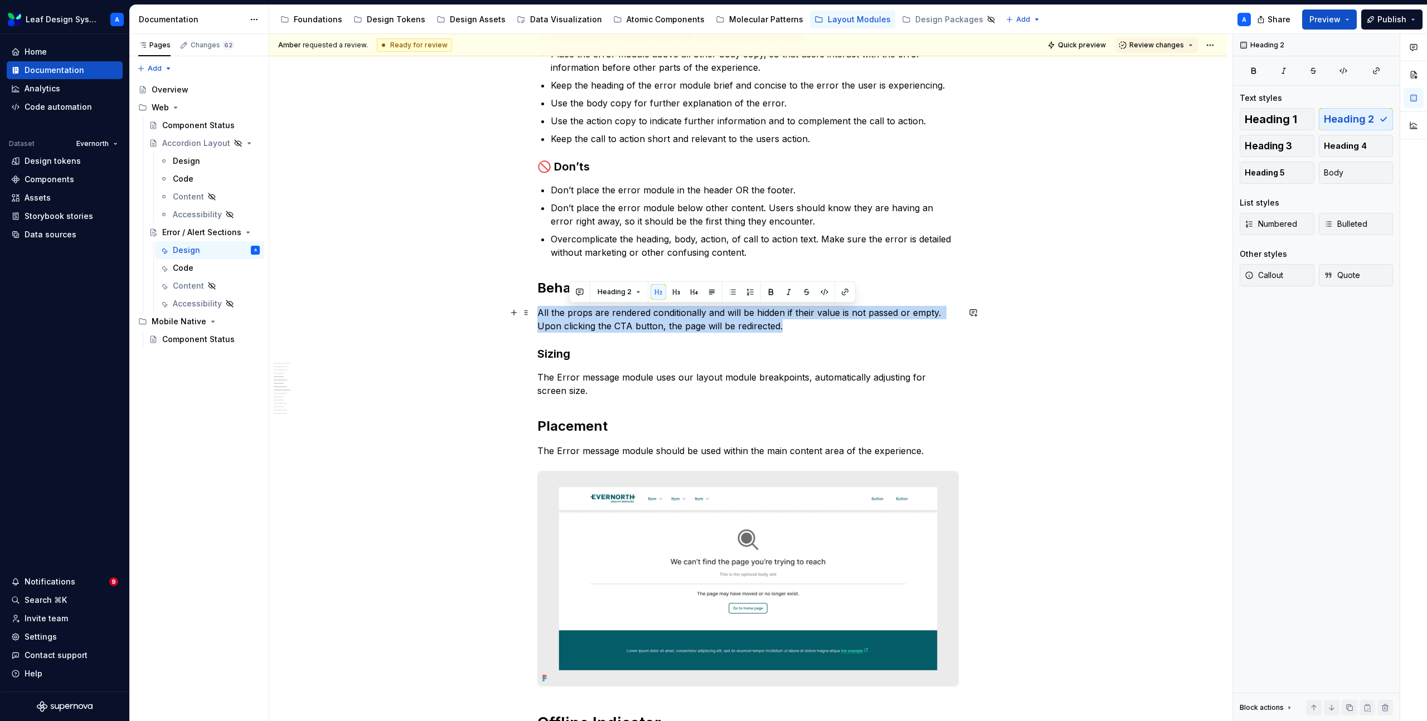
click at [572, 310] on p "All the props are rendered conditionally and will be hidden if their value is n…" at bounding box center [747, 319] width 421 height 27
click at [597, 296] on span "Heading 2" at bounding box center [585, 292] width 34 height 9
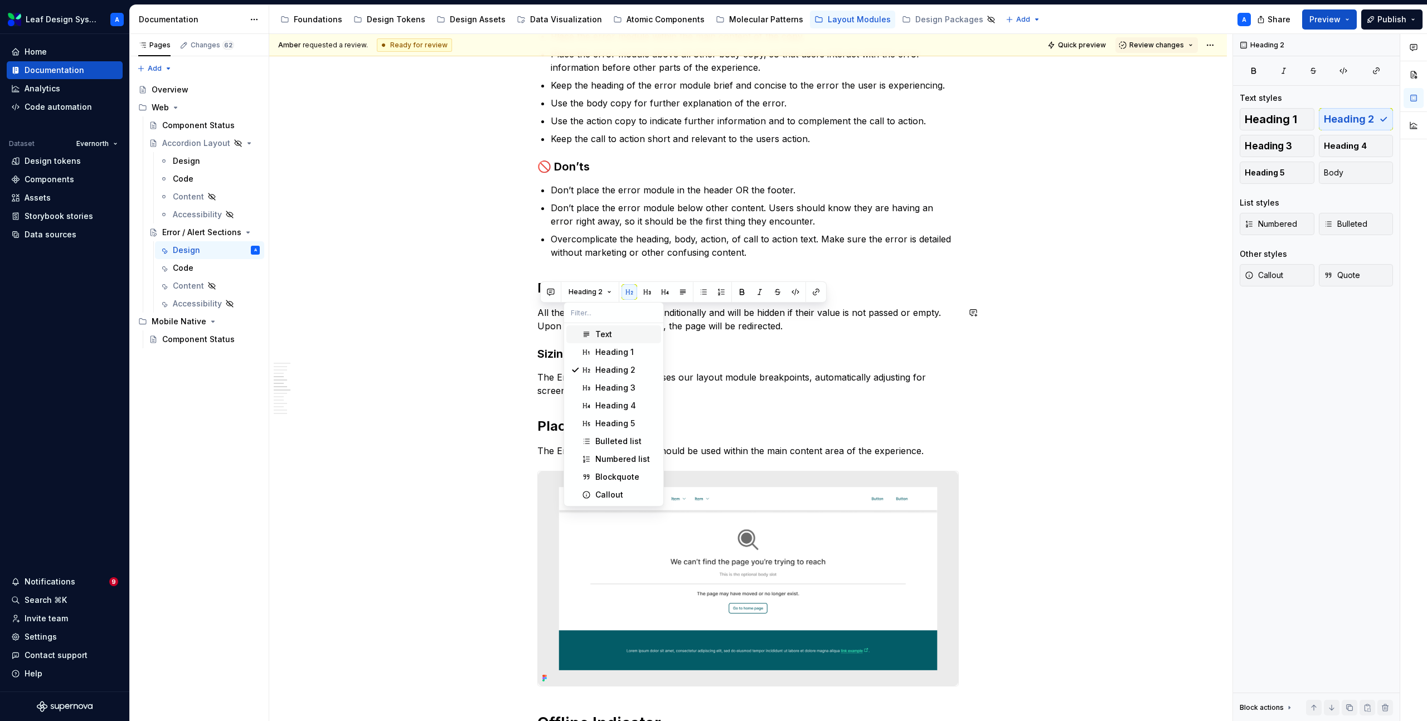
click at [600, 336] on div "Text" at bounding box center [603, 334] width 17 height 11
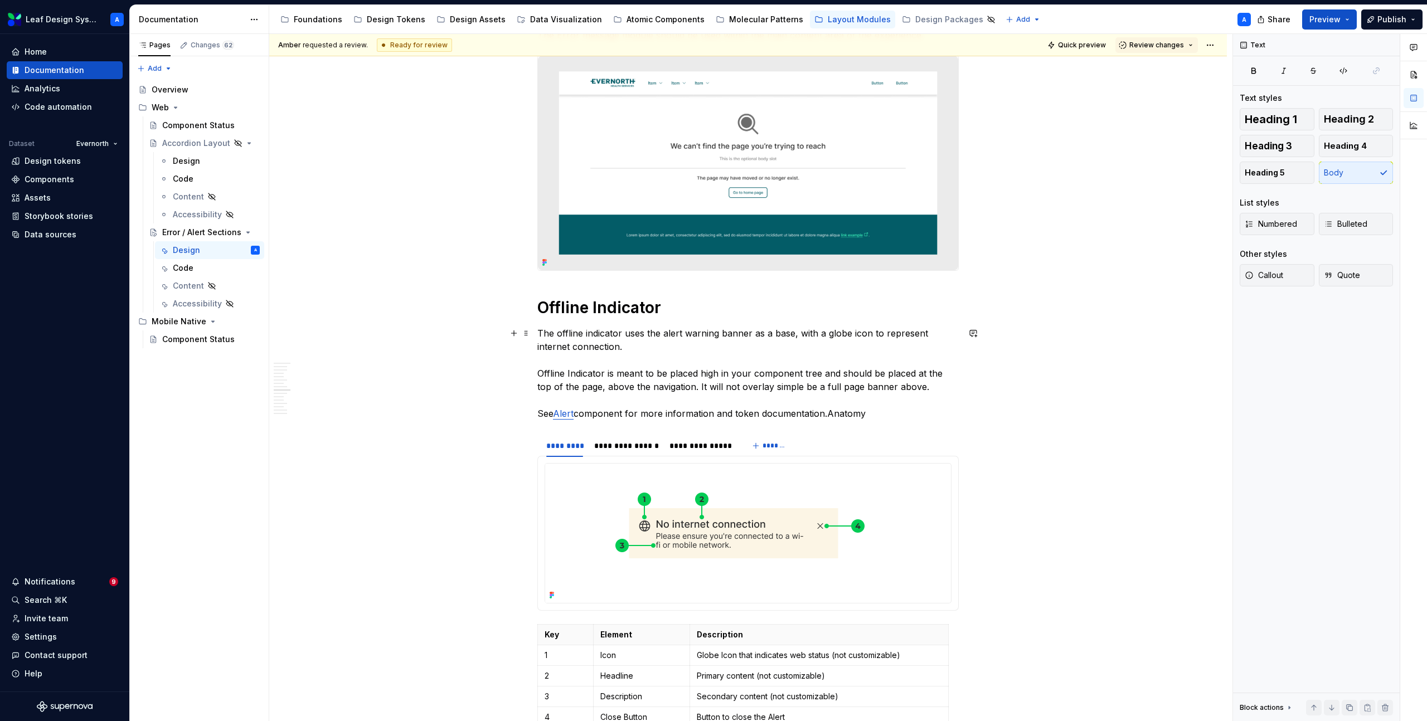
scroll to position [1468, 0]
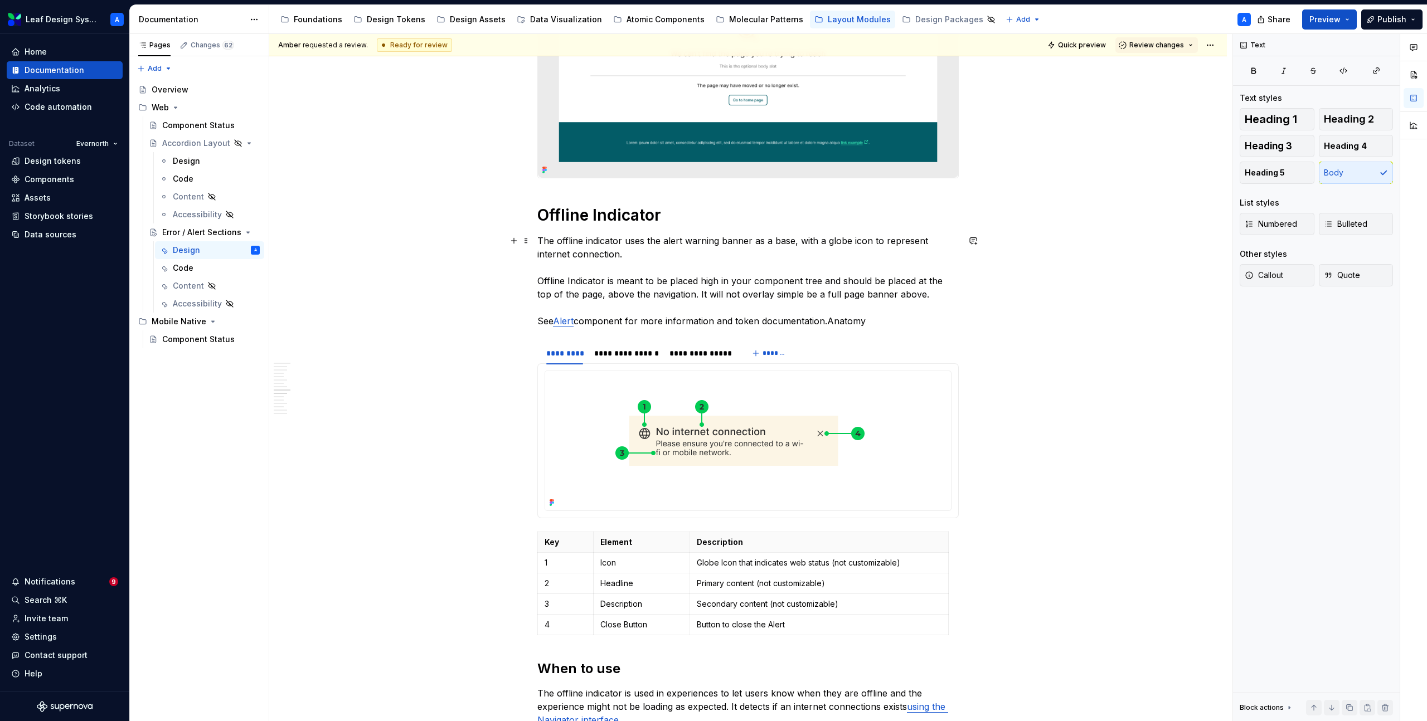
click at [832, 320] on p "The offline indicator uses the alert warning banner as a base, with a globe ico…" at bounding box center [747, 281] width 421 height 94
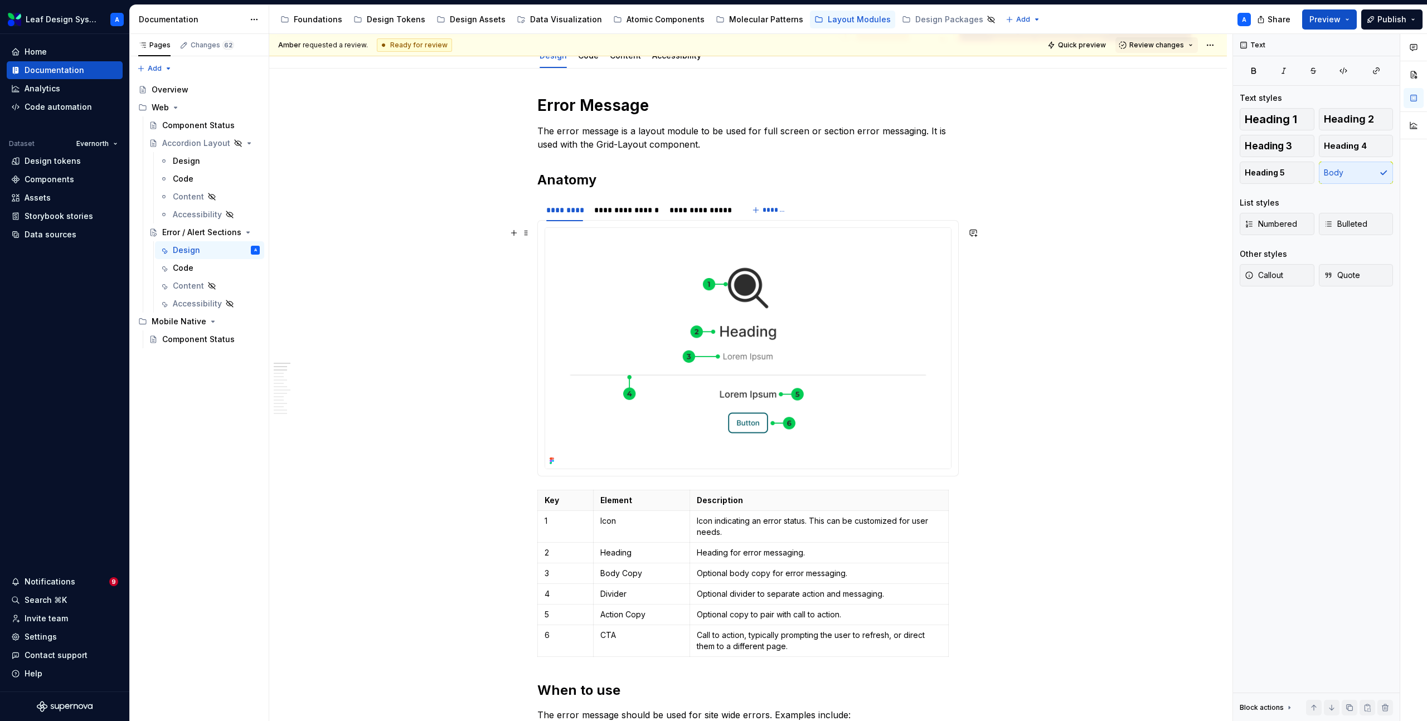
scroll to position [0, 0]
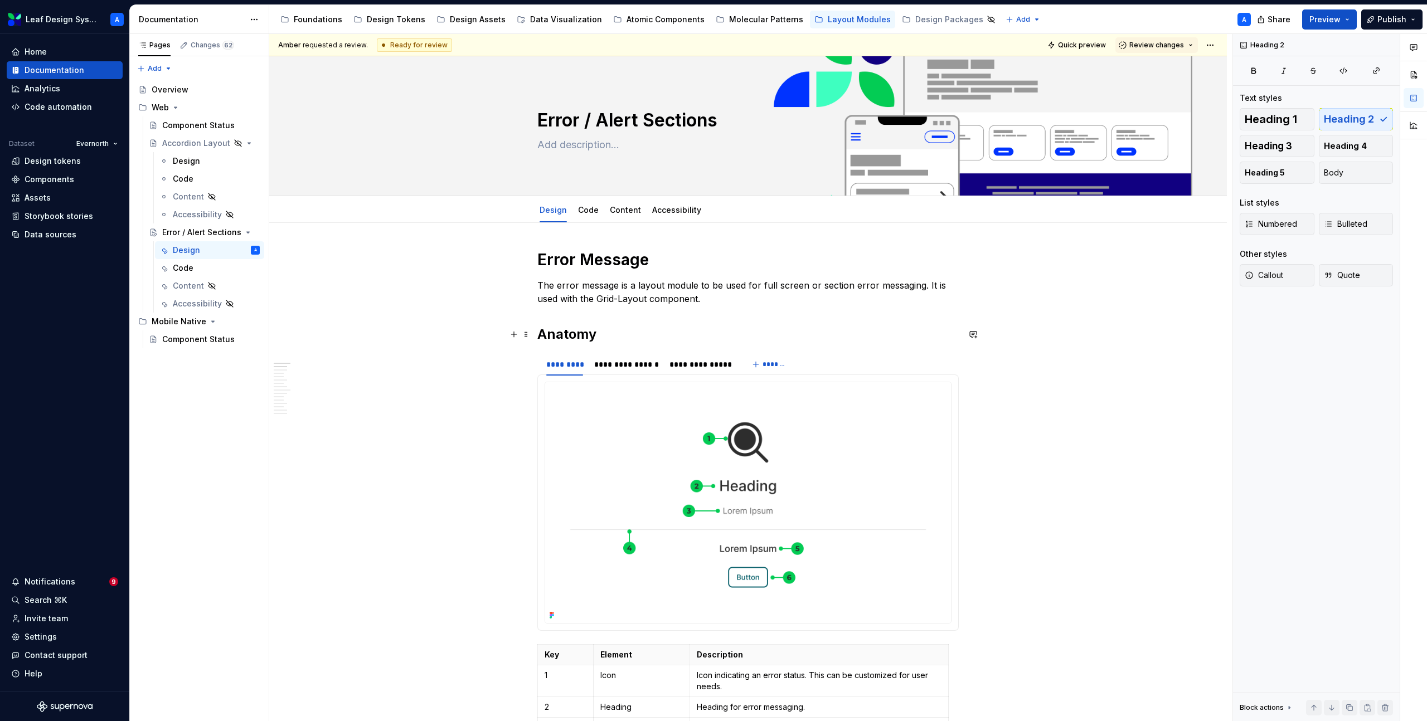
click at [580, 333] on h2 "Anatomy" at bounding box center [747, 334] width 421 height 18
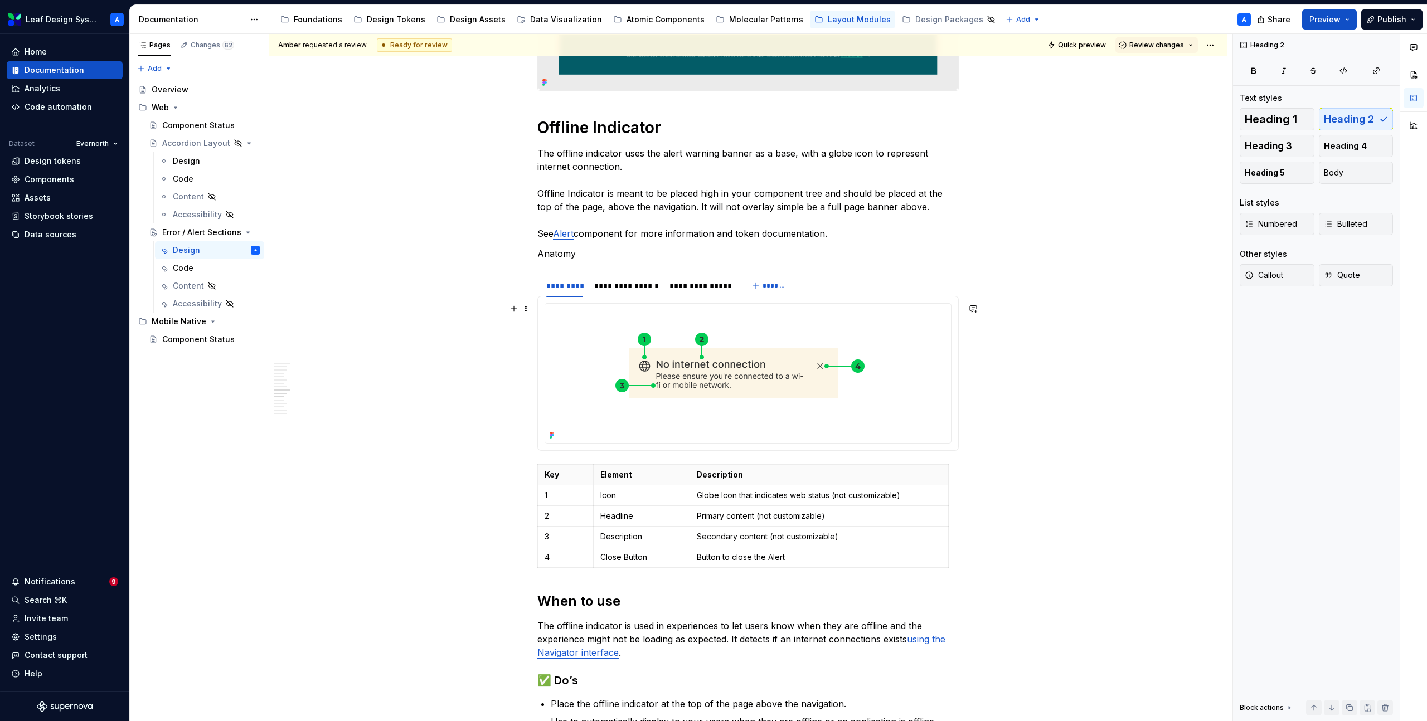
scroll to position [1634, 0]
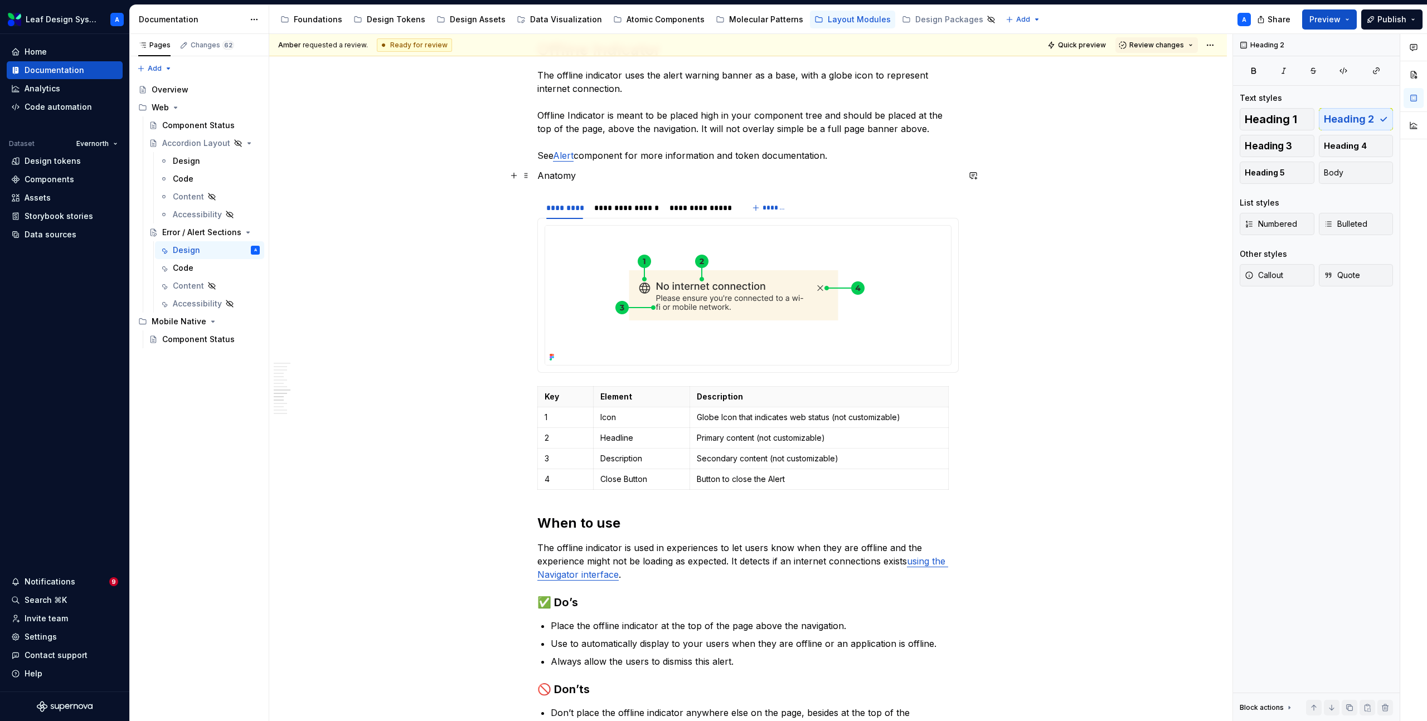
click at [561, 172] on p "Anatomy" at bounding box center [747, 175] width 421 height 13
click at [588, 157] on button "Text" at bounding box center [580, 155] width 34 height 16
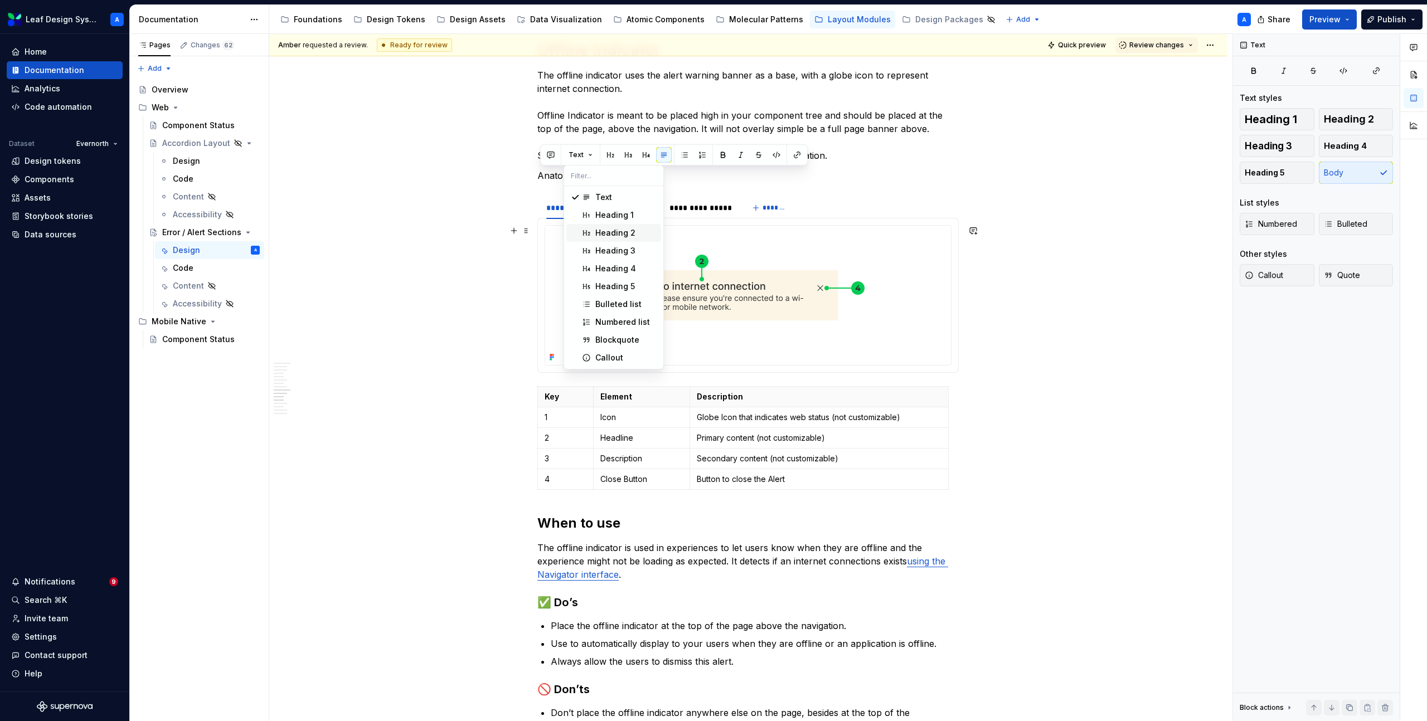
click at [608, 226] on span "Heading 2" at bounding box center [613, 233] width 95 height 18
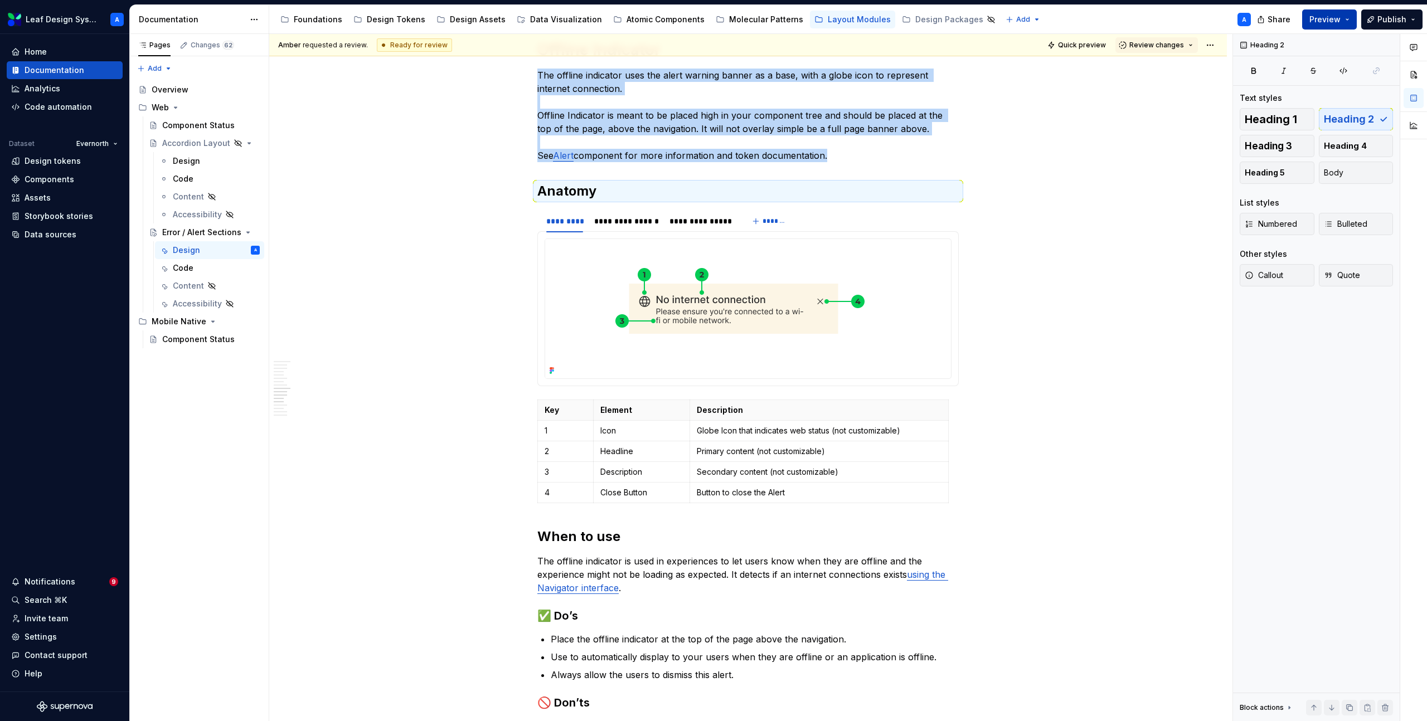
click at [1351, 22] on button "Preview" at bounding box center [1329, 19] width 55 height 20
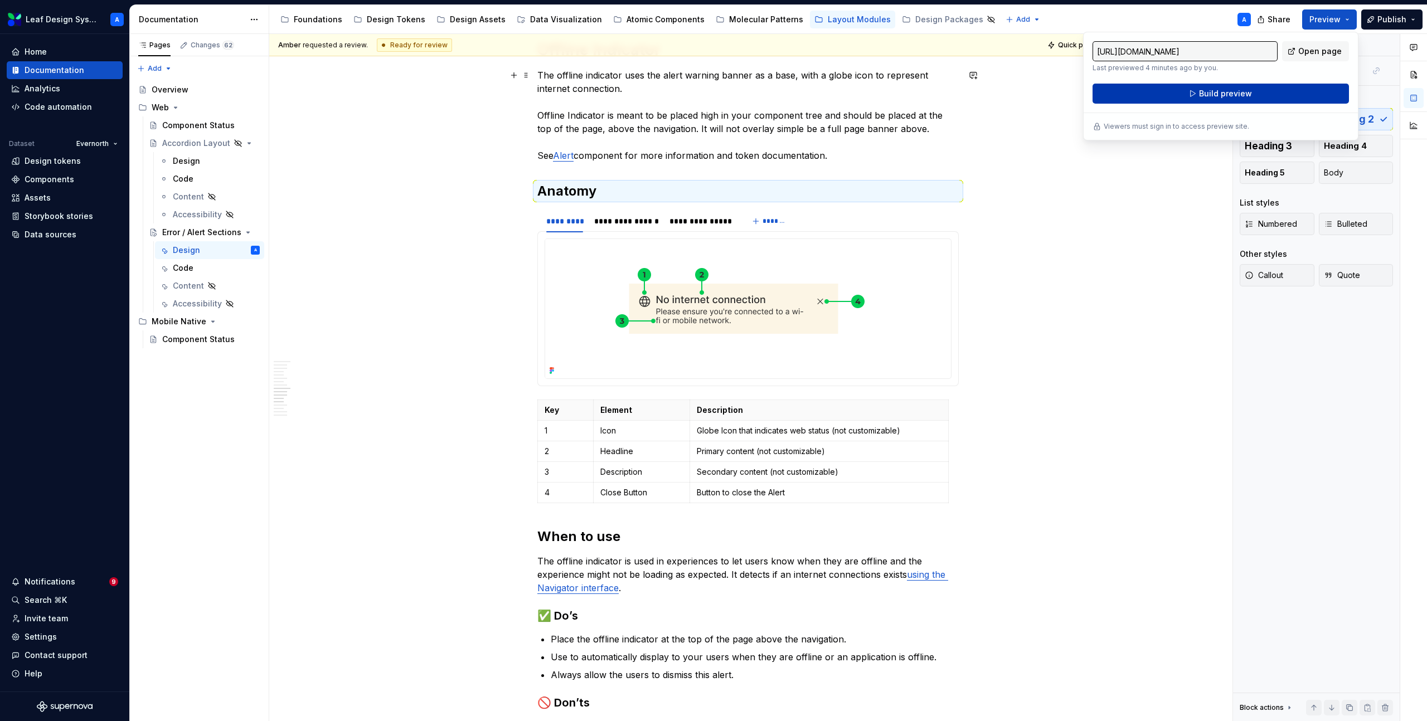
click at [1232, 91] on span "Build preview" at bounding box center [1225, 93] width 53 height 11
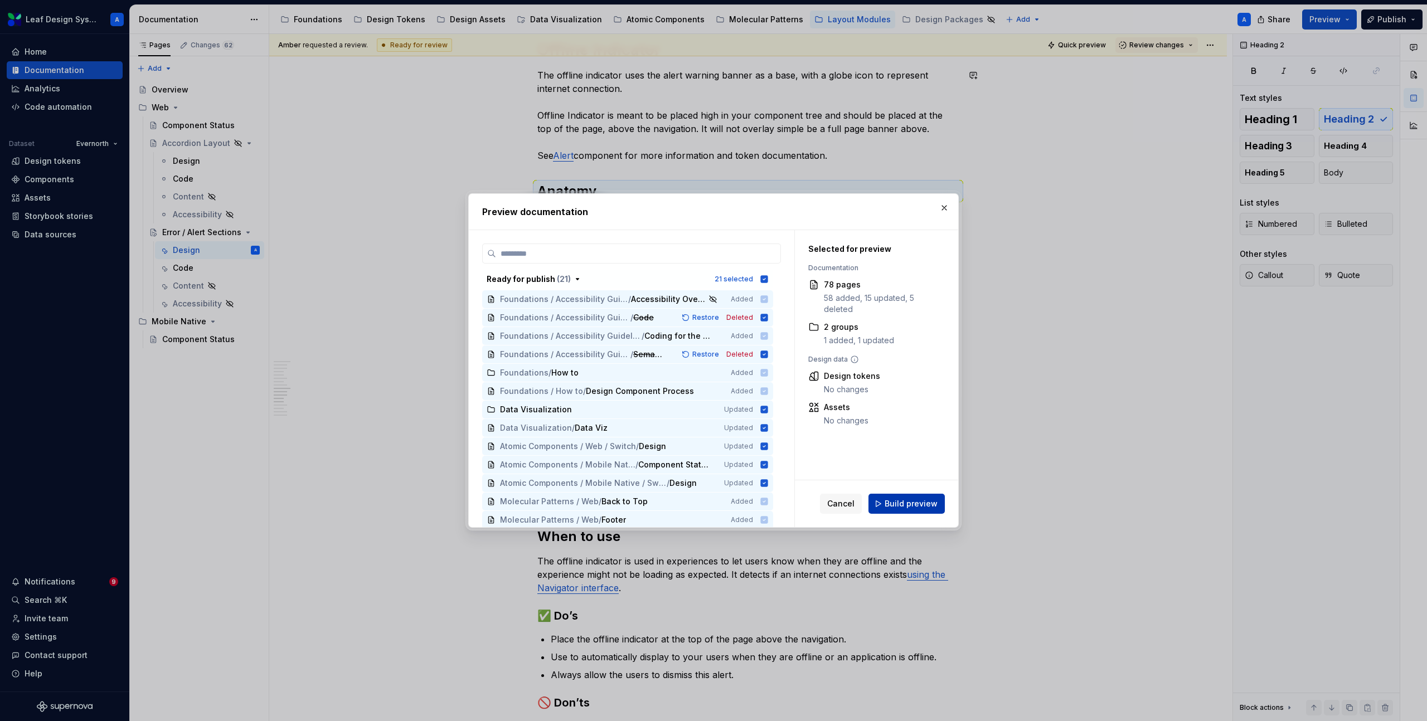
click at [898, 504] on span "Build preview" at bounding box center [910, 503] width 53 height 11
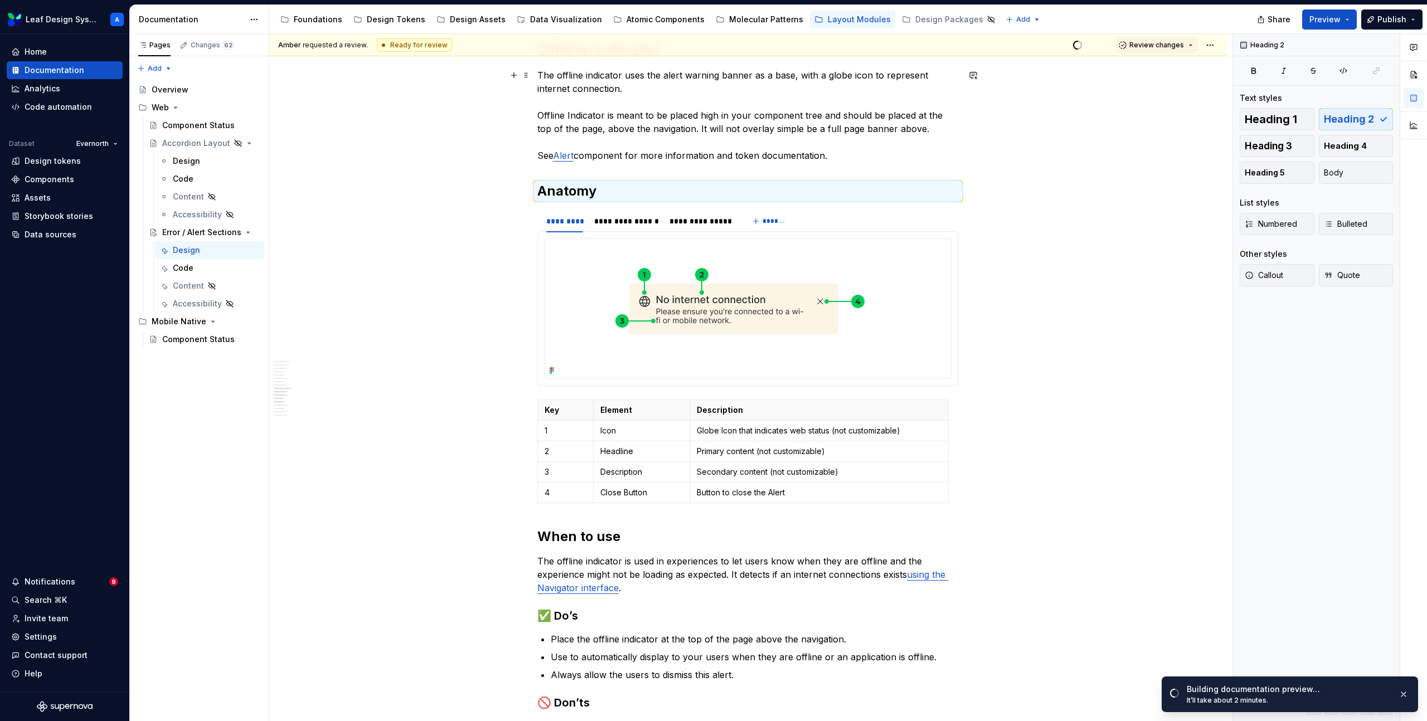
type textarea "*"
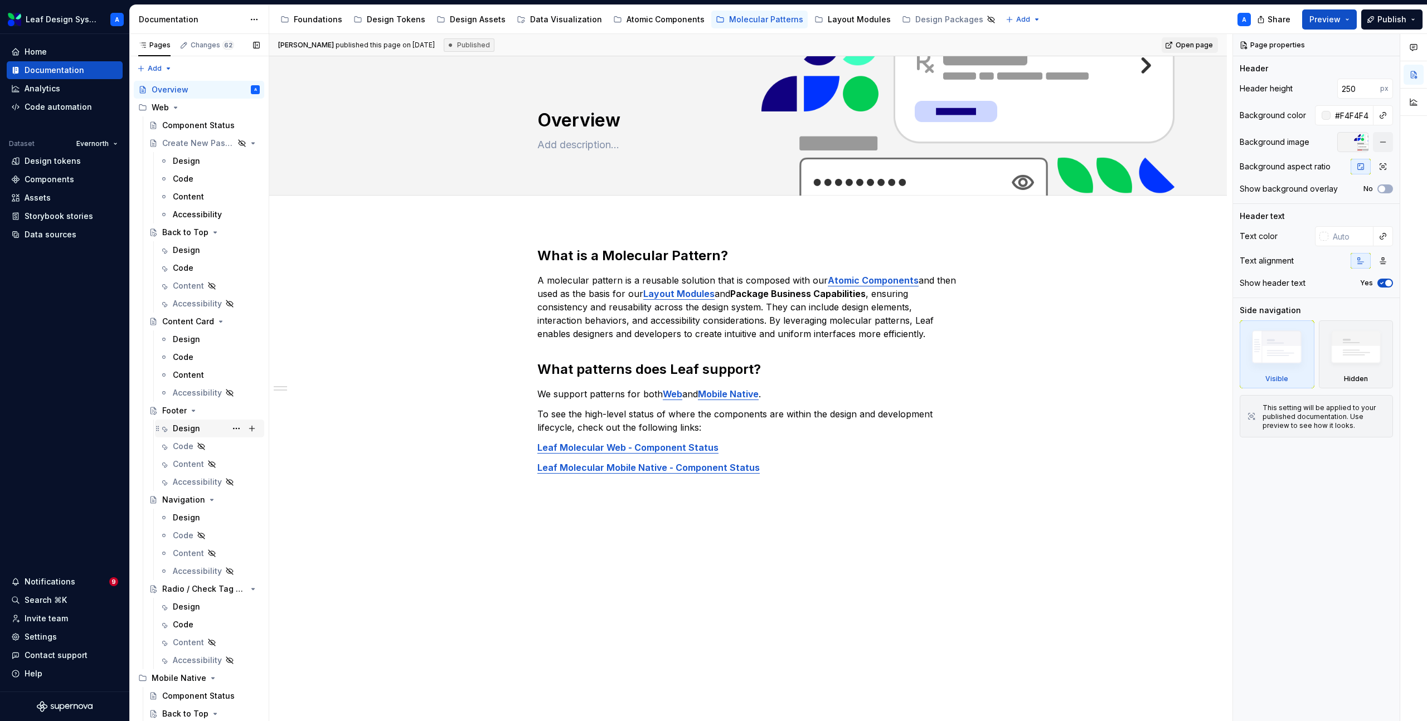
click at [183, 429] on div "Design" at bounding box center [186, 428] width 27 height 11
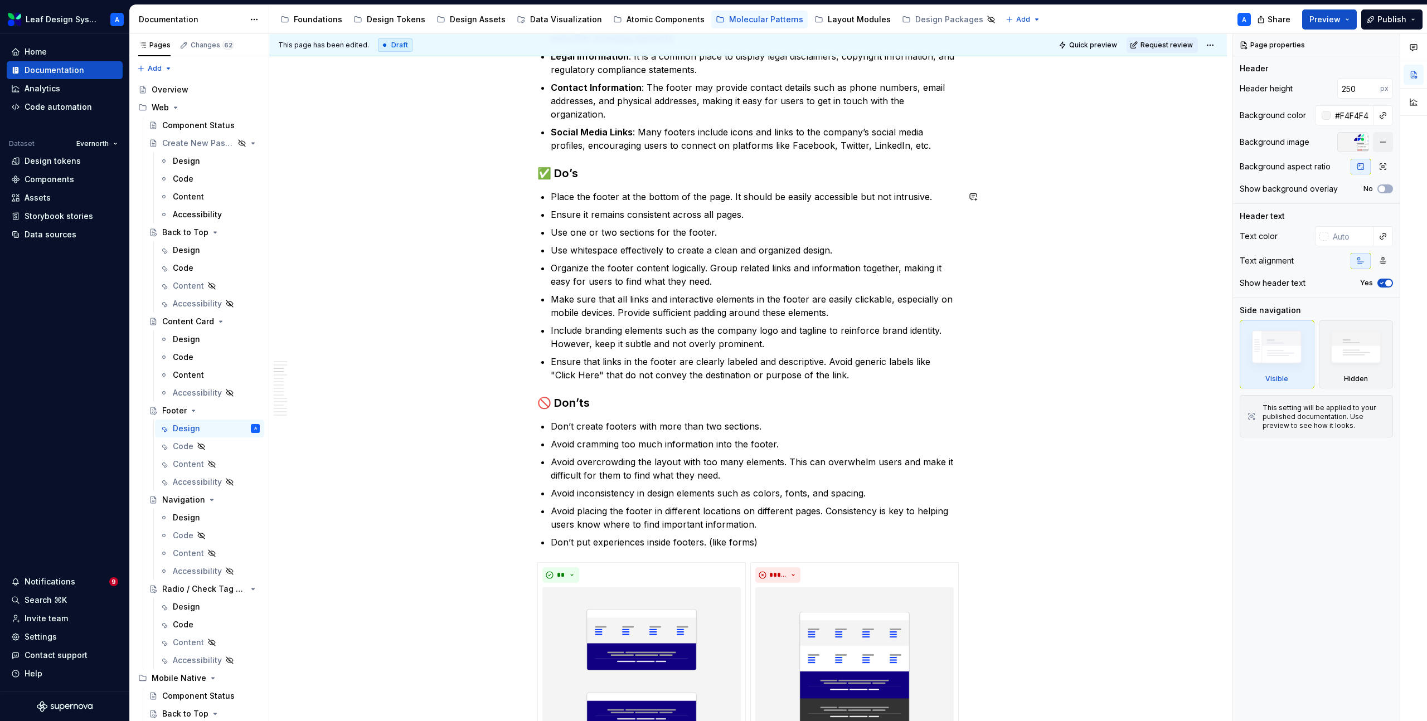
scroll to position [990, 0]
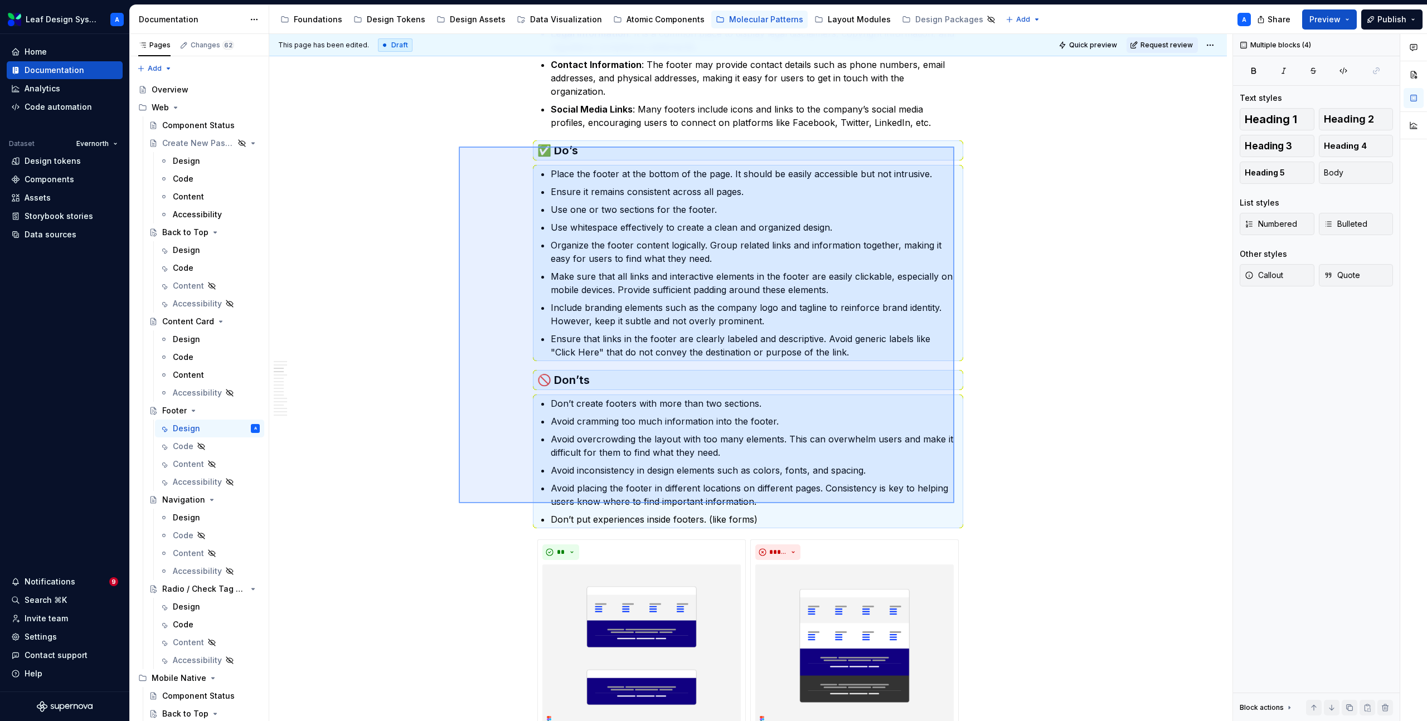
drag, startPoint x: 459, startPoint y: 147, endPoint x: 961, endPoint y: 508, distance: 618.8
click at [961, 508] on div "**********" at bounding box center [750, 378] width 963 height 688
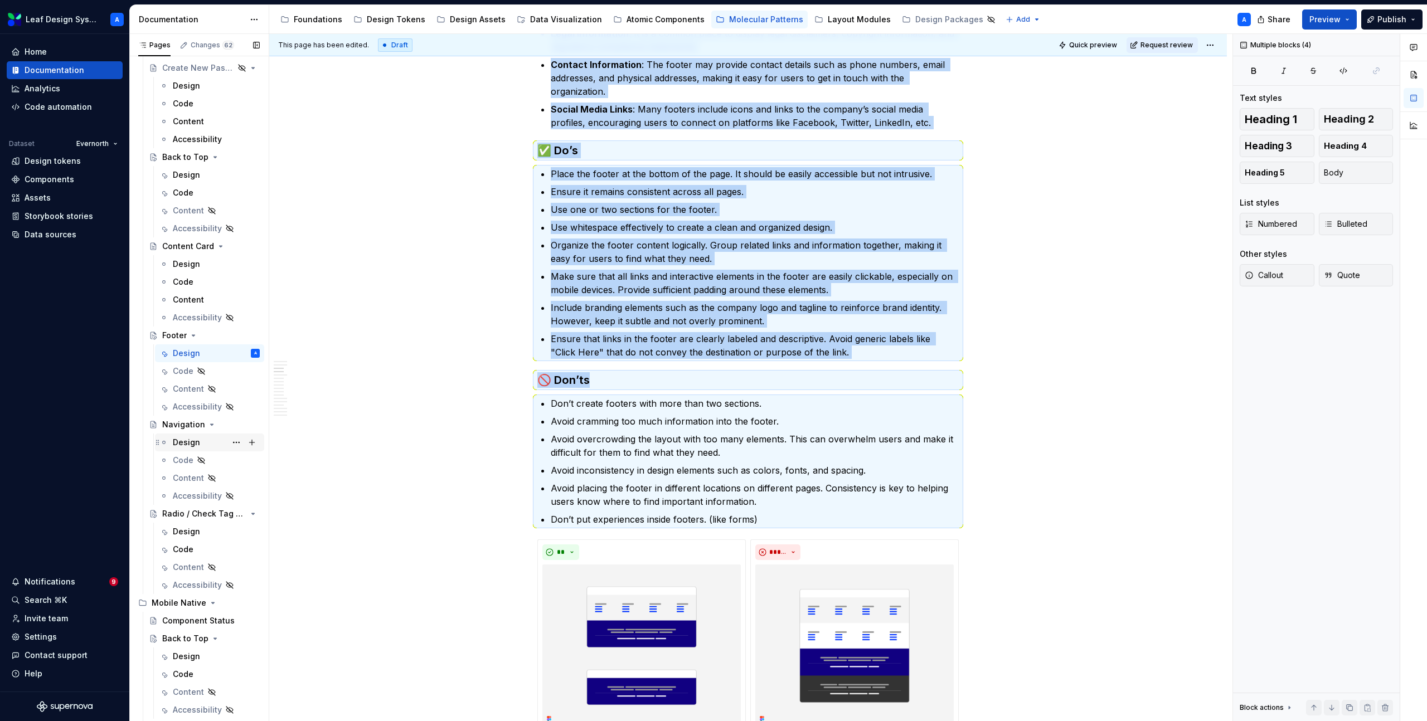
scroll to position [0, 0]
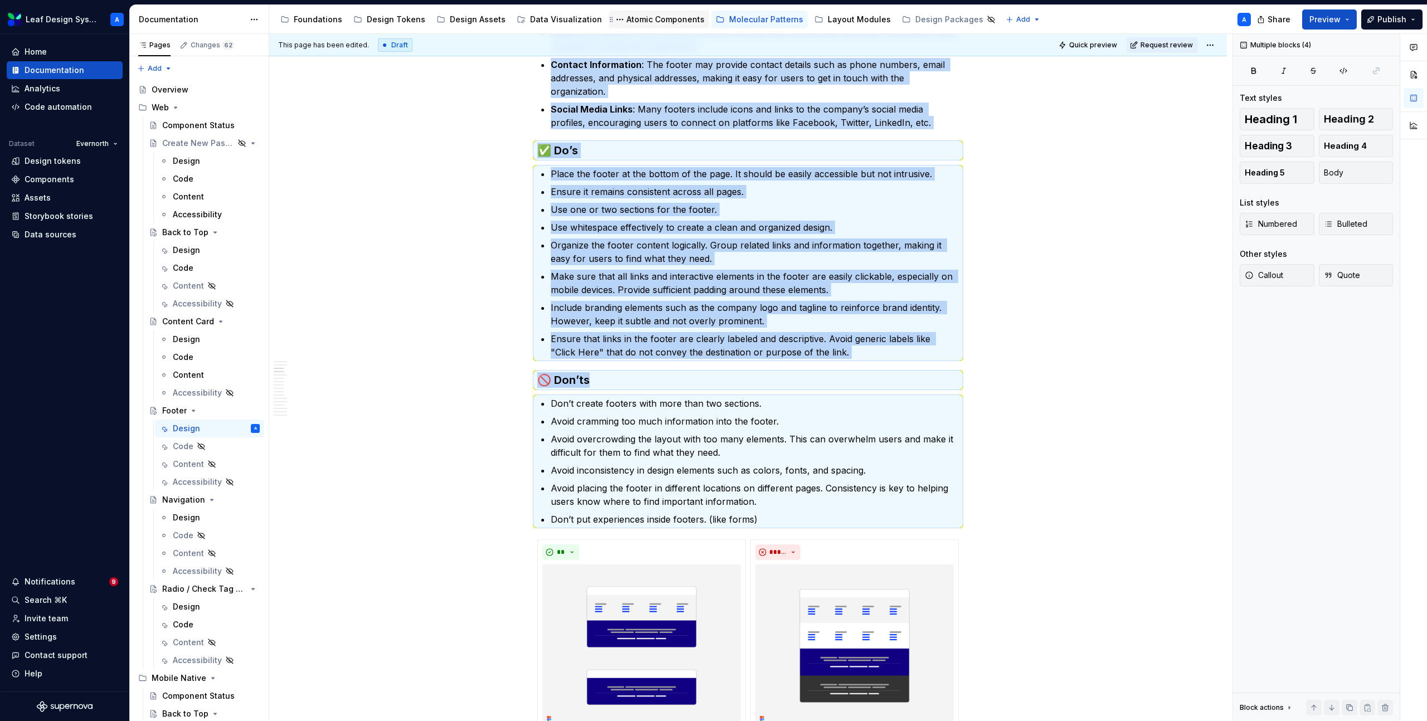
click at [633, 25] on div "Atomic Components" at bounding box center [665, 19] width 78 height 11
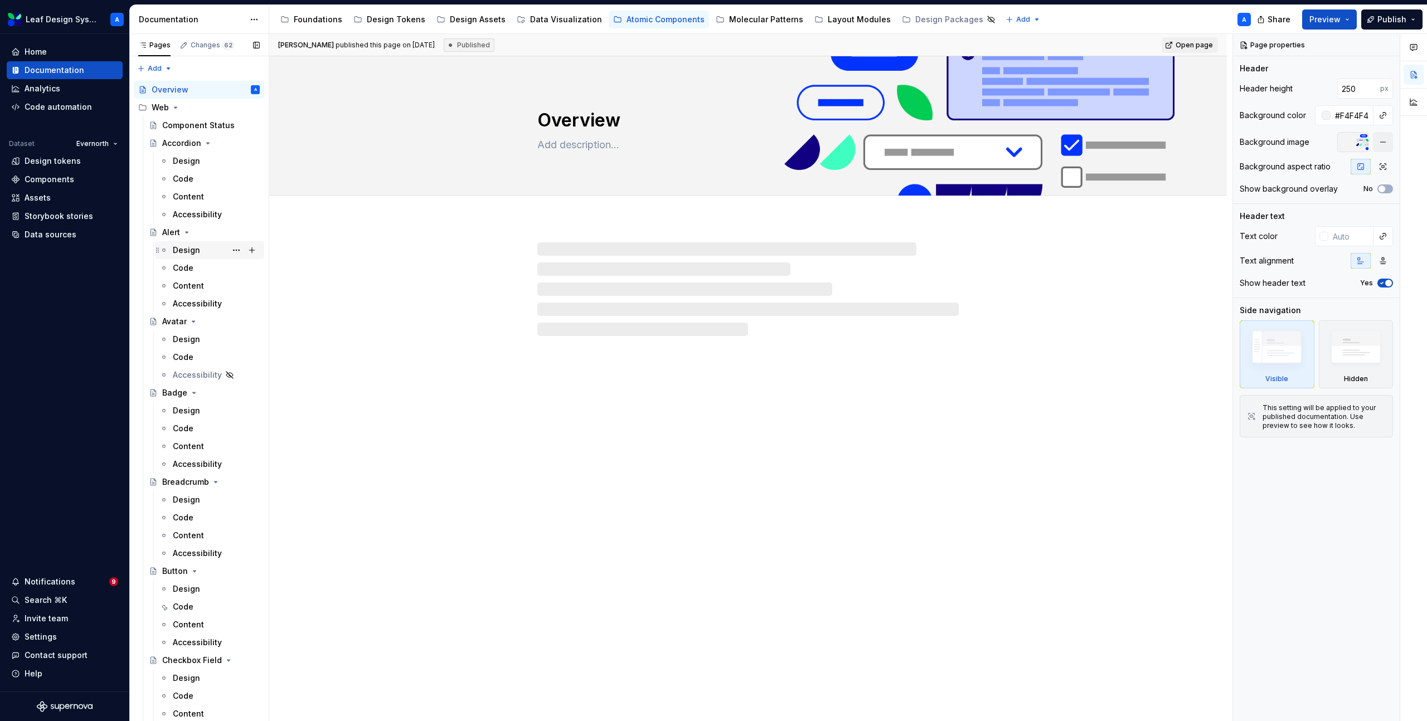
click at [185, 253] on div "Design" at bounding box center [186, 250] width 27 height 11
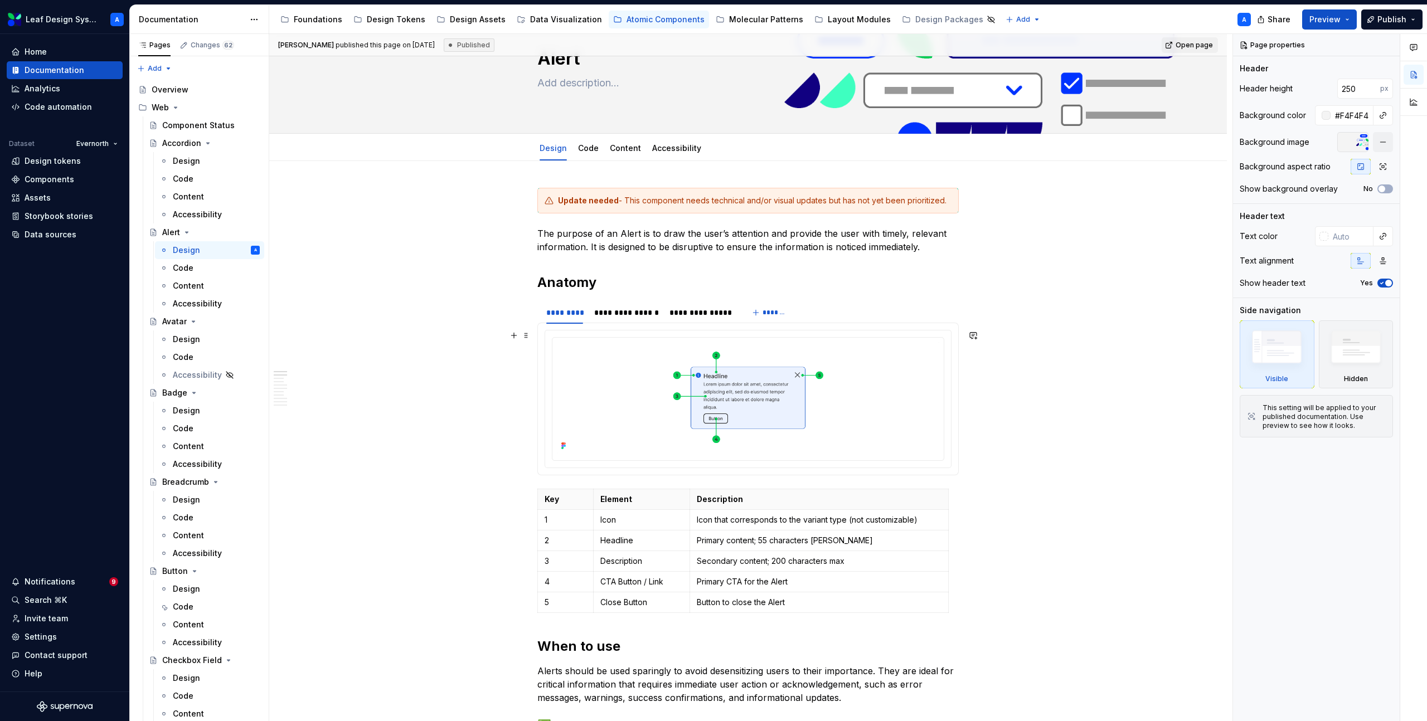
scroll to position [70, 0]
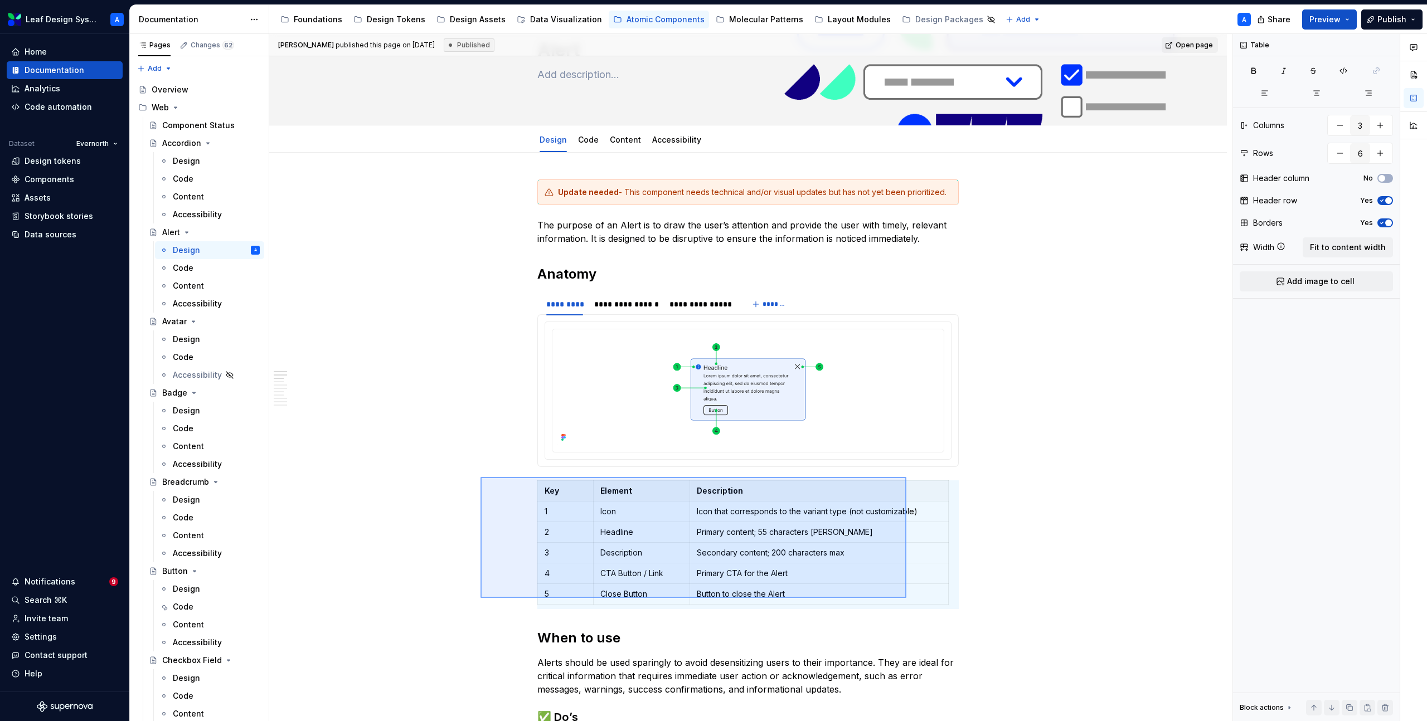
drag, startPoint x: 835, startPoint y: 537, endPoint x: 905, endPoint y: 605, distance: 98.1
click at [906, 606] on div "**********" at bounding box center [750, 378] width 963 height 688
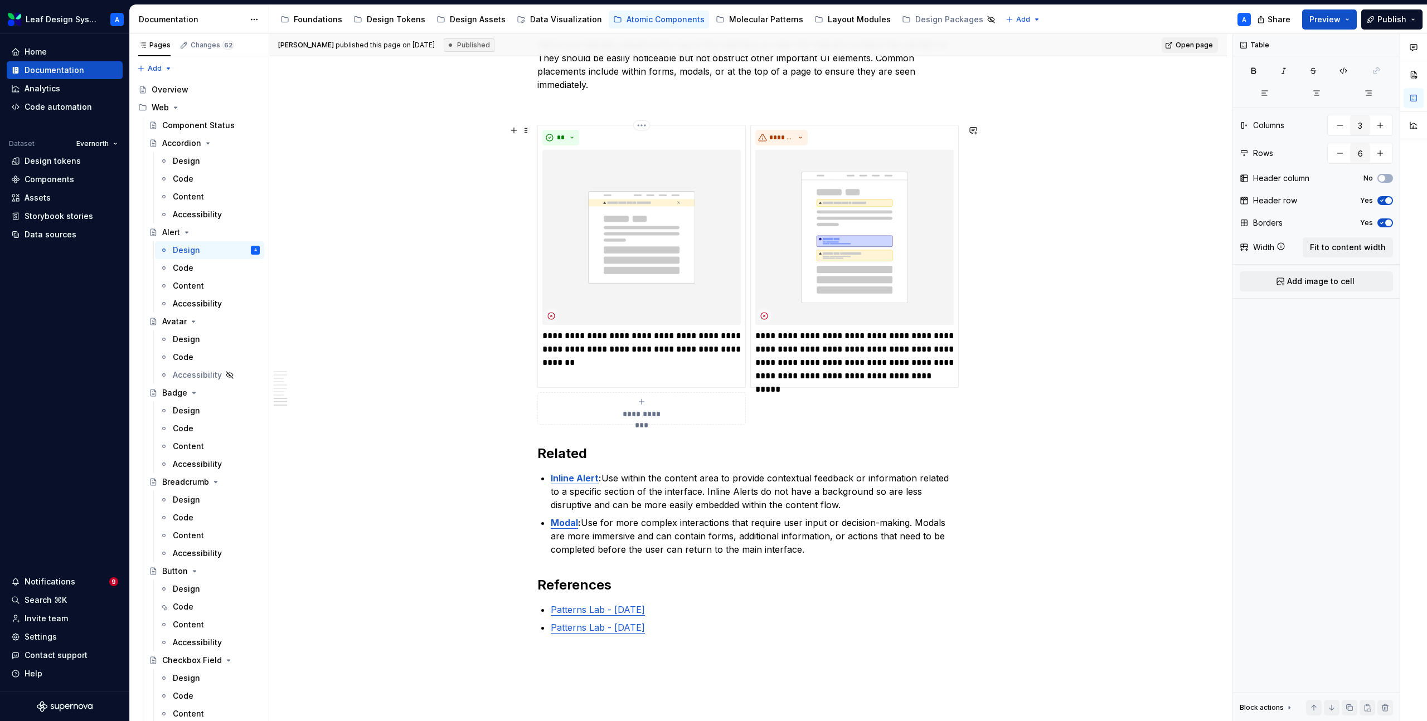
scroll to position [2146, 0]
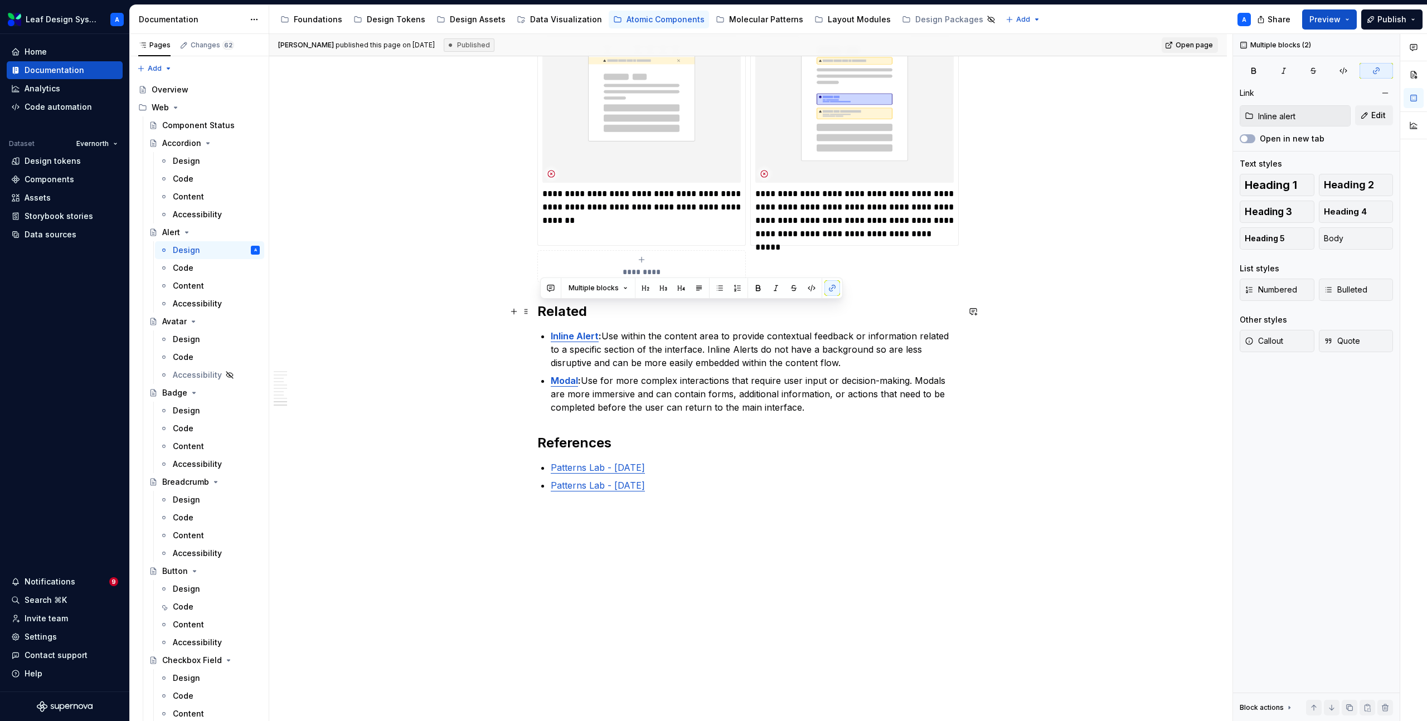
drag, startPoint x: 836, startPoint y: 411, endPoint x: 495, endPoint y: 312, distance: 355.2
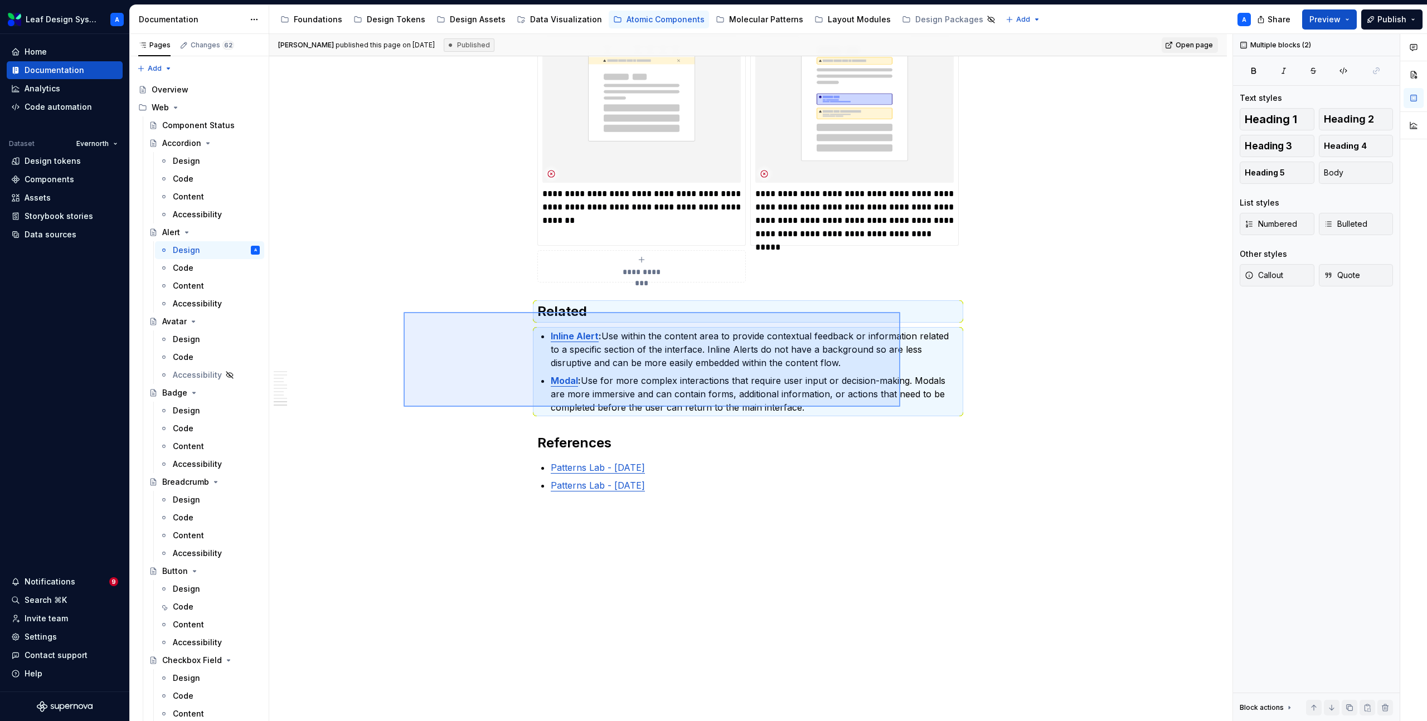
drag, startPoint x: 403, startPoint y: 312, endPoint x: 900, endPoint y: 407, distance: 505.5
click at [900, 407] on div "**********" at bounding box center [750, 378] width 963 height 688
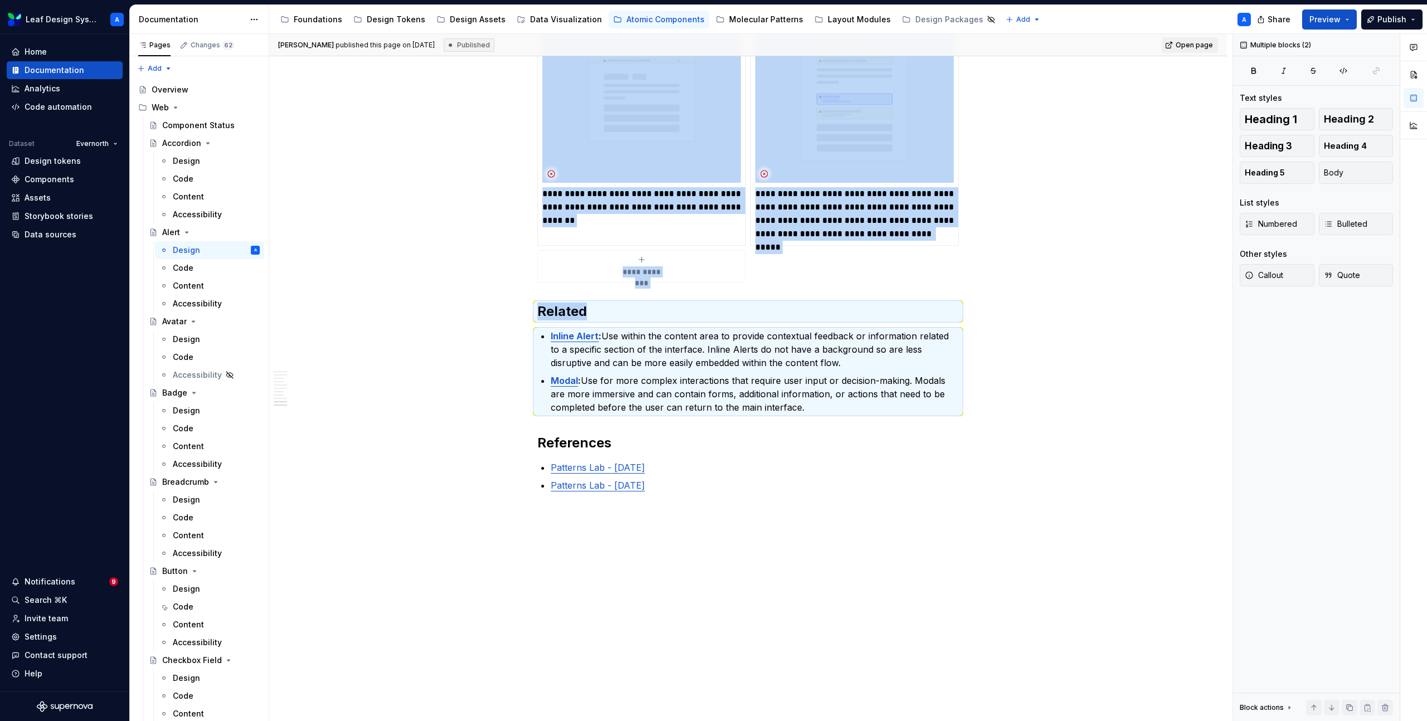
copy div "**********"
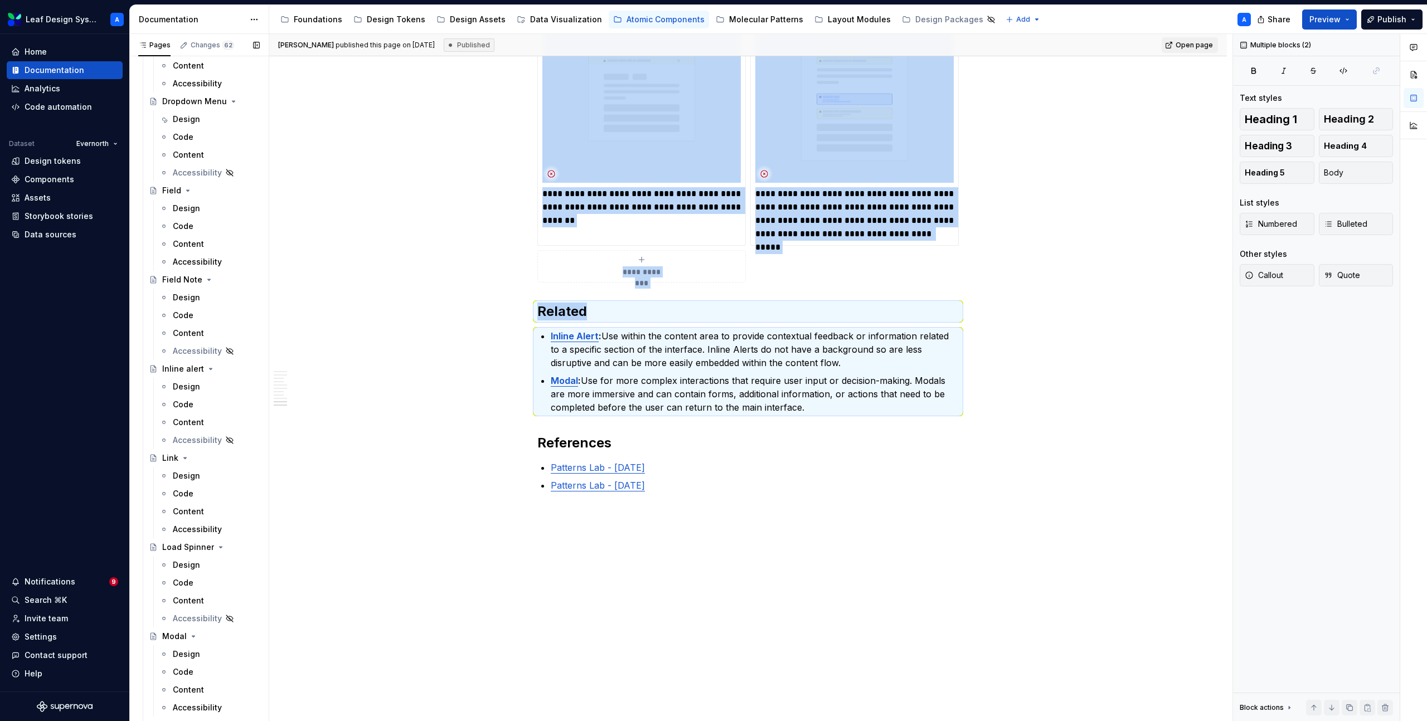
scroll to position [1093, 0]
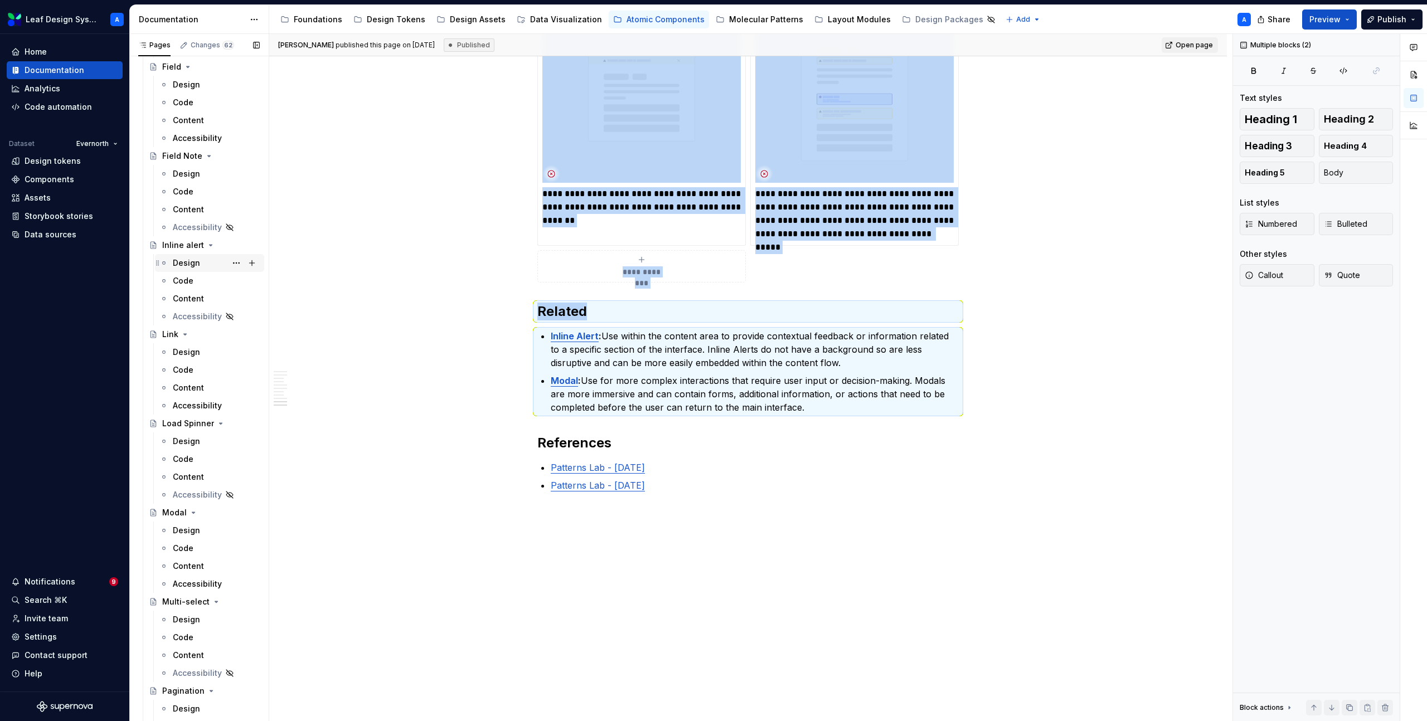
click at [183, 267] on div "Design" at bounding box center [186, 262] width 27 height 11
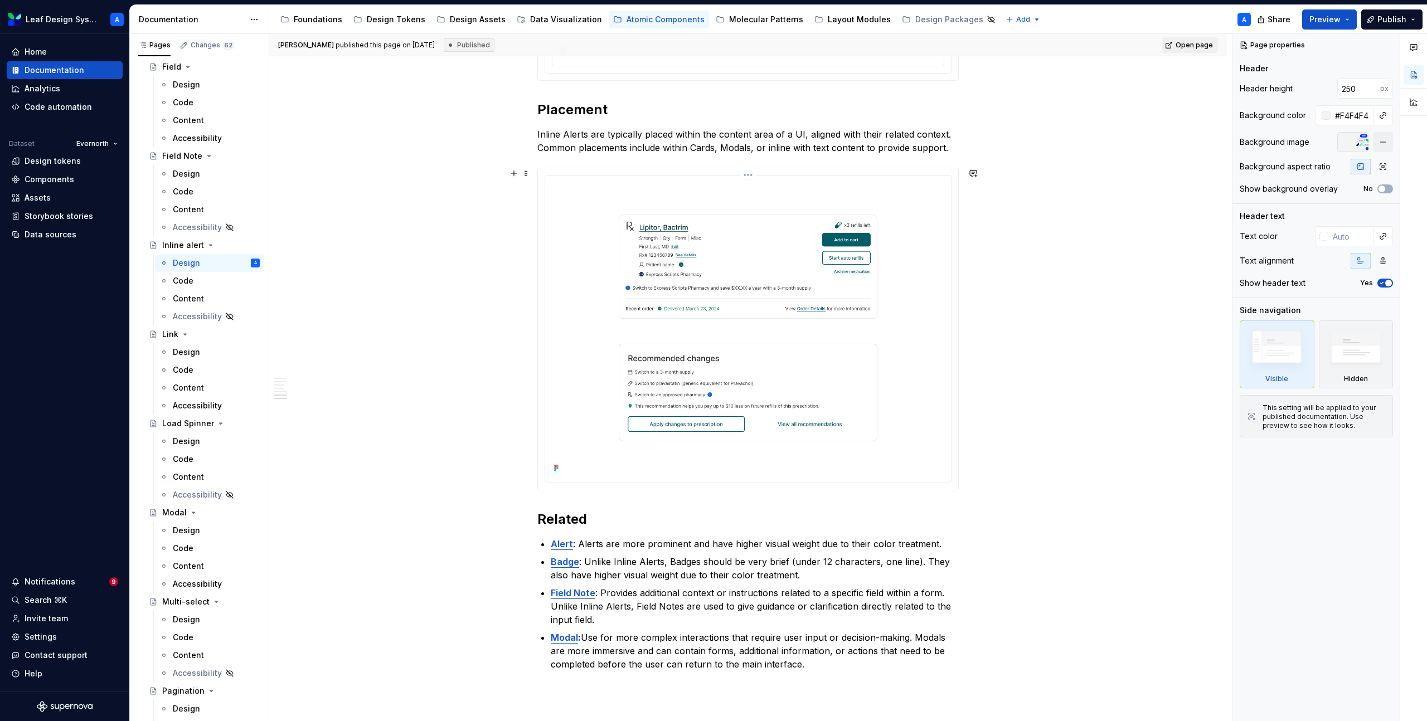
scroll to position [1489, 0]
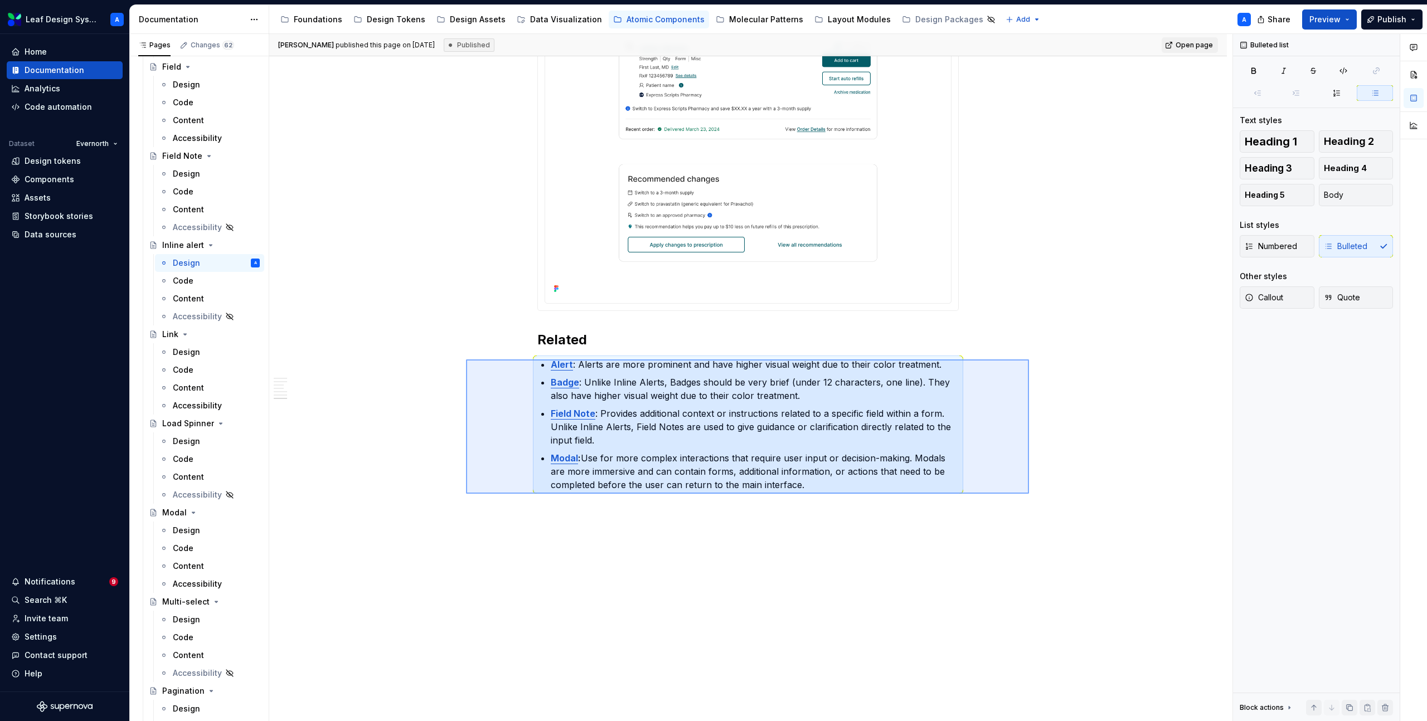
drag, startPoint x: 466, startPoint y: 359, endPoint x: 1029, endPoint y: 494, distance: 578.7
click at [1029, 494] on div "**********" at bounding box center [750, 378] width 963 height 688
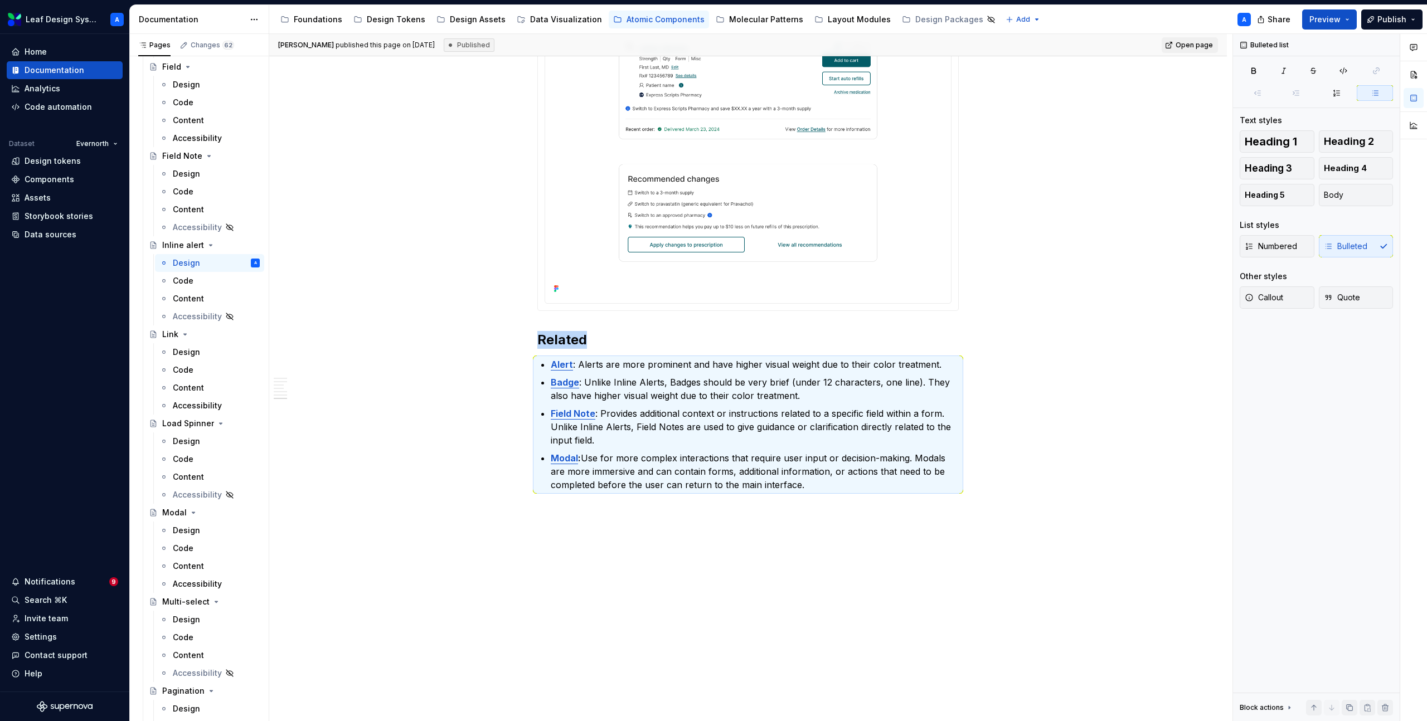
copy h2 "Related"
type textarea "*"
